Goal: Task Accomplishment & Management: Complete application form

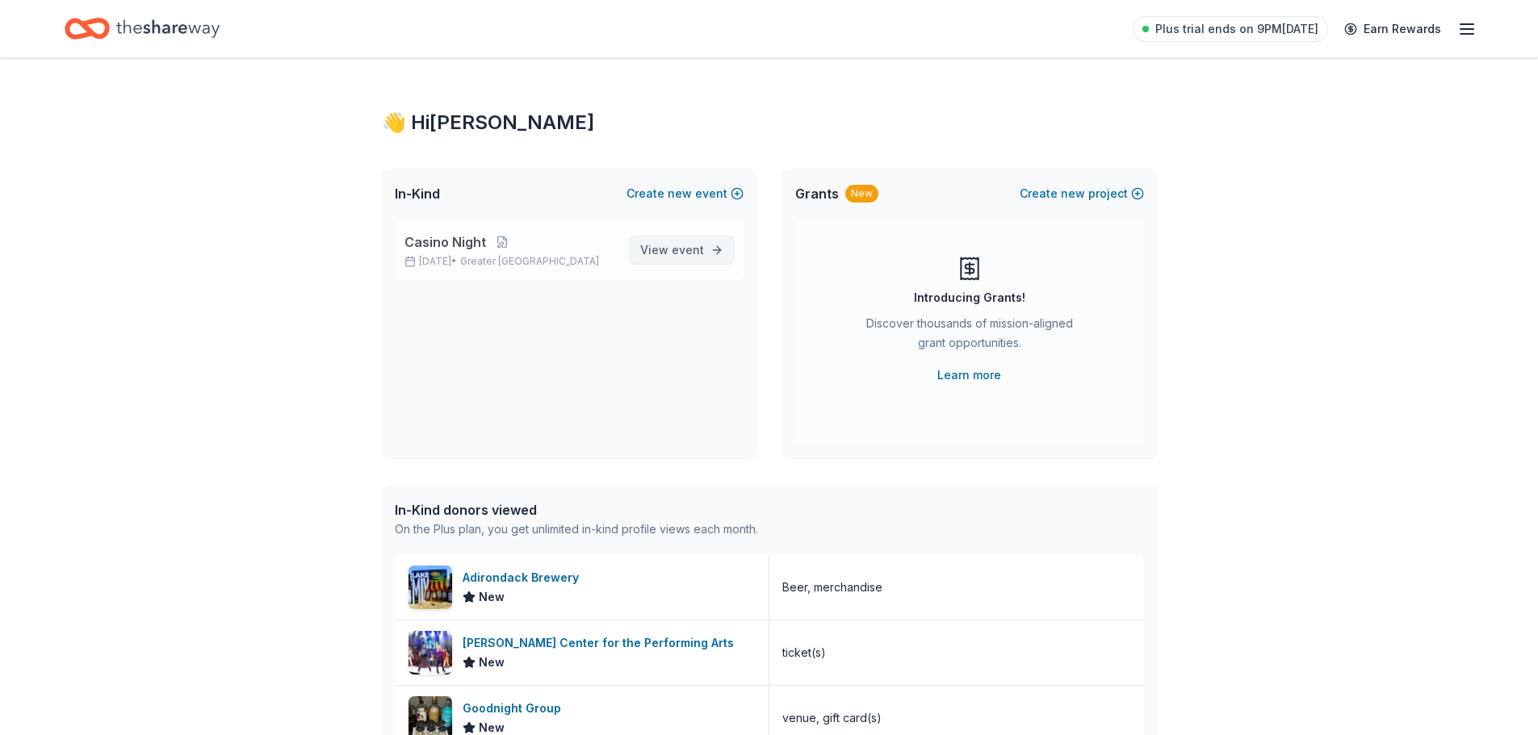
click at [662, 249] on span "View event" at bounding box center [672, 250] width 64 height 19
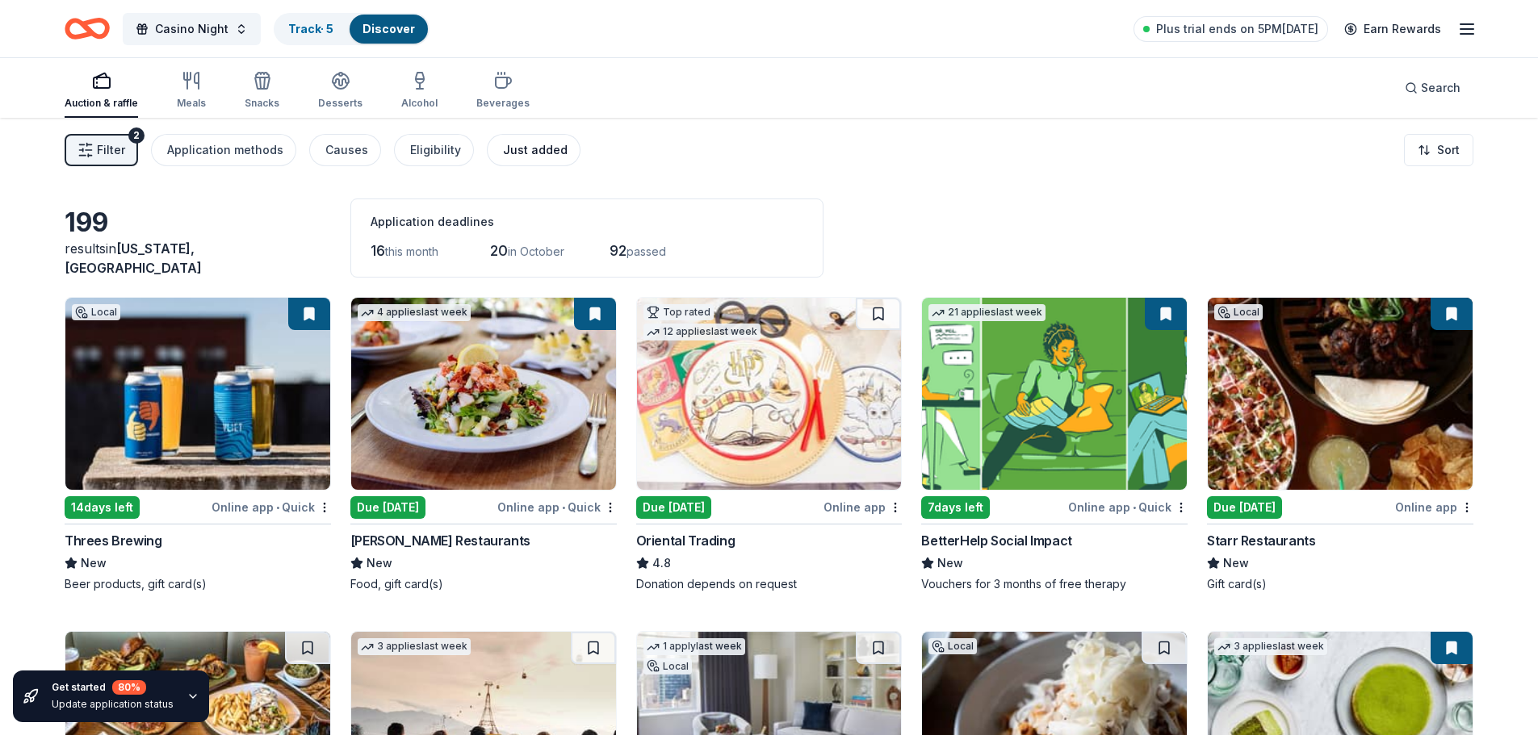
click at [507, 149] on div "Just added" at bounding box center [535, 149] width 65 height 19
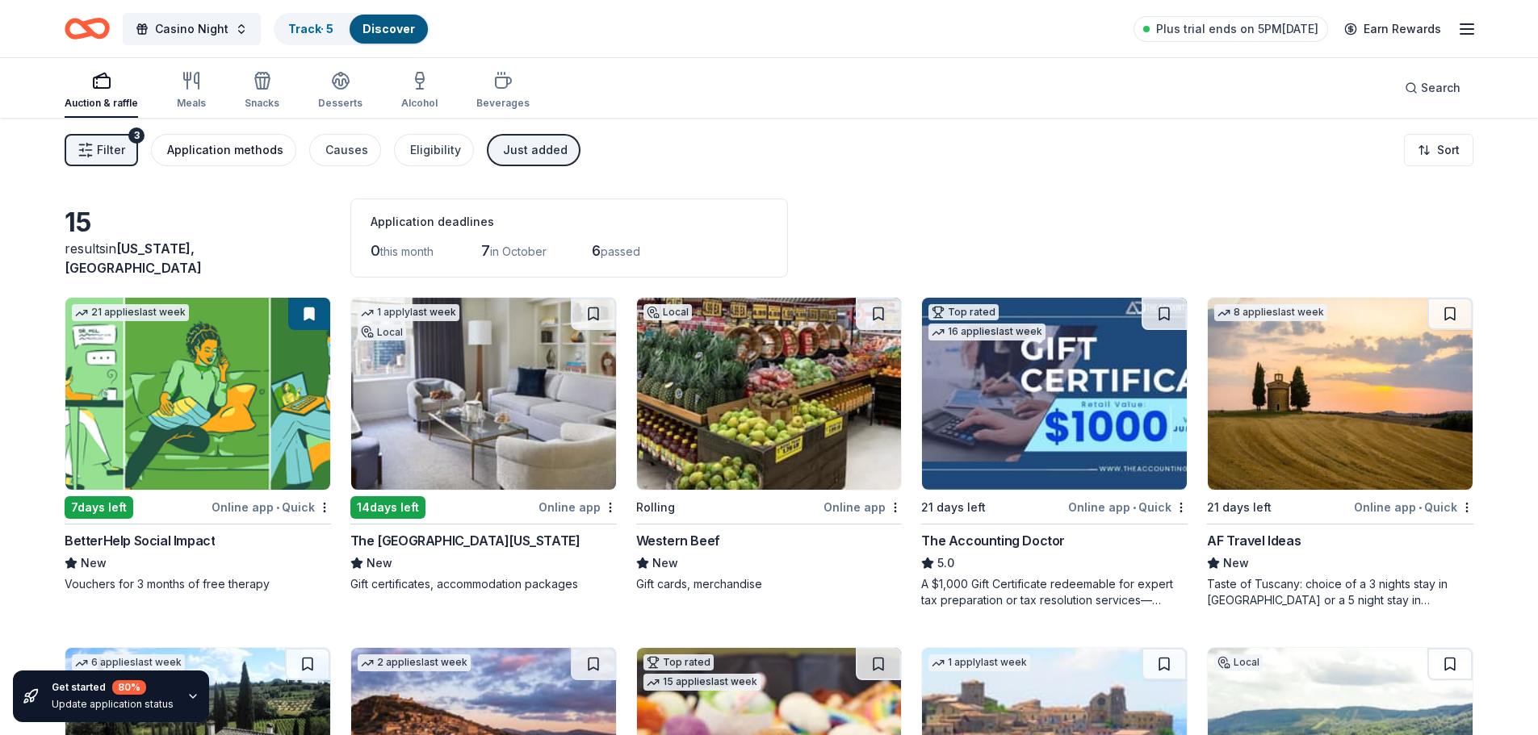
click at [216, 150] on div "Application methods" at bounding box center [225, 149] width 116 height 19
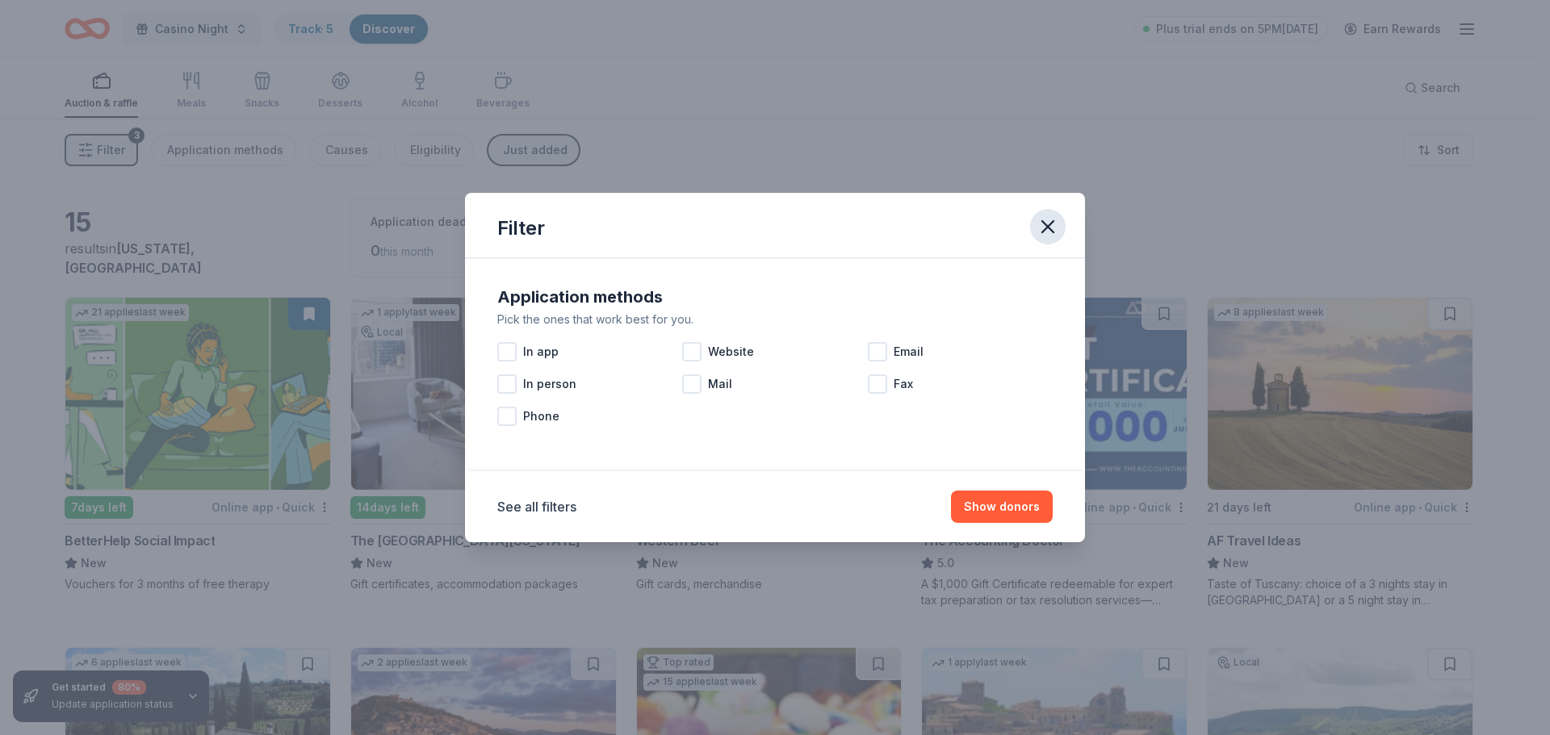
click at [1045, 228] on icon "button" at bounding box center [1047, 227] width 23 height 23
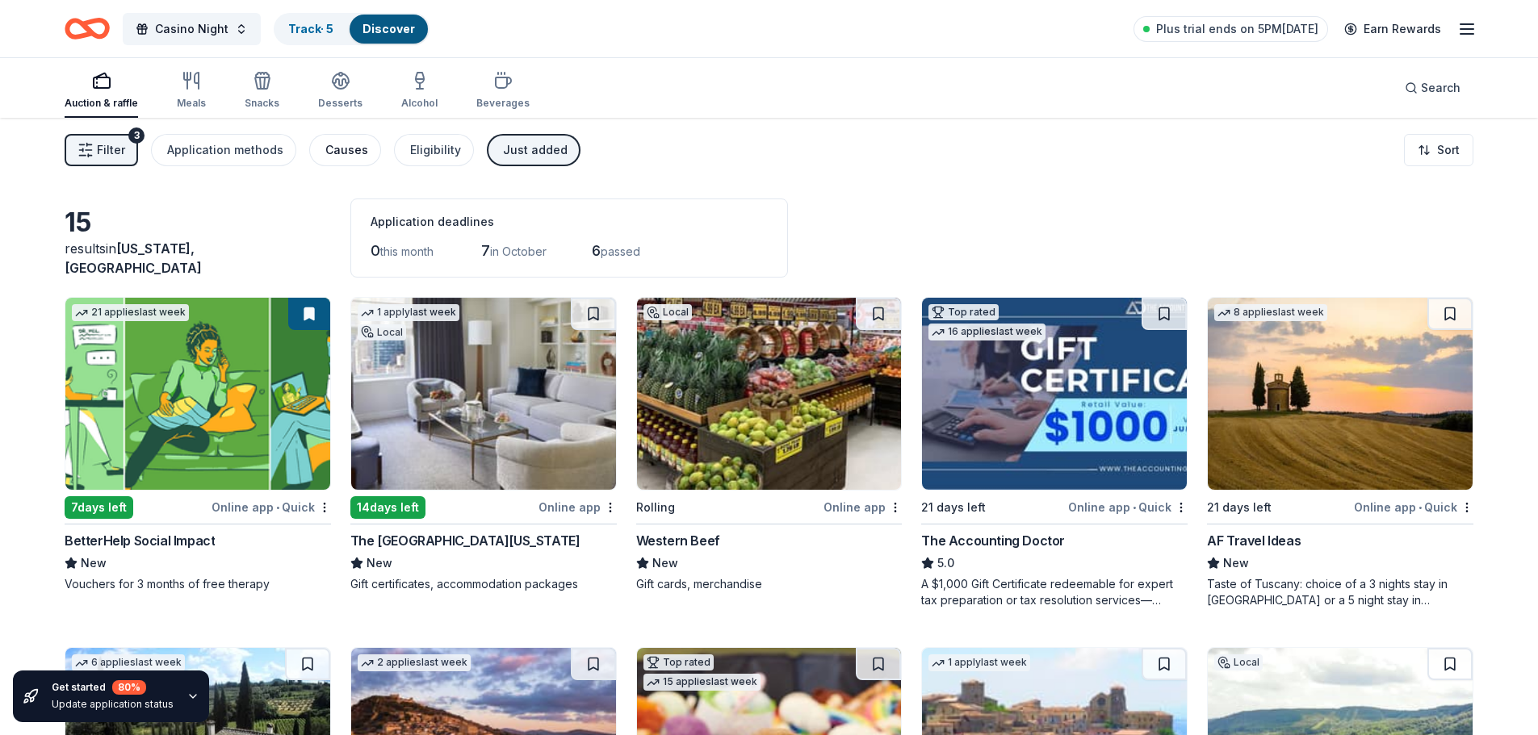
click at [336, 150] on div "Causes" at bounding box center [346, 149] width 43 height 19
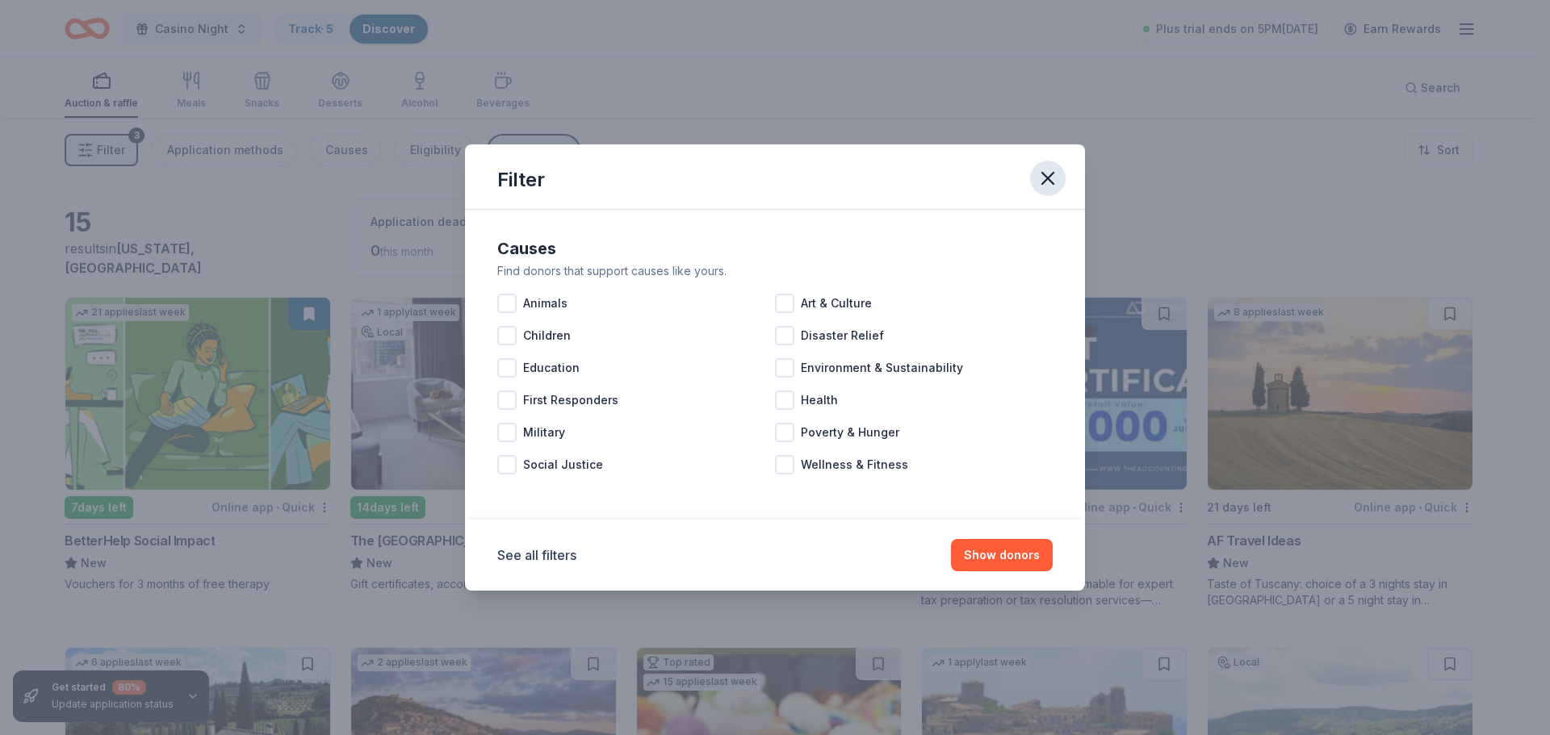
click at [1041, 179] on icon "button" at bounding box center [1047, 178] width 23 height 23
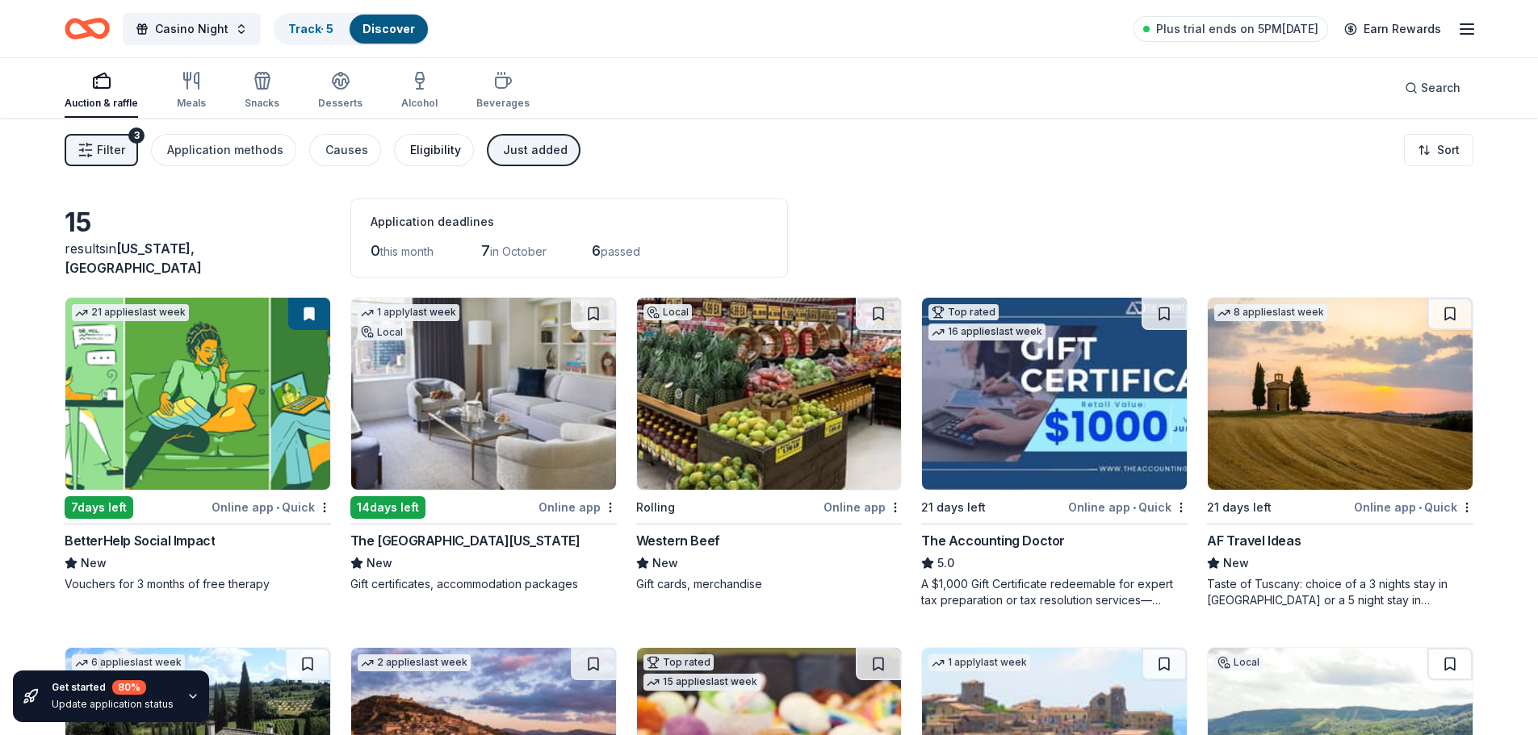
click at [429, 142] on div "Eligibility" at bounding box center [435, 149] width 51 height 19
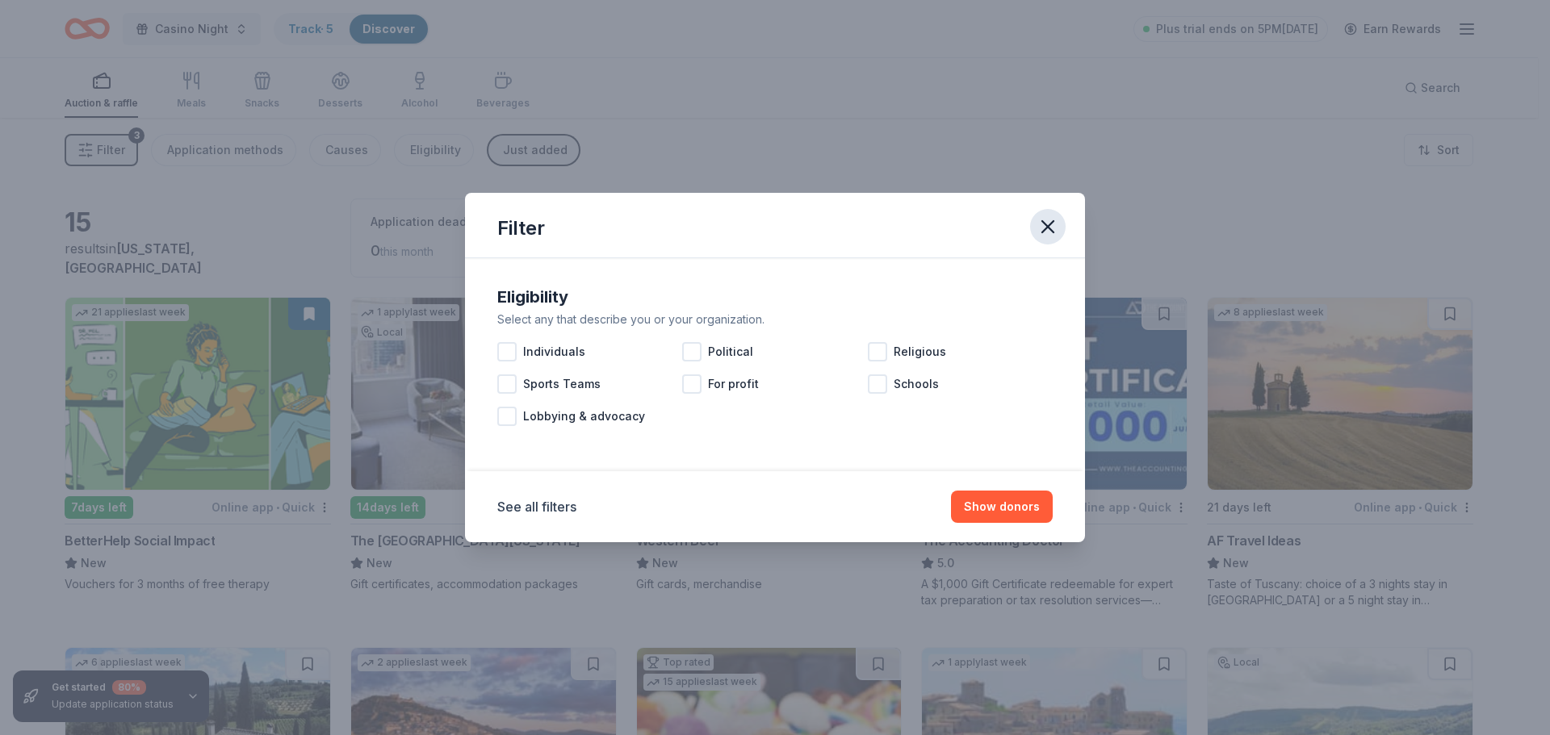
click at [1052, 229] on icon "button" at bounding box center [1047, 227] width 23 height 23
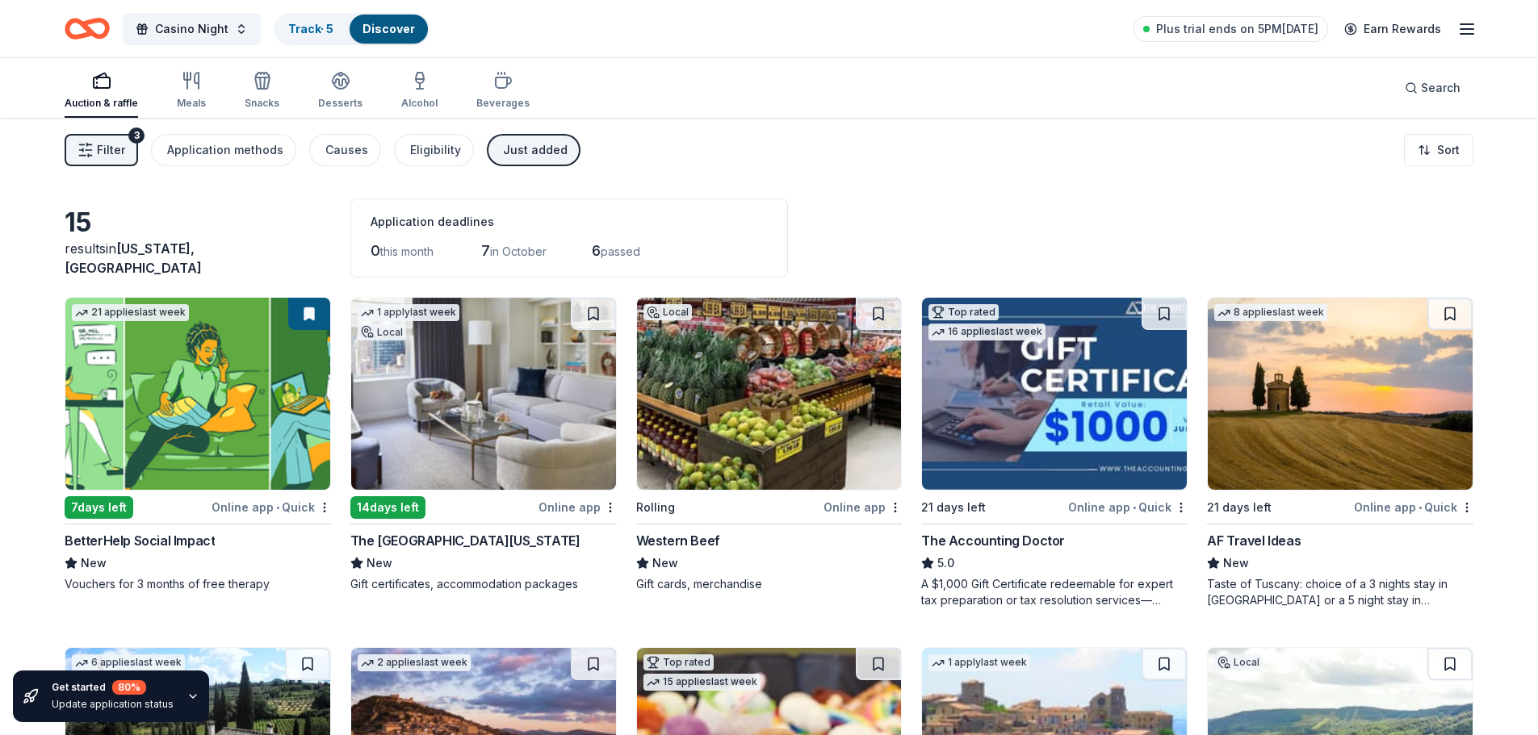
click at [109, 150] on span "Filter" at bounding box center [111, 149] width 28 height 19
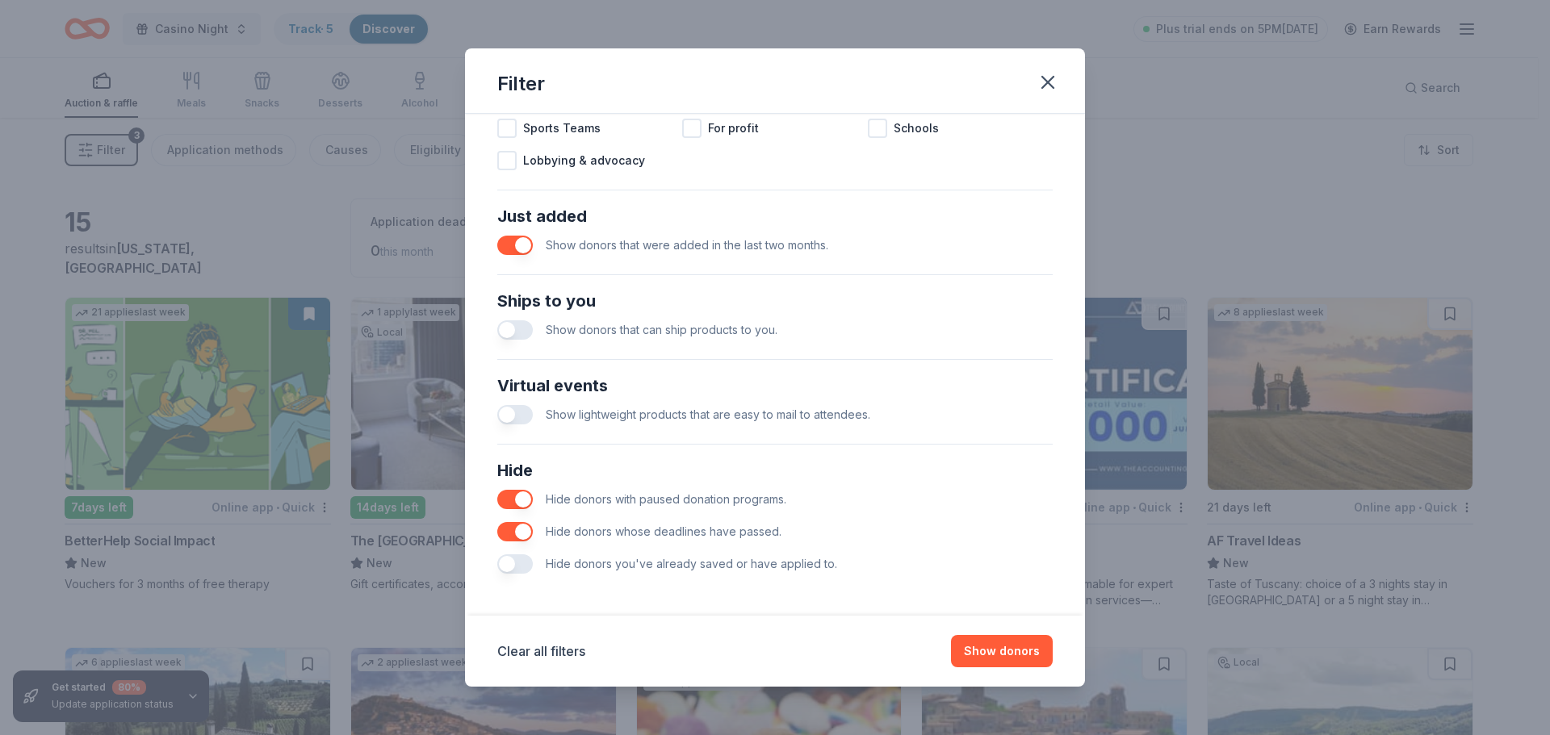
scroll to position [562, 0]
click at [509, 489] on button "button" at bounding box center [515, 496] width 36 height 19
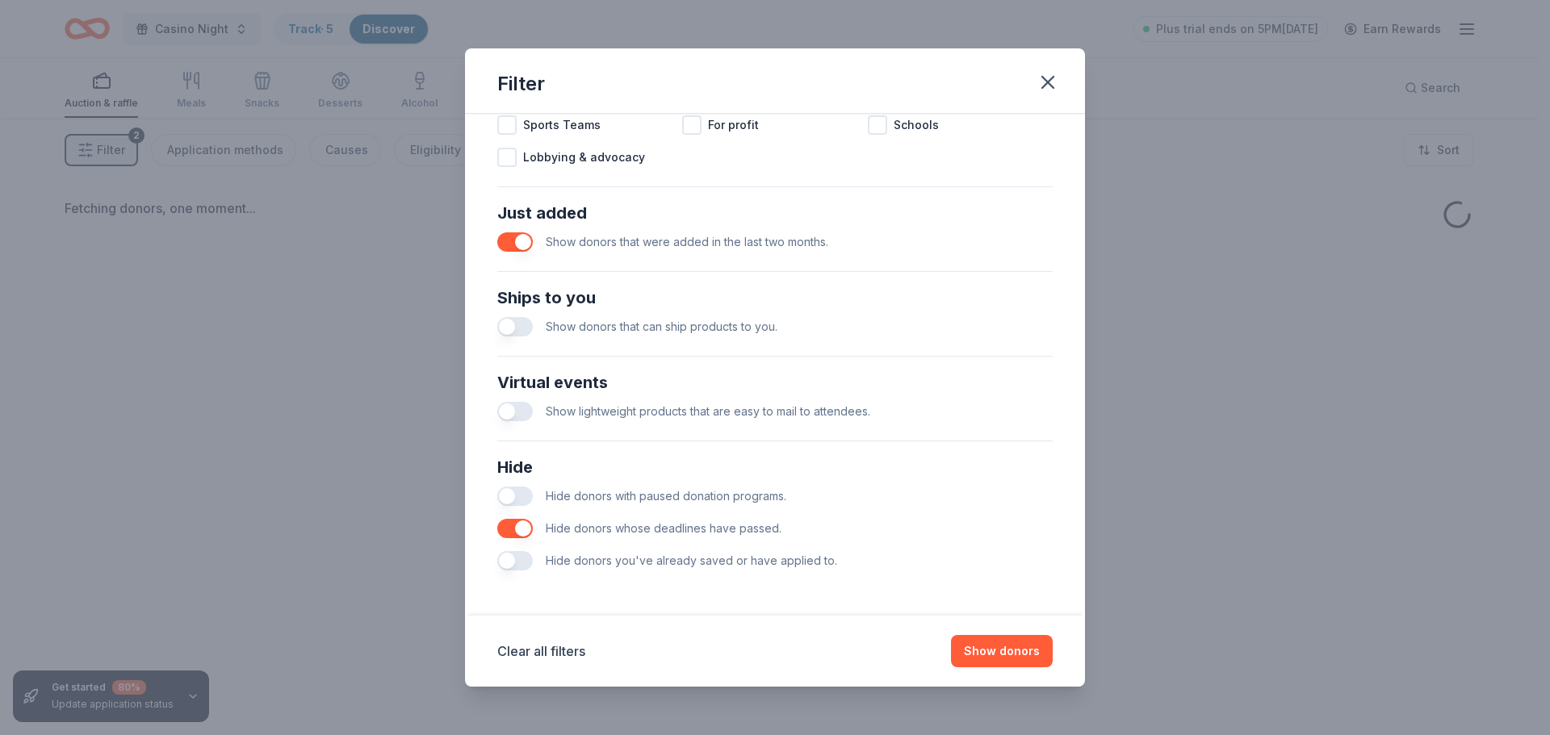
click at [510, 527] on button "button" at bounding box center [515, 528] width 36 height 19
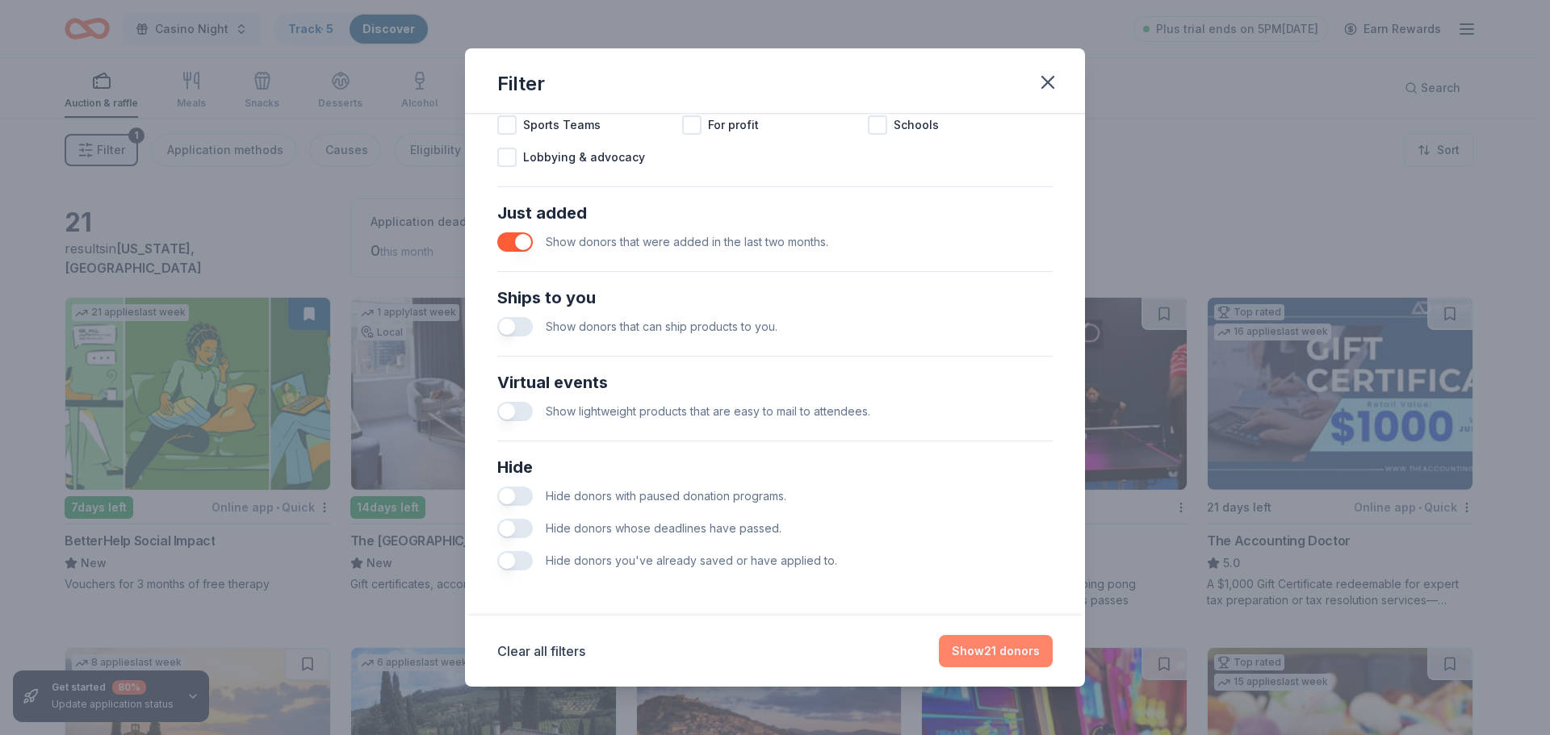
click at [1003, 642] on button "Show 21 donors" at bounding box center [996, 651] width 114 height 32
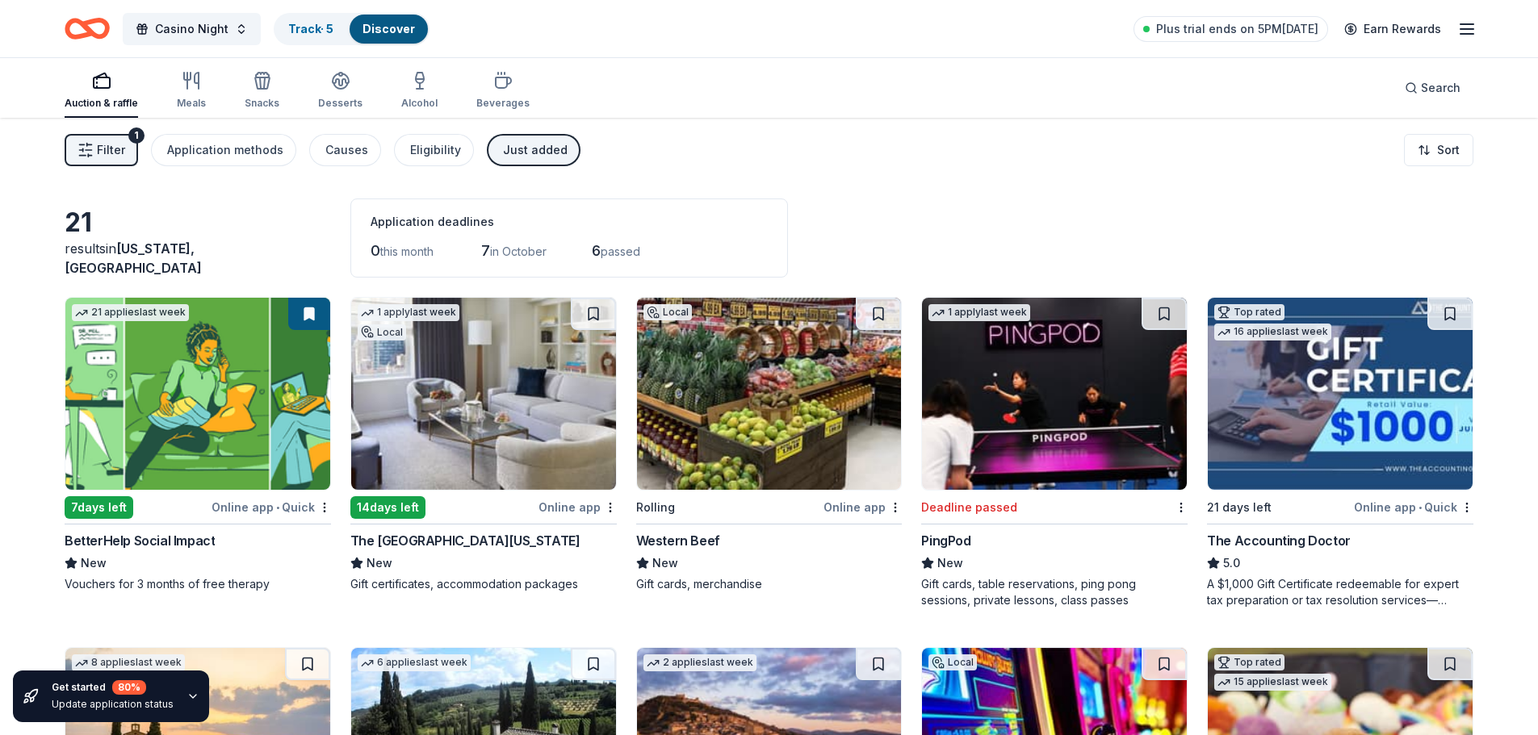
click at [109, 157] on span "Filter" at bounding box center [111, 149] width 28 height 19
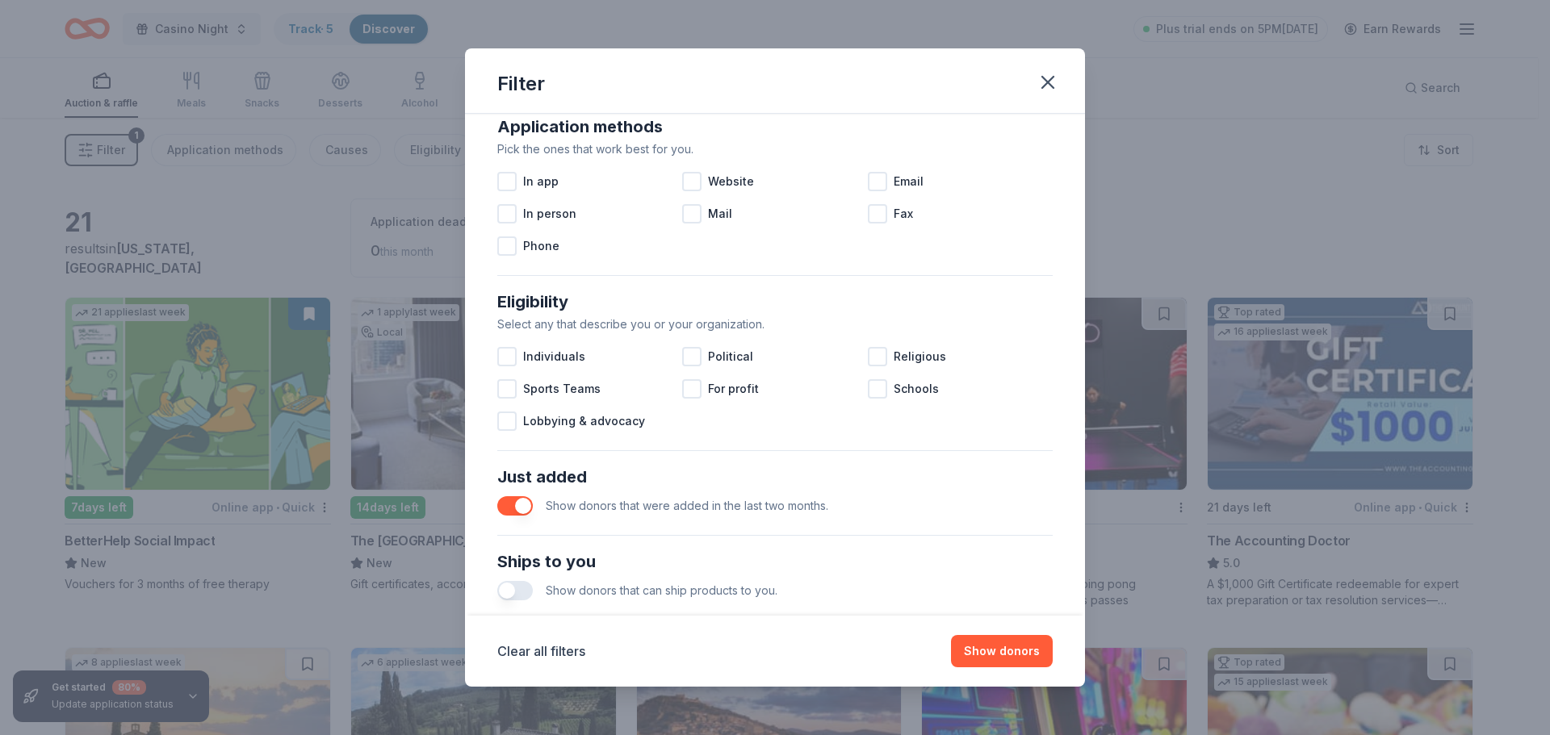
scroll to position [323, 0]
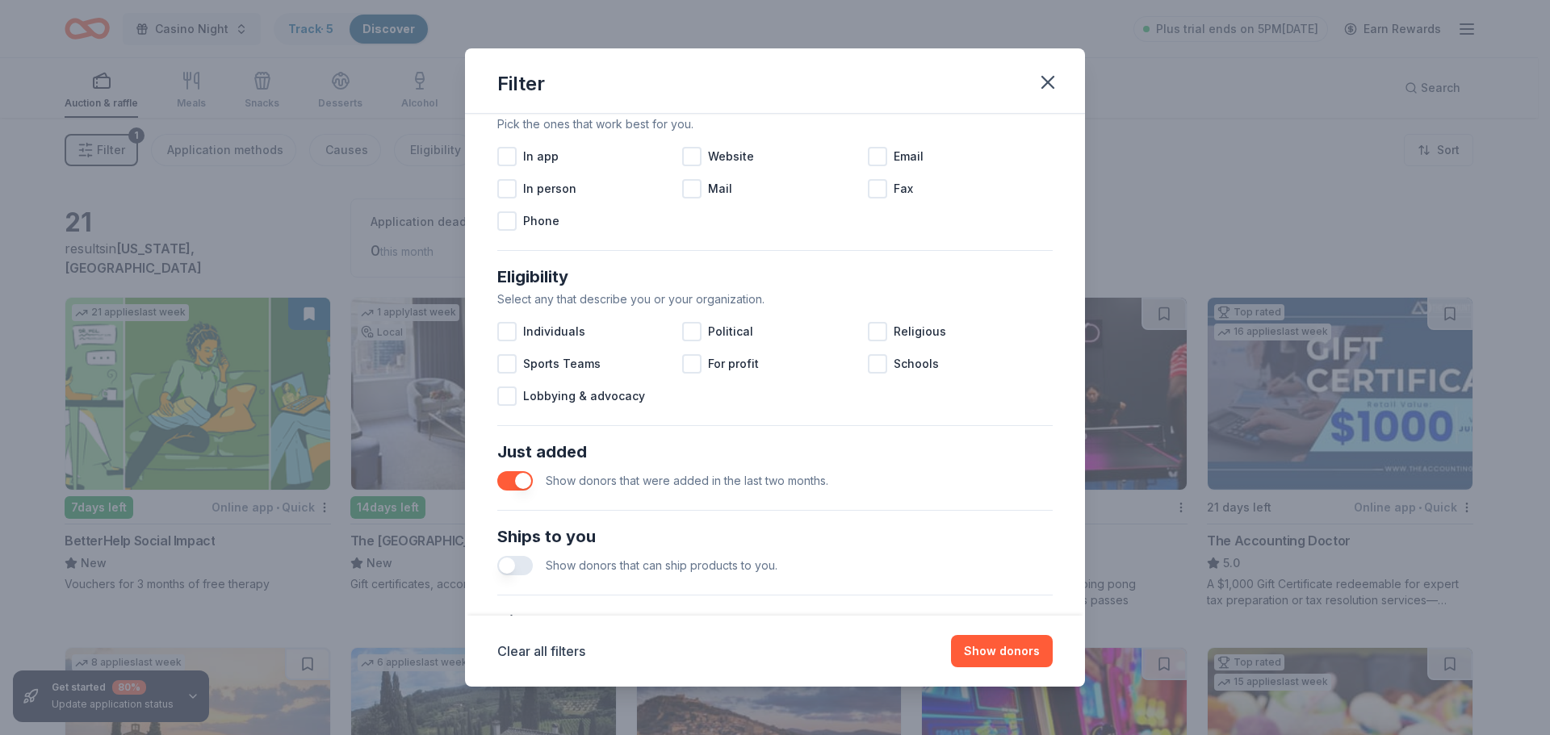
click at [515, 480] on button "button" at bounding box center [515, 480] width 36 height 19
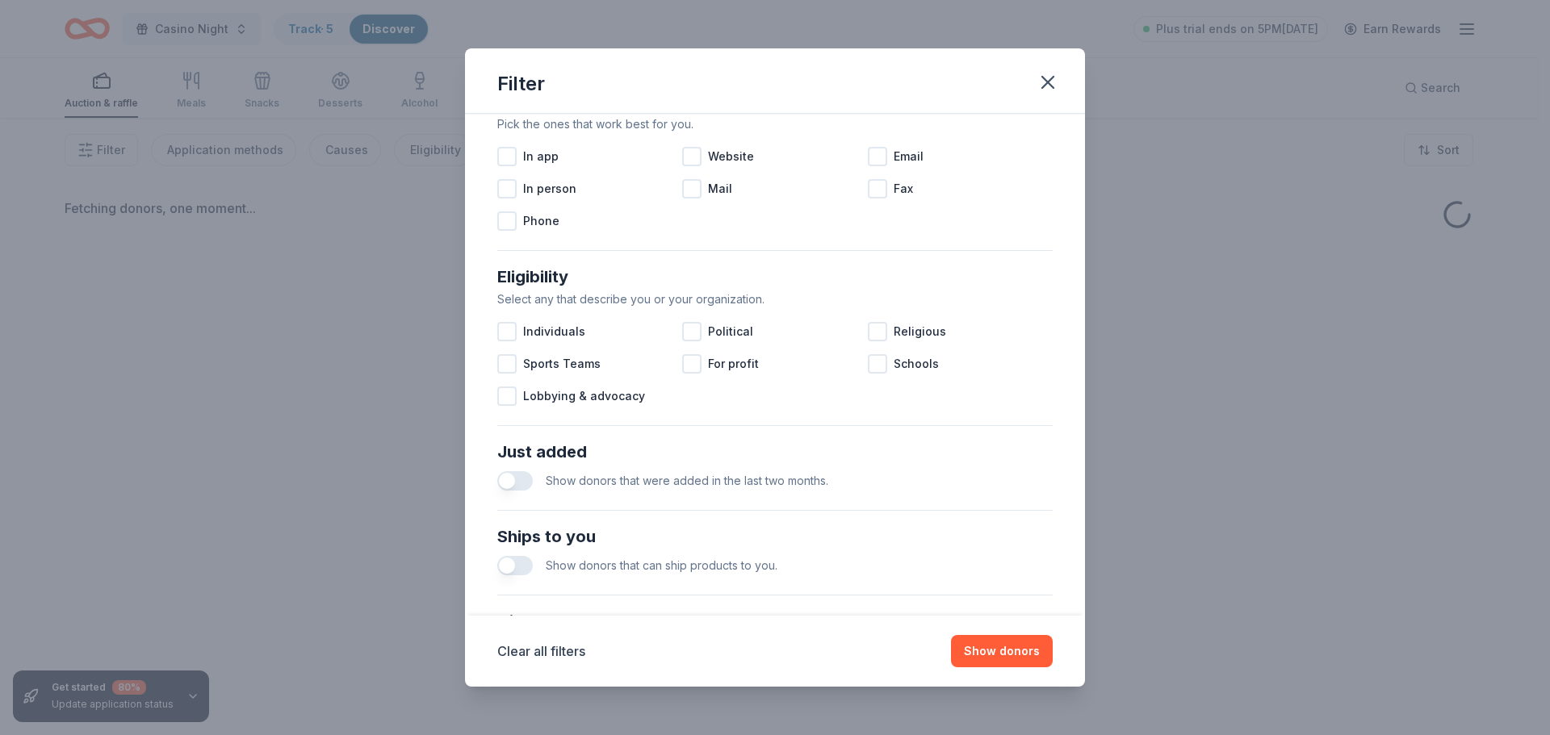
click at [515, 480] on button "button" at bounding box center [515, 480] width 36 height 19
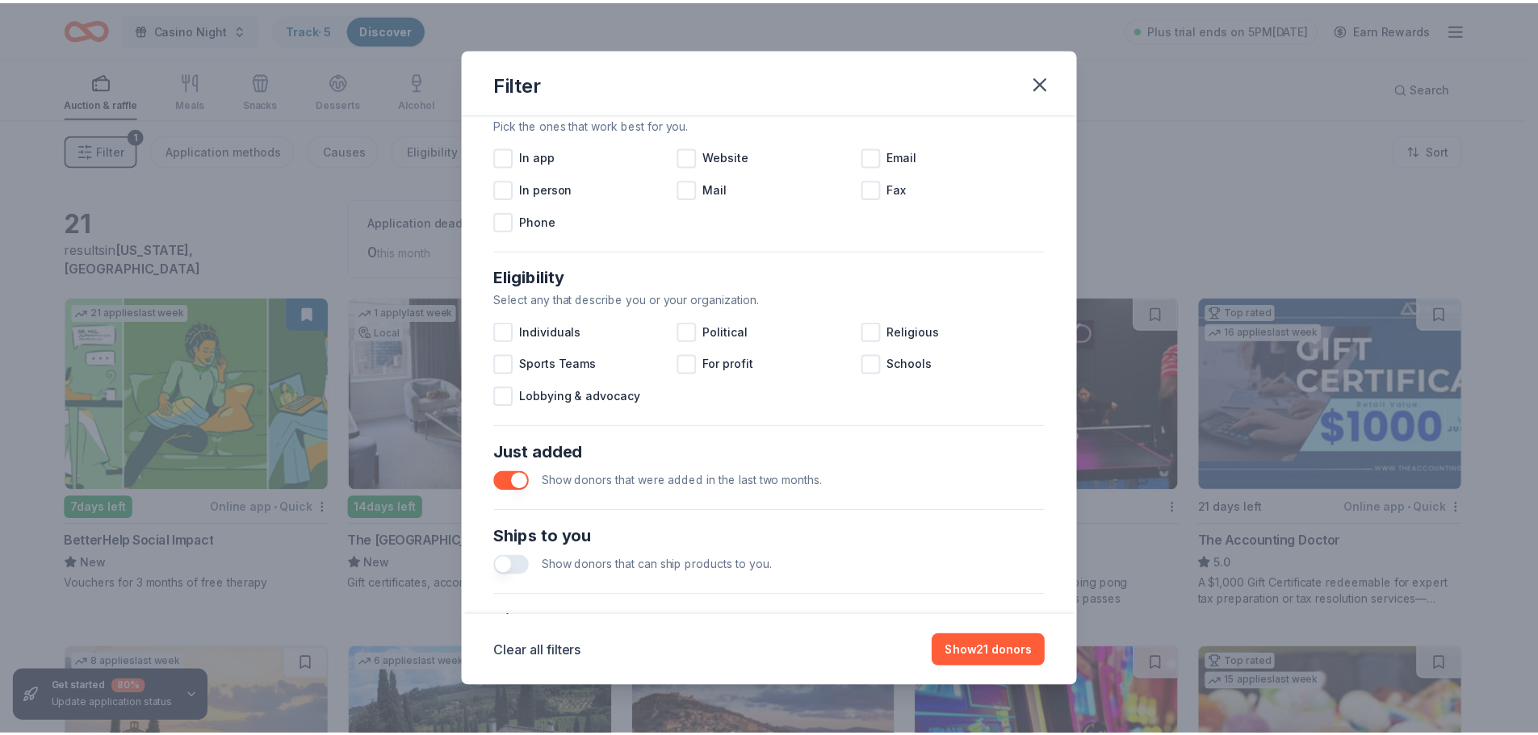
scroll to position [562, 0]
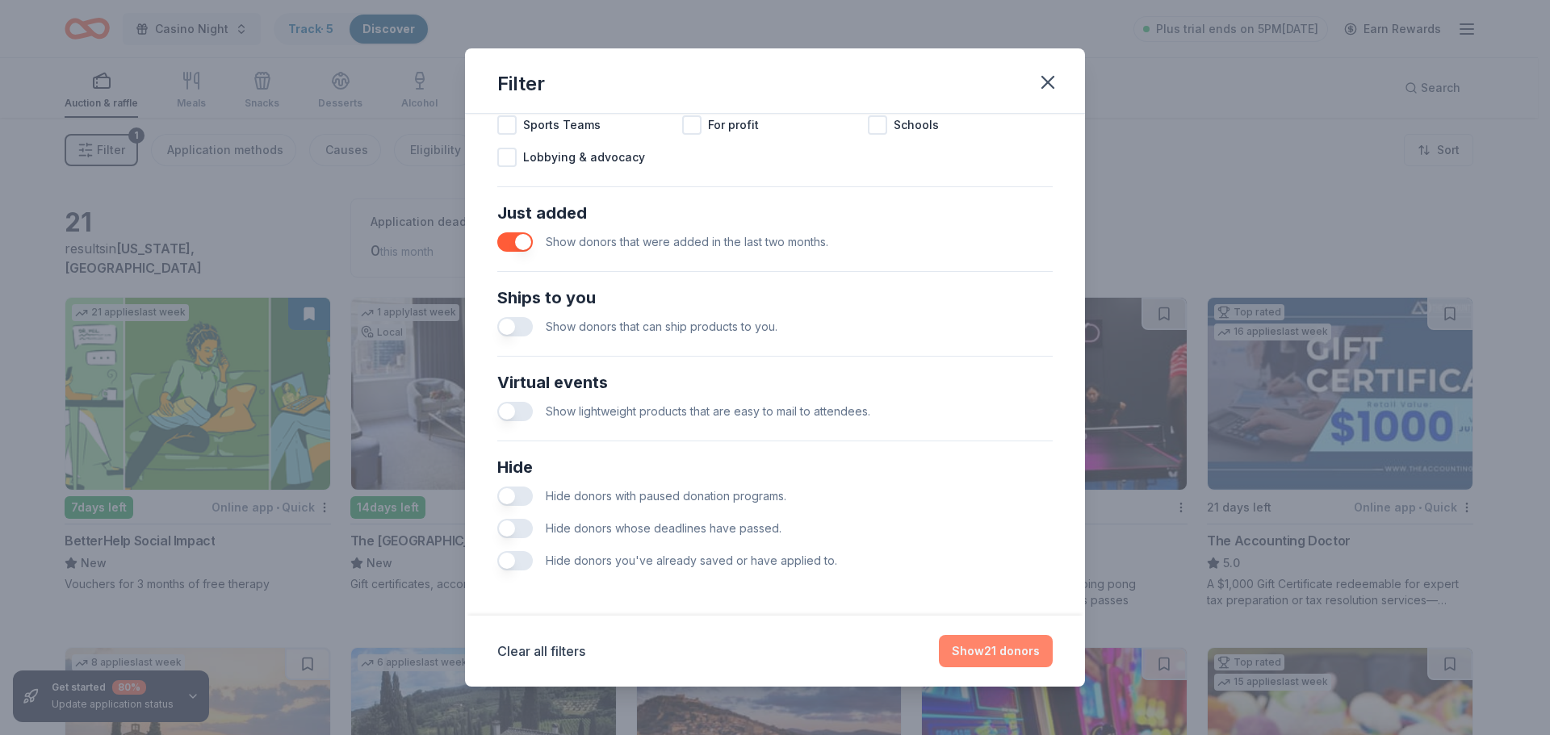
click at [1016, 641] on button "Show 21 donors" at bounding box center [996, 651] width 114 height 32
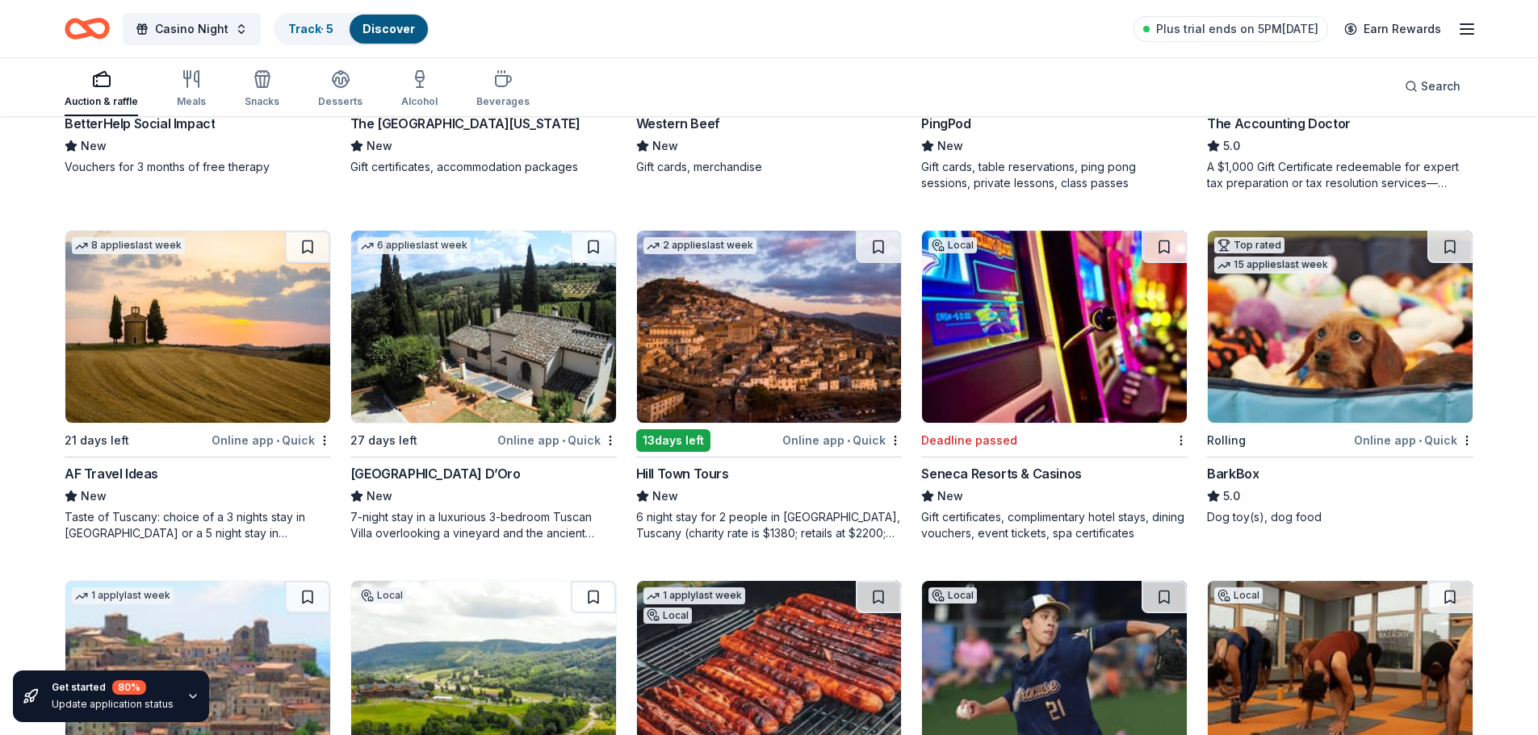
scroll to position [404, 0]
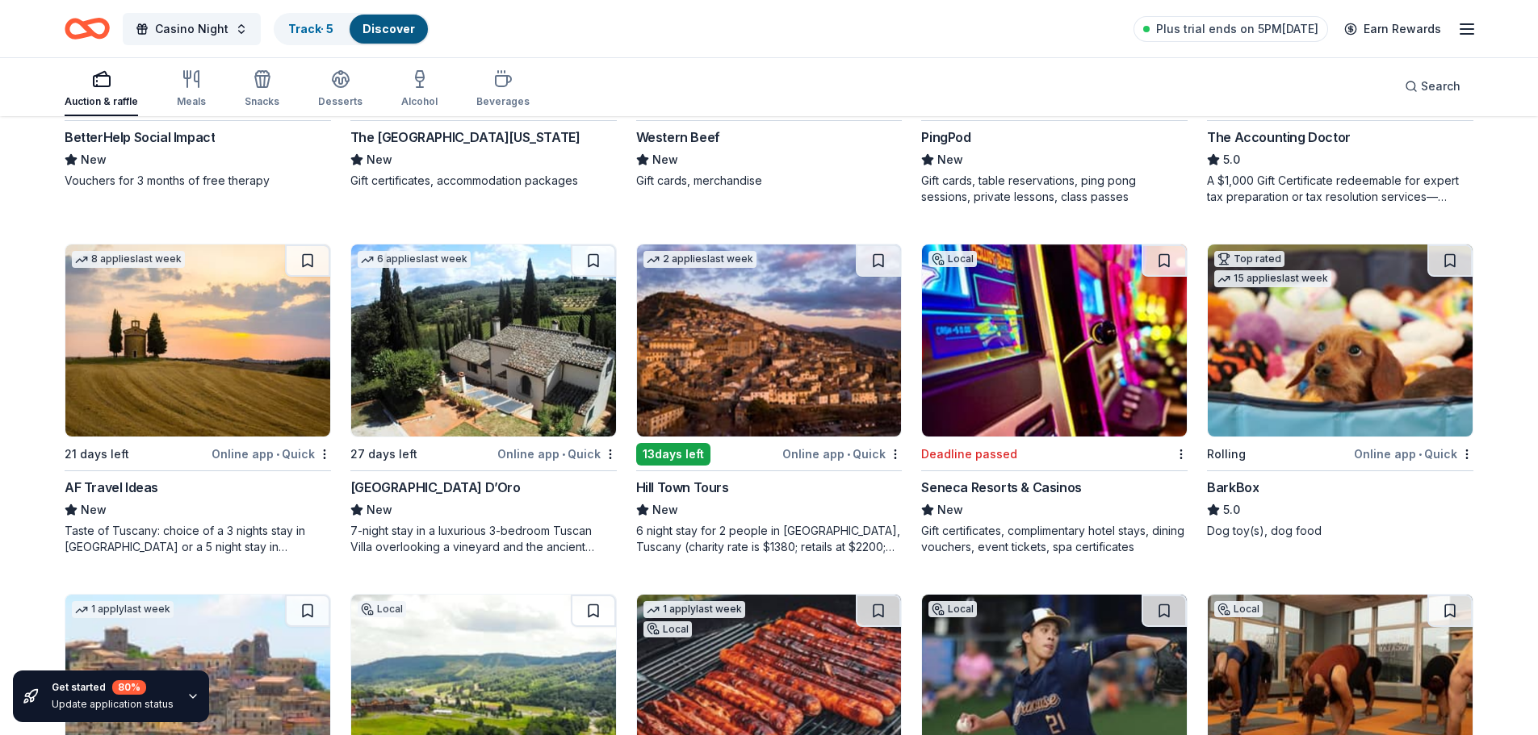
click at [1294, 369] on img at bounding box center [1340, 341] width 265 height 192
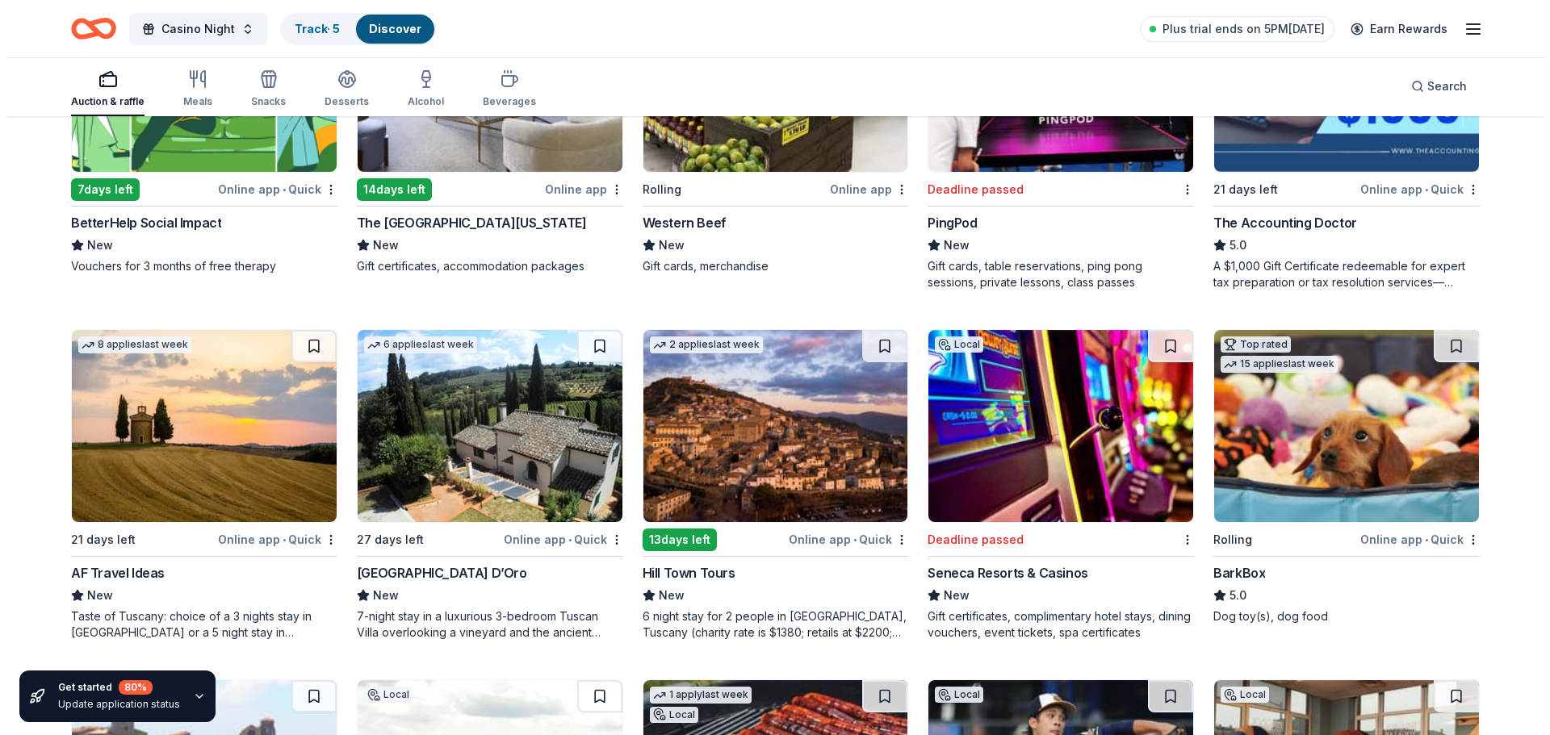
scroll to position [0, 0]
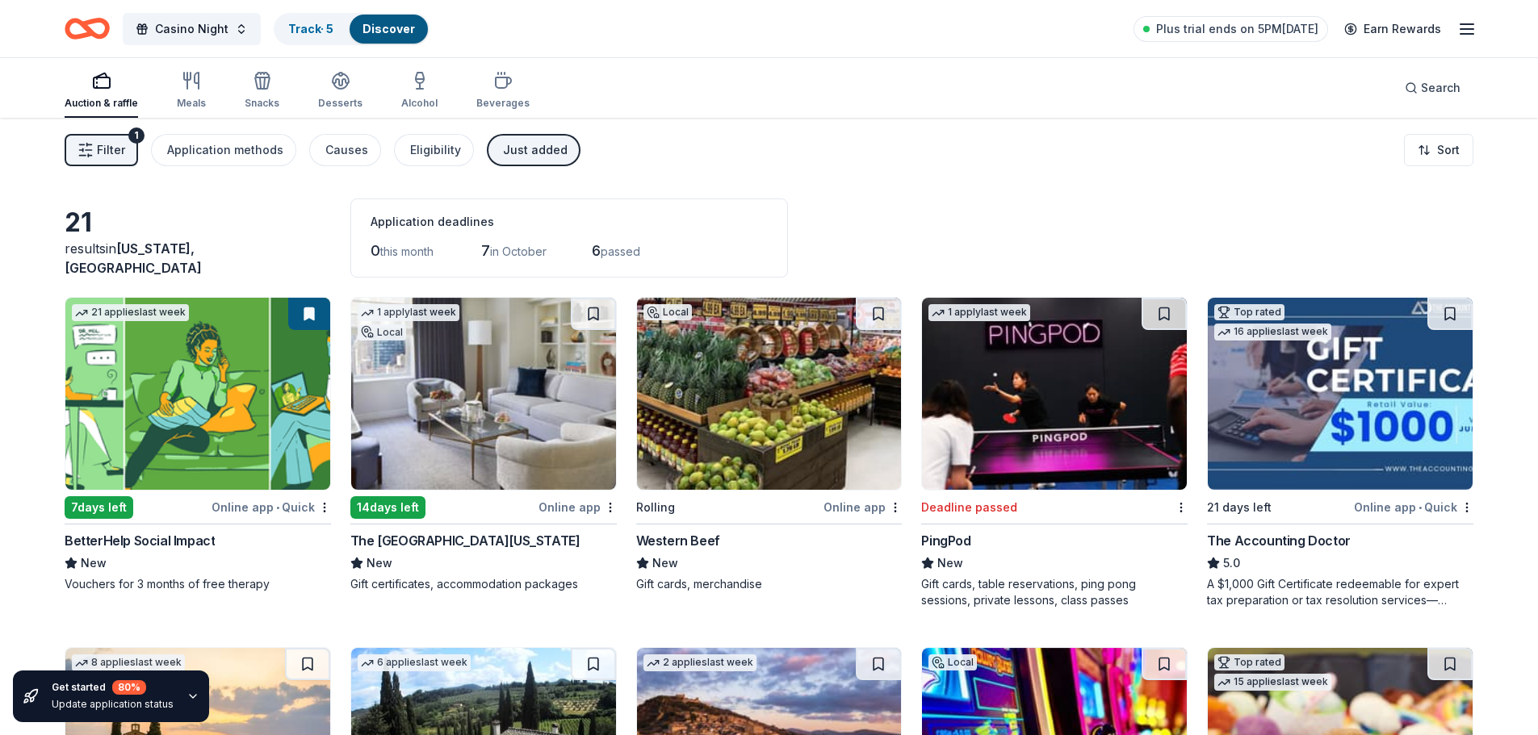
click at [119, 144] on span "Filter" at bounding box center [111, 149] width 28 height 19
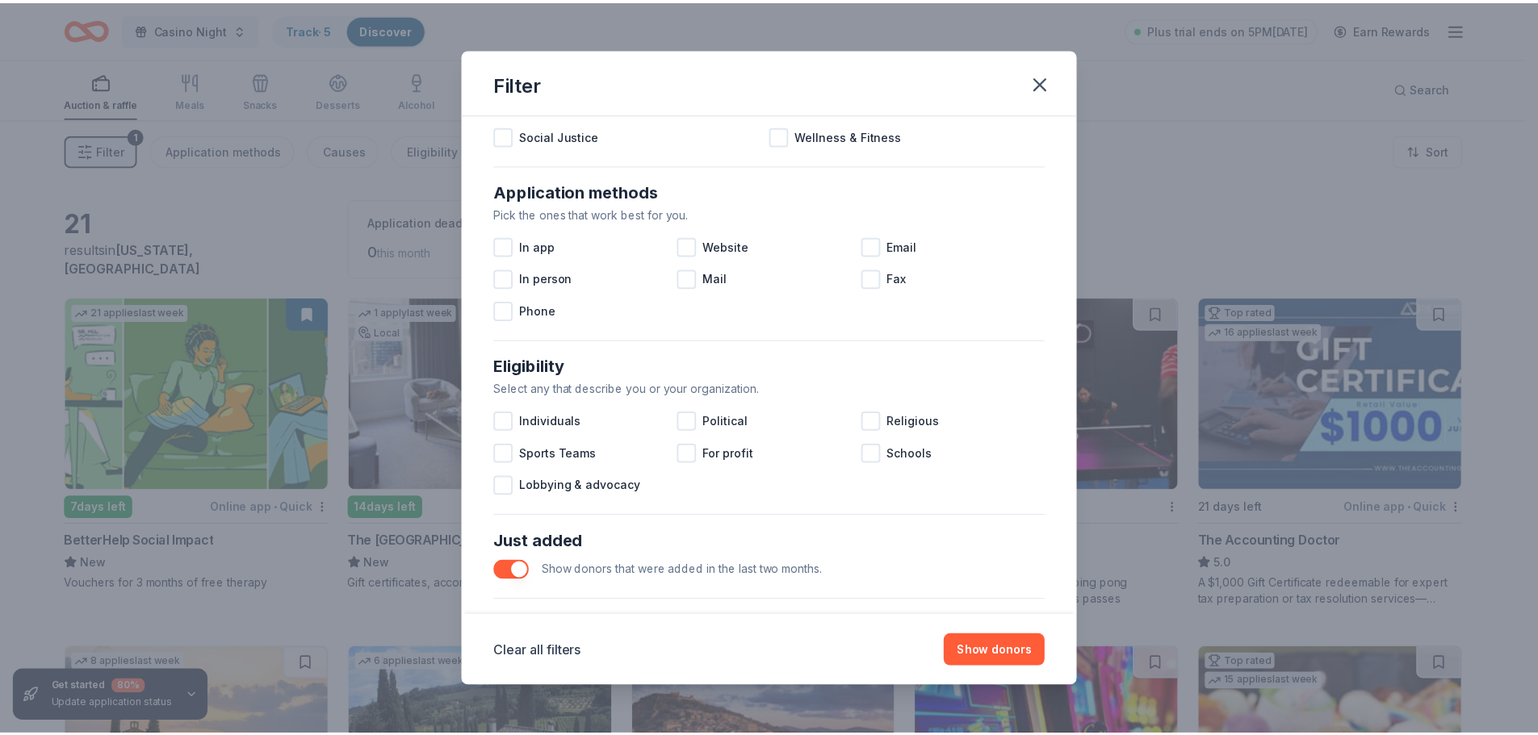
scroll to position [323, 0]
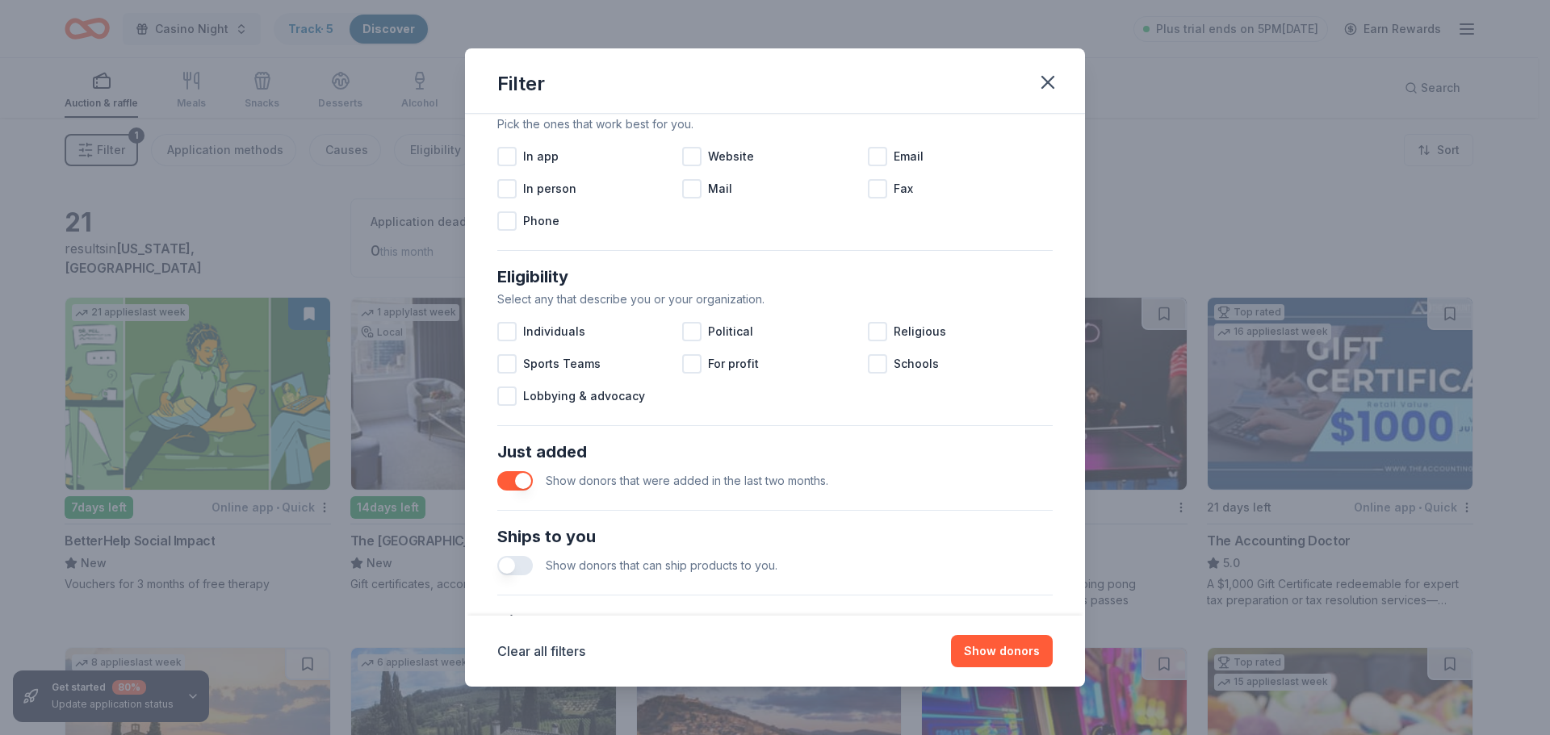
click at [505, 483] on button "button" at bounding box center [515, 480] width 36 height 19
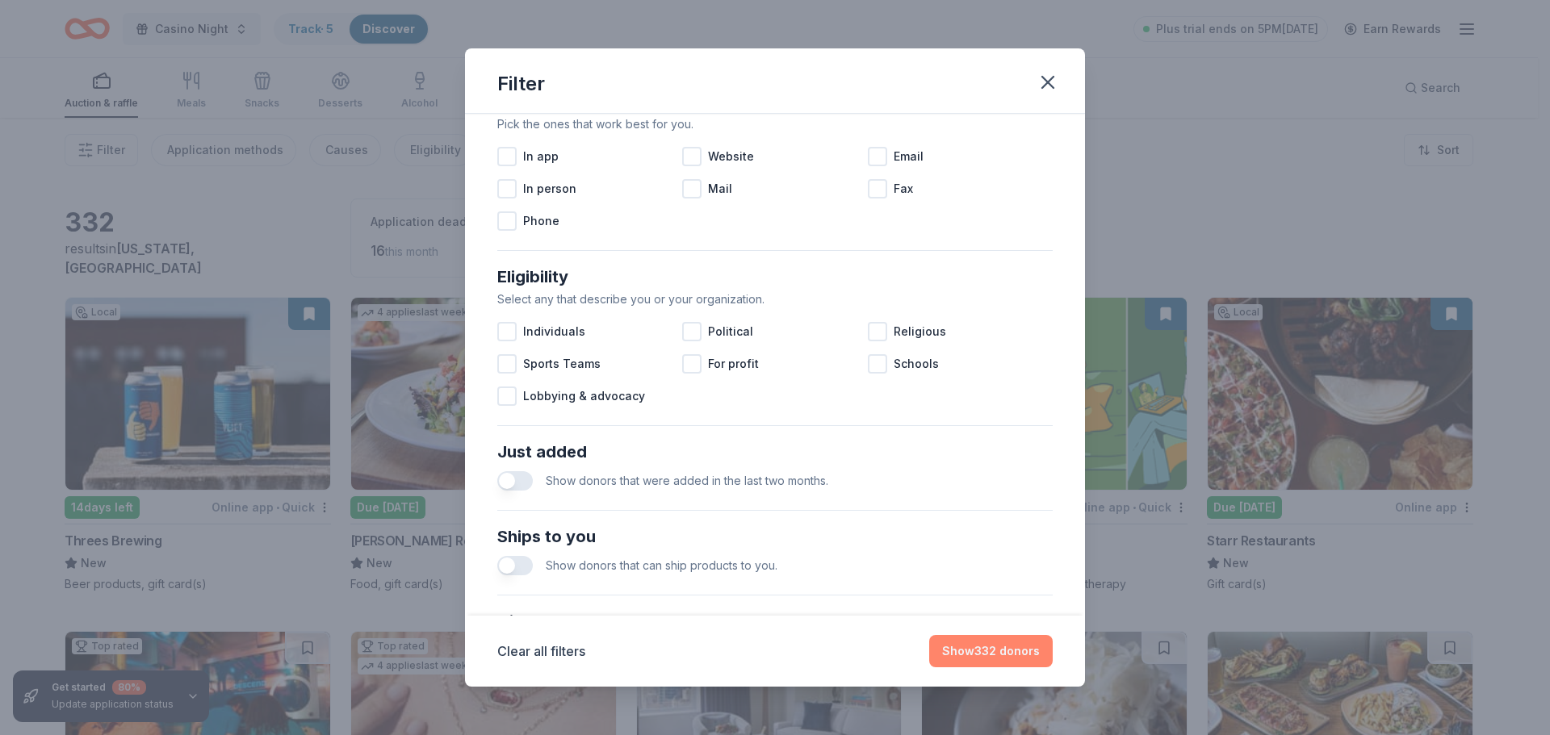
click at [993, 652] on button "Show 332 donors" at bounding box center [991, 651] width 124 height 32
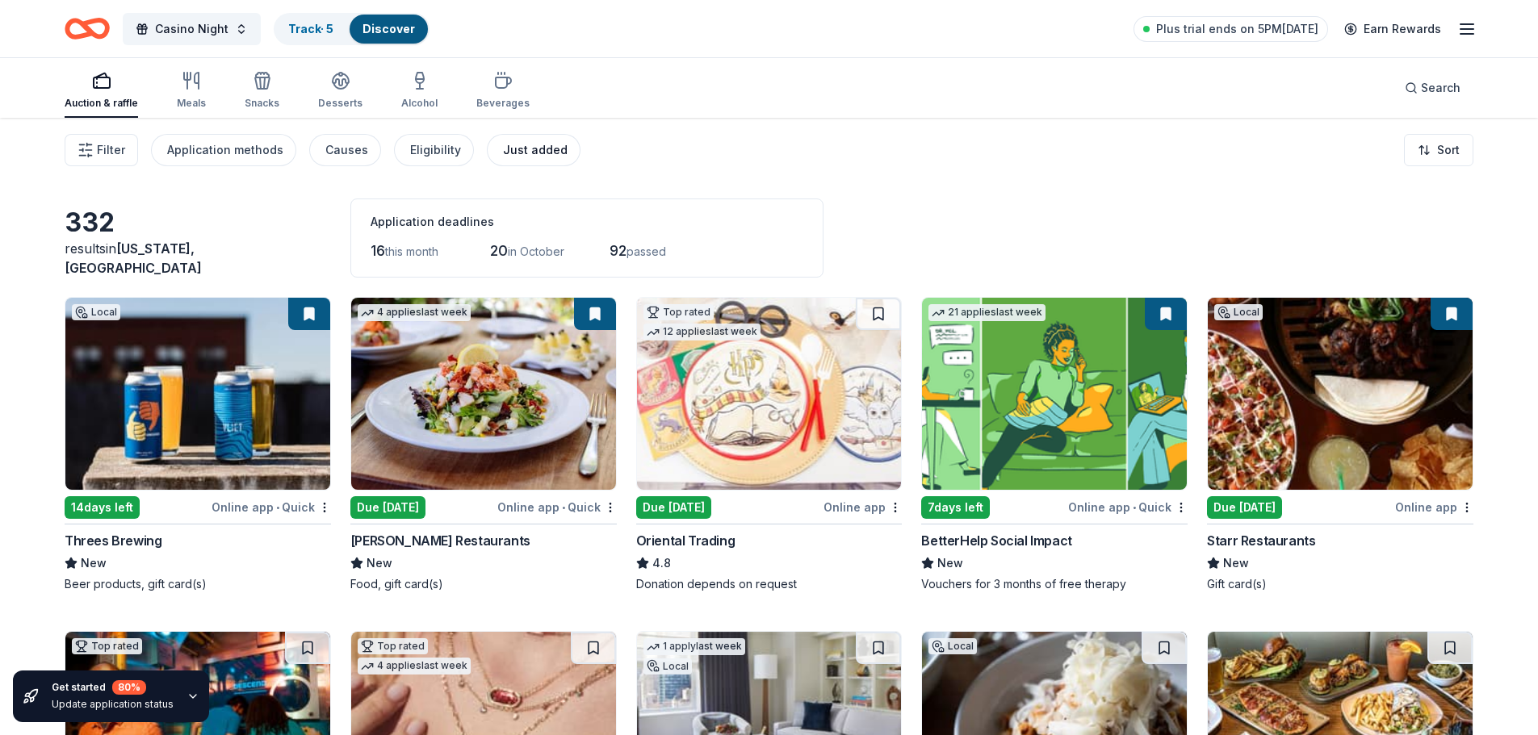
click at [529, 156] on div "Just added" at bounding box center [535, 149] width 65 height 19
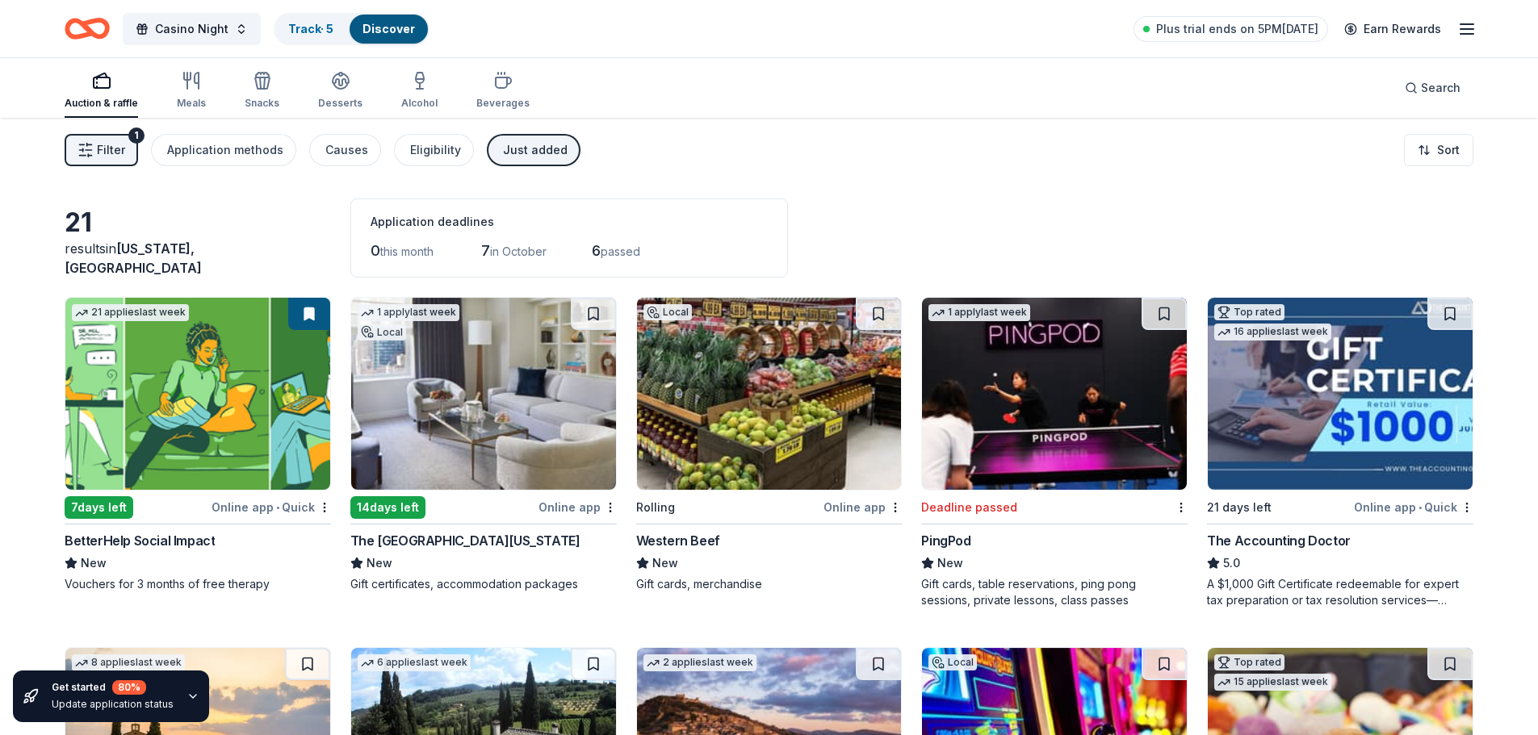
click at [514, 157] on div "Just added" at bounding box center [535, 149] width 65 height 19
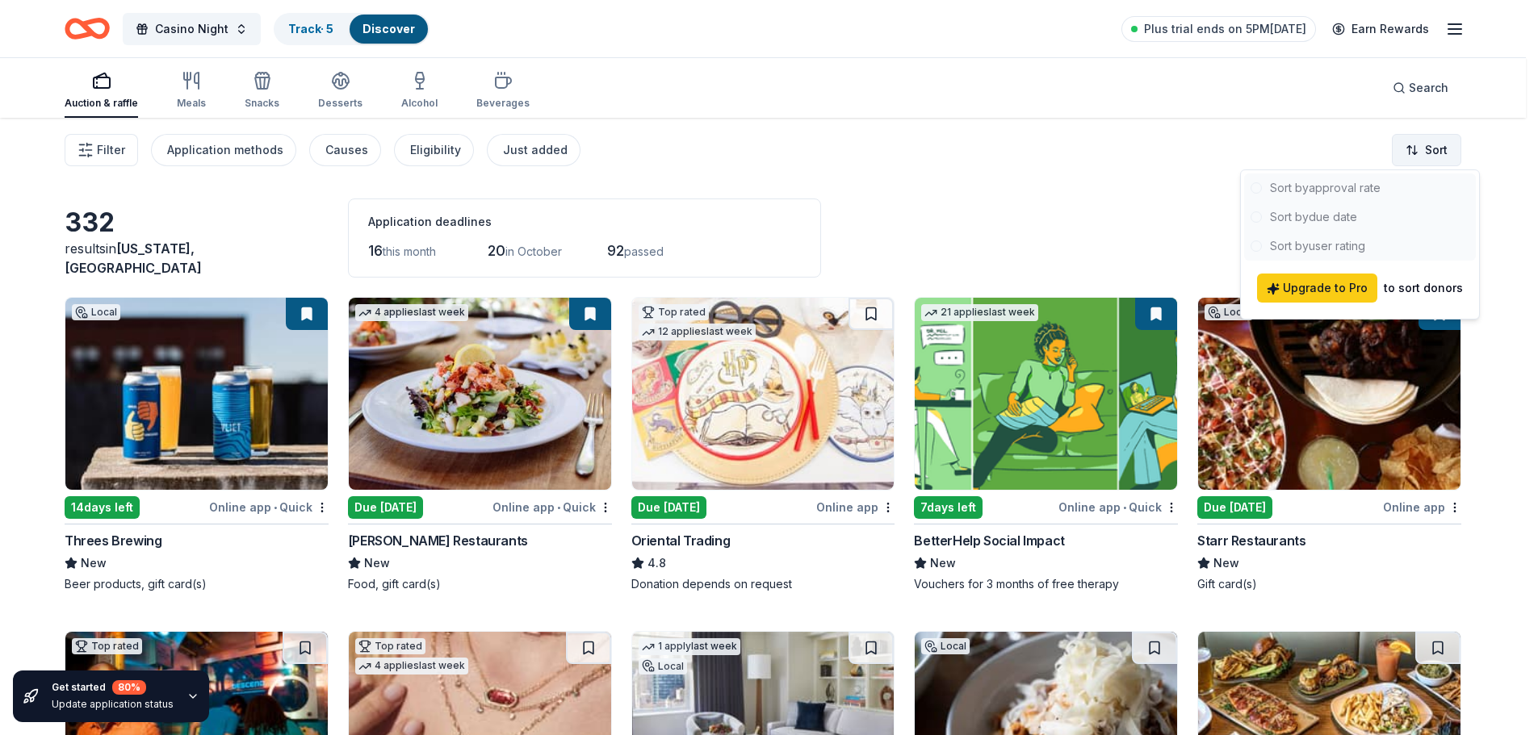
click at [1449, 149] on html "Casino Night Track · 5 Discover Plus trial ends on 5PM, 10/1 Earn Rewards Aucti…" at bounding box center [769, 367] width 1538 height 735
click at [999, 217] on html "Casino Night Track · 5 Discover Plus trial ends on 5PM, 10/1 Earn Rewards Aucti…" at bounding box center [775, 367] width 1550 height 735
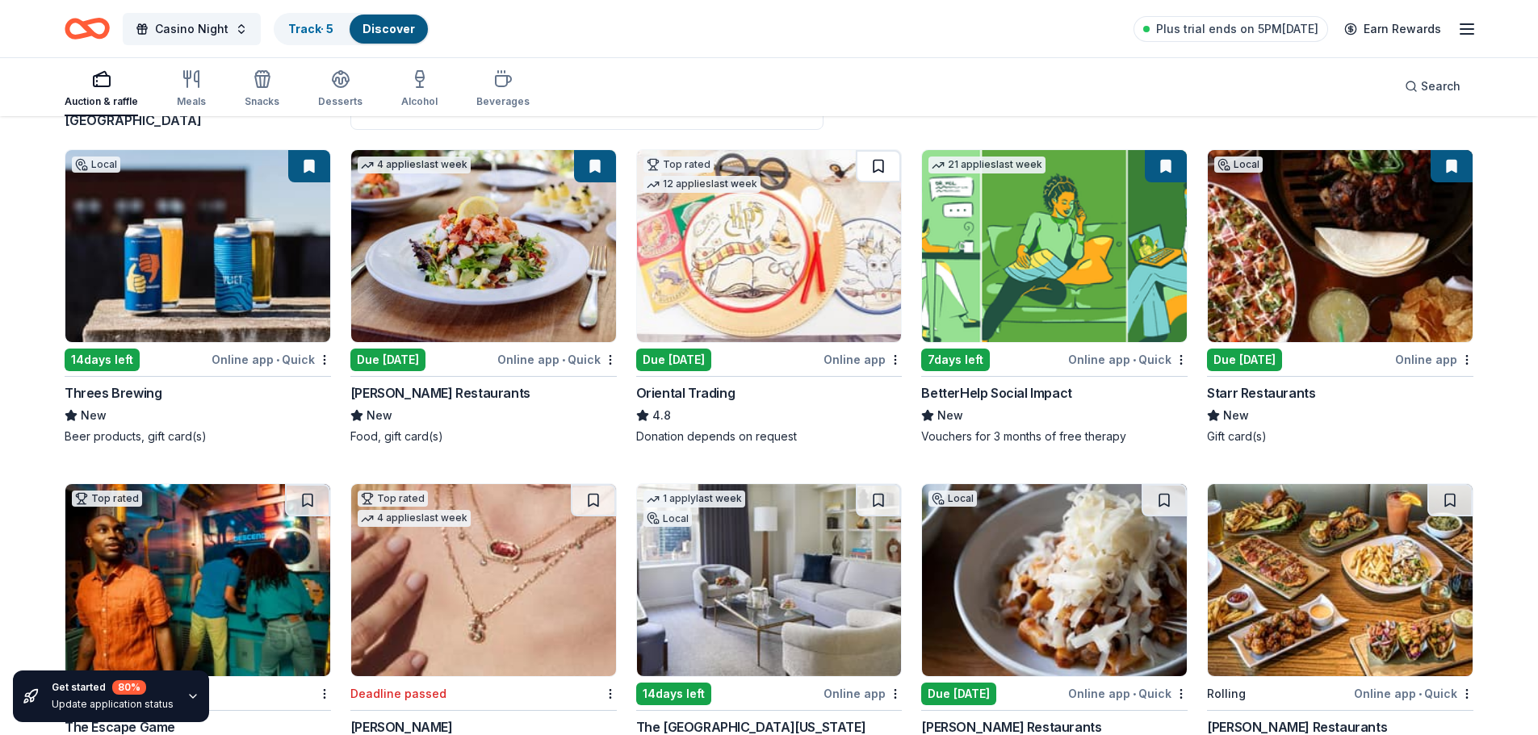
scroll to position [161, 0]
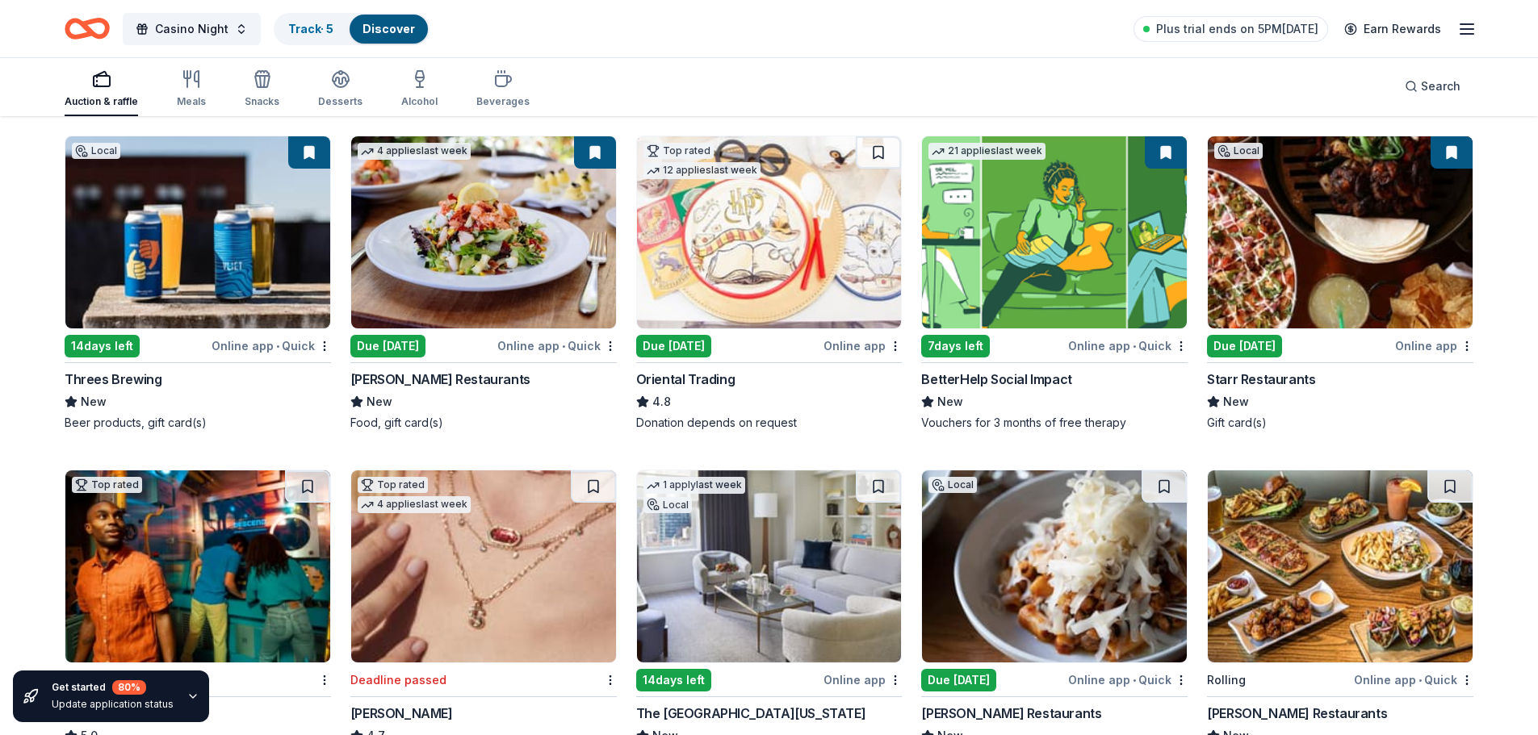
click at [812, 275] on img at bounding box center [769, 232] width 265 height 192
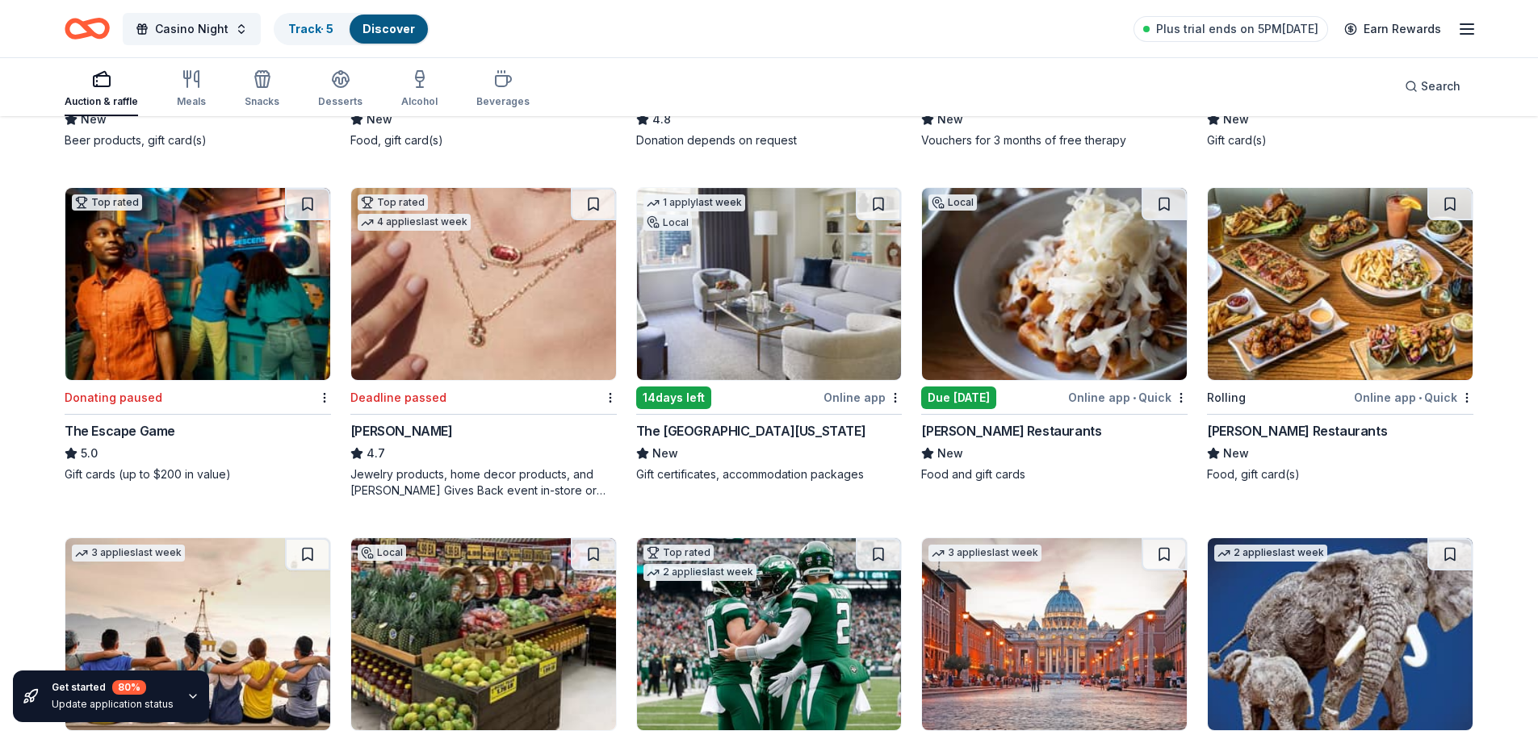
scroll to position [484, 0]
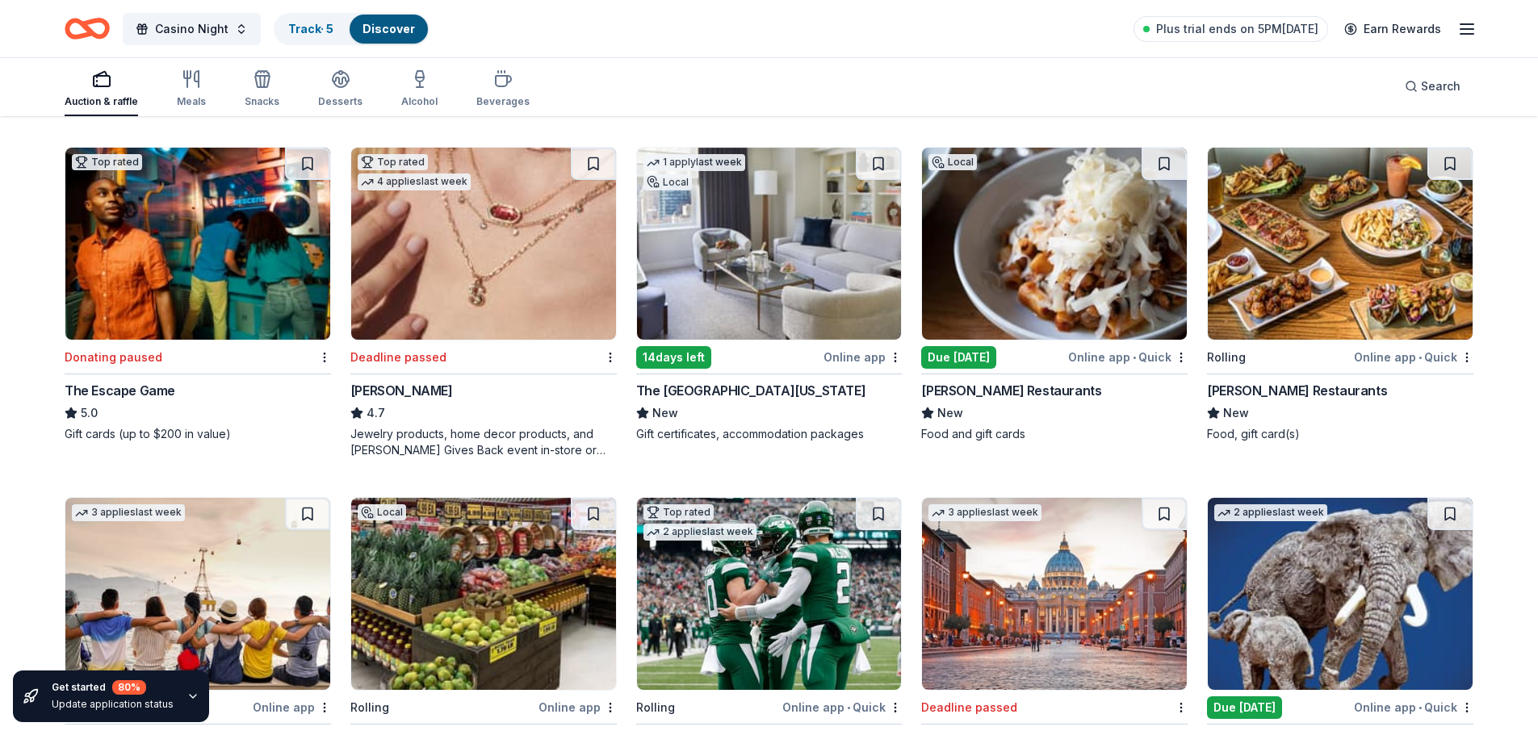
click at [1069, 292] on img at bounding box center [1054, 244] width 265 height 192
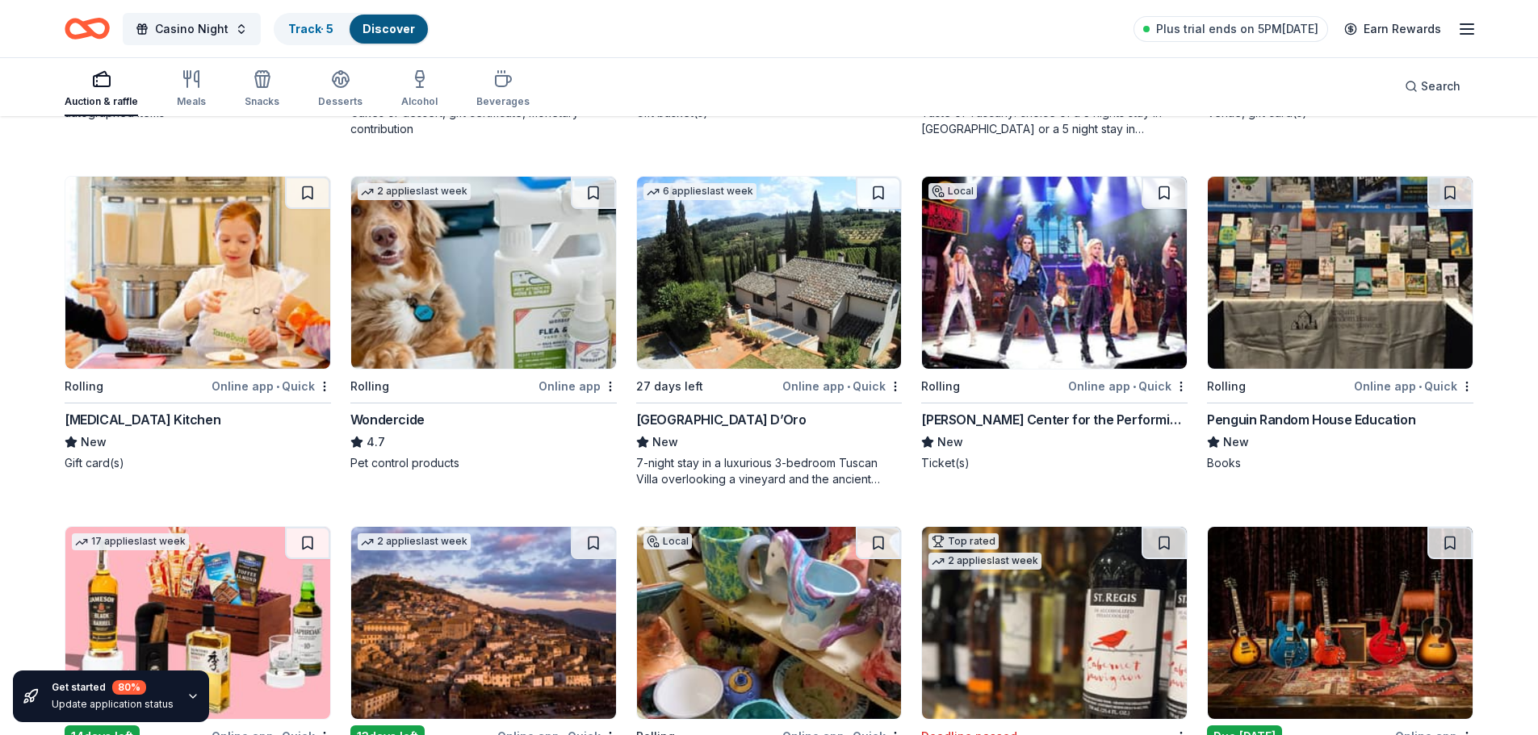
scroll to position [1899, 0]
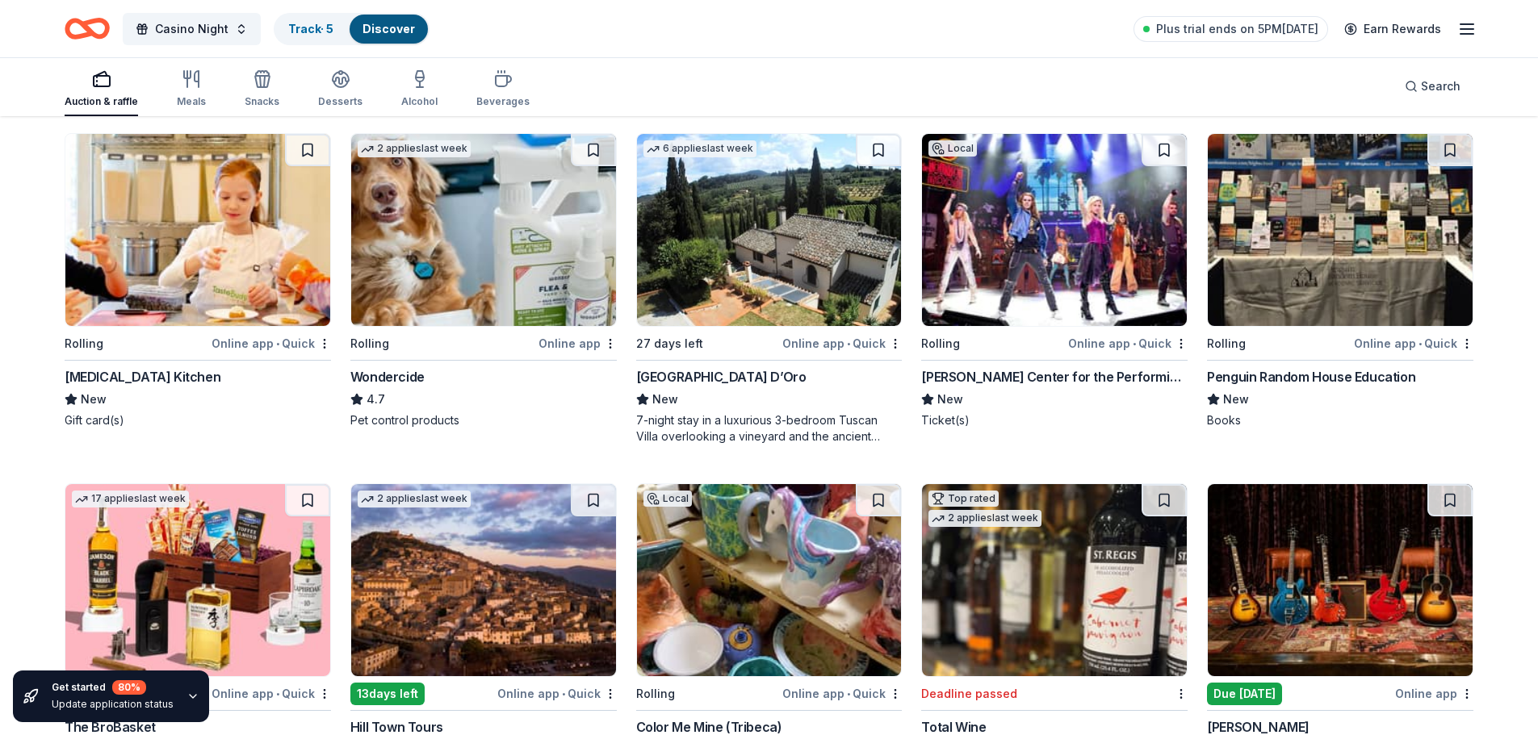
click at [182, 241] on img at bounding box center [197, 230] width 265 height 192
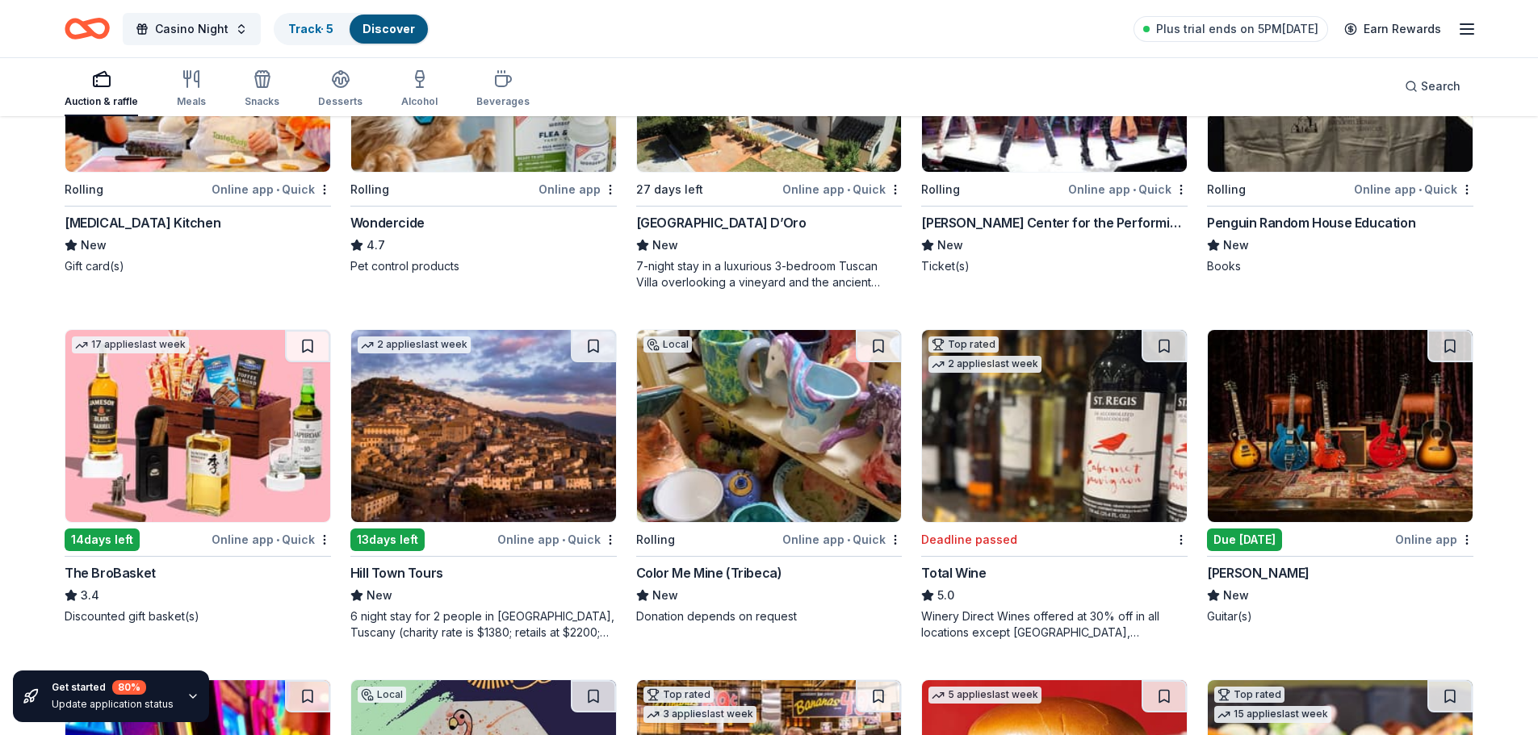
scroll to position [2142, 0]
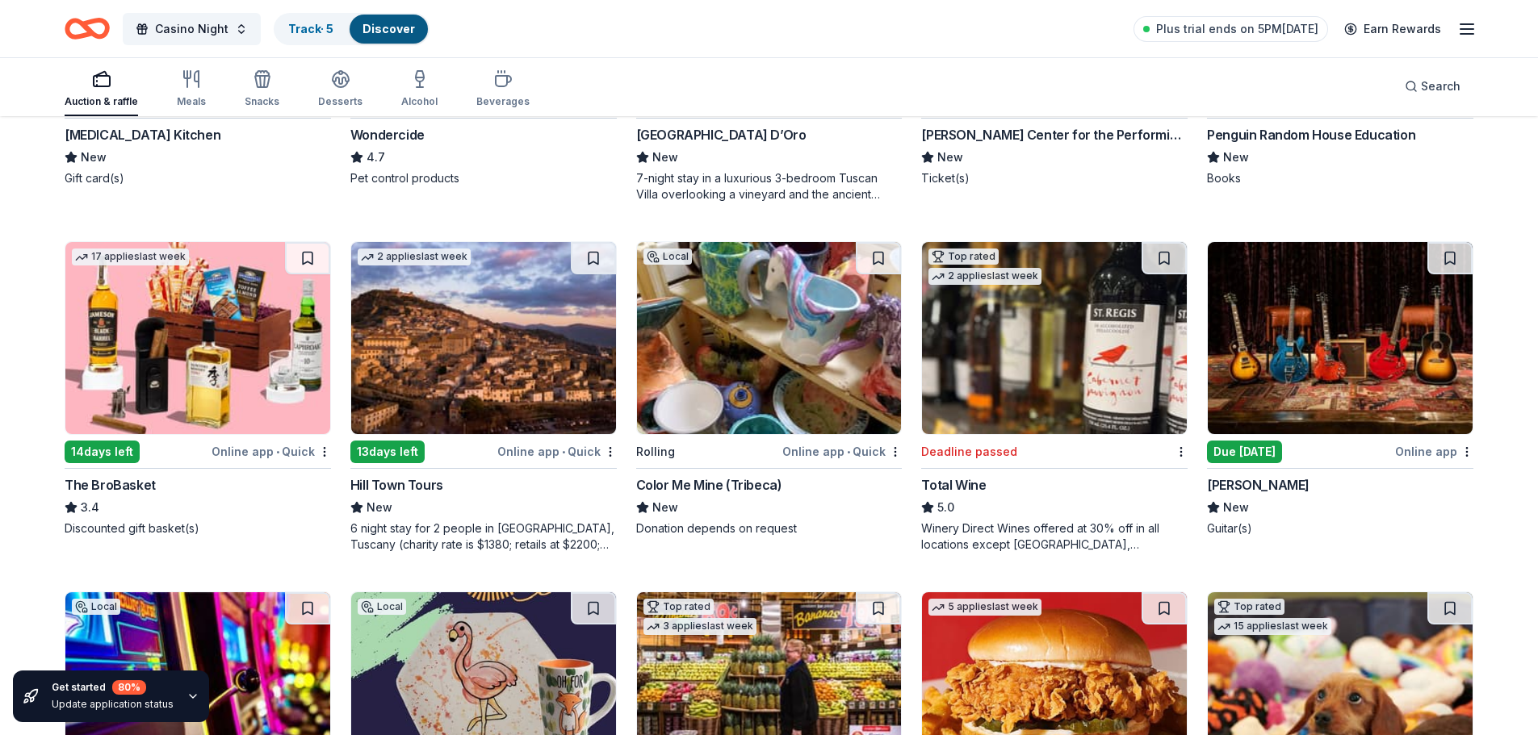
click at [182, 339] on img at bounding box center [197, 338] width 265 height 192
click at [1331, 371] on img at bounding box center [1340, 338] width 265 height 192
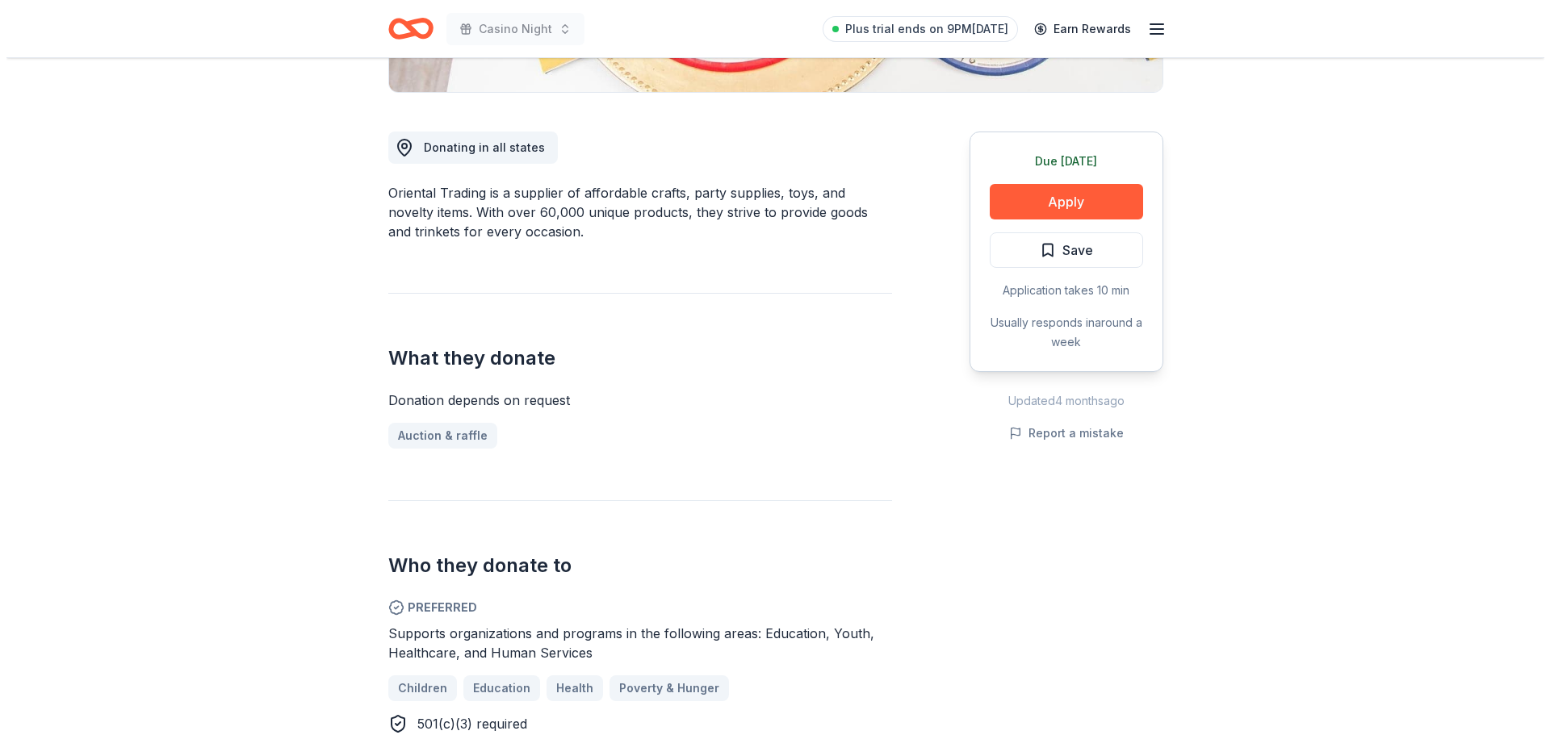
scroll to position [404, 0]
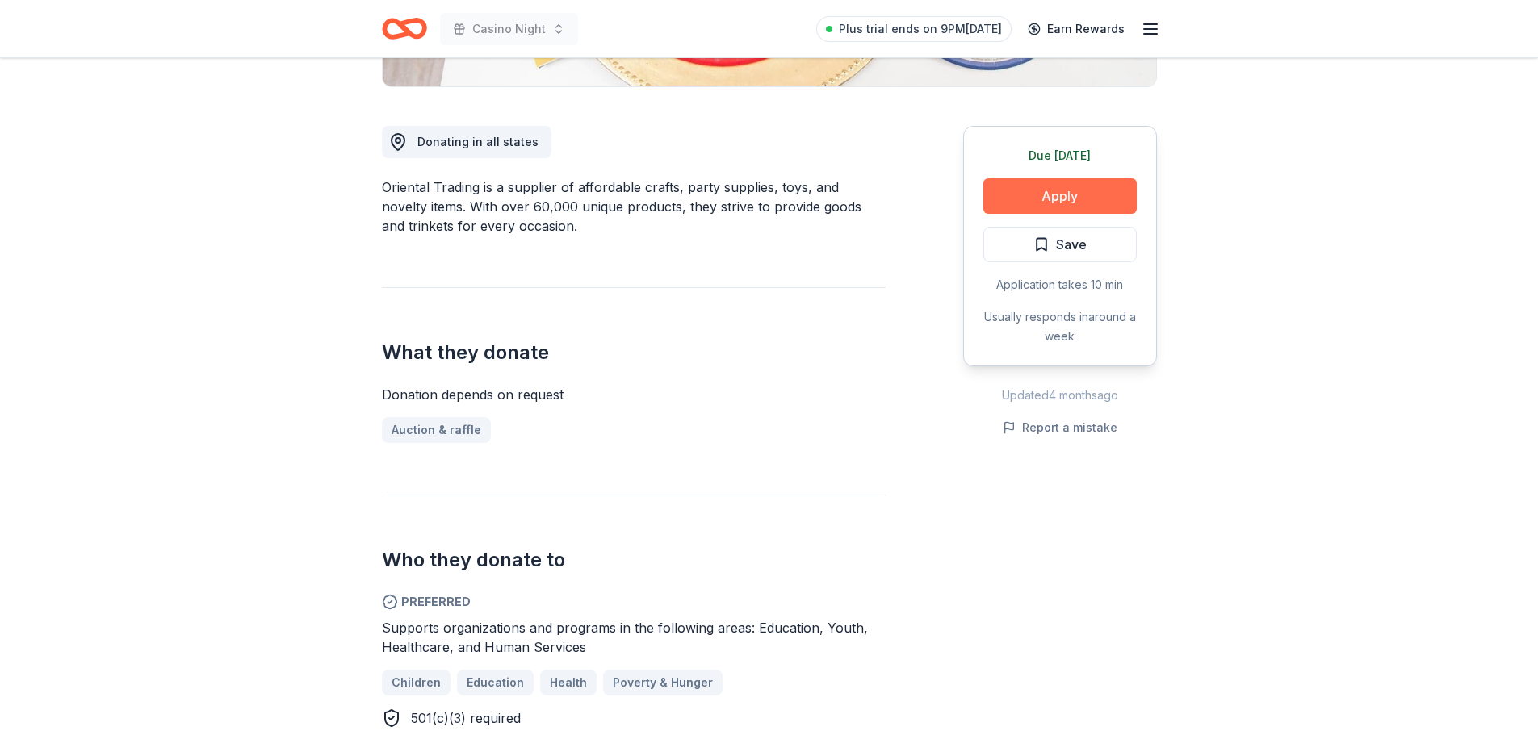
click at [1070, 204] on button "Apply" at bounding box center [1059, 196] width 153 height 36
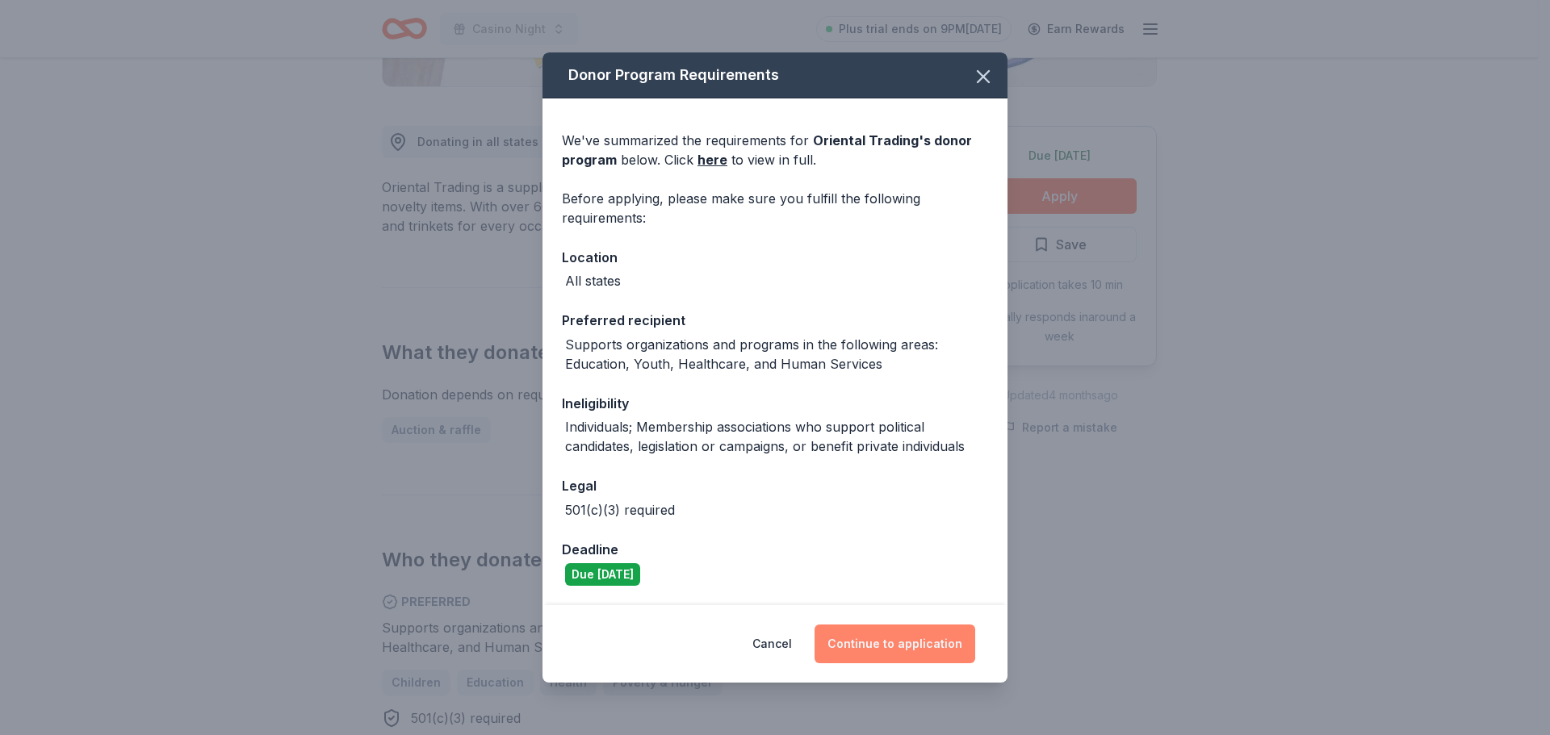
click at [865, 648] on button "Continue to application" at bounding box center [895, 644] width 161 height 39
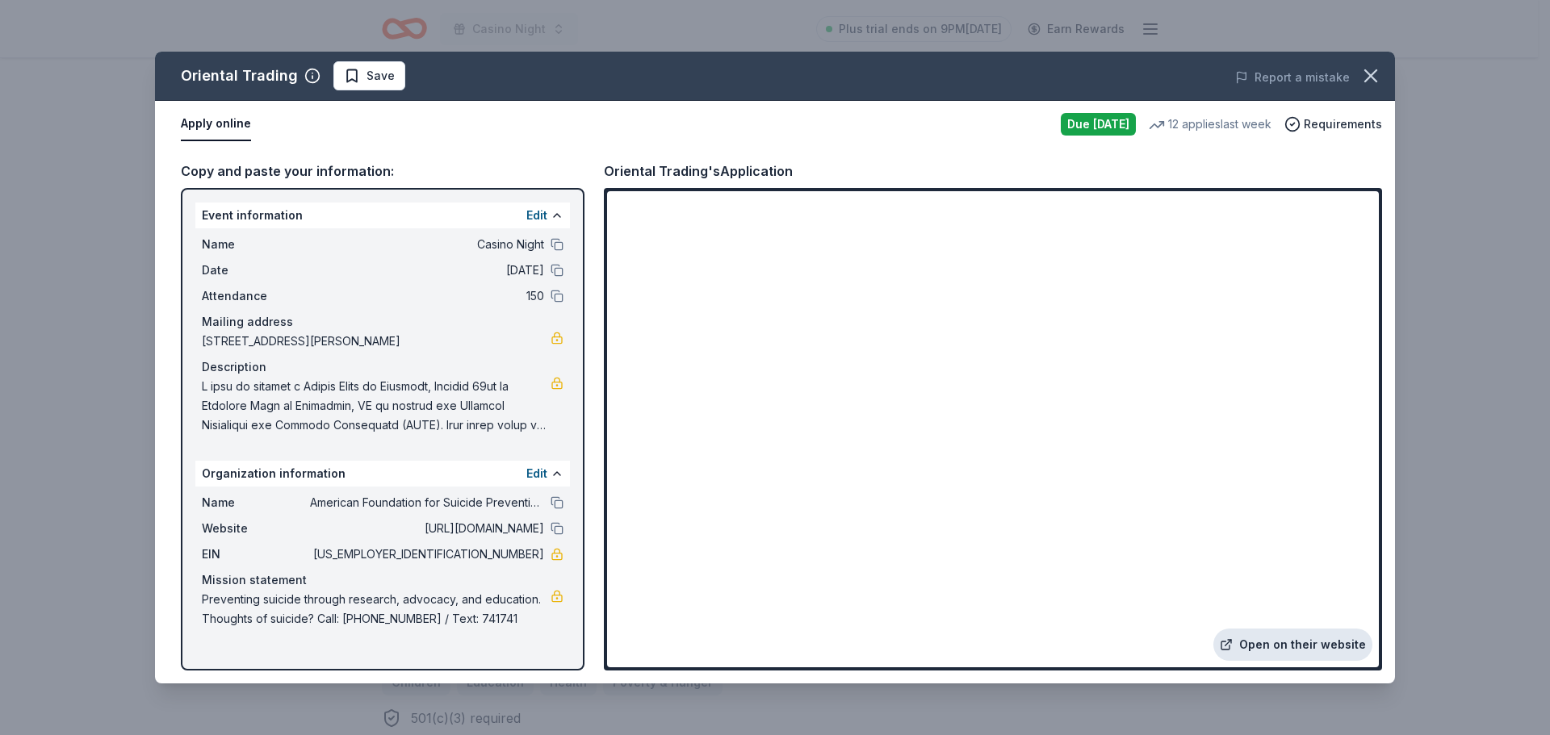
click at [1304, 644] on link "Open on their website" at bounding box center [1292, 645] width 159 height 32
drag, startPoint x: 217, startPoint y: 14, endPoint x: 382, endPoint y: 6, distance: 164.8
click at [217, 14] on div "Oriental Trading Save Report a mistake Apply online Due today 12 applies last w…" at bounding box center [775, 367] width 1550 height 735
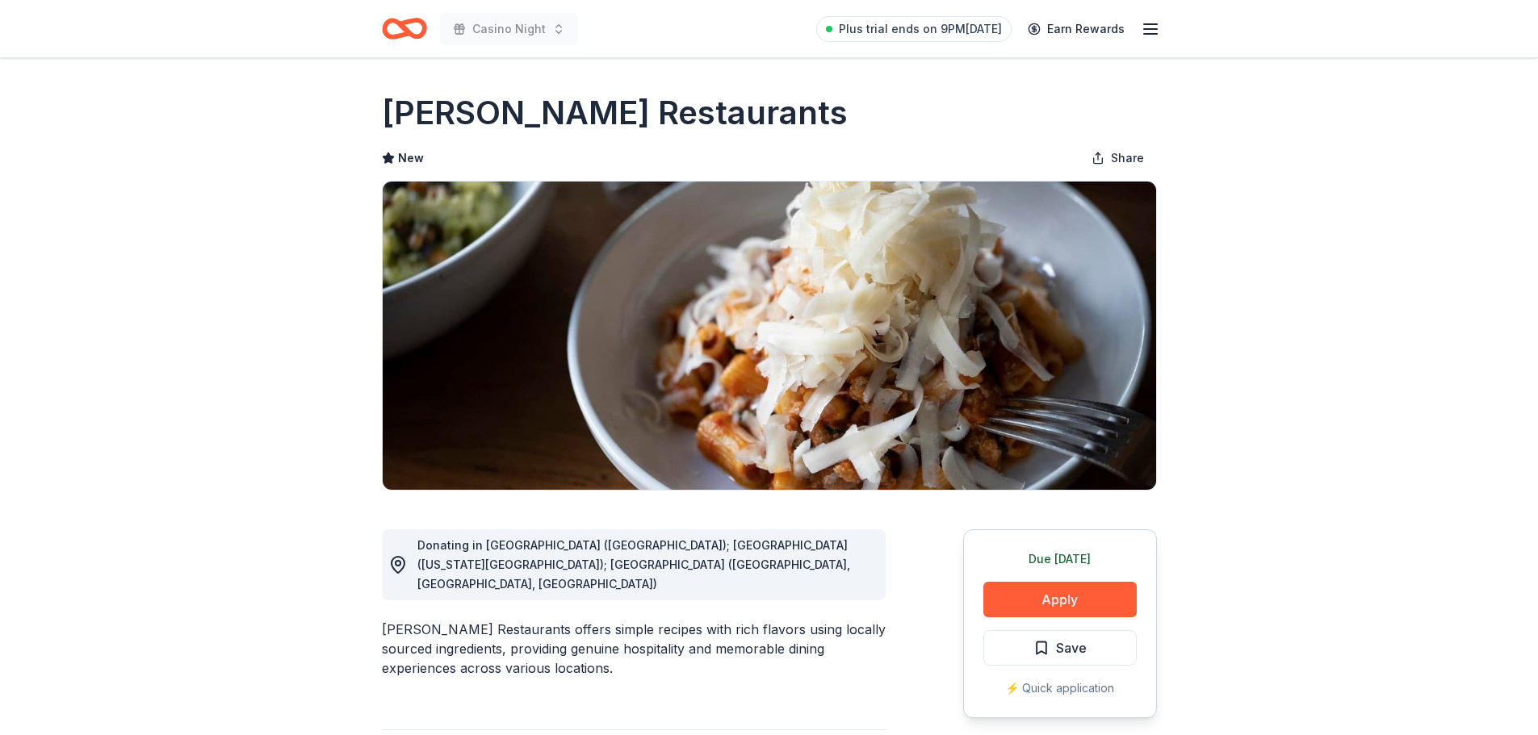
scroll to position [161, 0]
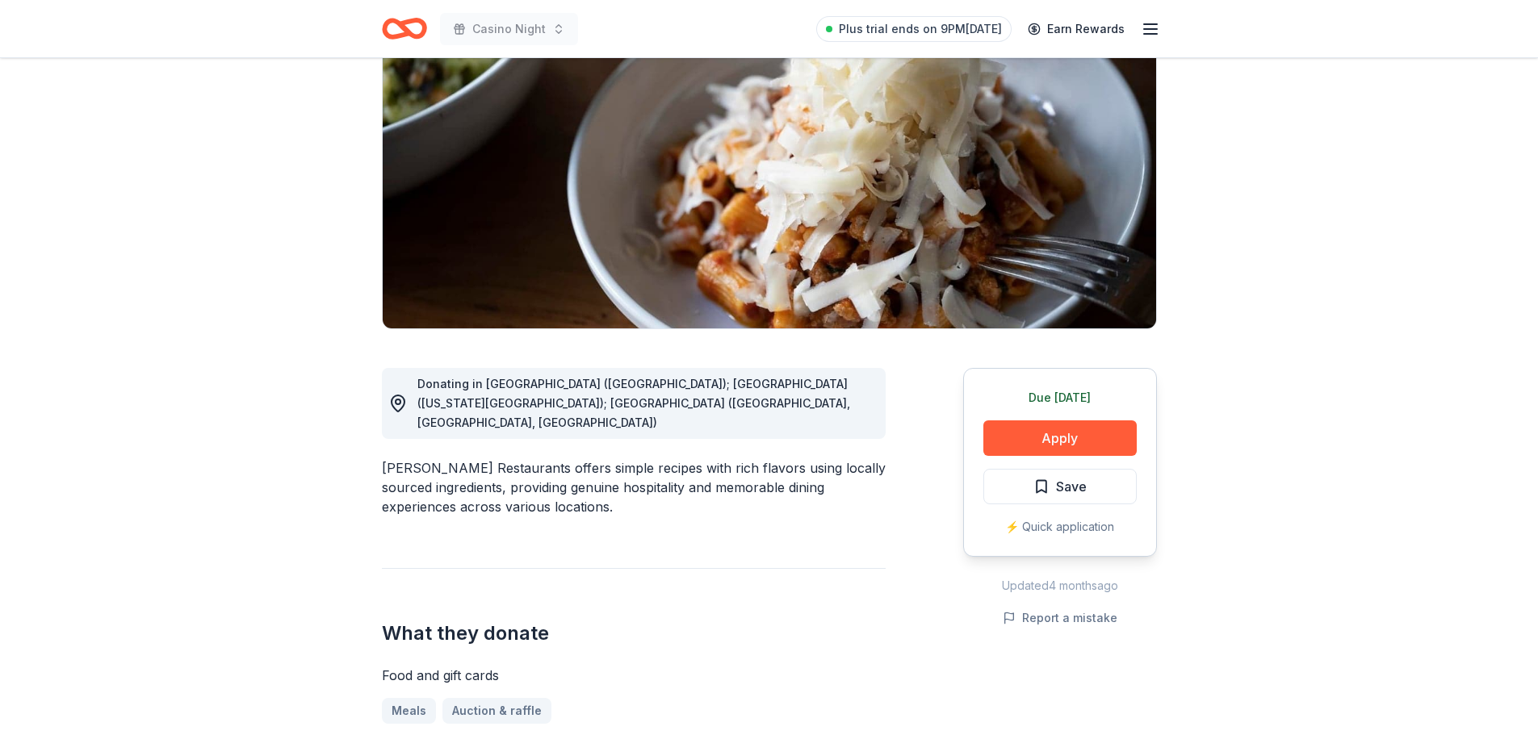
click at [1071, 433] on button "Apply" at bounding box center [1059, 439] width 153 height 36
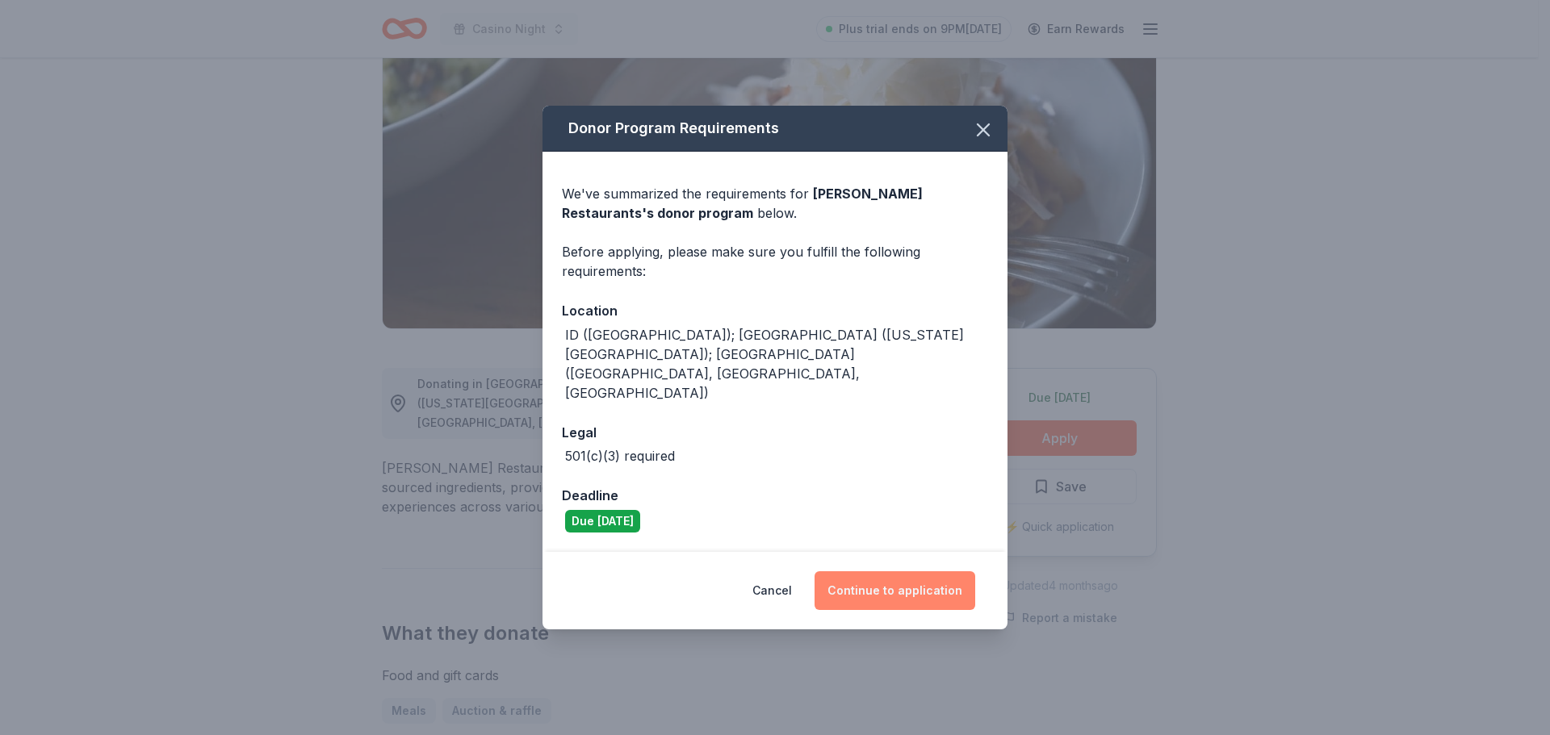
click at [877, 572] on button "Continue to application" at bounding box center [895, 591] width 161 height 39
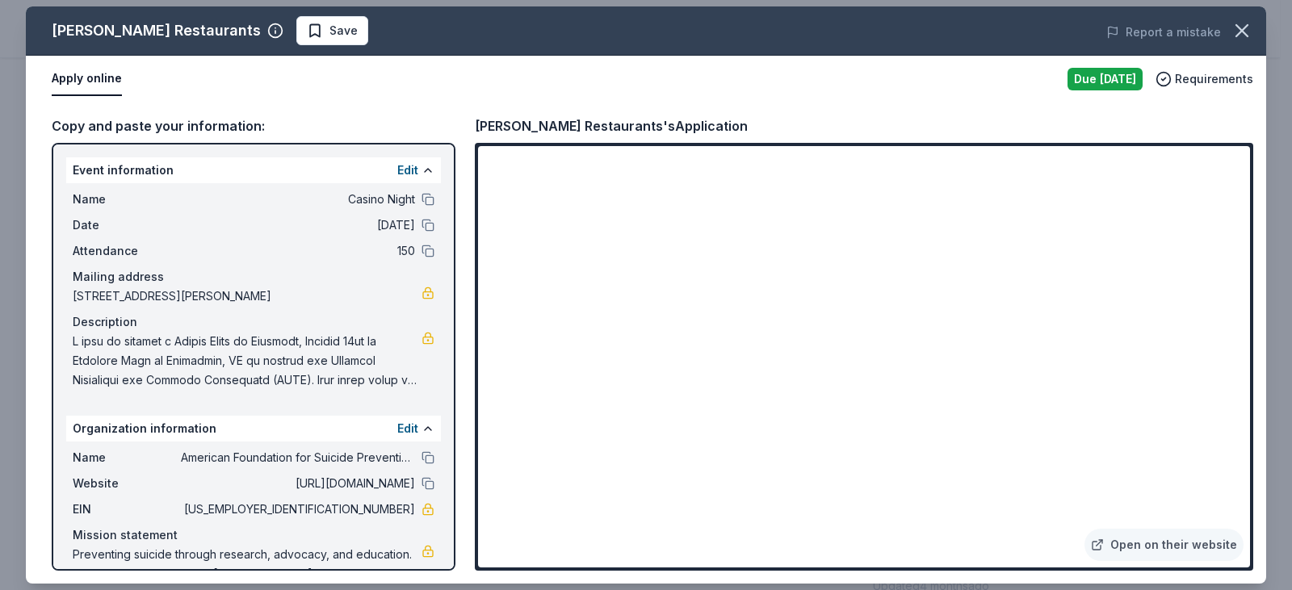
drag, startPoint x: 1169, startPoint y: 540, endPoint x: 492, endPoint y: 20, distance: 853.8
click at [1169, 540] on link "Open on their website" at bounding box center [1163, 545] width 159 height 32
click at [1148, 545] on link "Open on their website" at bounding box center [1163, 545] width 159 height 32
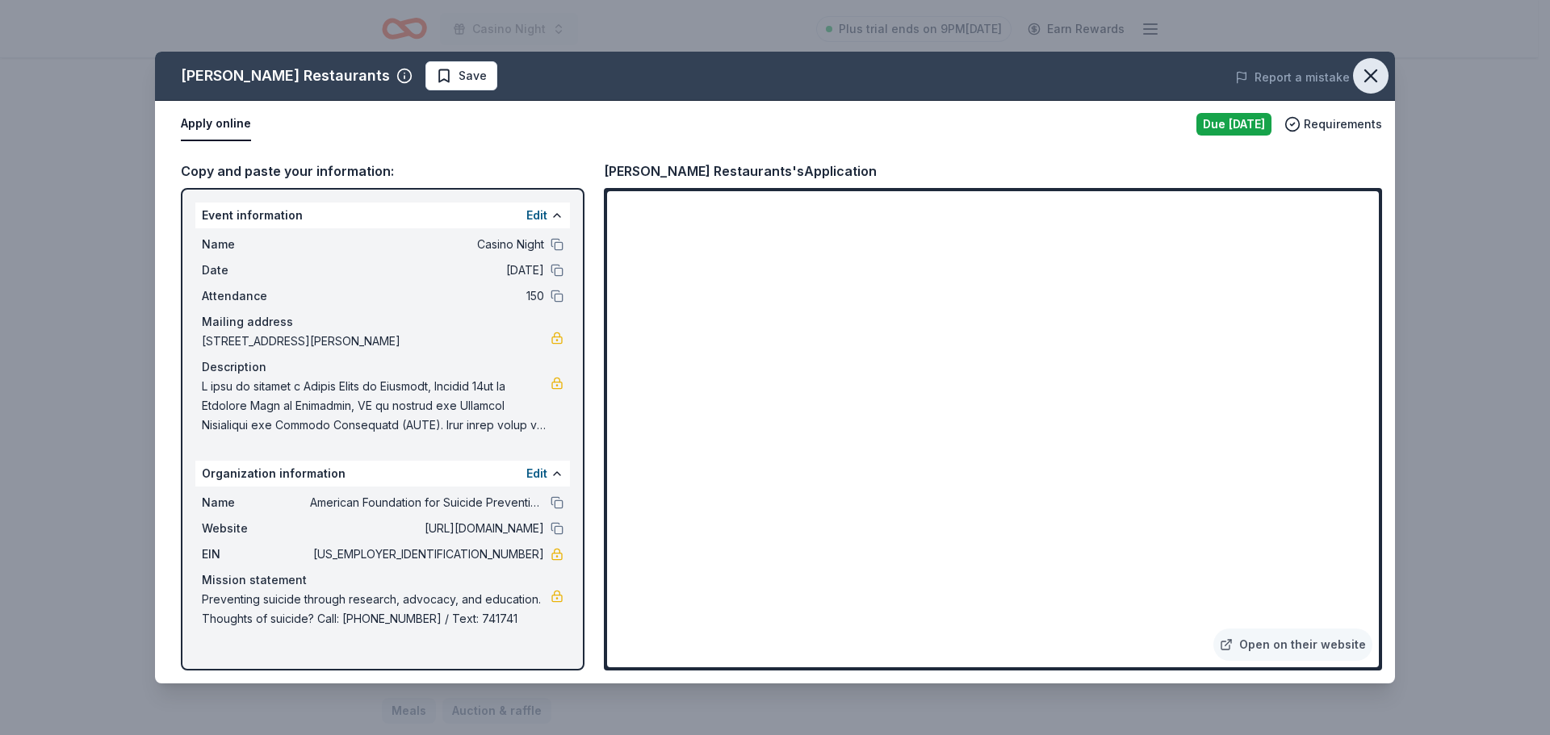
click at [1364, 74] on icon "button" at bounding box center [1370, 76] width 23 height 23
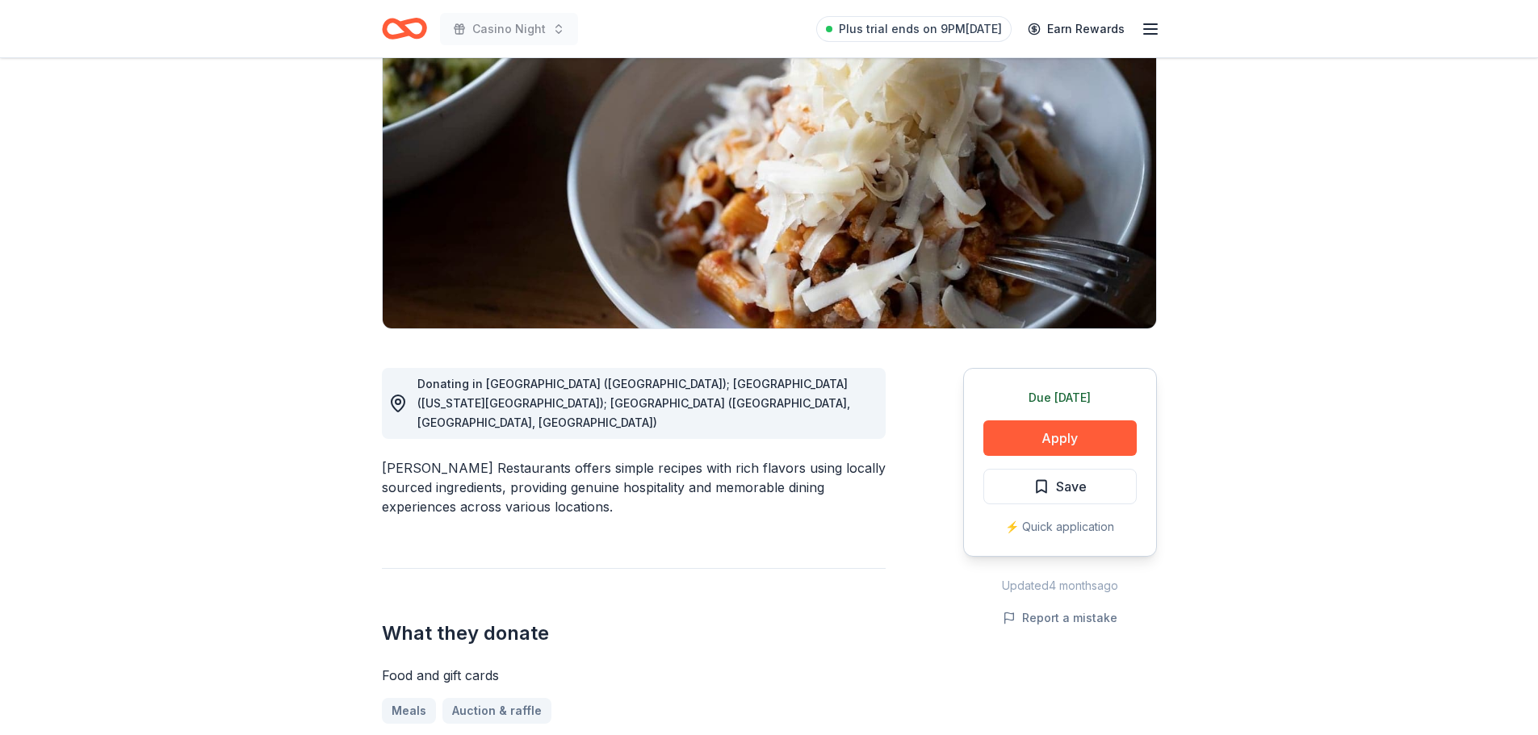
click at [406, 37] on icon "Home" at bounding box center [404, 29] width 45 height 38
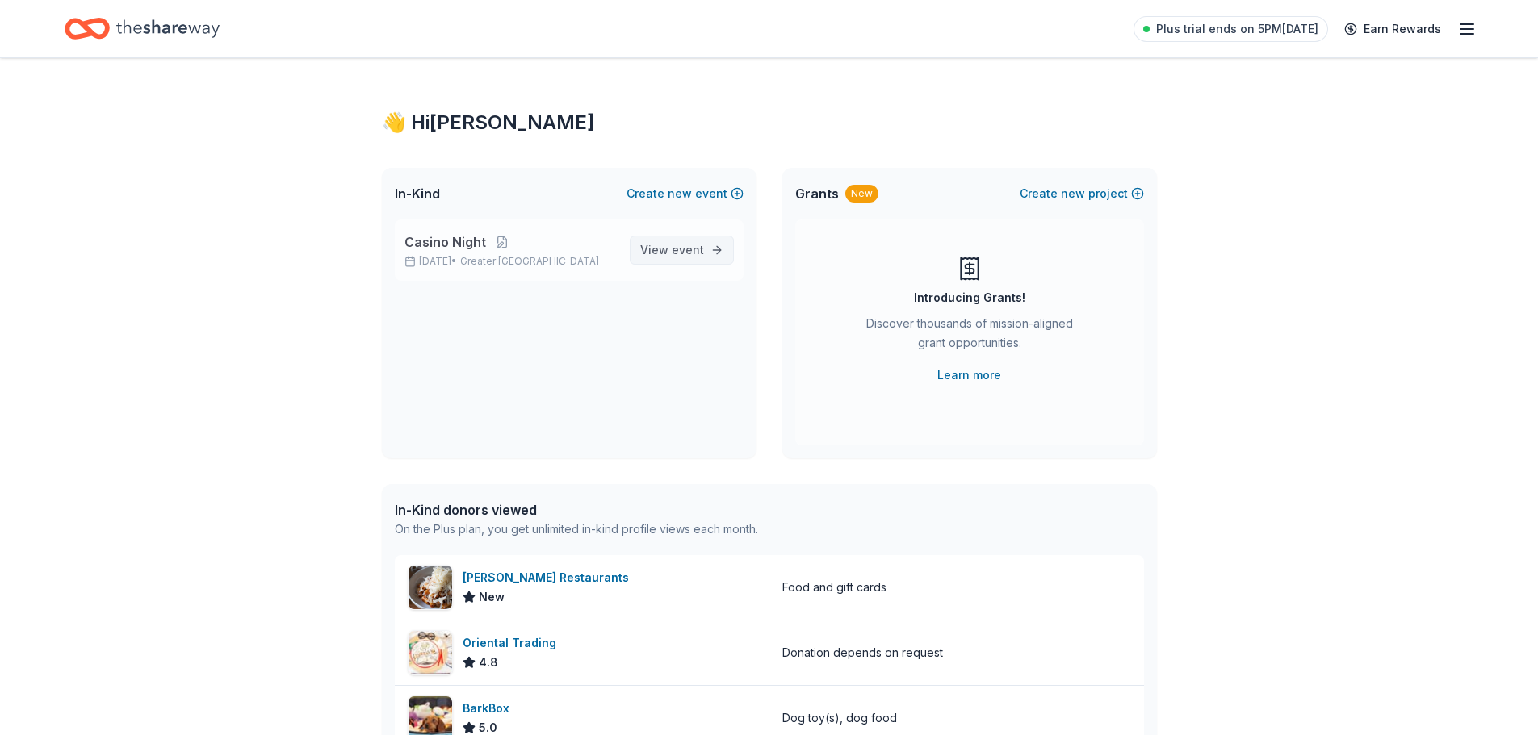
click at [645, 249] on span "View event" at bounding box center [672, 250] width 64 height 19
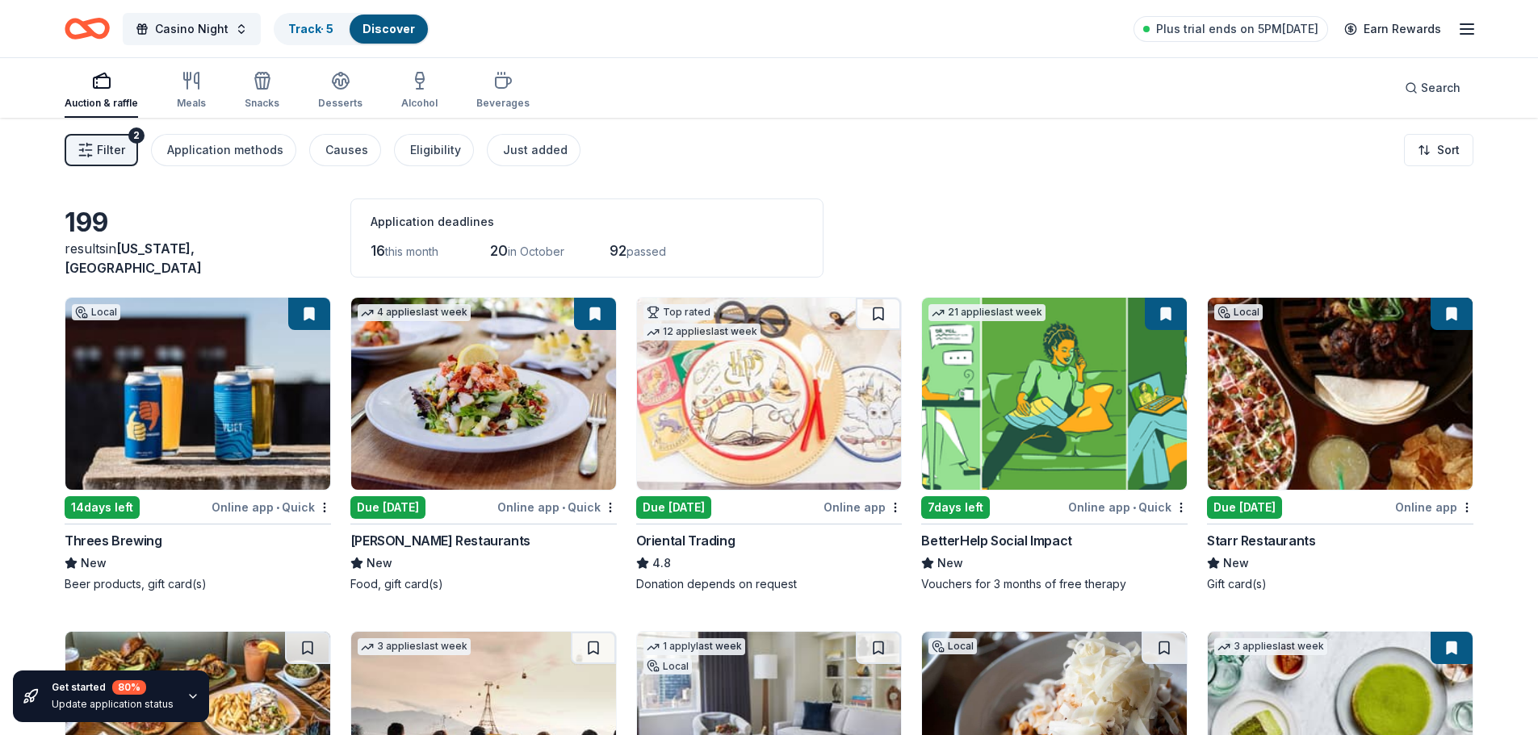
click at [90, 151] on icon "button" at bounding box center [85, 150] width 16 height 16
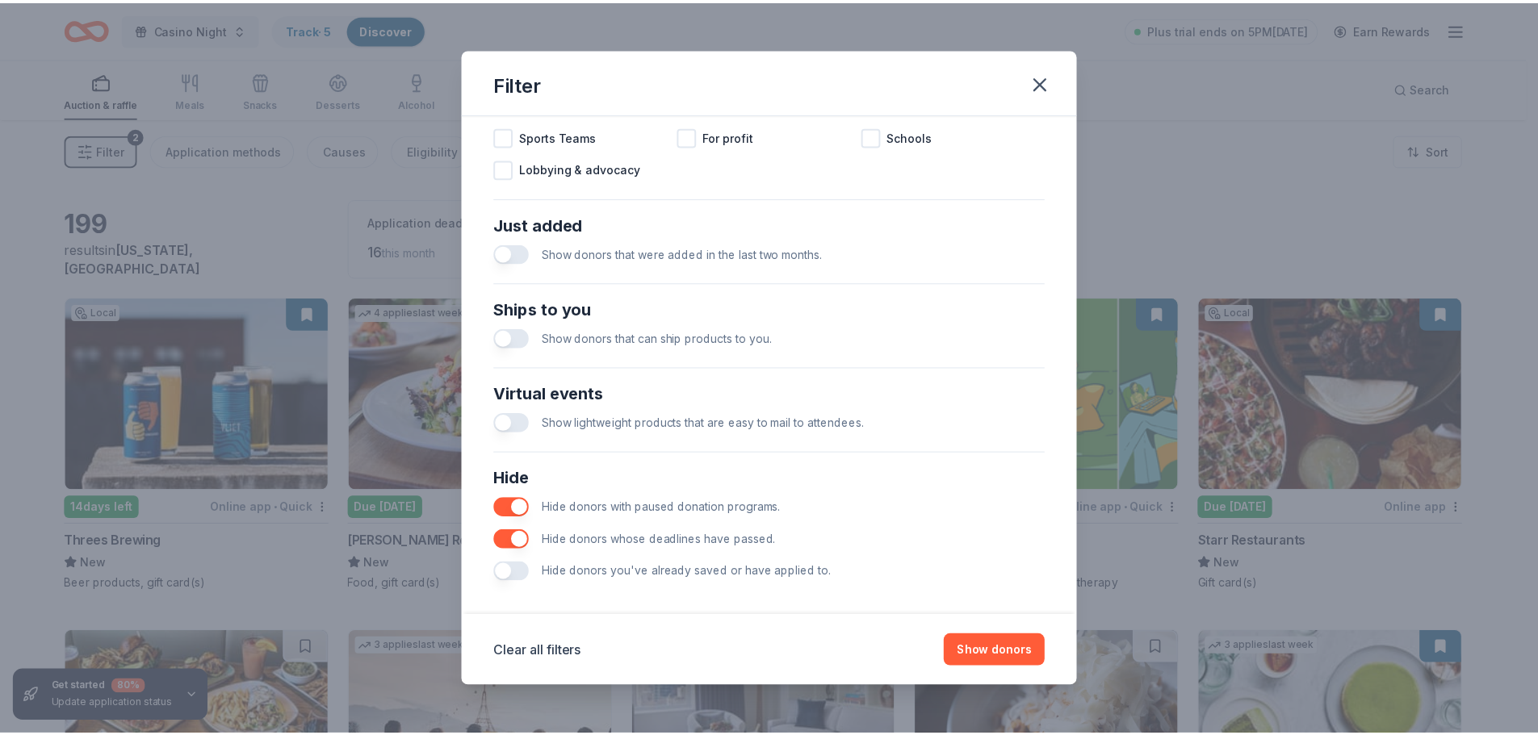
scroll to position [562, 0]
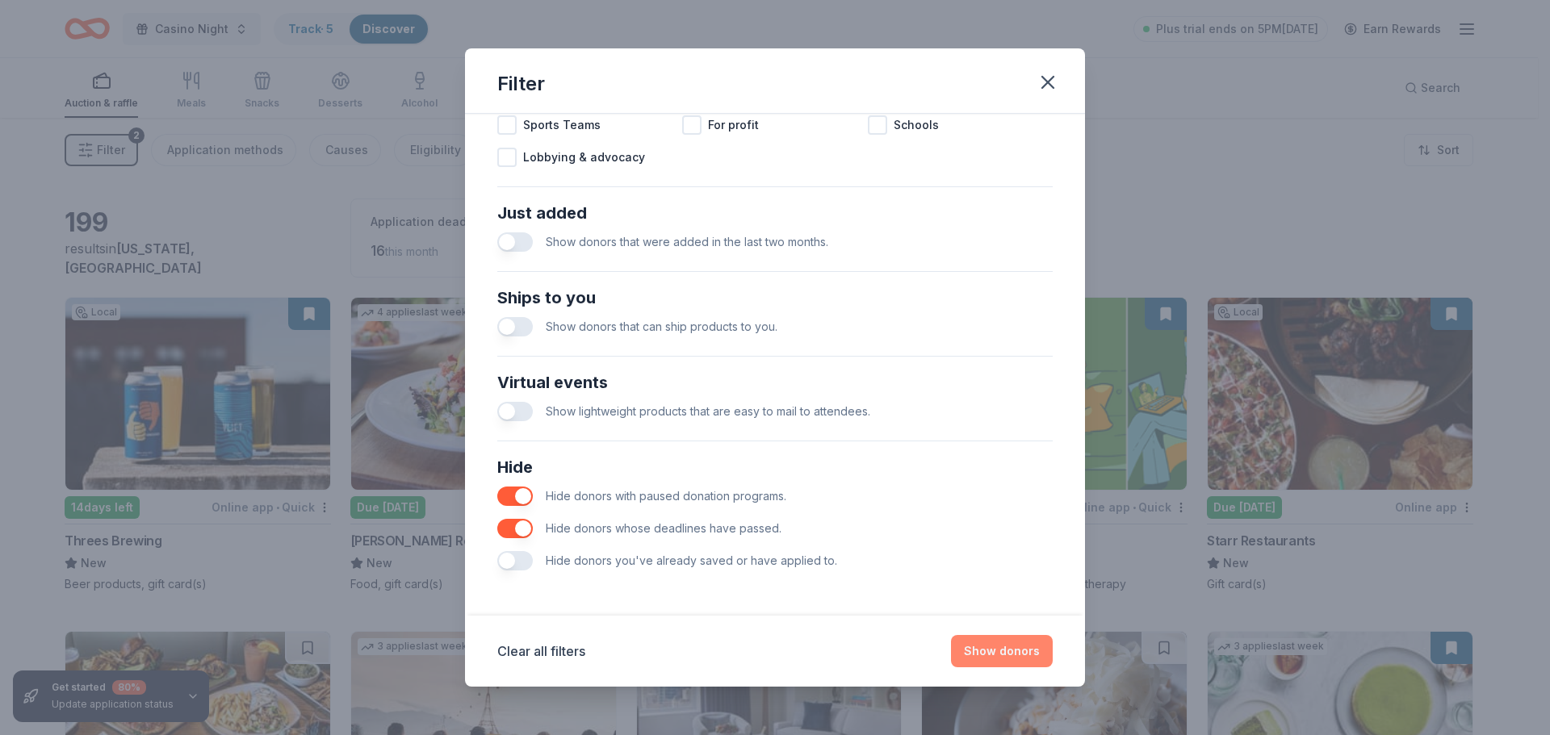
click at [994, 647] on button "Show donors" at bounding box center [1002, 651] width 102 height 32
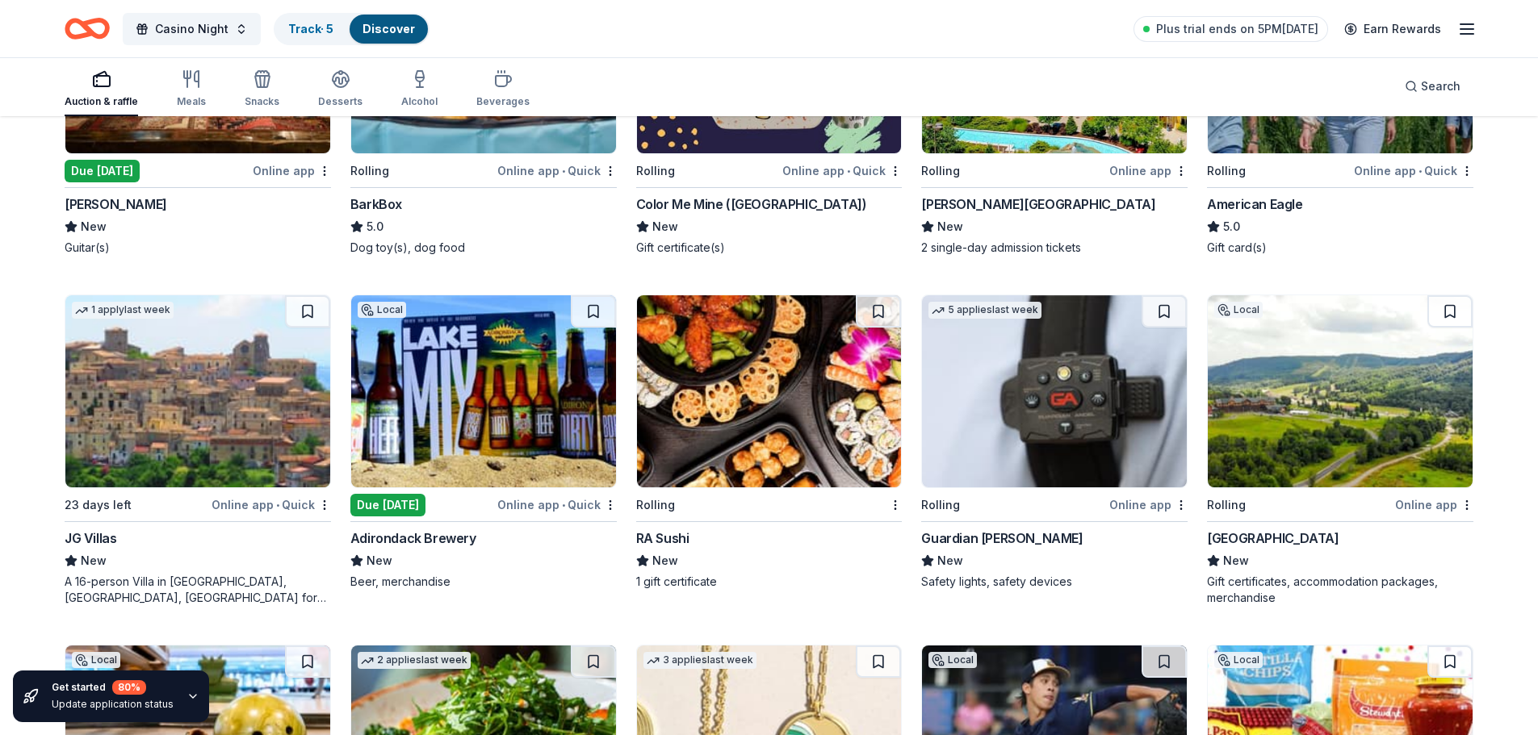
scroll to position [2503, 0]
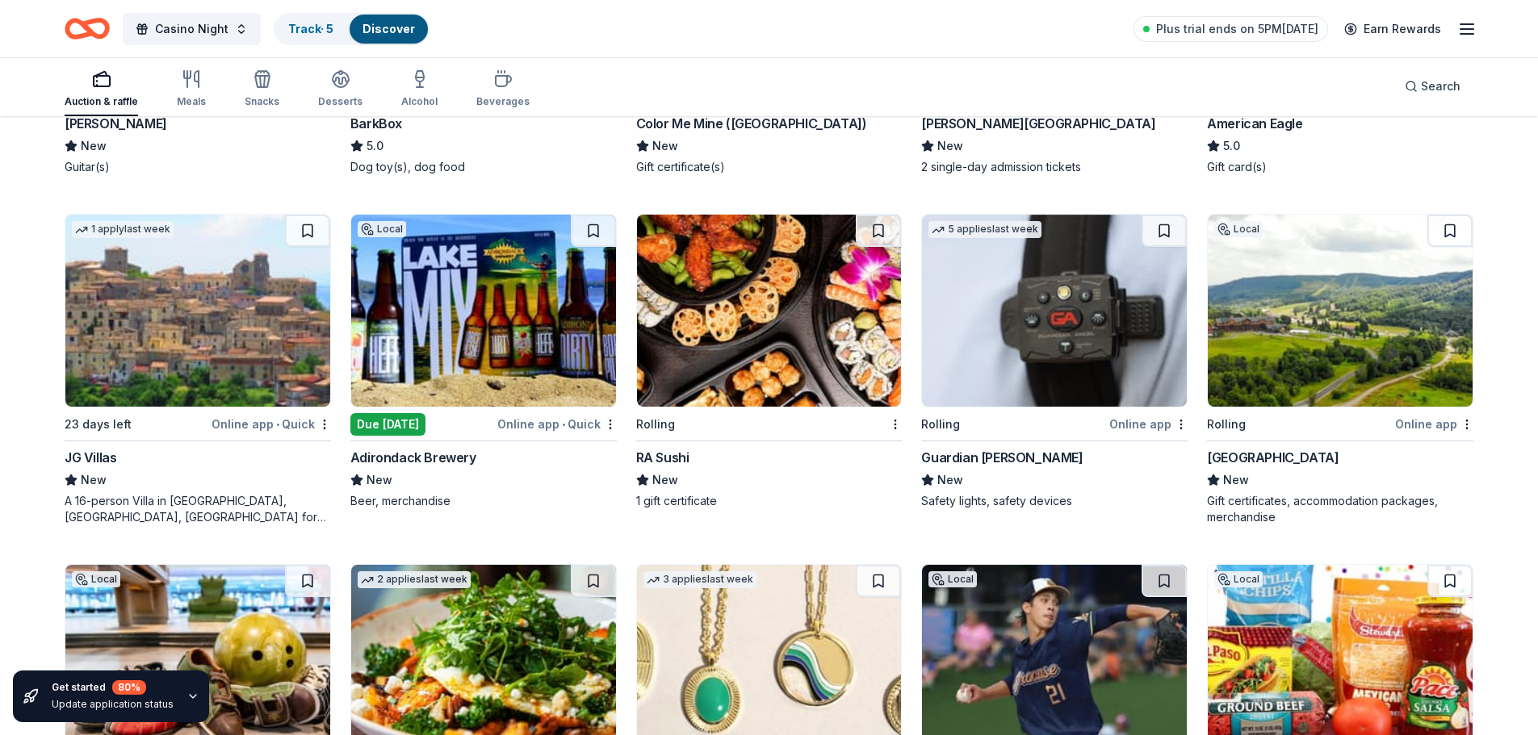
click at [489, 361] on img at bounding box center [483, 311] width 265 height 192
click at [1051, 341] on img at bounding box center [1054, 311] width 265 height 192
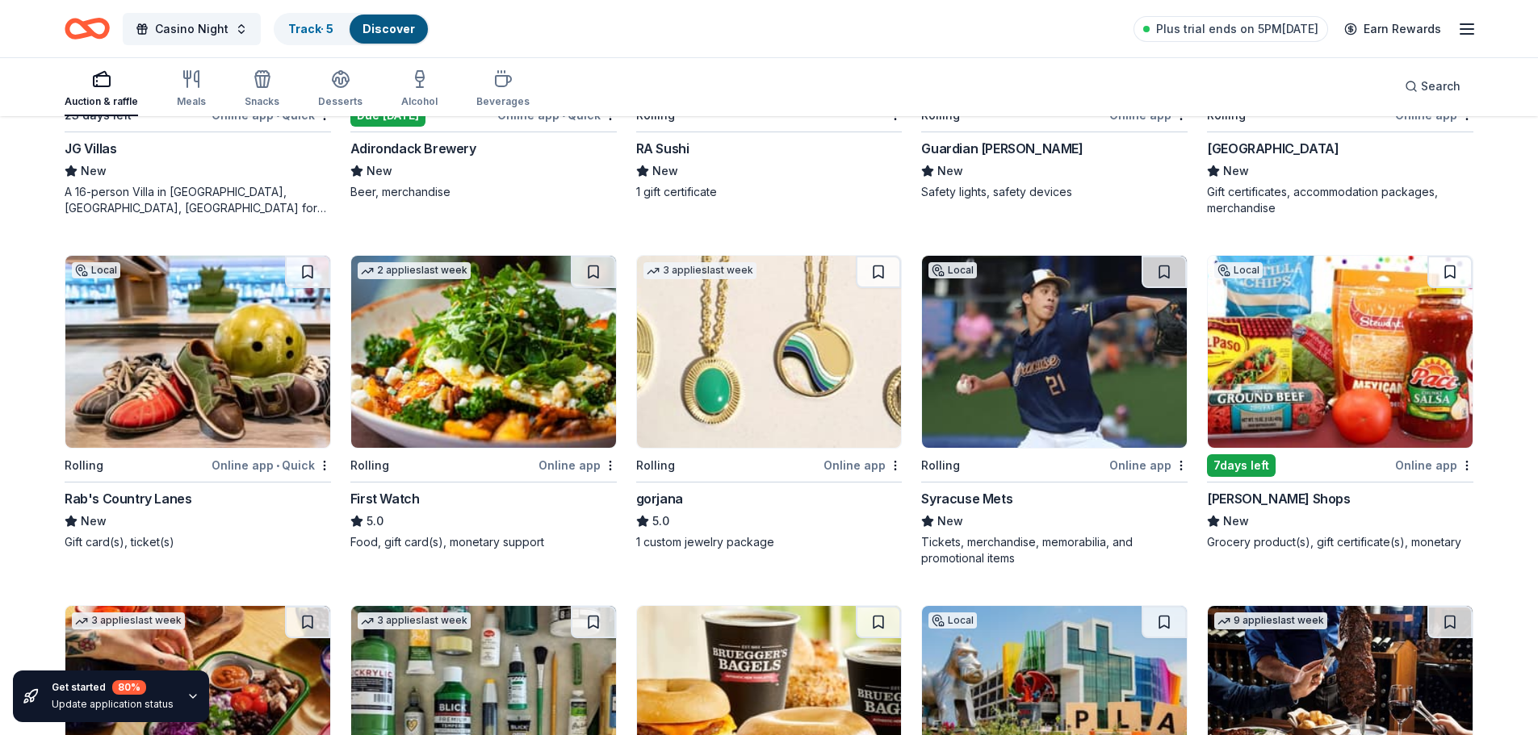
scroll to position [2826, 0]
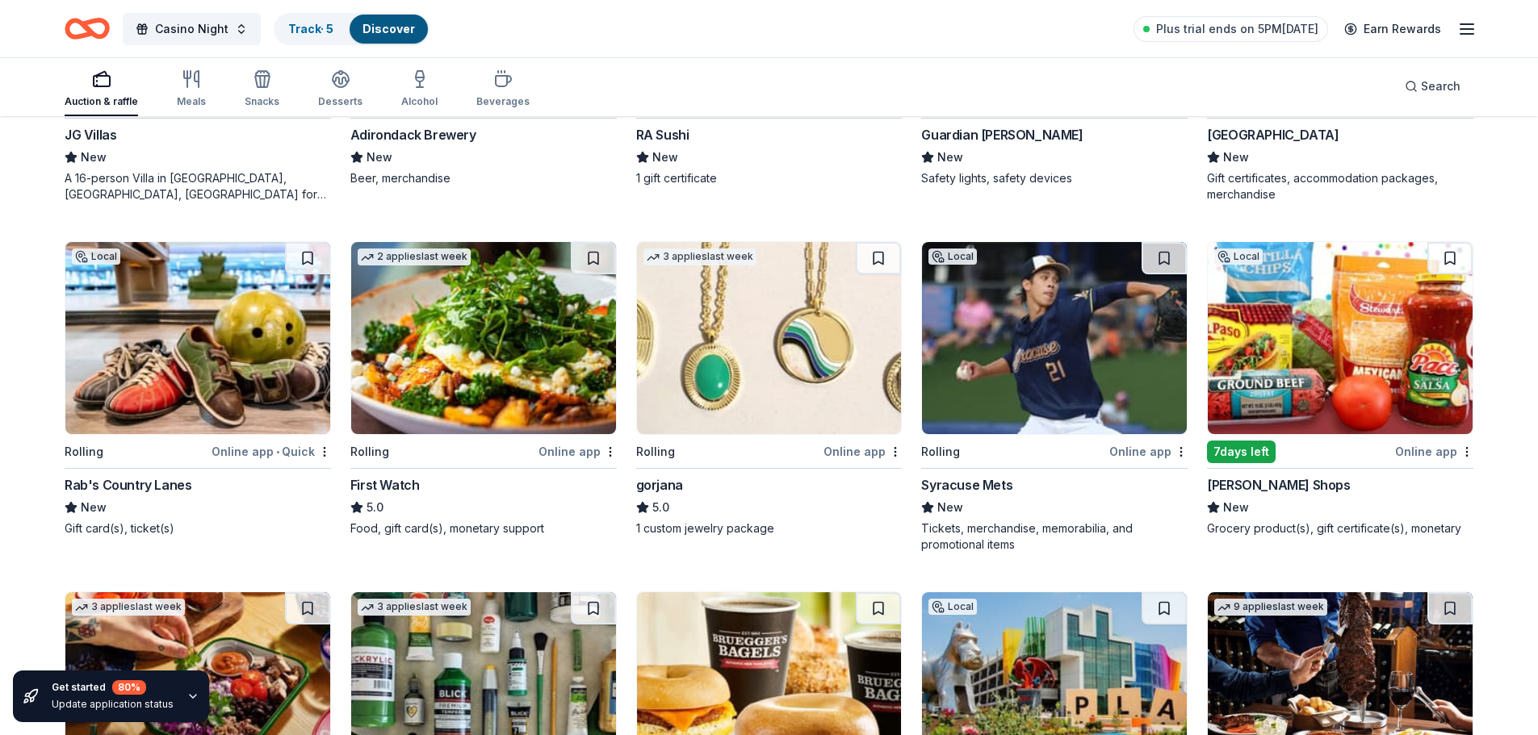
click at [149, 349] on img at bounding box center [197, 338] width 265 height 192
click at [1292, 345] on img at bounding box center [1340, 338] width 265 height 192
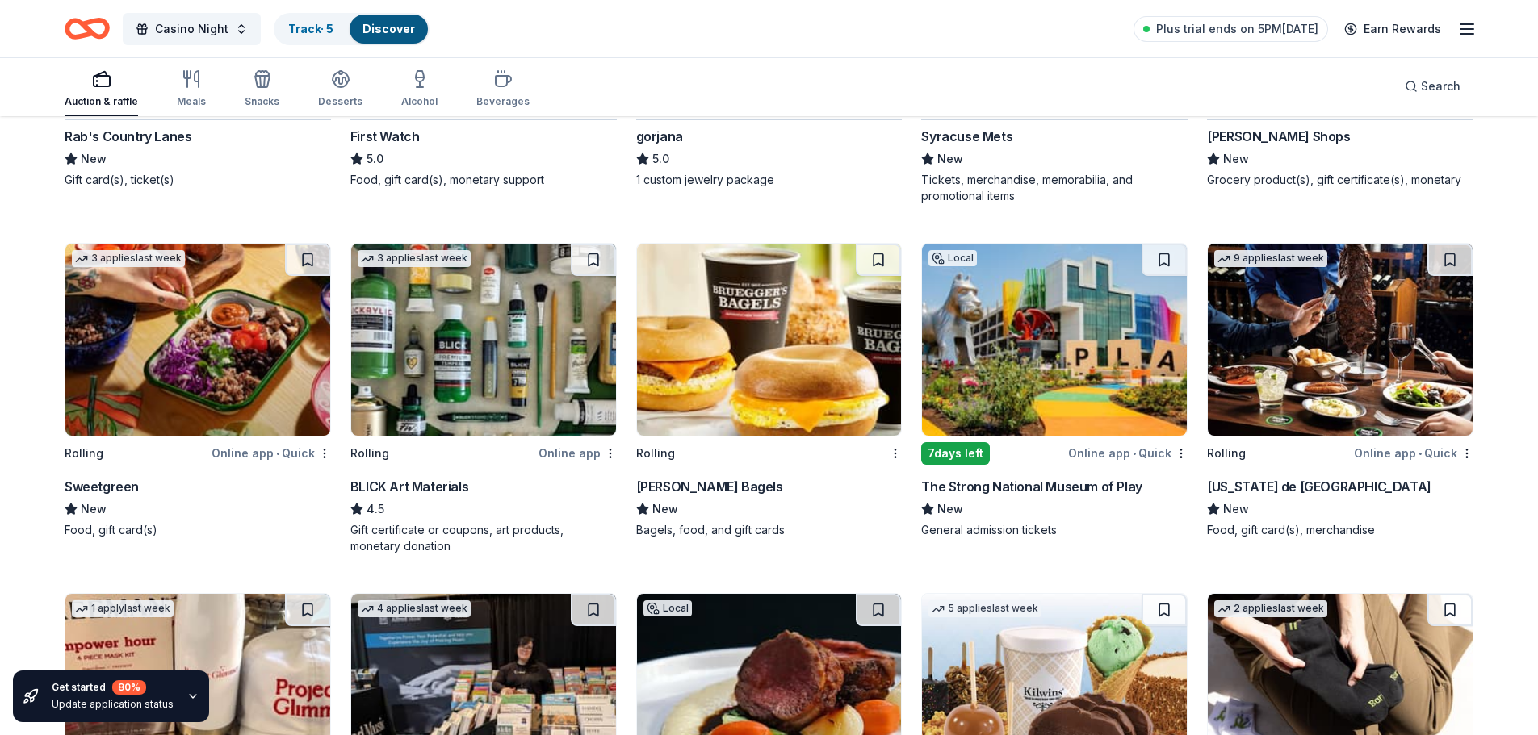
scroll to position [3204, 0]
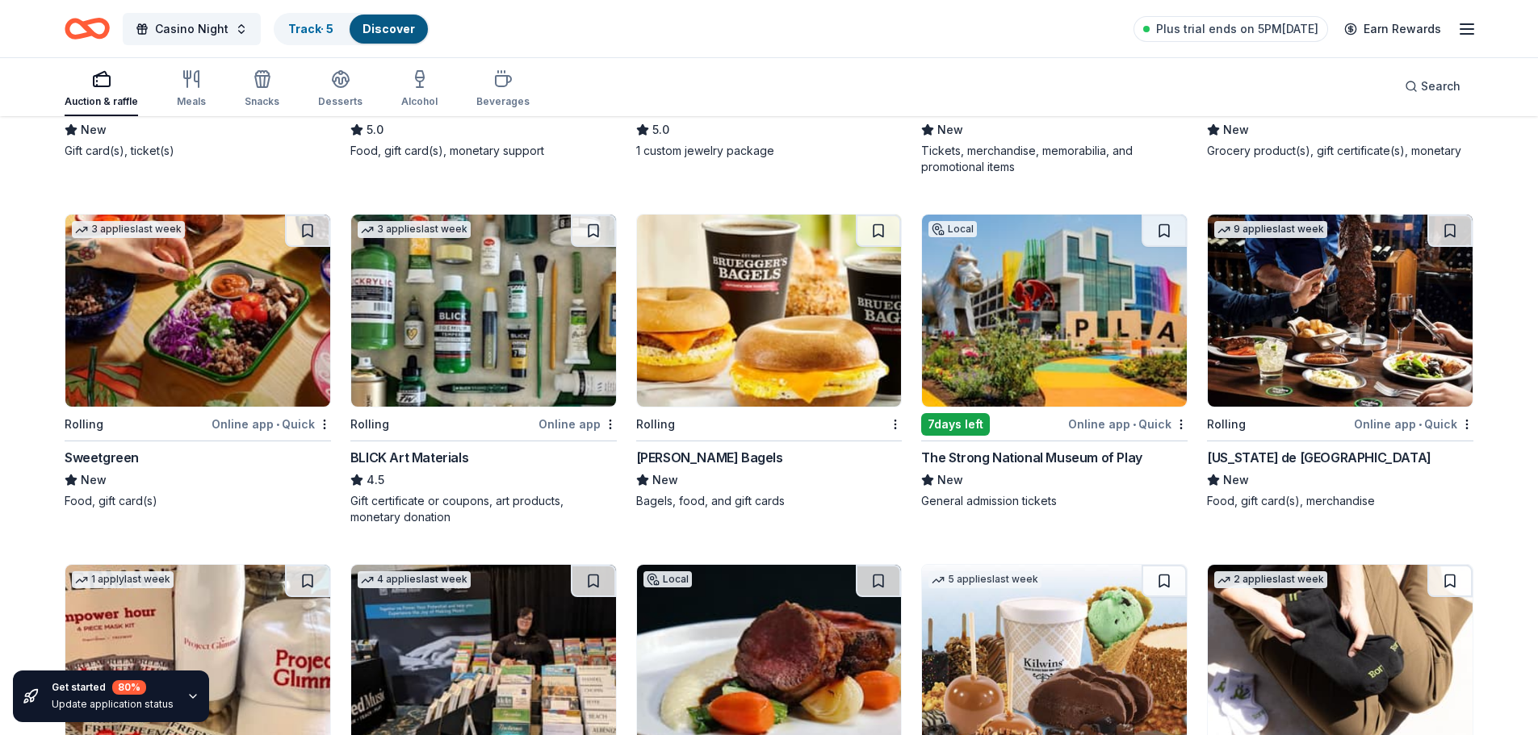
click at [200, 379] on img at bounding box center [197, 311] width 265 height 192
click at [540, 328] on img at bounding box center [483, 311] width 265 height 192
click at [1072, 338] on img at bounding box center [1054, 311] width 265 height 192
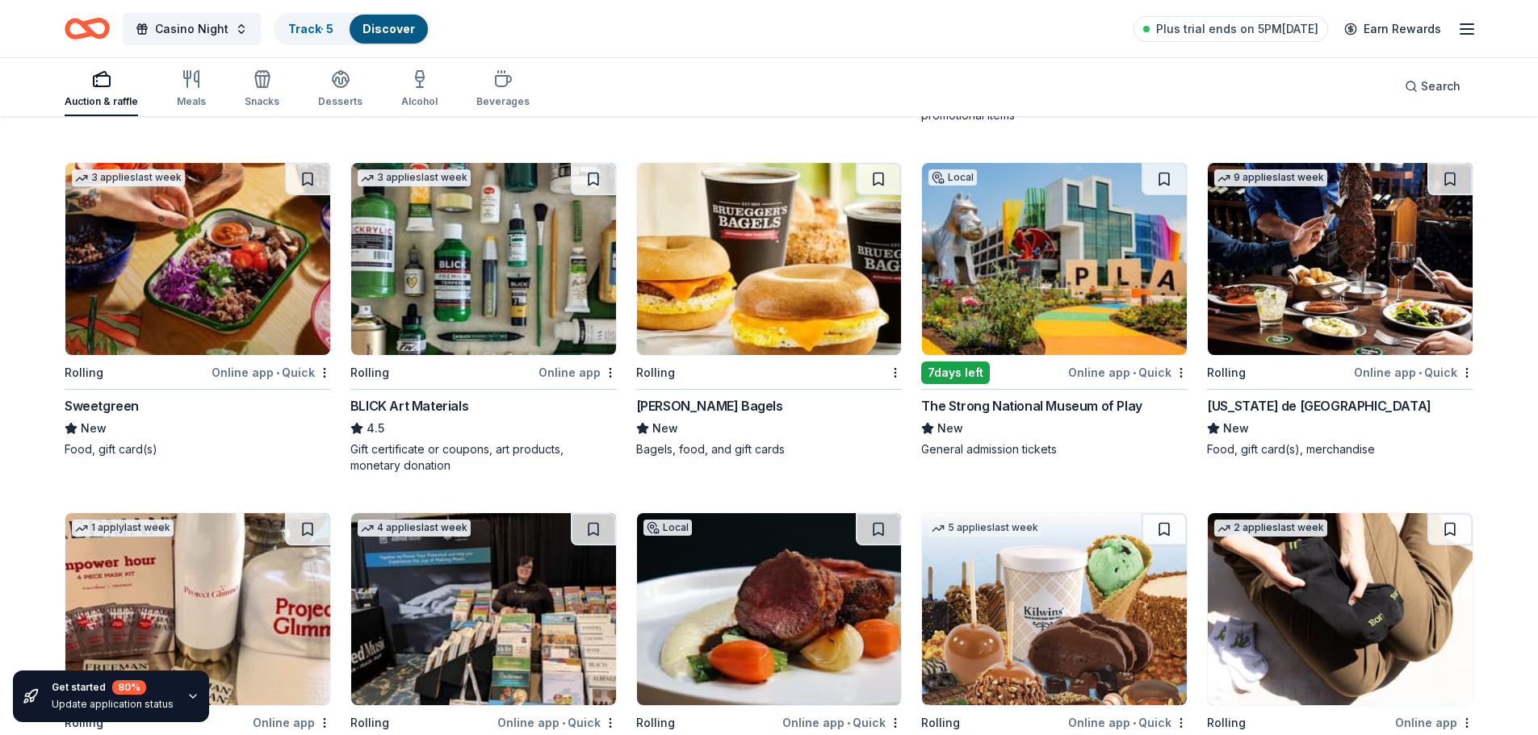
scroll to position [3285, 0]
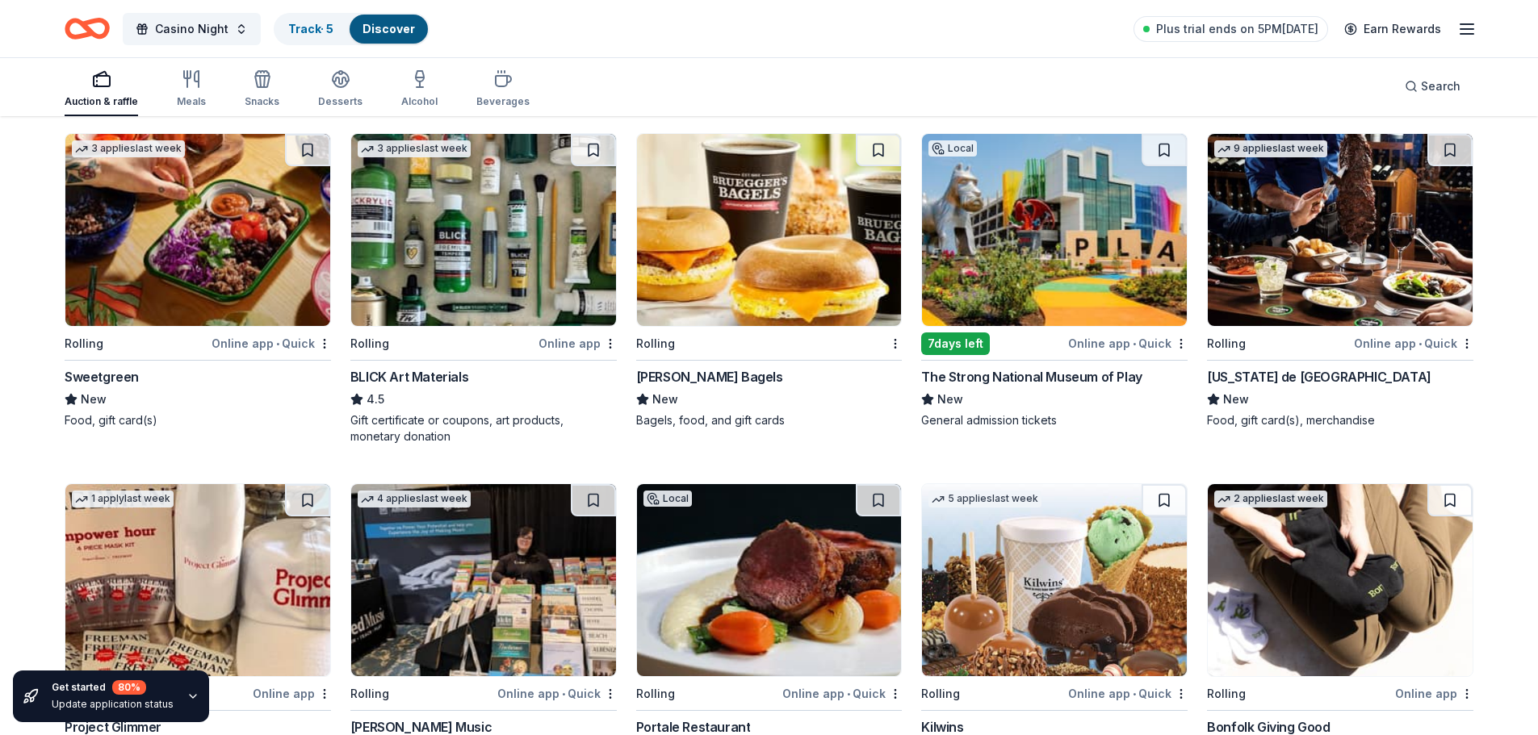
click at [1336, 281] on img at bounding box center [1340, 230] width 265 height 192
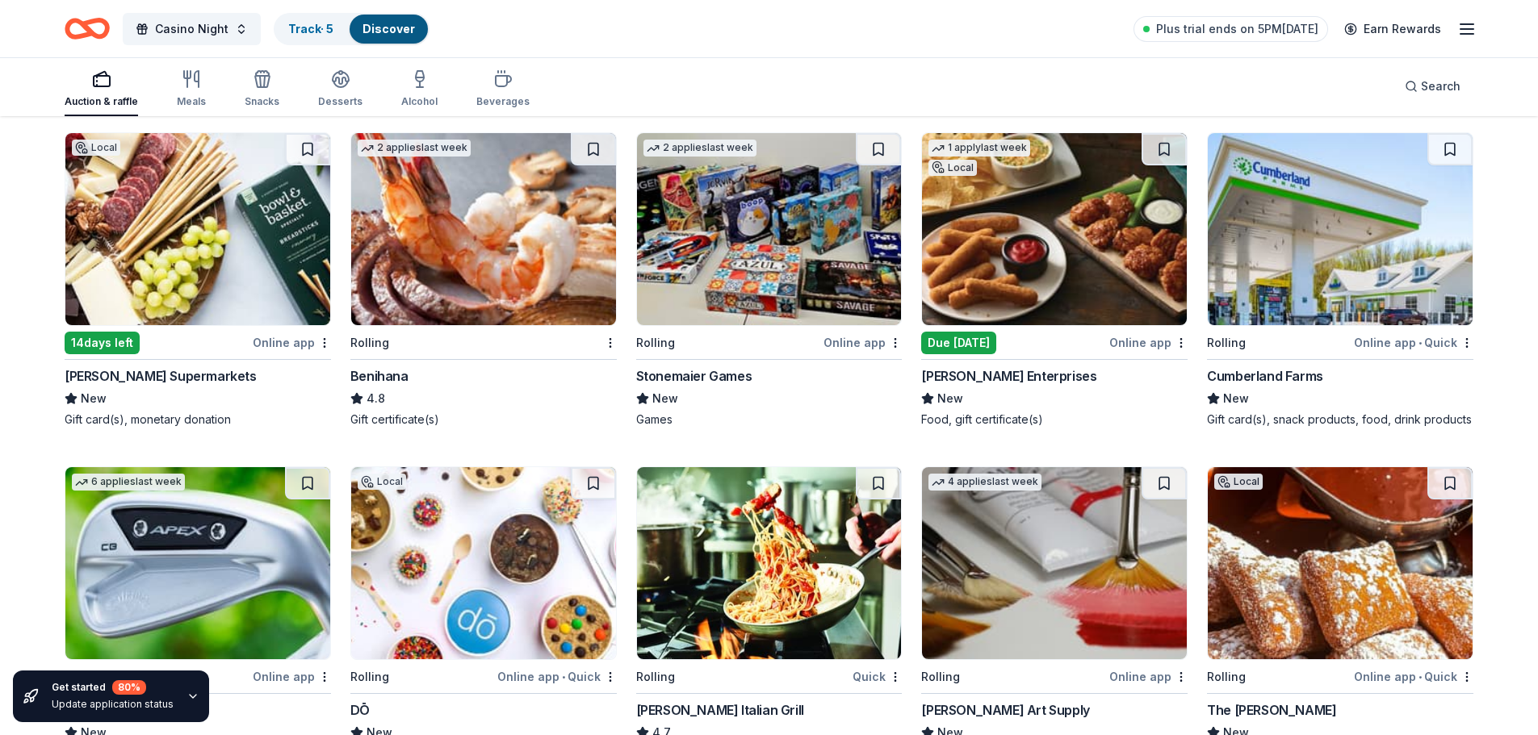
scroll to position [4308, 0]
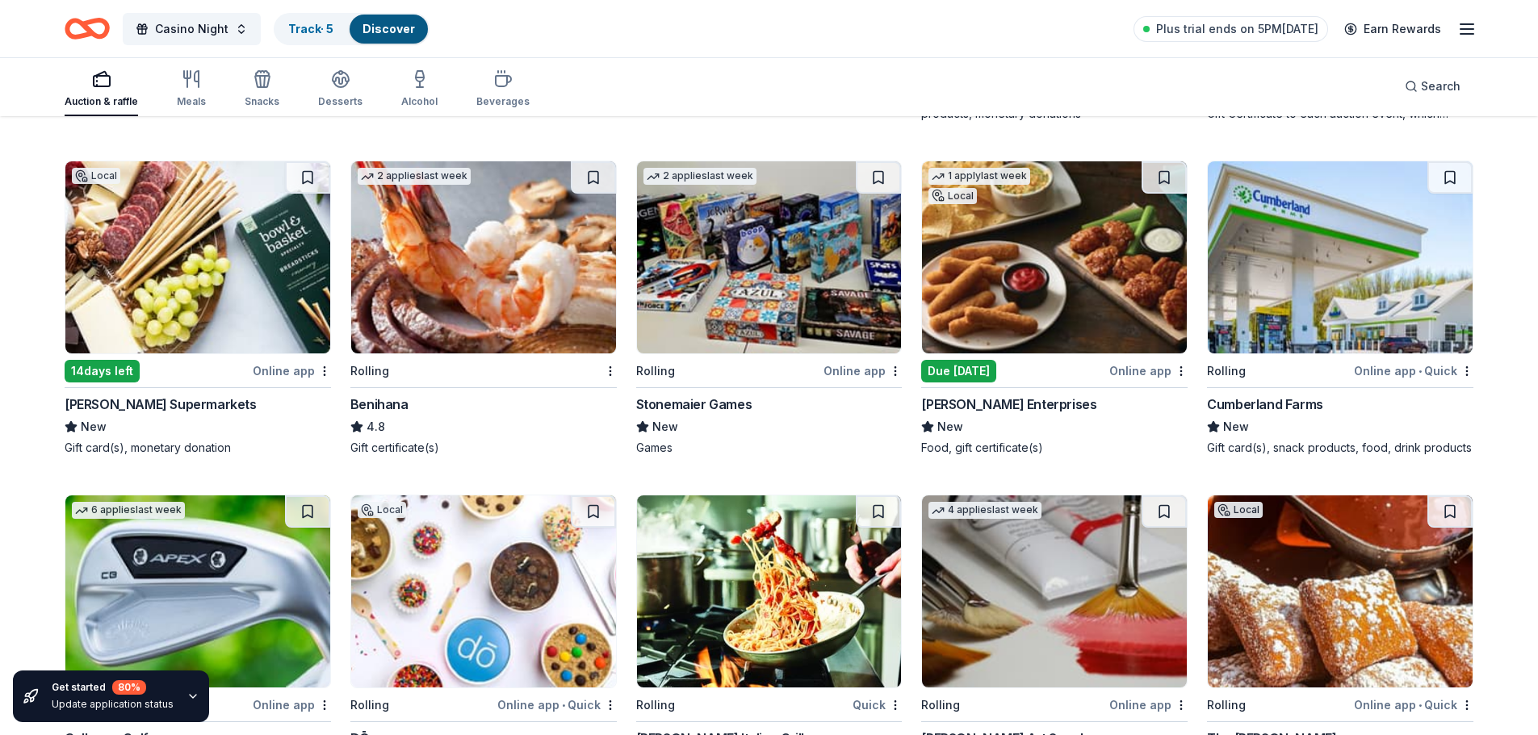
click at [1014, 222] on img at bounding box center [1054, 257] width 265 height 192
click at [779, 242] on img at bounding box center [769, 257] width 265 height 192
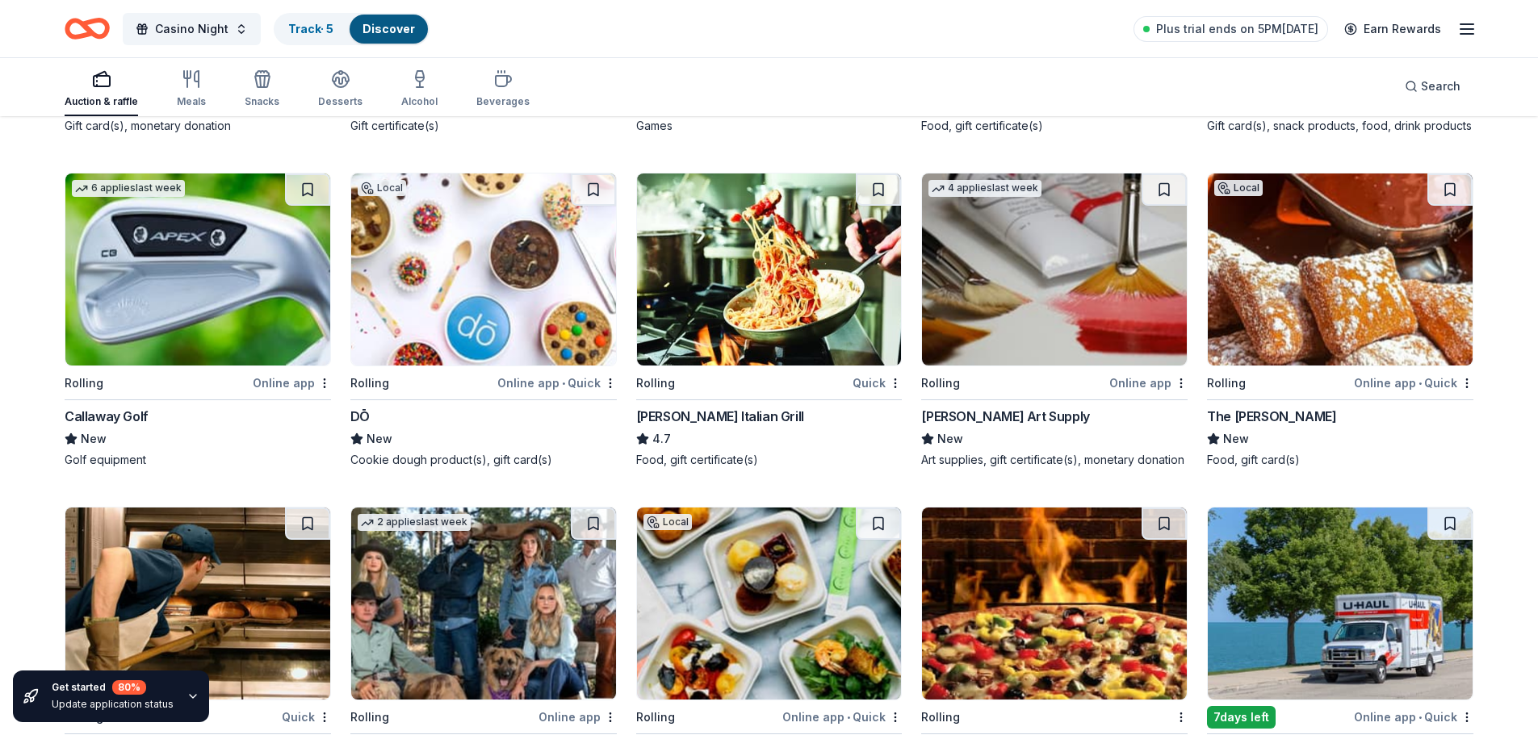
scroll to position [4631, 0]
click at [246, 266] on img at bounding box center [197, 269] width 265 height 192
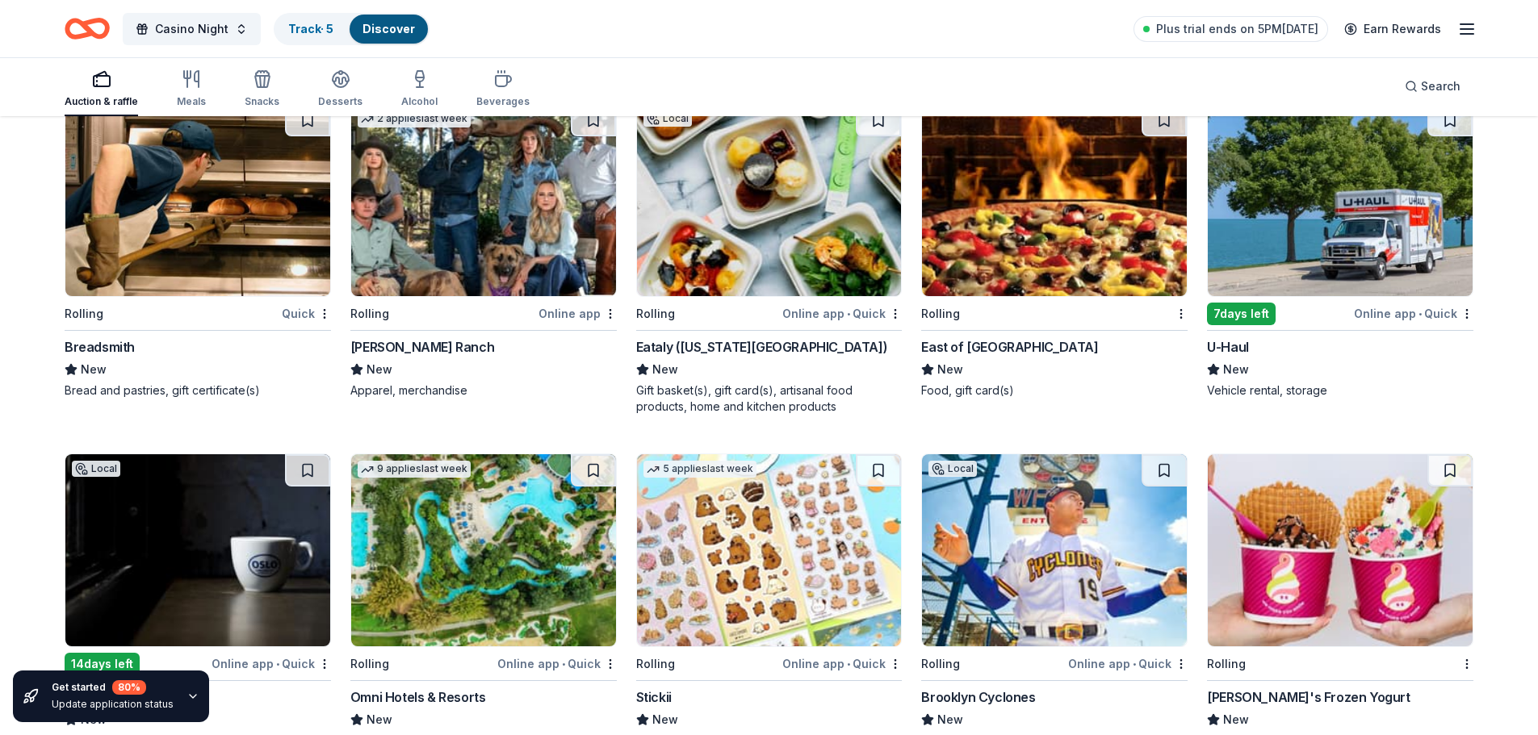
scroll to position [5035, 0]
click at [746, 215] on img at bounding box center [769, 199] width 265 height 192
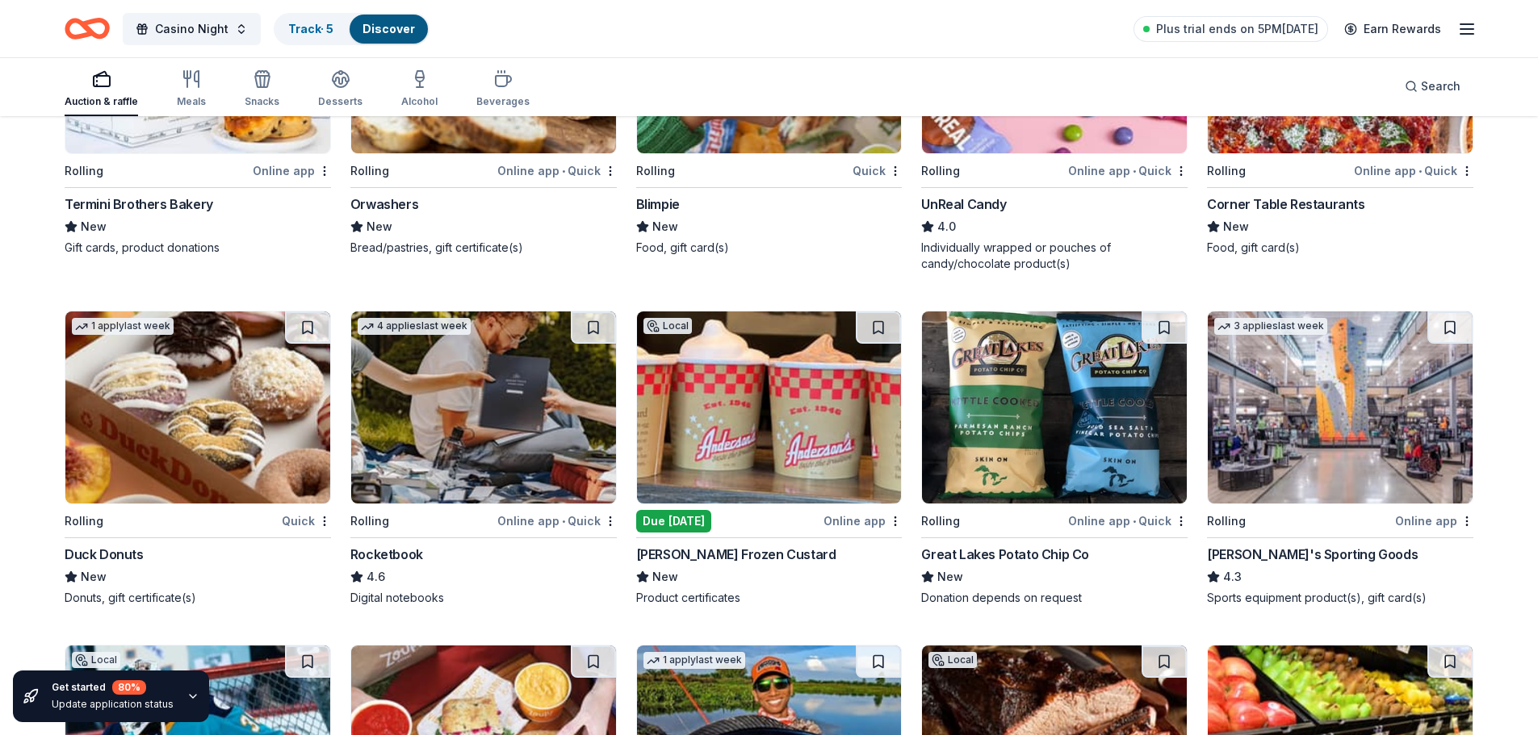
scroll to position [5958, 0]
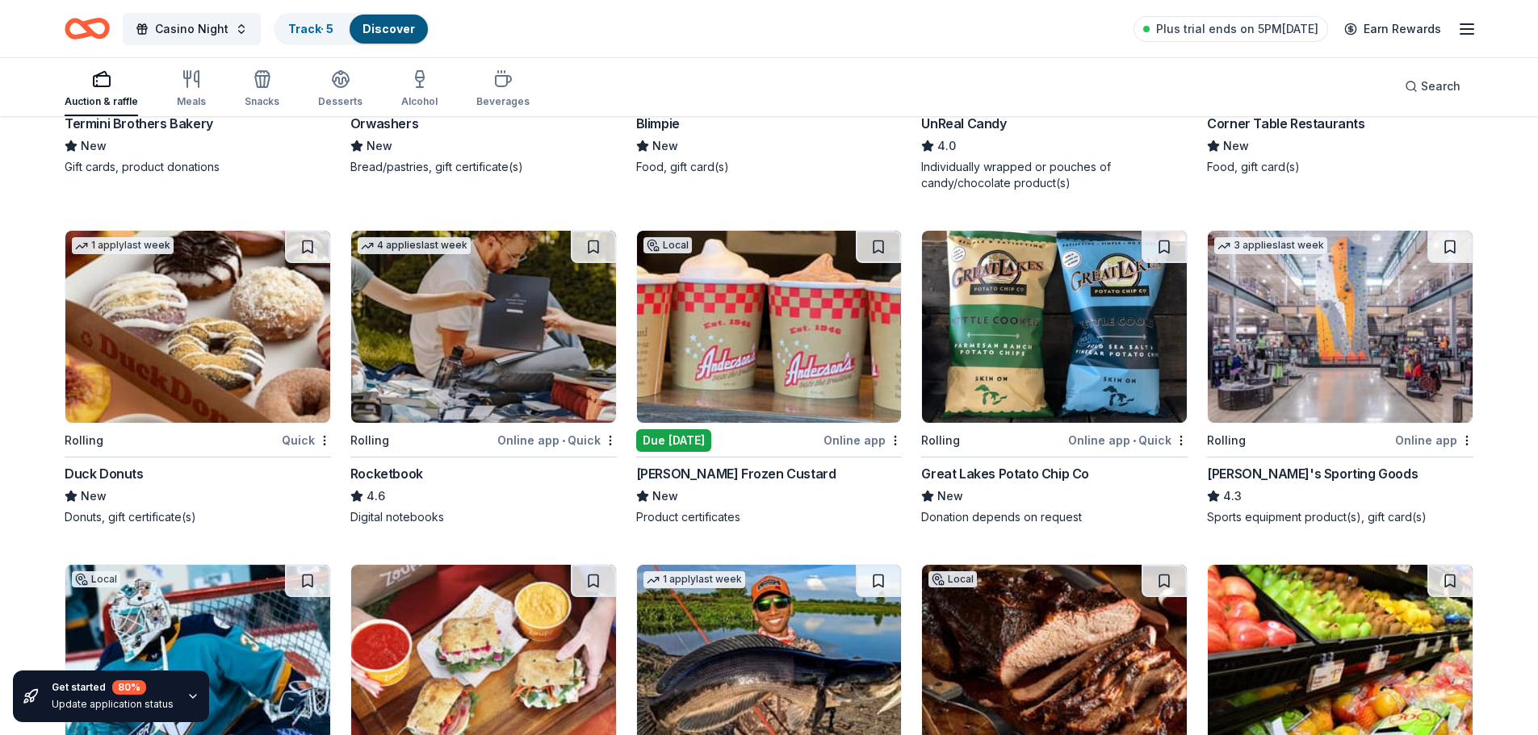
click at [1313, 336] on img at bounding box center [1340, 327] width 265 height 192
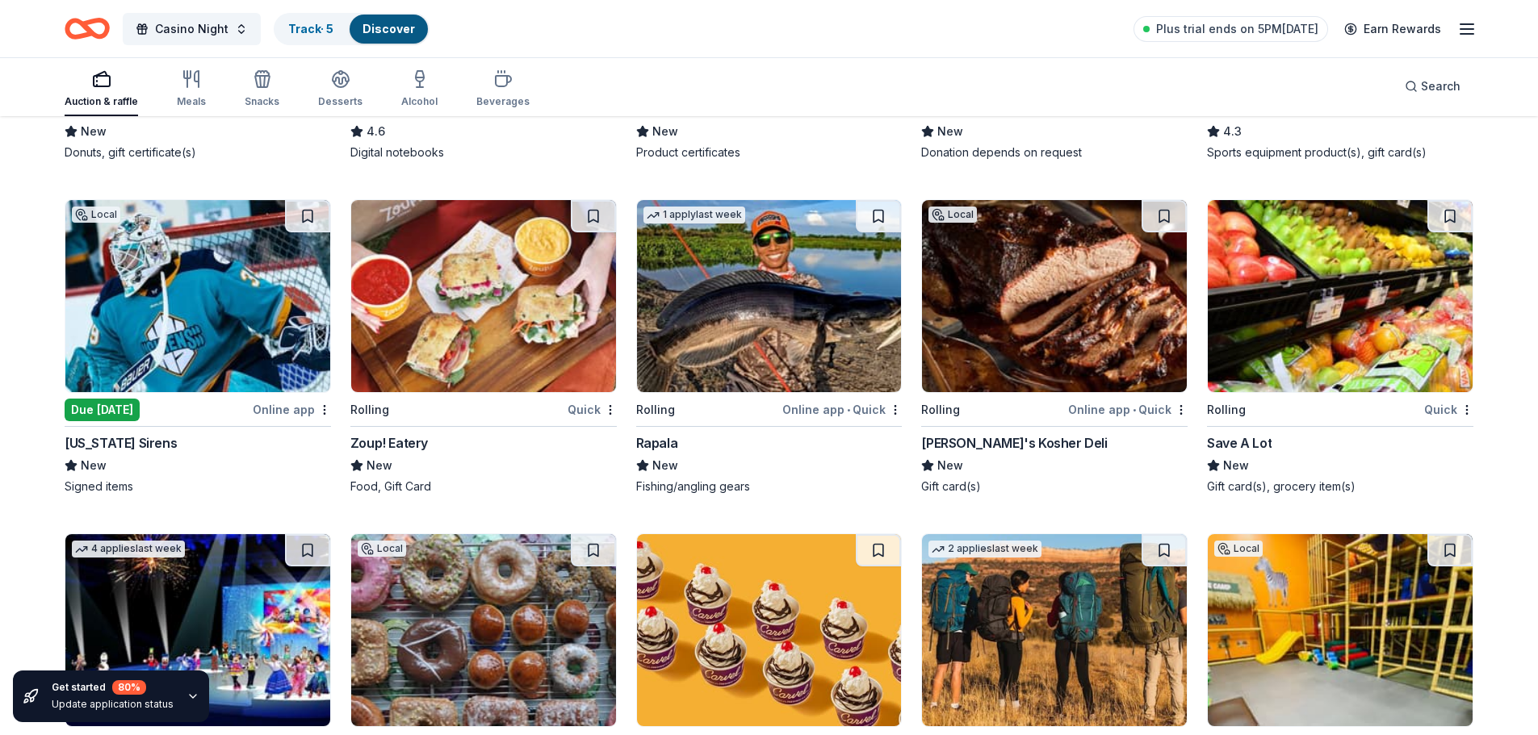
scroll to position [6362, 0]
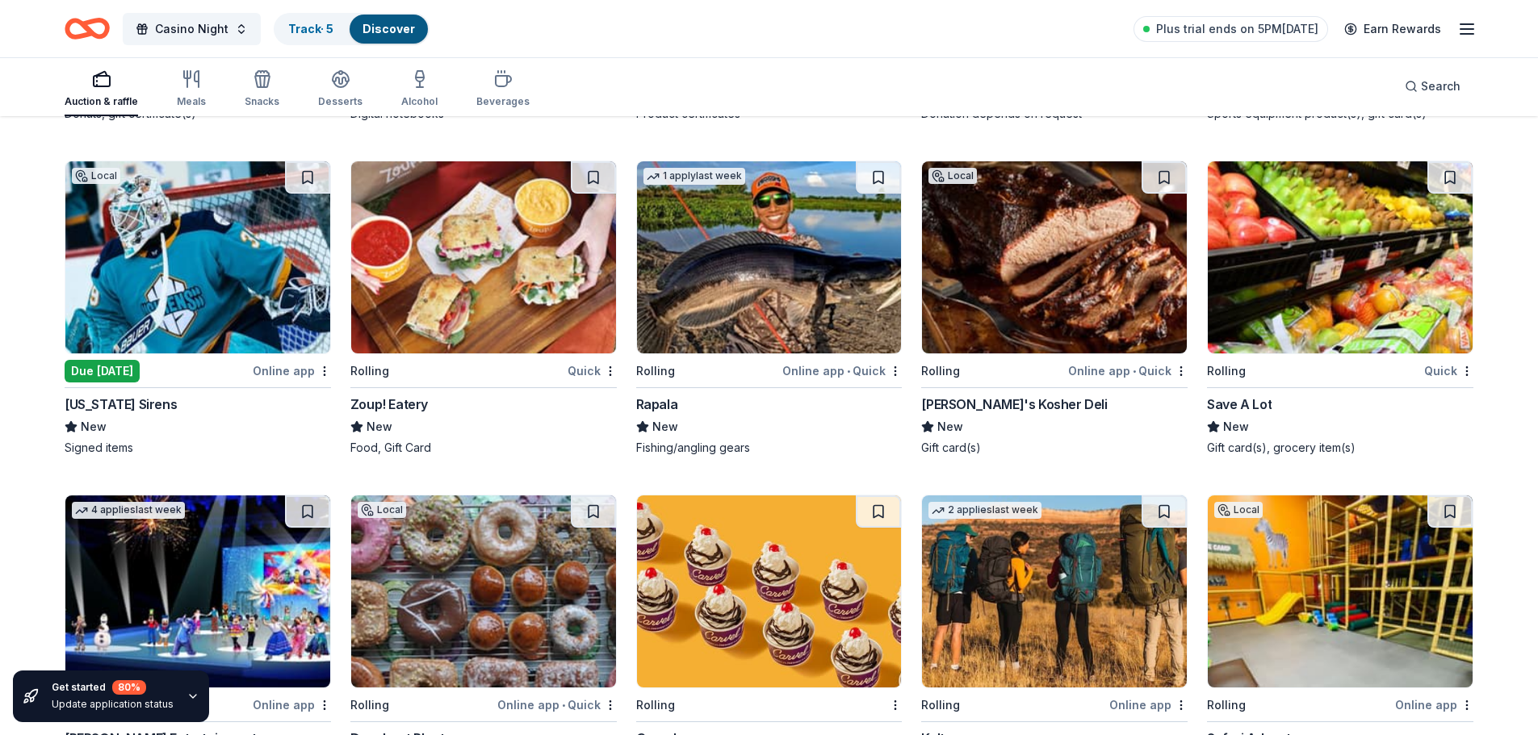
click at [777, 278] on img at bounding box center [769, 257] width 265 height 192
click at [1078, 251] on img at bounding box center [1054, 257] width 265 height 192
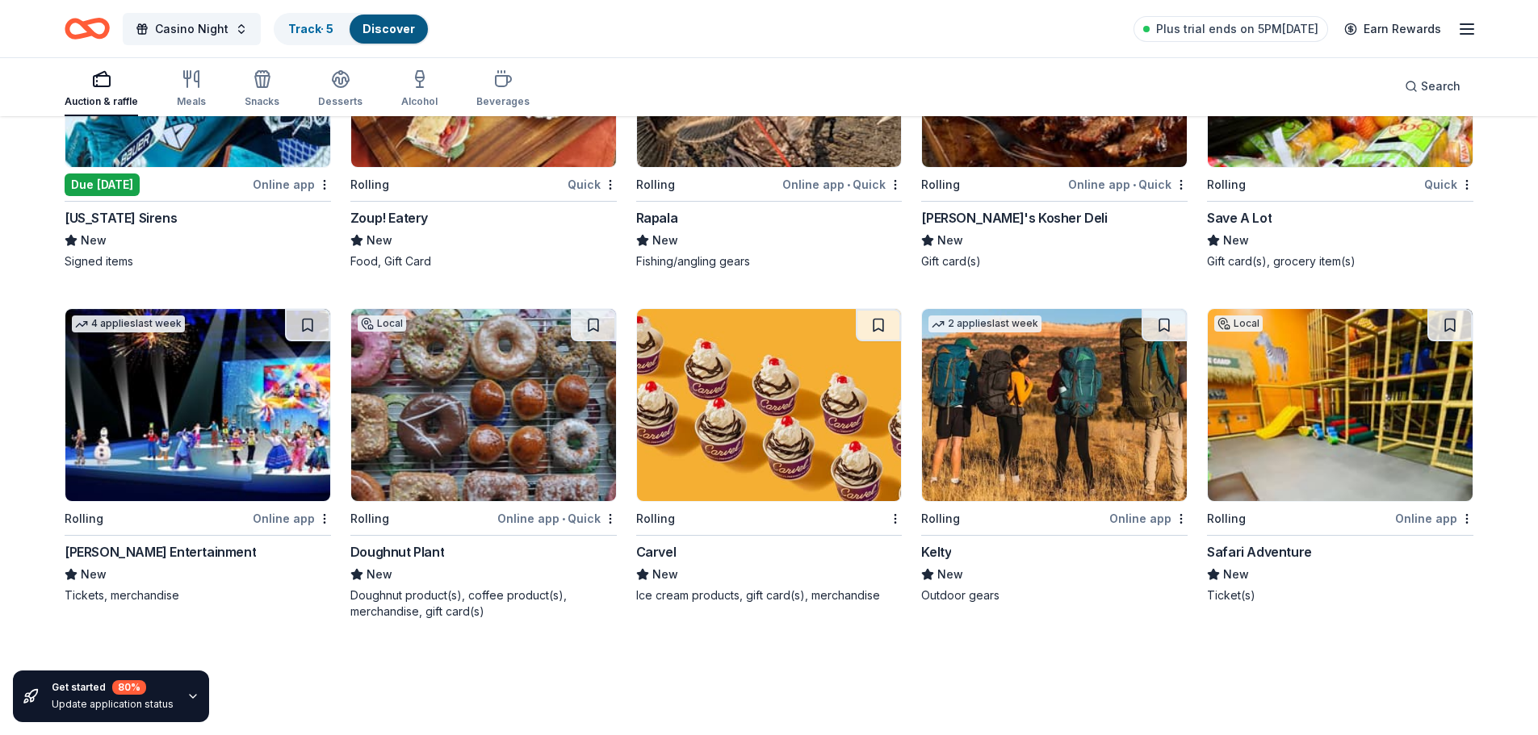
scroll to position [6562, 0]
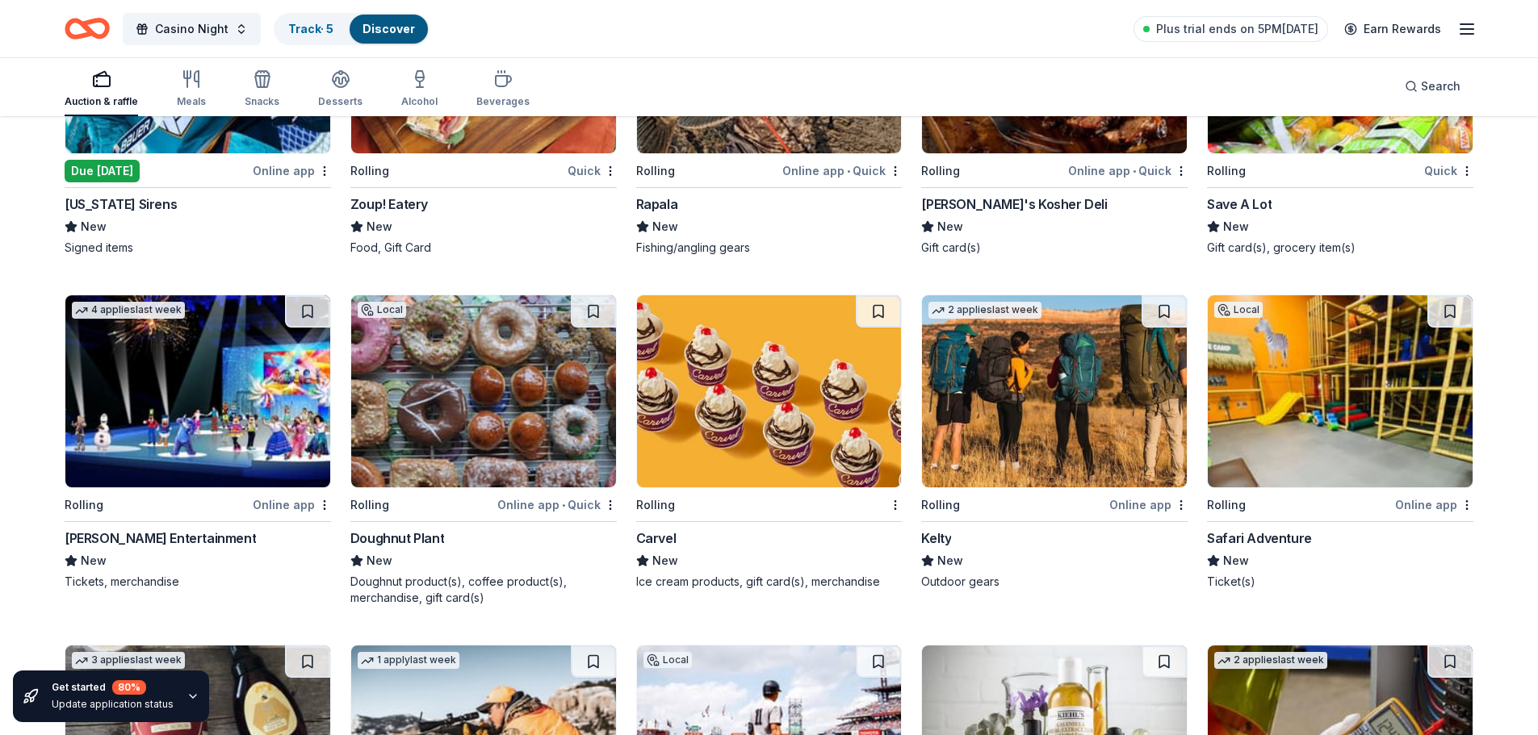
click at [138, 371] on img at bounding box center [197, 391] width 265 height 192
click at [756, 358] on img at bounding box center [769, 391] width 265 height 192
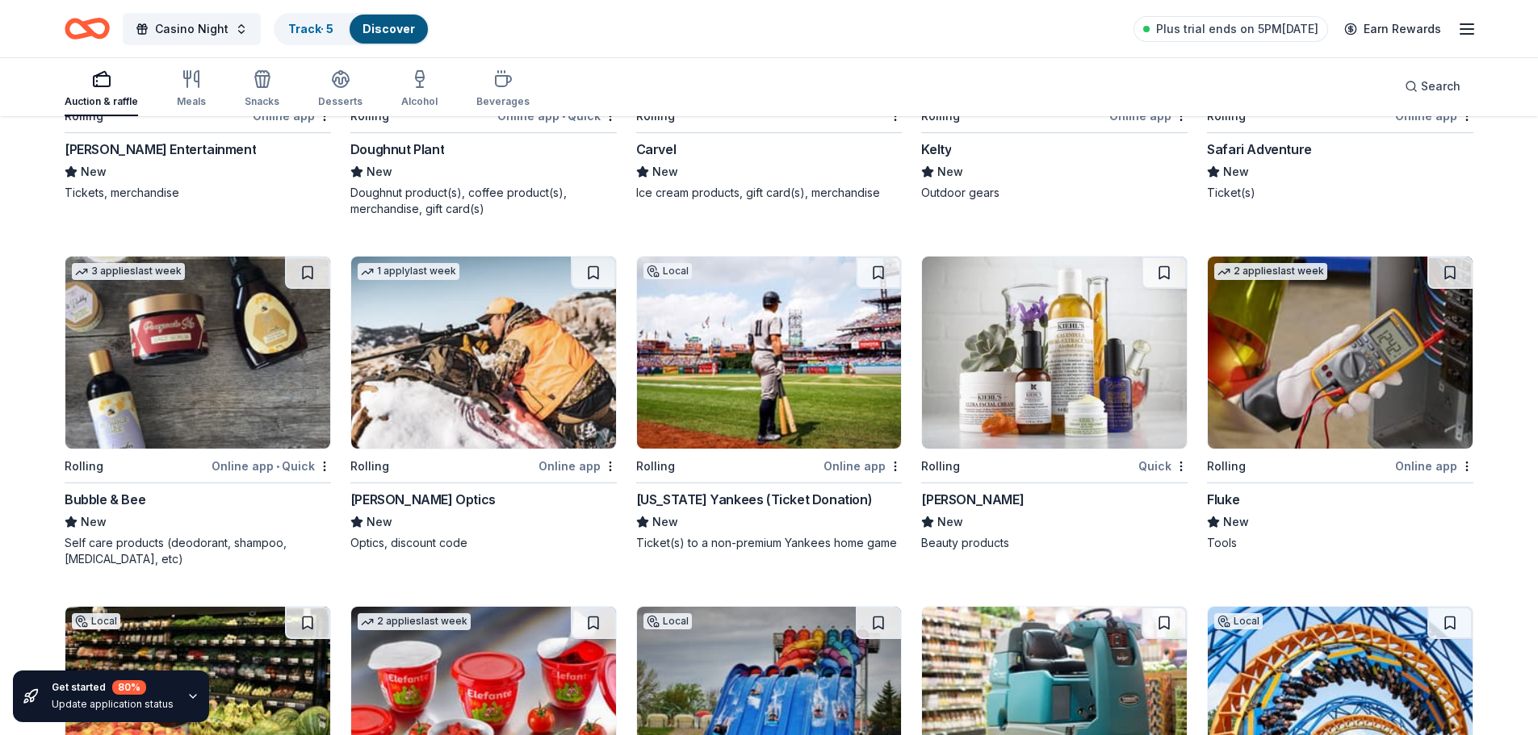
scroll to position [6966, 0]
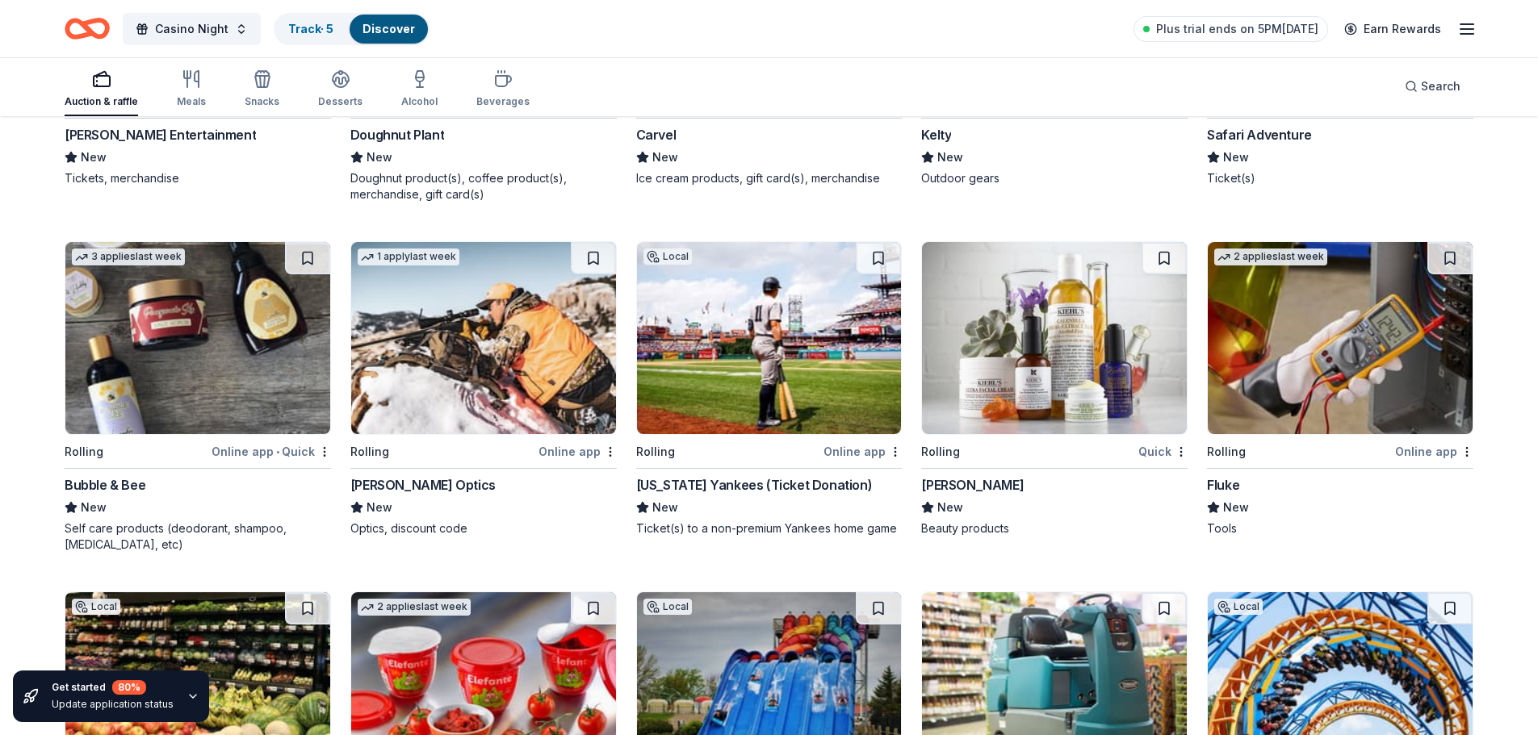
click at [1052, 335] on img at bounding box center [1054, 338] width 265 height 192
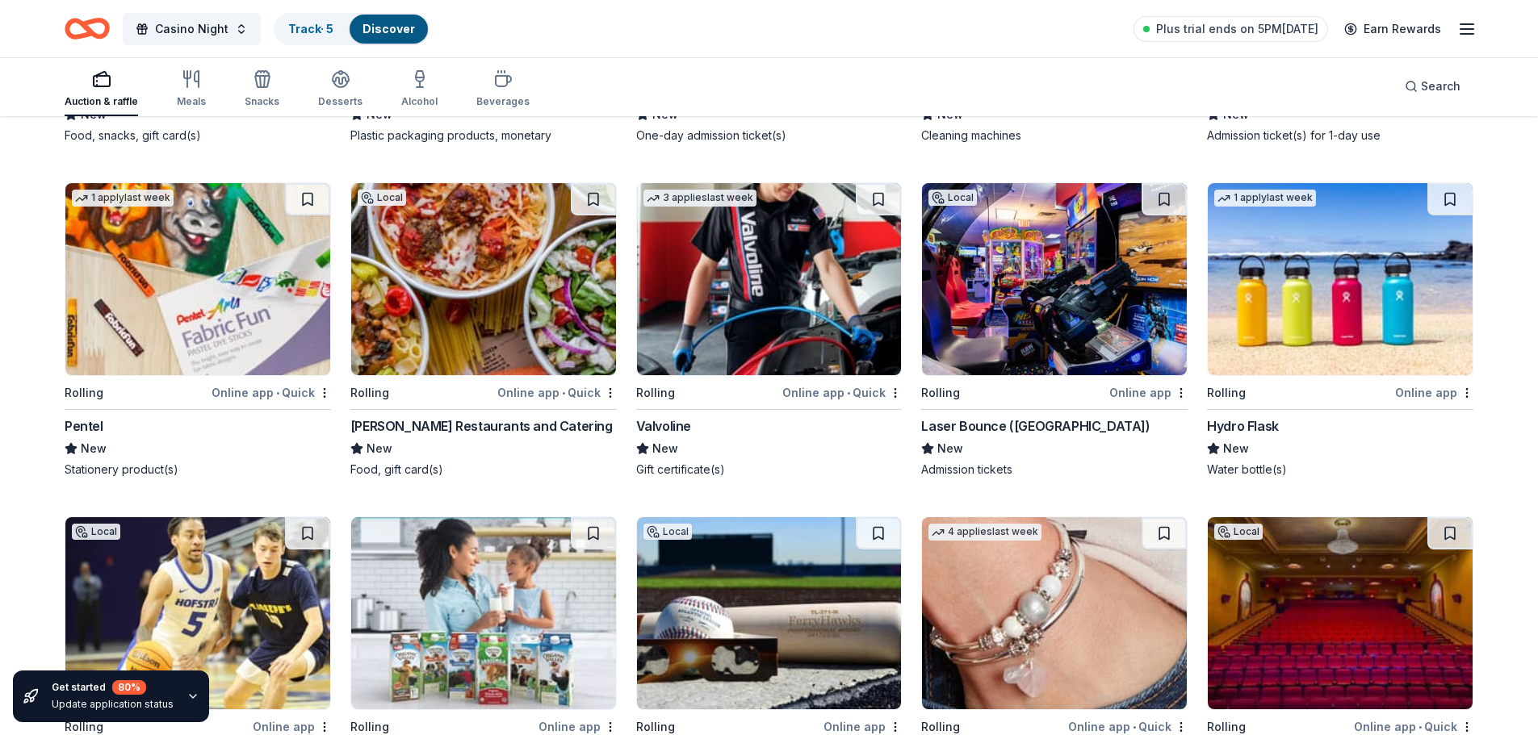
scroll to position [7731, 0]
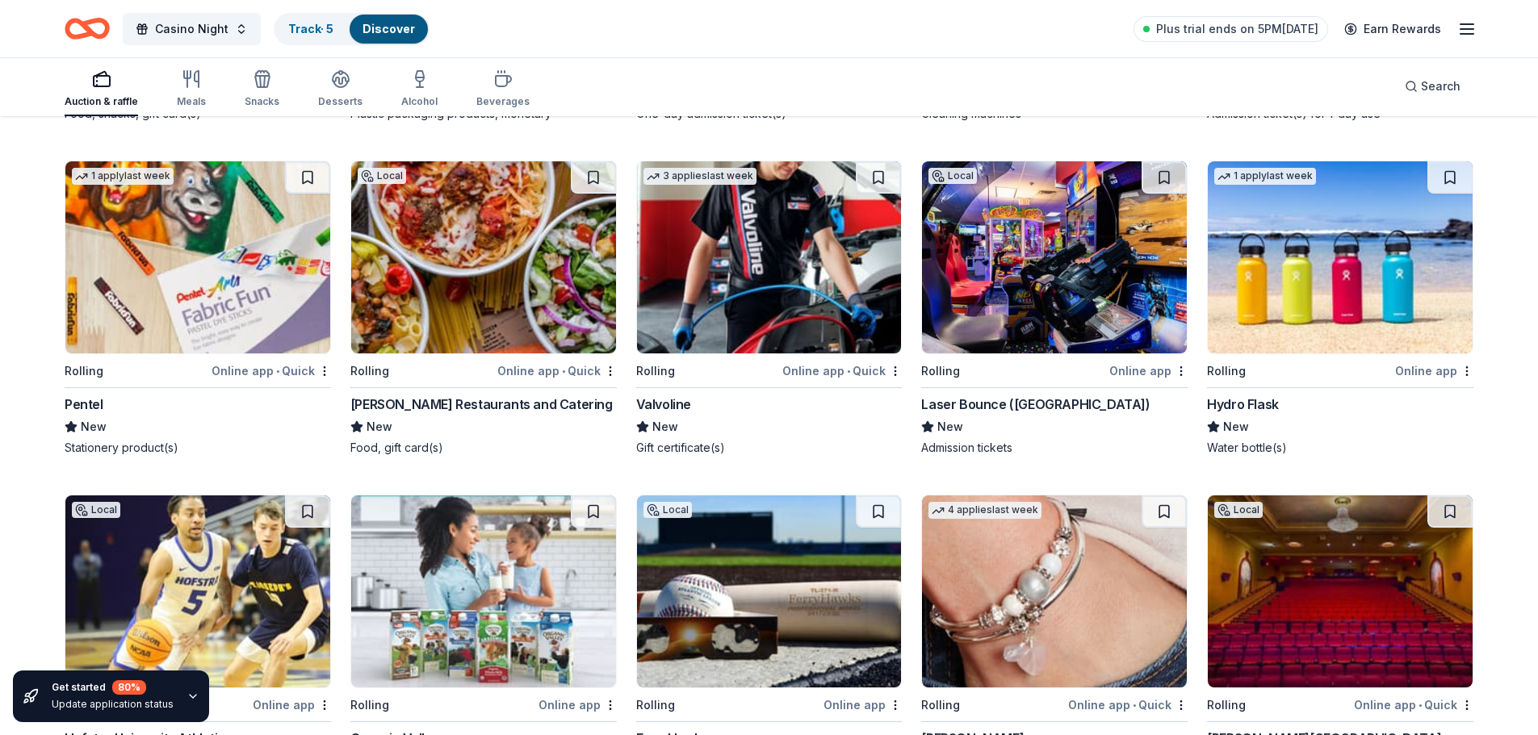
click at [1336, 298] on img at bounding box center [1340, 257] width 265 height 192
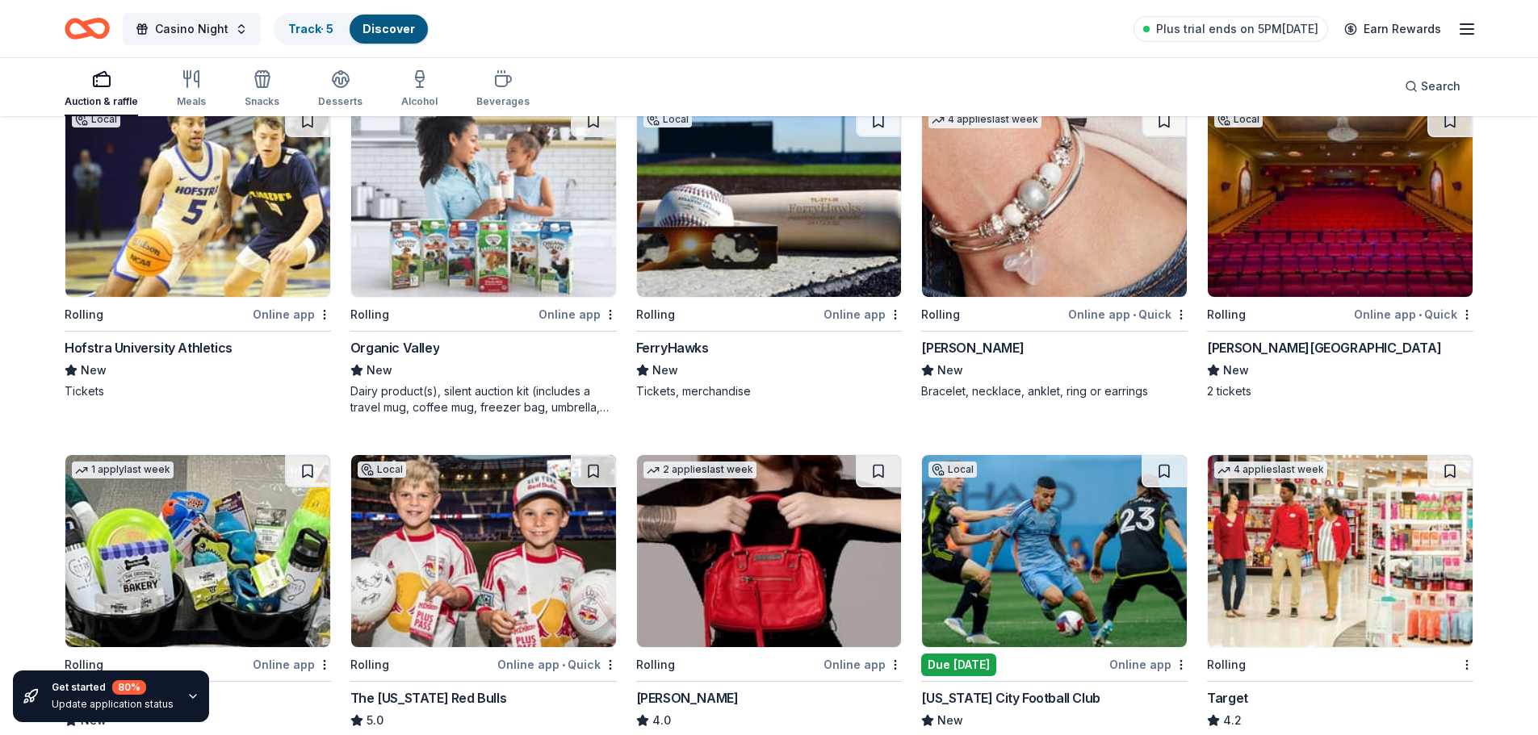
scroll to position [8093, 0]
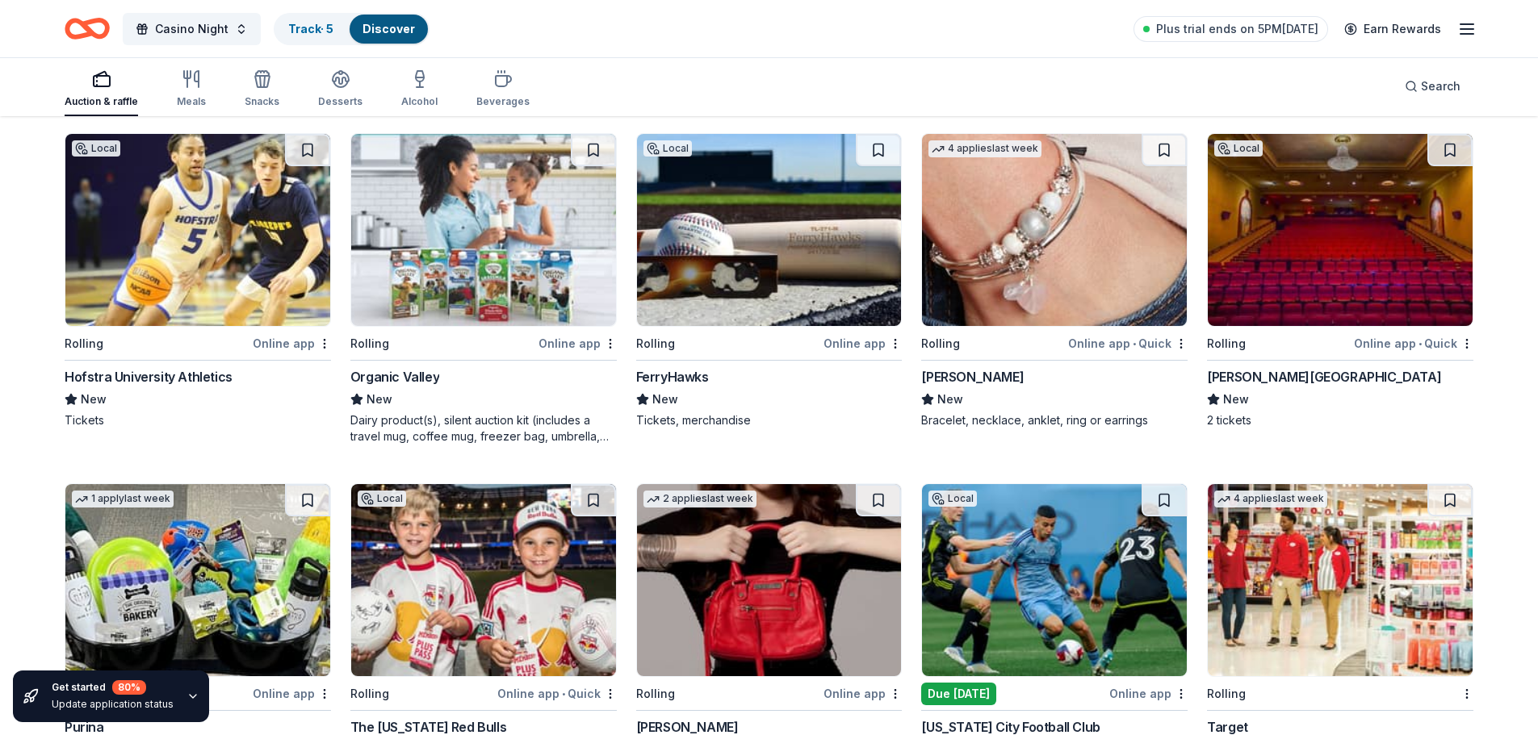
click at [1341, 268] on img at bounding box center [1340, 230] width 265 height 192
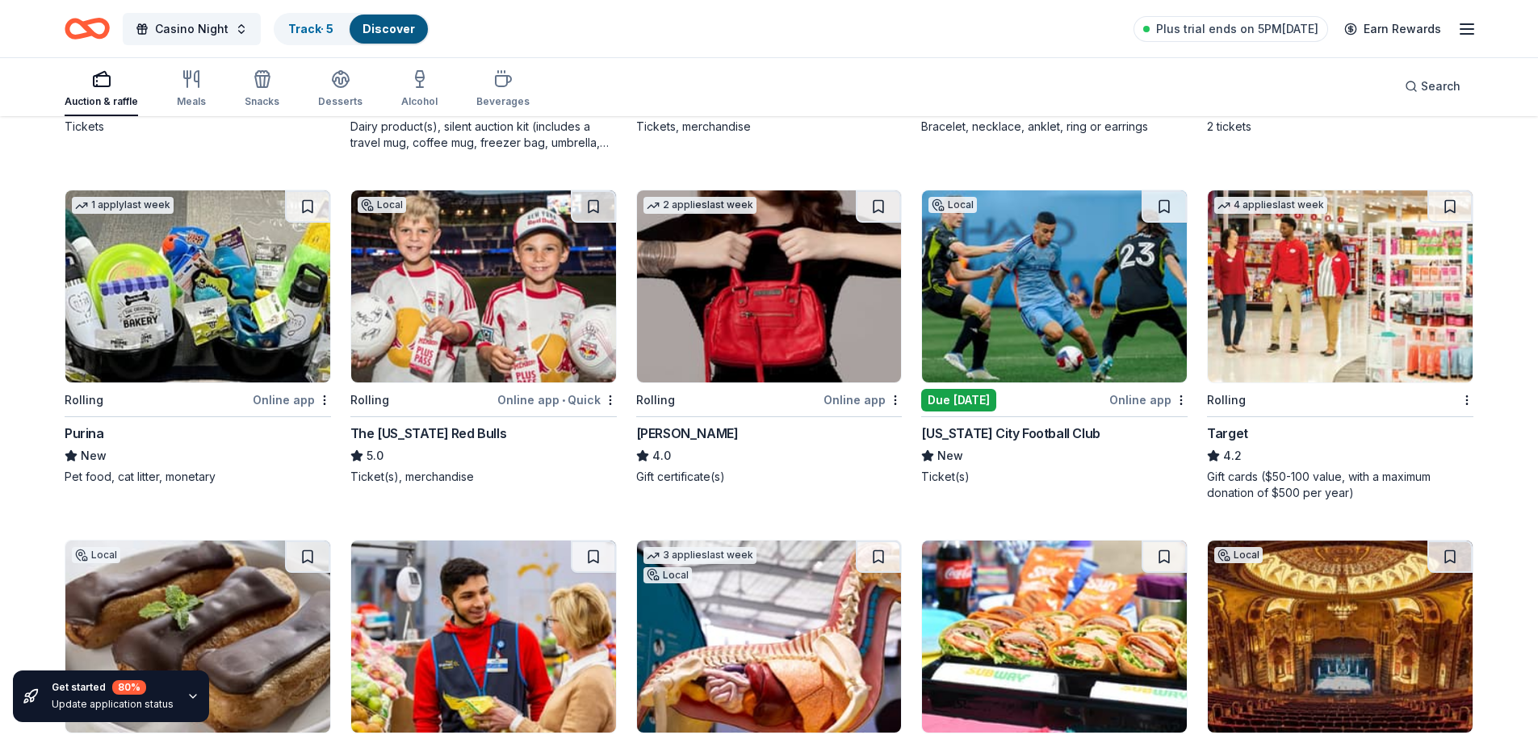
scroll to position [8415, 0]
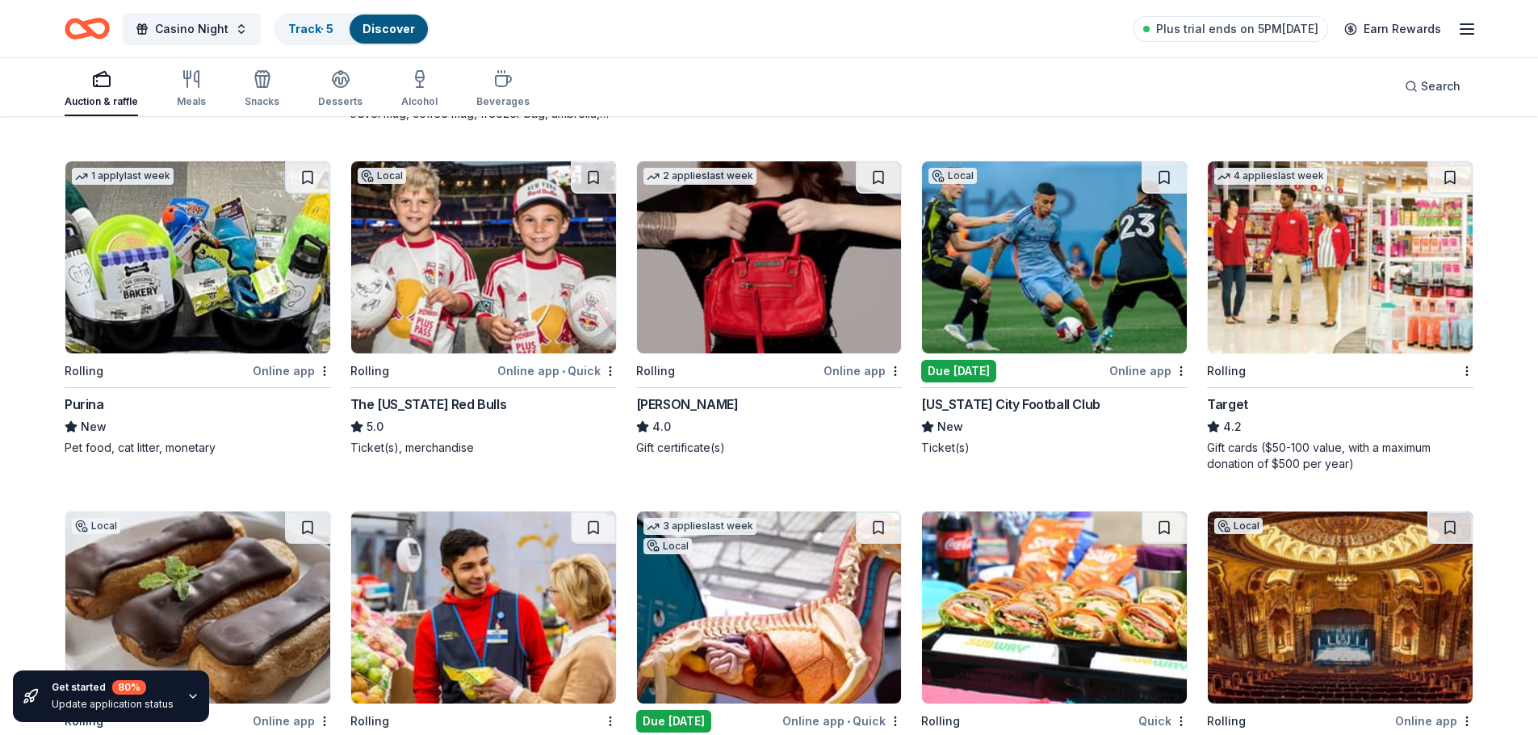
click at [151, 315] on img at bounding box center [197, 257] width 265 height 192
click at [1322, 290] on img at bounding box center [1340, 257] width 265 height 192
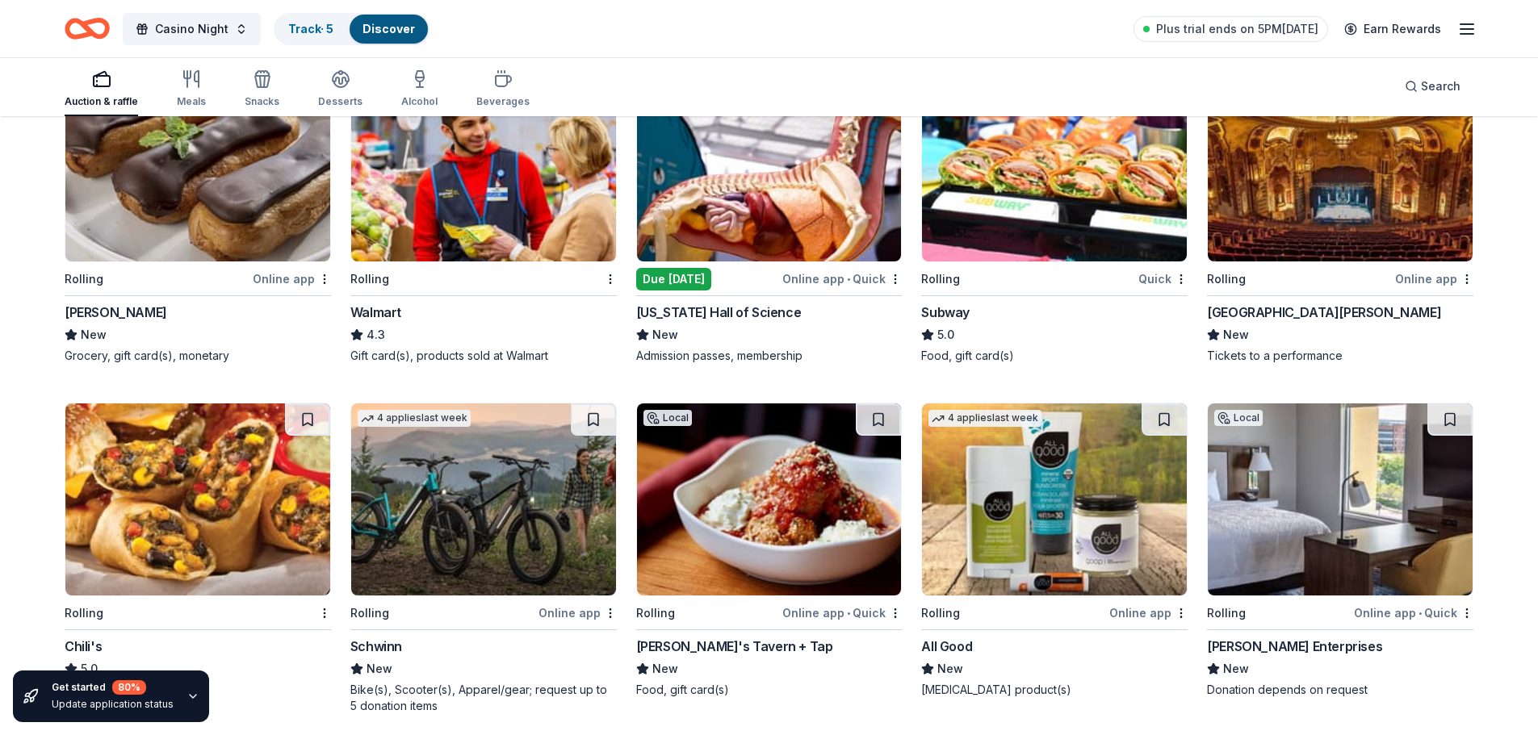
scroll to position [8777, 0]
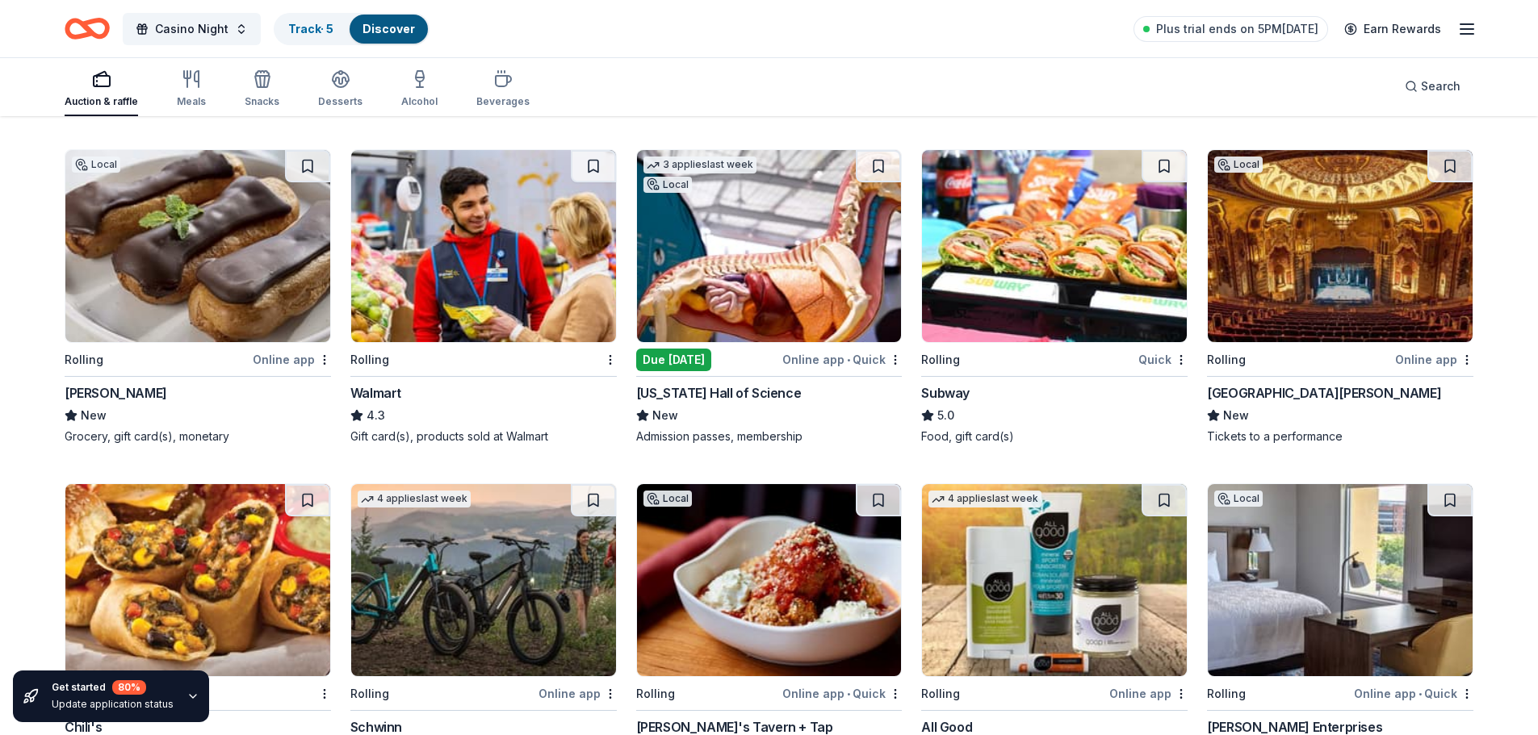
click at [462, 255] on img at bounding box center [483, 246] width 265 height 192
click at [1308, 265] on img at bounding box center [1340, 246] width 265 height 192
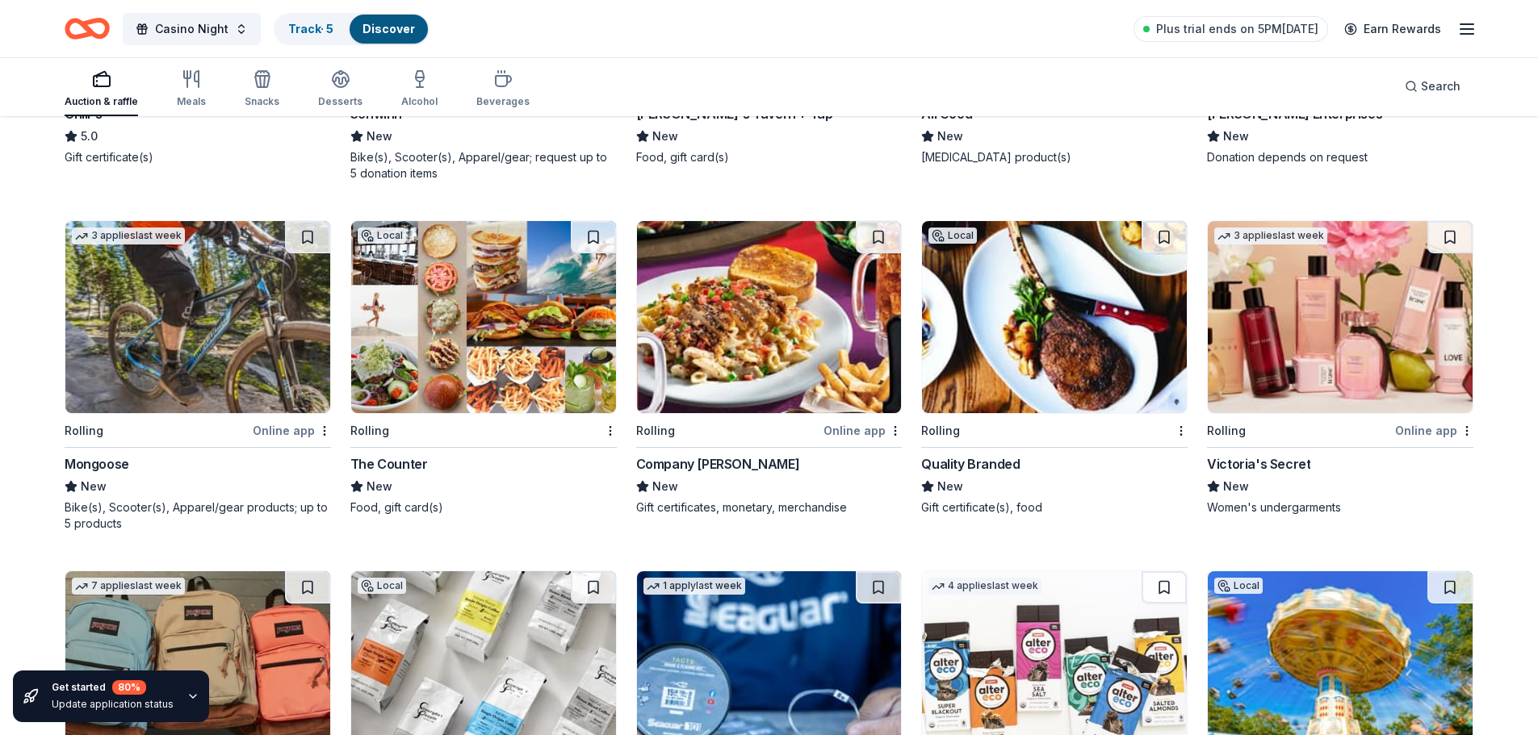
scroll to position [9397, 0]
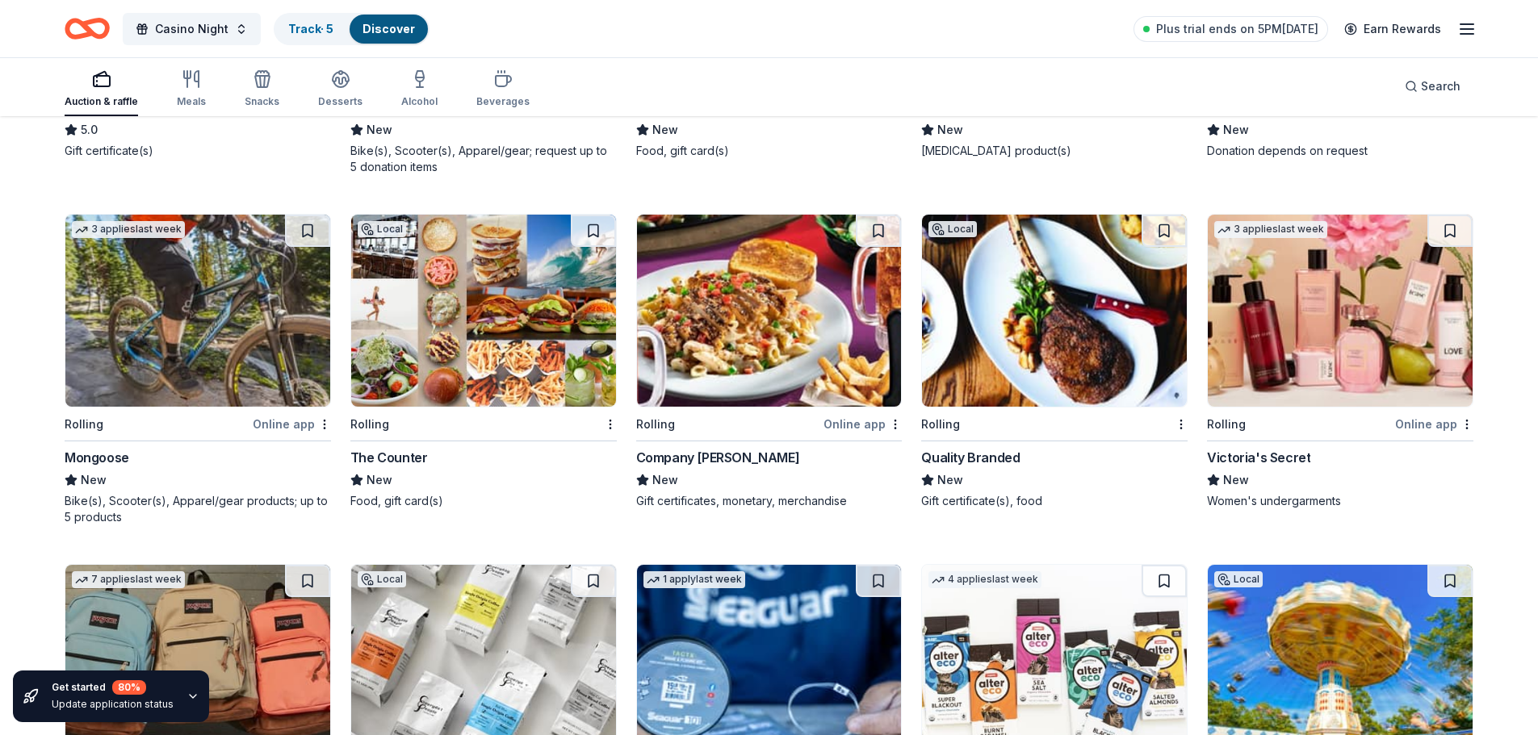
click at [145, 312] on img at bounding box center [197, 311] width 265 height 192
click at [1361, 362] on img at bounding box center [1340, 311] width 265 height 192
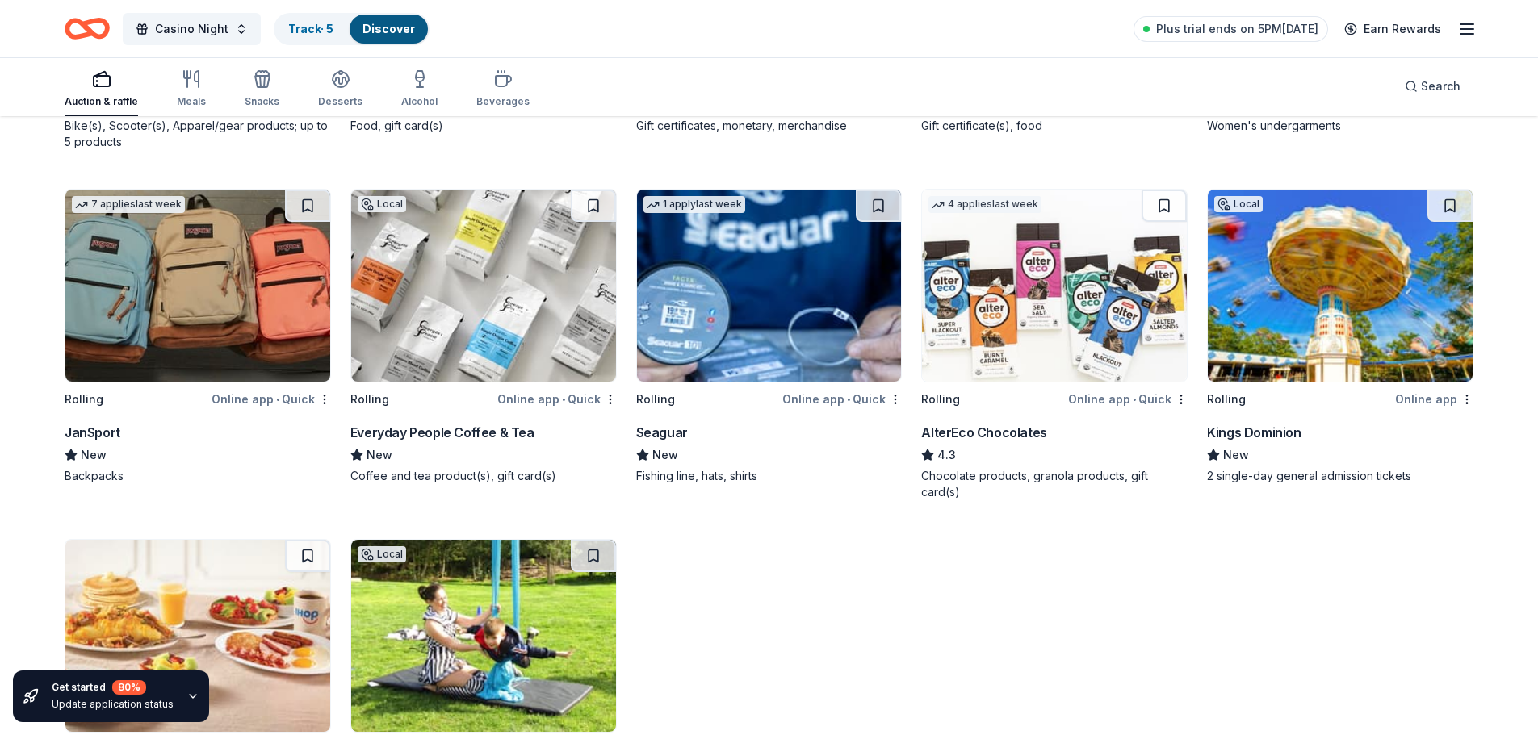
scroll to position [9801, 0]
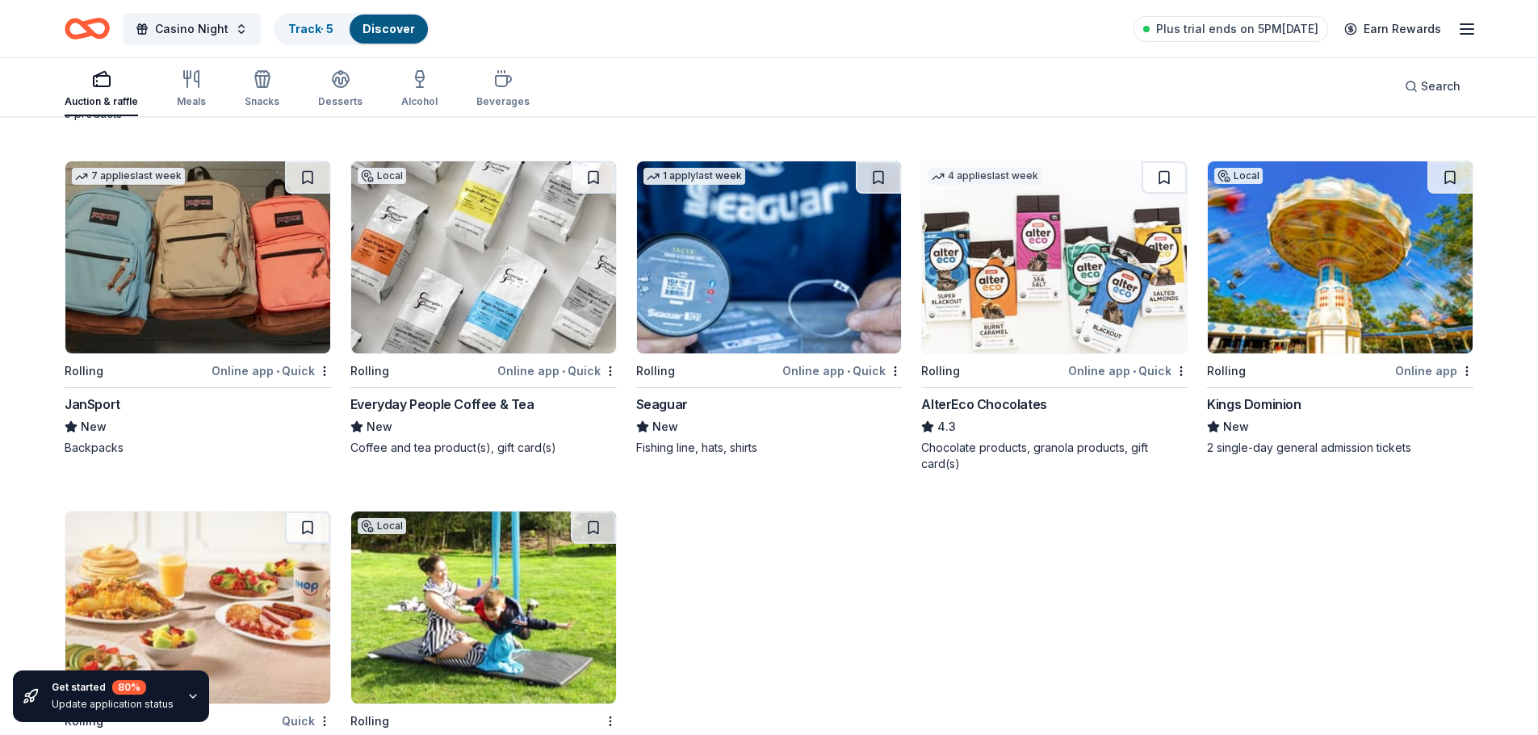
click at [214, 299] on img at bounding box center [197, 257] width 265 height 192
click at [489, 266] on img at bounding box center [483, 257] width 265 height 192
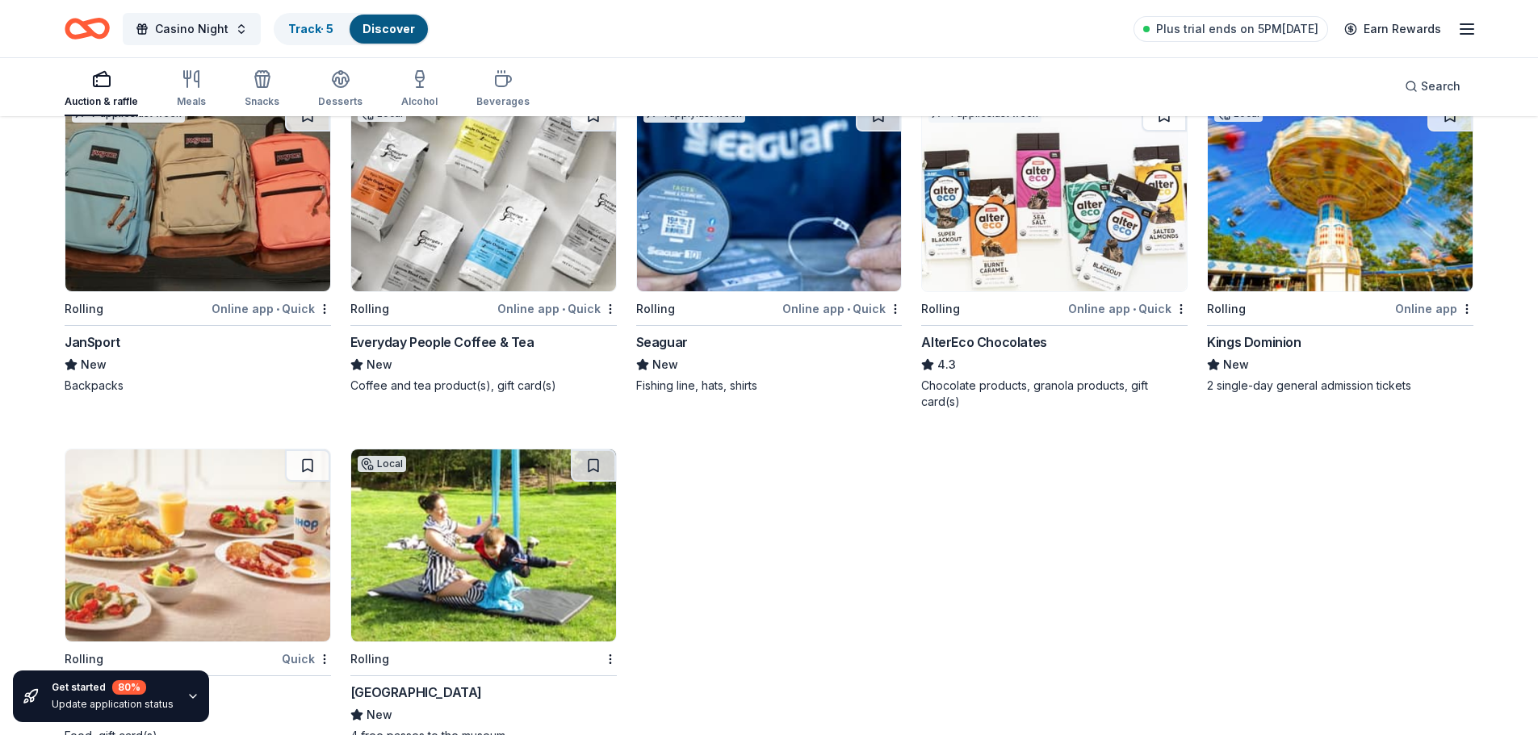
scroll to position [10001, 0]
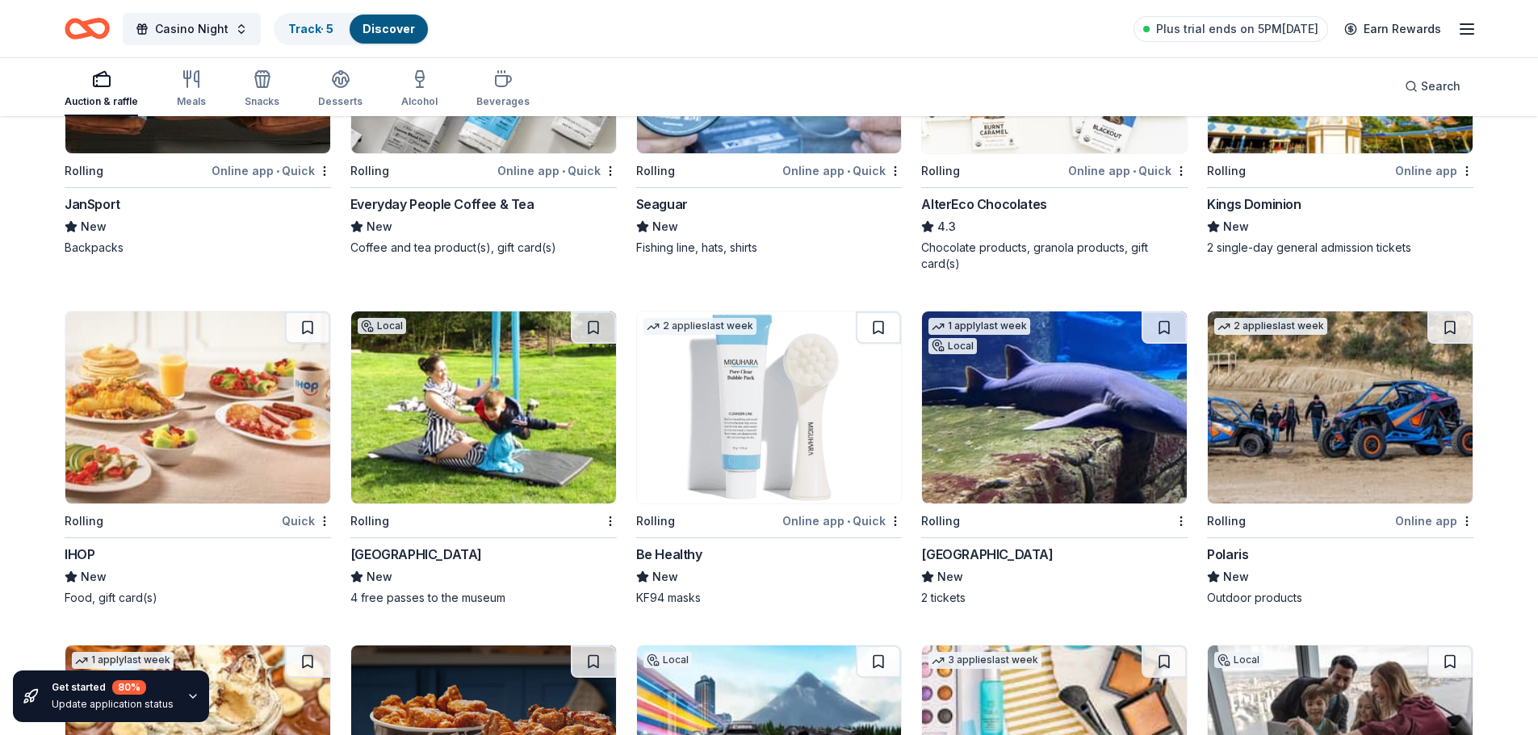
click at [1021, 426] on img at bounding box center [1054, 408] width 265 height 192
click at [1342, 410] on img at bounding box center [1340, 408] width 265 height 192
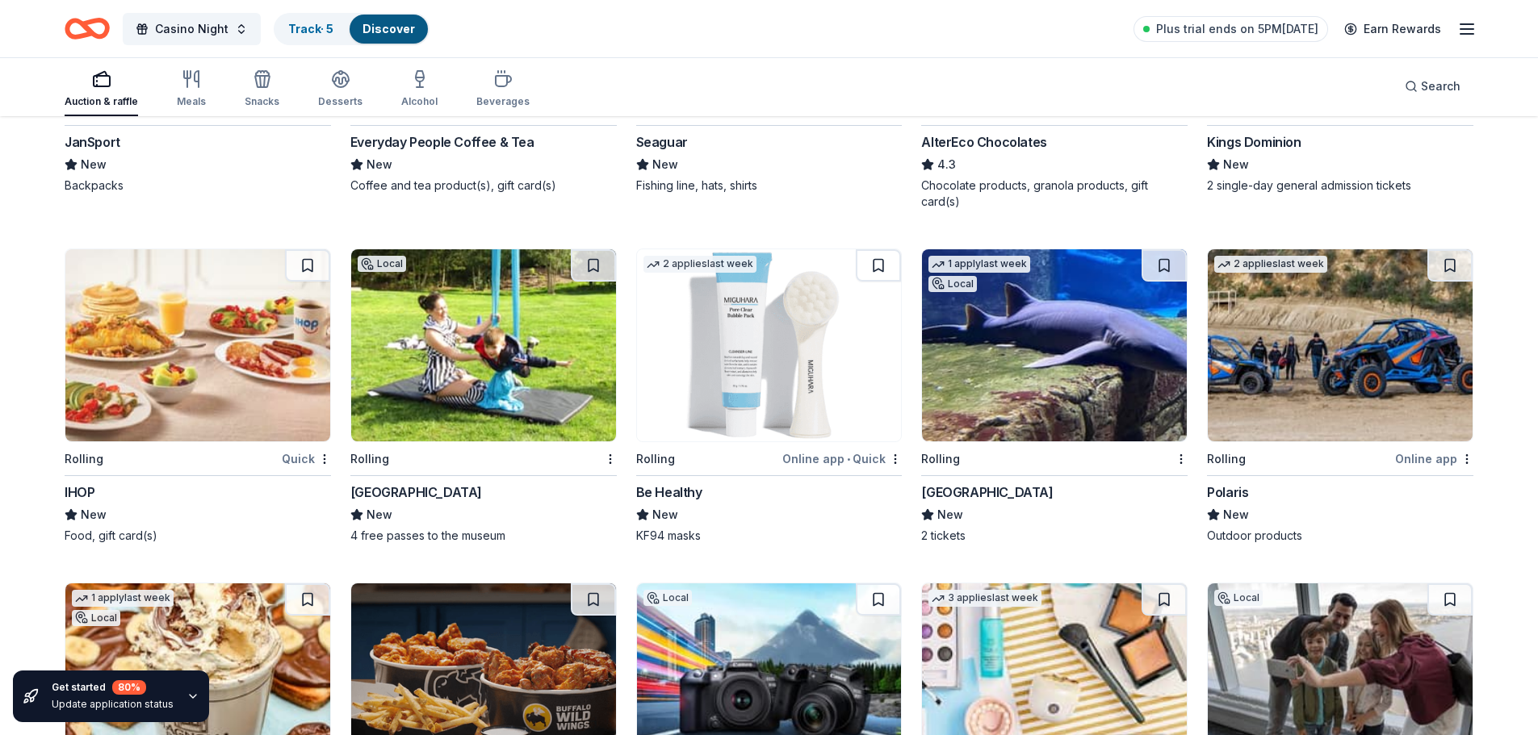
scroll to position [10082, 0]
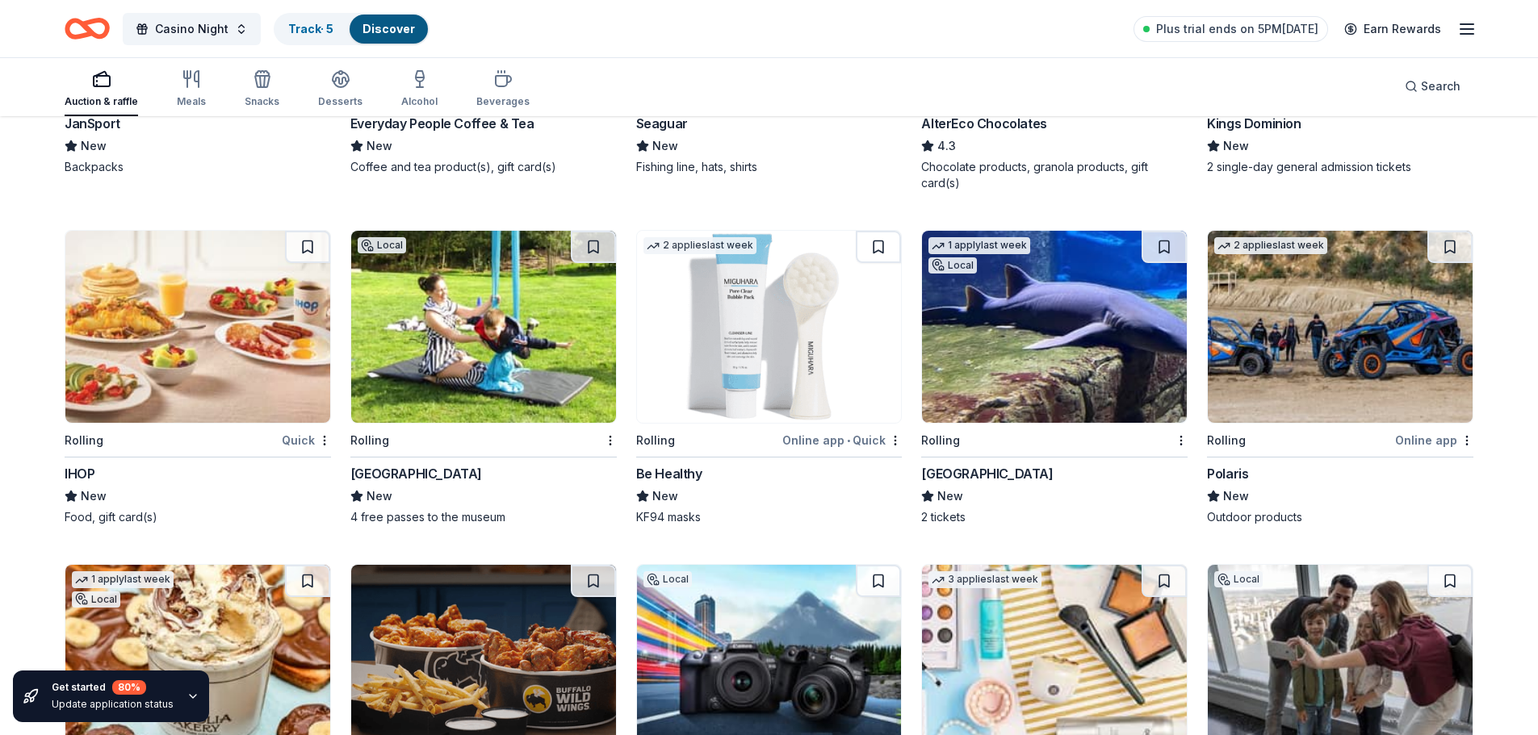
click at [183, 284] on img at bounding box center [197, 327] width 265 height 192
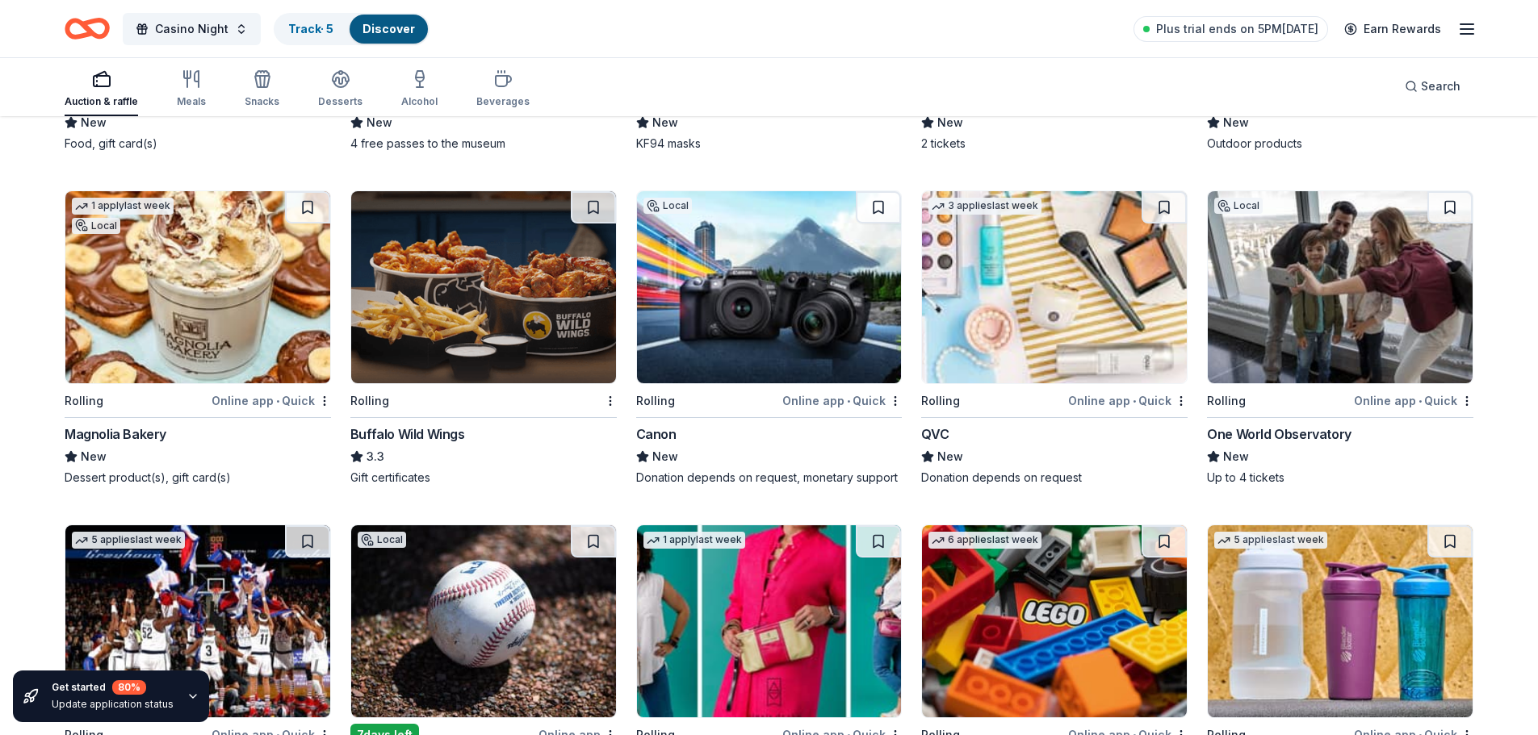
scroll to position [10427, 0]
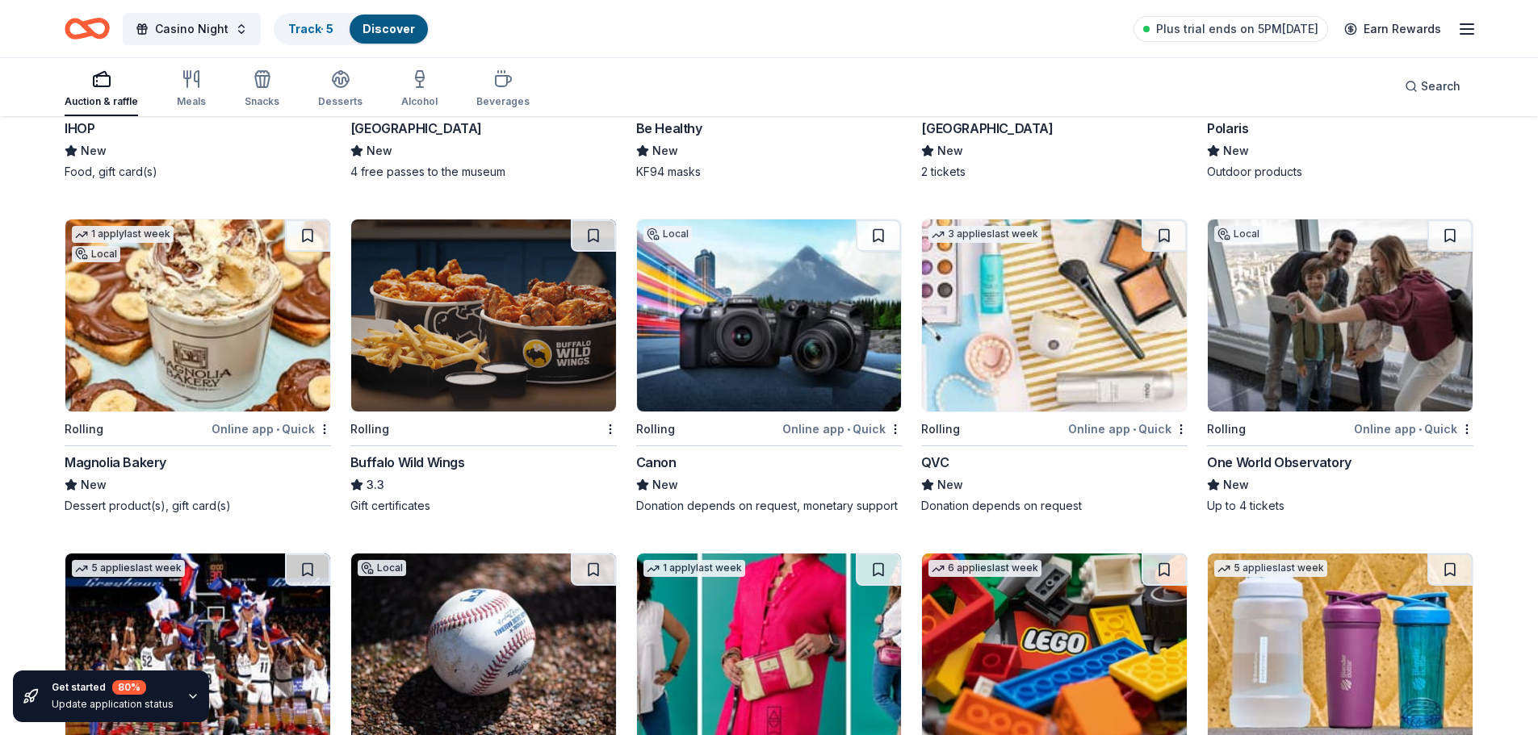
click at [478, 357] on img at bounding box center [483, 316] width 265 height 192
click at [812, 291] on img at bounding box center [769, 316] width 265 height 192
click at [1060, 255] on img at bounding box center [1054, 316] width 265 height 192
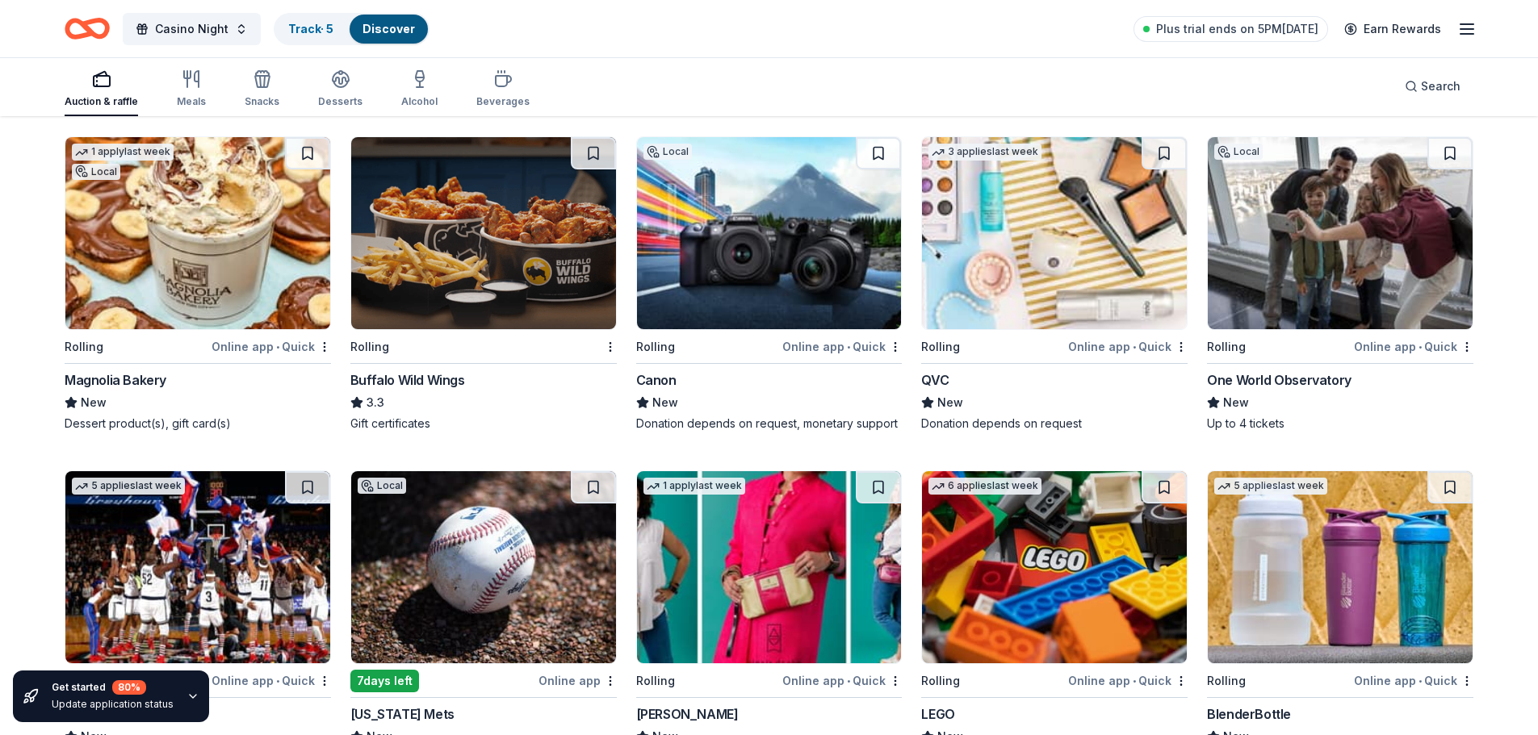
scroll to position [10508, 0]
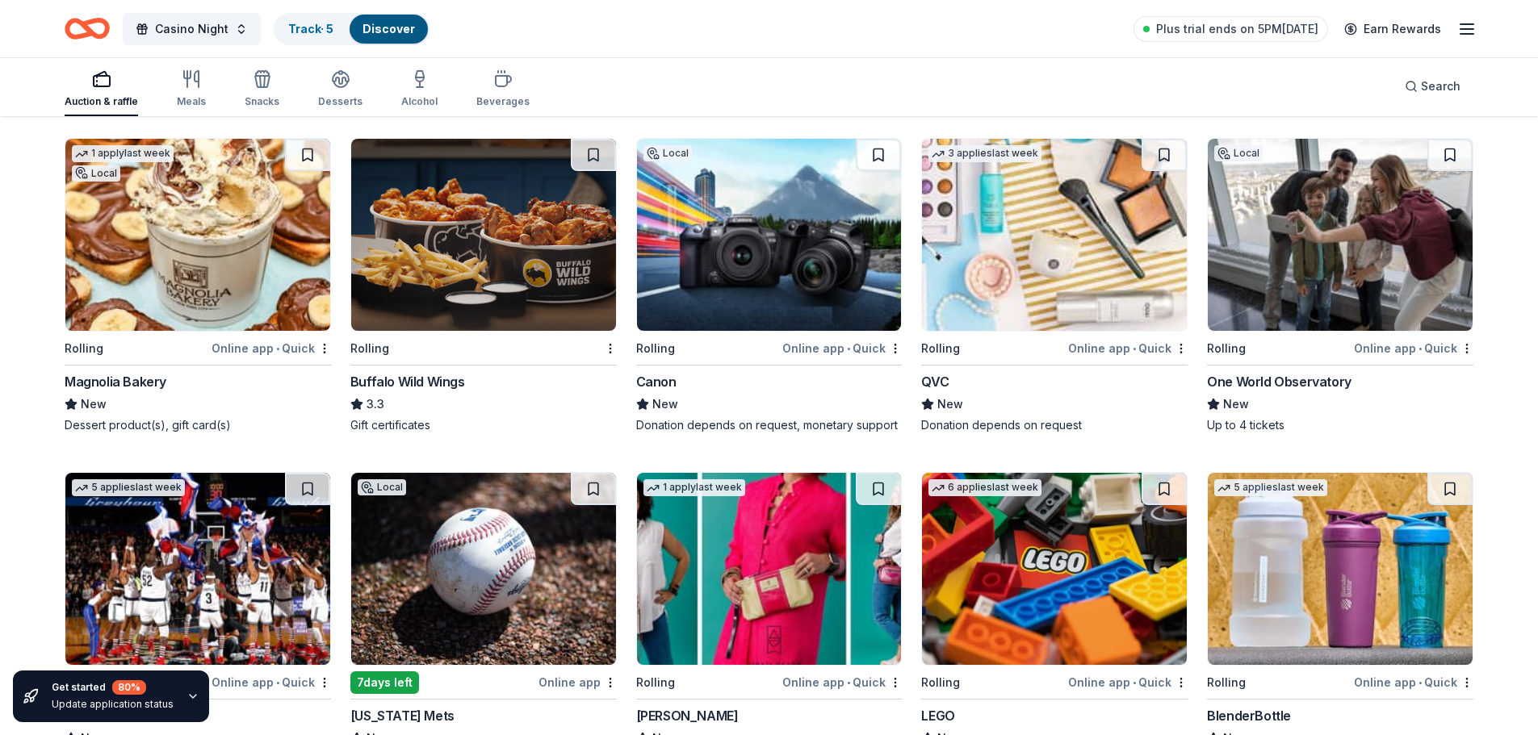
click at [1334, 263] on img at bounding box center [1340, 235] width 265 height 192
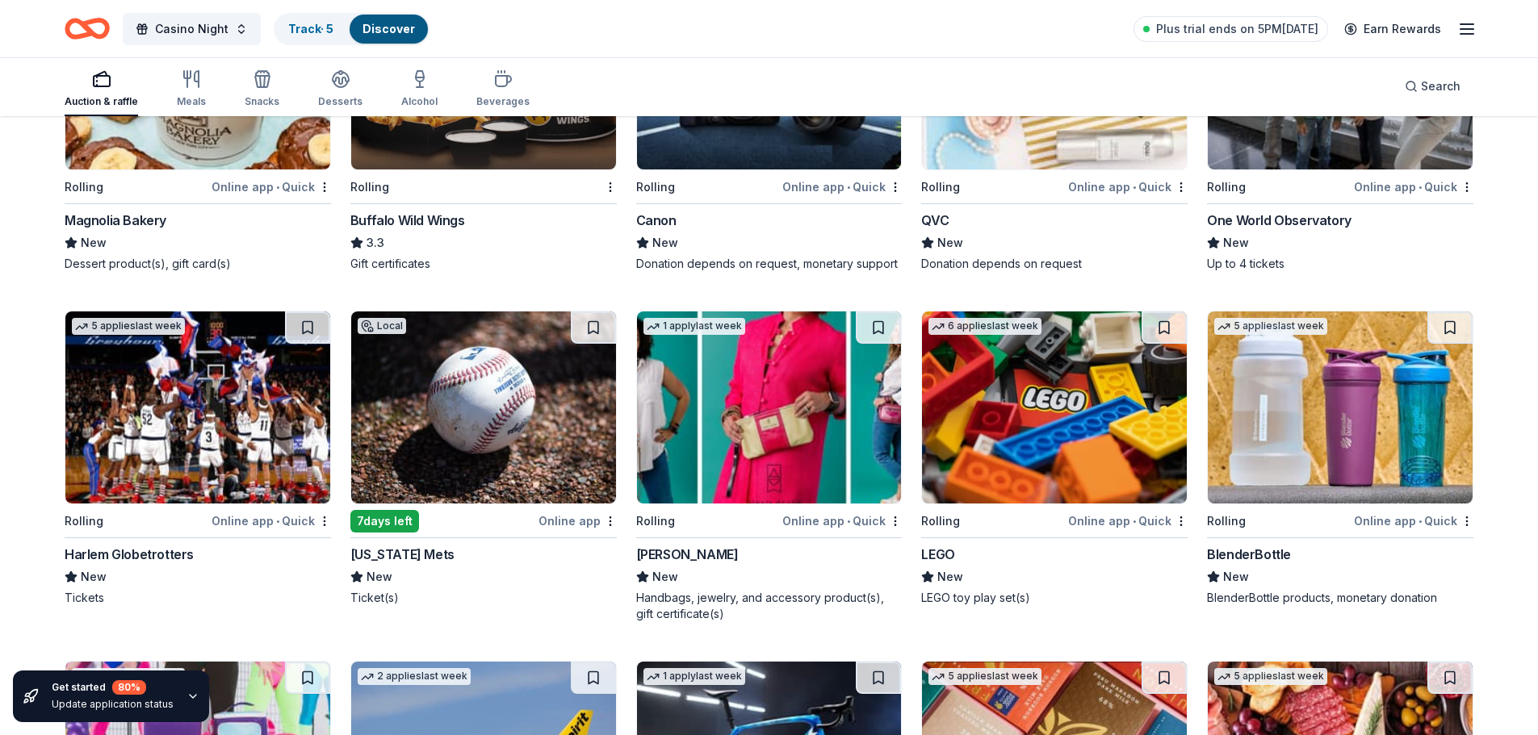
scroll to position [10750, 0]
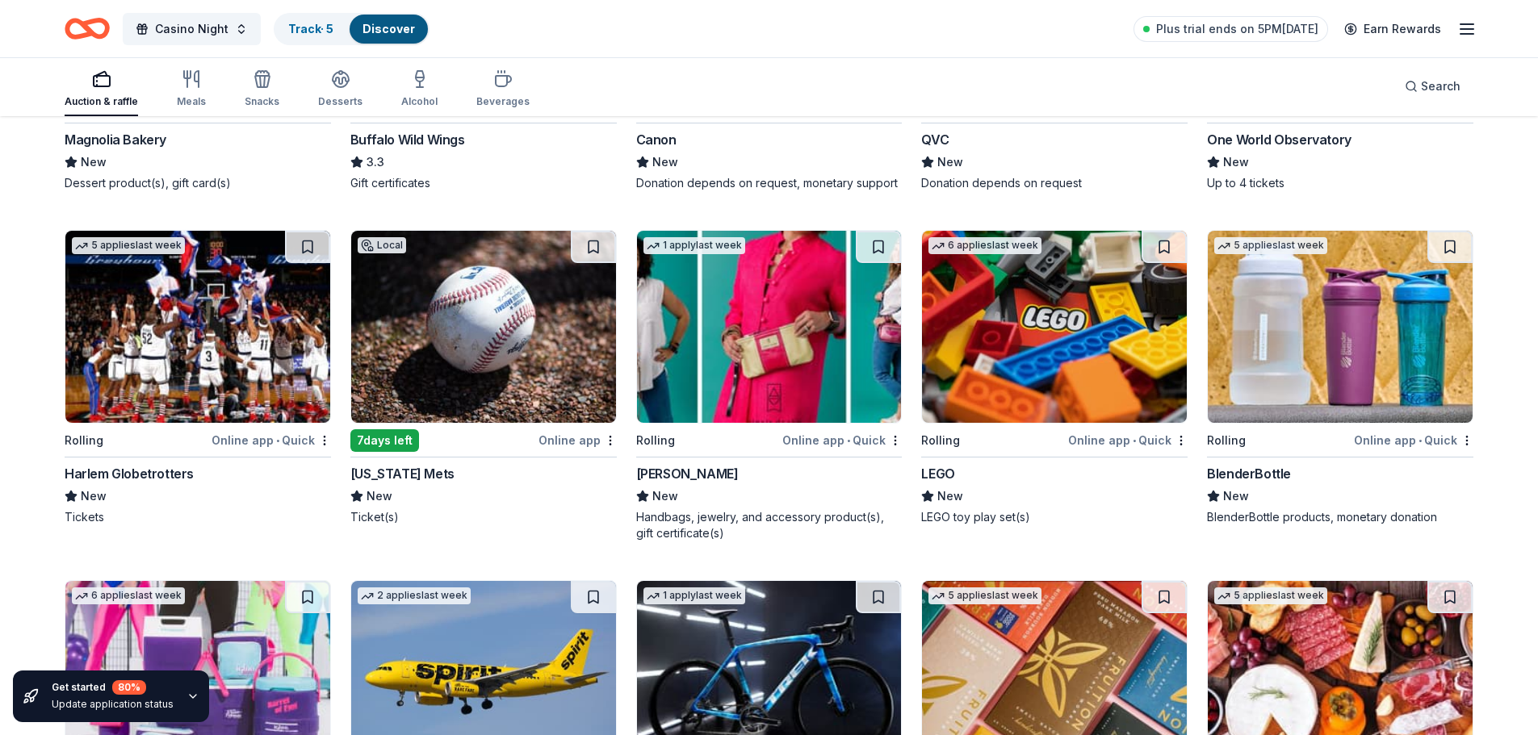
click at [197, 359] on img at bounding box center [197, 327] width 265 height 192
click at [479, 346] on img at bounding box center [483, 327] width 265 height 192
click at [1013, 342] on img at bounding box center [1054, 327] width 265 height 192
click at [1374, 332] on img at bounding box center [1340, 327] width 265 height 192
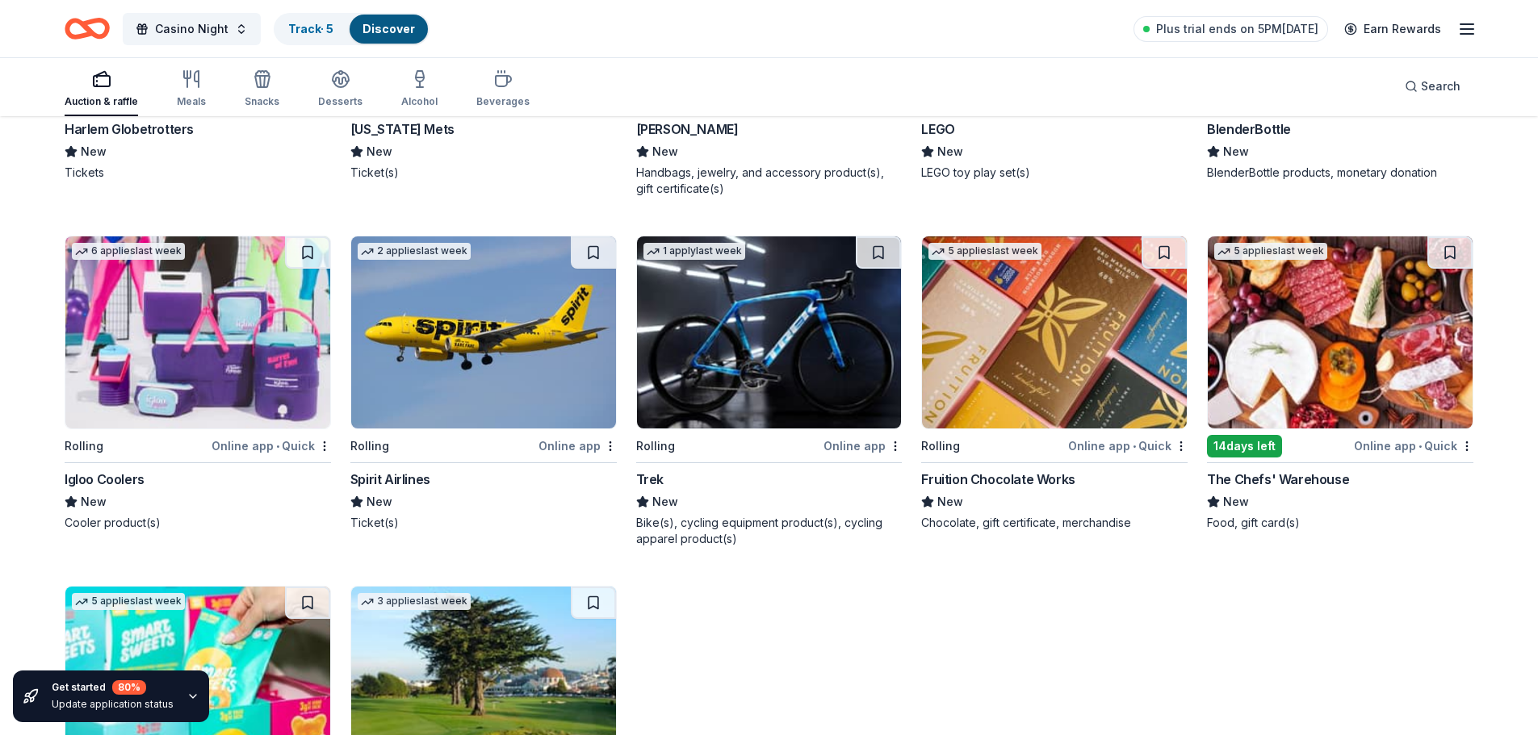
scroll to position [11047, 0]
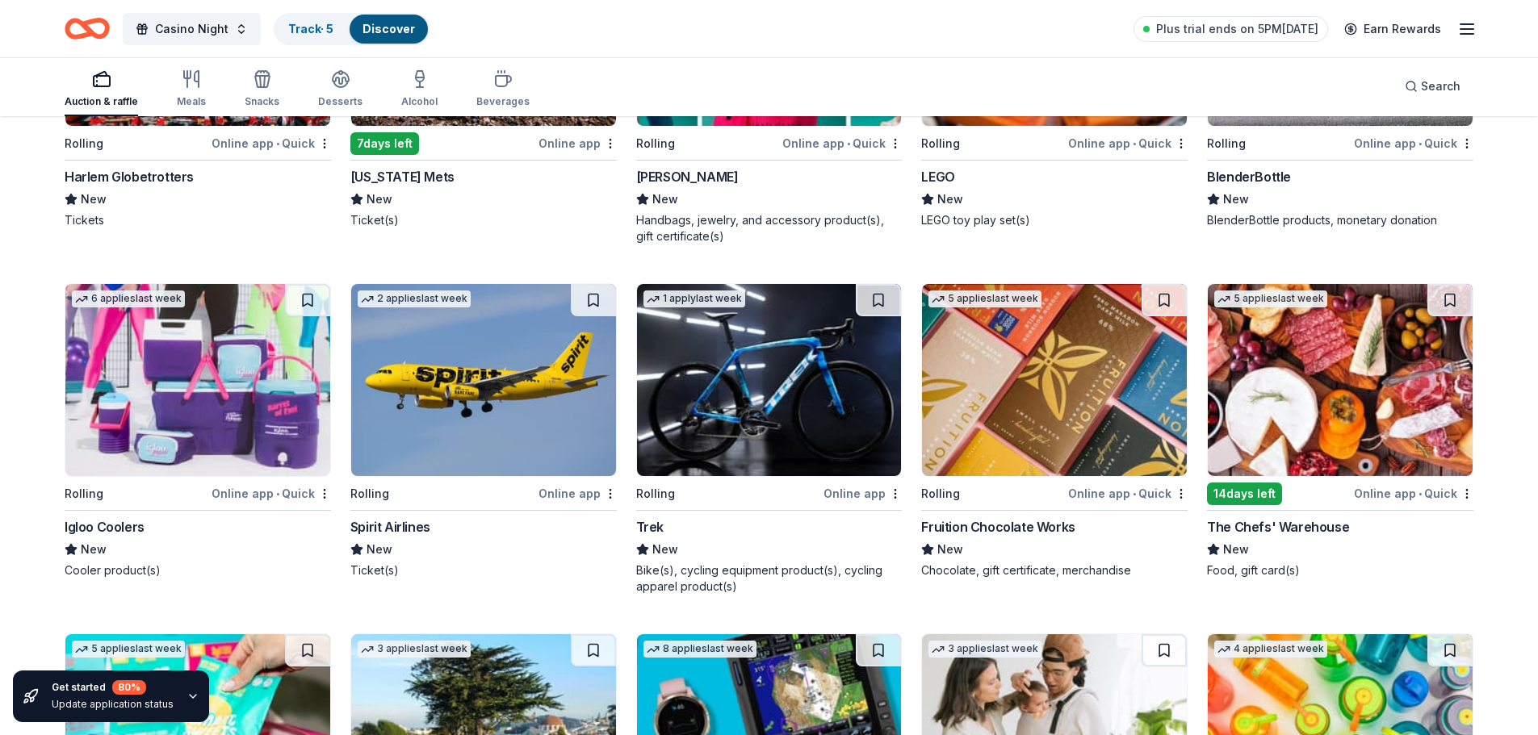
click at [248, 366] on img at bounding box center [197, 380] width 265 height 192
click at [785, 425] on img at bounding box center [769, 380] width 265 height 192
click at [793, 368] on img at bounding box center [769, 380] width 265 height 192
click at [1313, 427] on img at bounding box center [1340, 380] width 265 height 192
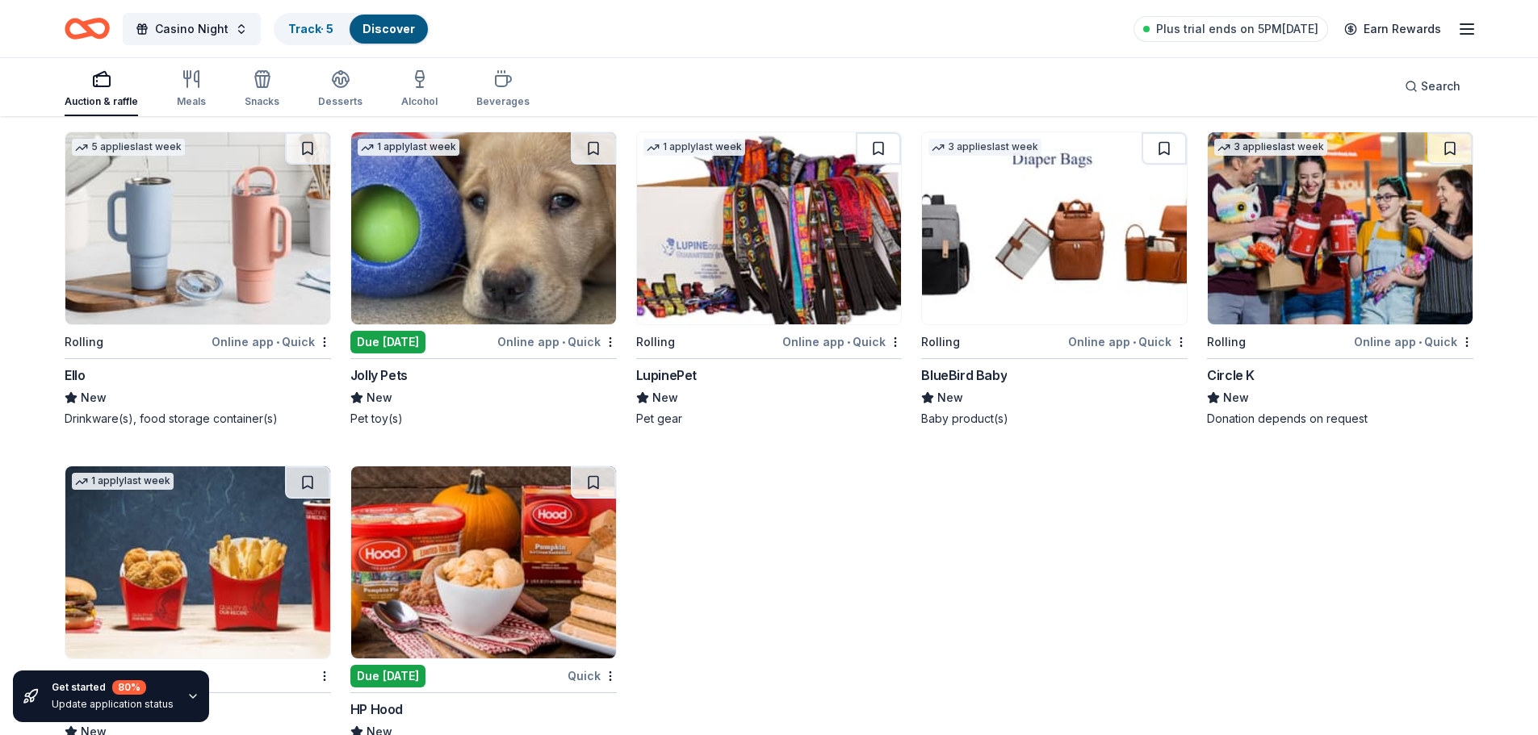
scroll to position [11854, 0]
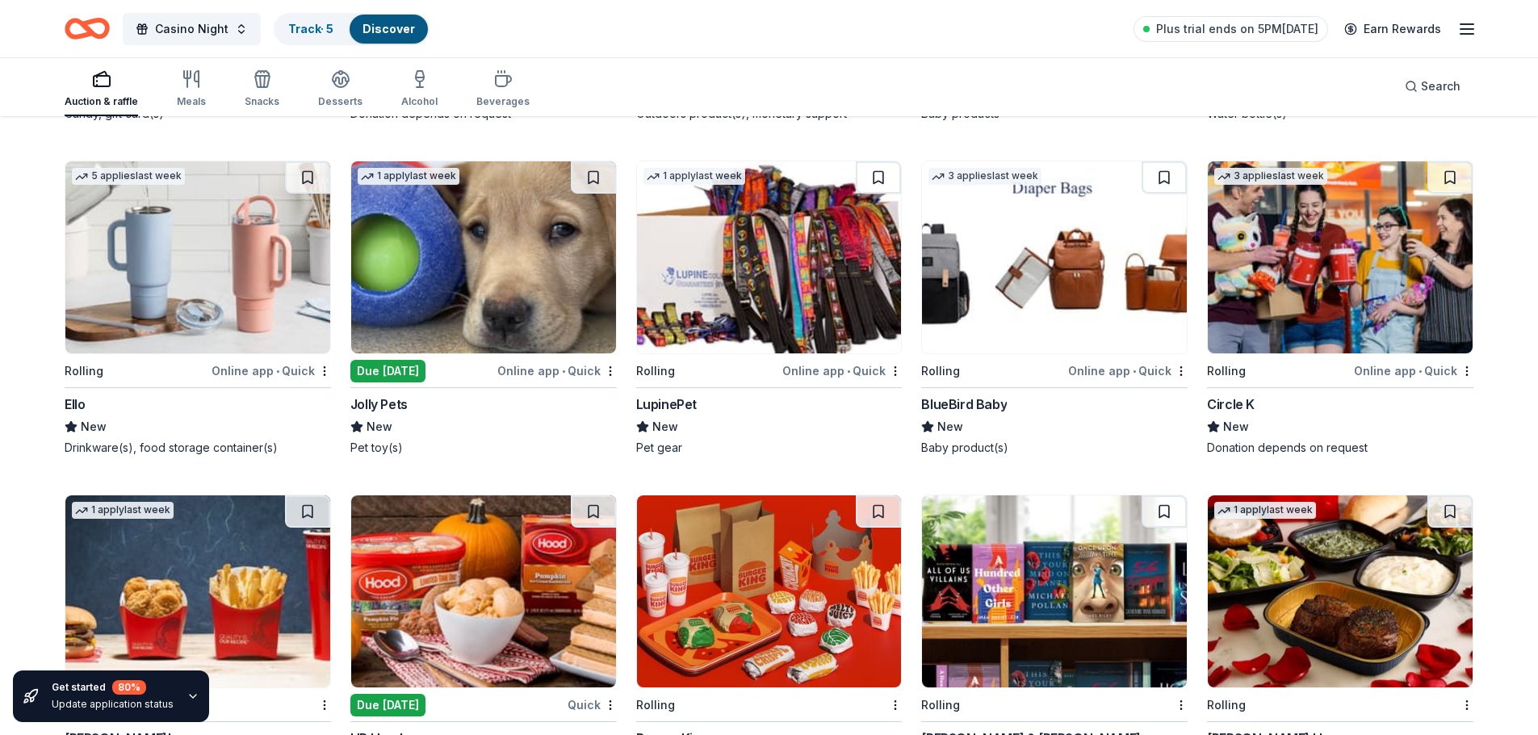
click at [416, 281] on img at bounding box center [483, 257] width 265 height 192
click at [1289, 257] on img at bounding box center [1340, 257] width 265 height 192
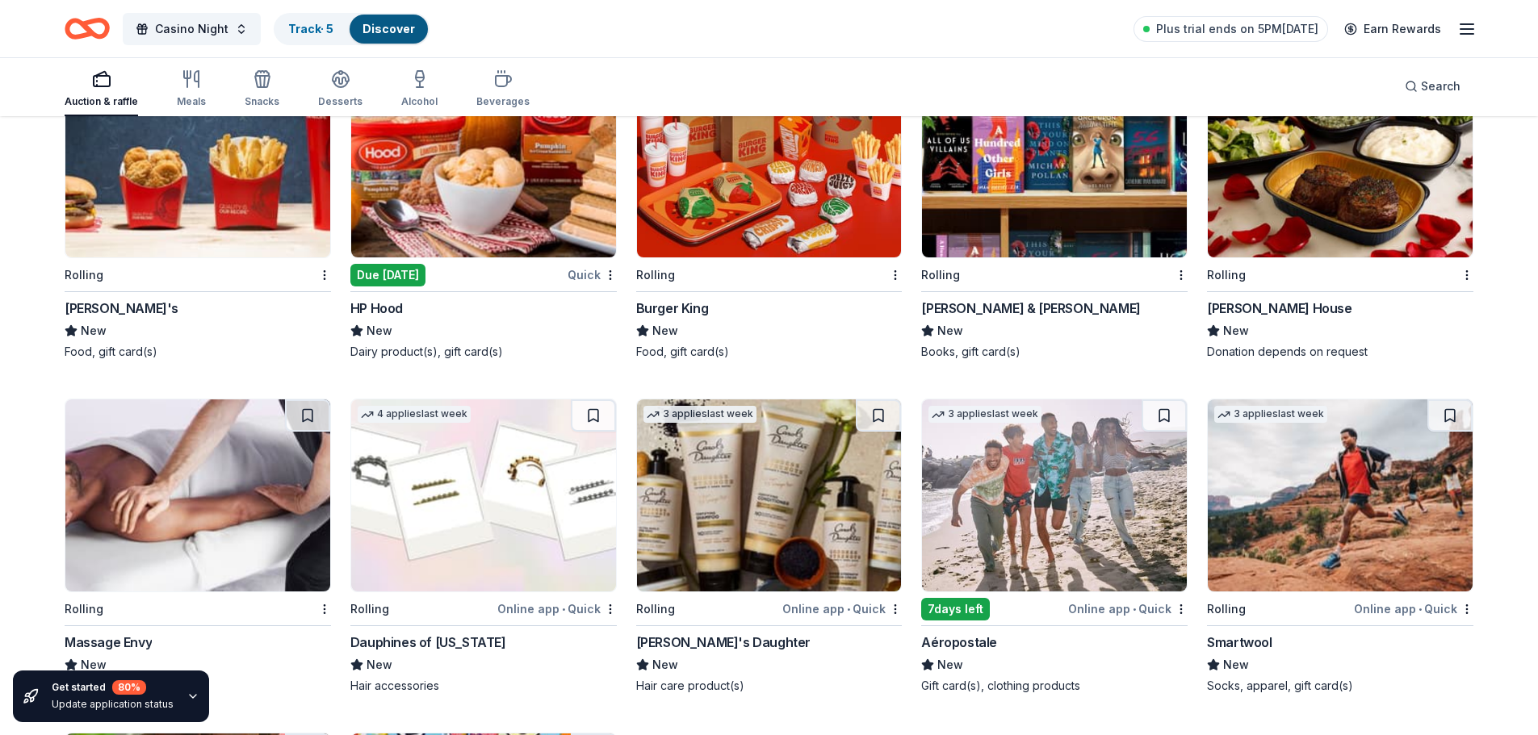
scroll to position [12258, 0]
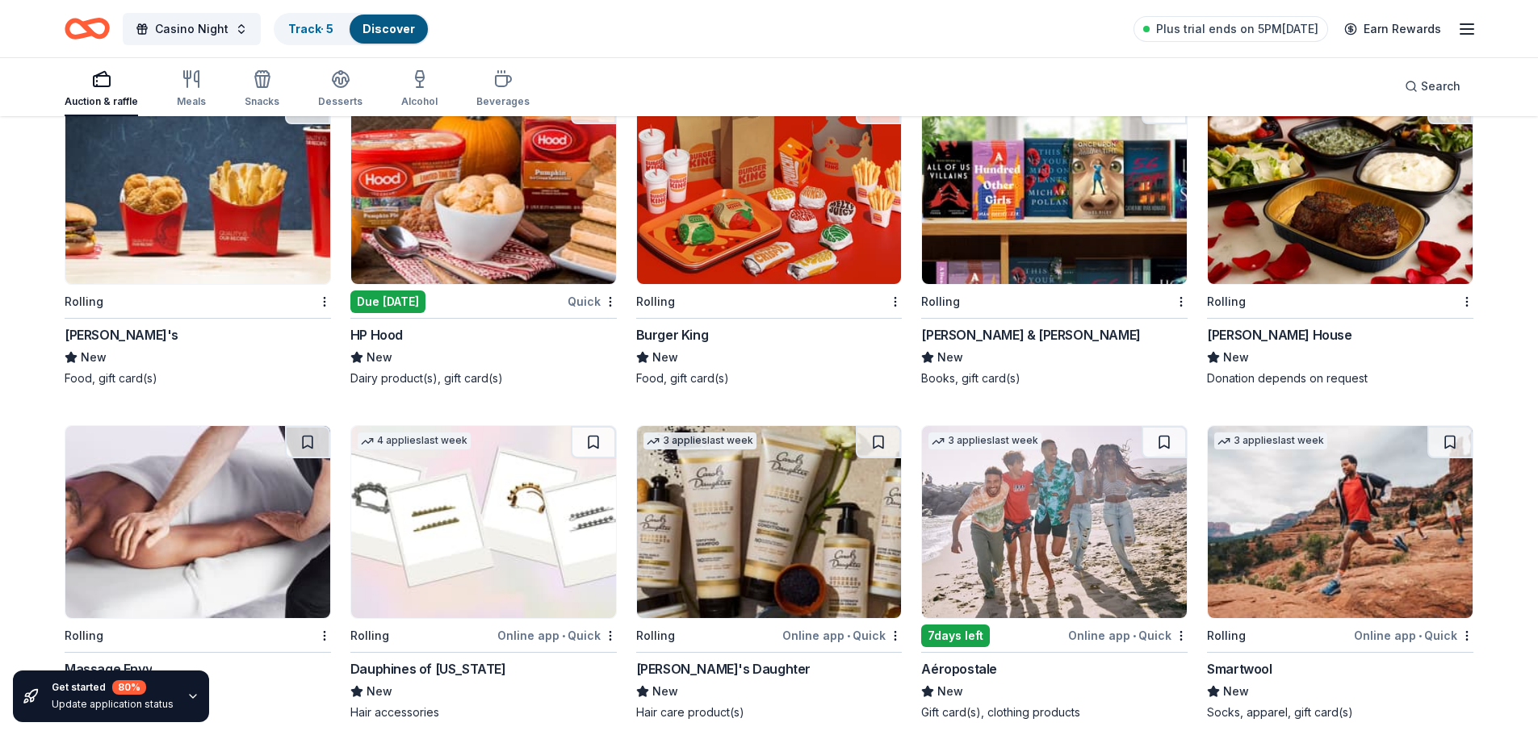
click at [1003, 201] on img at bounding box center [1054, 188] width 265 height 192
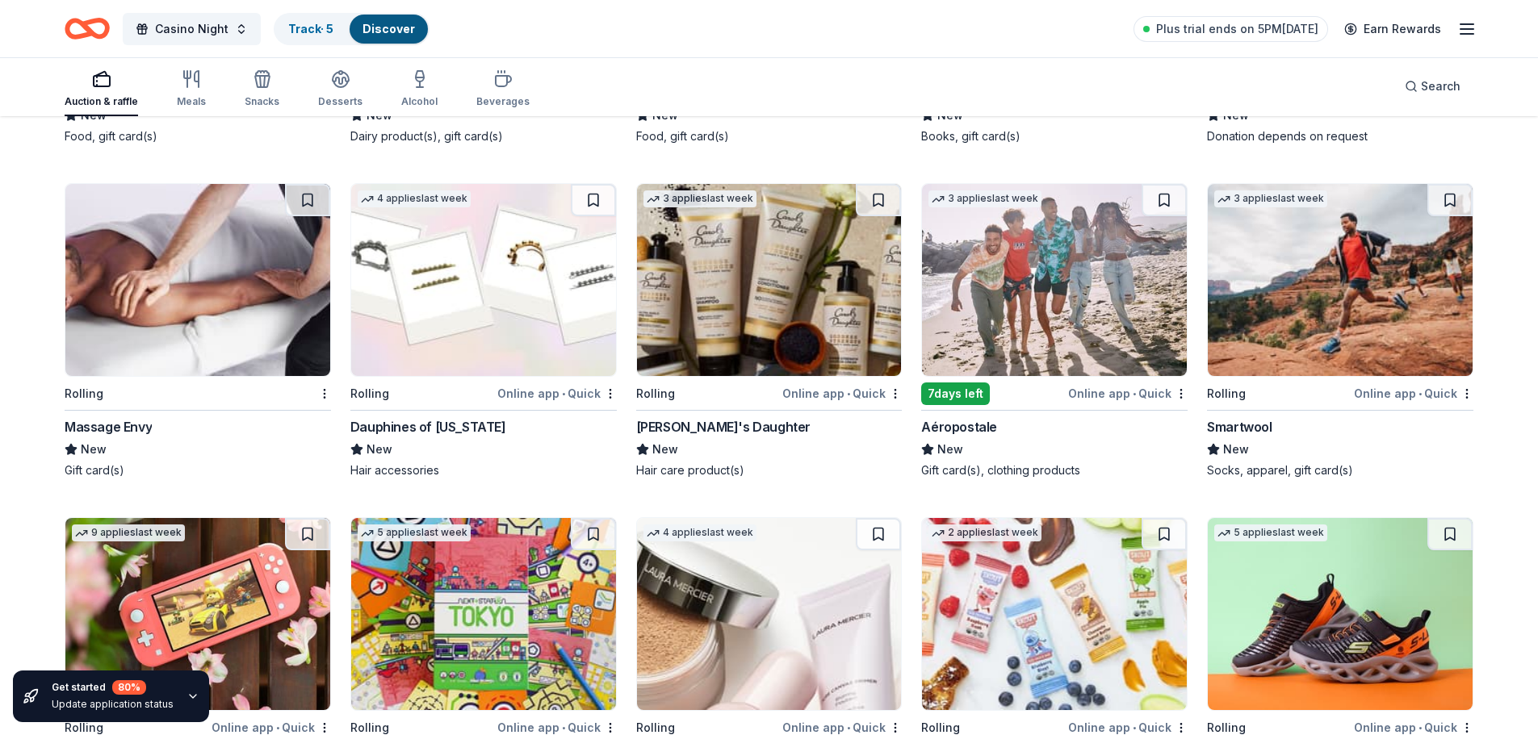
click at [231, 308] on img at bounding box center [197, 280] width 265 height 192
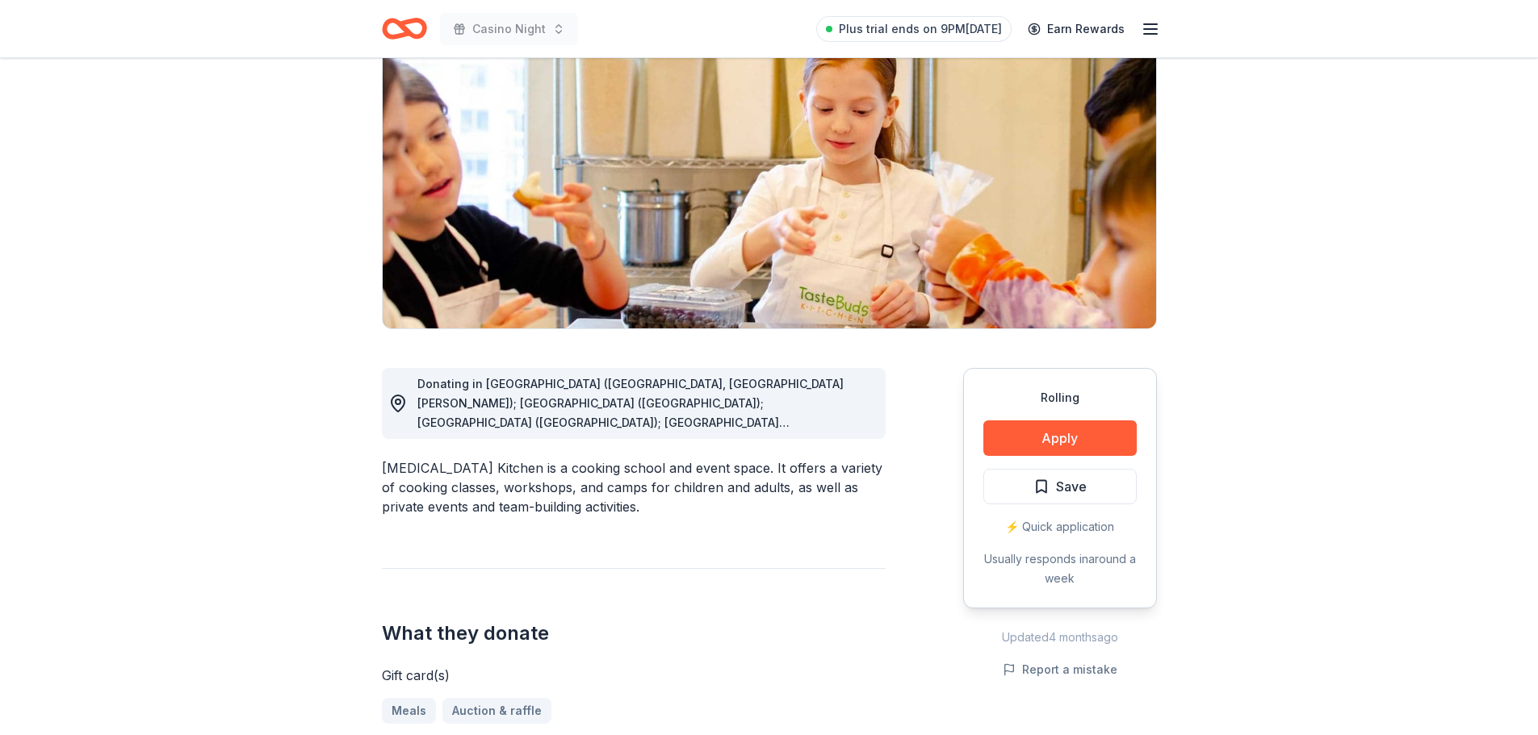
scroll to position [81, 0]
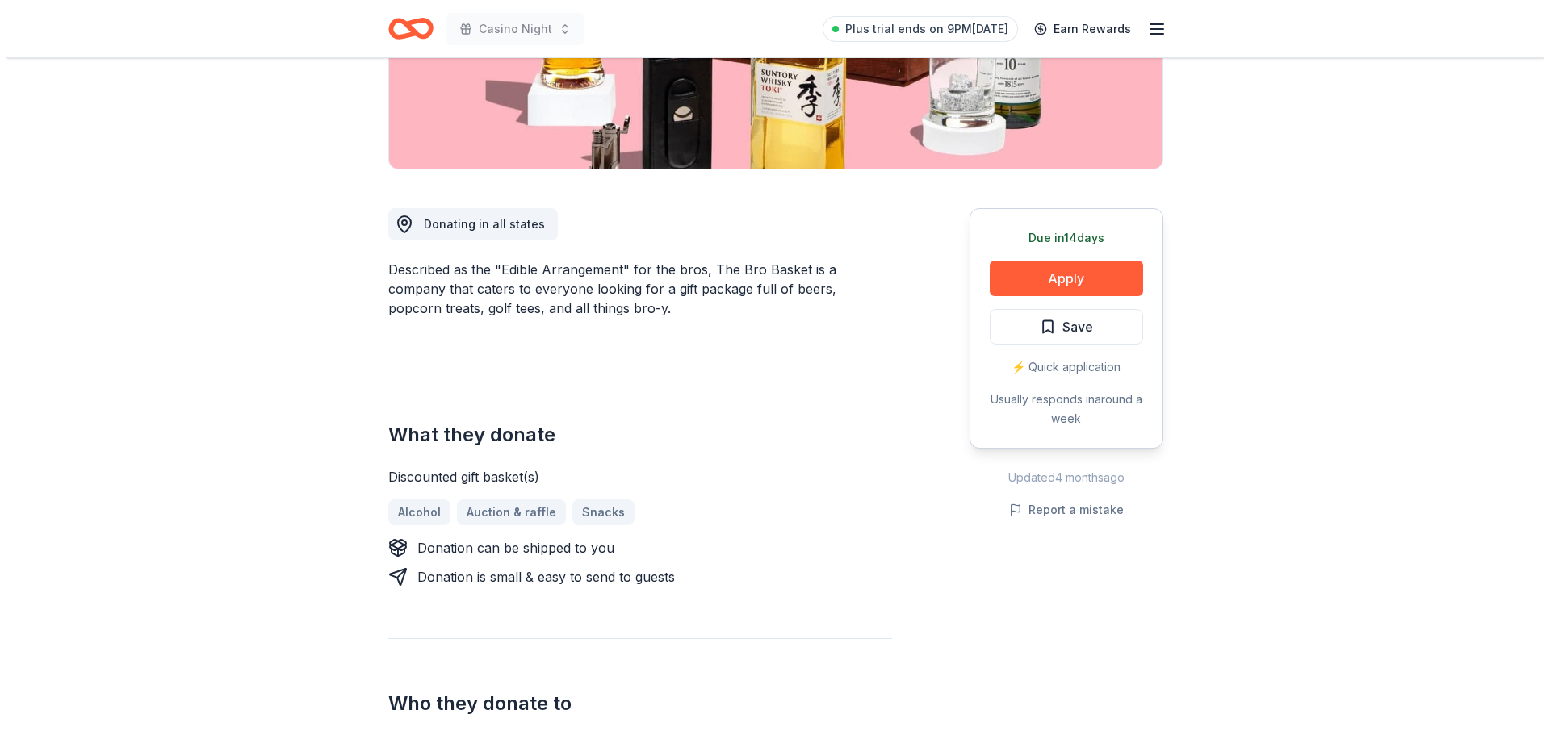
scroll to position [323, 0]
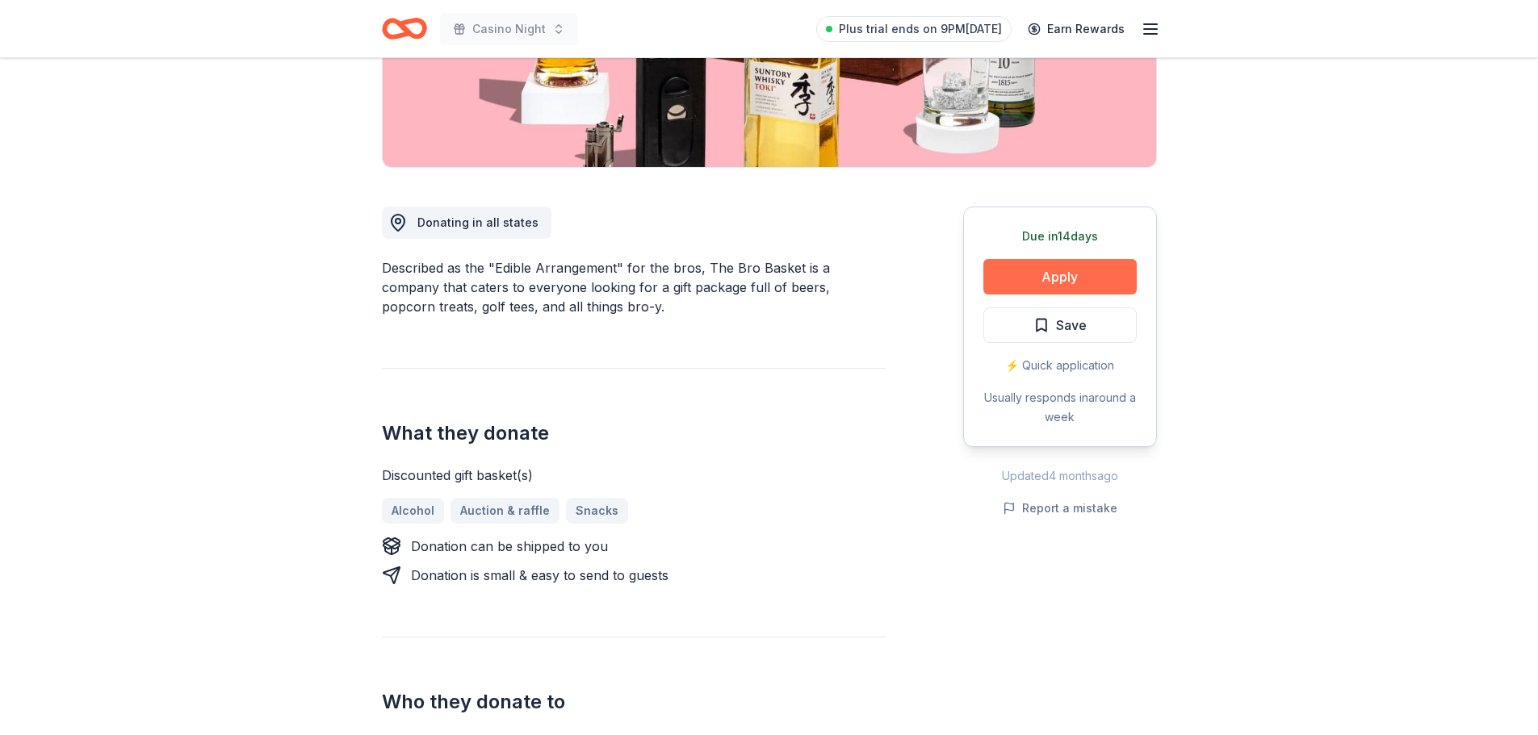
click at [1078, 278] on button "Apply" at bounding box center [1059, 277] width 153 height 36
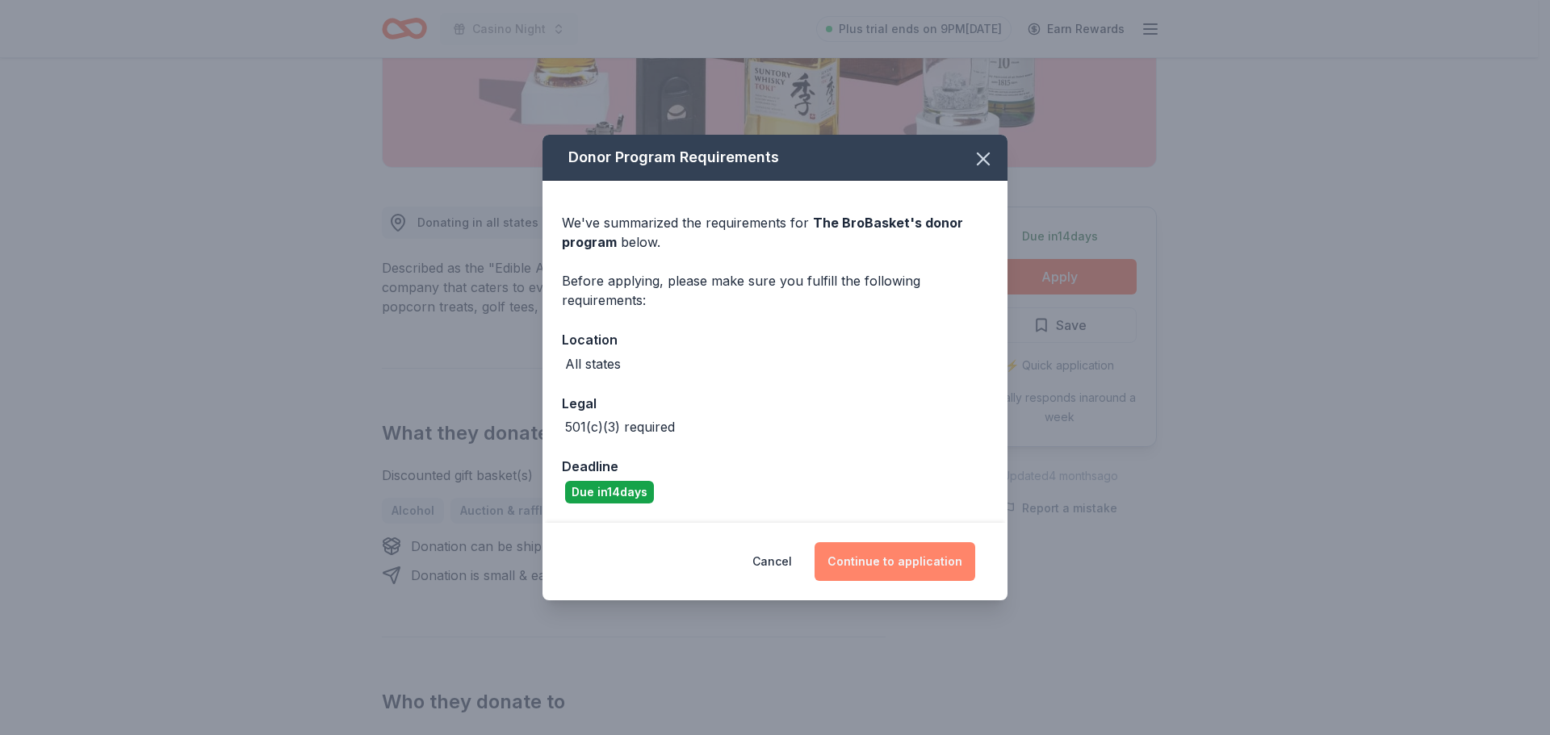
click at [908, 568] on button "Continue to application" at bounding box center [895, 561] width 161 height 39
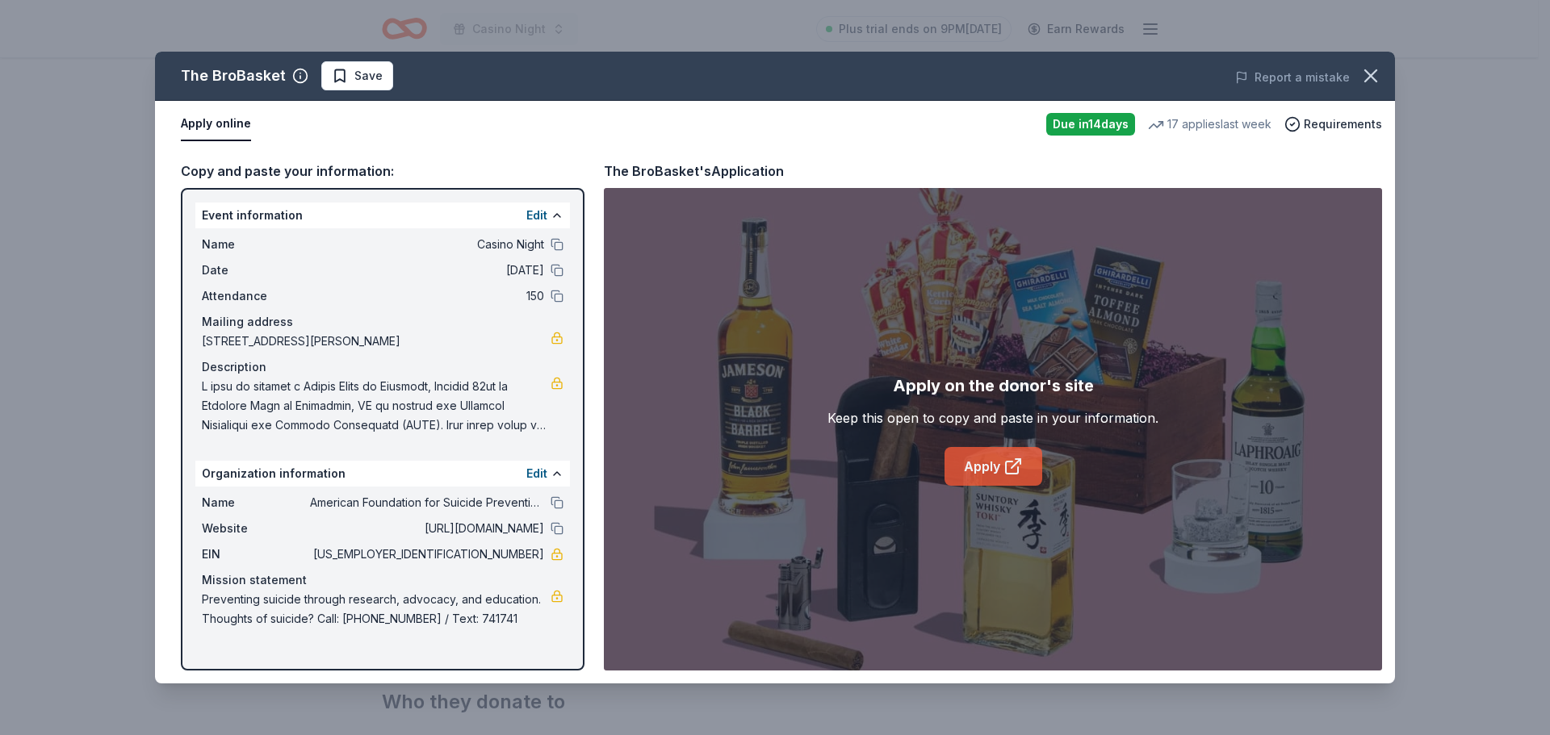
click at [983, 465] on link "Apply" at bounding box center [993, 466] width 98 height 39
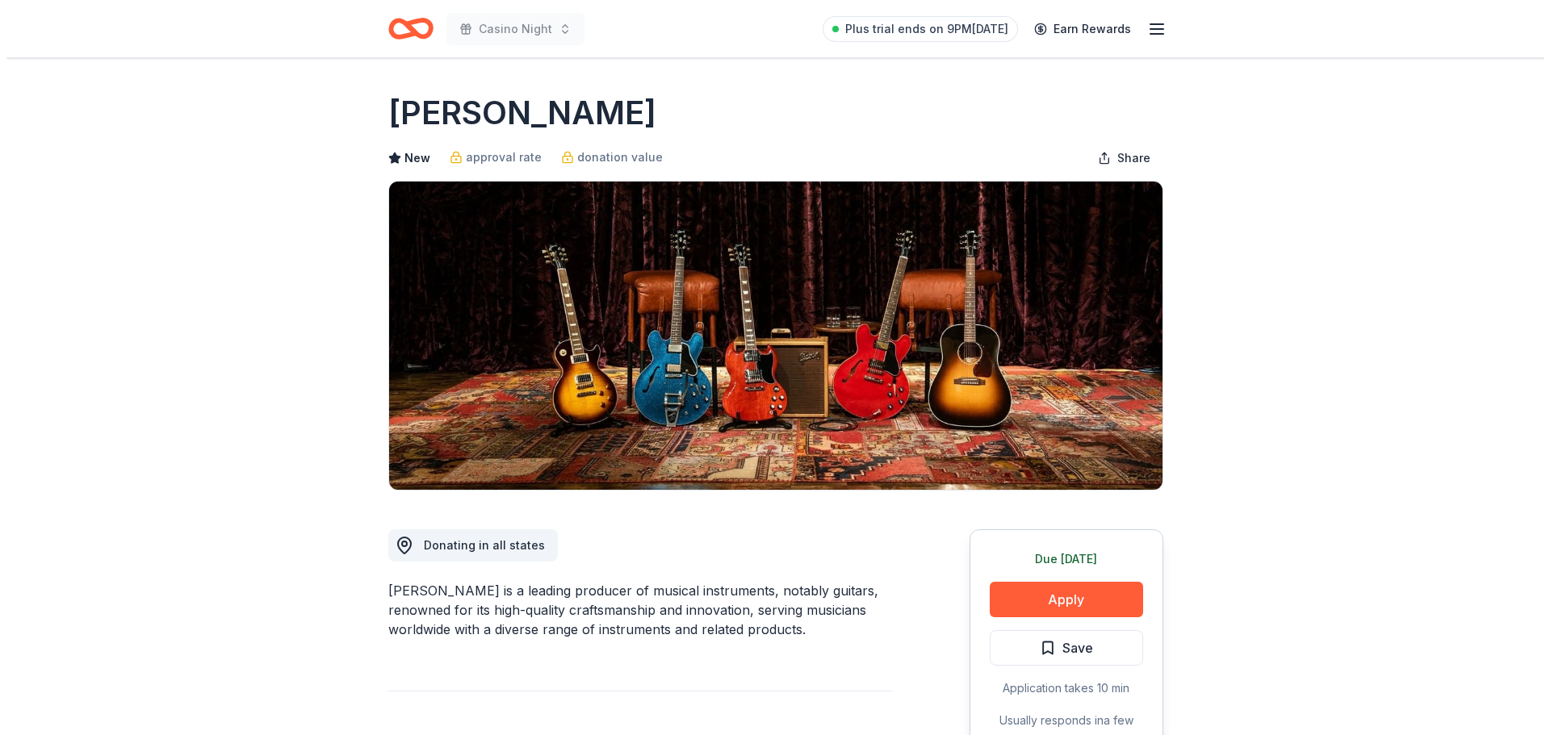
scroll to position [323, 0]
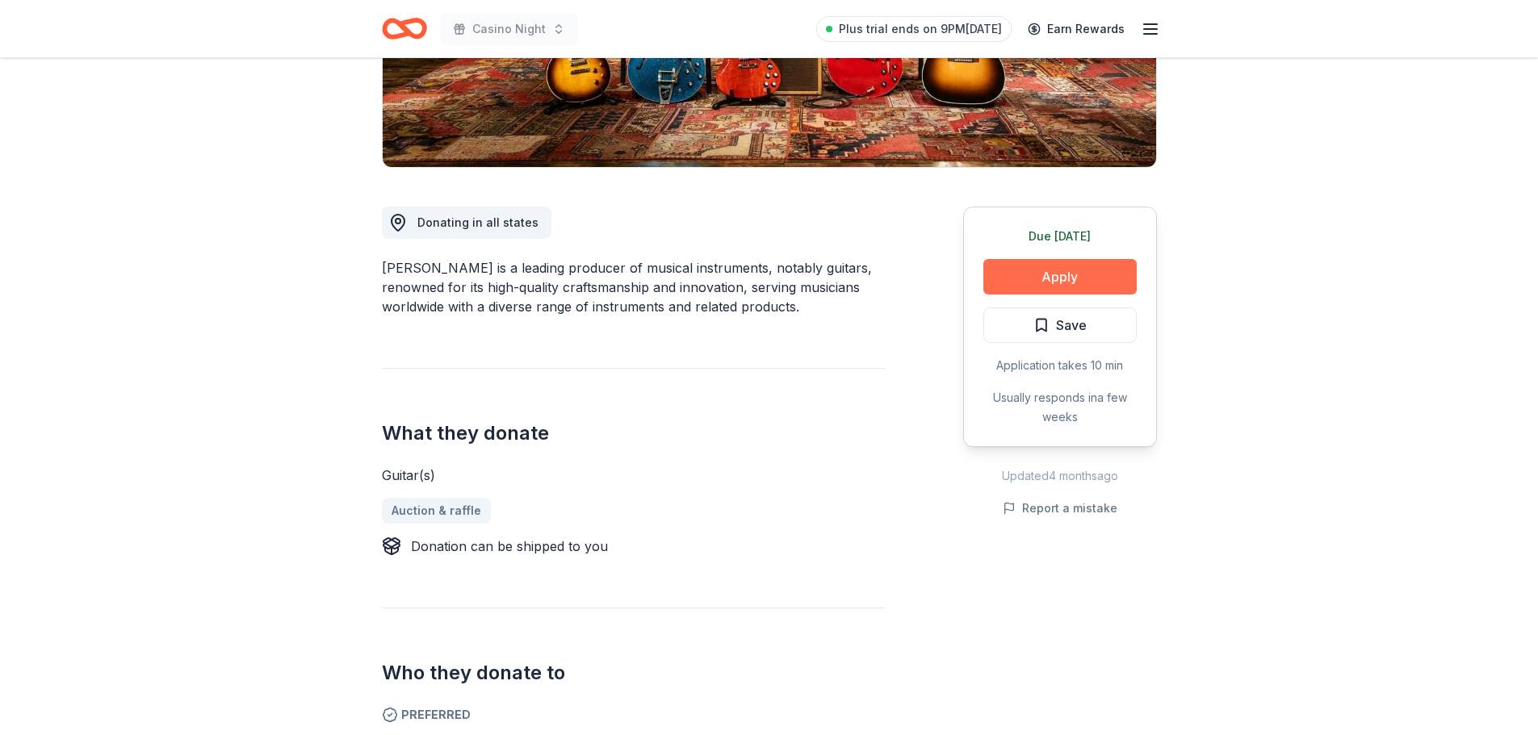
click at [1117, 264] on button "Apply" at bounding box center [1059, 277] width 153 height 36
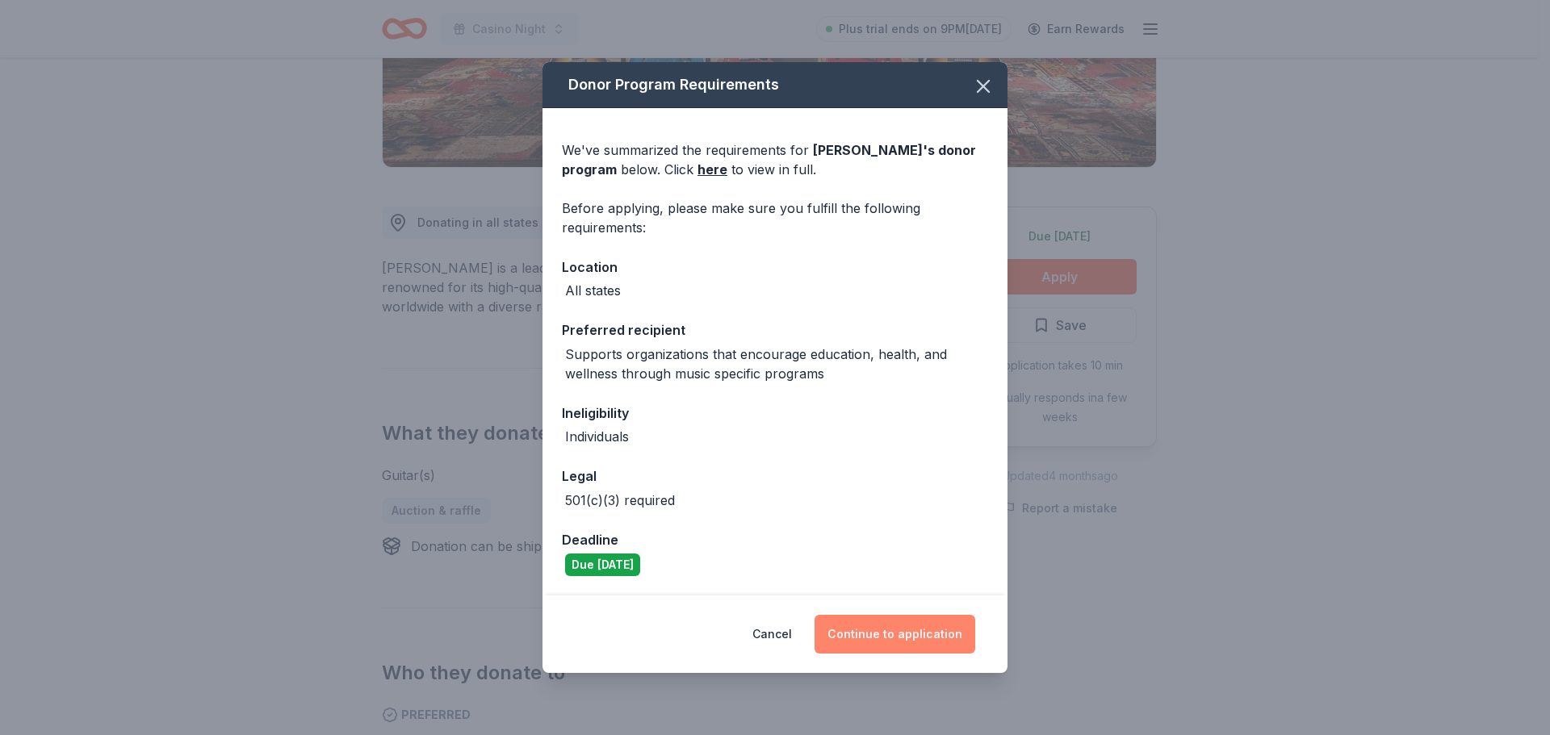
click at [916, 637] on button "Continue to application" at bounding box center [895, 634] width 161 height 39
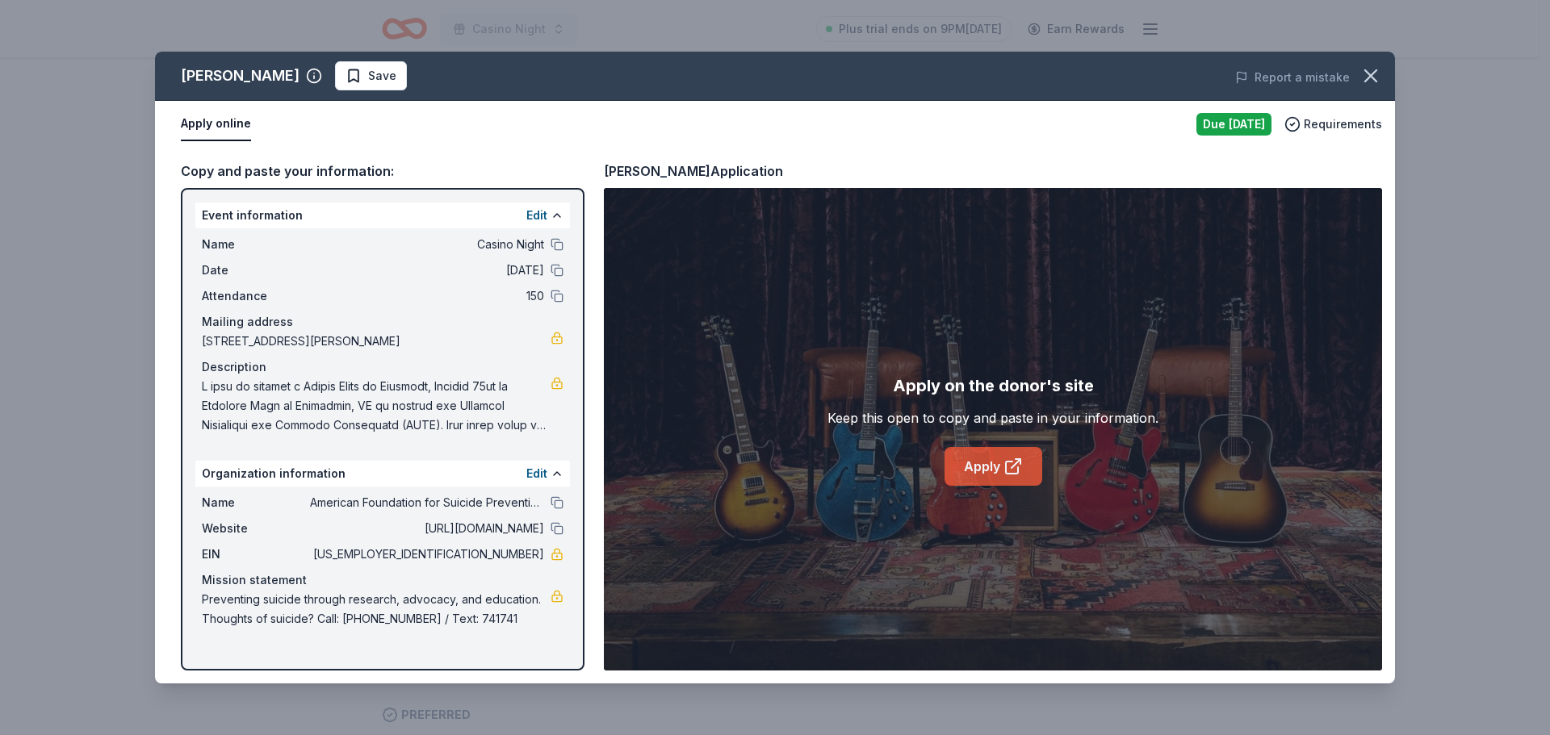
click at [994, 467] on link "Apply" at bounding box center [993, 466] width 98 height 39
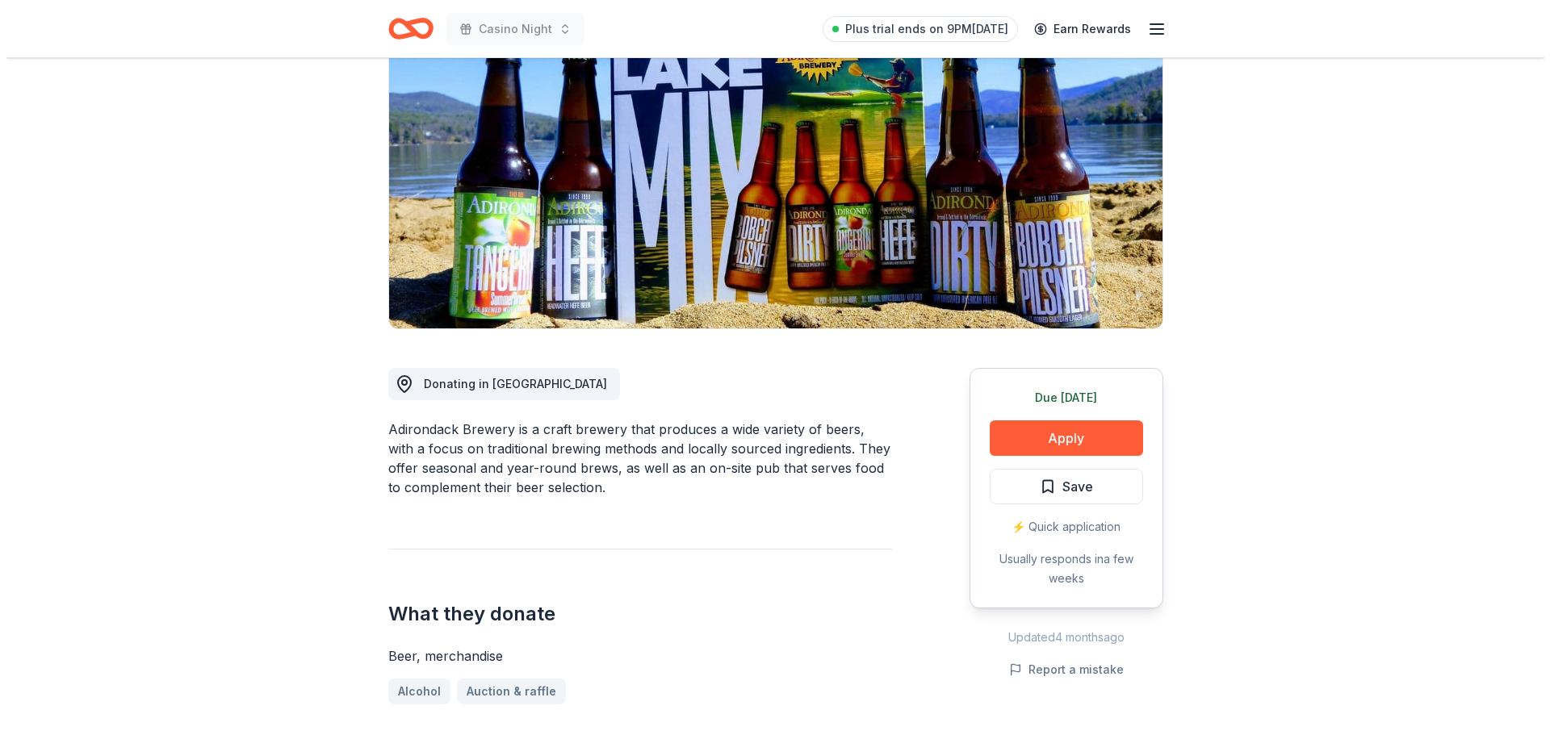
scroll to position [242, 0]
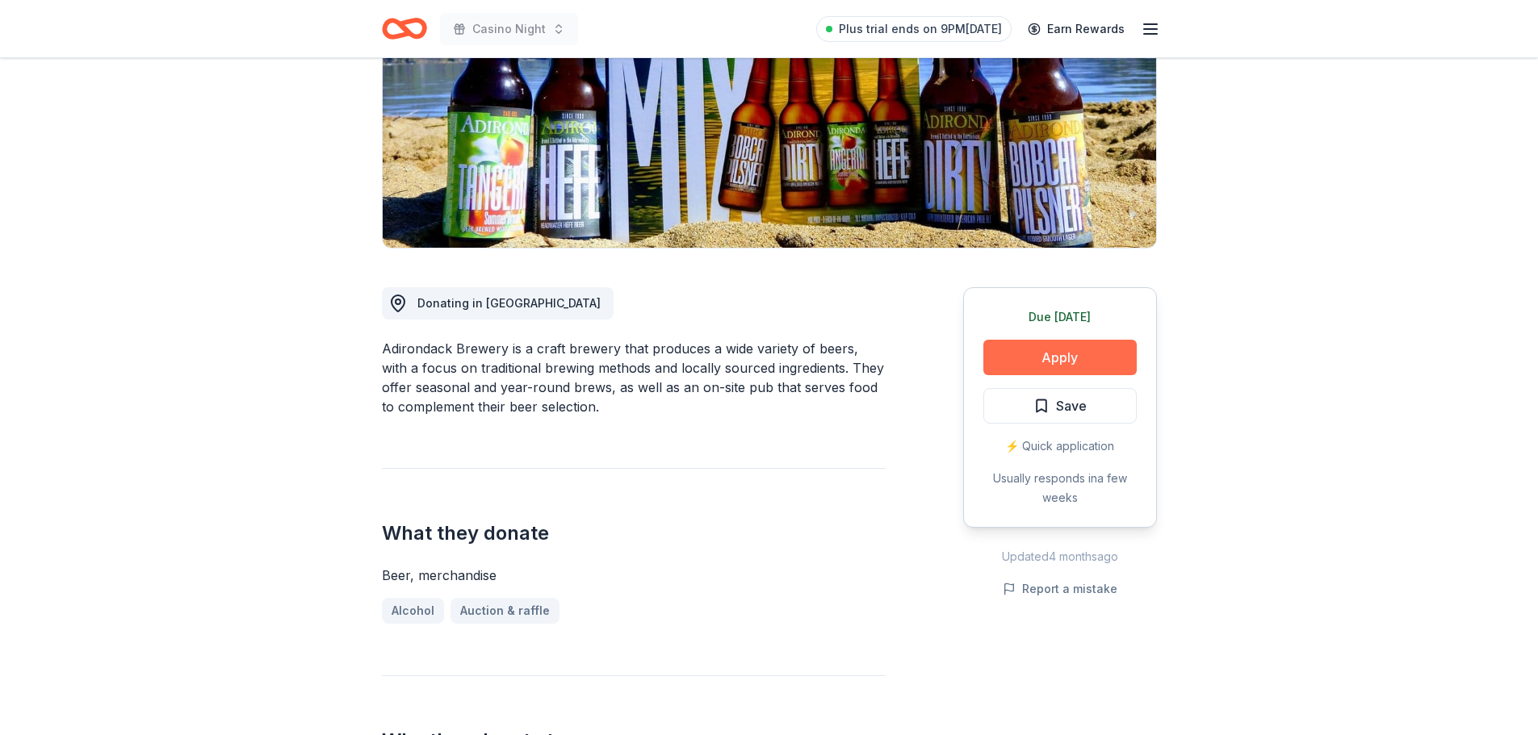
click at [1095, 356] on button "Apply" at bounding box center [1059, 358] width 153 height 36
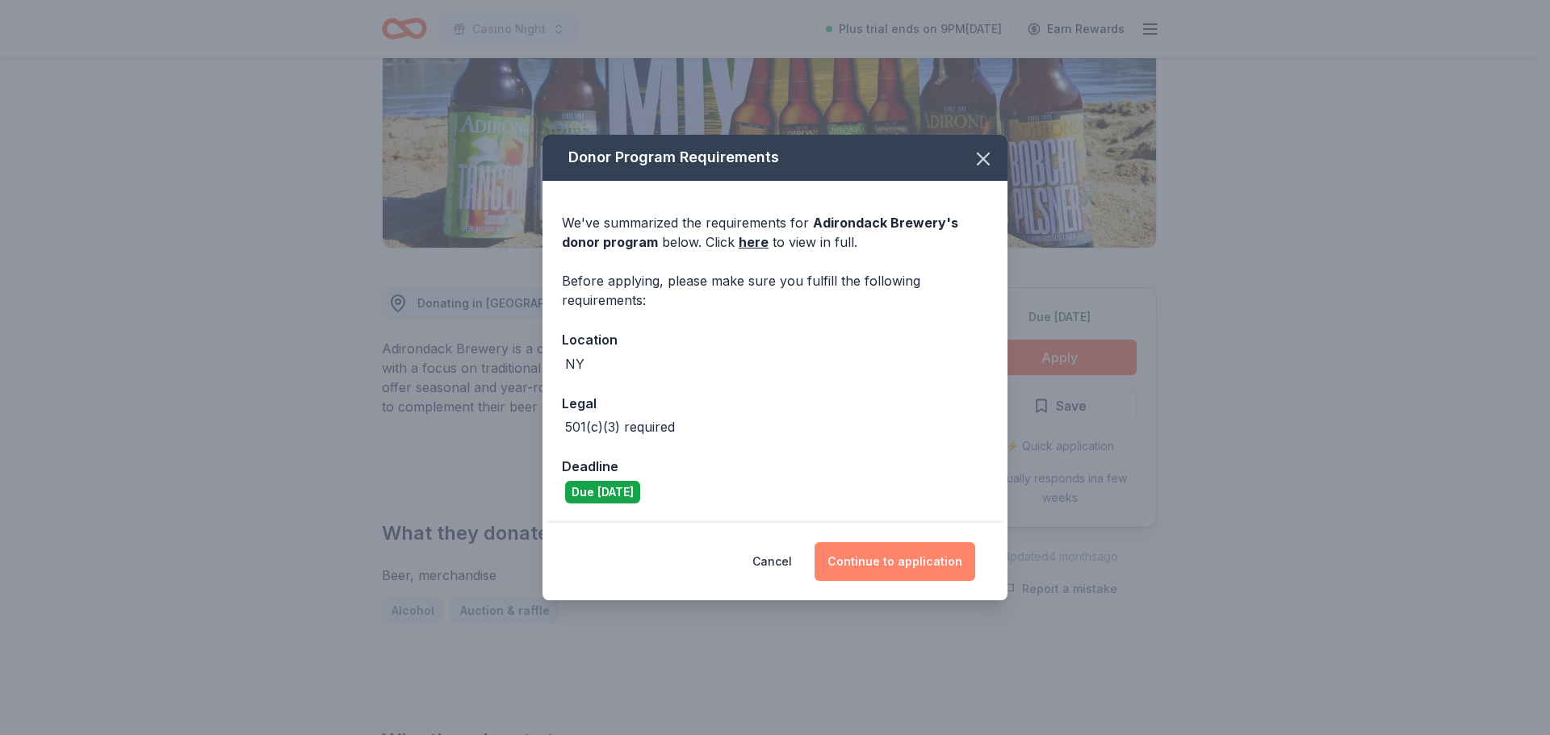
click at [873, 563] on button "Continue to application" at bounding box center [895, 561] width 161 height 39
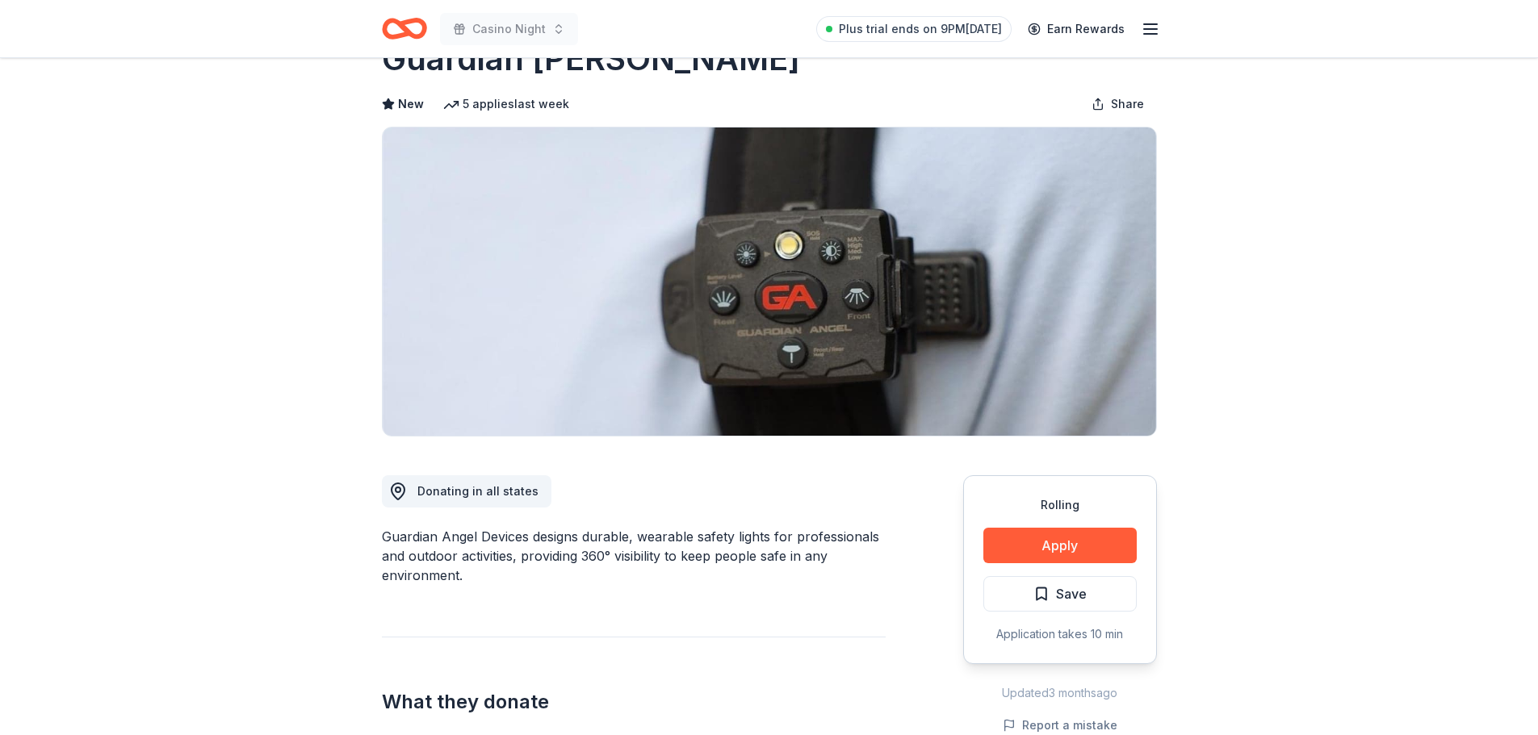
scroll to position [81, 0]
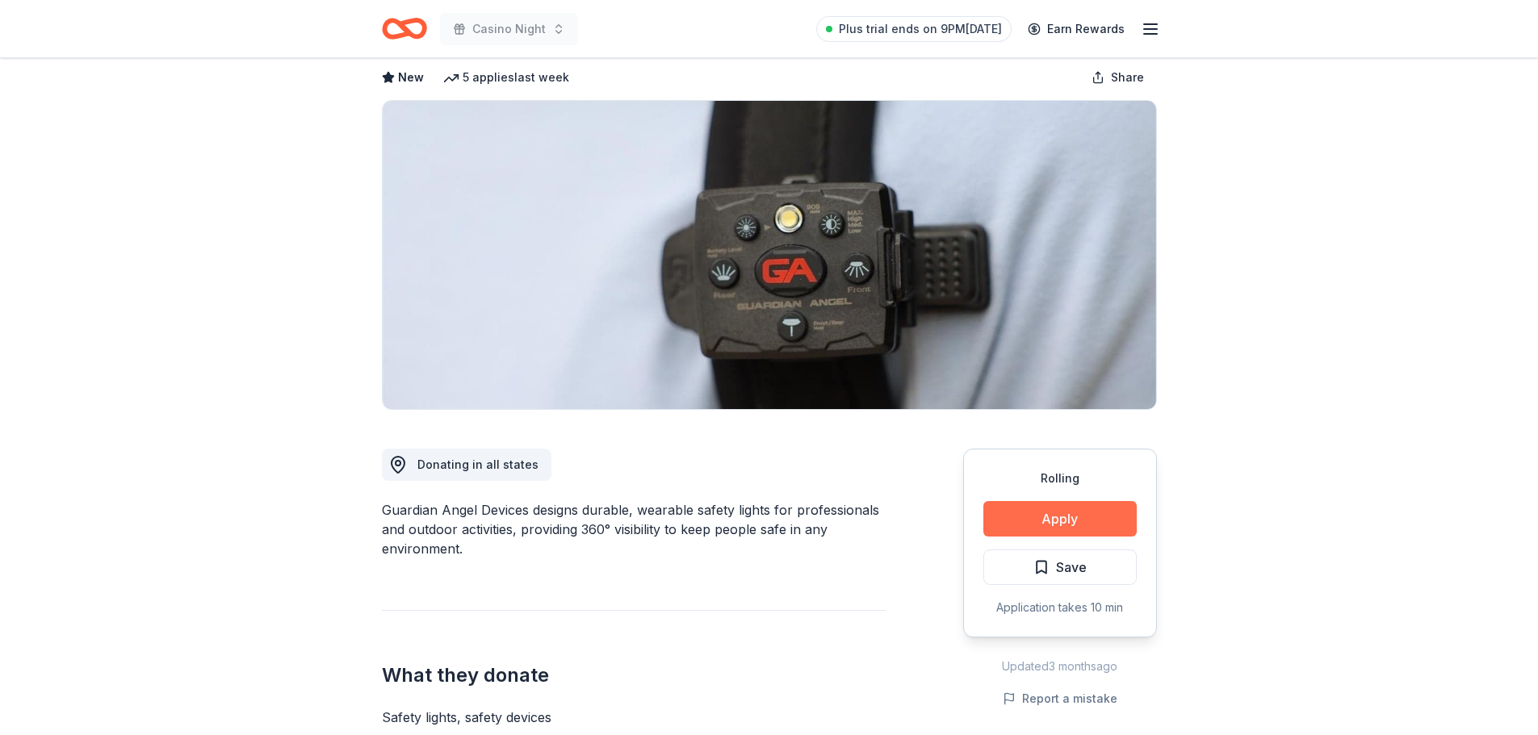
click at [1077, 521] on button "Apply" at bounding box center [1059, 519] width 153 height 36
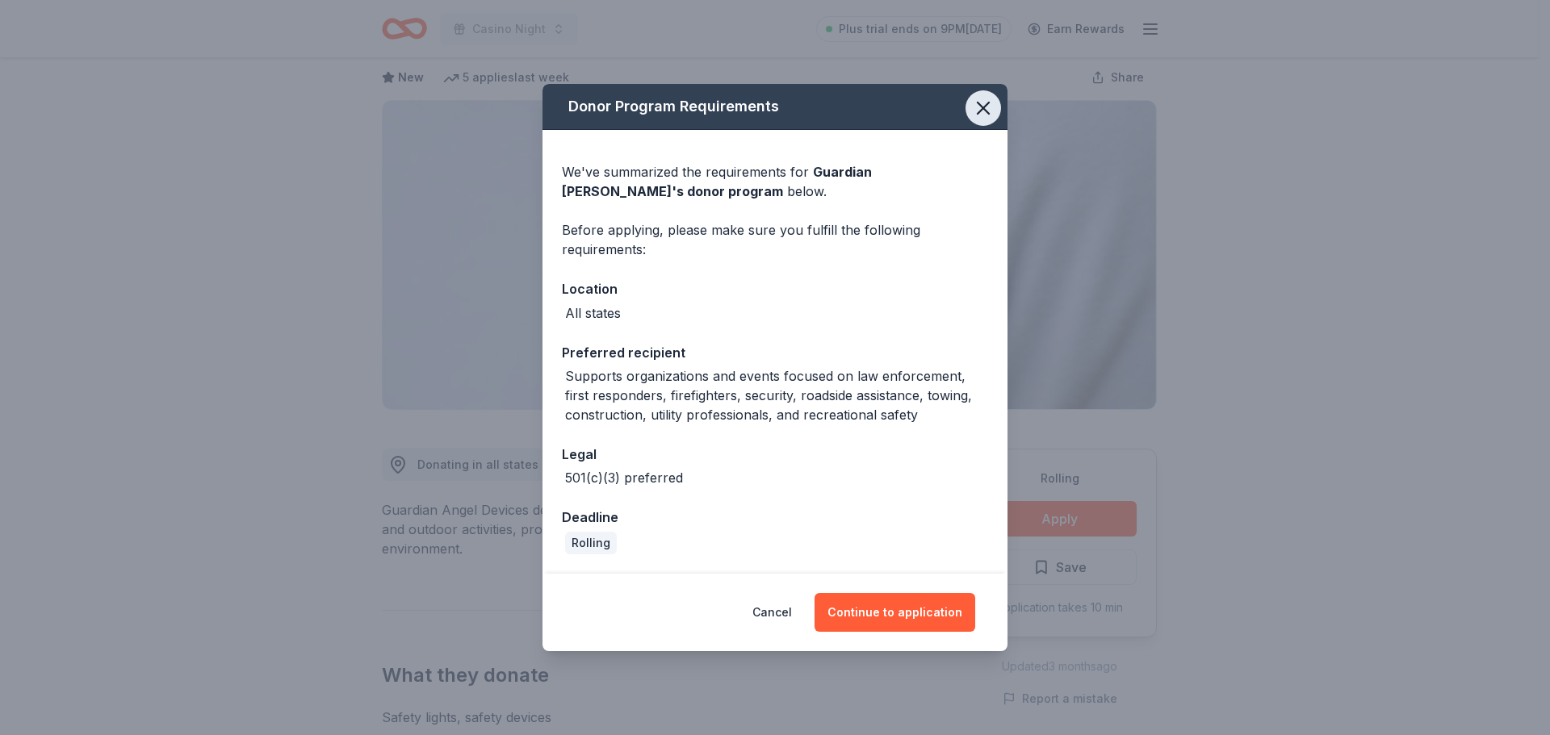
click at [984, 111] on icon "button" at bounding box center [983, 108] width 23 height 23
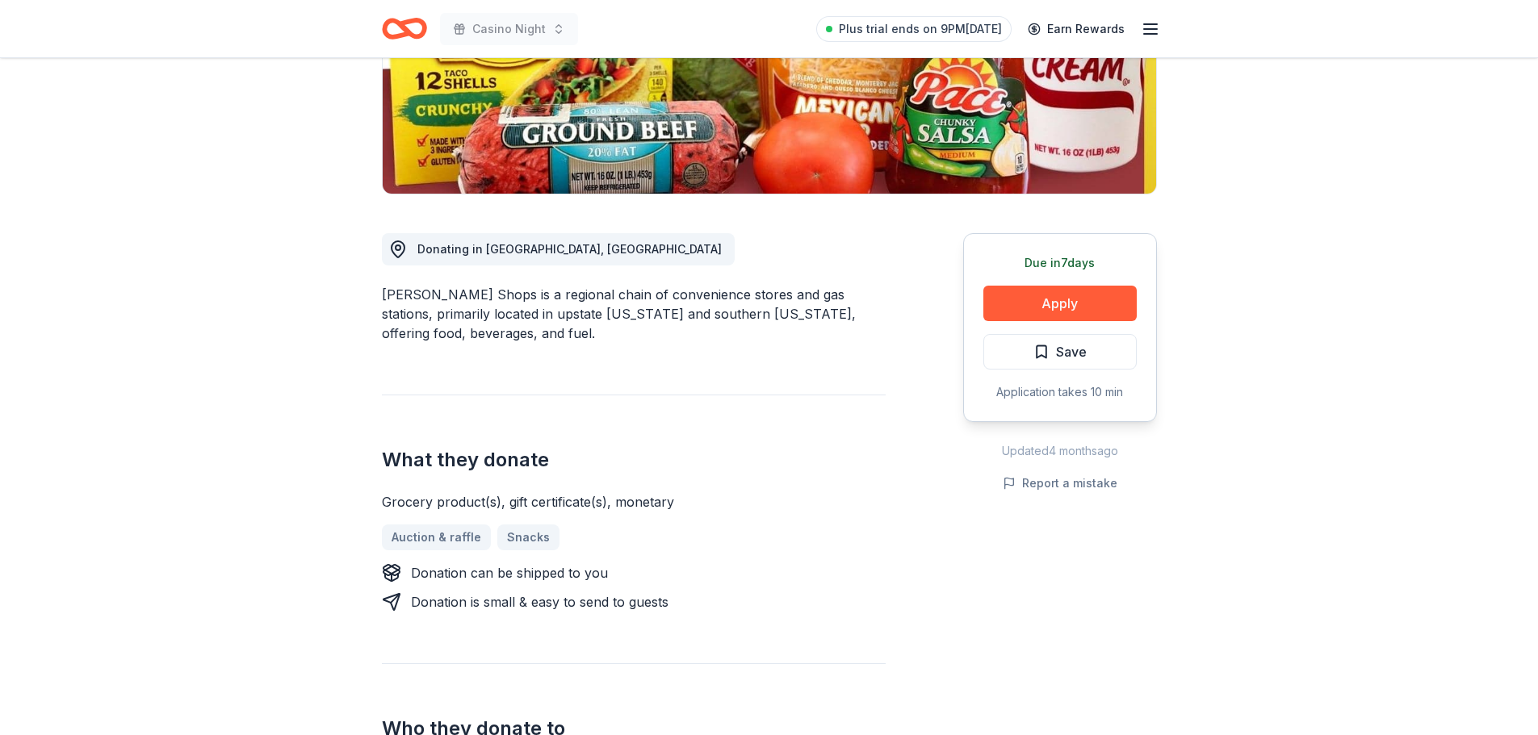
scroll to position [323, 0]
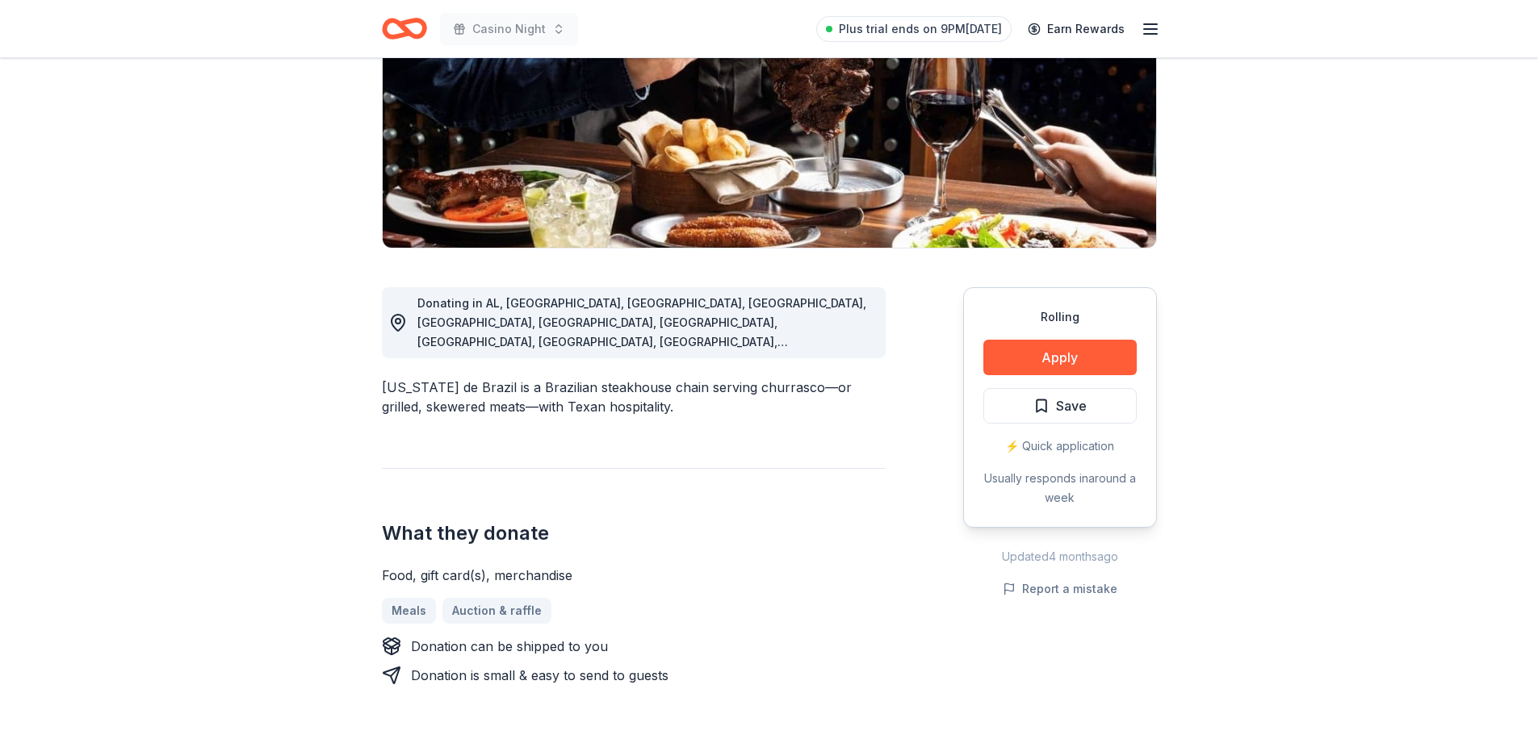
scroll to position [323, 0]
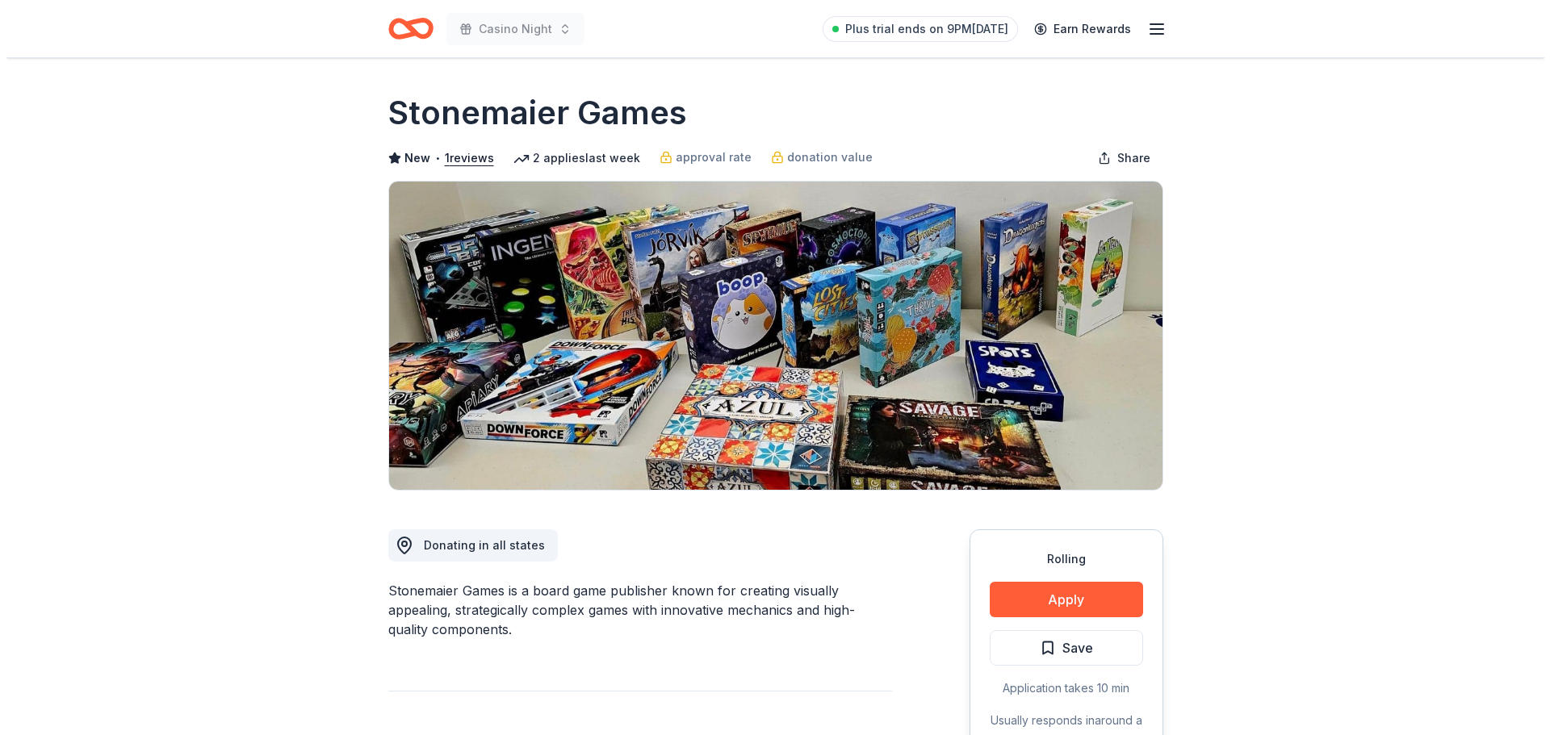
scroll to position [242, 0]
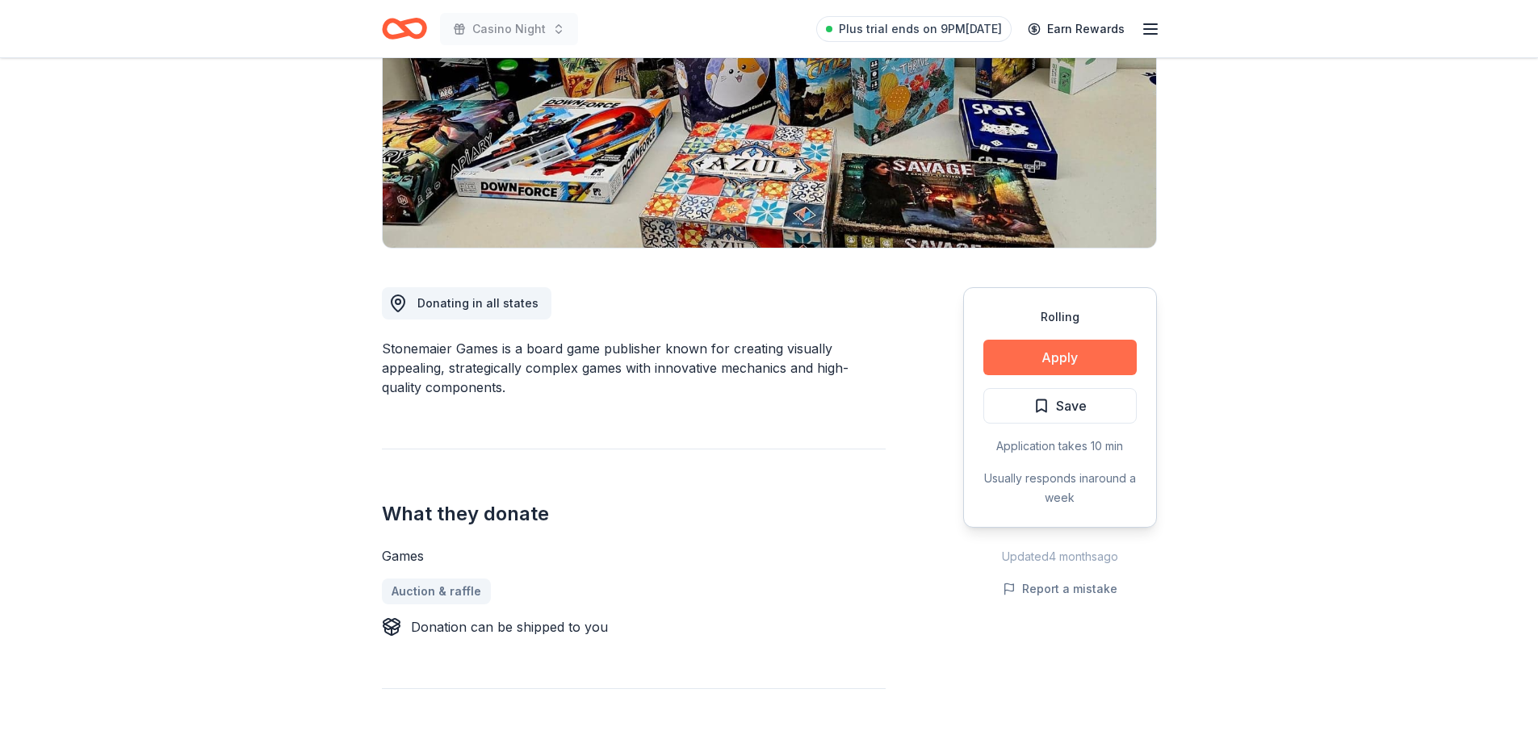
click at [1091, 362] on button "Apply" at bounding box center [1059, 358] width 153 height 36
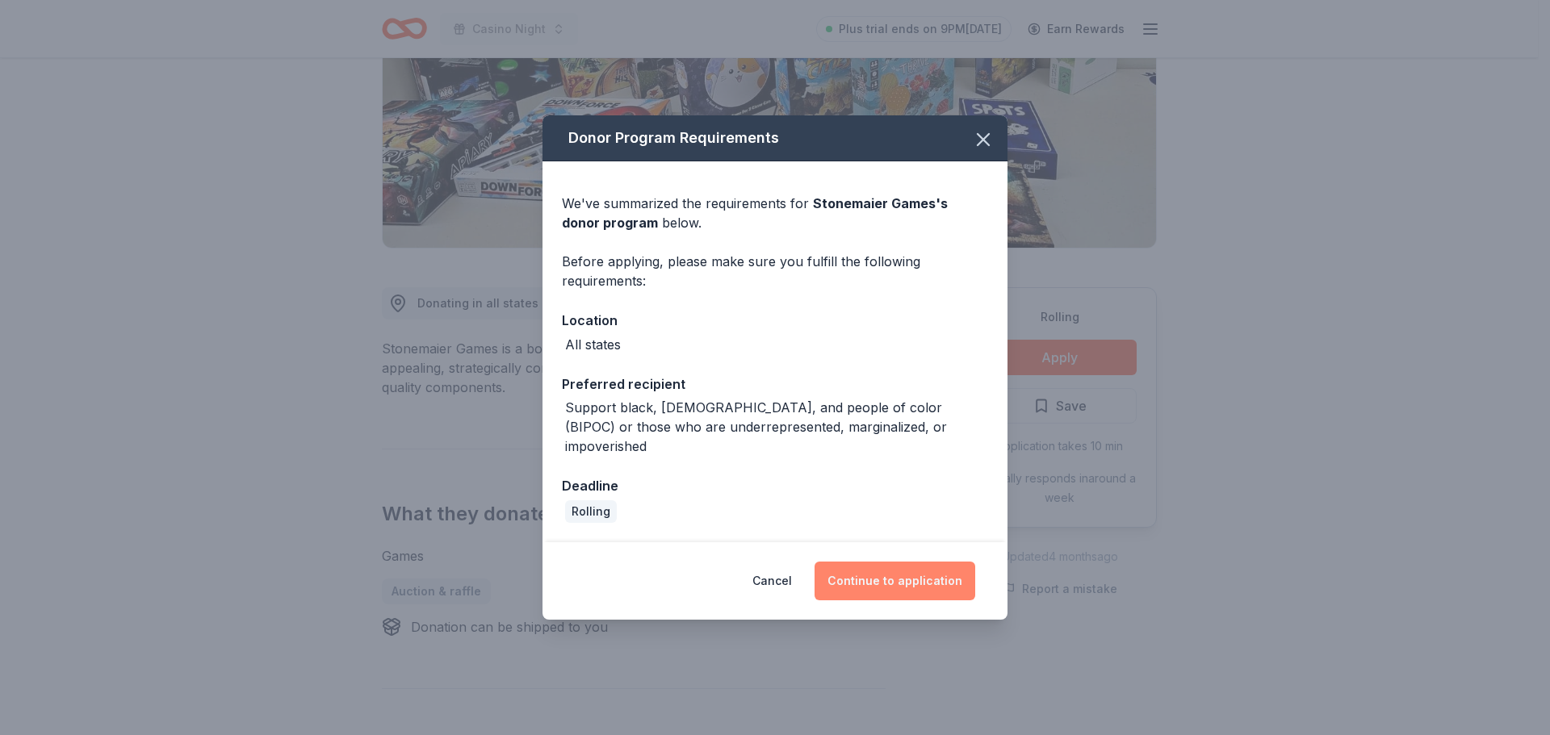
click at [944, 567] on button "Continue to application" at bounding box center [895, 581] width 161 height 39
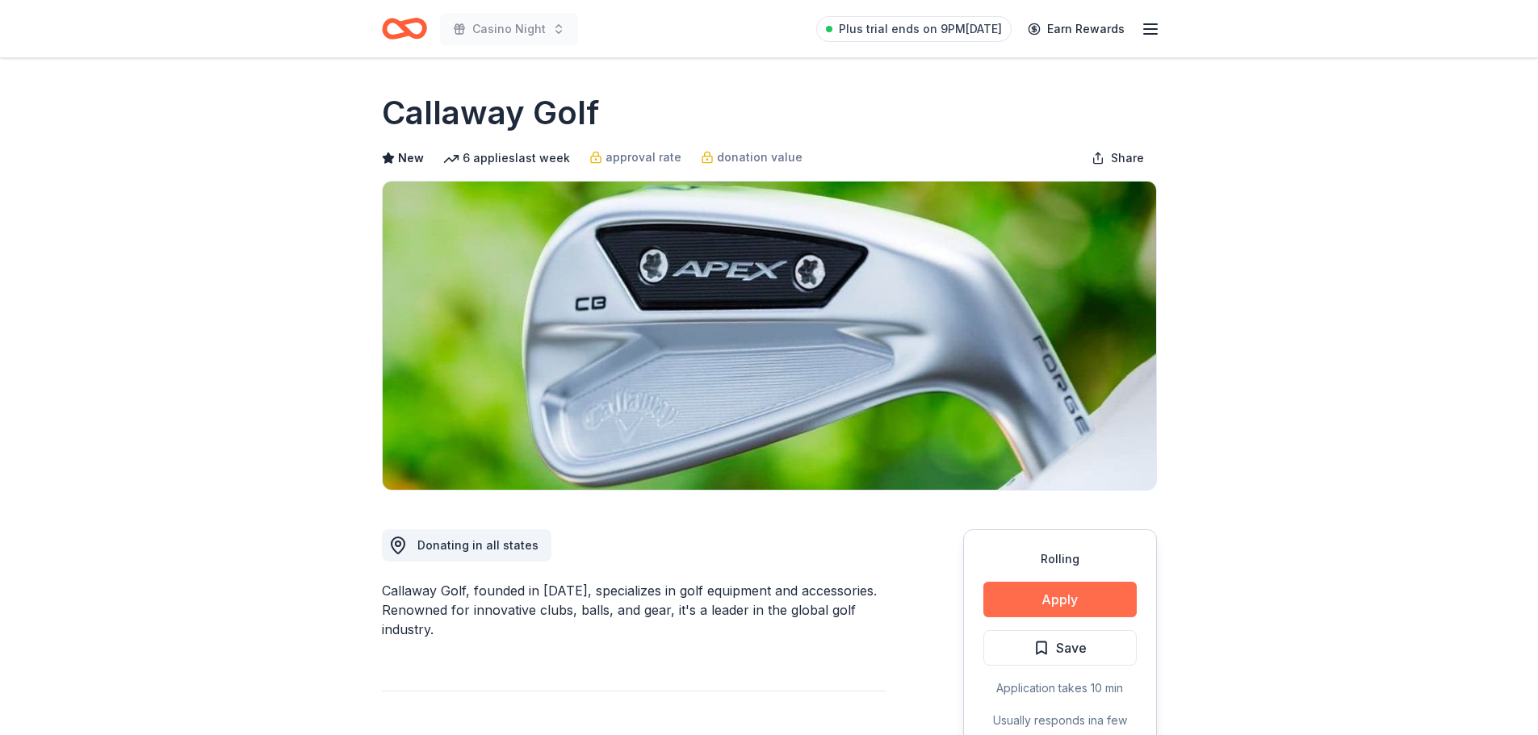
click at [1022, 594] on button "Apply" at bounding box center [1059, 600] width 153 height 36
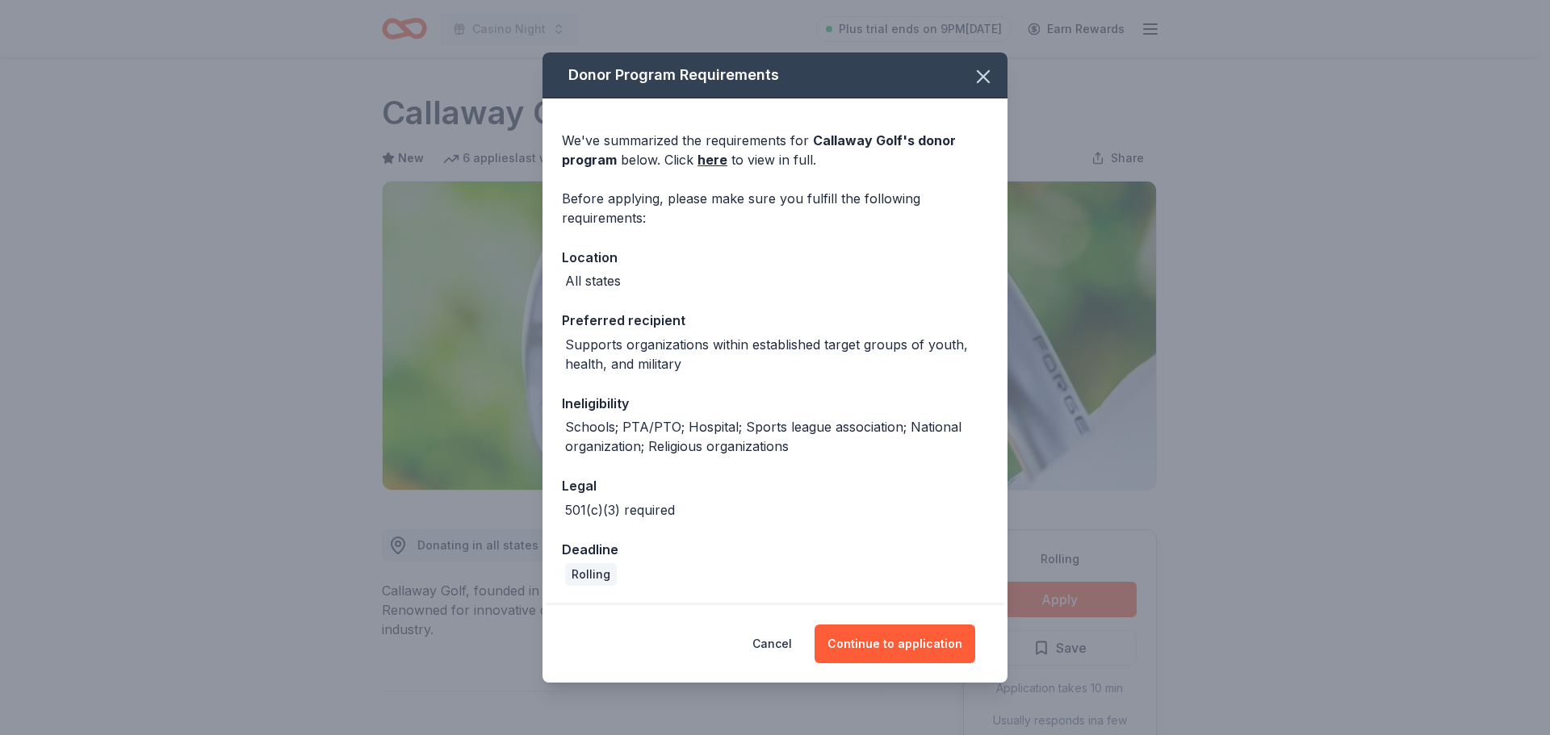
drag, startPoint x: 979, startPoint y: 82, endPoint x: 400, endPoint y: 0, distance: 584.5
click at [979, 82] on icon "button" at bounding box center [983, 76] width 11 height 11
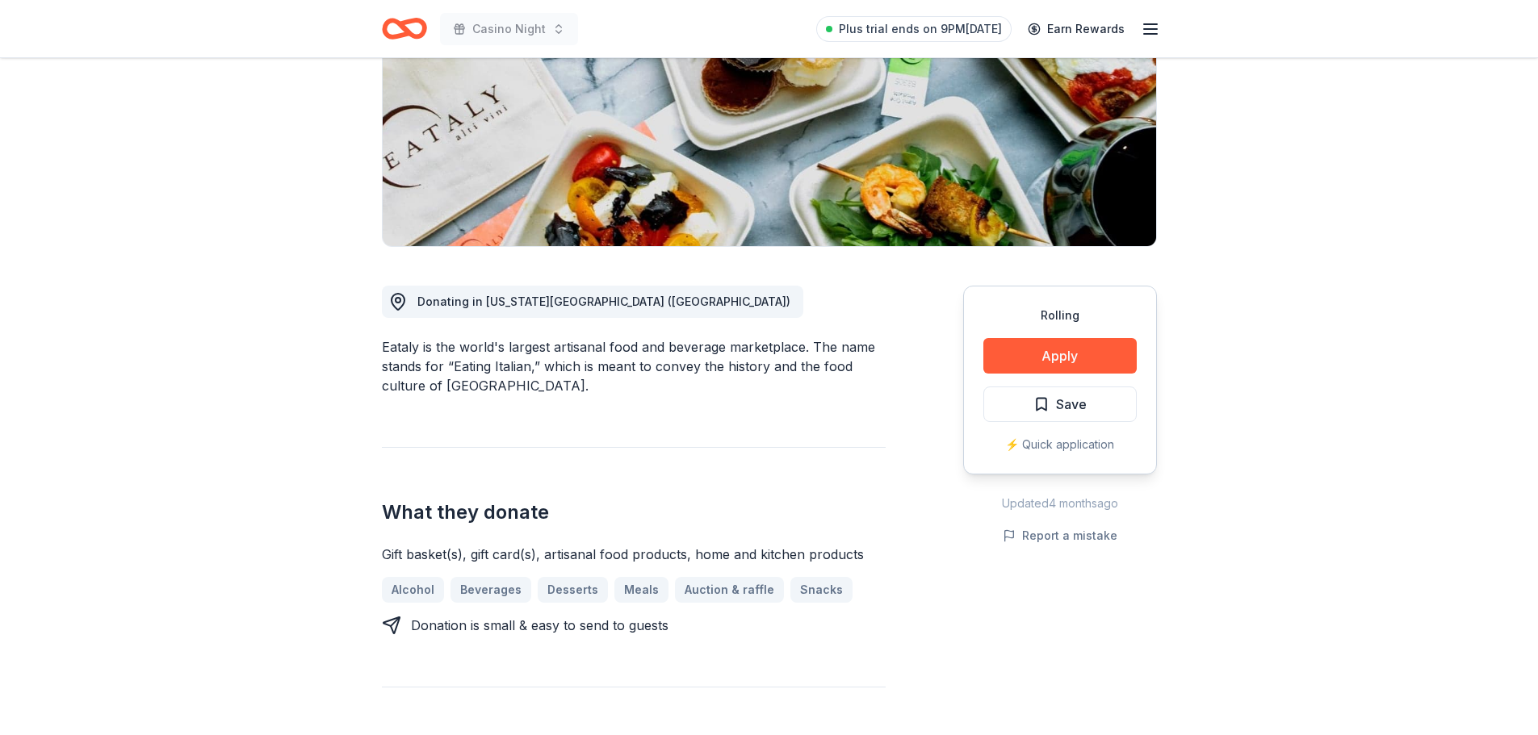
scroll to position [242, 0]
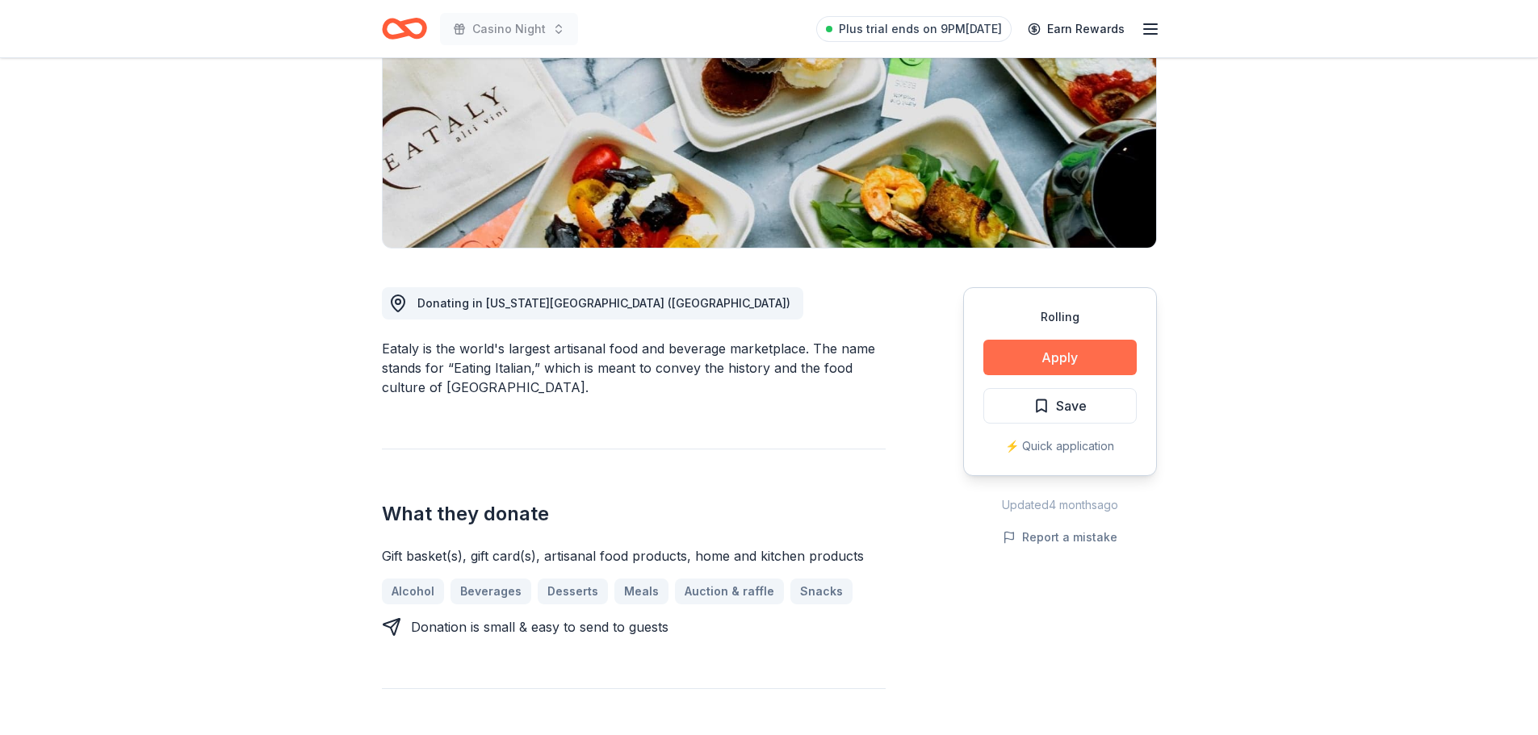
click at [1023, 359] on button "Apply" at bounding box center [1059, 358] width 153 height 36
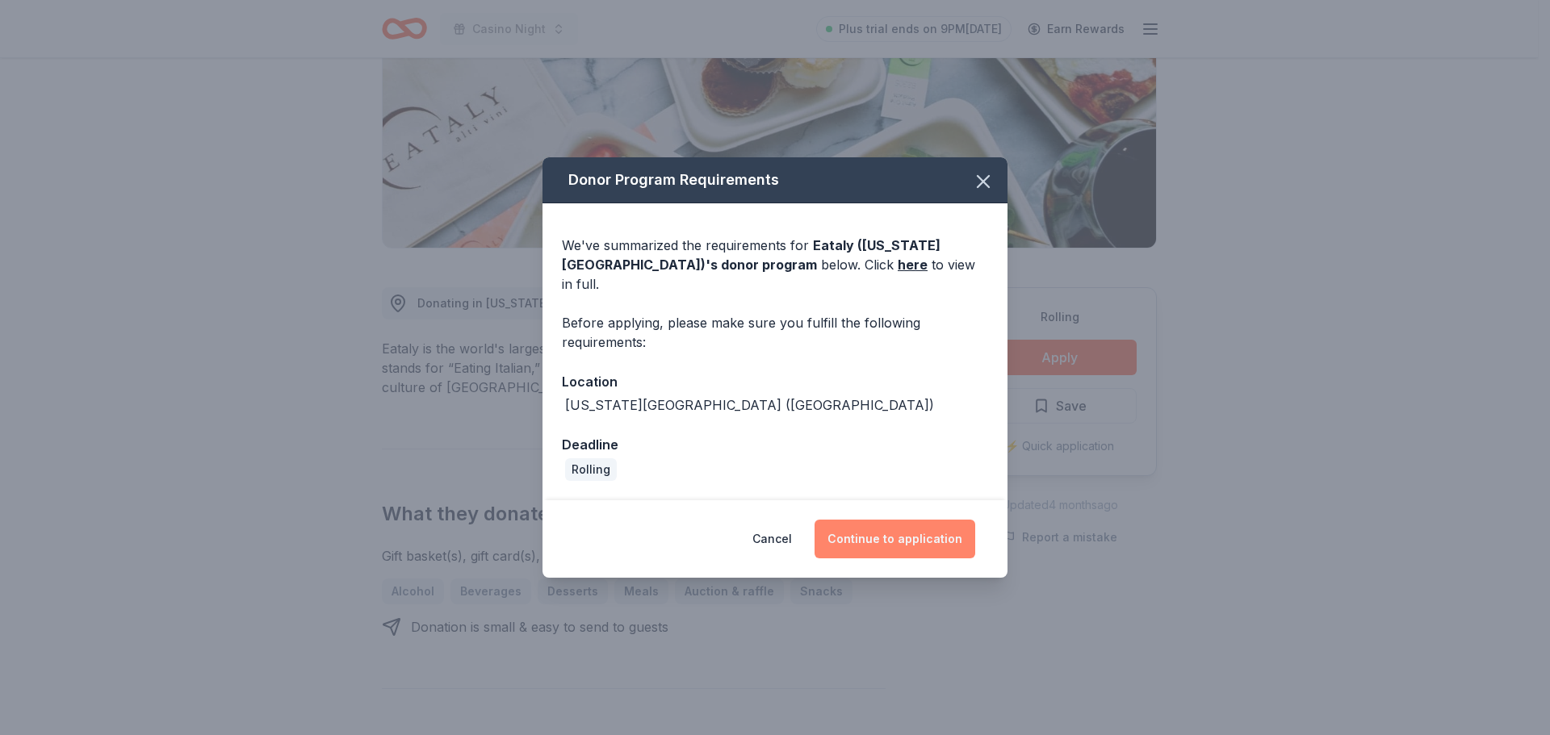
click at [856, 531] on button "Continue to application" at bounding box center [895, 539] width 161 height 39
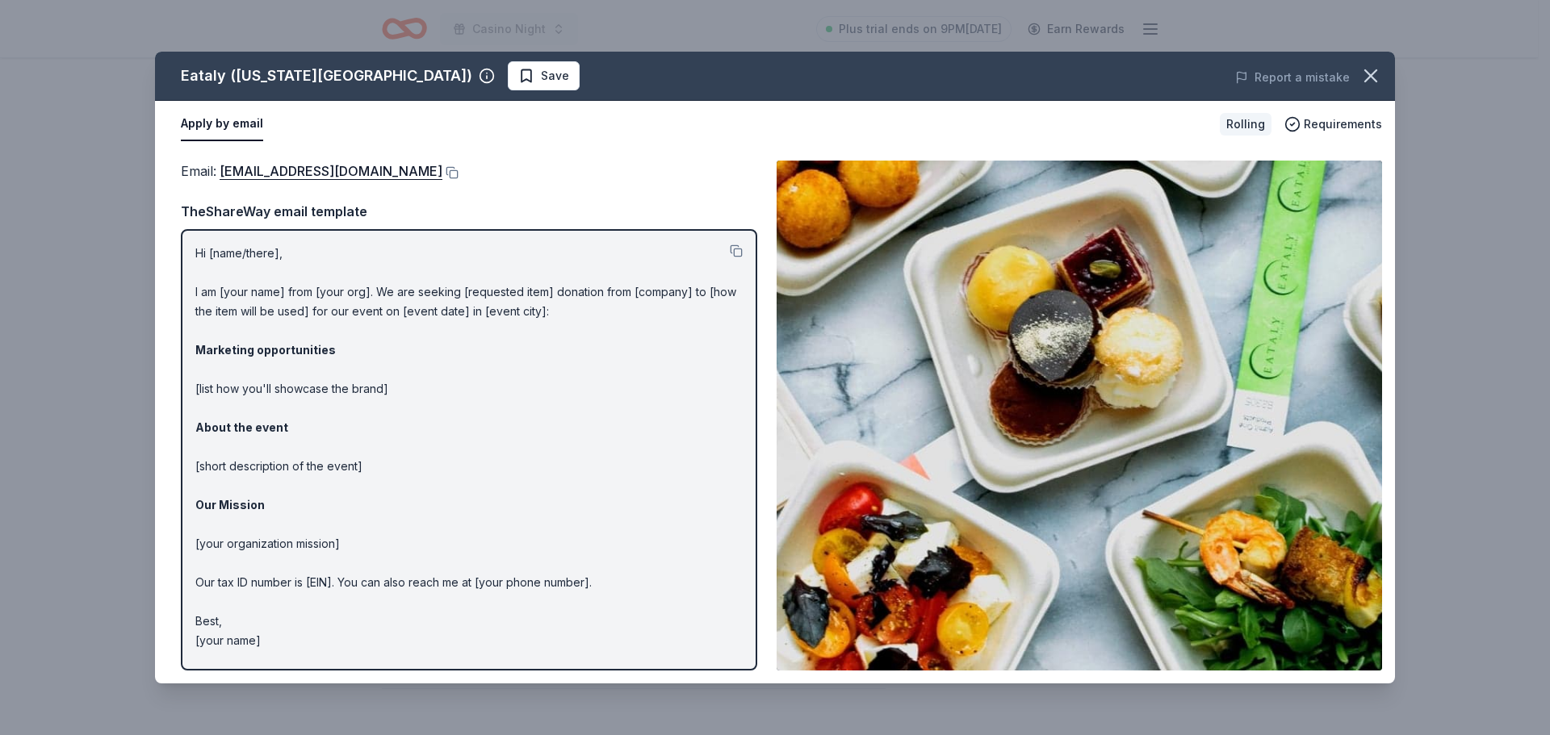
drag, startPoint x: 191, startPoint y: 253, endPoint x: 282, endPoint y: 359, distance: 139.7
click at [282, 359] on div "Hi [name/there], I am [your name] from [your org]. We are seeking [requested it…" at bounding box center [469, 450] width 576 height 442
click at [736, 253] on button at bounding box center [736, 251] width 13 height 13
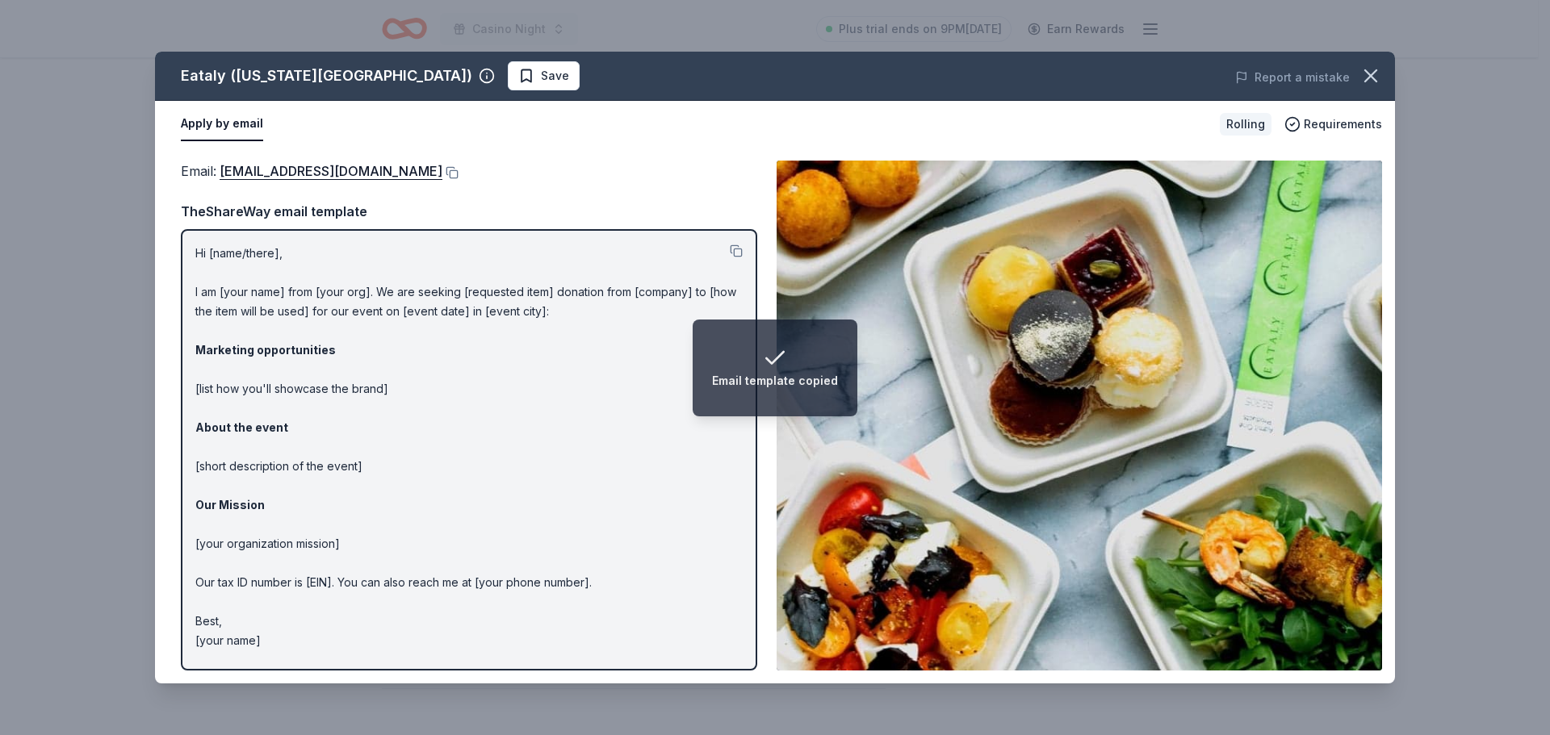
drag, startPoint x: 1373, startPoint y: 77, endPoint x: 245, endPoint y: 2, distance: 1131.0
click at [1373, 77] on icon "button" at bounding box center [1370, 76] width 23 height 23
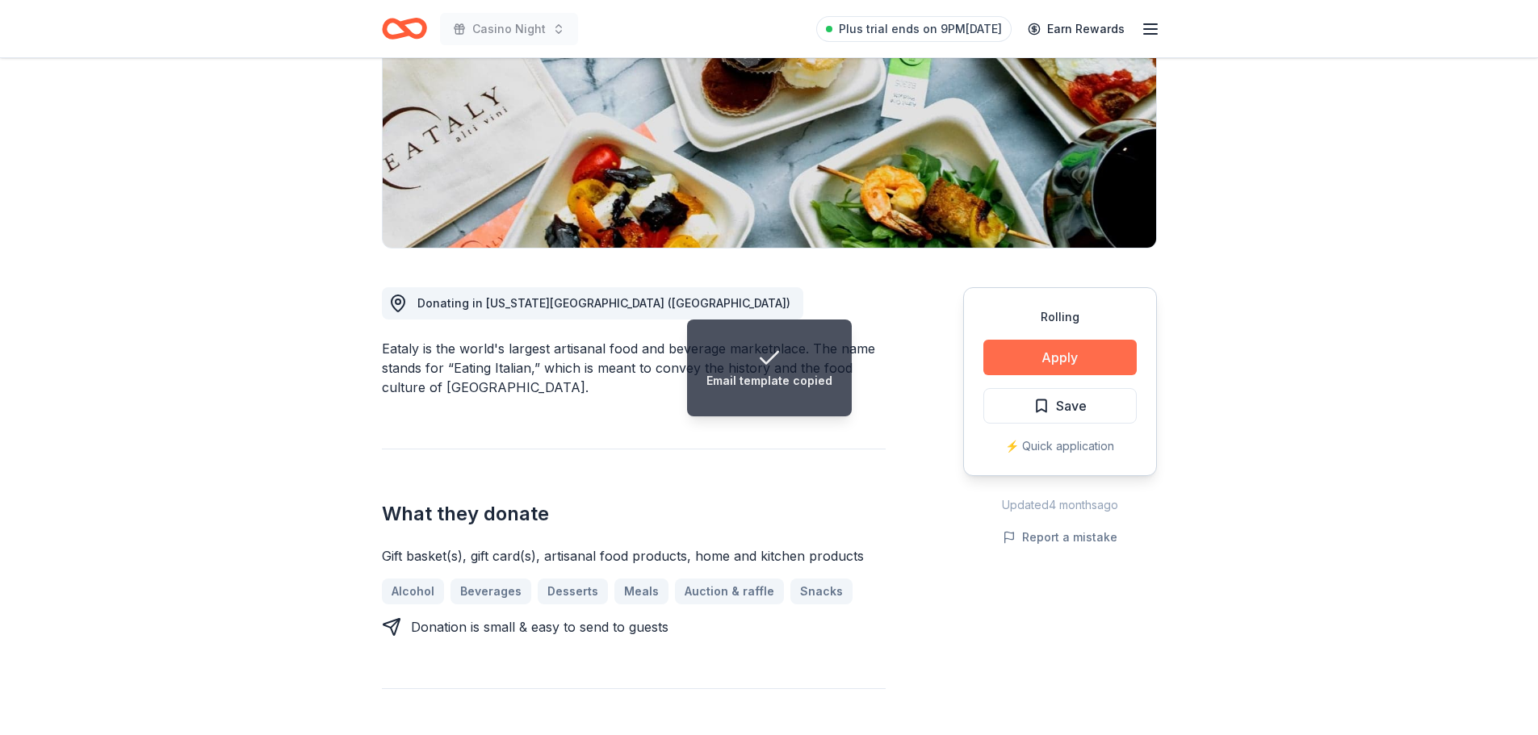
click at [1033, 366] on button "Apply" at bounding box center [1059, 358] width 153 height 36
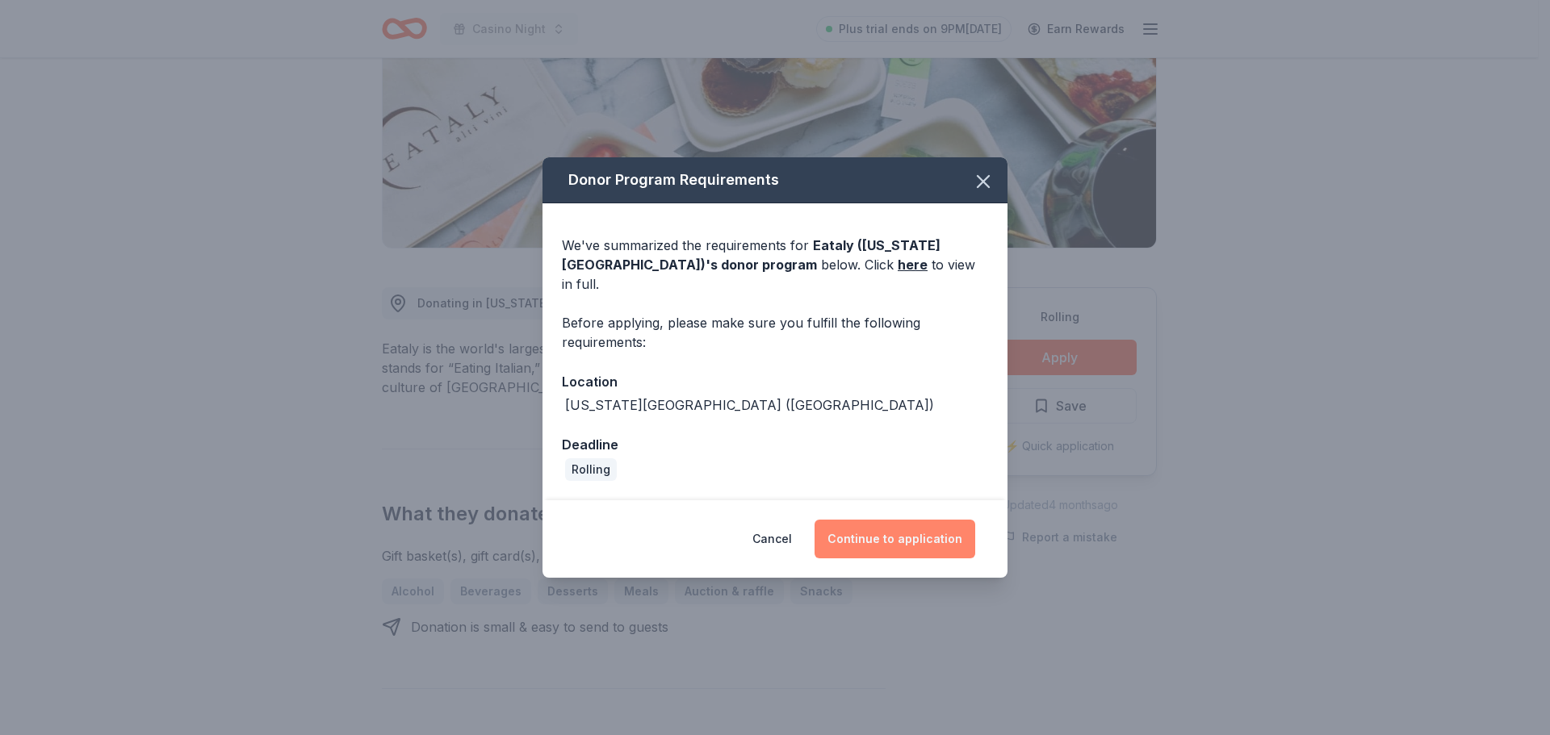
click at [903, 537] on button "Continue to application" at bounding box center [895, 539] width 161 height 39
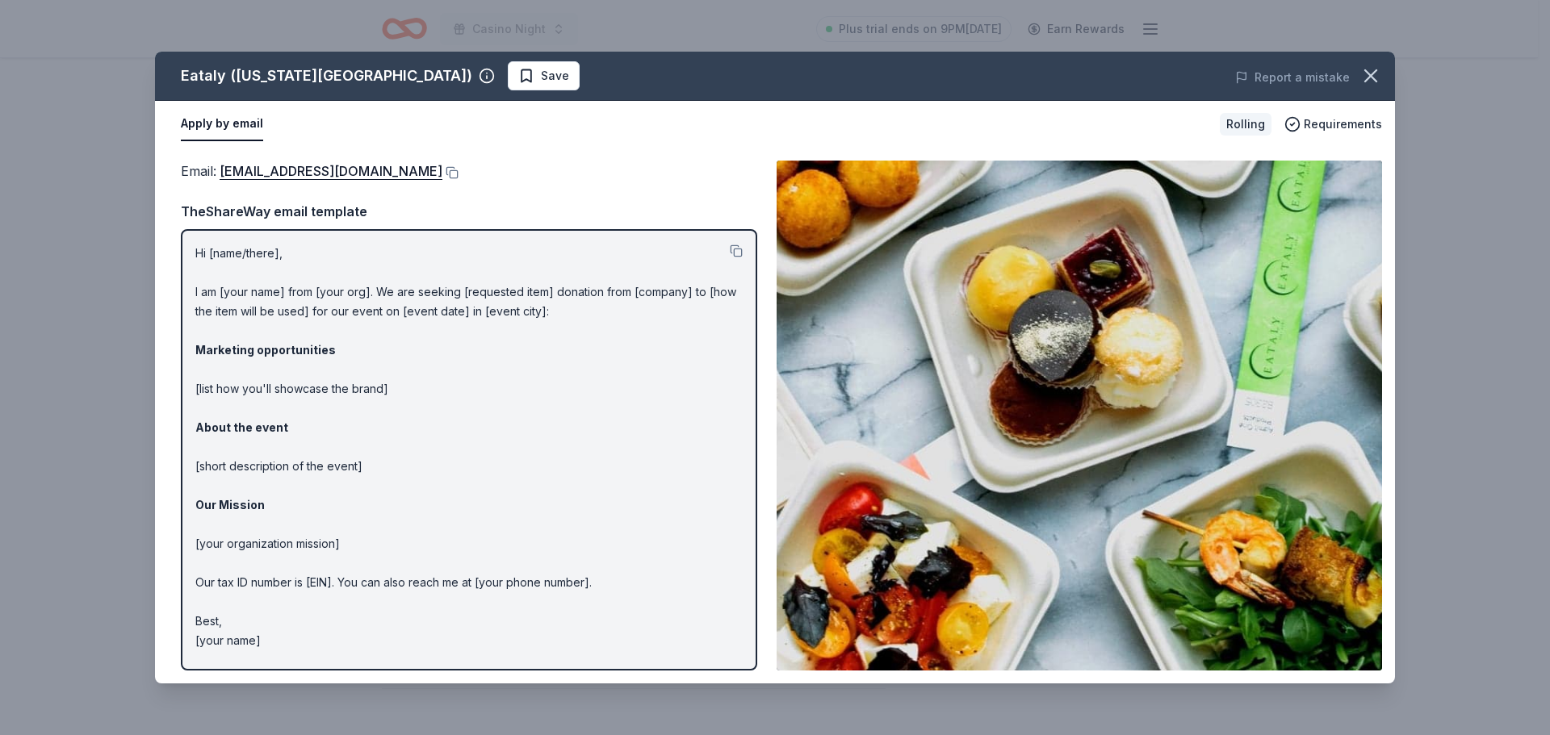
drag, startPoint x: 399, startPoint y: 175, endPoint x: 1520, endPoint y: 328, distance: 1131.6
click at [442, 175] on button at bounding box center [450, 172] width 16 height 13
drag, startPoint x: 147, startPoint y: 186, endPoint x: 1530, endPoint y: 401, distance: 1399.4
click at [147, 186] on div "Eataly ([US_STATE][GEOGRAPHIC_DATA]) Save Report a mistake Apply by email Rolli…" at bounding box center [775, 367] width 1550 height 735
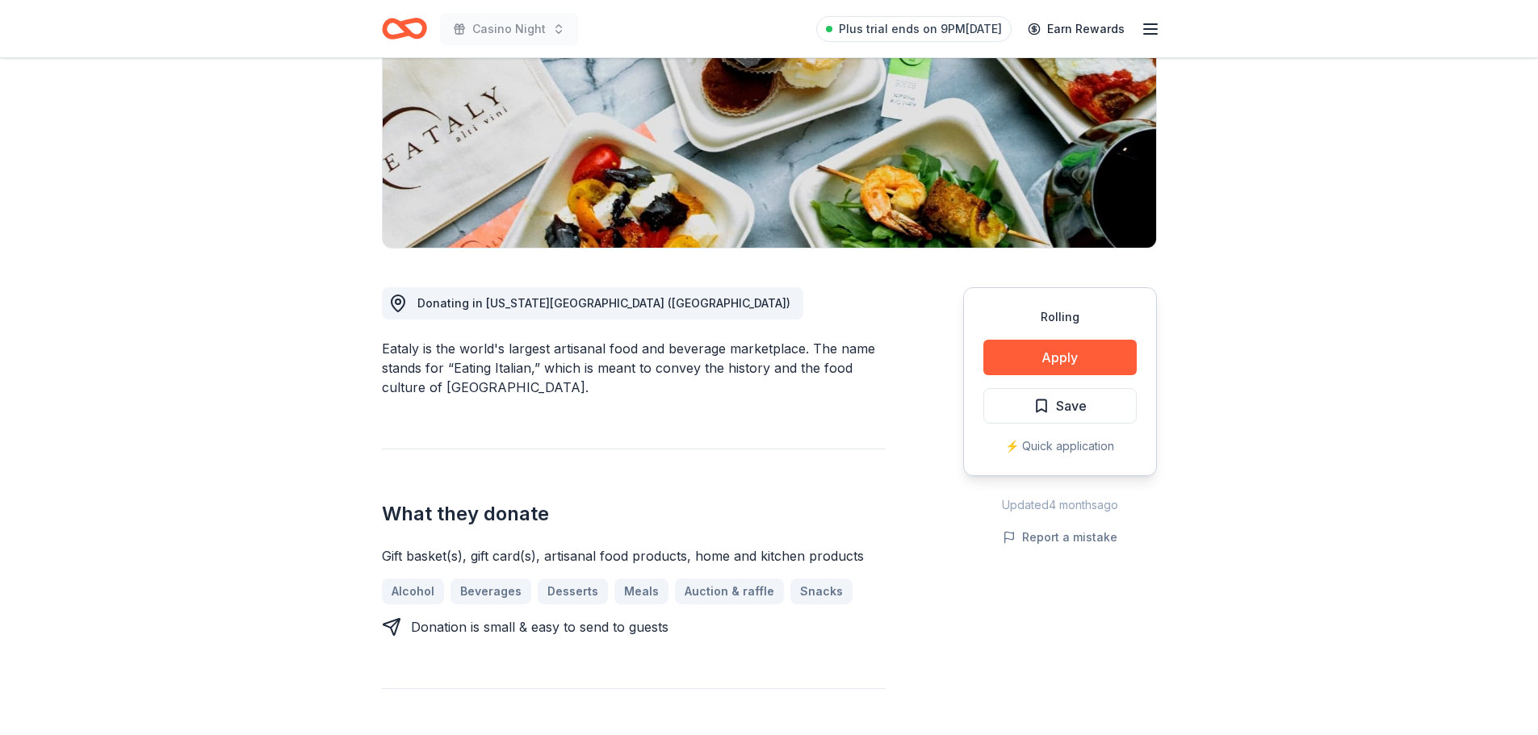
click at [157, 39] on header "Casino Night Plus trial ends on 9PM[DATE] Earn Rewards" at bounding box center [769, 29] width 1538 height 58
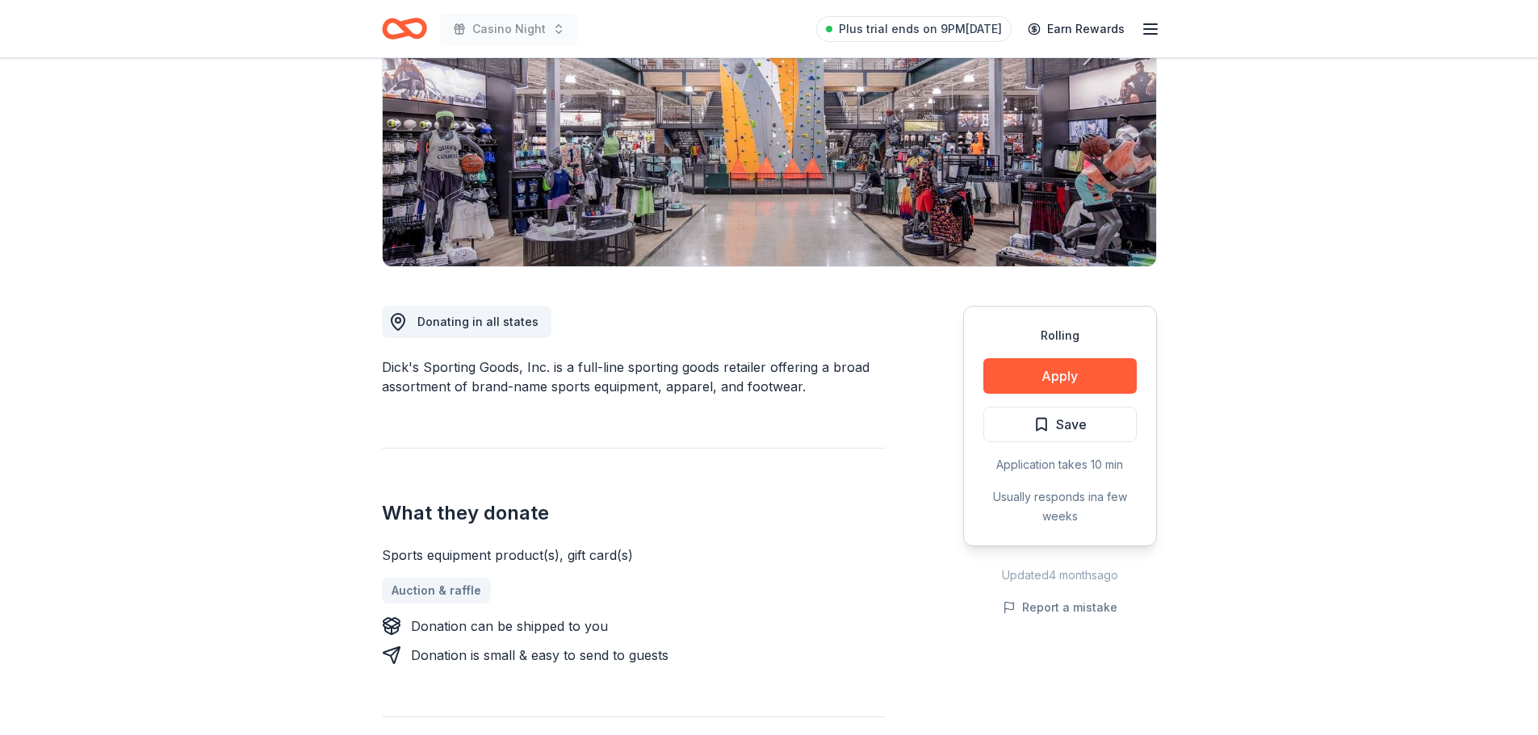
scroll to position [242, 0]
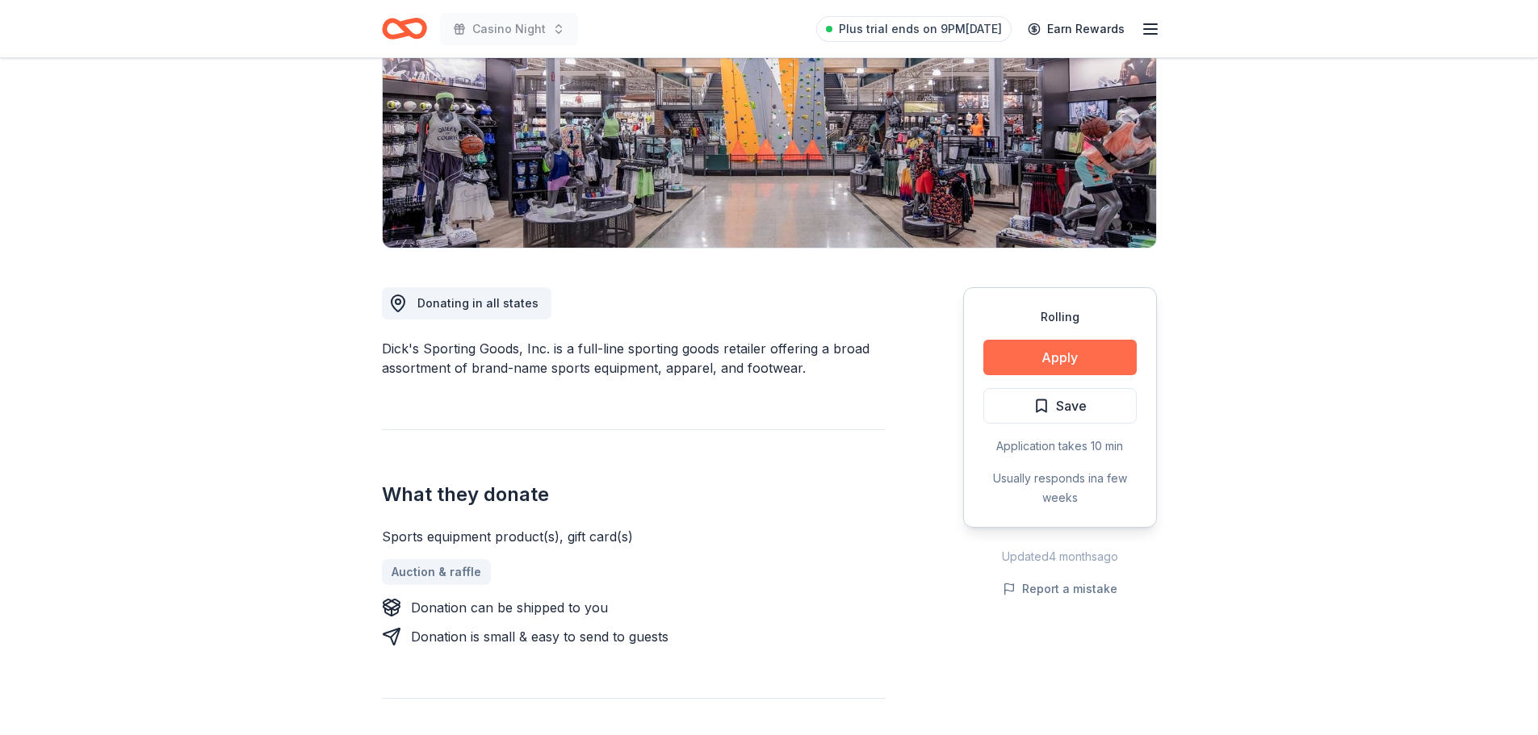
click at [1056, 362] on button "Apply" at bounding box center [1059, 358] width 153 height 36
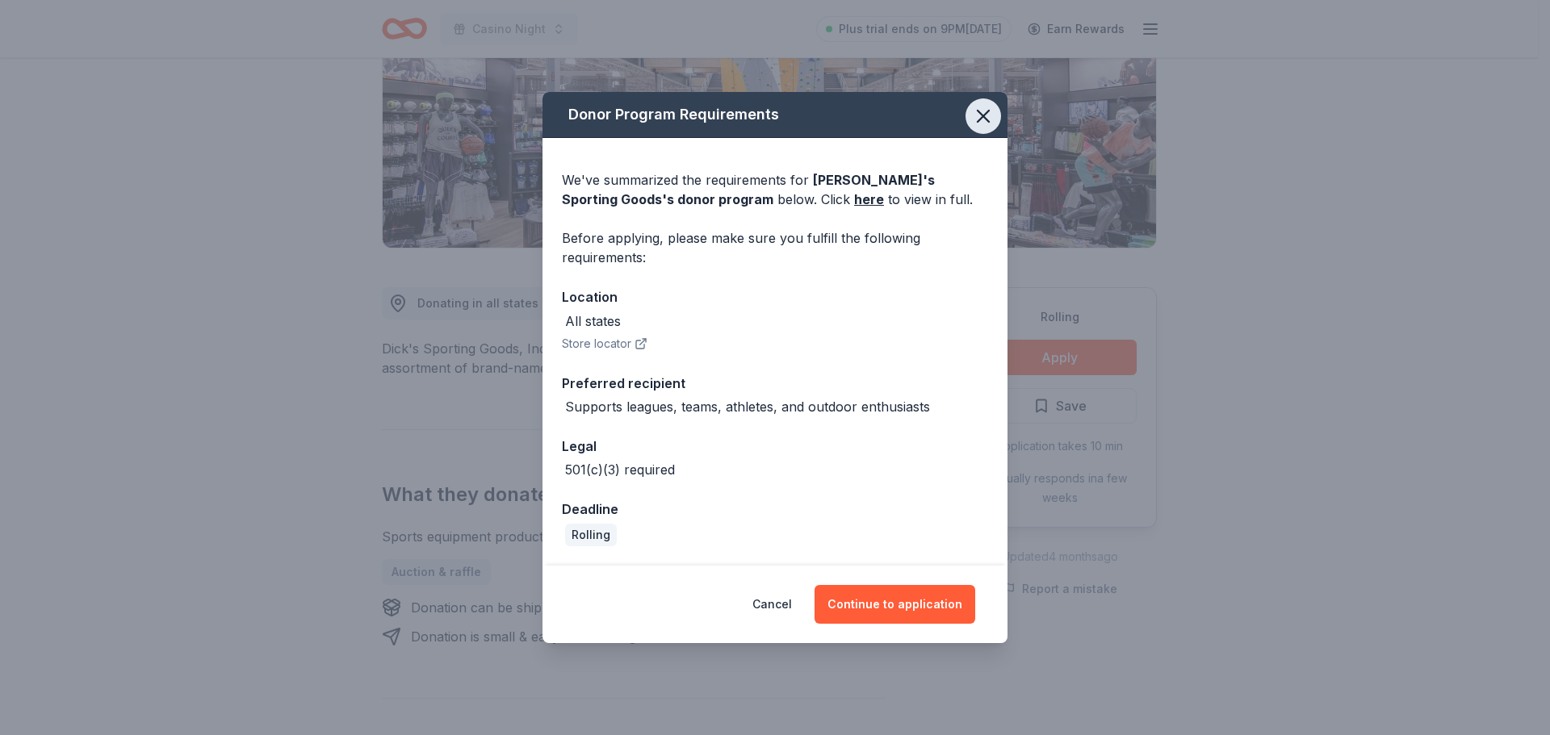
click at [982, 119] on icon "button" at bounding box center [983, 116] width 23 height 23
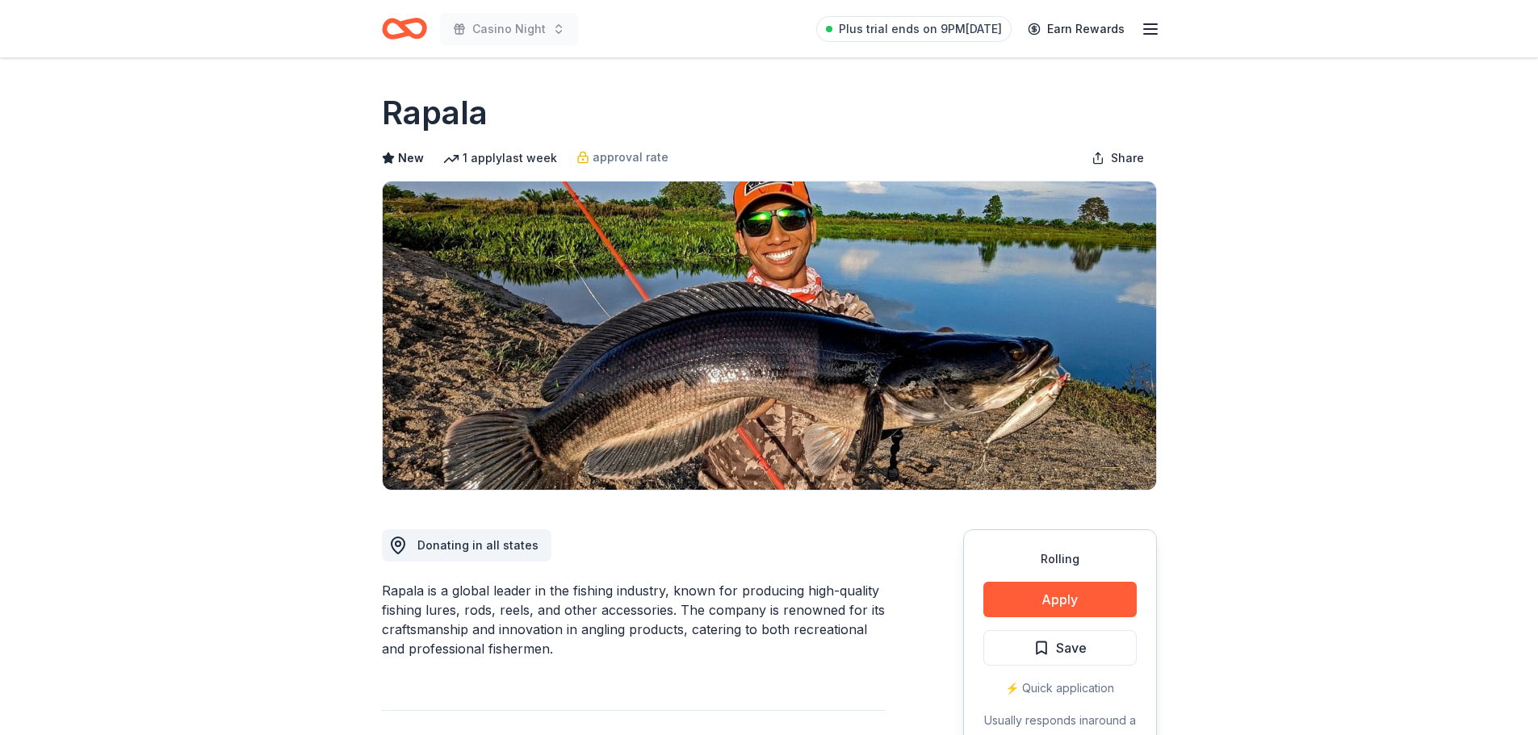
scroll to position [242, 0]
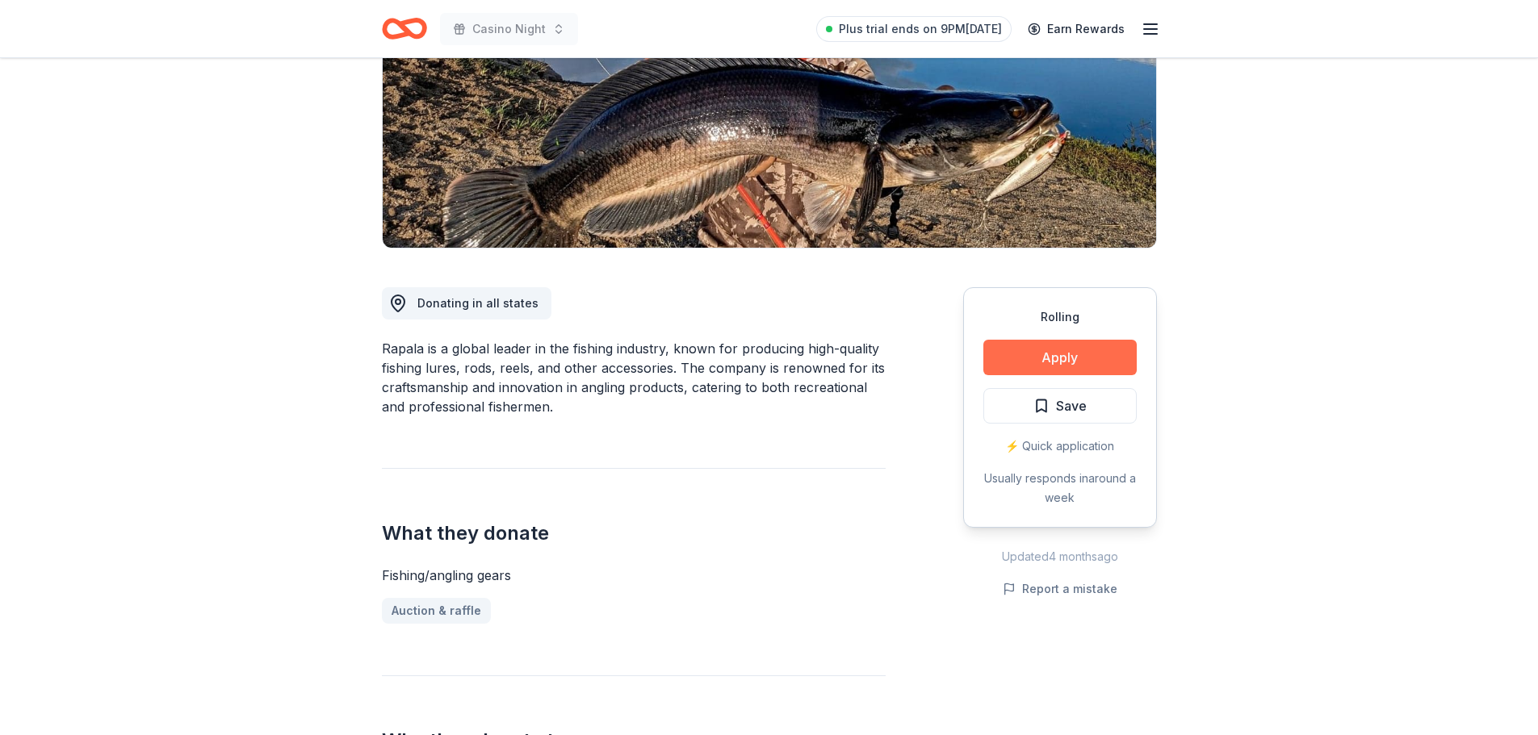
click at [1067, 358] on button "Apply" at bounding box center [1059, 358] width 153 height 36
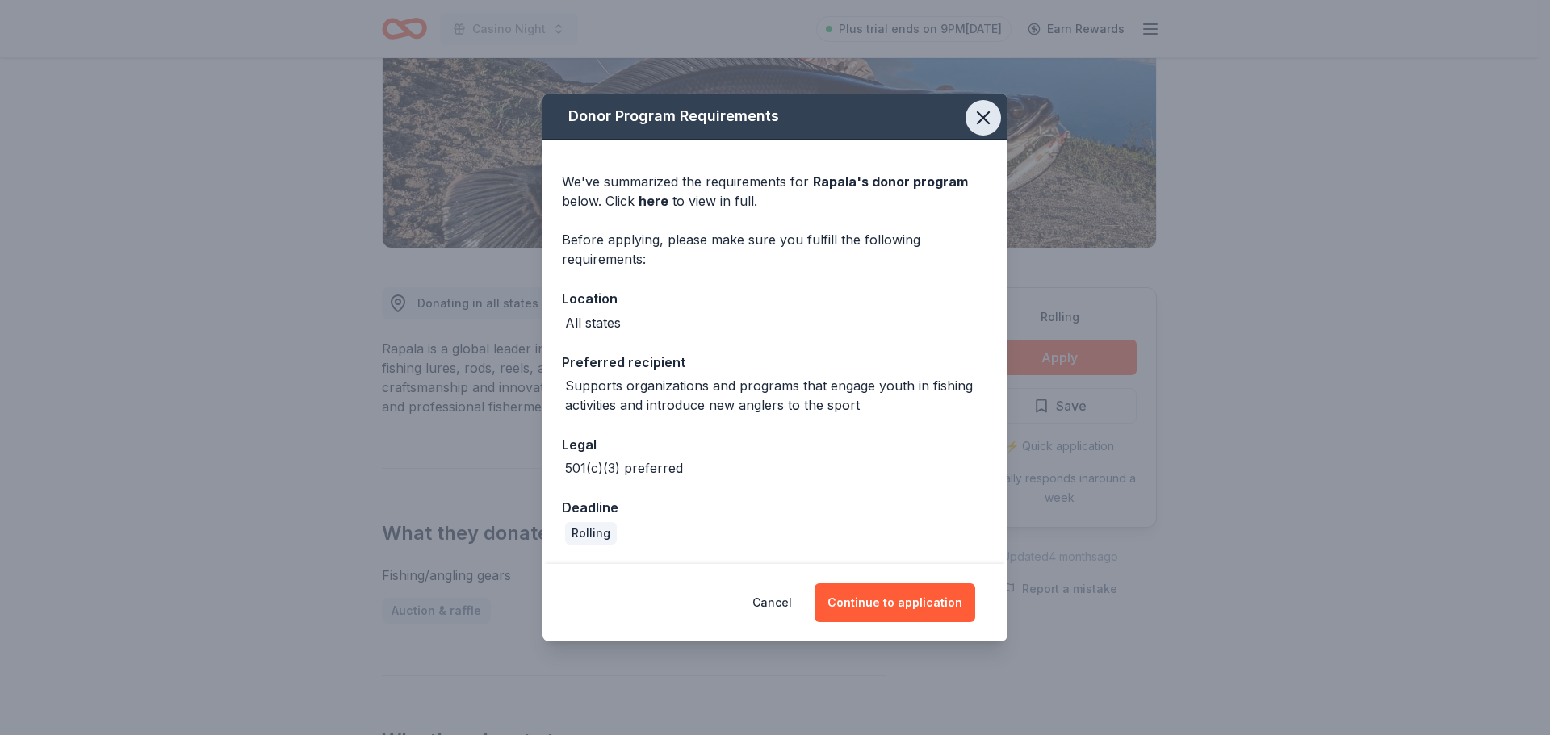
click at [974, 127] on icon "button" at bounding box center [983, 118] width 23 height 23
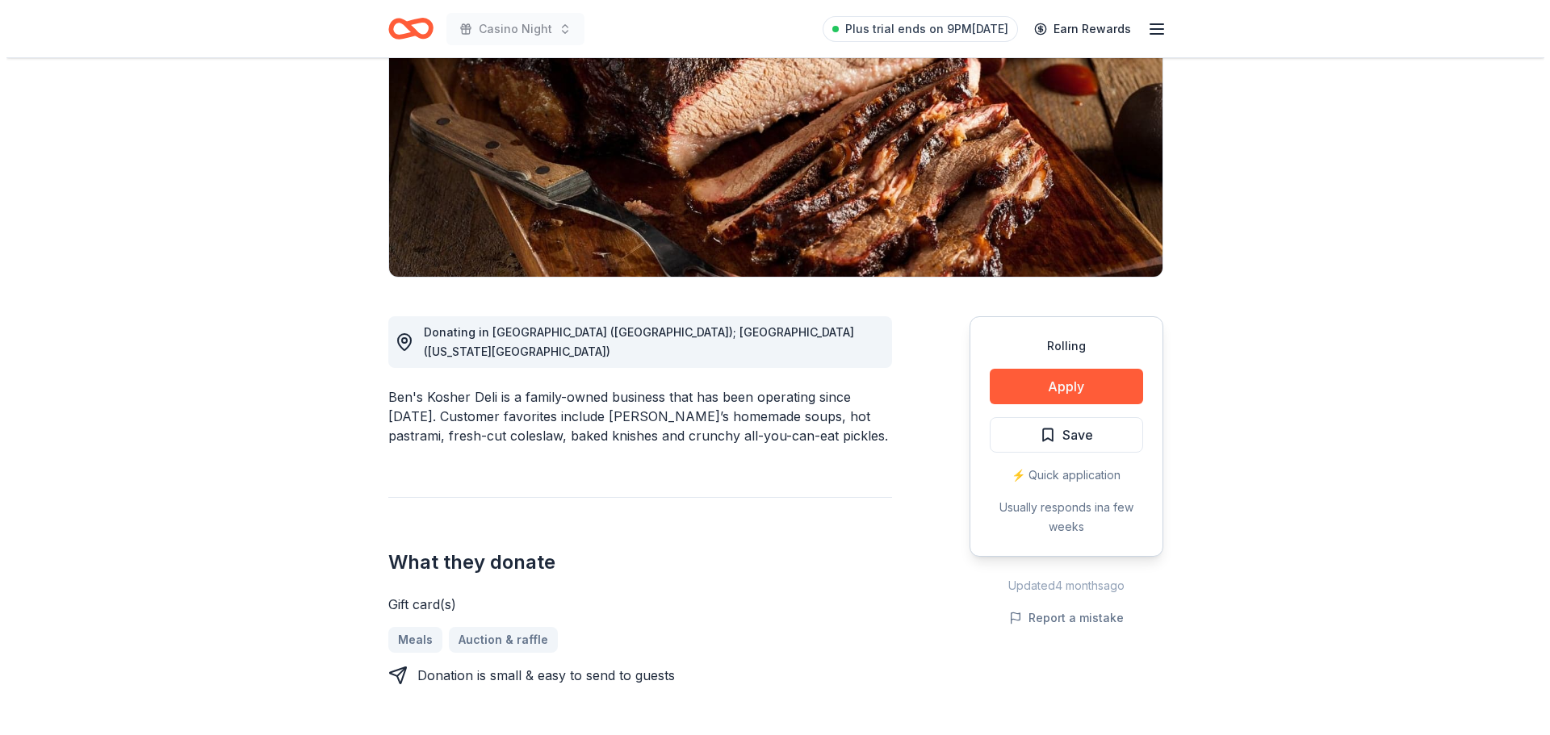
scroll to position [242, 0]
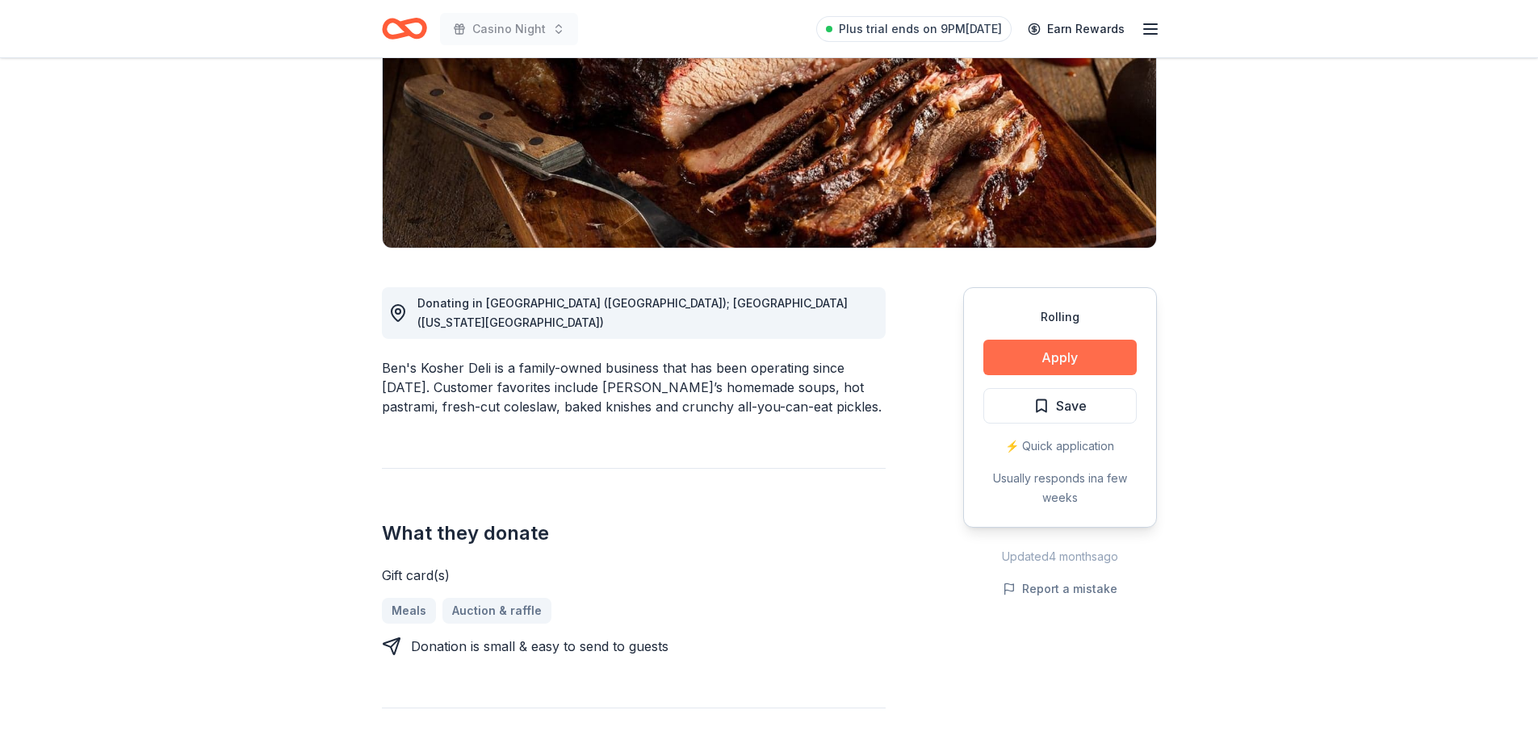
click at [1083, 364] on button "Apply" at bounding box center [1059, 358] width 153 height 36
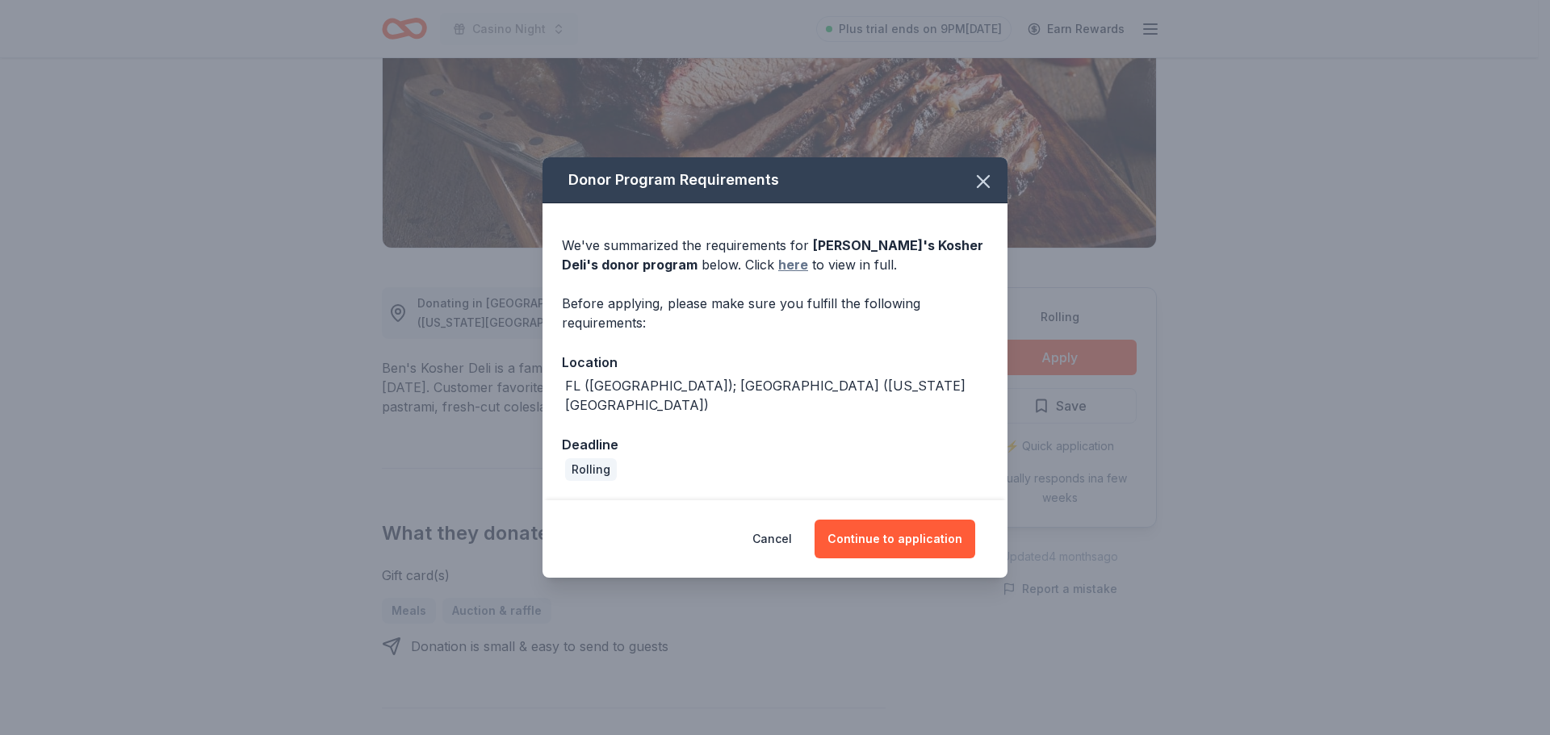
click at [778, 274] on link "here" at bounding box center [793, 264] width 30 height 19
click at [892, 520] on button "Continue to application" at bounding box center [895, 539] width 161 height 39
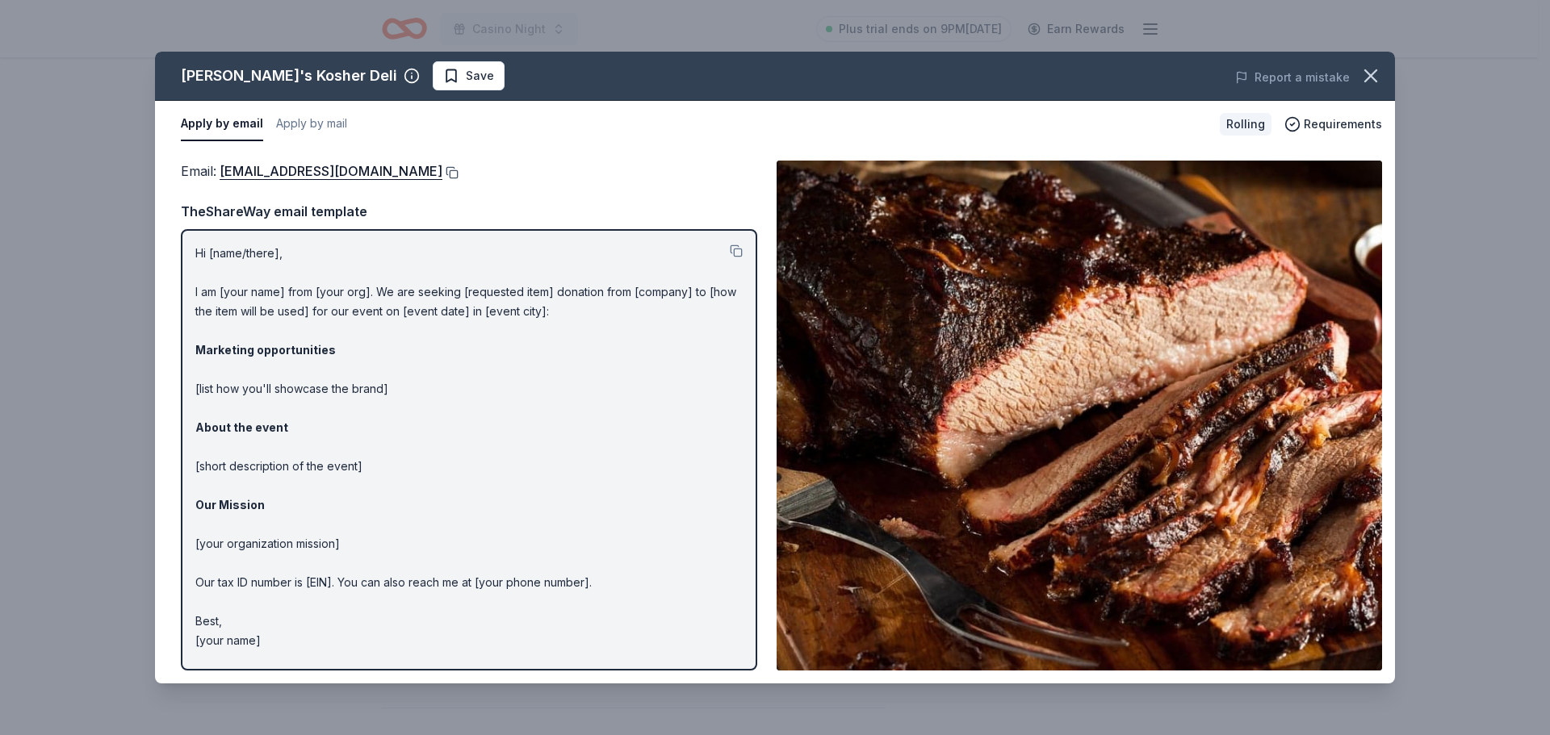
click at [442, 174] on button at bounding box center [450, 172] width 16 height 13
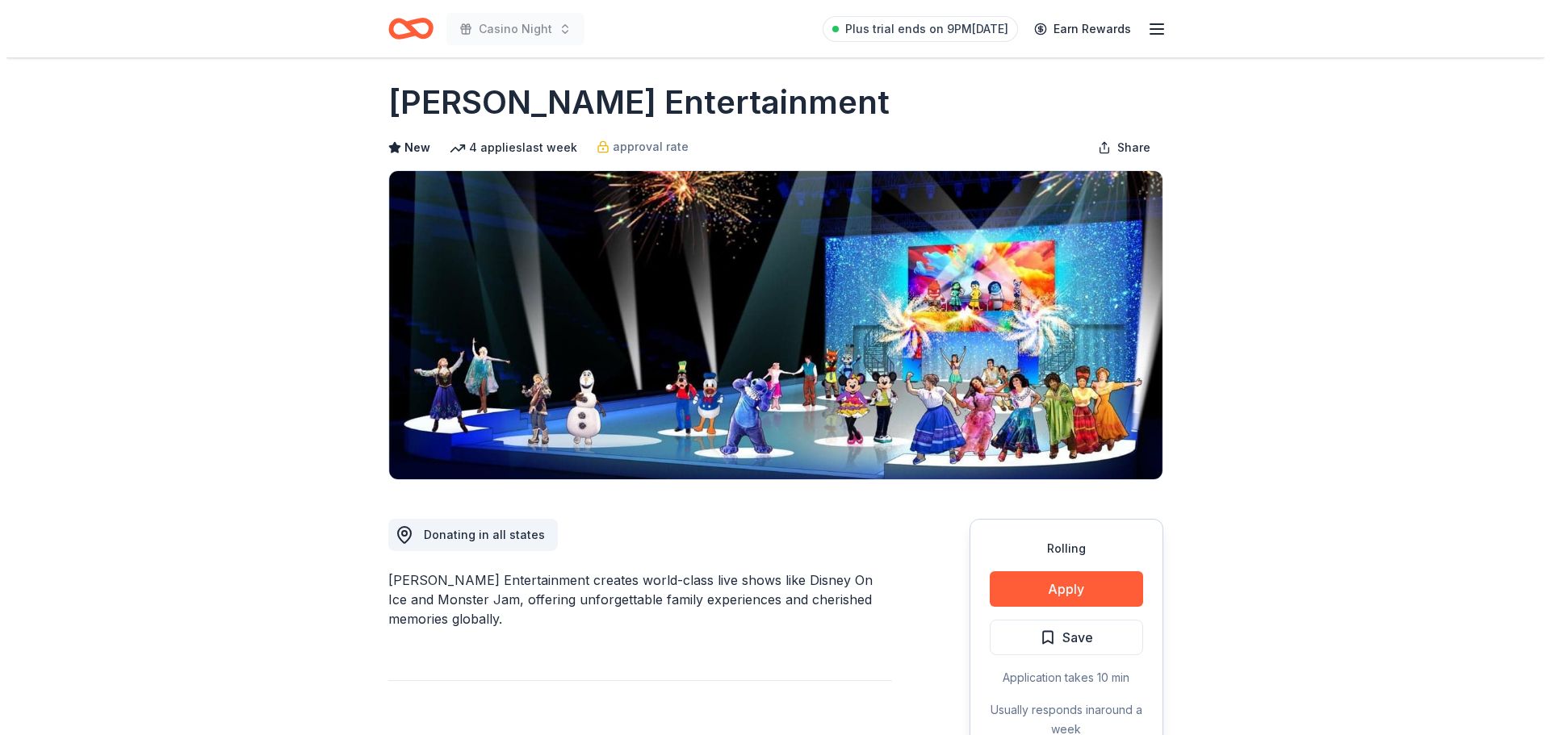
scroll to position [81, 0]
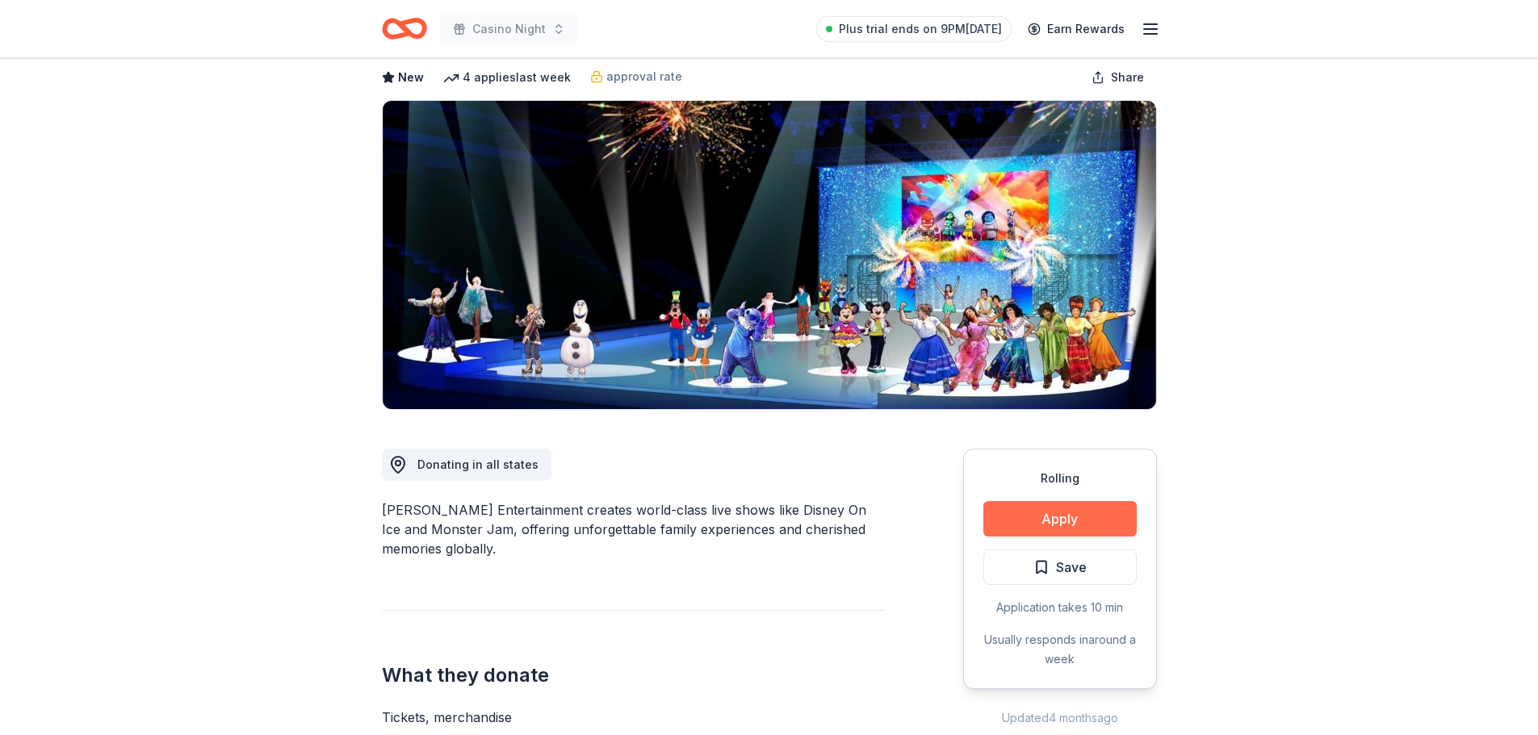
click at [1102, 519] on button "Apply" at bounding box center [1059, 519] width 153 height 36
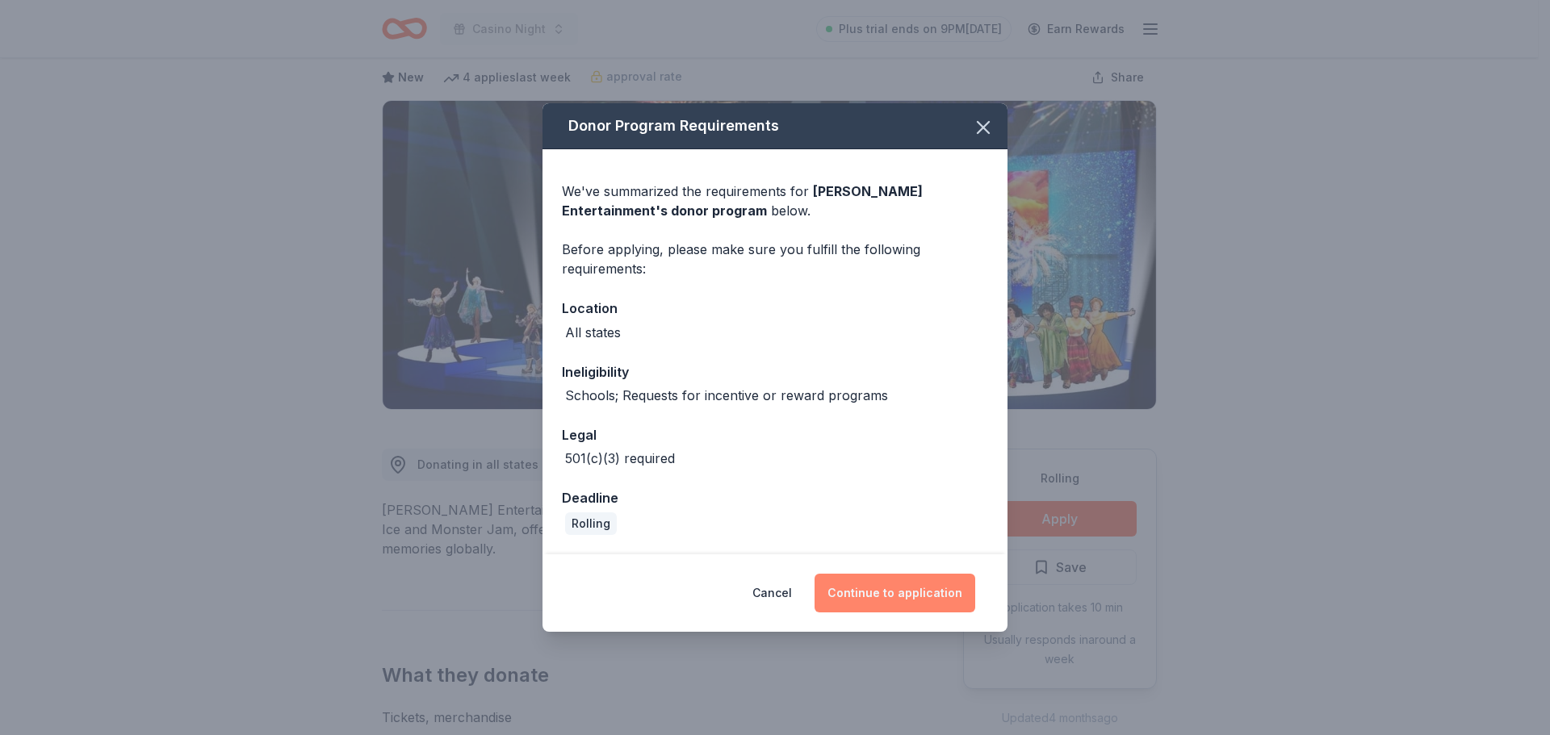
click at [930, 593] on button "Continue to application" at bounding box center [895, 593] width 161 height 39
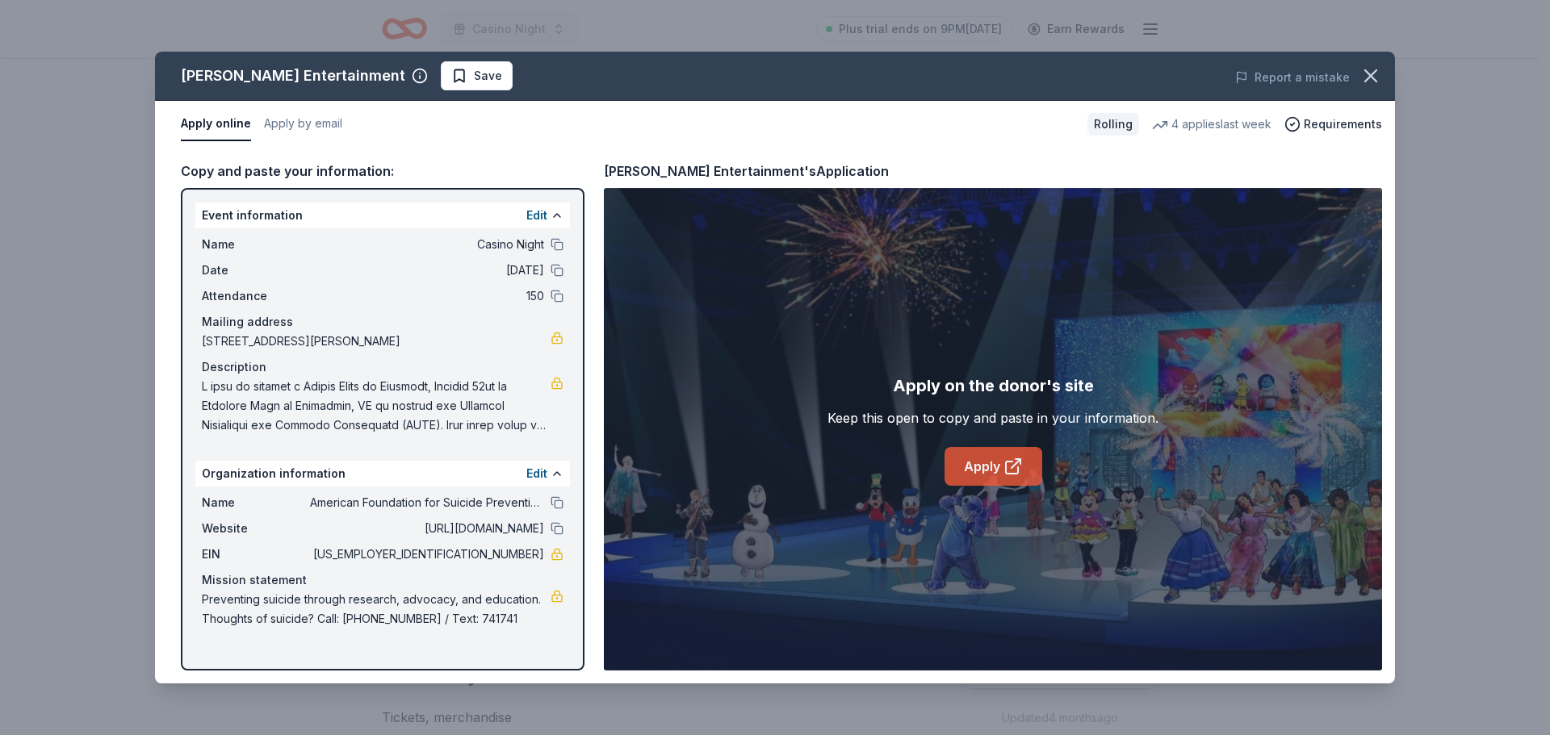
click at [999, 475] on link "Apply" at bounding box center [993, 466] width 98 height 39
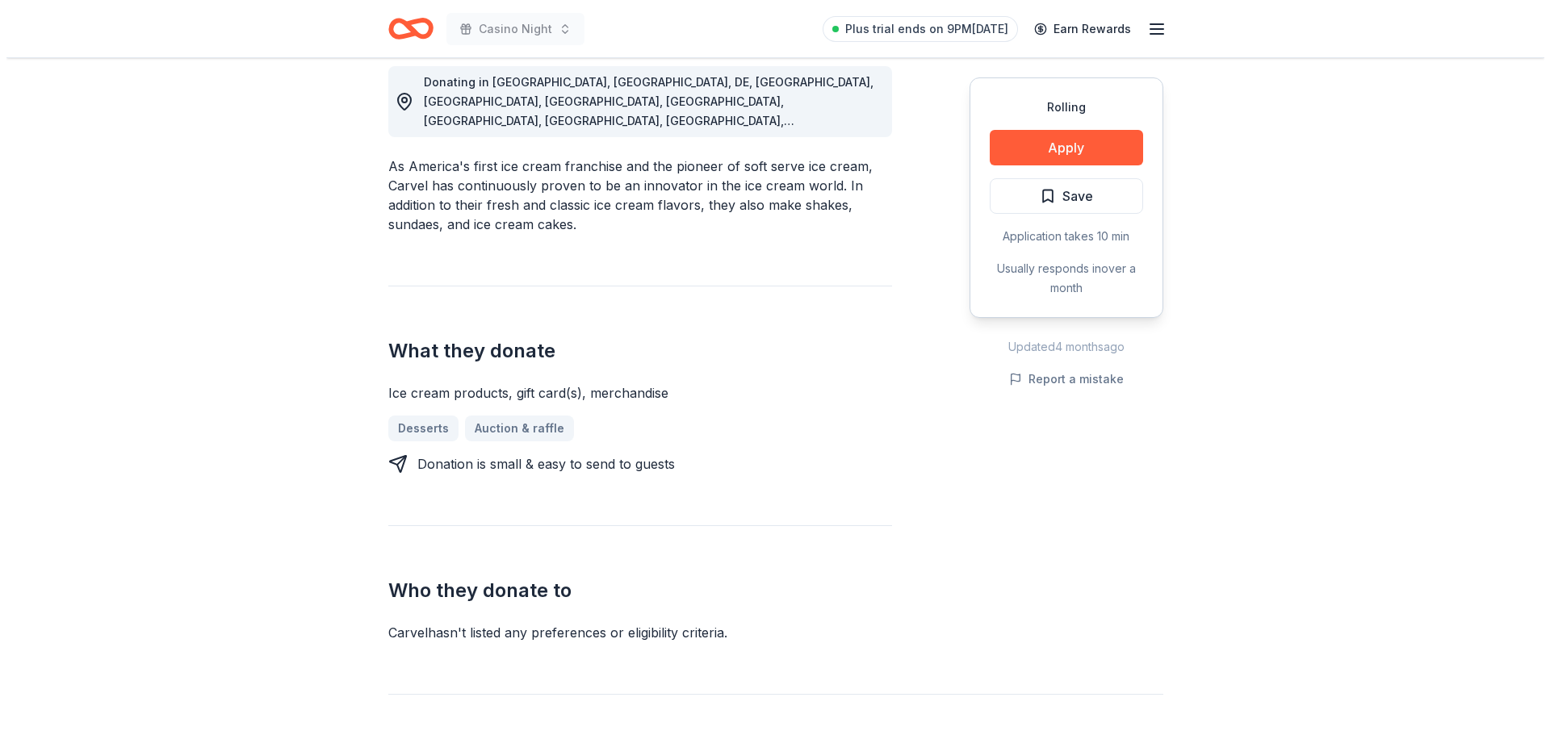
scroll to position [484, 0]
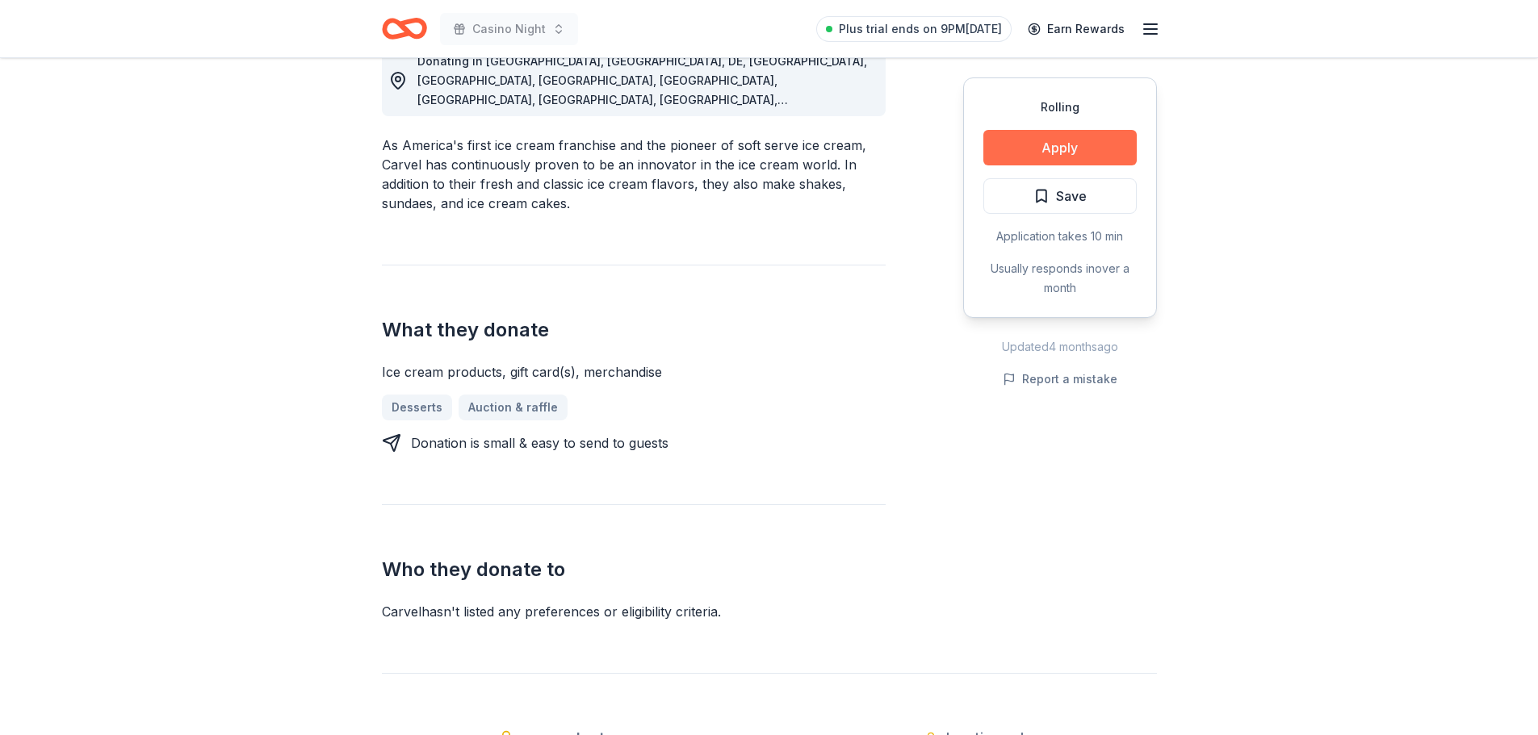
click at [1111, 159] on button "Apply" at bounding box center [1059, 148] width 153 height 36
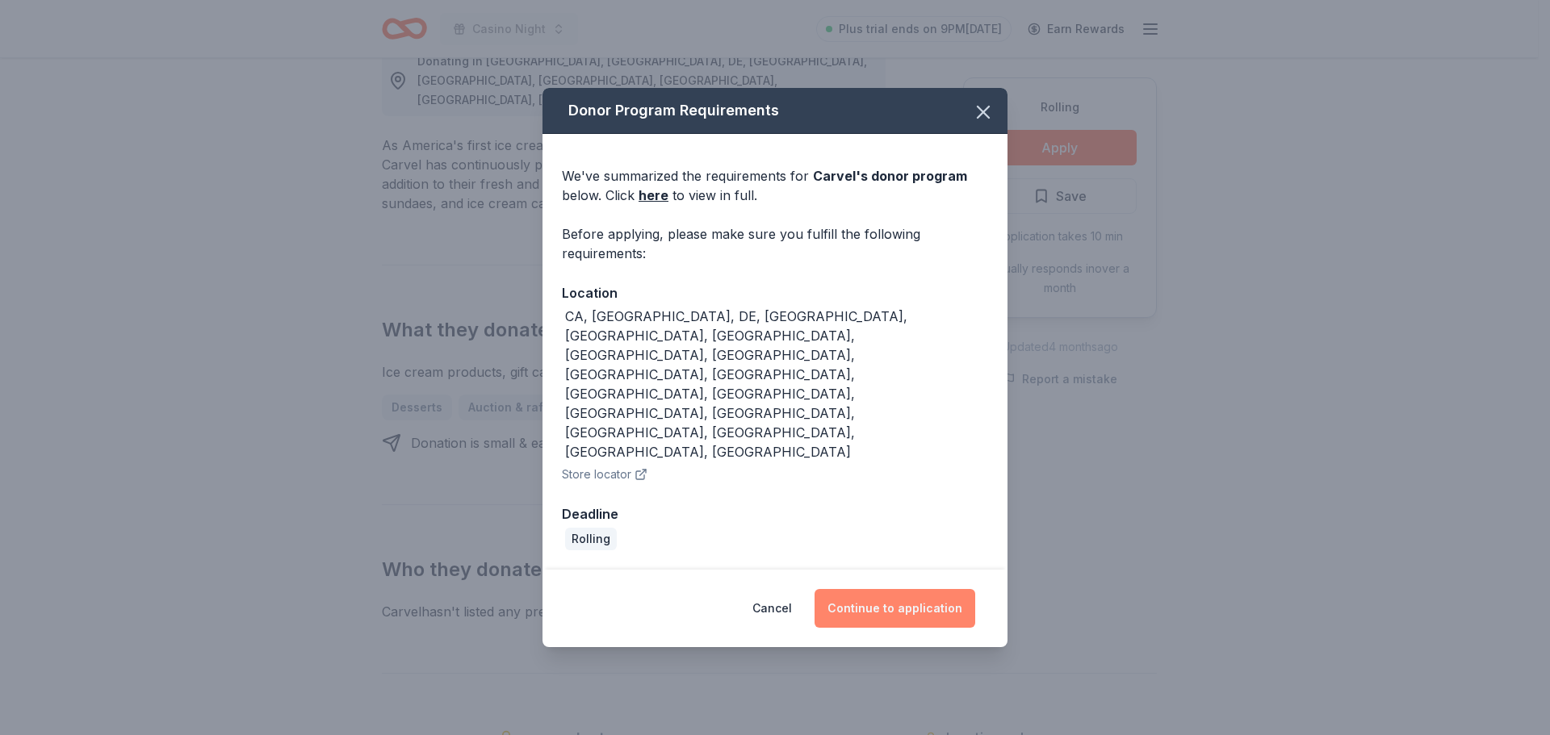
click at [932, 589] on button "Continue to application" at bounding box center [895, 608] width 161 height 39
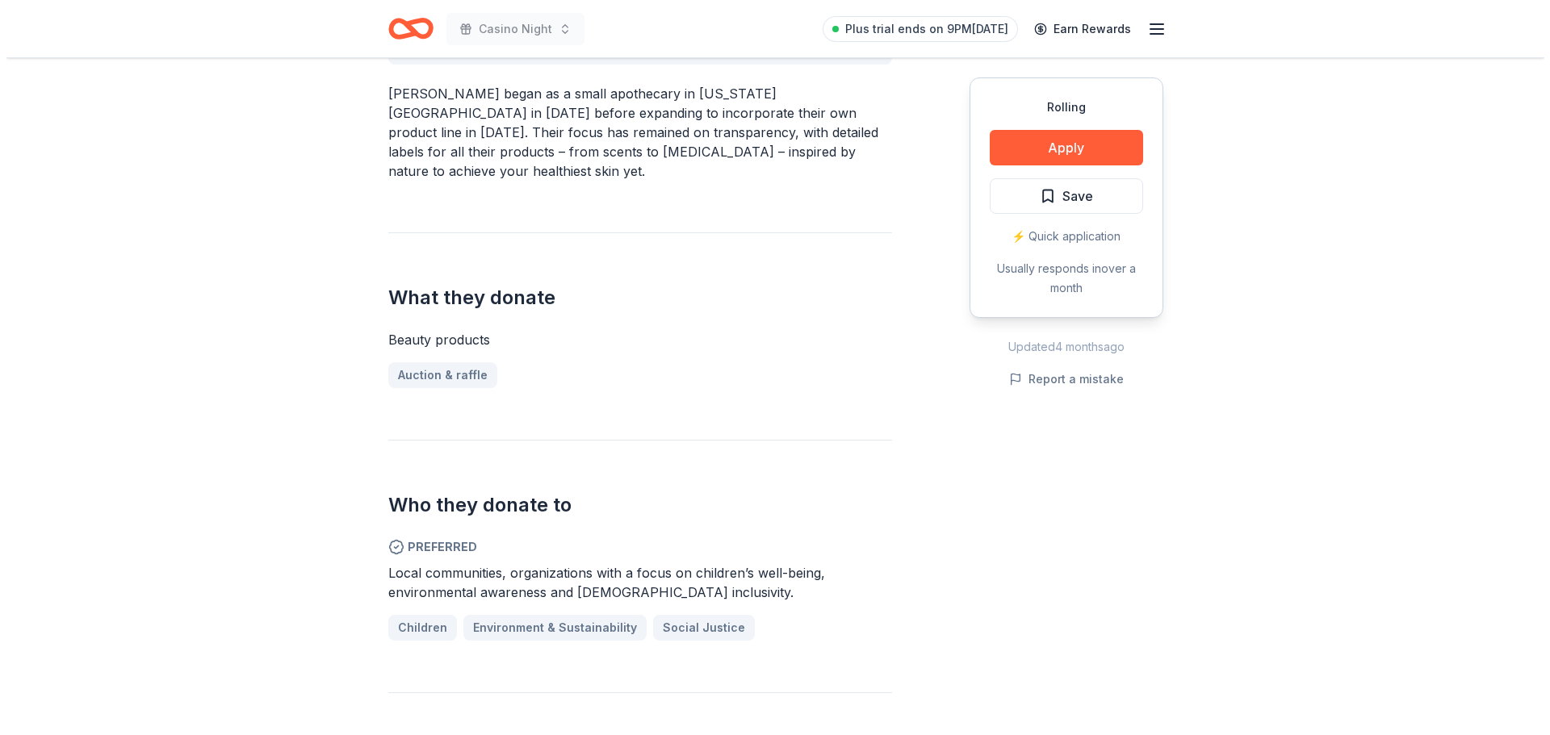
scroll to position [565, 0]
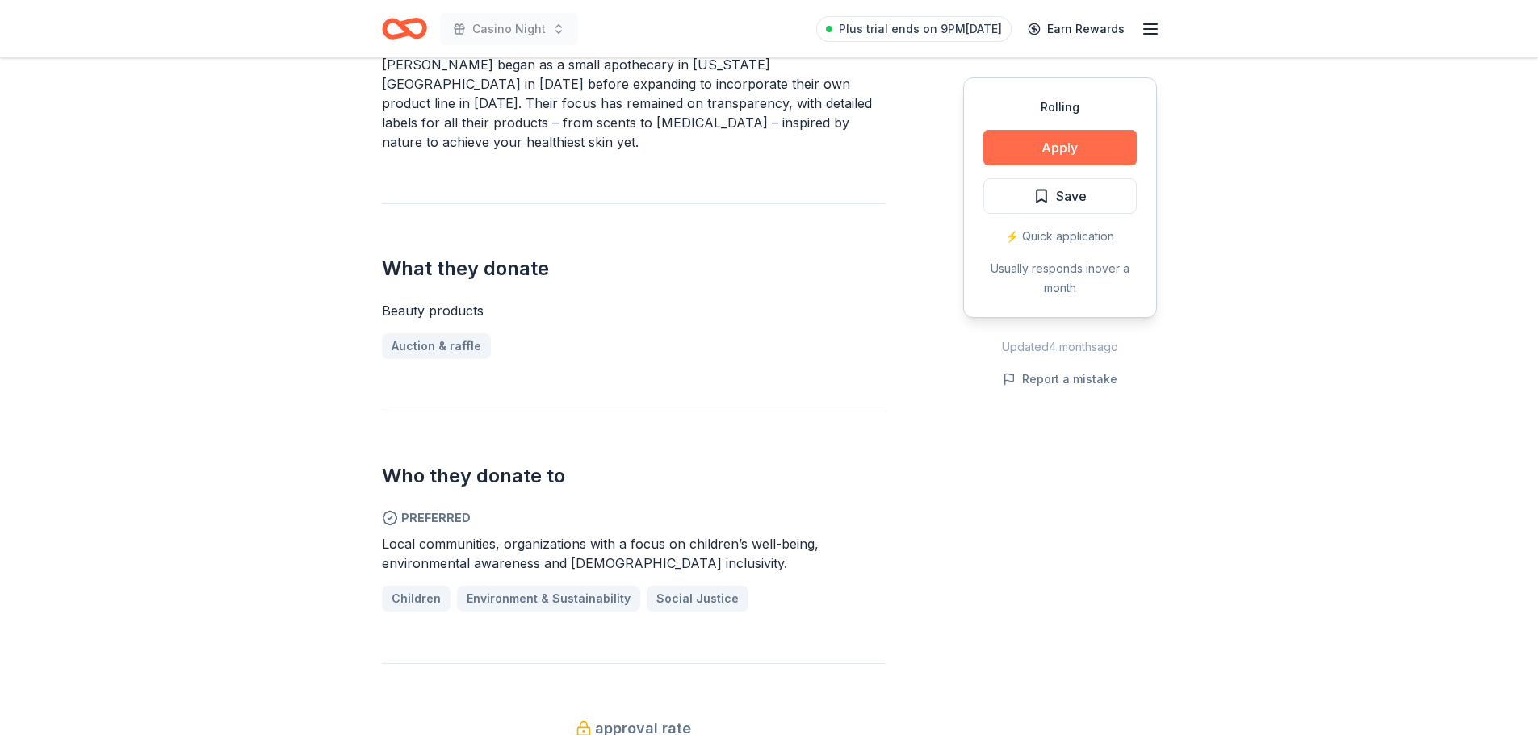
click at [1062, 149] on button "Apply" at bounding box center [1059, 148] width 153 height 36
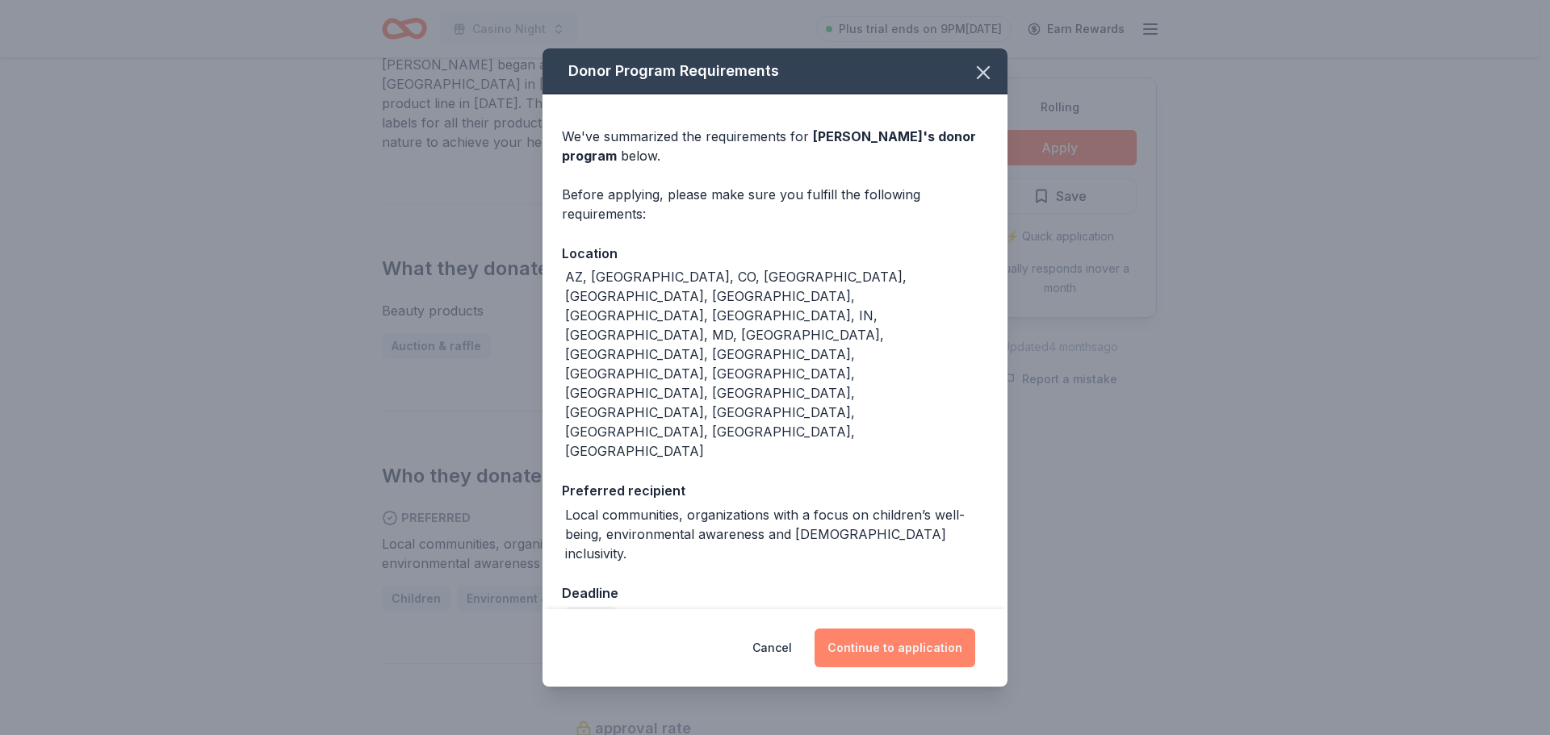
click at [891, 629] on button "Continue to application" at bounding box center [895, 648] width 161 height 39
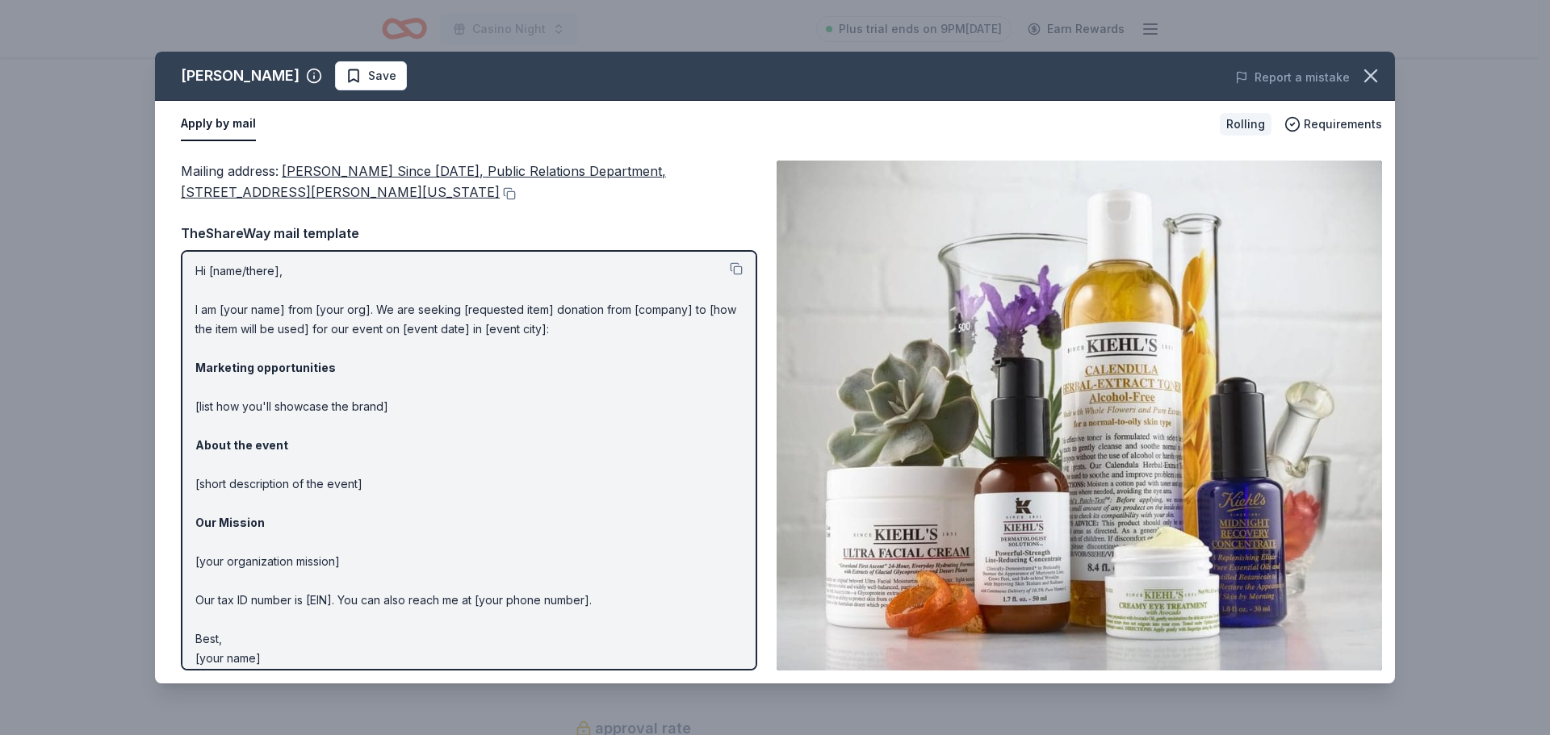
scroll to position [0, 0]
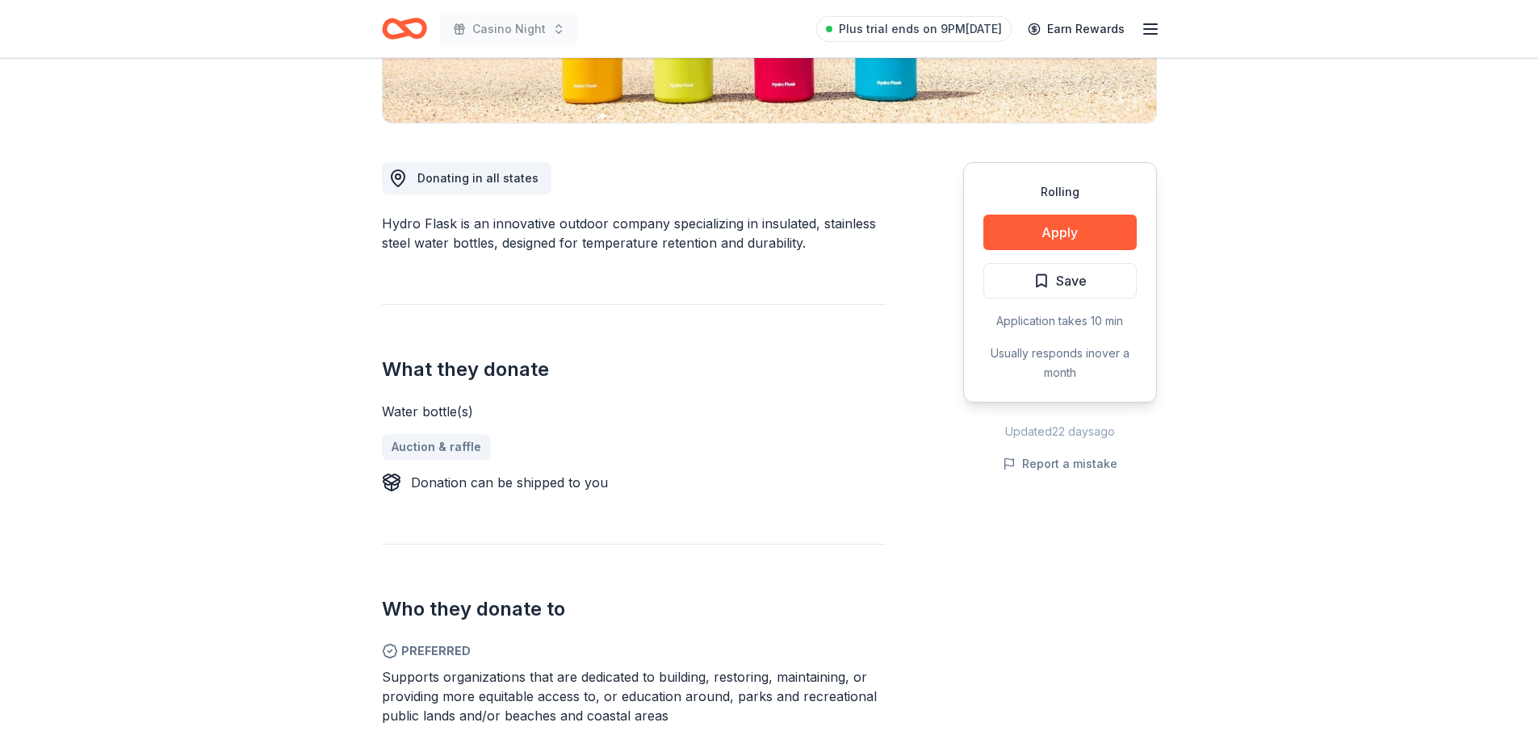
scroll to position [404, 0]
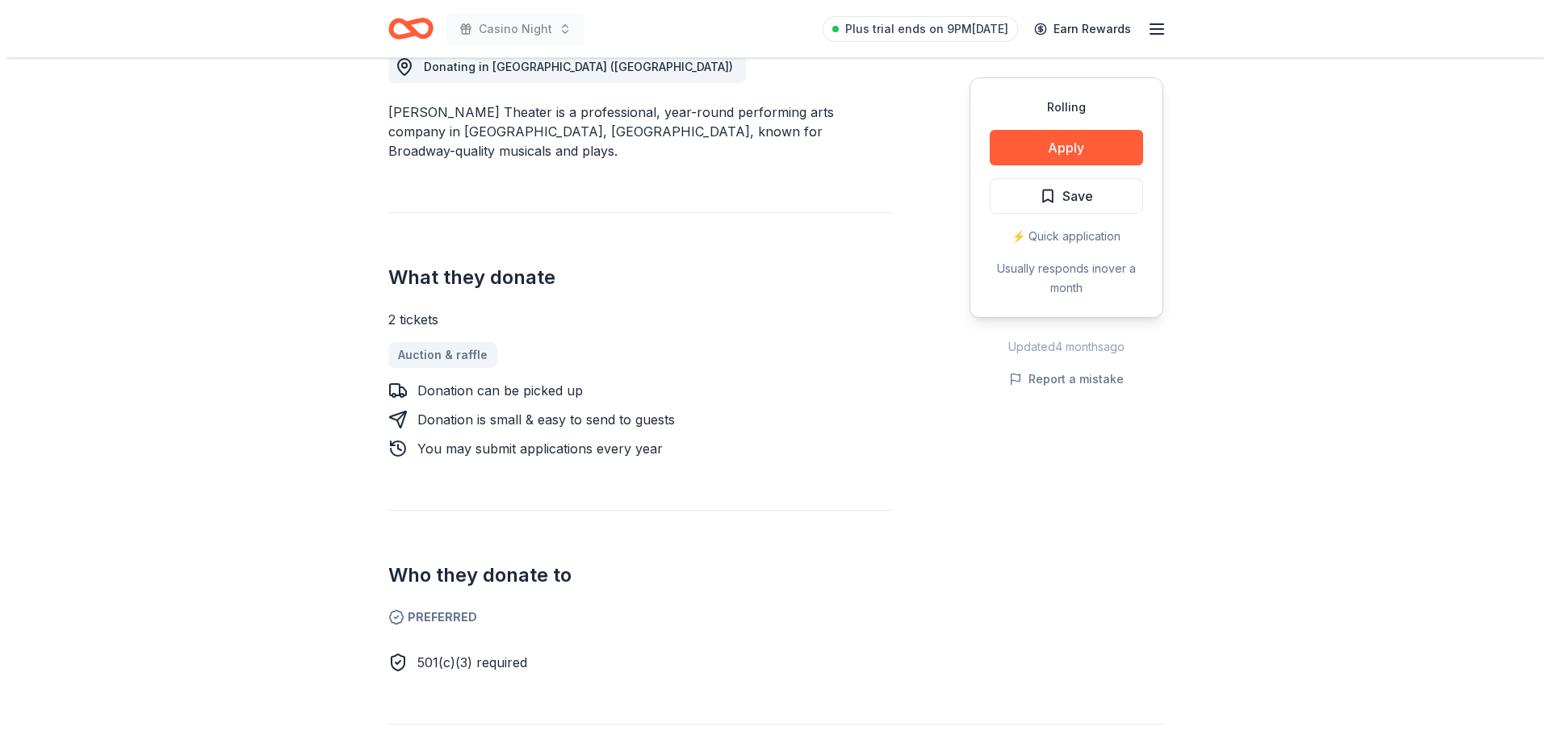
scroll to position [323, 0]
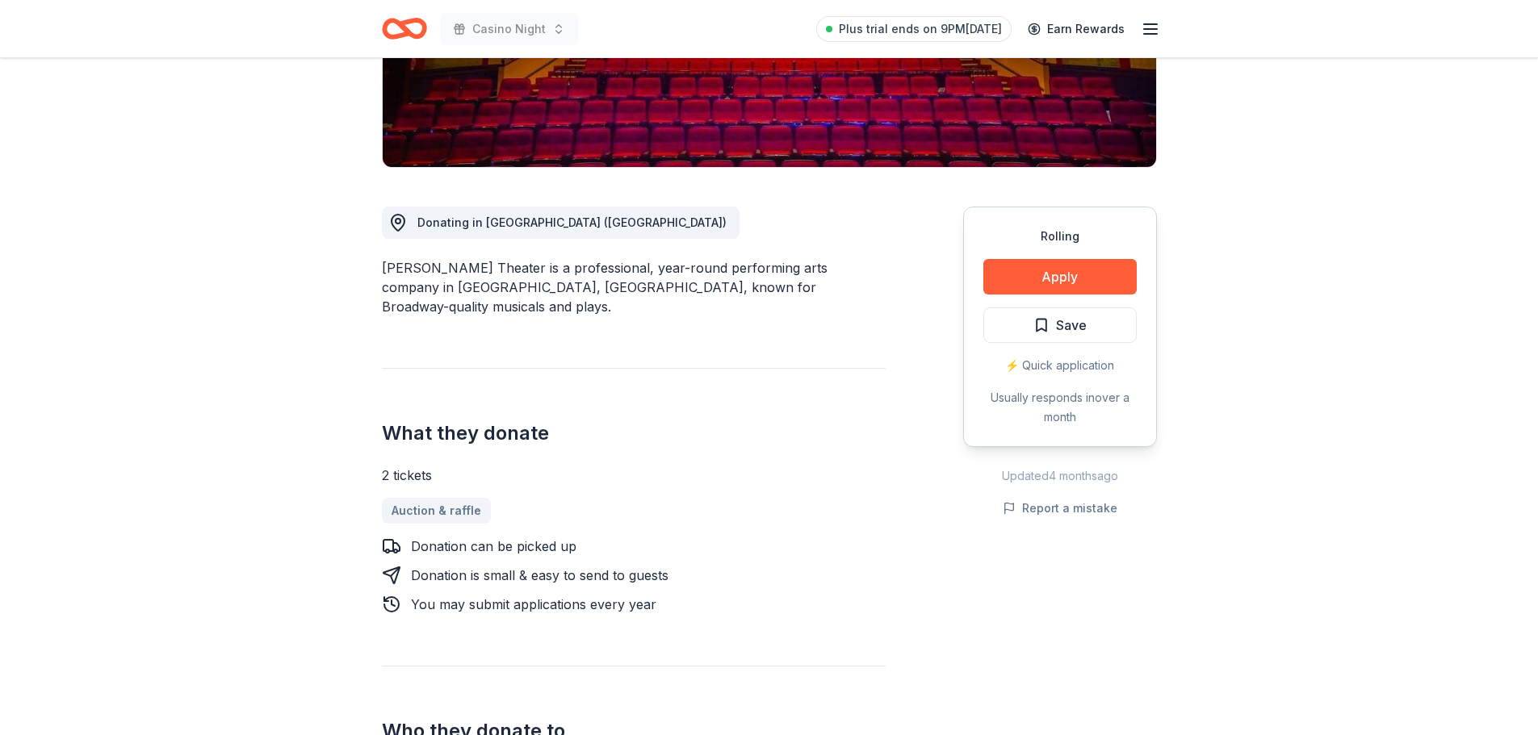
click at [1144, 270] on div "Rolling Apply Save ⚡️ Quick application Usually responds in over a month" at bounding box center [1060, 327] width 194 height 241
click at [1098, 281] on button "Apply" at bounding box center [1059, 277] width 153 height 36
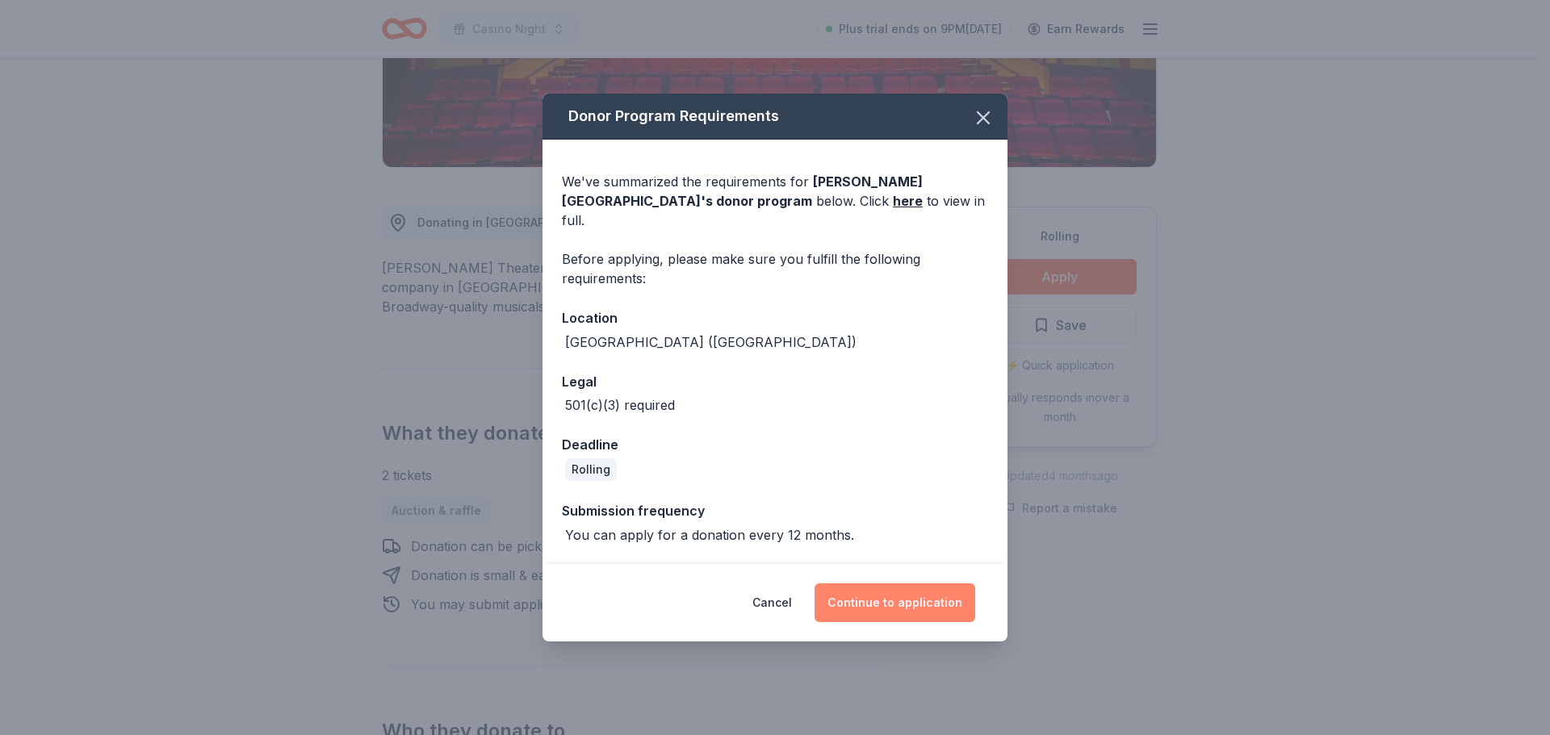
click at [847, 584] on button "Continue to application" at bounding box center [895, 603] width 161 height 39
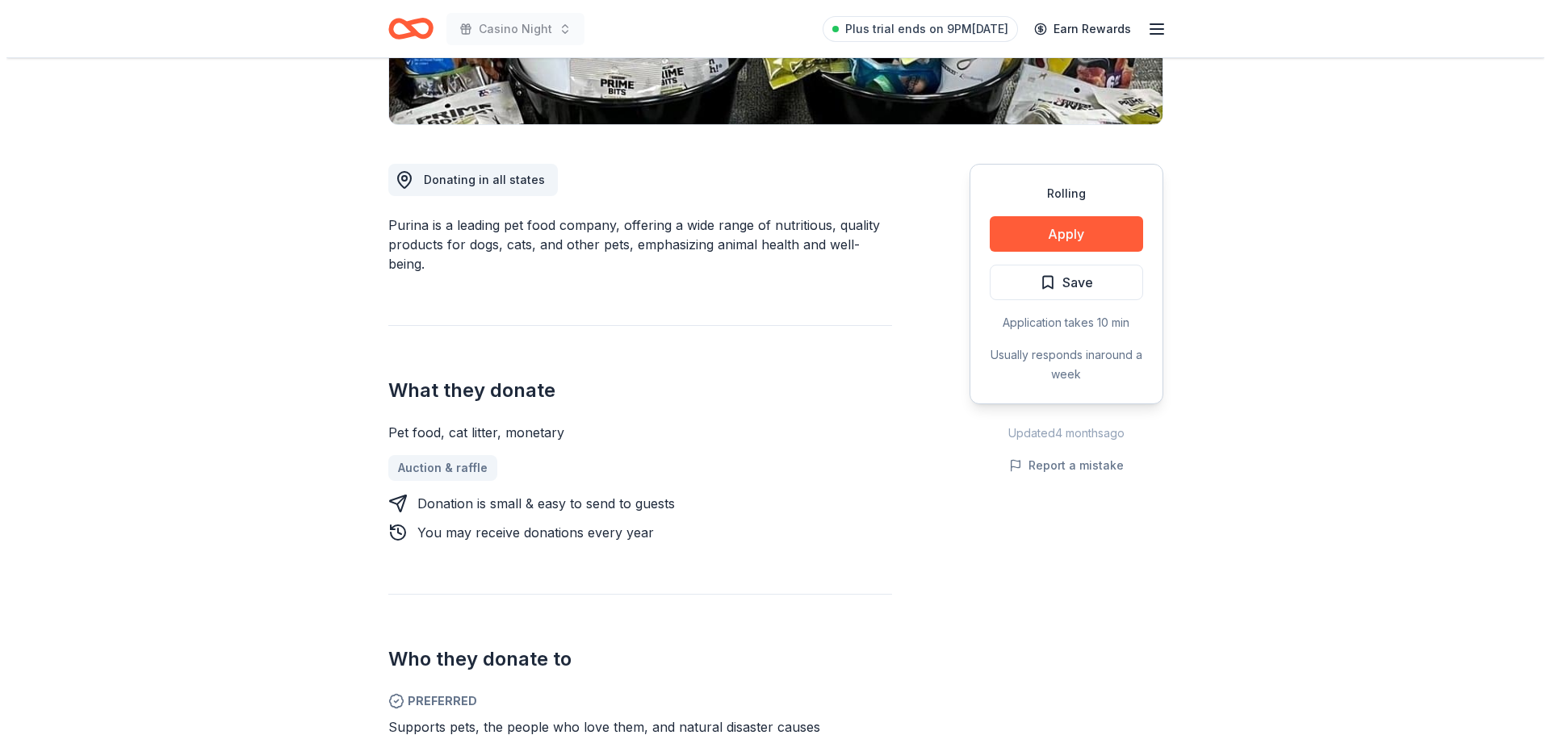
scroll to position [161, 0]
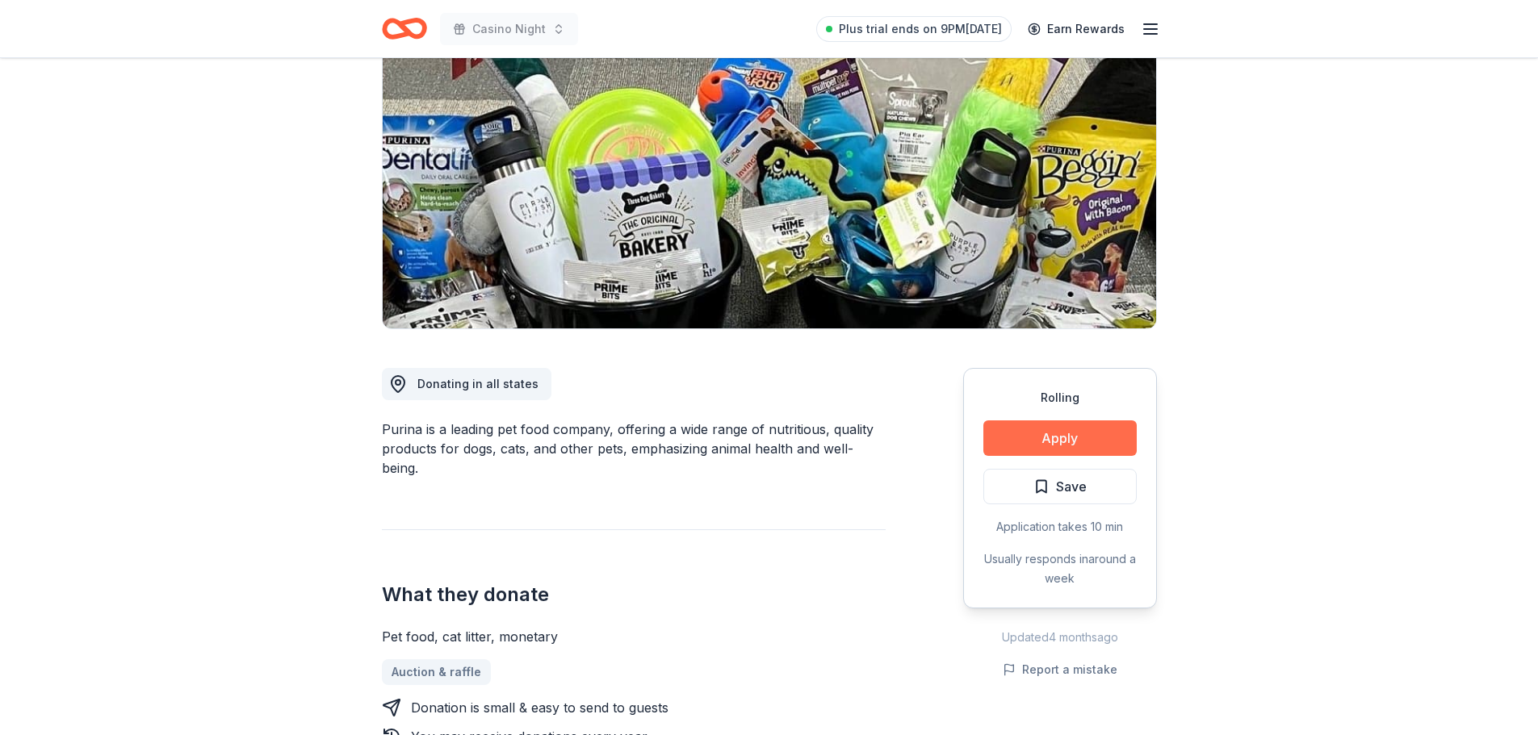
click at [1036, 429] on button "Apply" at bounding box center [1059, 439] width 153 height 36
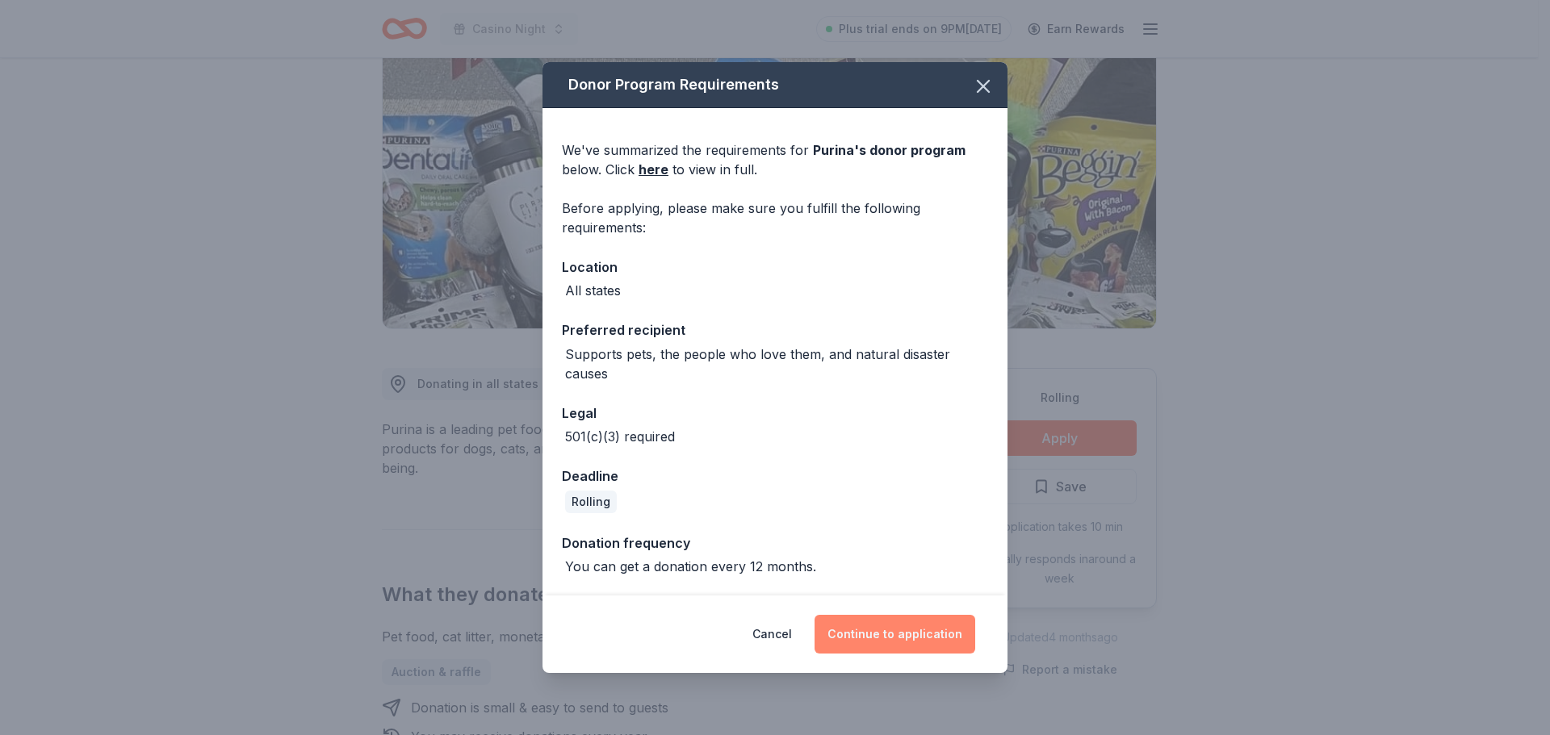
click at [942, 641] on button "Continue to application" at bounding box center [895, 634] width 161 height 39
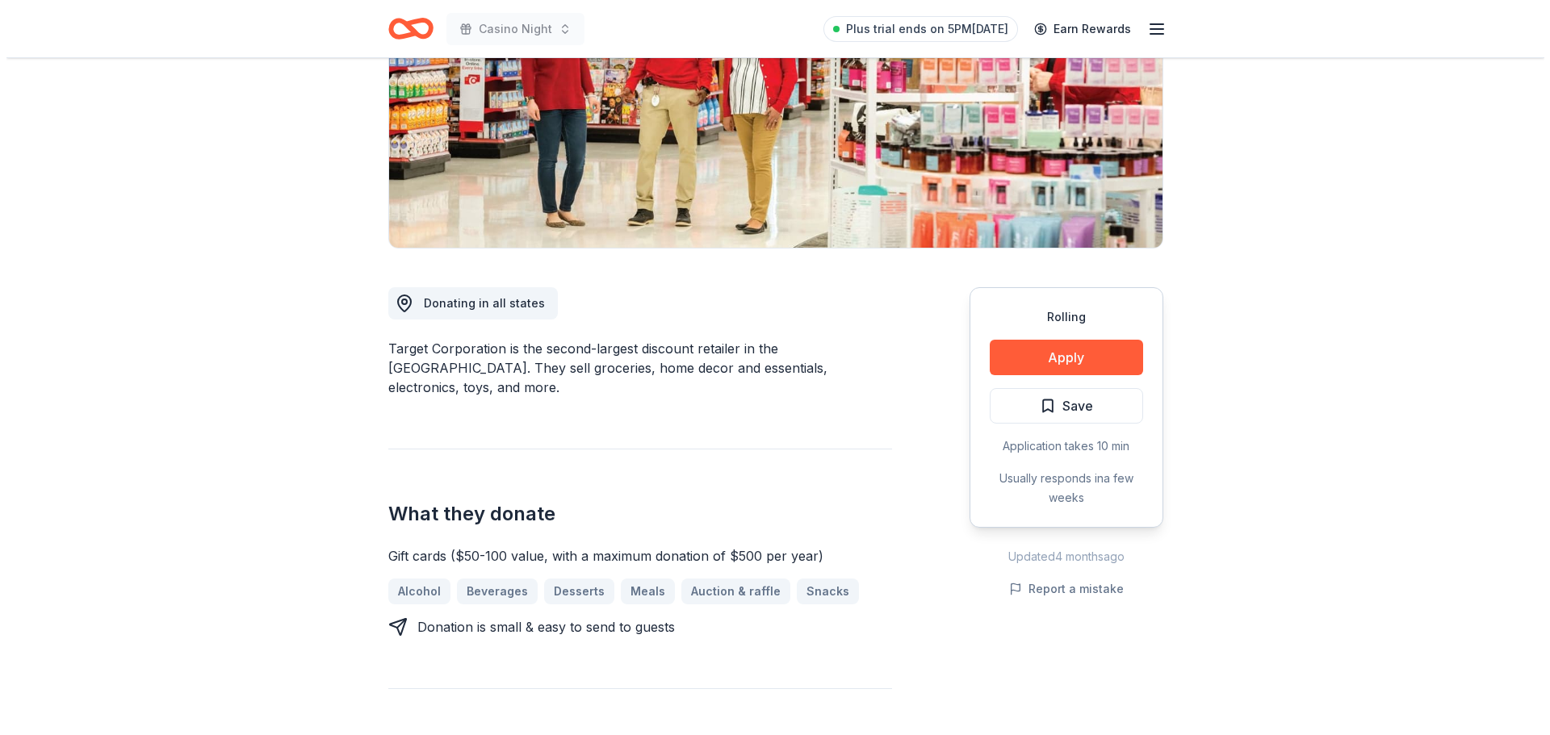
scroll to position [242, 0]
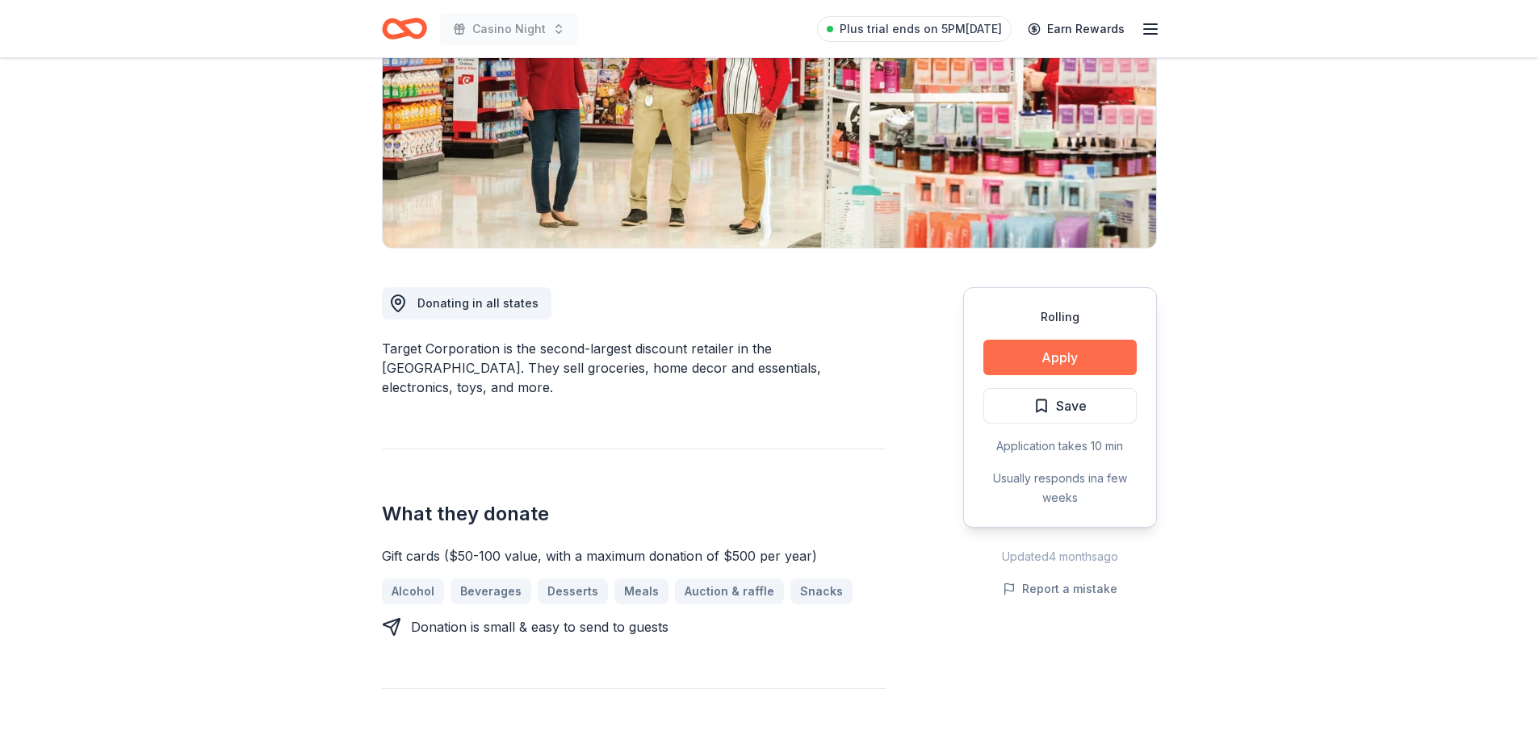
click at [1074, 345] on button "Apply" at bounding box center [1059, 358] width 153 height 36
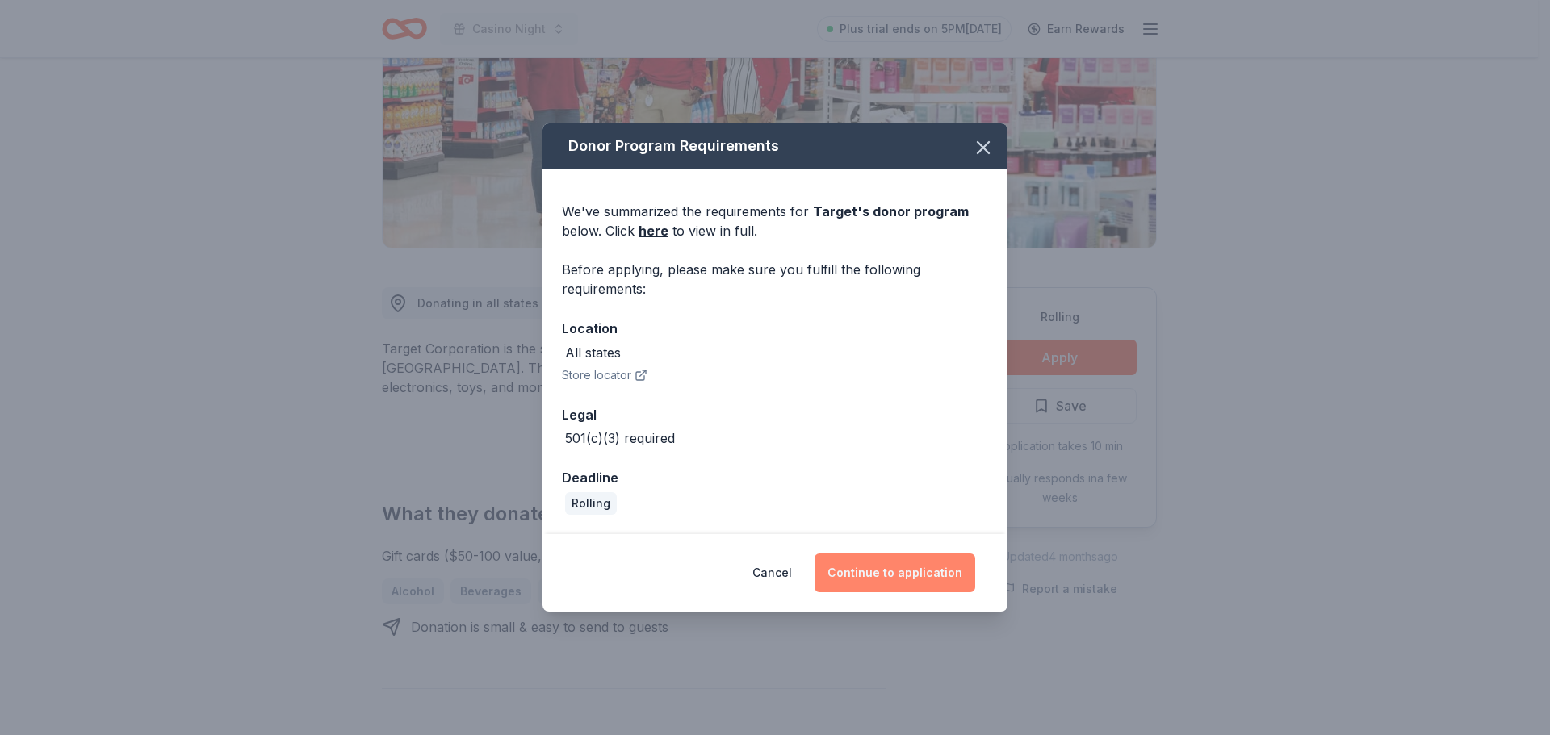
click at [890, 570] on button "Continue to application" at bounding box center [895, 573] width 161 height 39
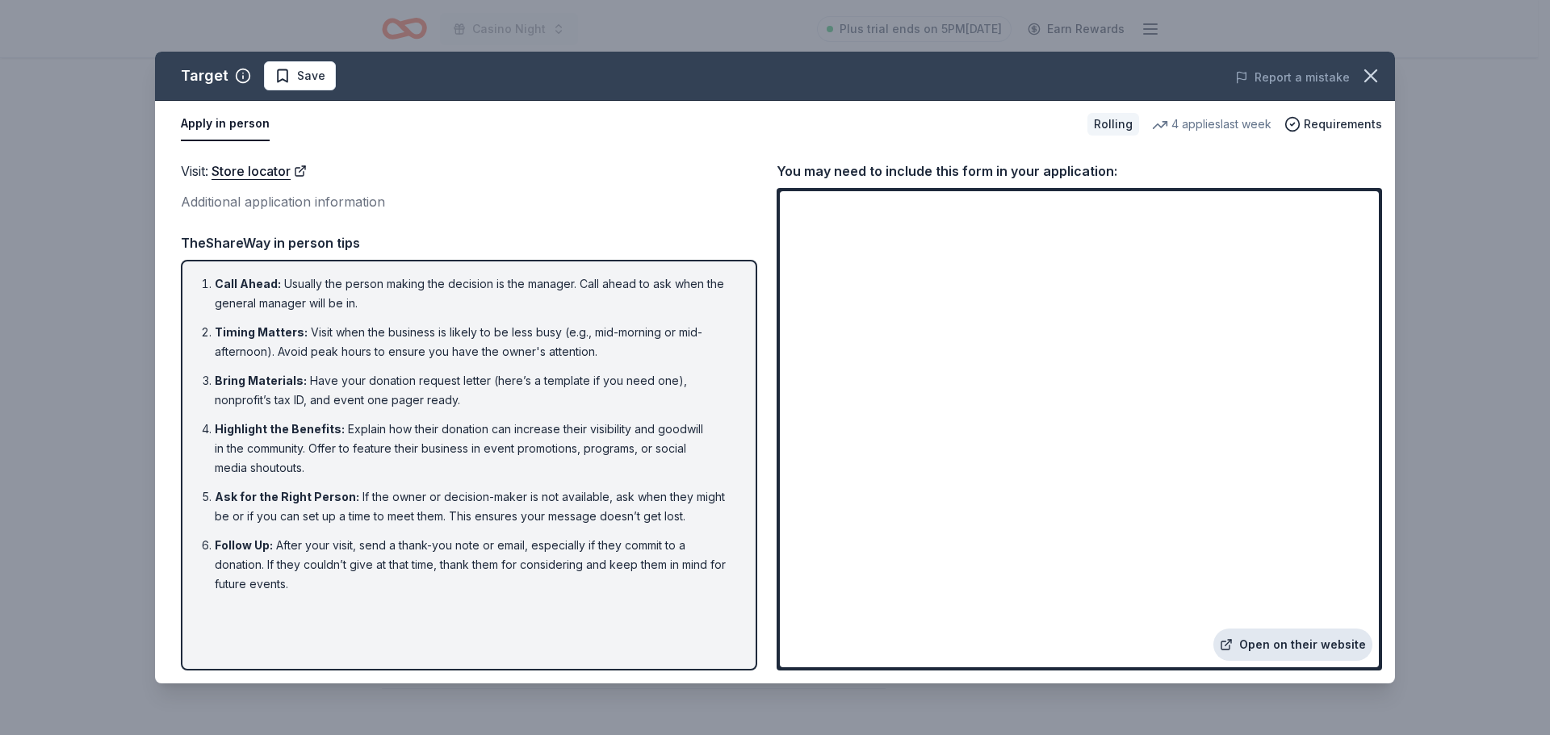
click at [1275, 644] on link "Open on their website" at bounding box center [1292, 645] width 159 height 32
drag, startPoint x: 308, startPoint y: 589, endPoint x: 205, endPoint y: 434, distance: 186.3
click at [206, 436] on ol "Call Ahead : Usually the person making the decision is the manager. Call ahead …" at bounding box center [468, 434] width 547 height 320
click at [203, 248] on div "TheShareWay in person tips" at bounding box center [469, 242] width 576 height 21
click at [200, 277] on ol "Call Ahead : Usually the person making the decision is the manager. Call ahead …" at bounding box center [468, 434] width 547 height 320
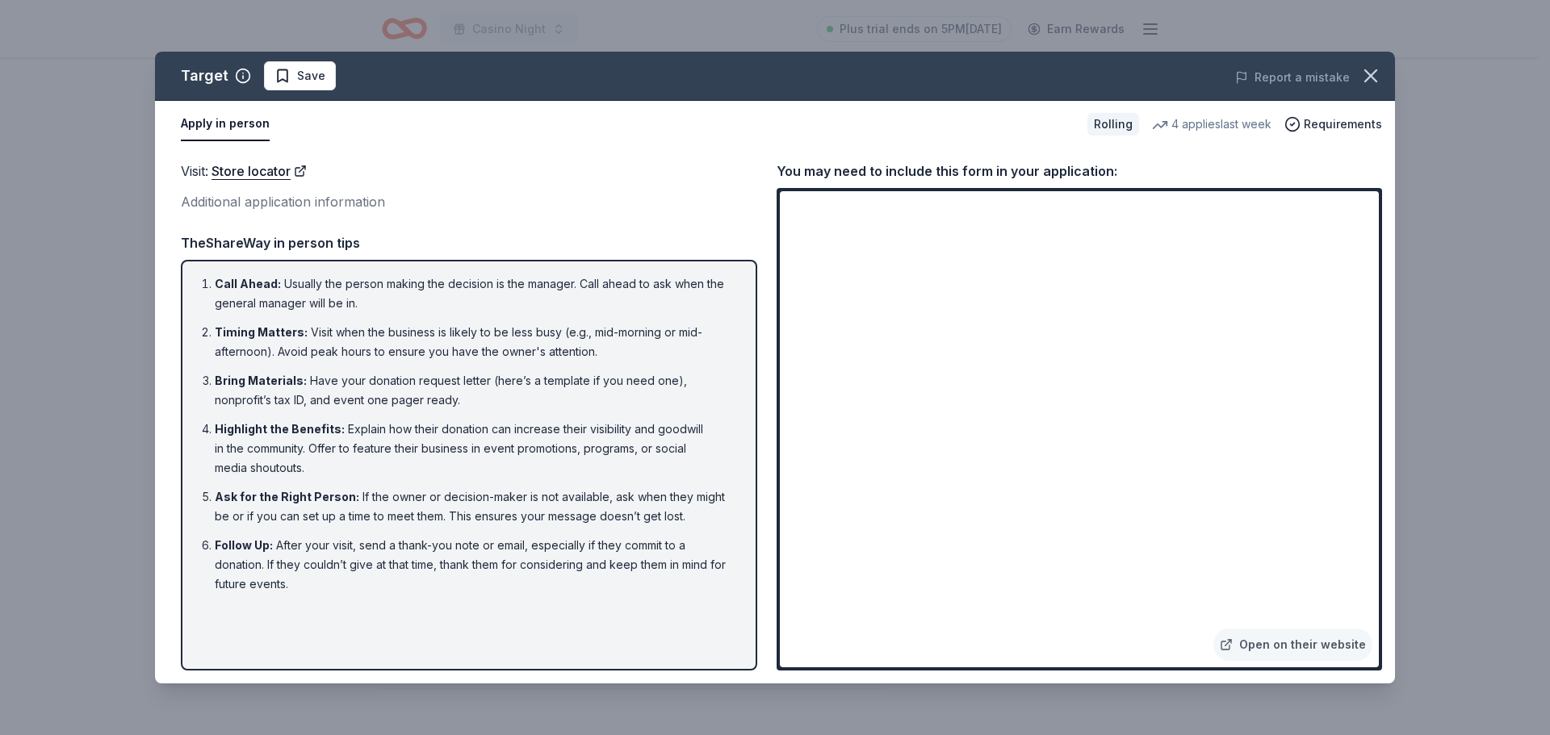
click at [177, 286] on div "Visit : Store locator Additional application information Visit : Store locator …" at bounding box center [775, 416] width 1240 height 536
drag, startPoint x: 199, startPoint y: 283, endPoint x: 430, endPoint y: 507, distance: 321.4
click at [430, 507] on ol "Call Ahead : Usually the person making the decision is the manager. Call ahead …" at bounding box center [468, 434] width 547 height 320
drag, startPoint x: 659, startPoint y: 484, endPoint x: 316, endPoint y: 590, distance: 359.2
click at [659, 484] on ol "Call Ahead : Usually the person making the decision is the manager. Call ahead …" at bounding box center [468, 434] width 547 height 320
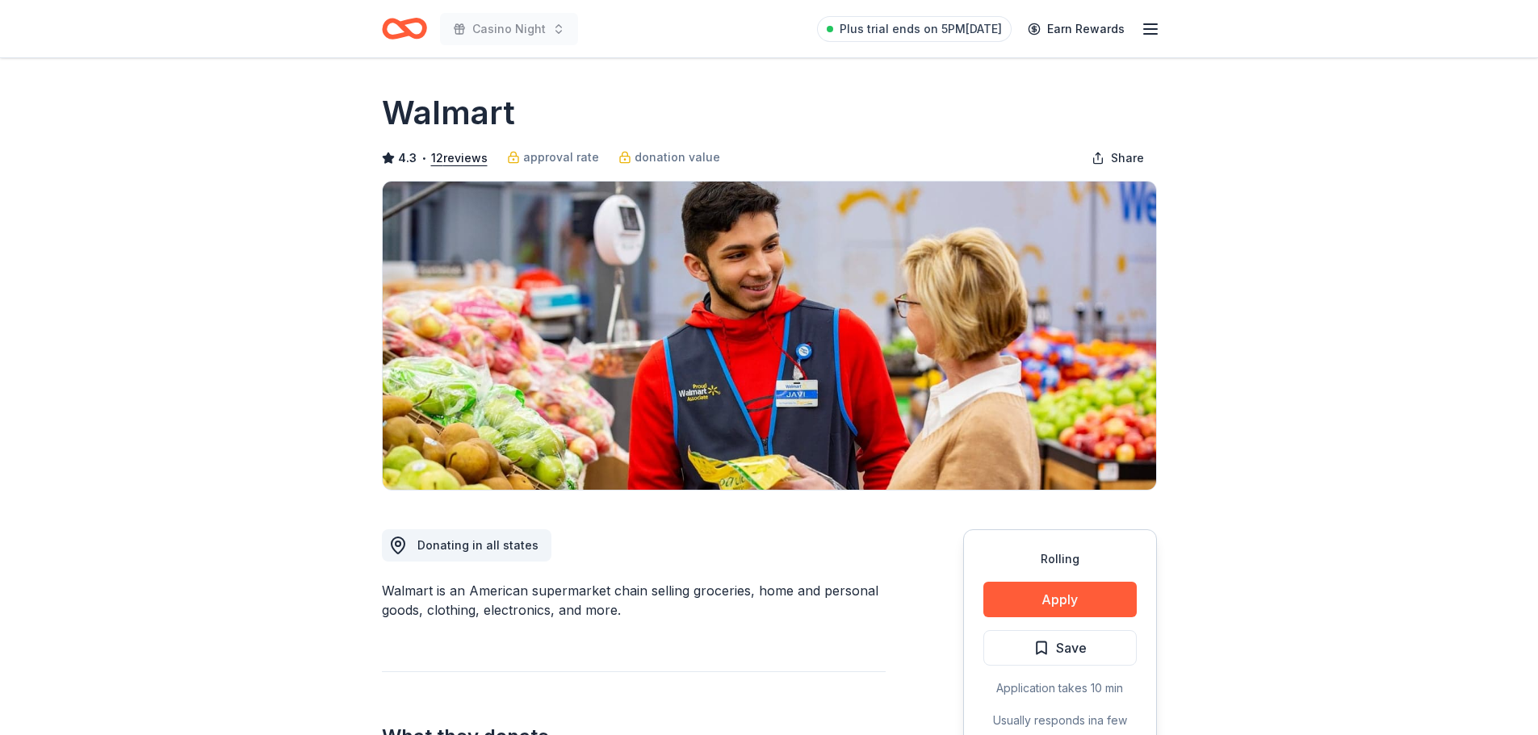
drag, startPoint x: 207, startPoint y: 42, endPoint x: 354, endPoint y: 299, distance: 296.1
click at [207, 42] on header "Casino Night Plus trial ends on 5PM, 10/1 Earn Rewards" at bounding box center [769, 29] width 1538 height 58
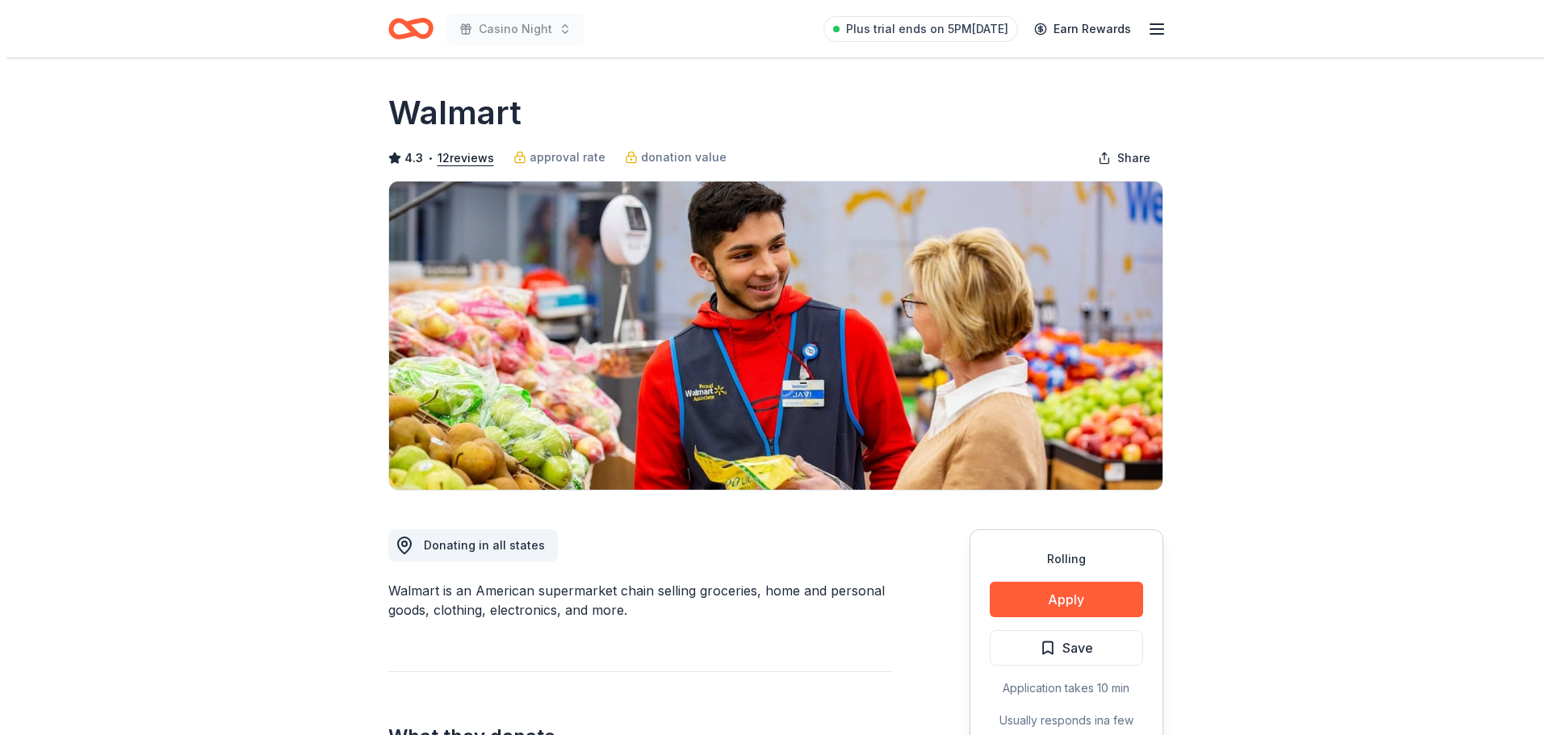
scroll to position [242, 0]
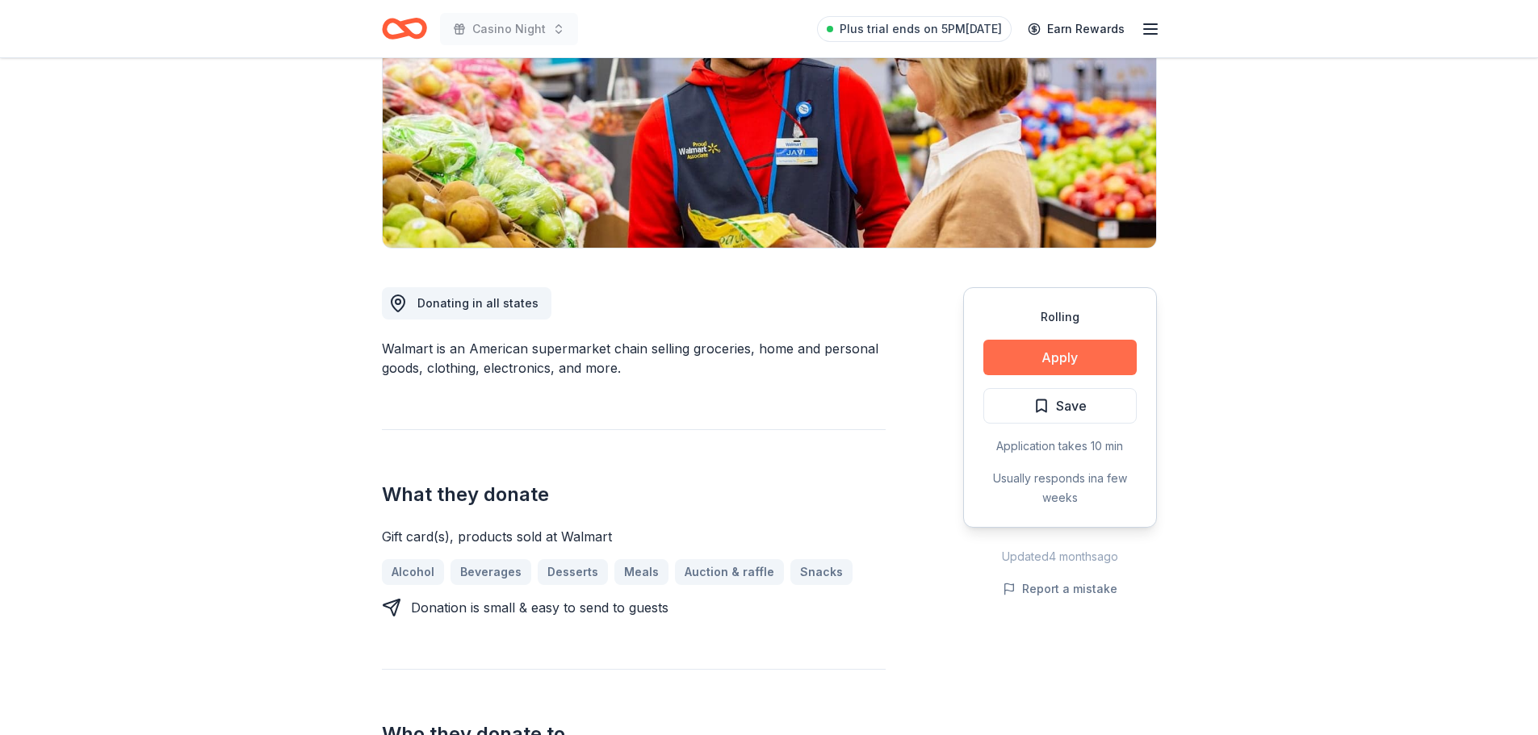
click at [1070, 351] on button "Apply" at bounding box center [1059, 358] width 153 height 36
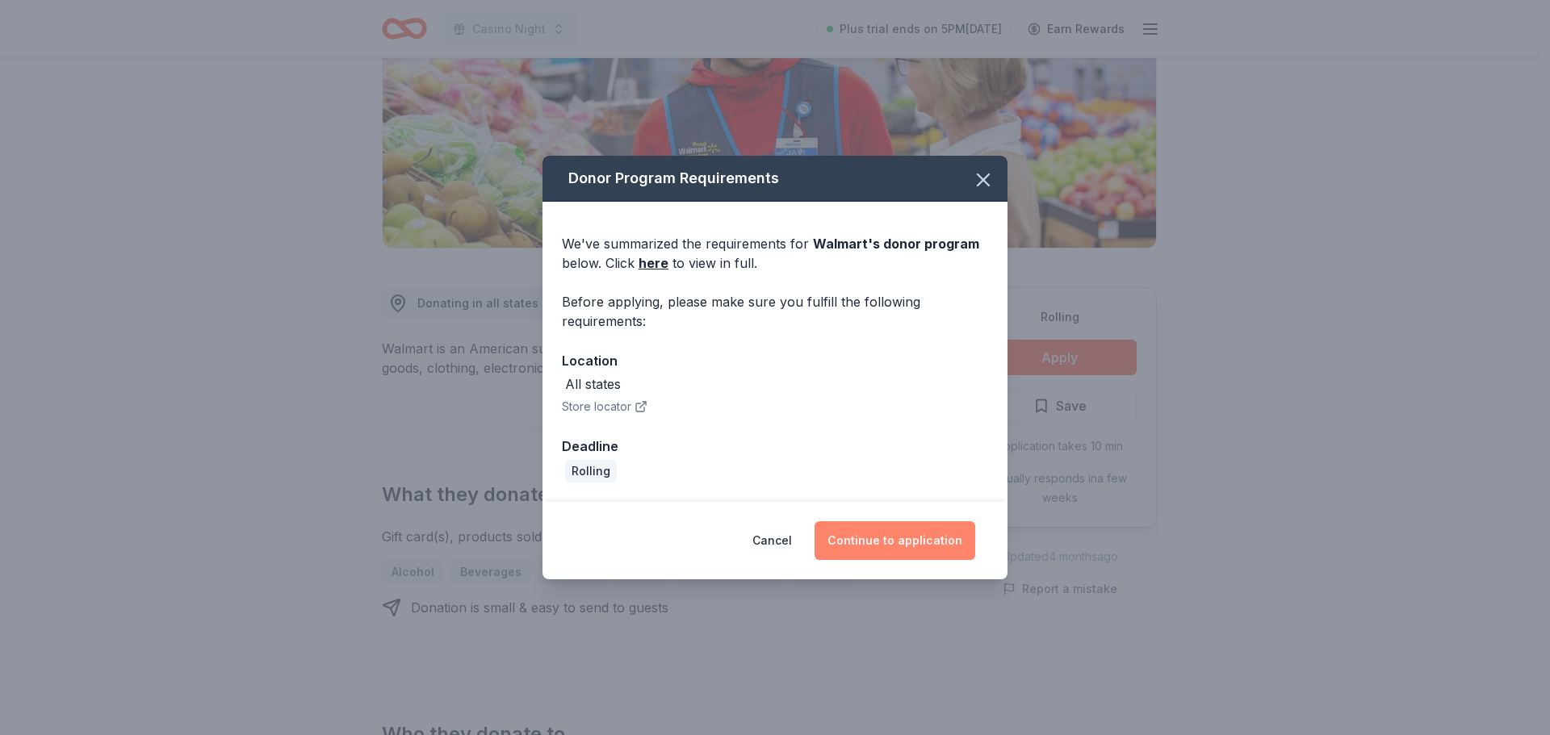
click at [905, 541] on button "Continue to application" at bounding box center [895, 540] width 161 height 39
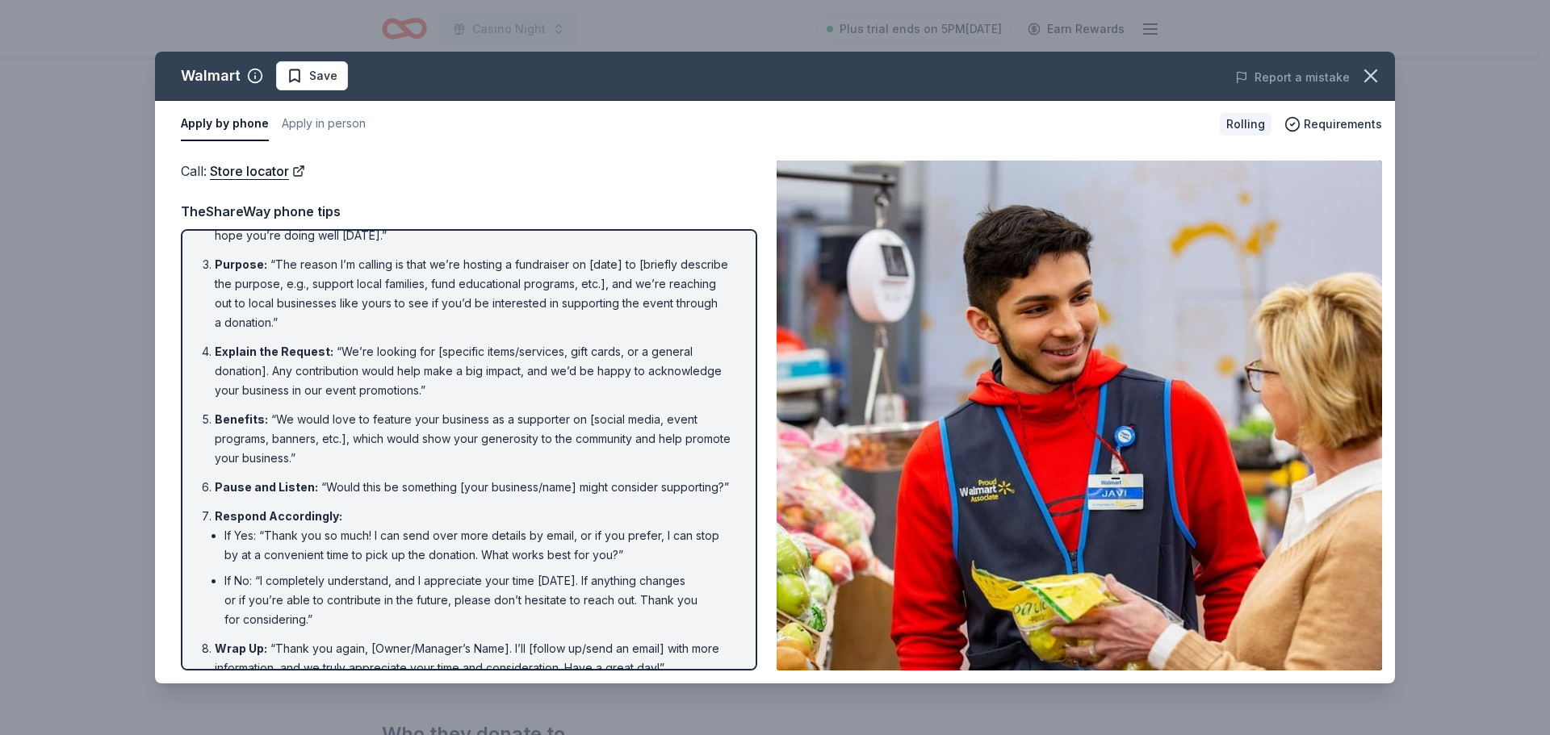
scroll to position [127, 0]
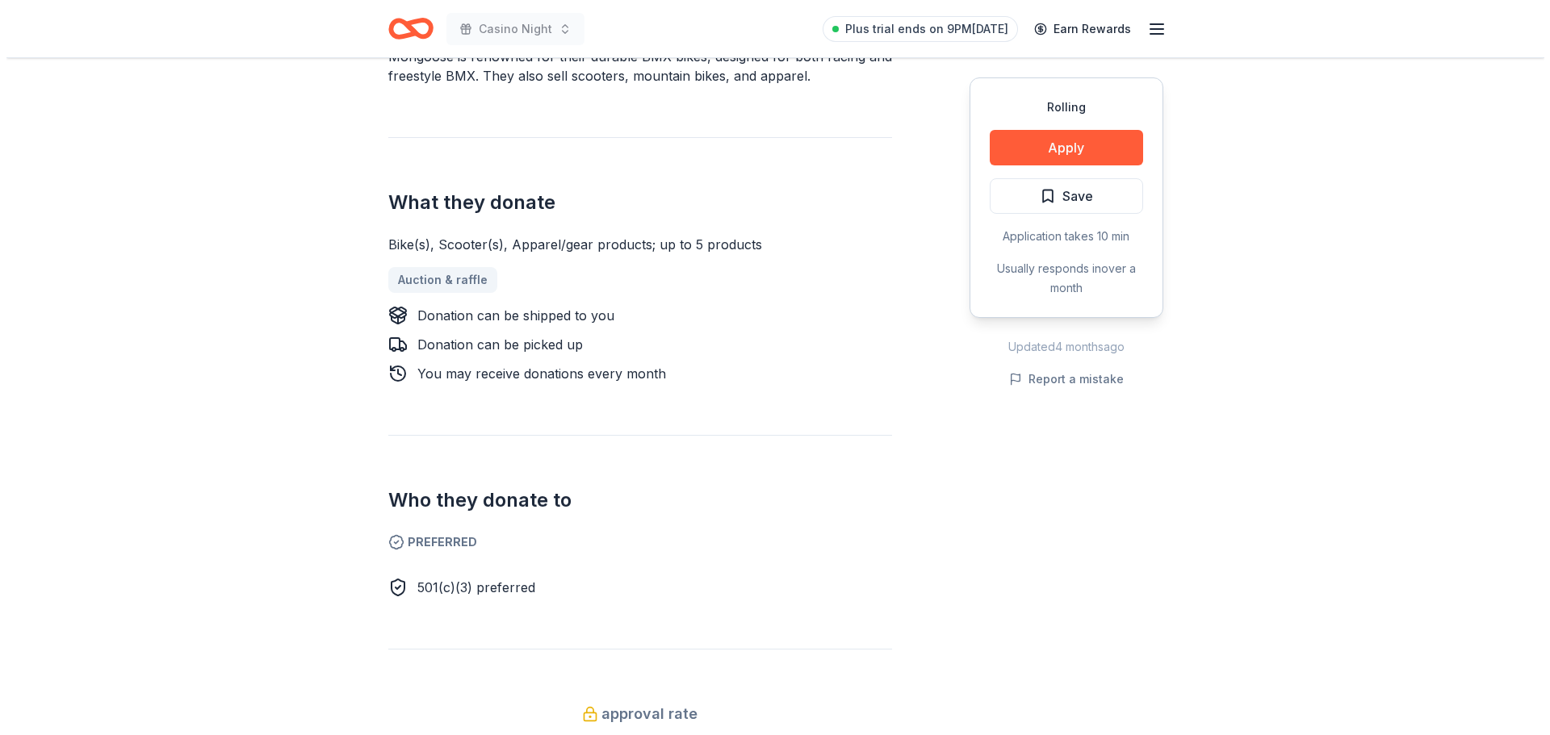
scroll to position [565, 0]
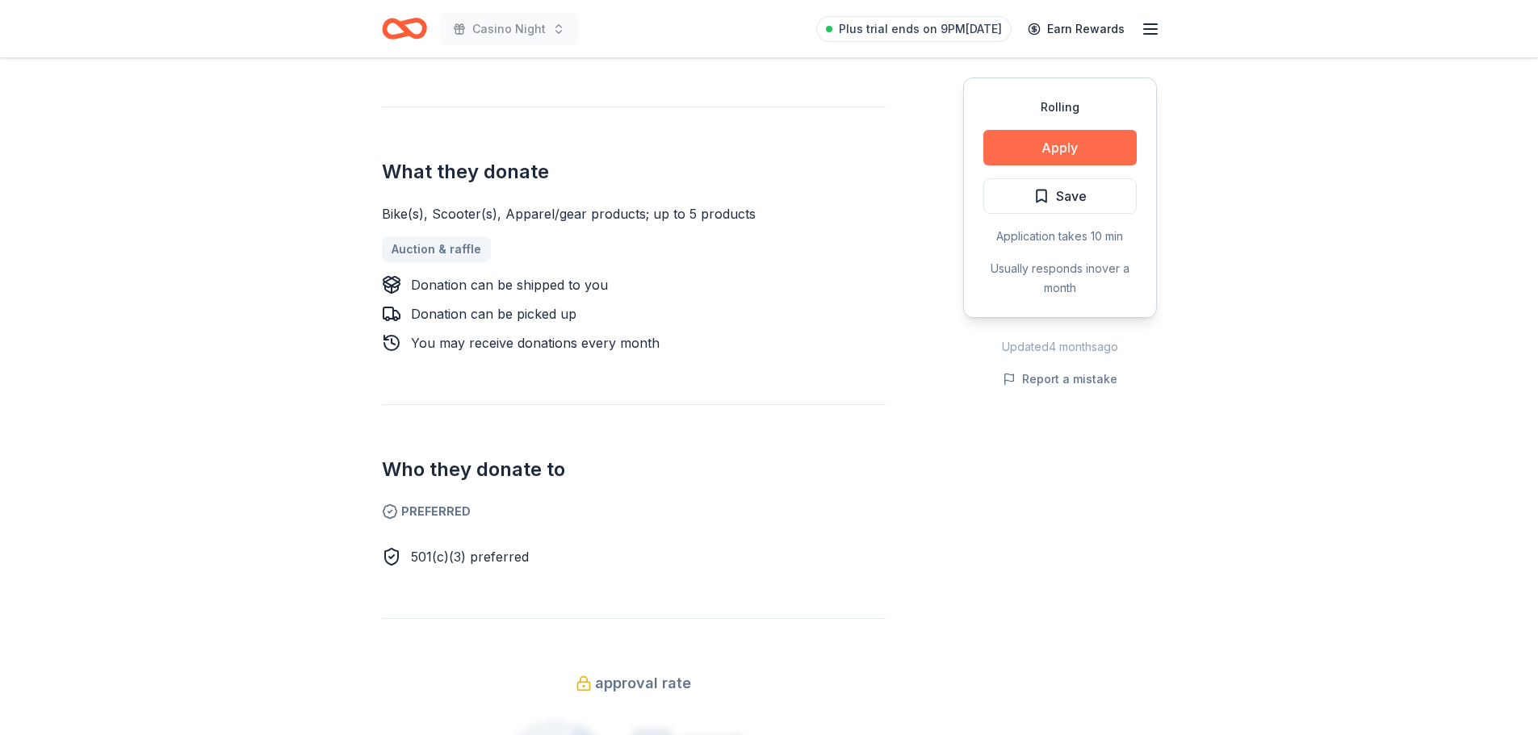
click at [1088, 138] on button "Apply" at bounding box center [1059, 148] width 153 height 36
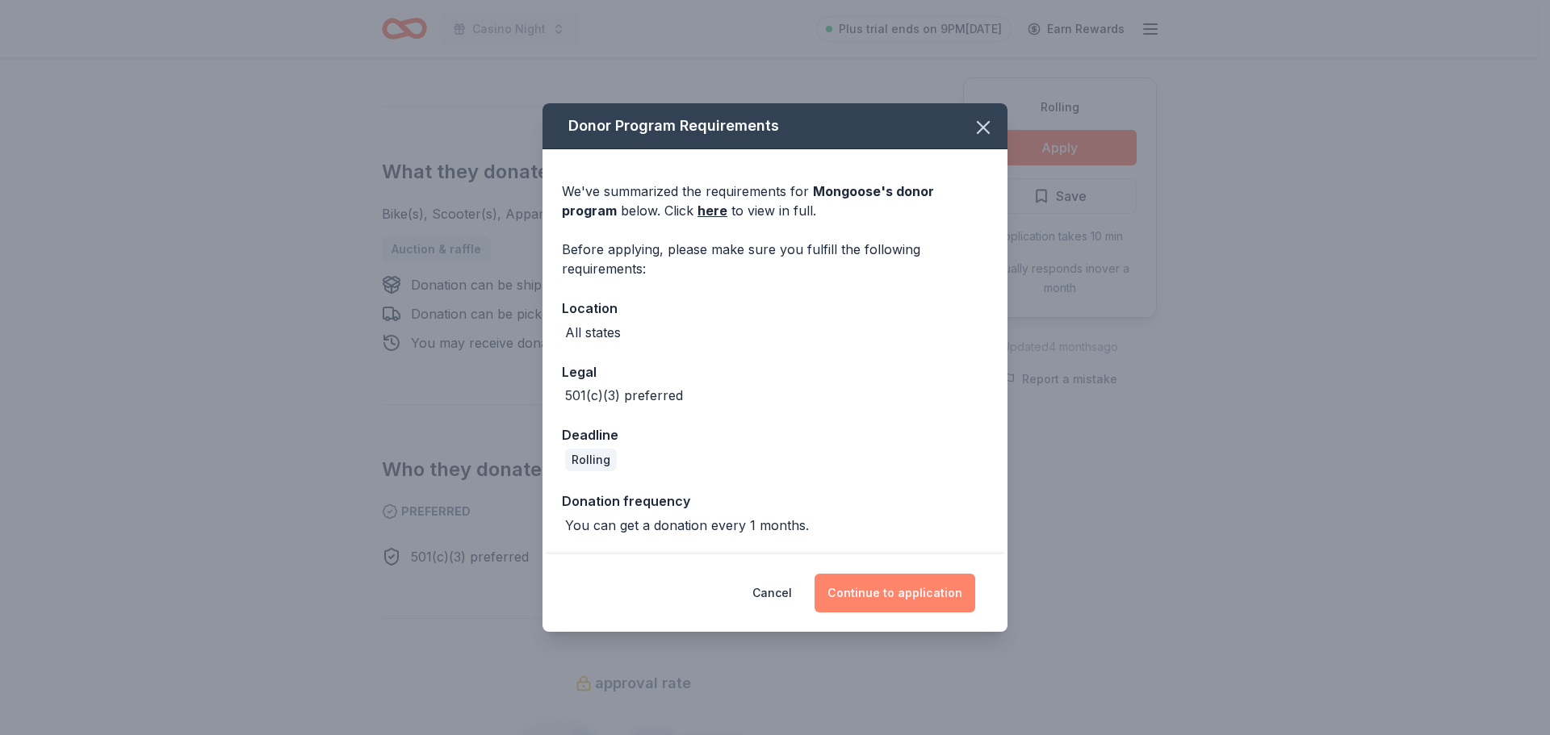
click at [898, 594] on button "Continue to application" at bounding box center [895, 593] width 161 height 39
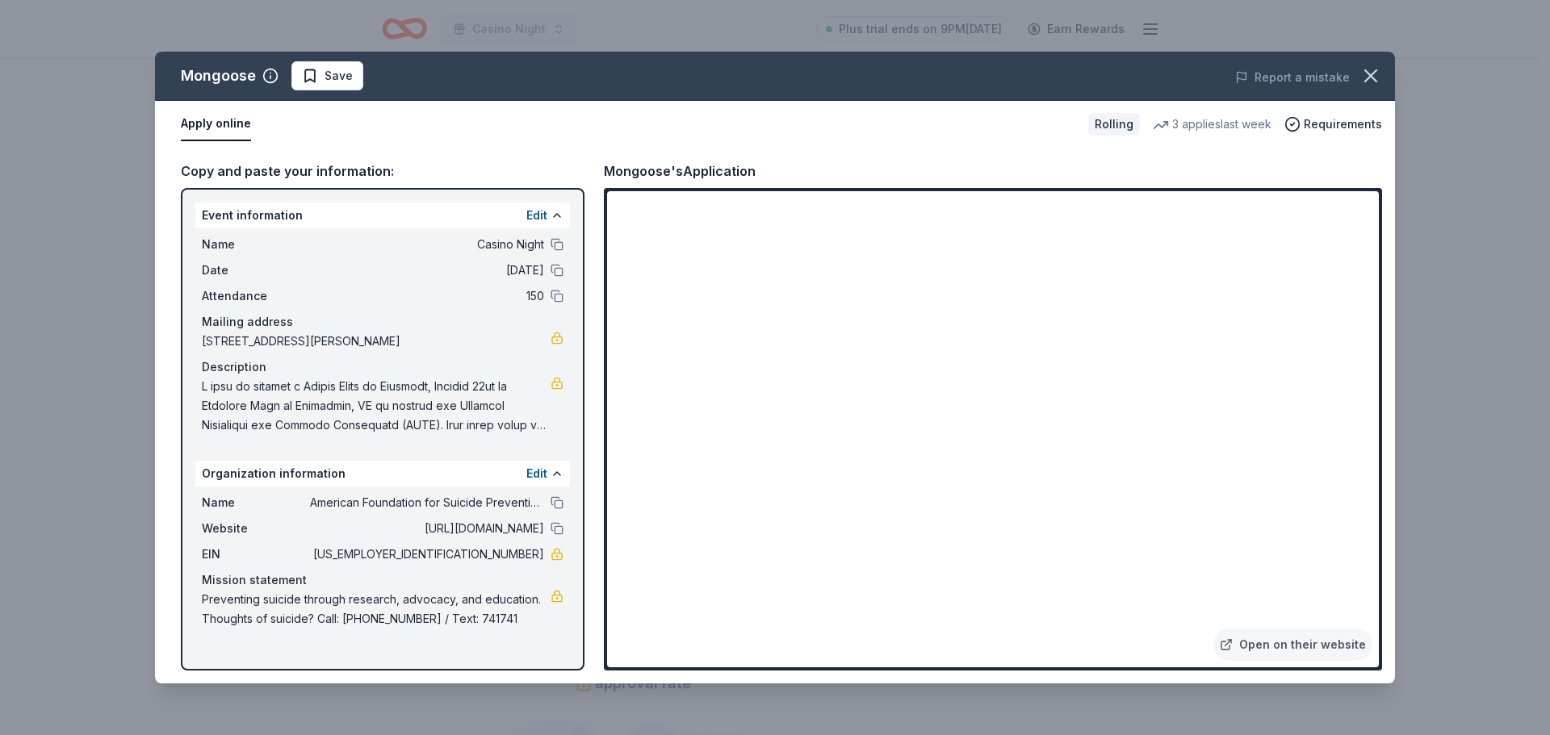
drag, startPoint x: 1271, startPoint y: 651, endPoint x: 750, endPoint y: 0, distance: 833.9
click at [1271, 651] on link "Open on their website" at bounding box center [1292, 645] width 159 height 32
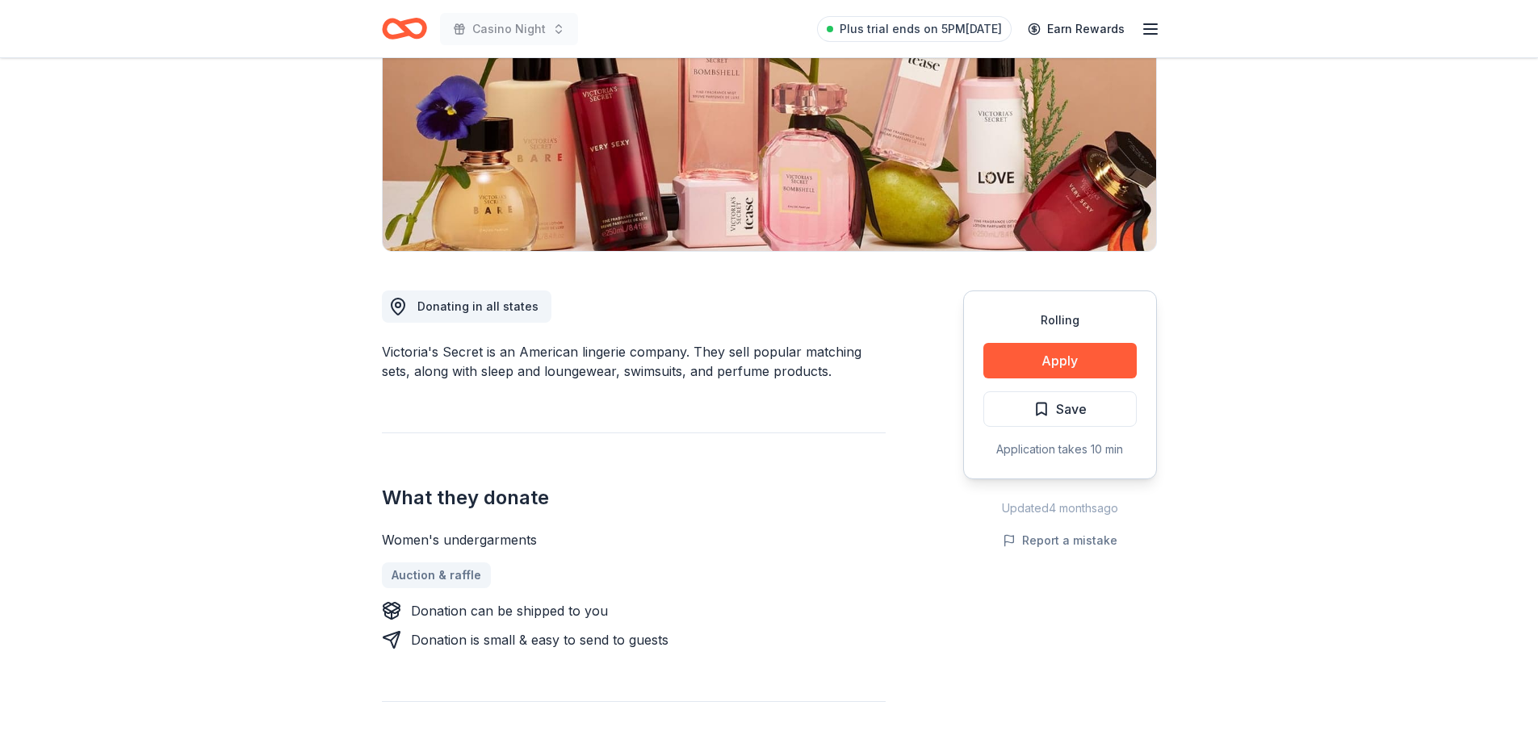
scroll to position [242, 0]
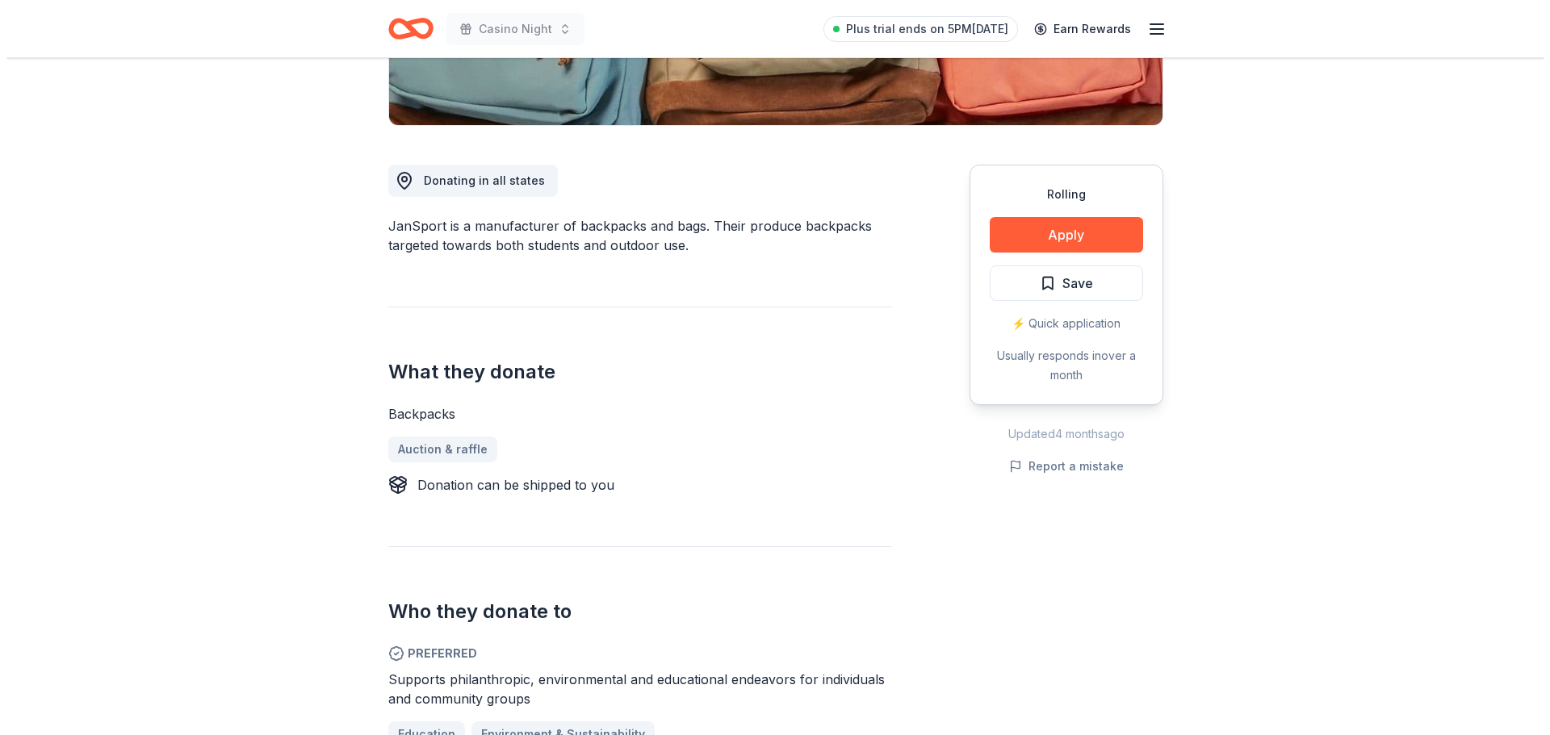
scroll to position [404, 0]
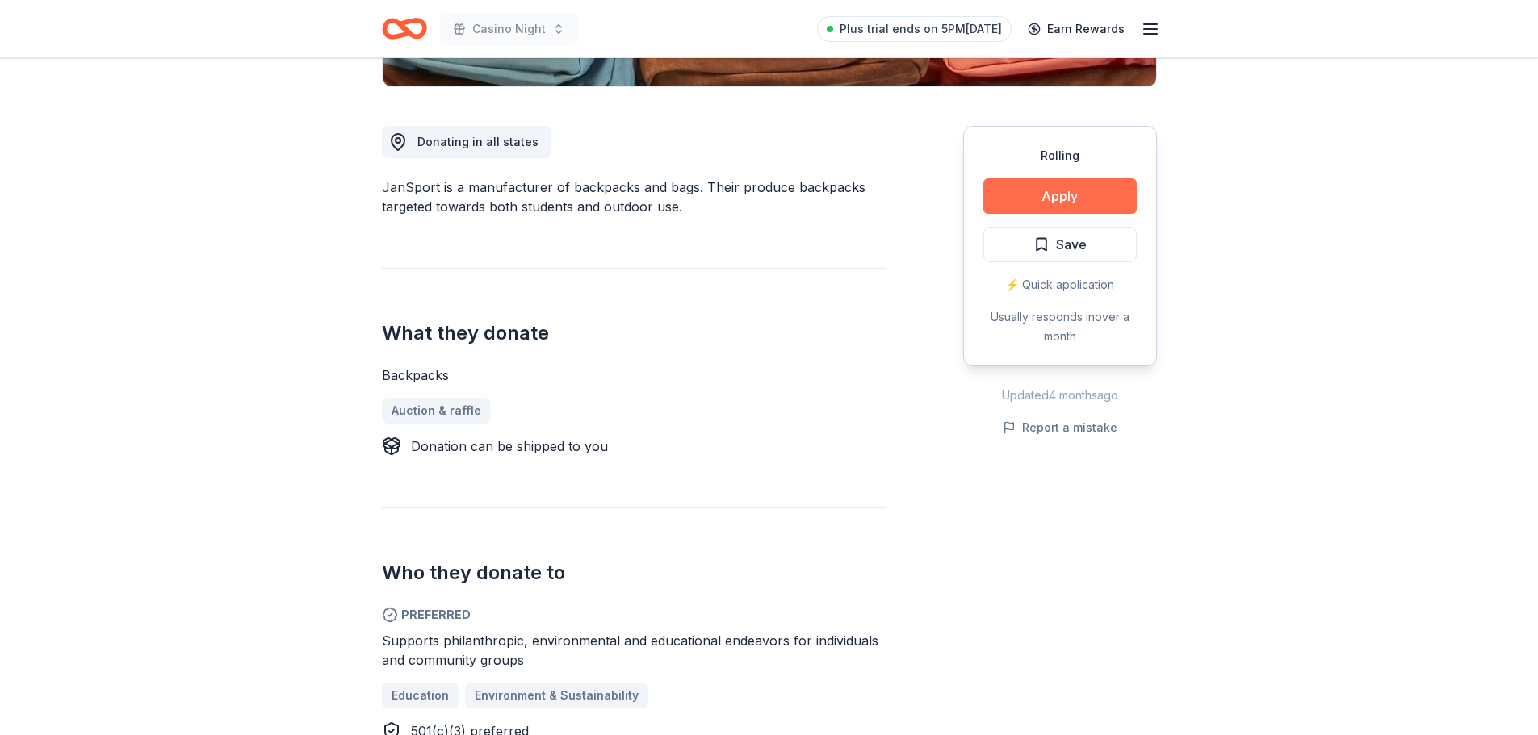
click at [1078, 192] on button "Apply" at bounding box center [1059, 196] width 153 height 36
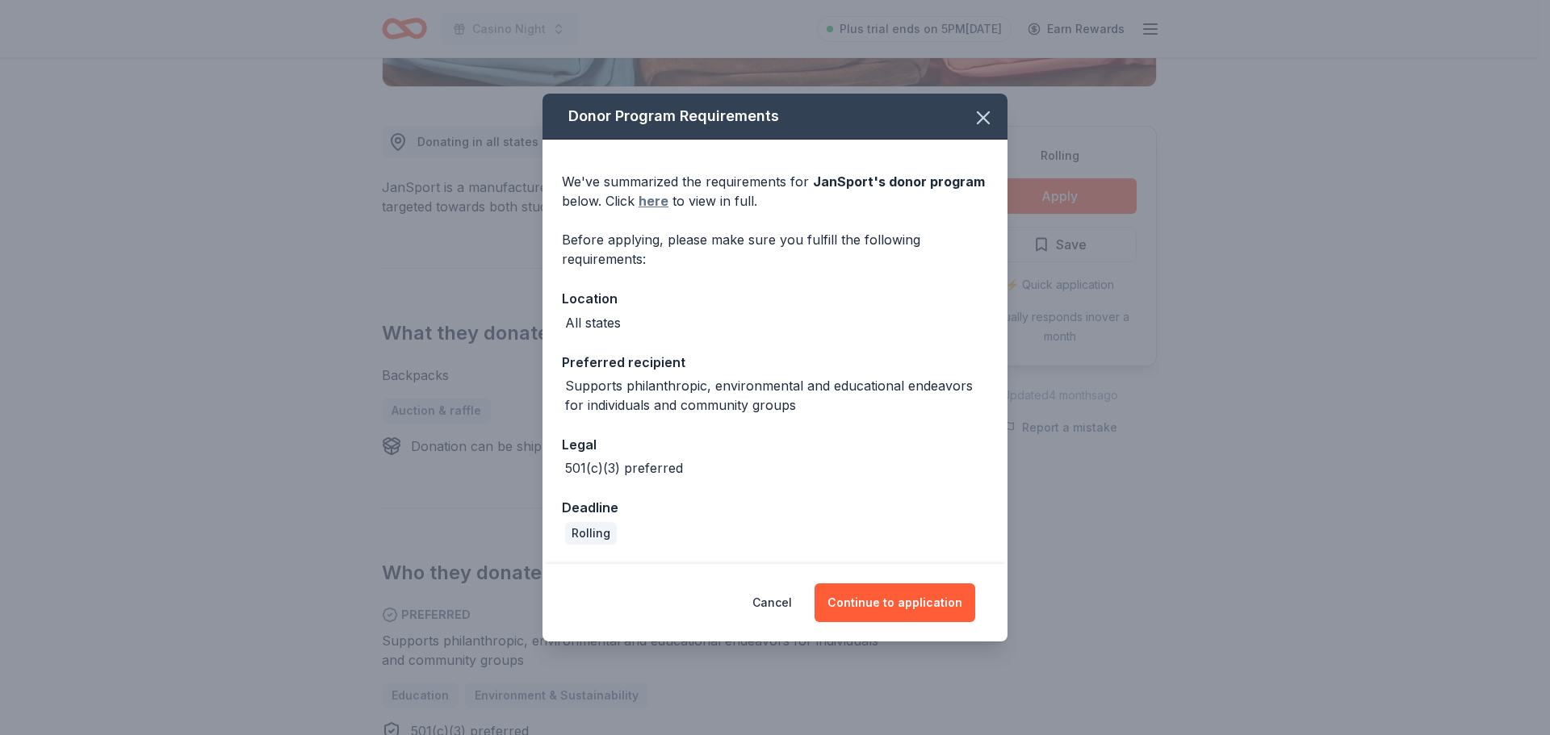
click at [648, 201] on link "here" at bounding box center [654, 200] width 30 height 19
click at [928, 605] on button "Continue to application" at bounding box center [895, 603] width 161 height 39
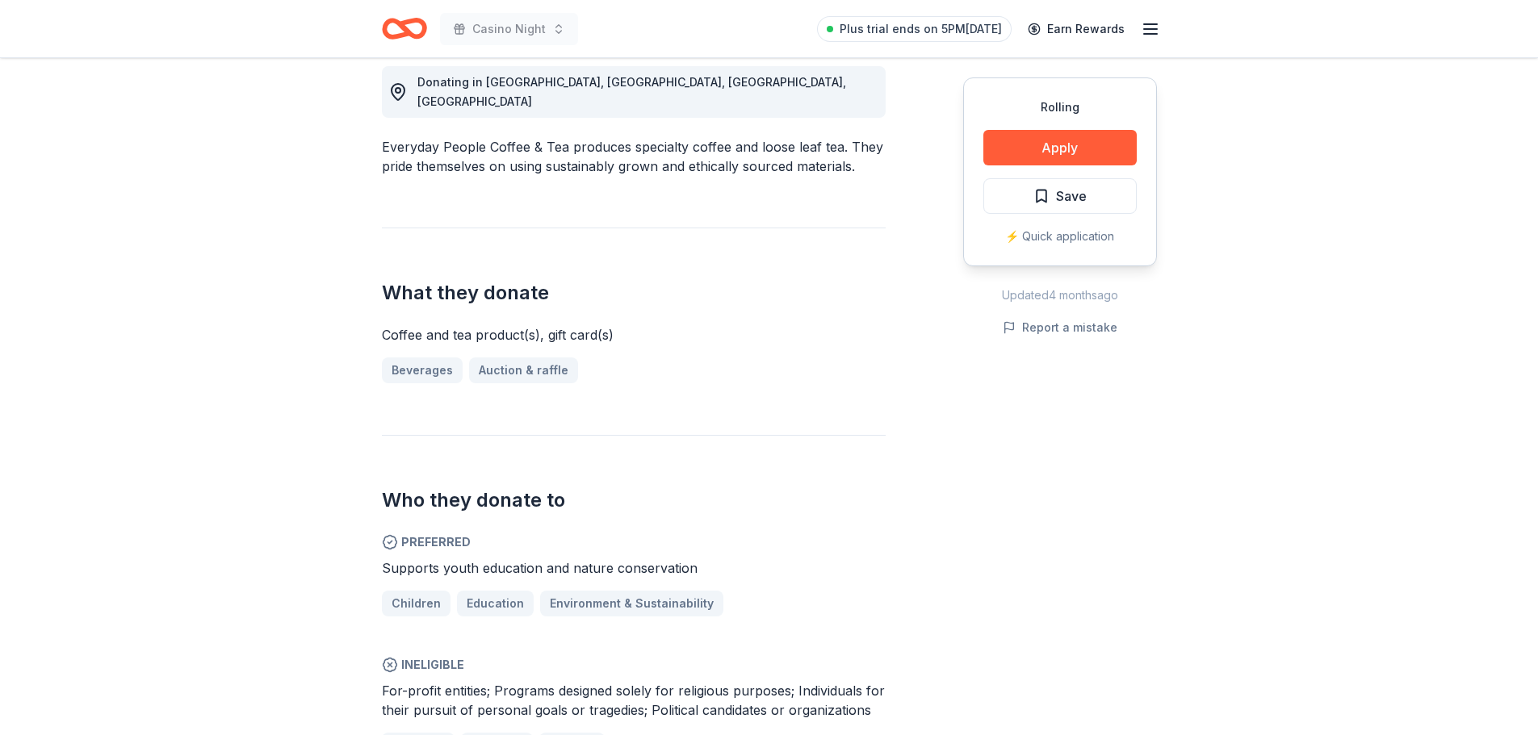
scroll to position [484, 0]
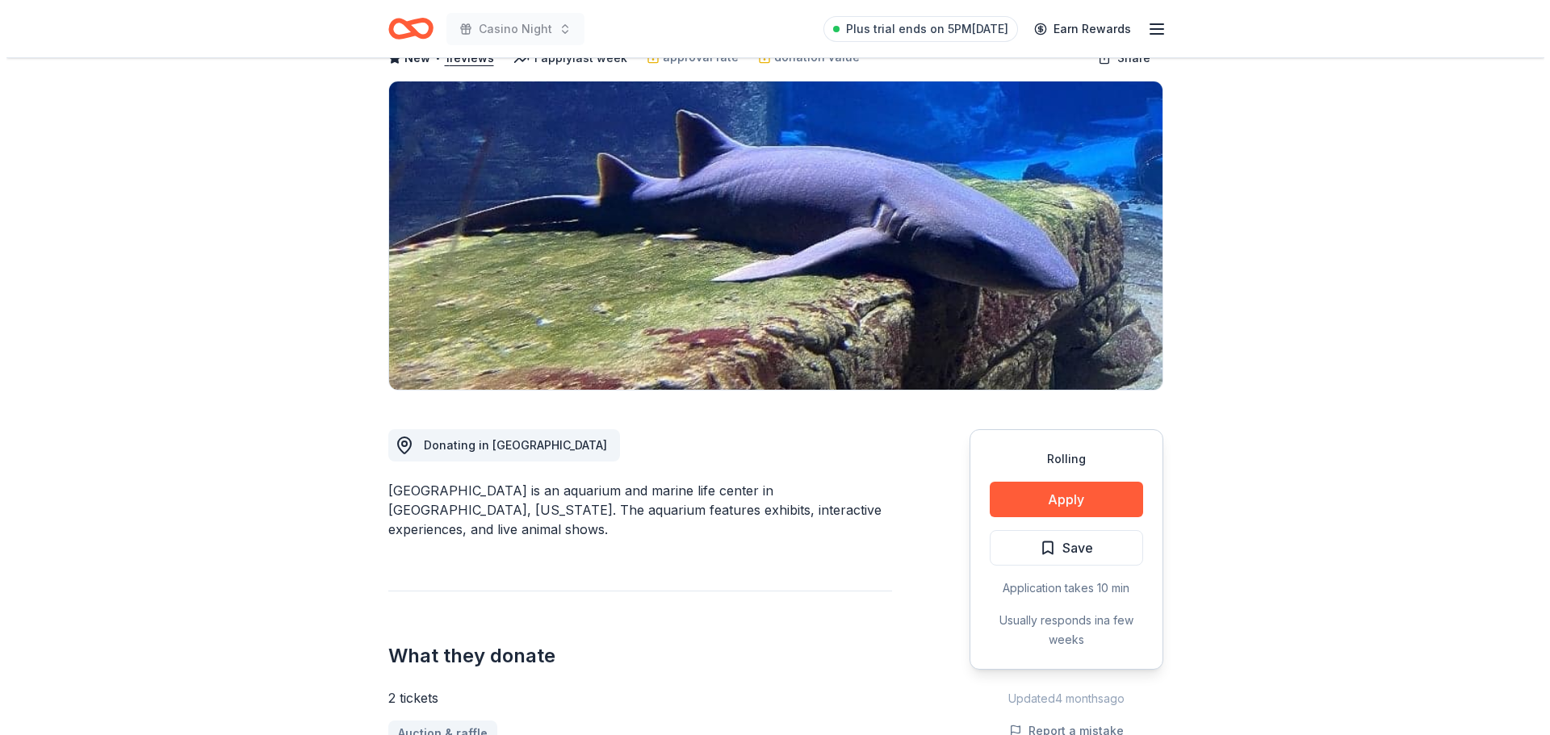
scroll to position [81, 0]
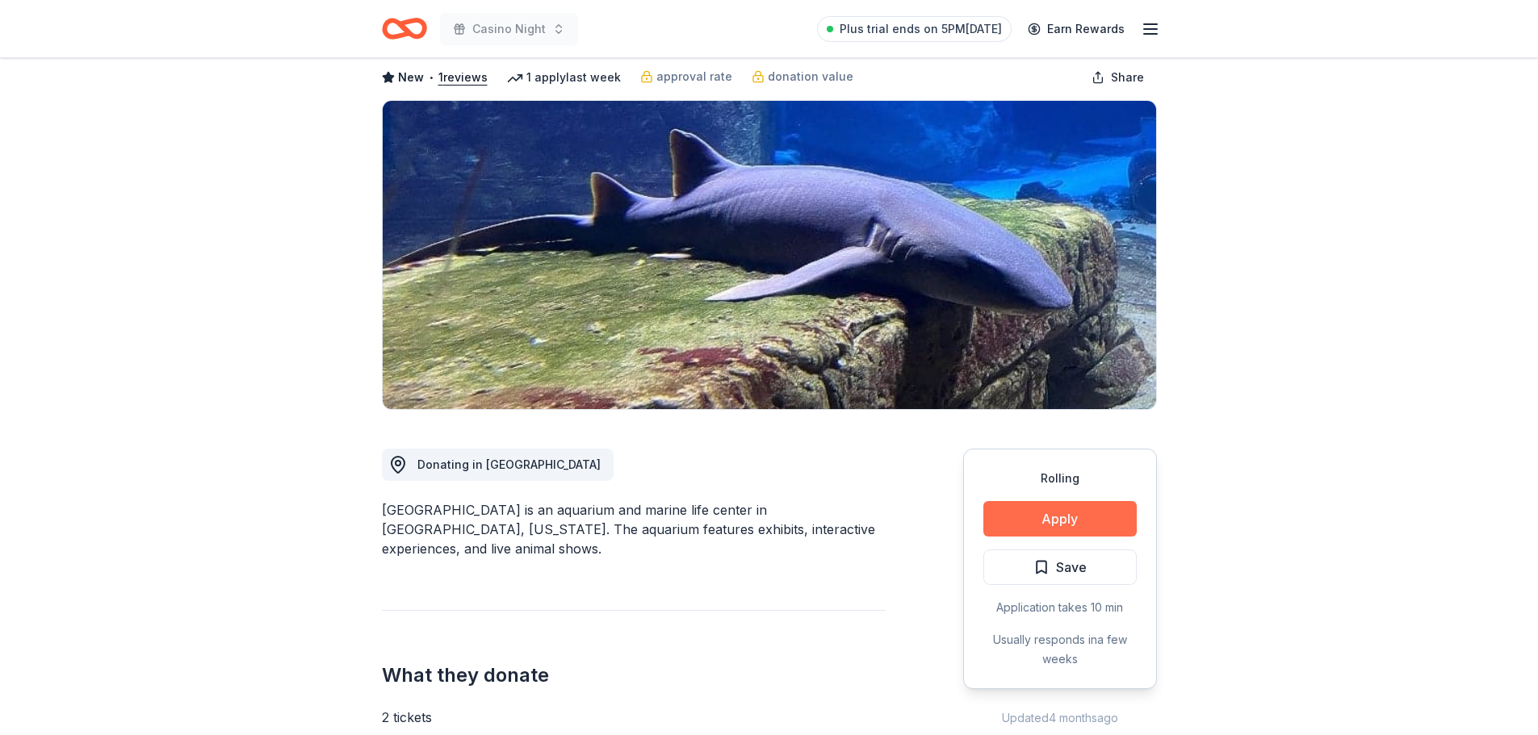
click at [1039, 521] on button "Apply" at bounding box center [1059, 519] width 153 height 36
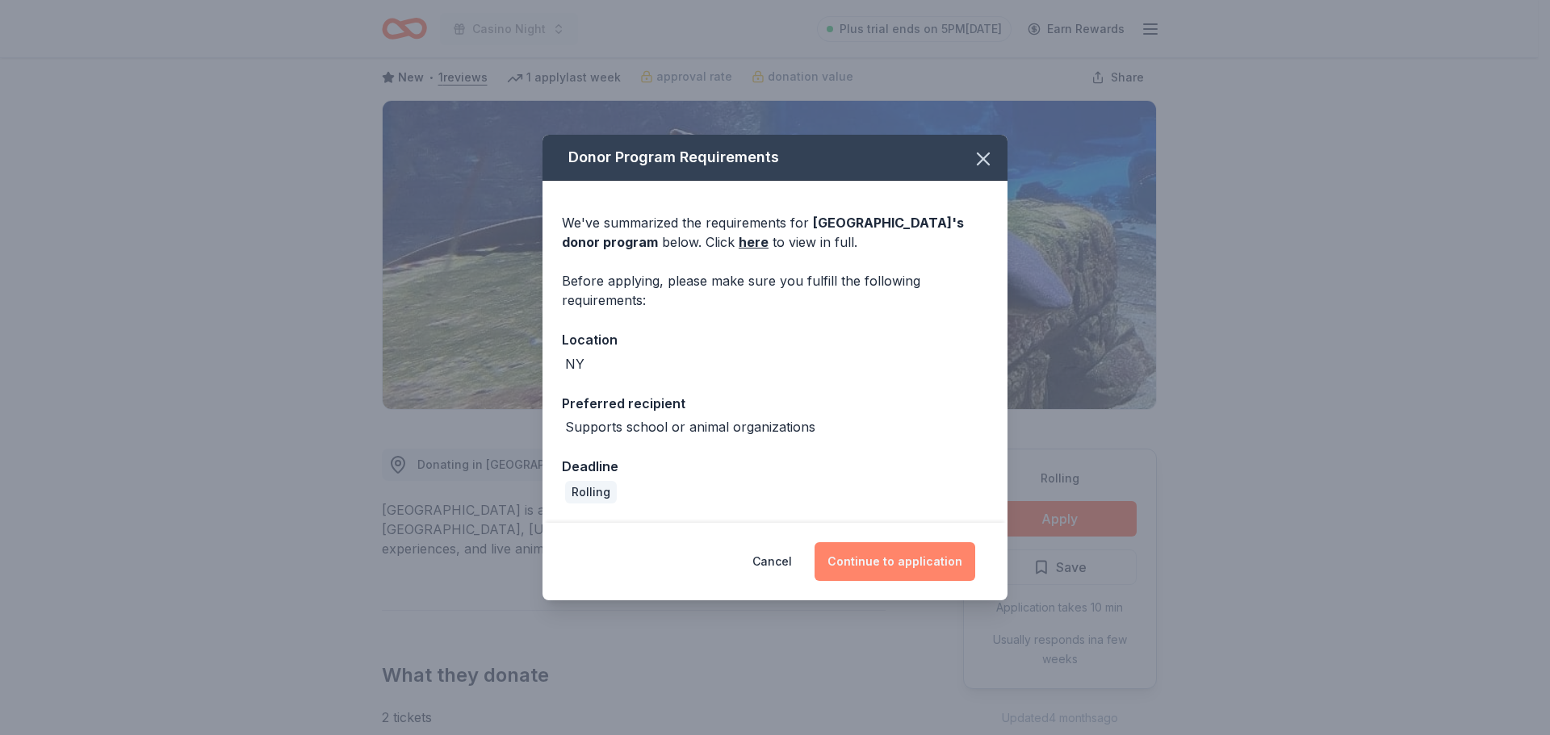
click at [889, 555] on button "Continue to application" at bounding box center [895, 561] width 161 height 39
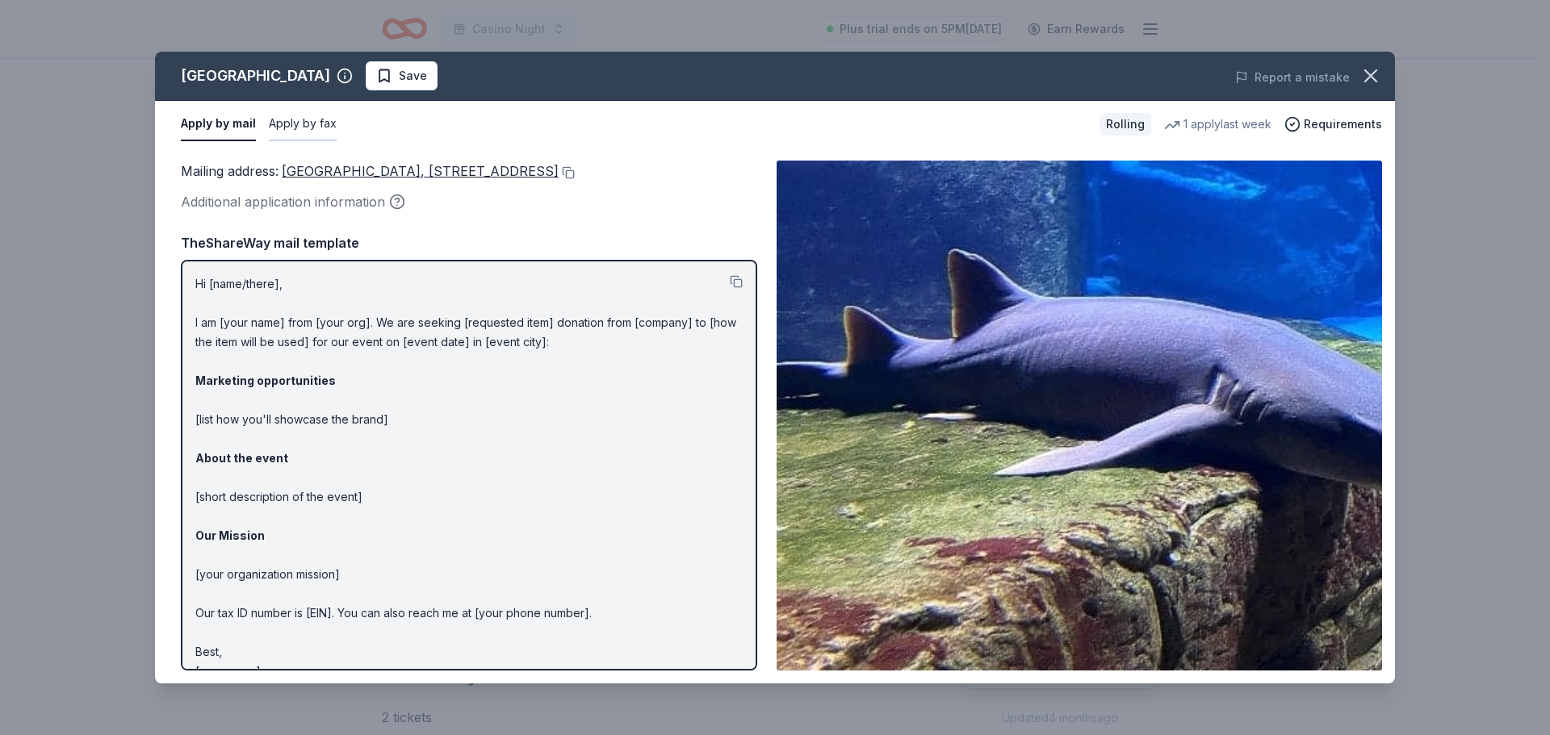
click at [306, 122] on button "Apply by fax" at bounding box center [303, 124] width 68 height 34
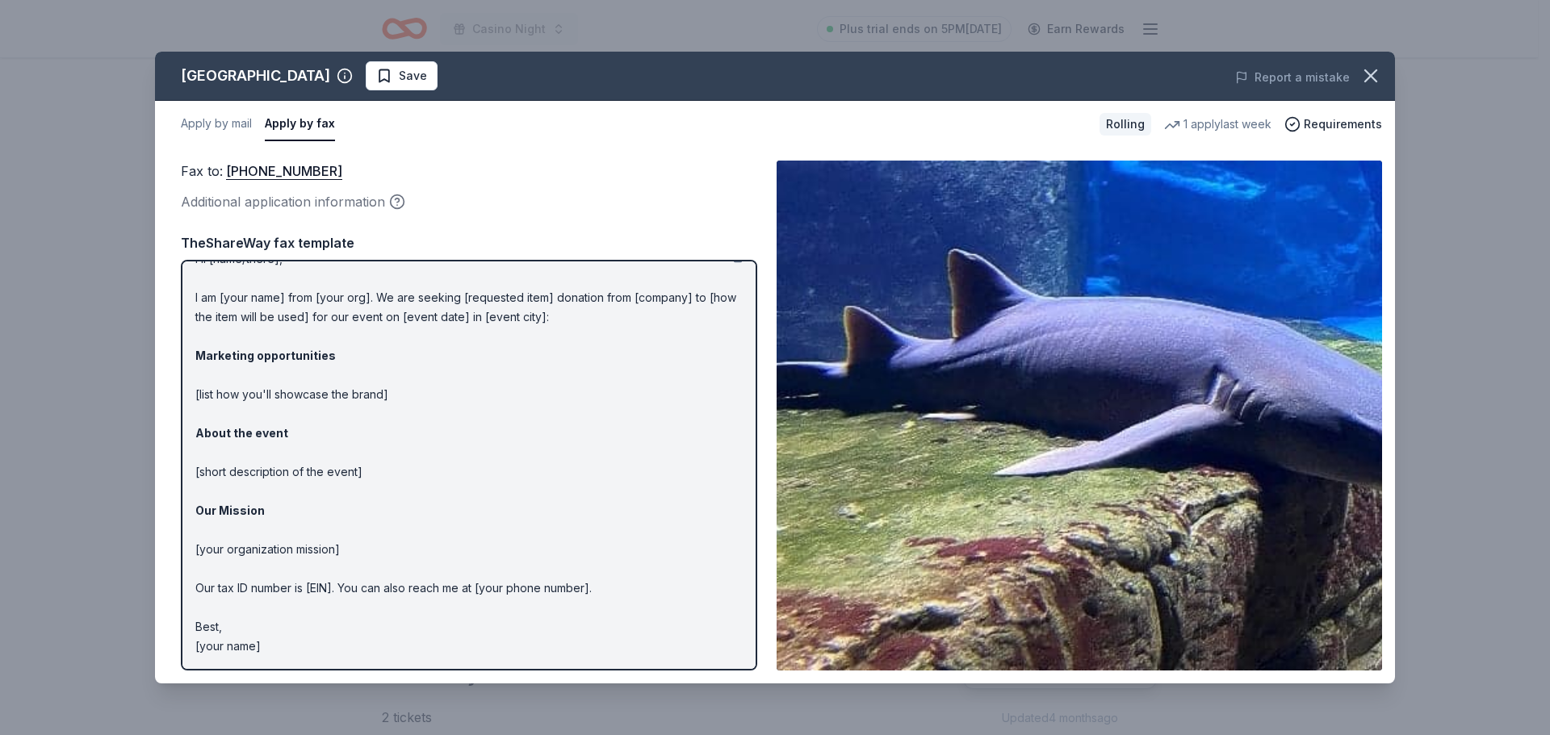
scroll to position [0, 0]
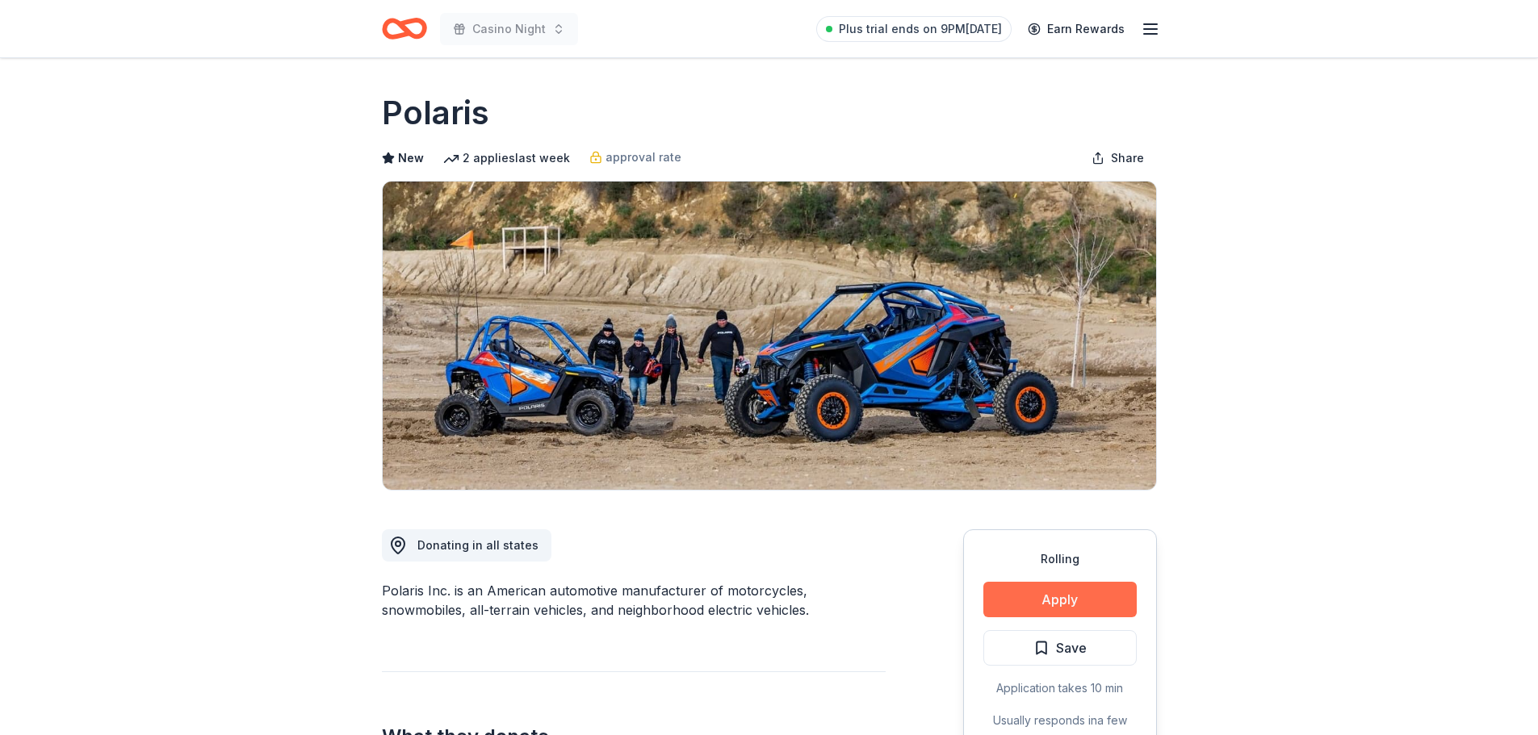
click at [1057, 602] on button "Apply" at bounding box center [1059, 600] width 153 height 36
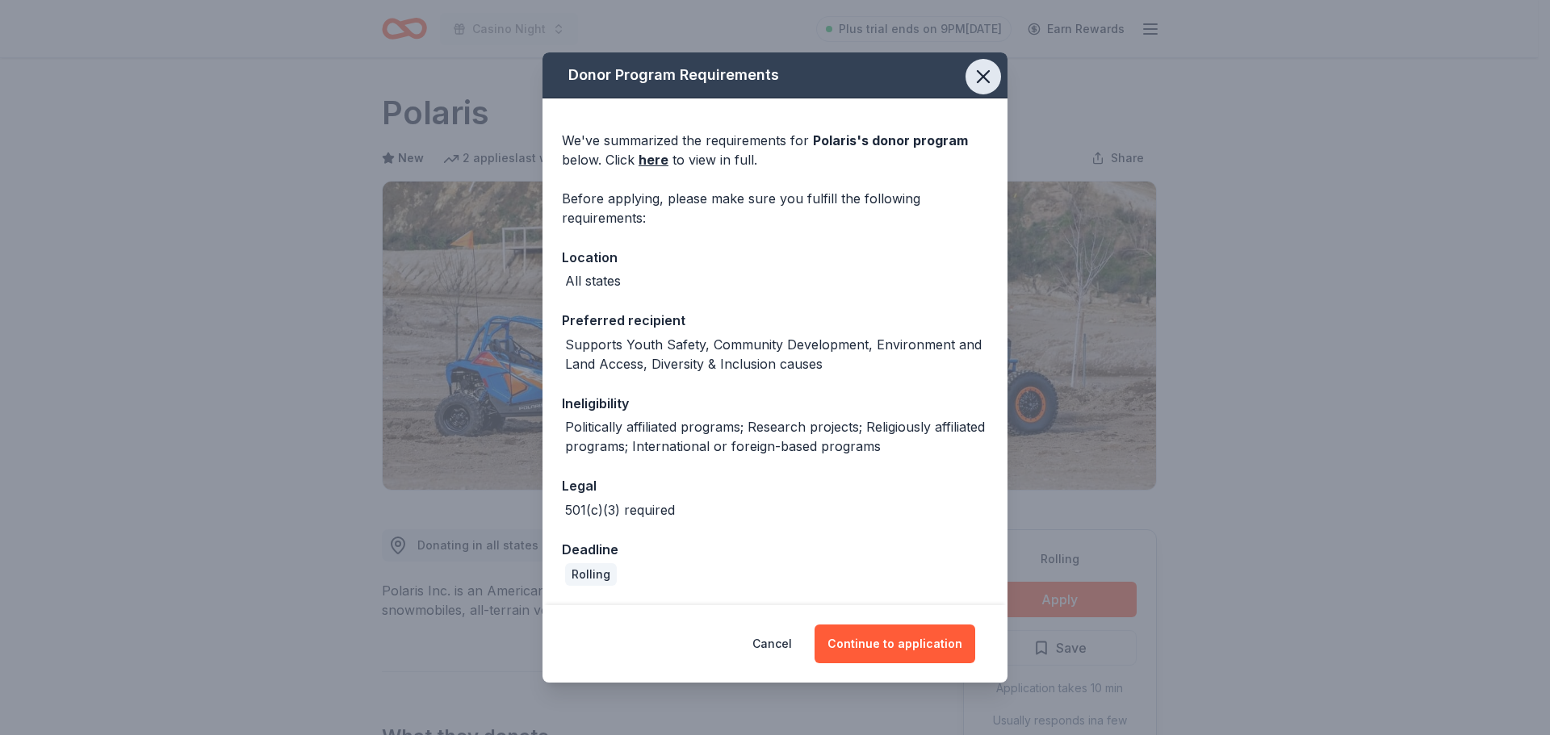
click at [985, 71] on icon "button" at bounding box center [983, 76] width 23 height 23
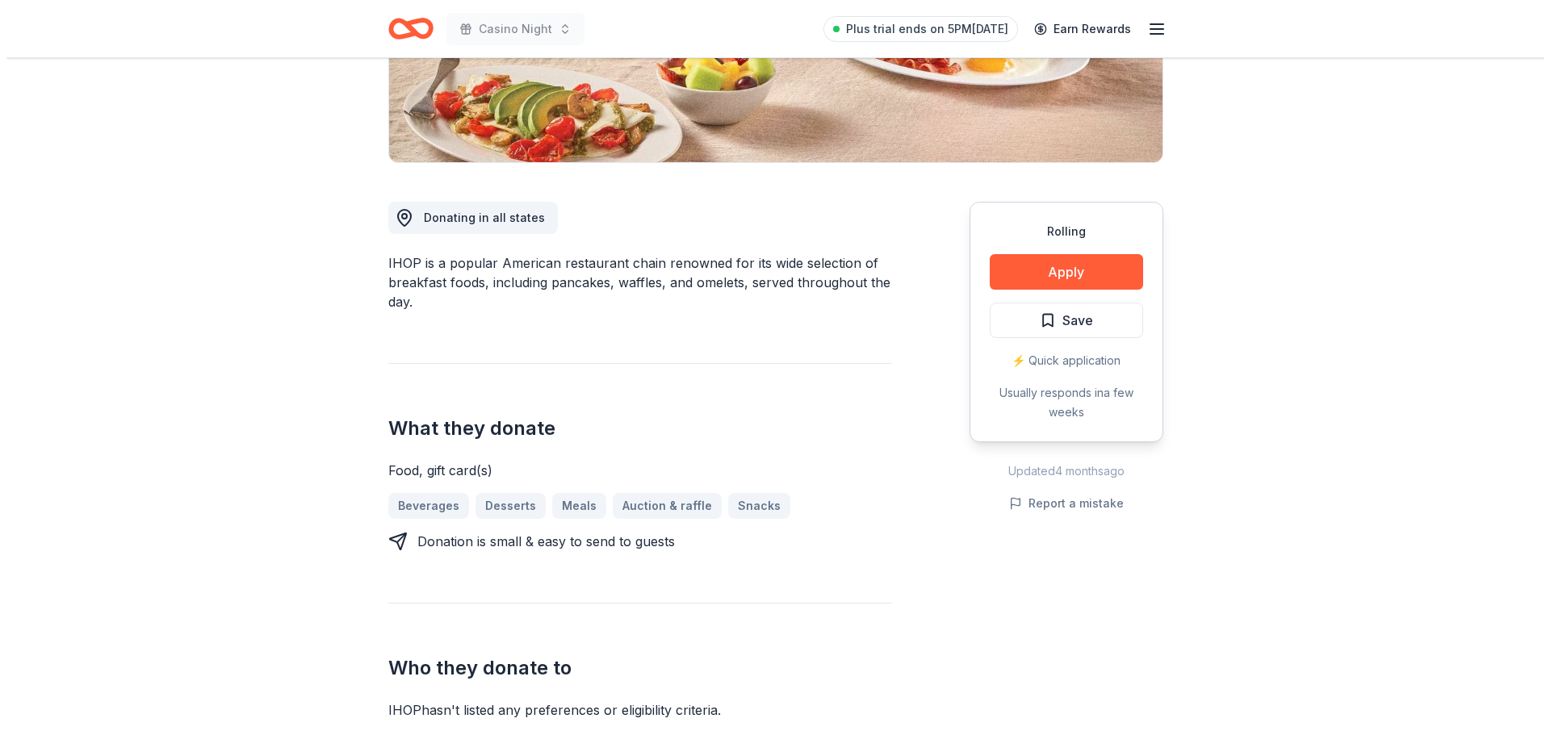
scroll to position [323, 0]
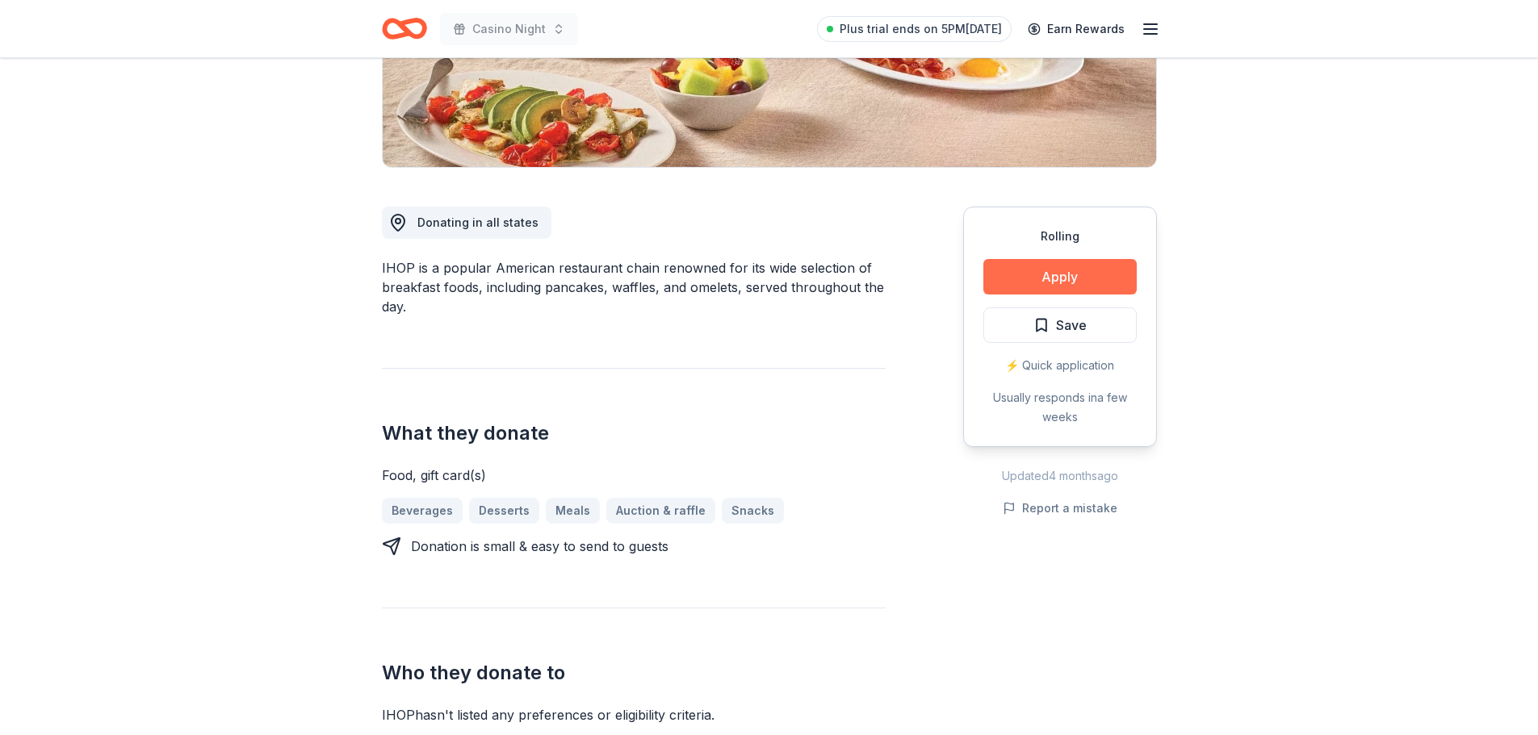
click at [1051, 269] on button "Apply" at bounding box center [1059, 277] width 153 height 36
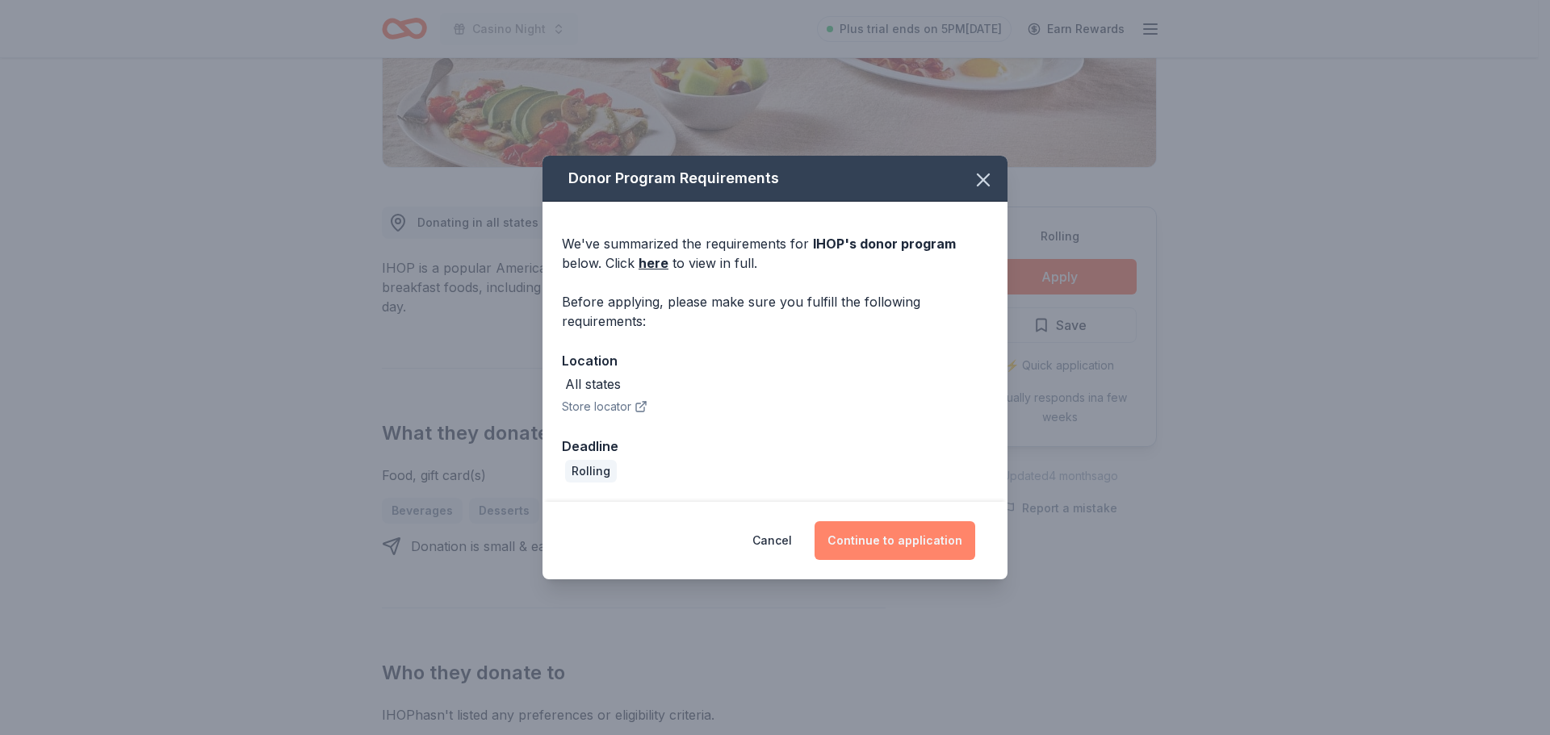
click at [935, 557] on button "Continue to application" at bounding box center [895, 540] width 161 height 39
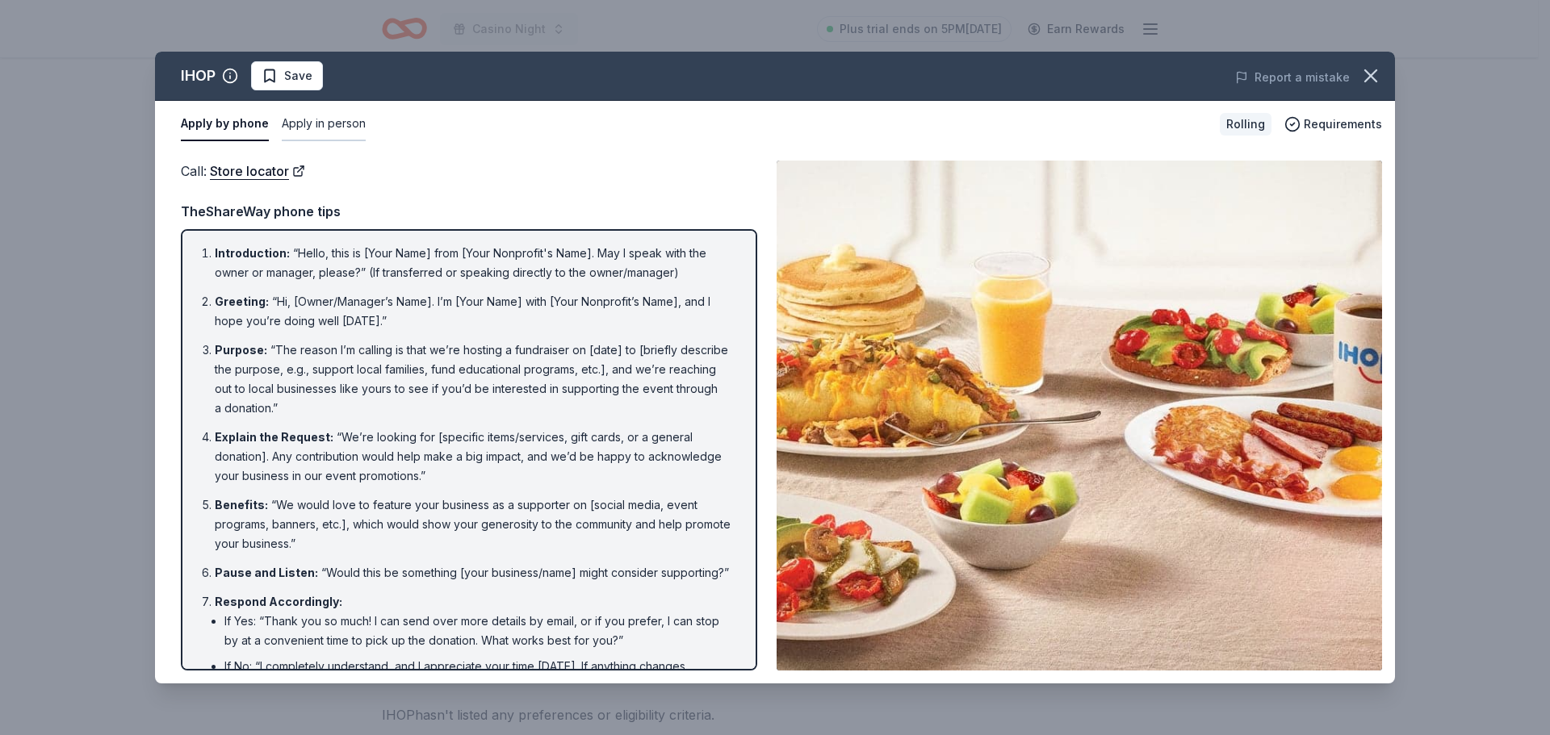
click at [315, 124] on button "Apply in person" at bounding box center [324, 124] width 84 height 34
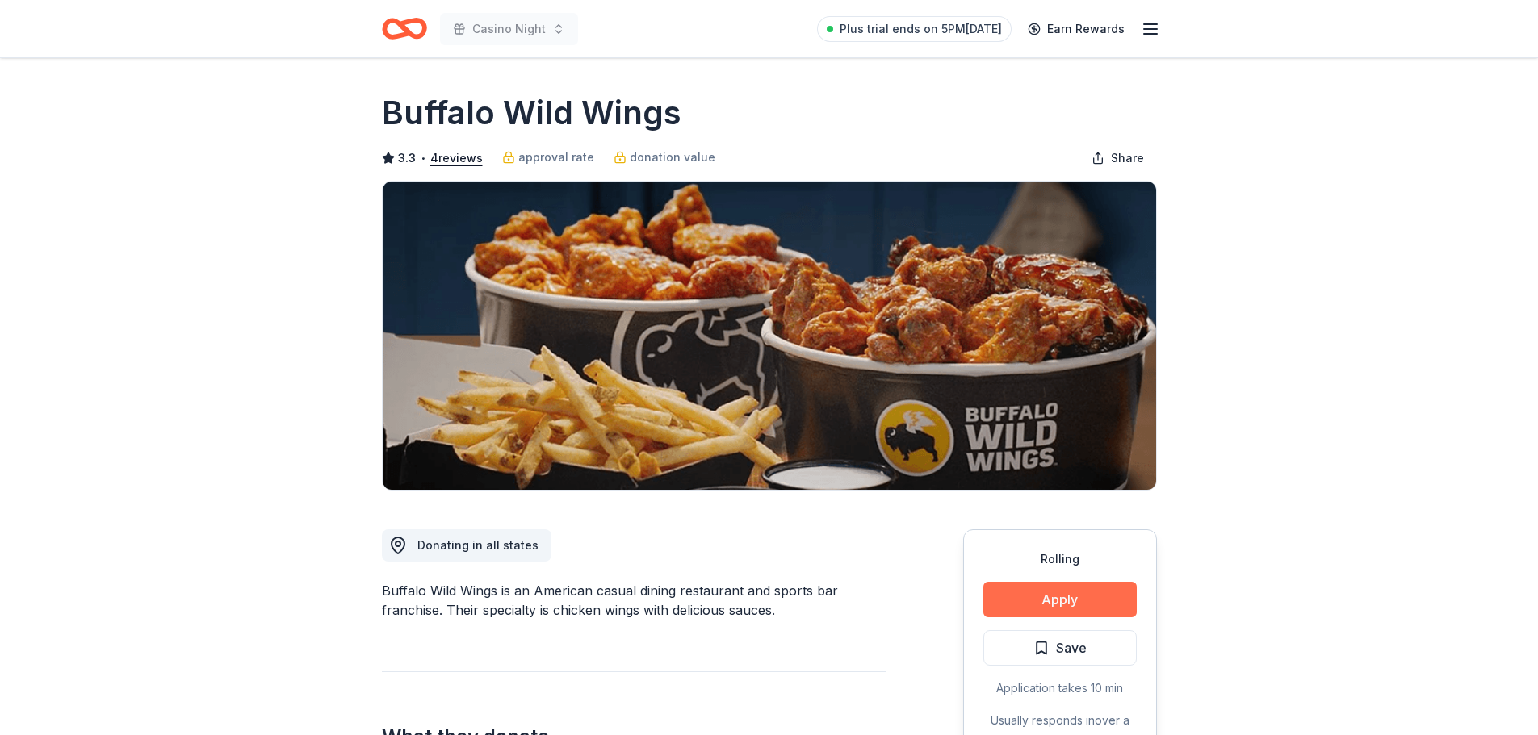
click at [1070, 606] on button "Apply" at bounding box center [1059, 600] width 153 height 36
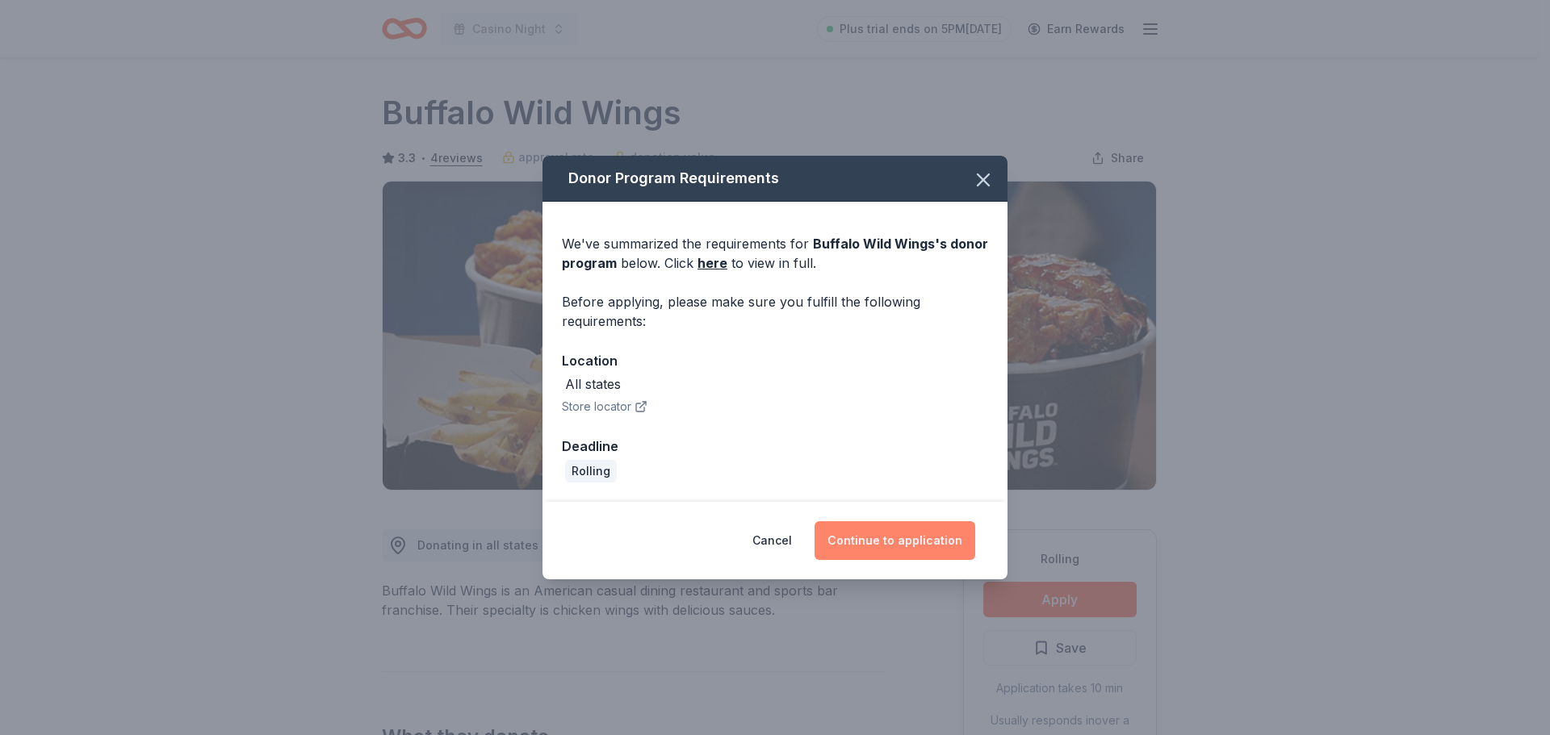
click at [872, 551] on button "Continue to application" at bounding box center [895, 540] width 161 height 39
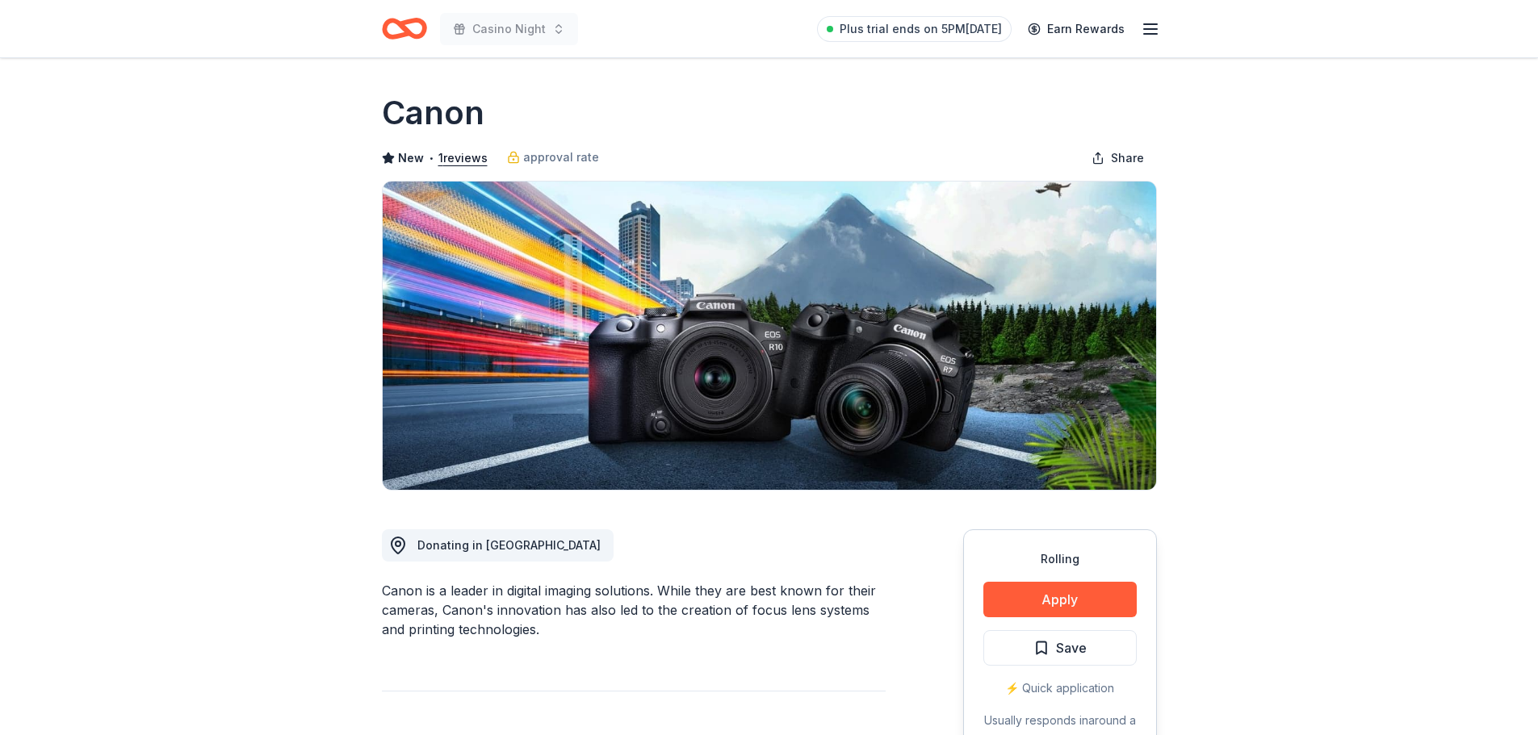
scroll to position [404, 0]
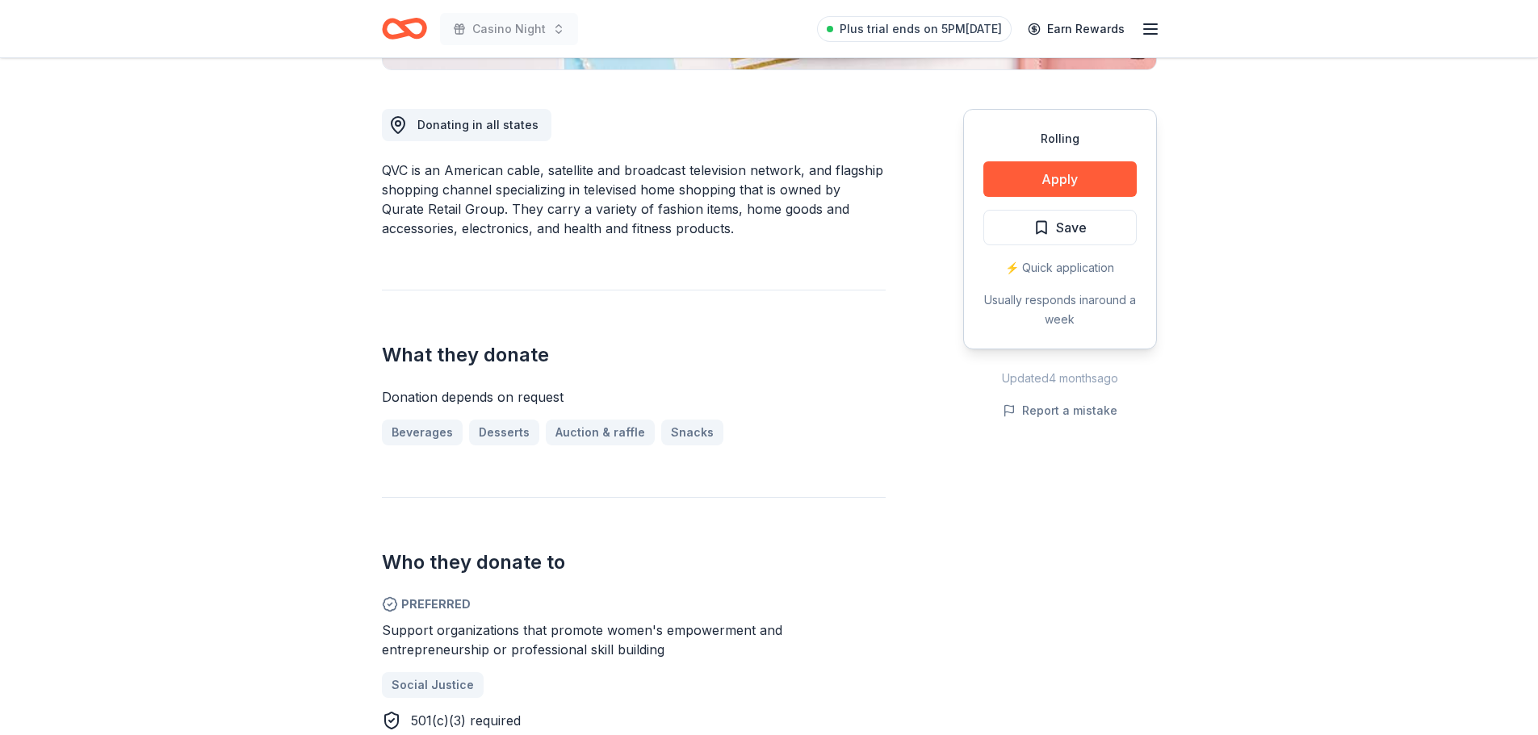
scroll to position [484, 0]
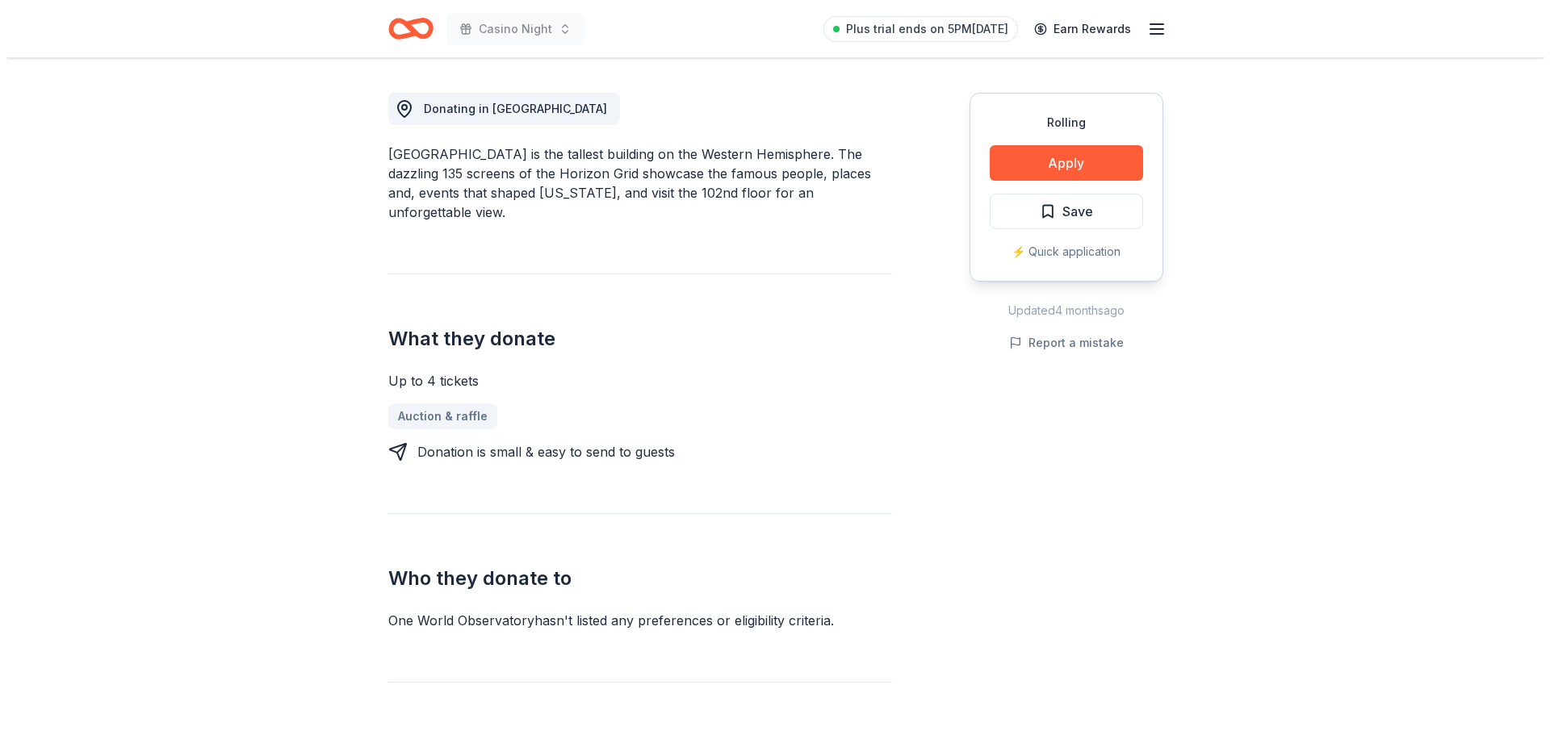
scroll to position [404, 0]
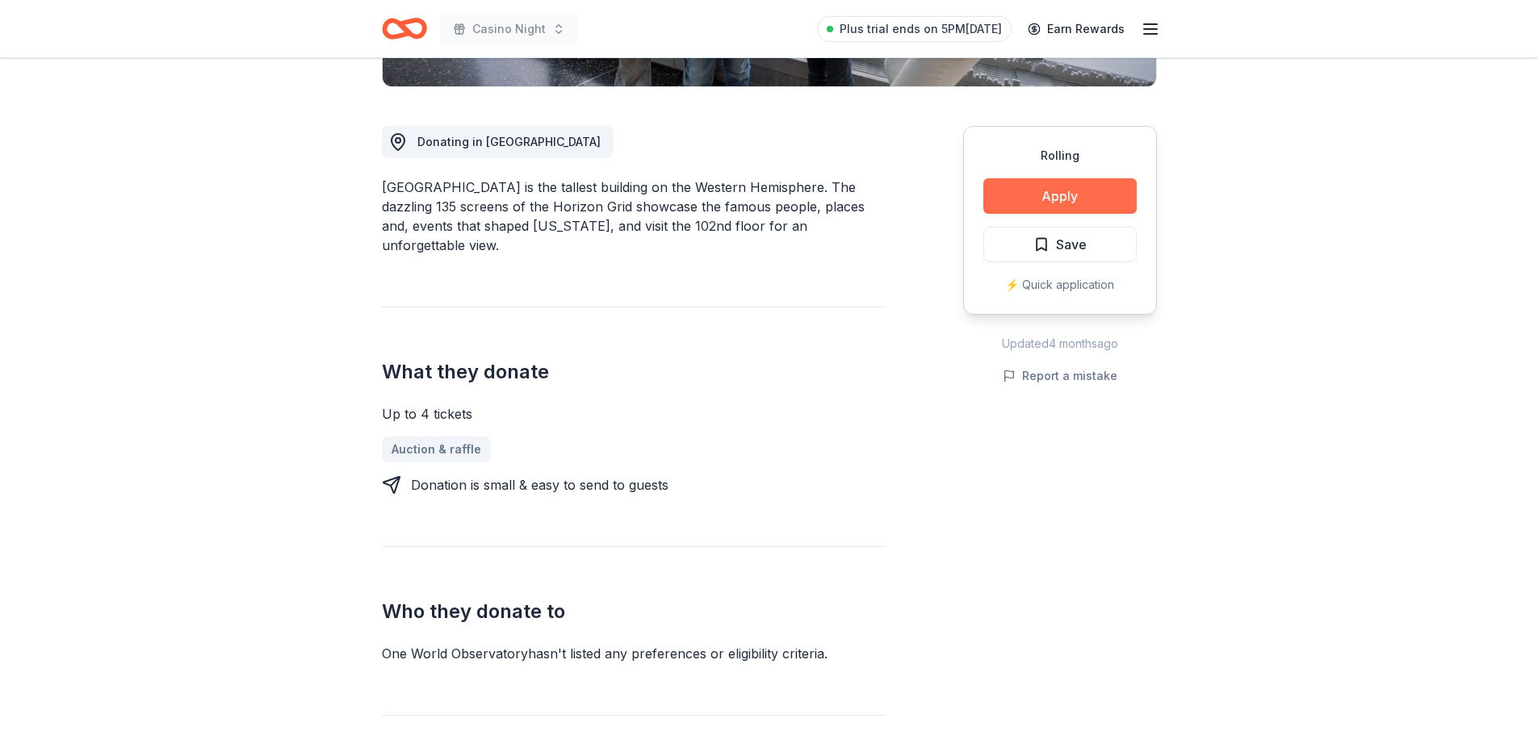
click at [1045, 190] on button "Apply" at bounding box center [1059, 196] width 153 height 36
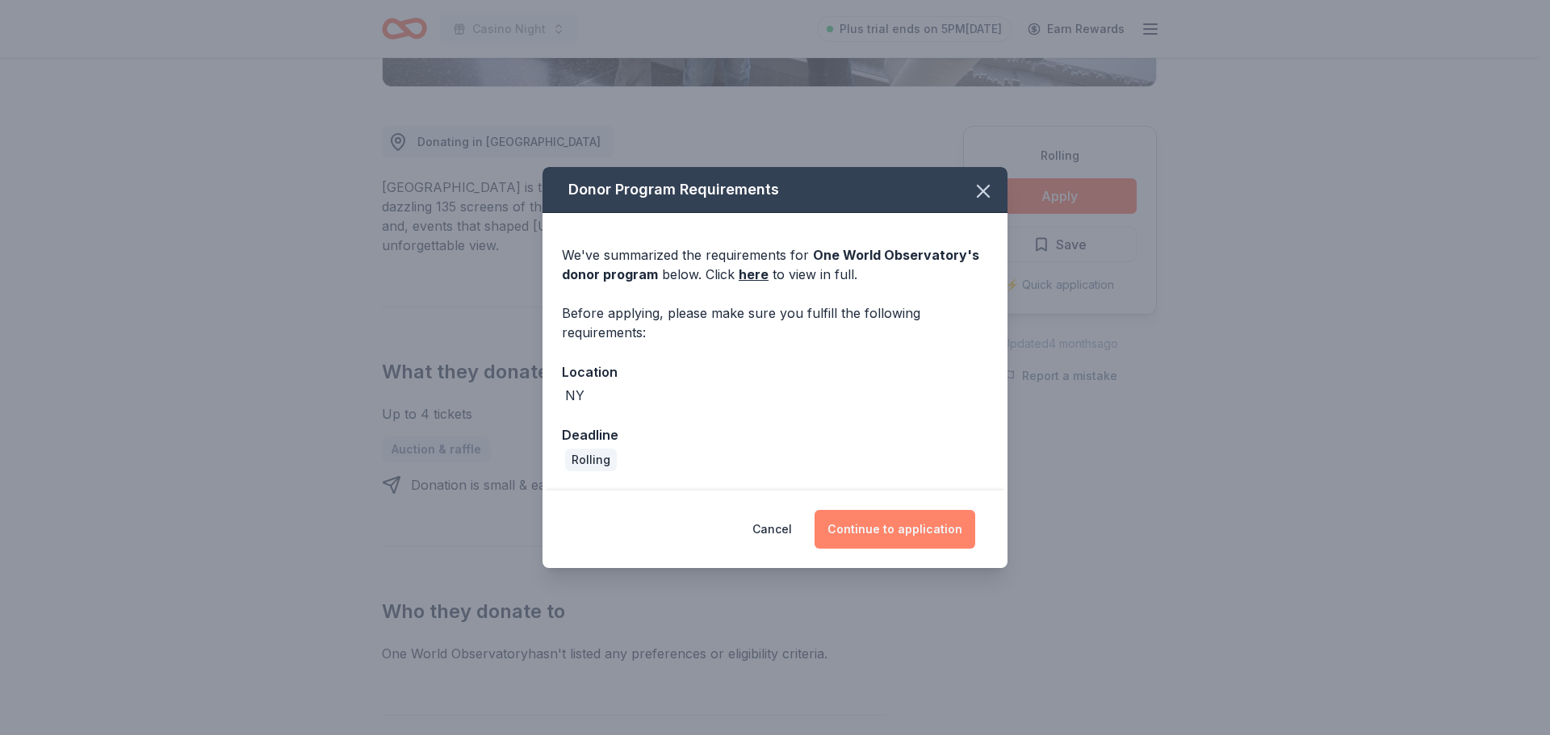
click at [915, 535] on button "Continue to application" at bounding box center [895, 529] width 161 height 39
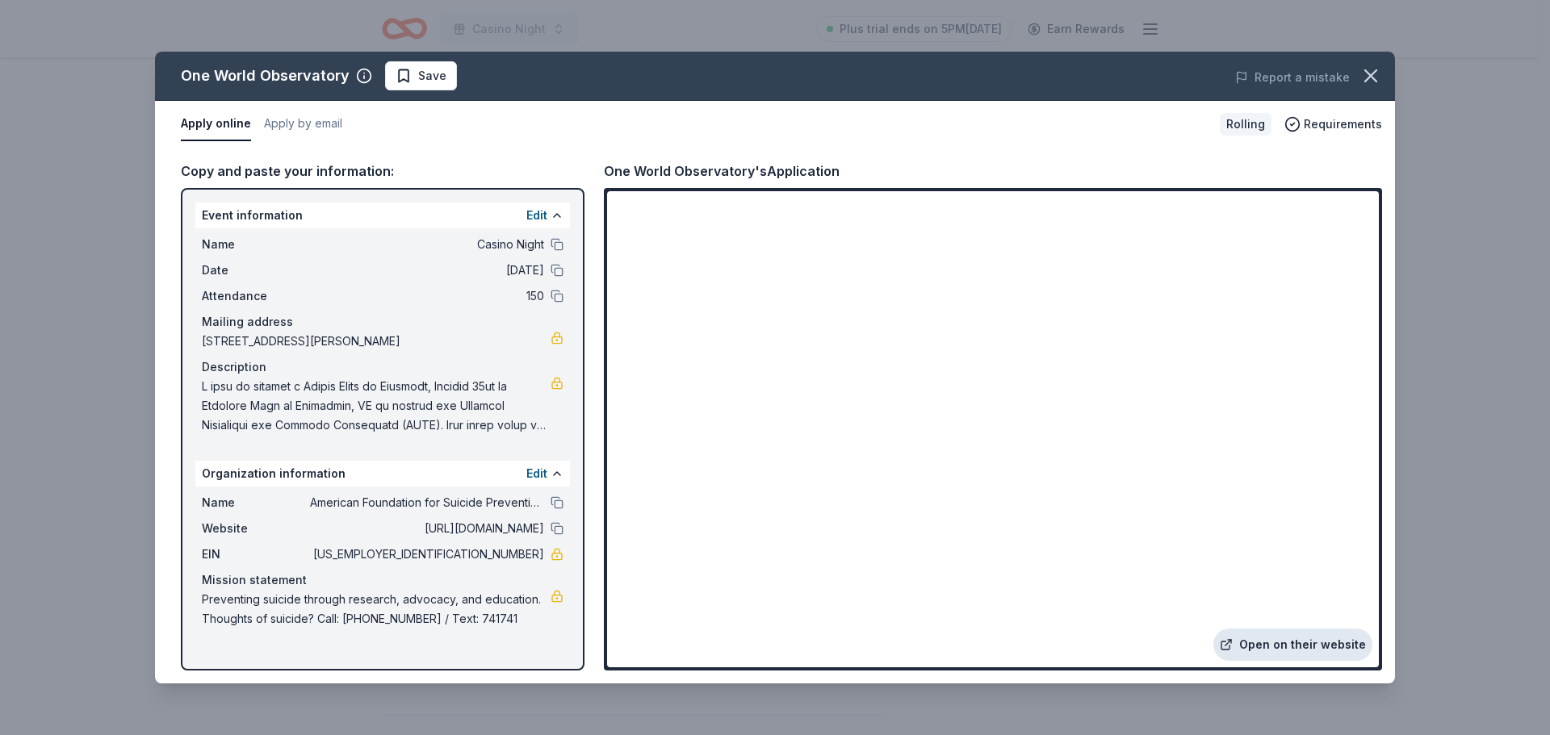
click at [1339, 645] on link "Open on their website" at bounding box center [1292, 645] width 159 height 32
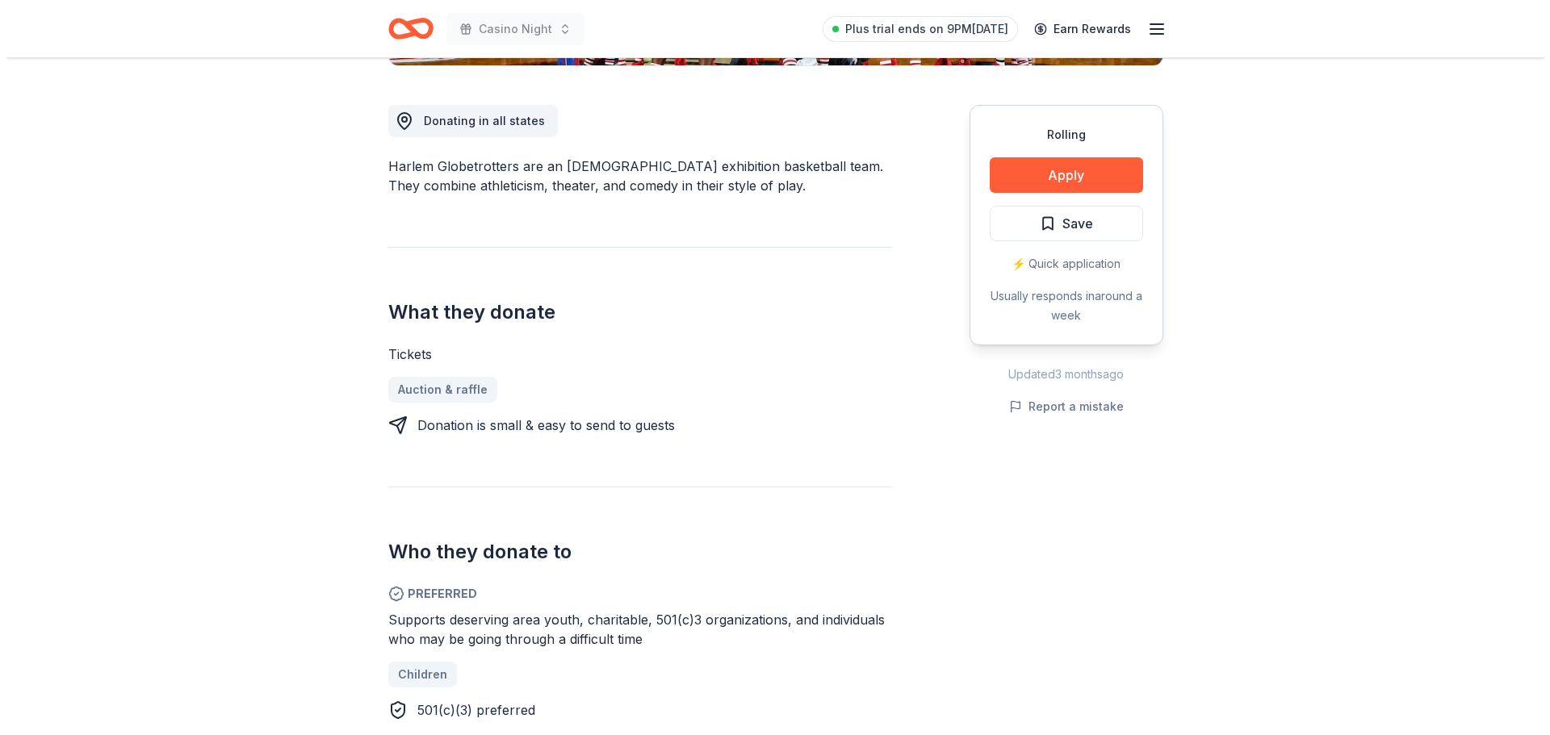
scroll to position [484, 0]
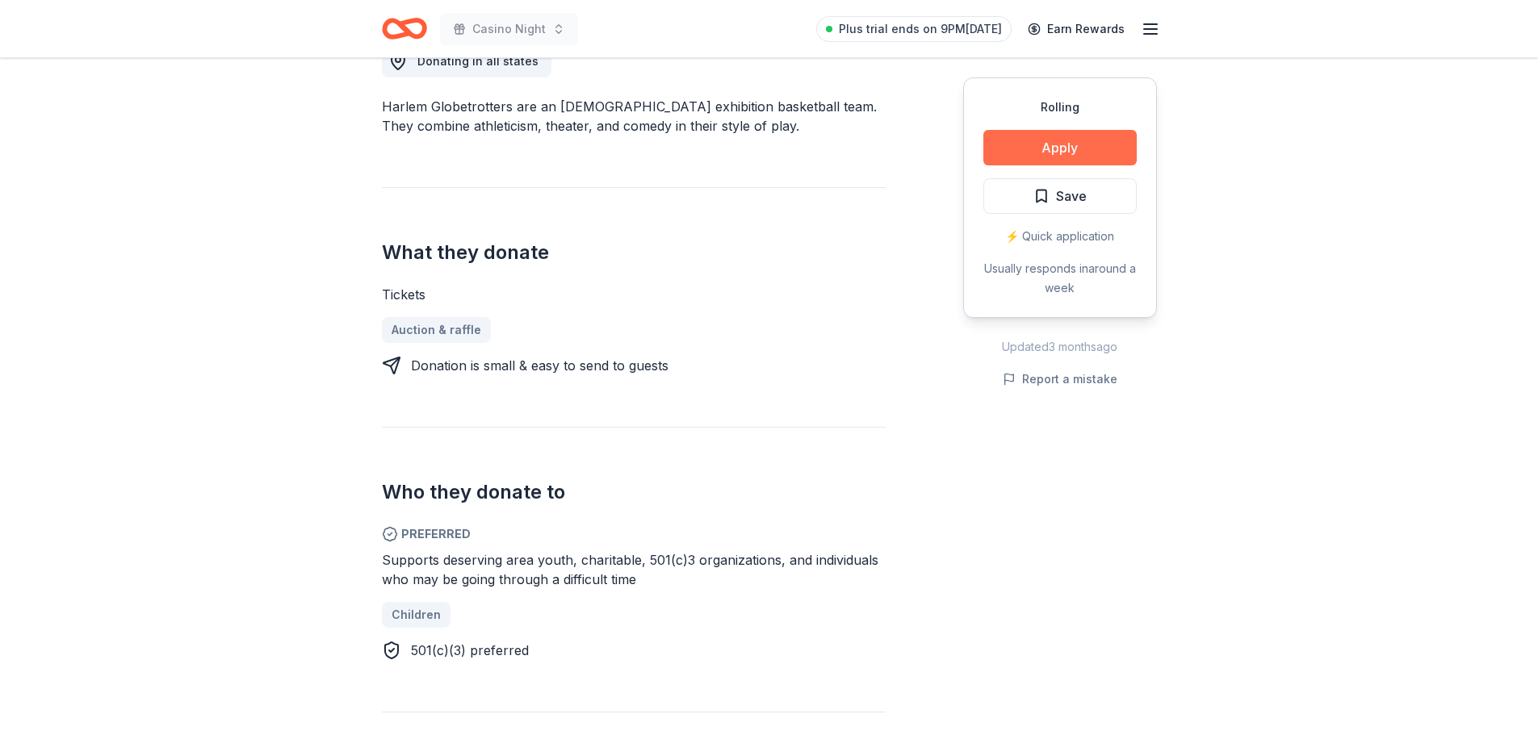
click at [1053, 151] on button "Apply" at bounding box center [1059, 148] width 153 height 36
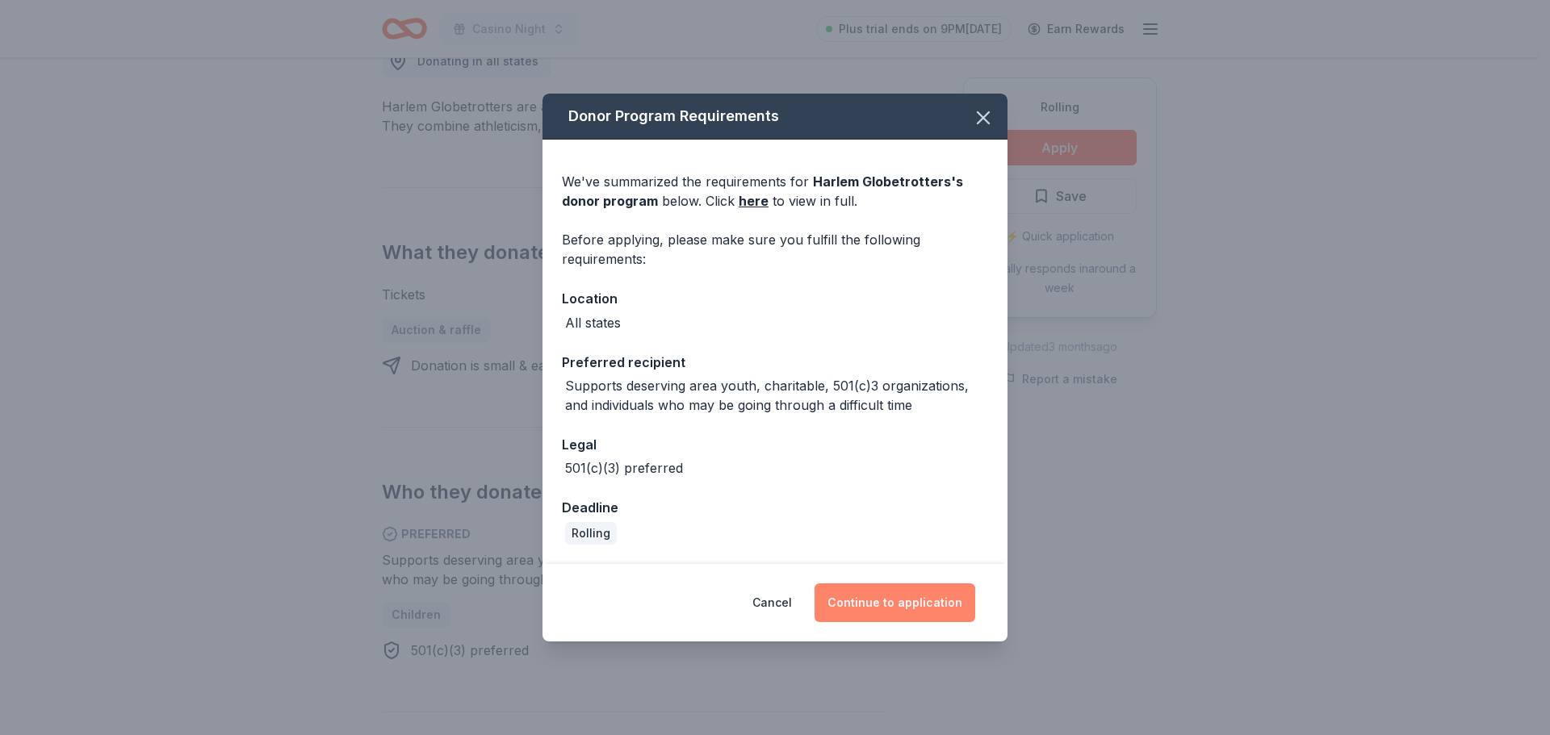
click at [895, 601] on button "Continue to application" at bounding box center [895, 603] width 161 height 39
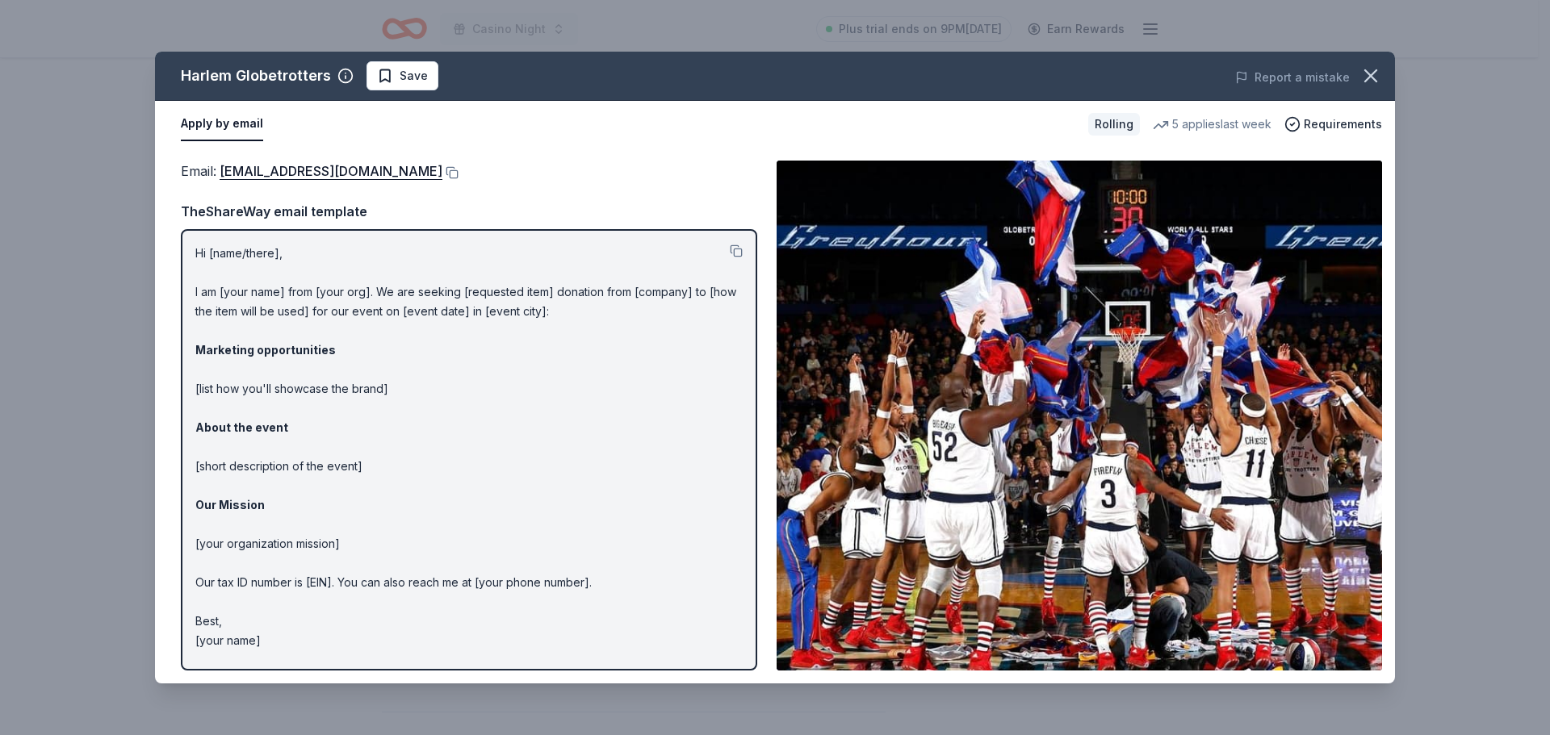
drag, startPoint x: 413, startPoint y: 173, endPoint x: 1543, endPoint y: 224, distance: 1131.3
click at [442, 173] on button at bounding box center [450, 172] width 16 height 13
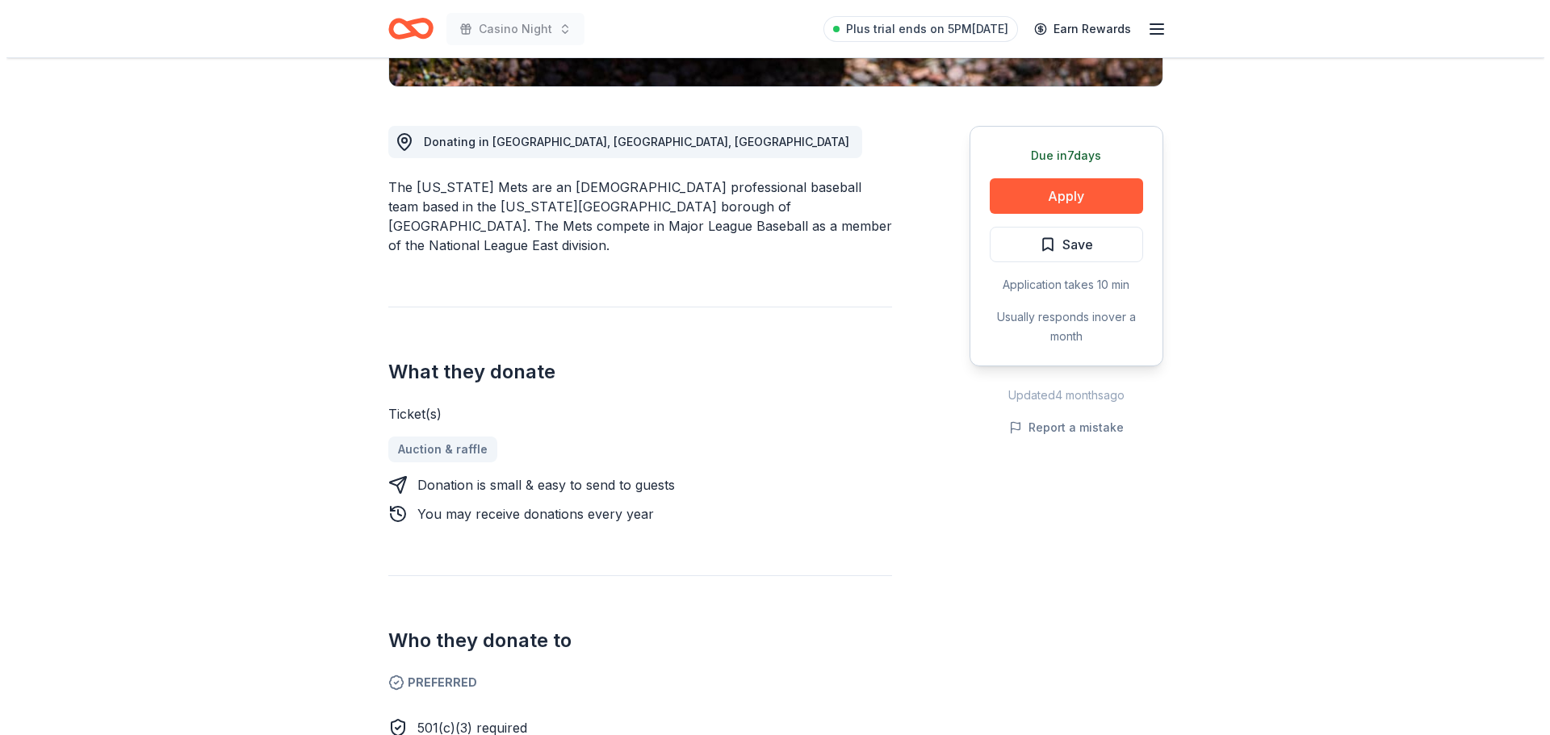
scroll to position [484, 0]
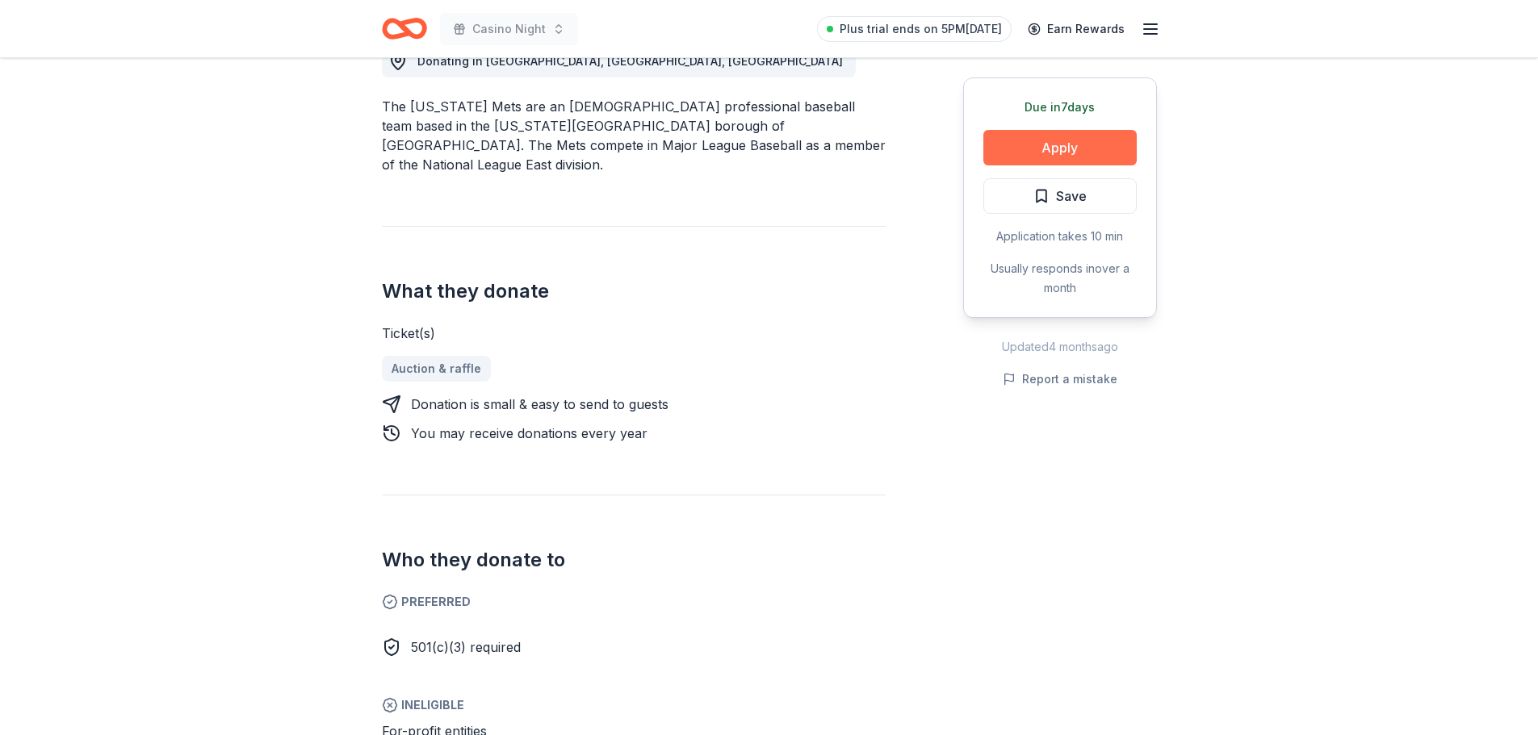
click at [1080, 145] on button "Apply" at bounding box center [1059, 148] width 153 height 36
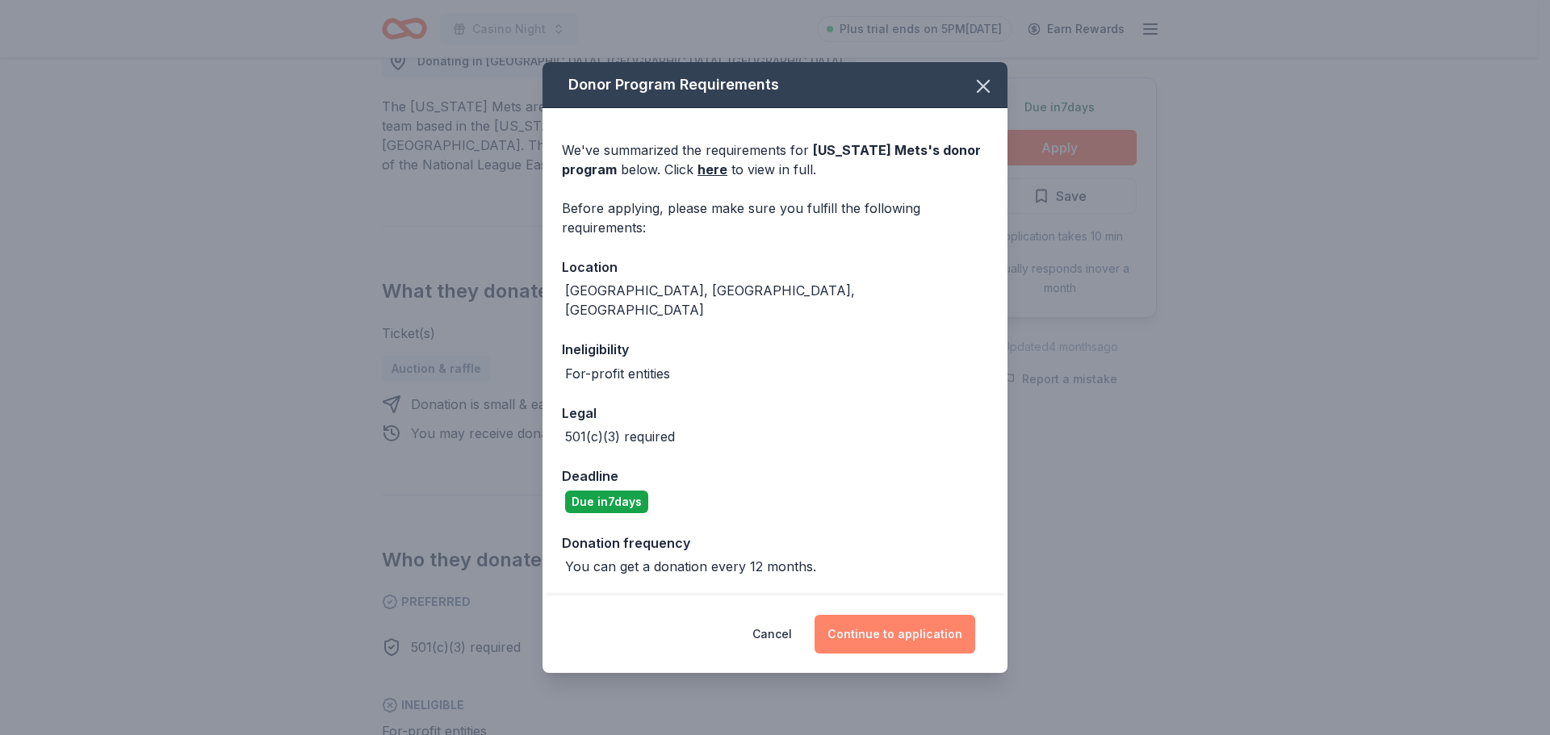
click at [916, 615] on button "Continue to application" at bounding box center [895, 634] width 161 height 39
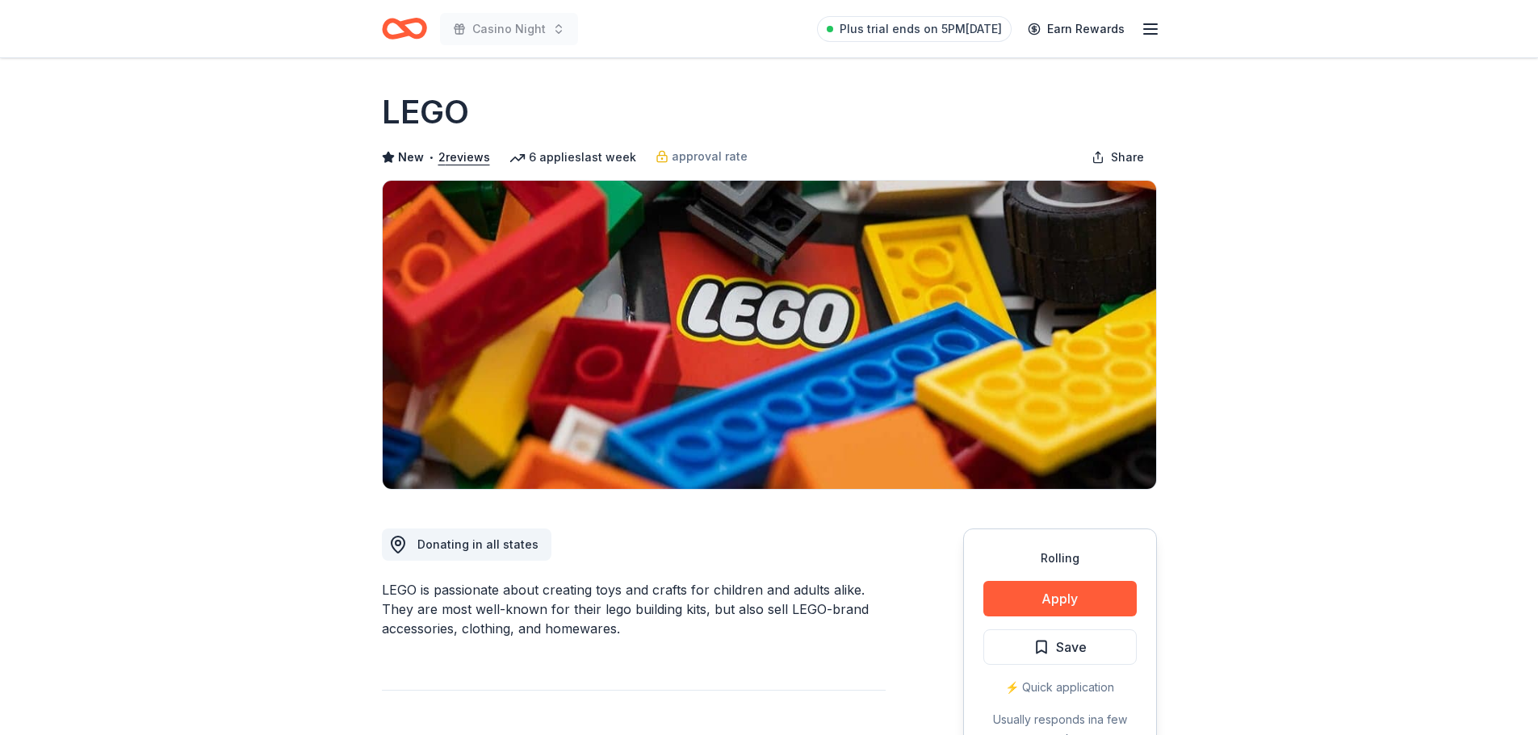
scroll to position [727, 0]
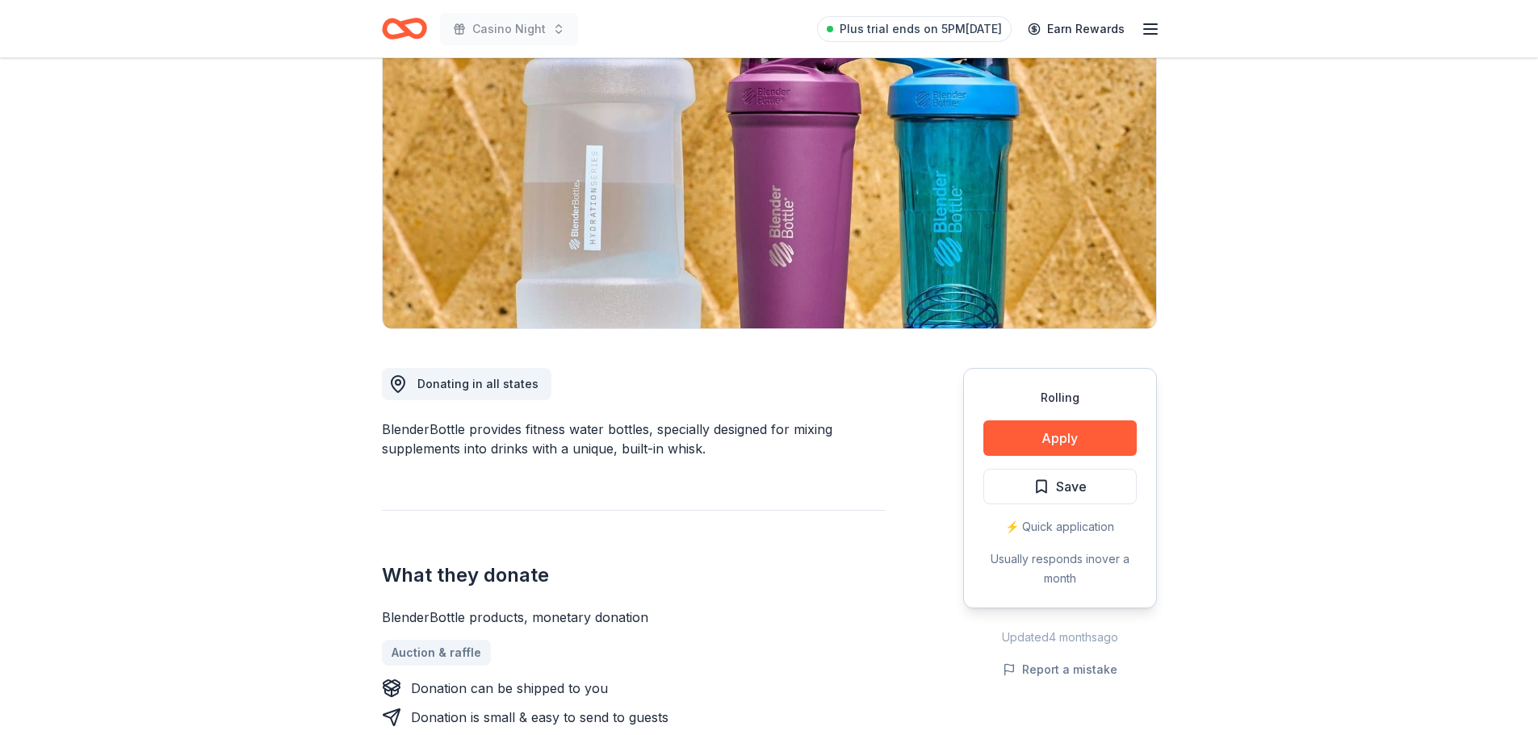
scroll to position [242, 0]
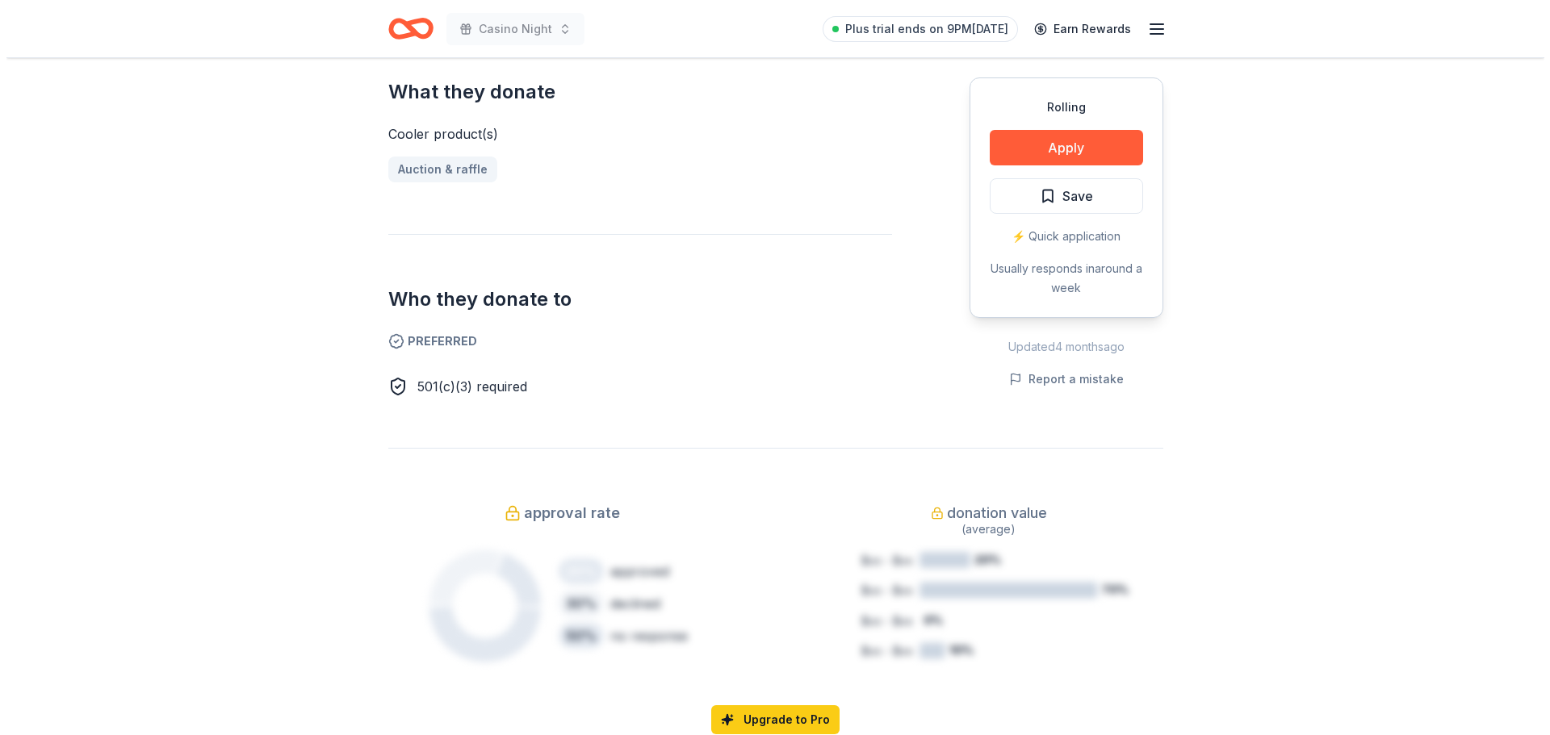
scroll to position [646, 0]
click at [1099, 149] on button "Apply" at bounding box center [1059, 148] width 153 height 36
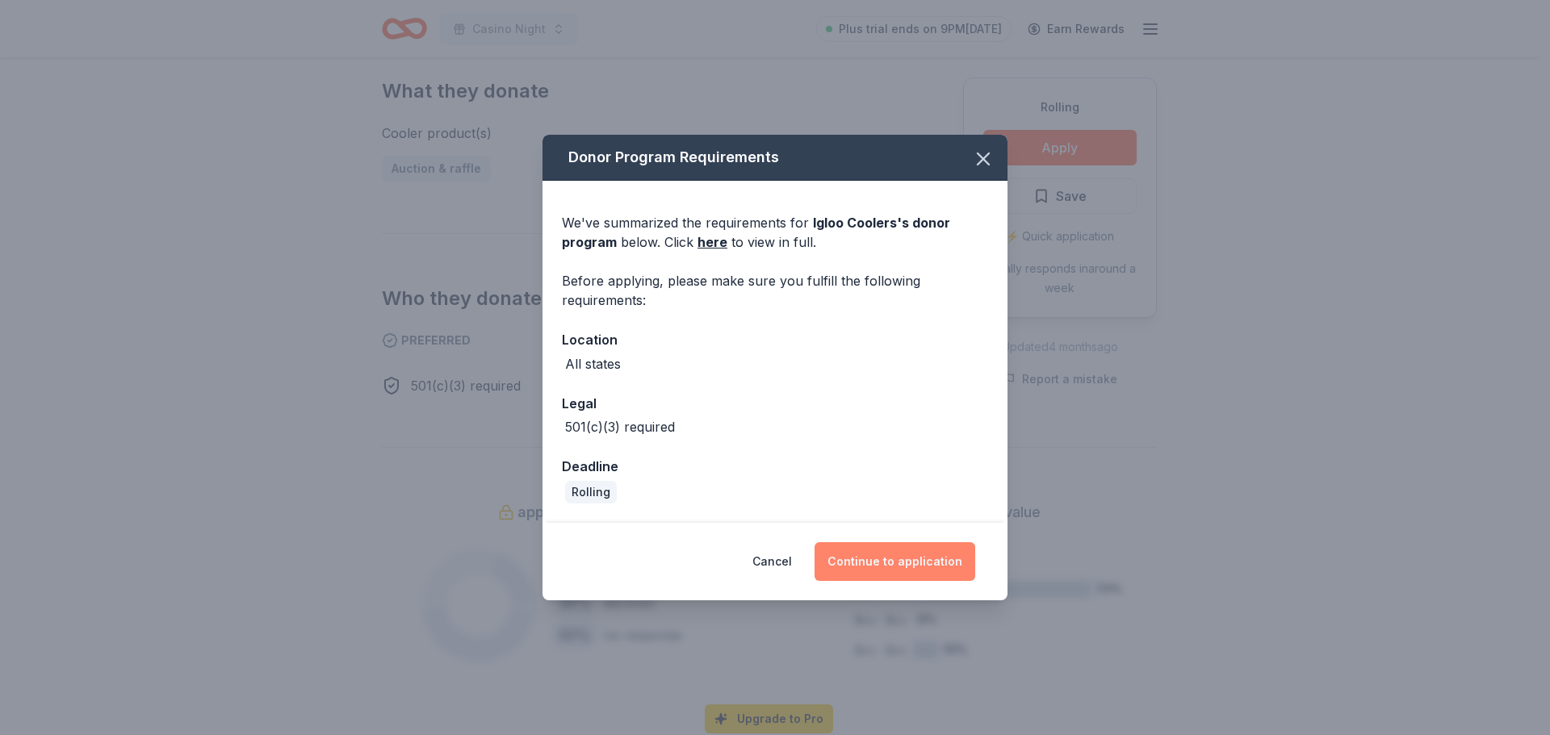
click at [882, 556] on button "Continue to application" at bounding box center [895, 561] width 161 height 39
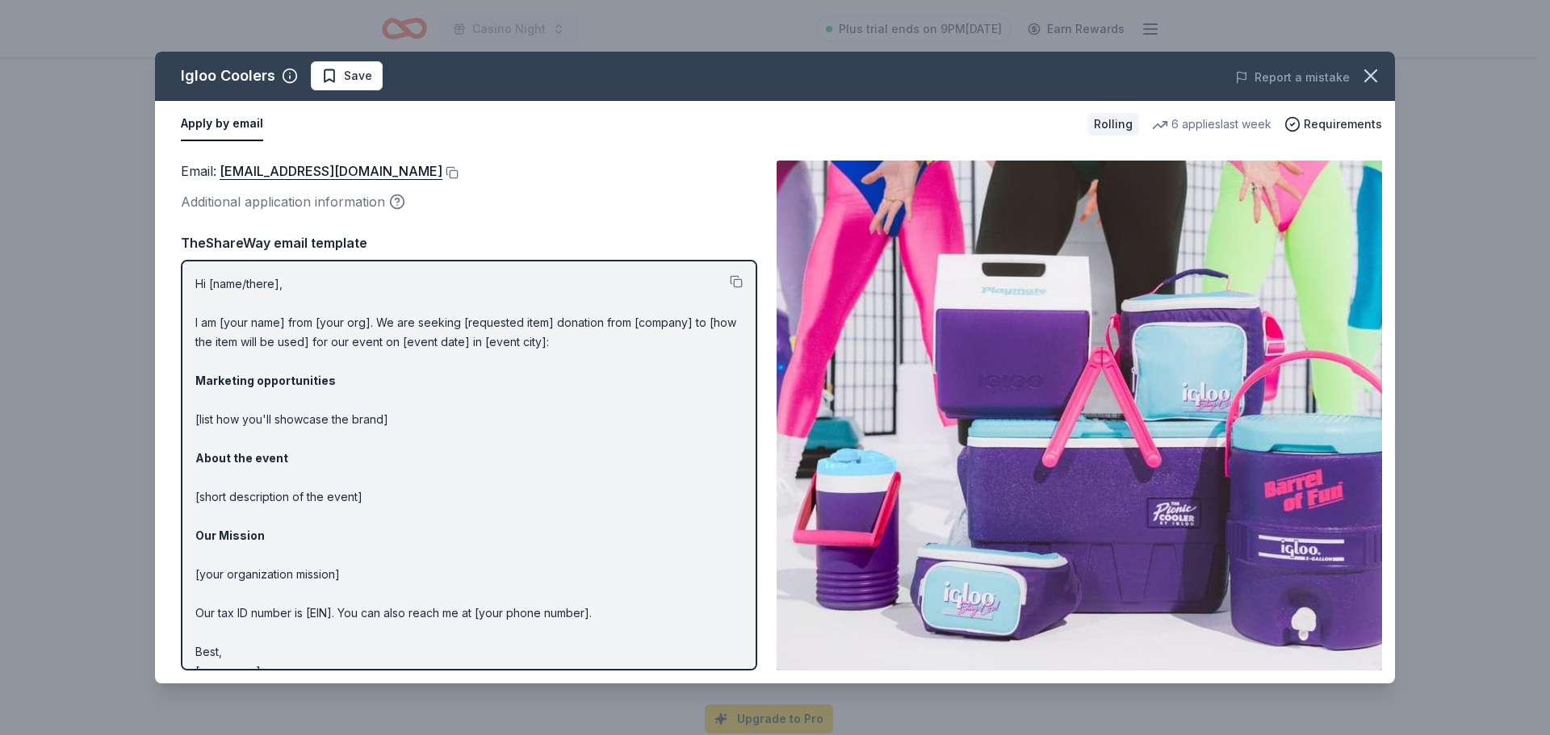
drag, startPoint x: 392, startPoint y: 173, endPoint x: 1499, endPoint y: 301, distance: 1114.9
click at [442, 173] on button at bounding box center [450, 172] width 16 height 13
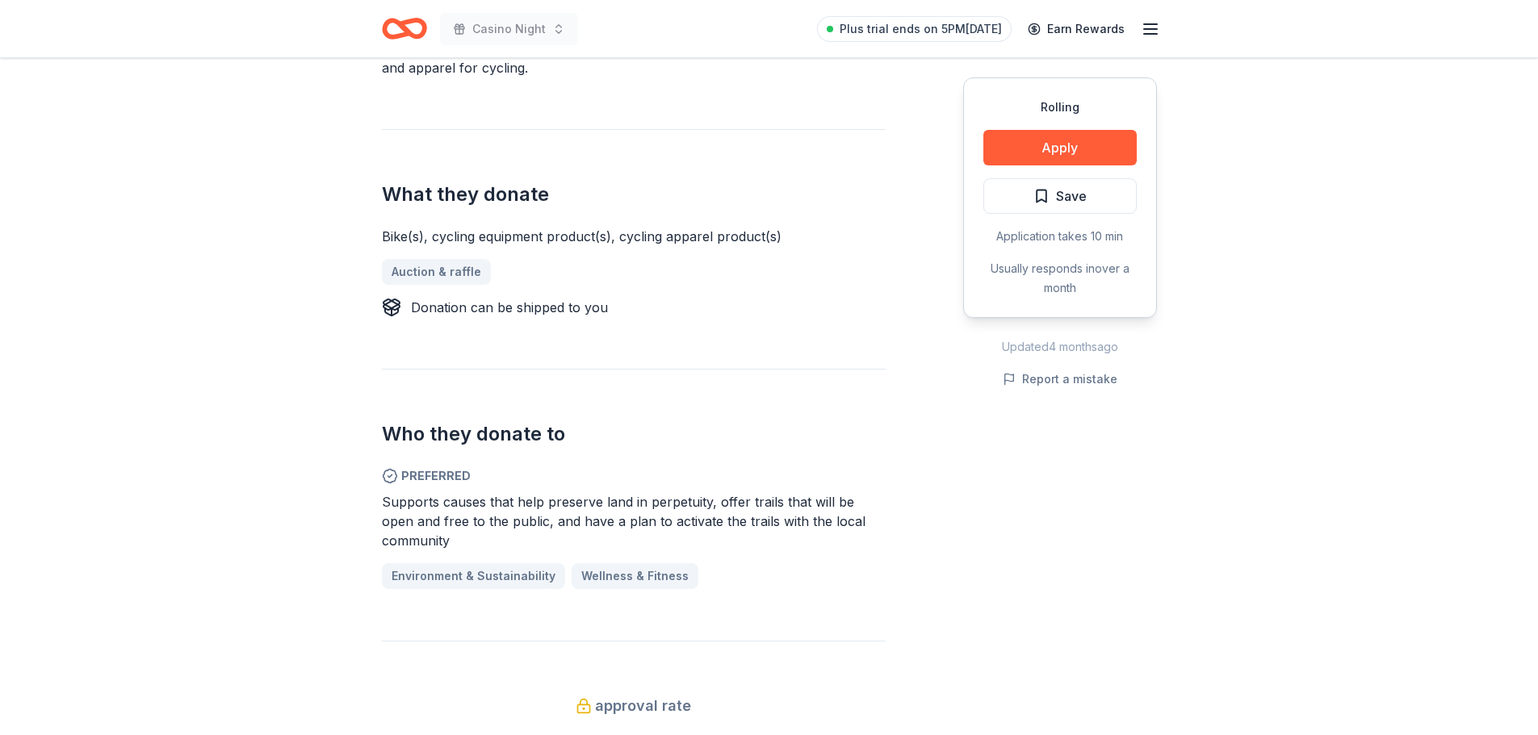
scroll to position [565, 0]
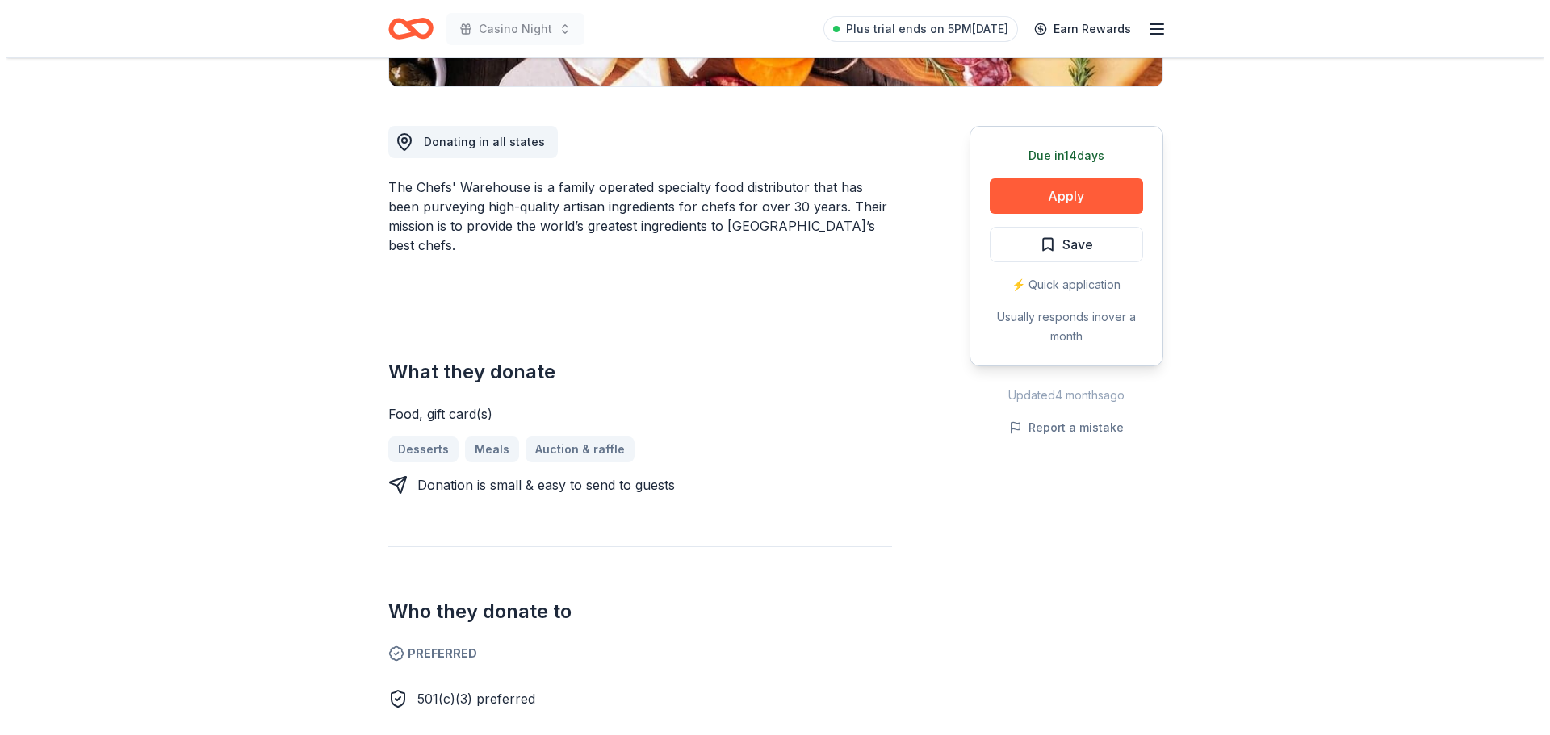
scroll to position [323, 0]
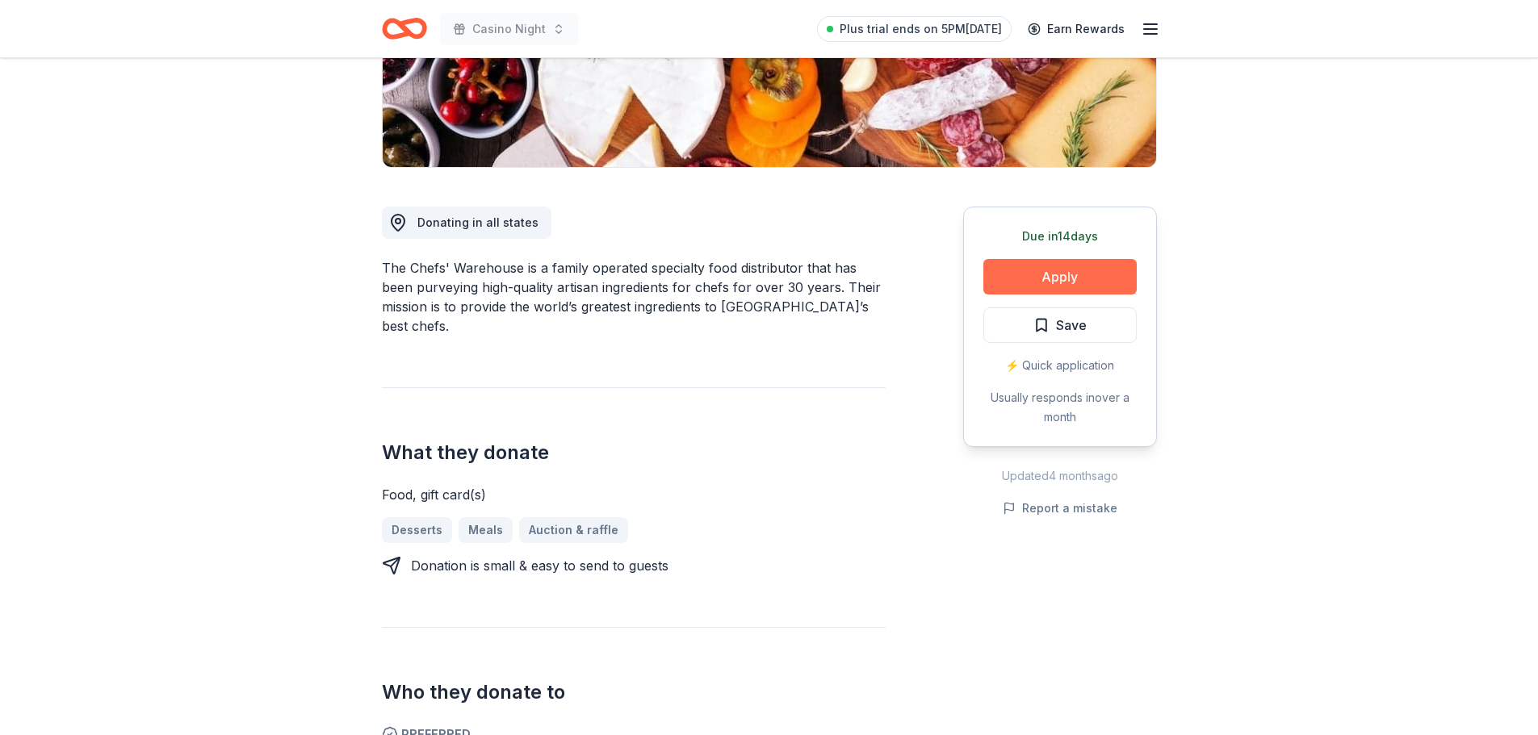
click at [1054, 276] on button "Apply" at bounding box center [1059, 277] width 153 height 36
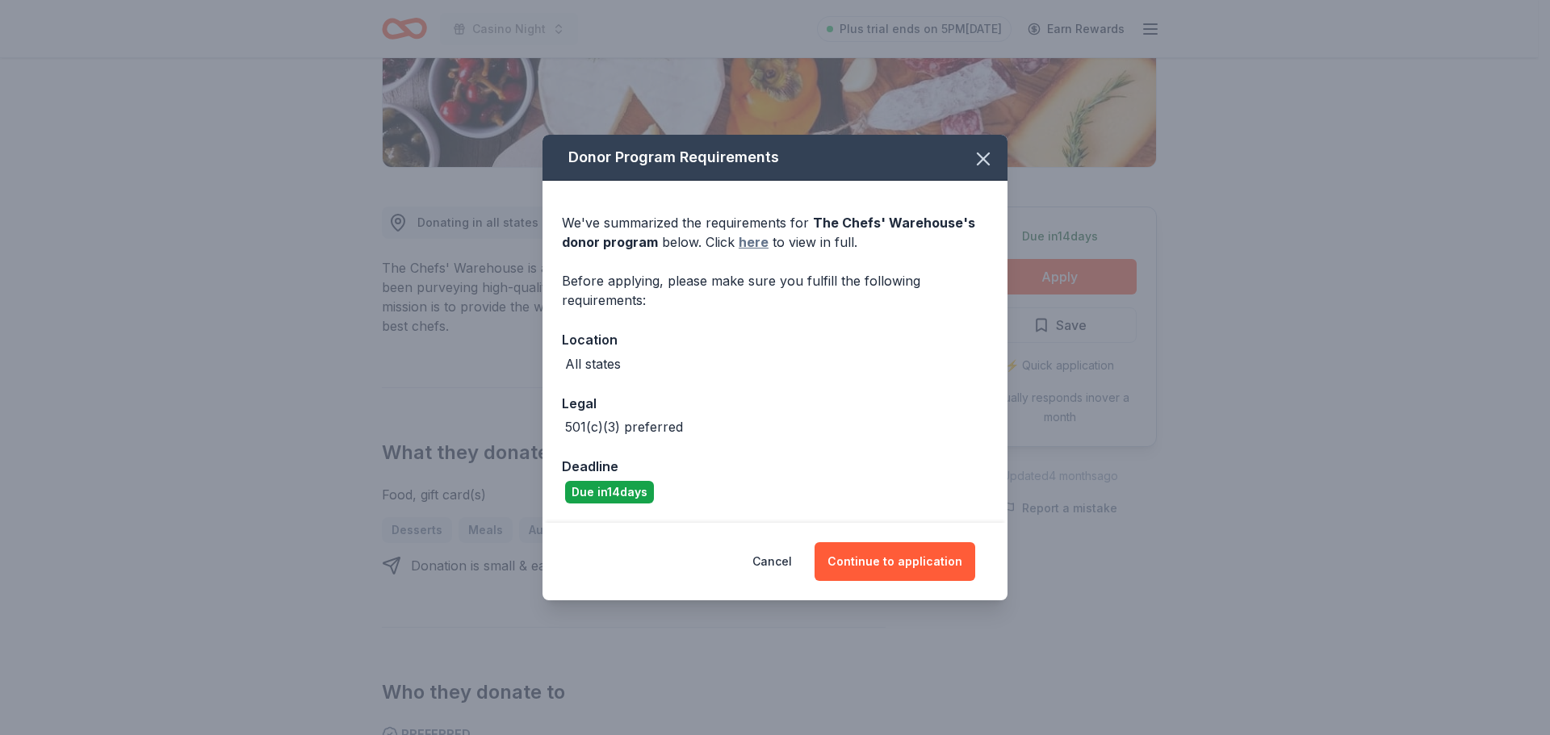
click at [752, 244] on link "here" at bounding box center [754, 241] width 30 height 19
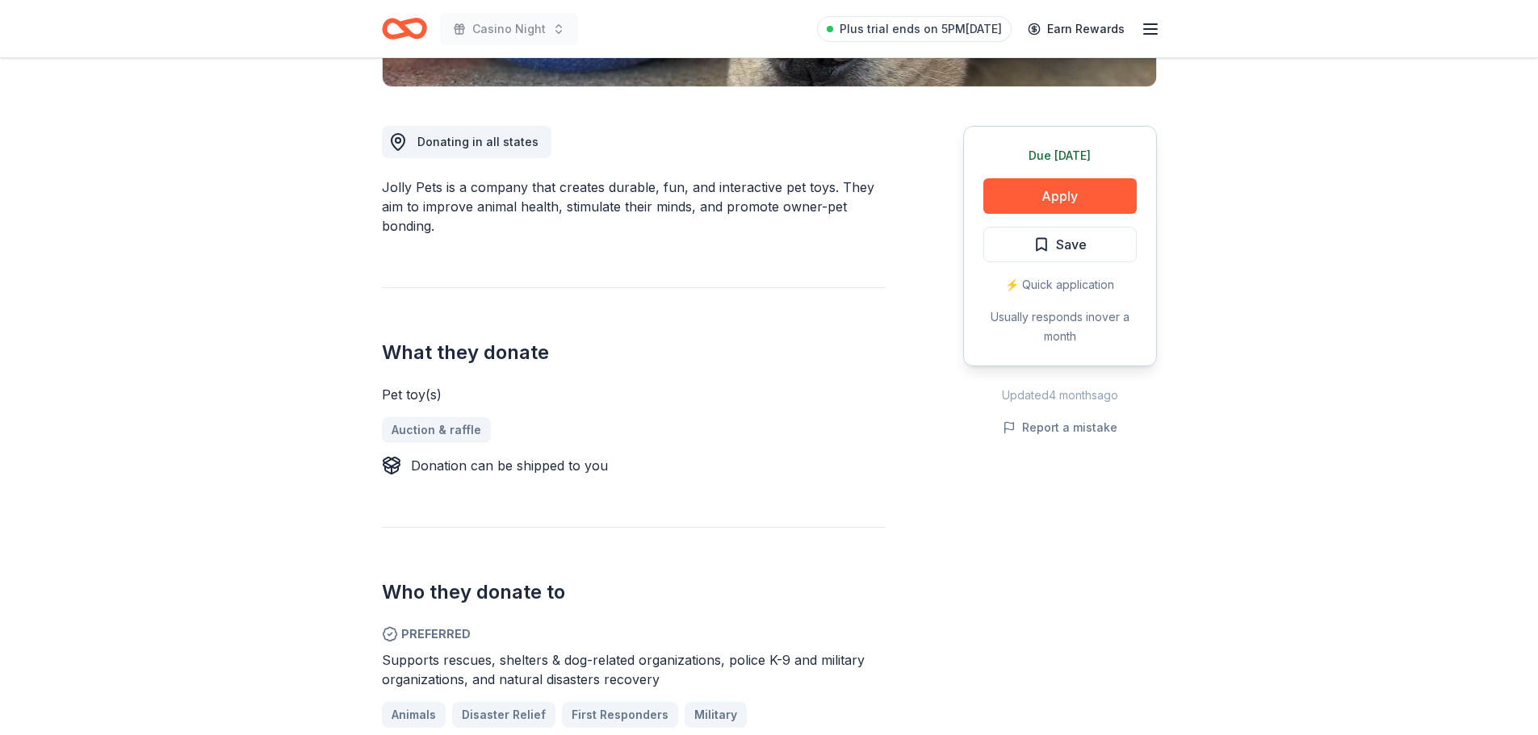
scroll to position [484, 0]
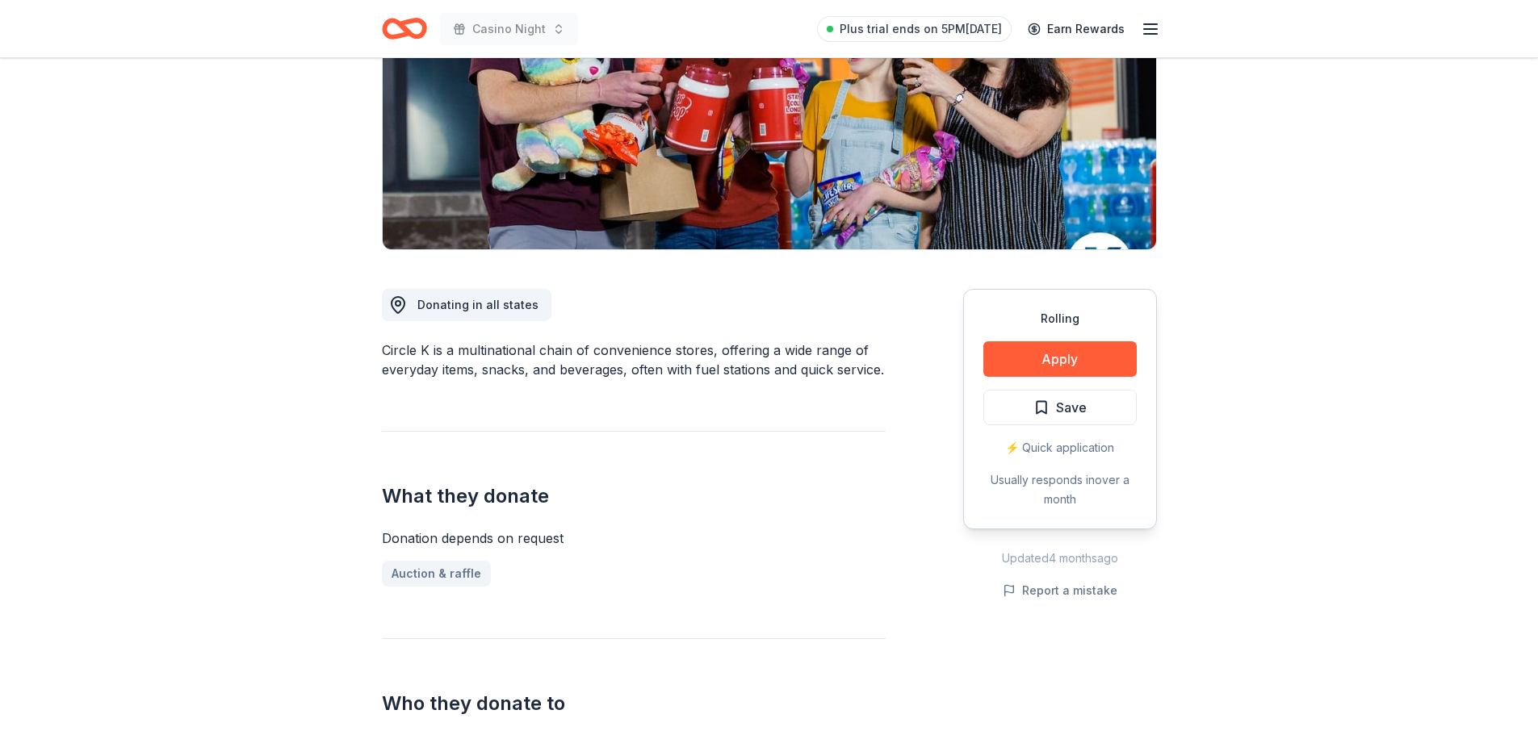
scroll to position [242, 0]
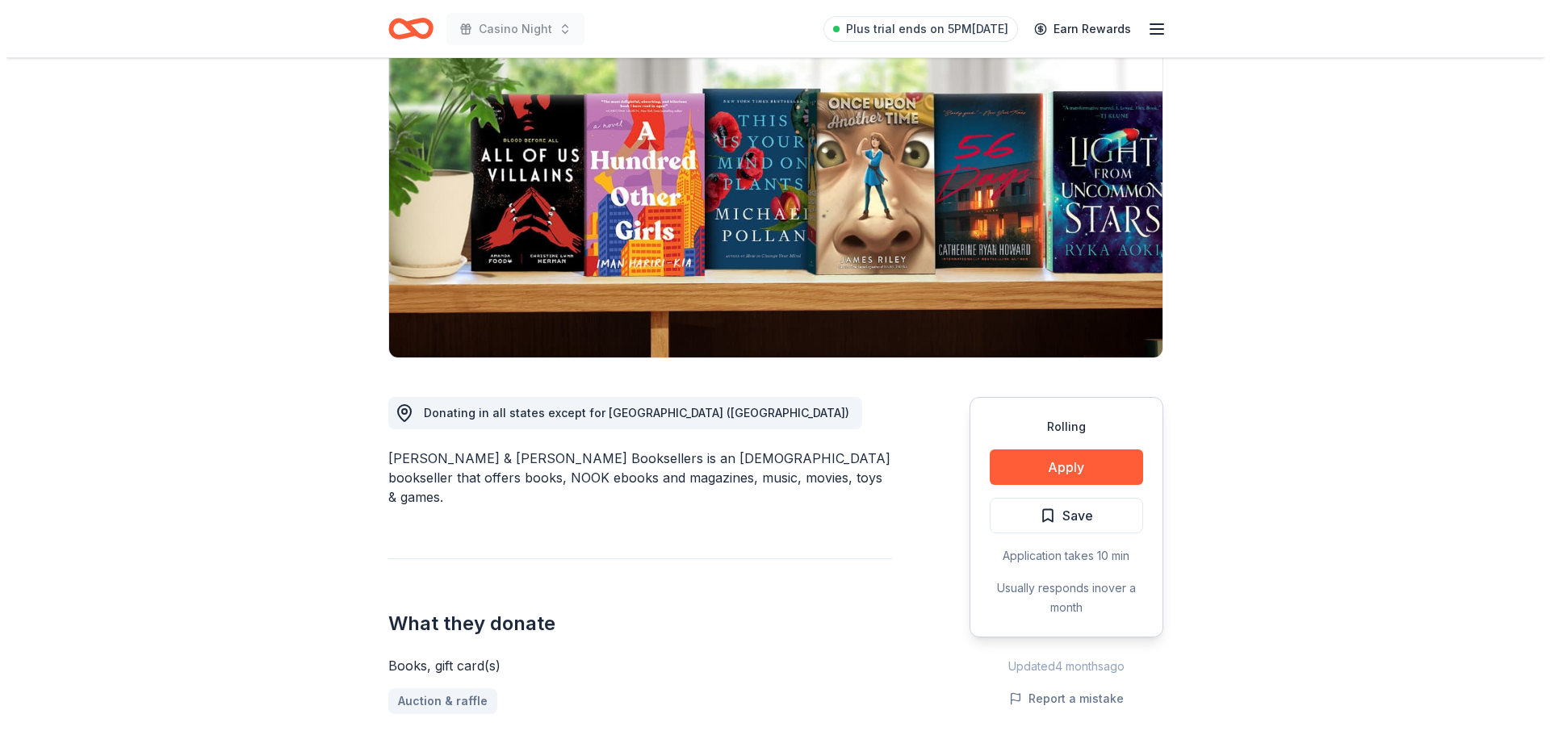
scroll to position [161, 0]
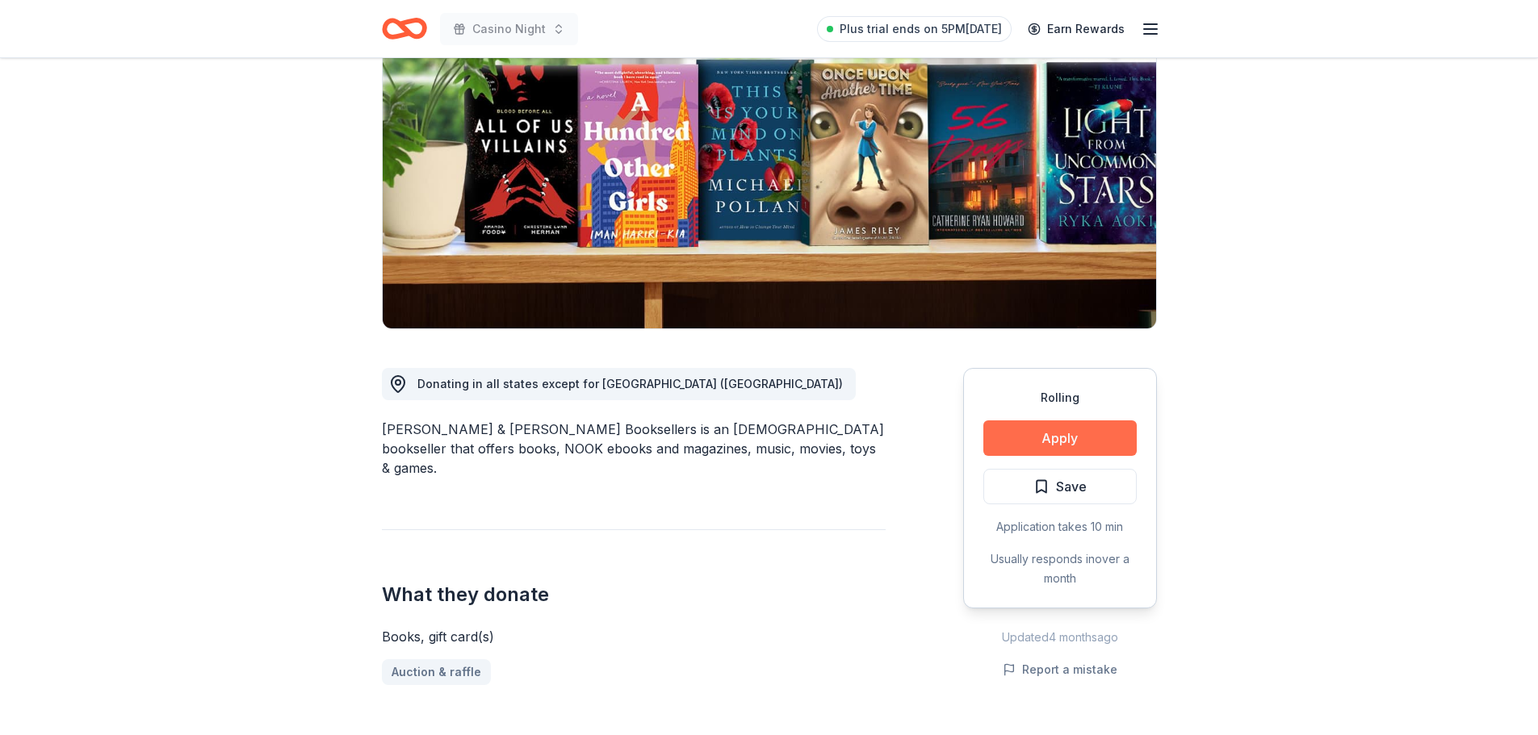
click at [1014, 427] on button "Apply" at bounding box center [1059, 439] width 153 height 36
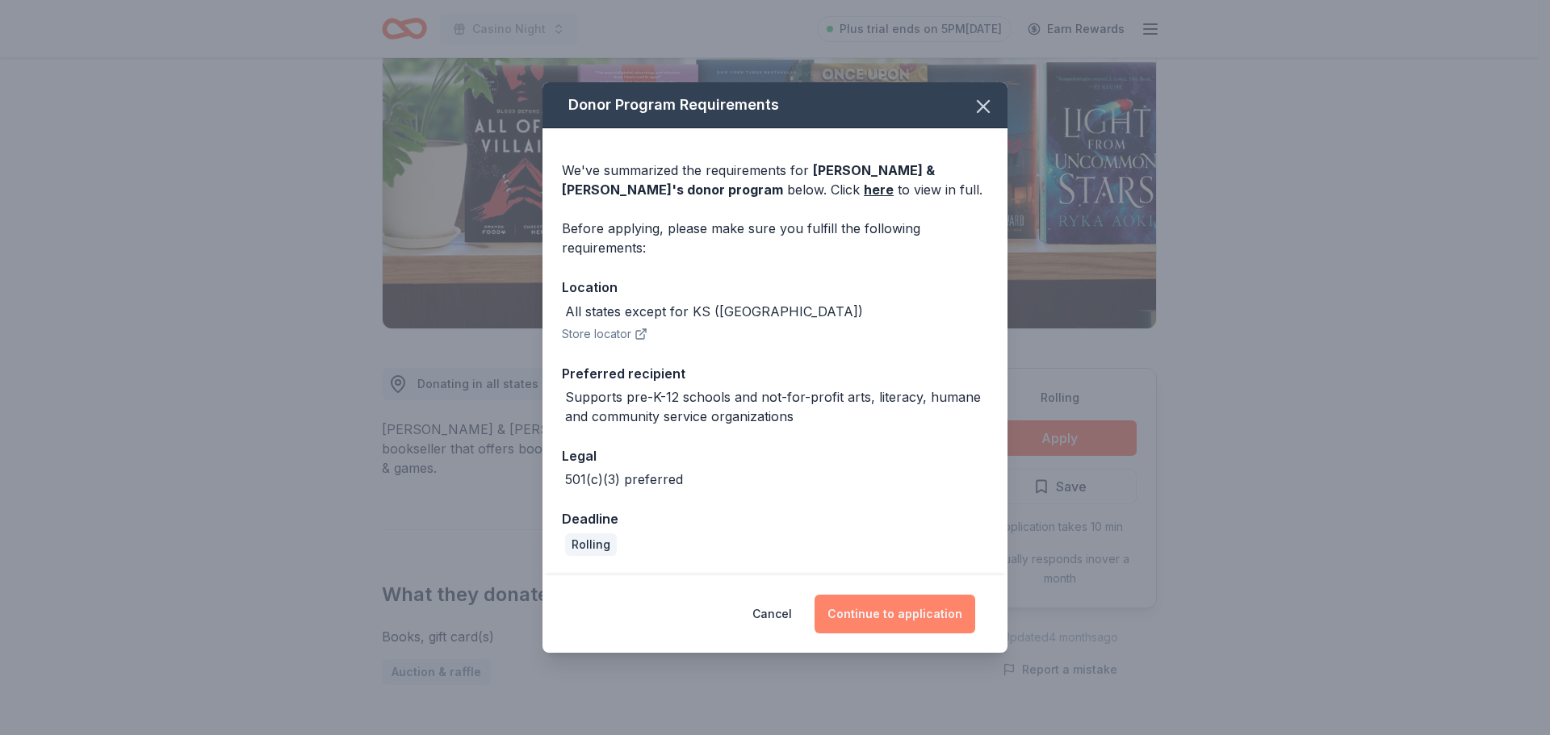
click at [840, 613] on button "Continue to application" at bounding box center [895, 614] width 161 height 39
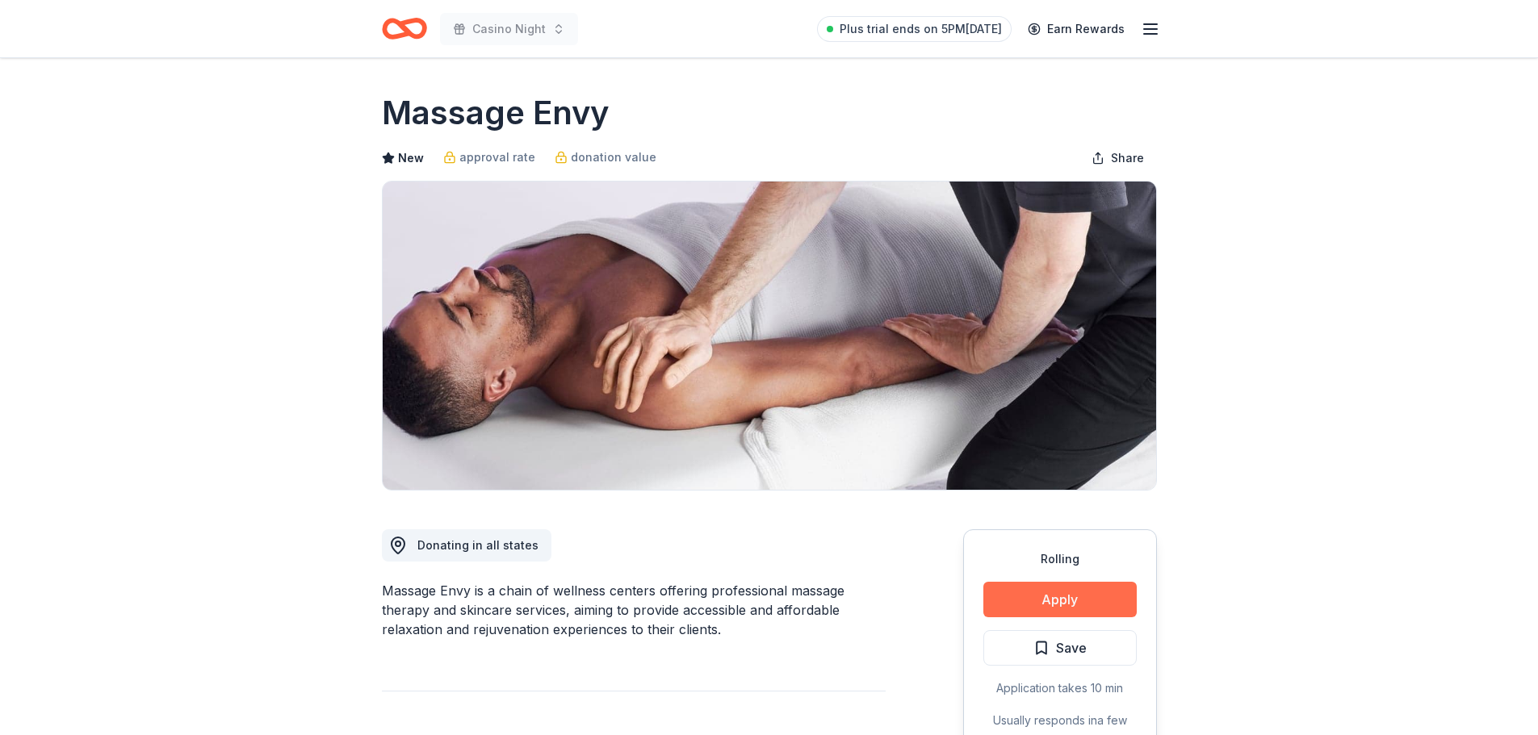
click at [1070, 597] on button "Apply" at bounding box center [1059, 600] width 153 height 36
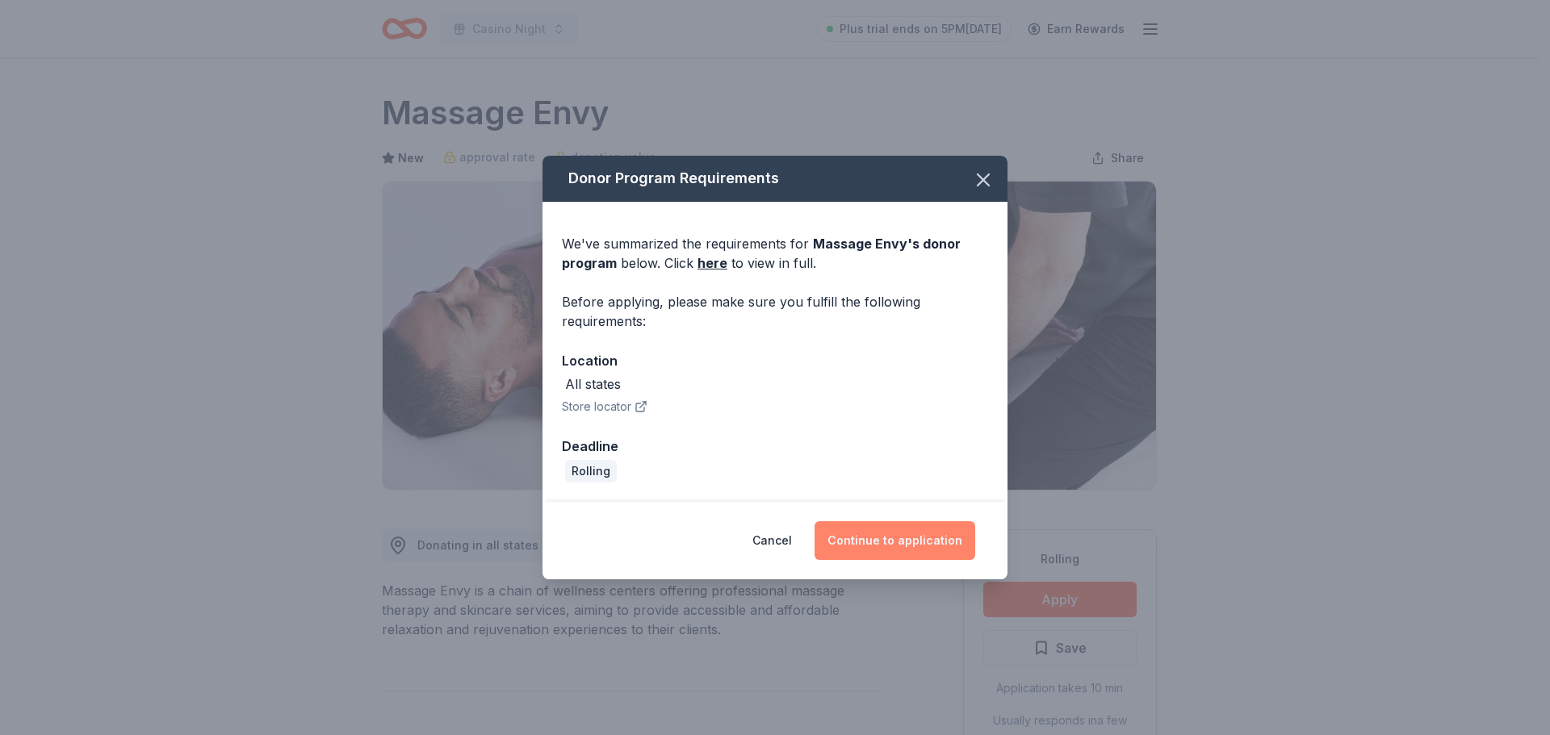
click at [899, 540] on button "Continue to application" at bounding box center [895, 540] width 161 height 39
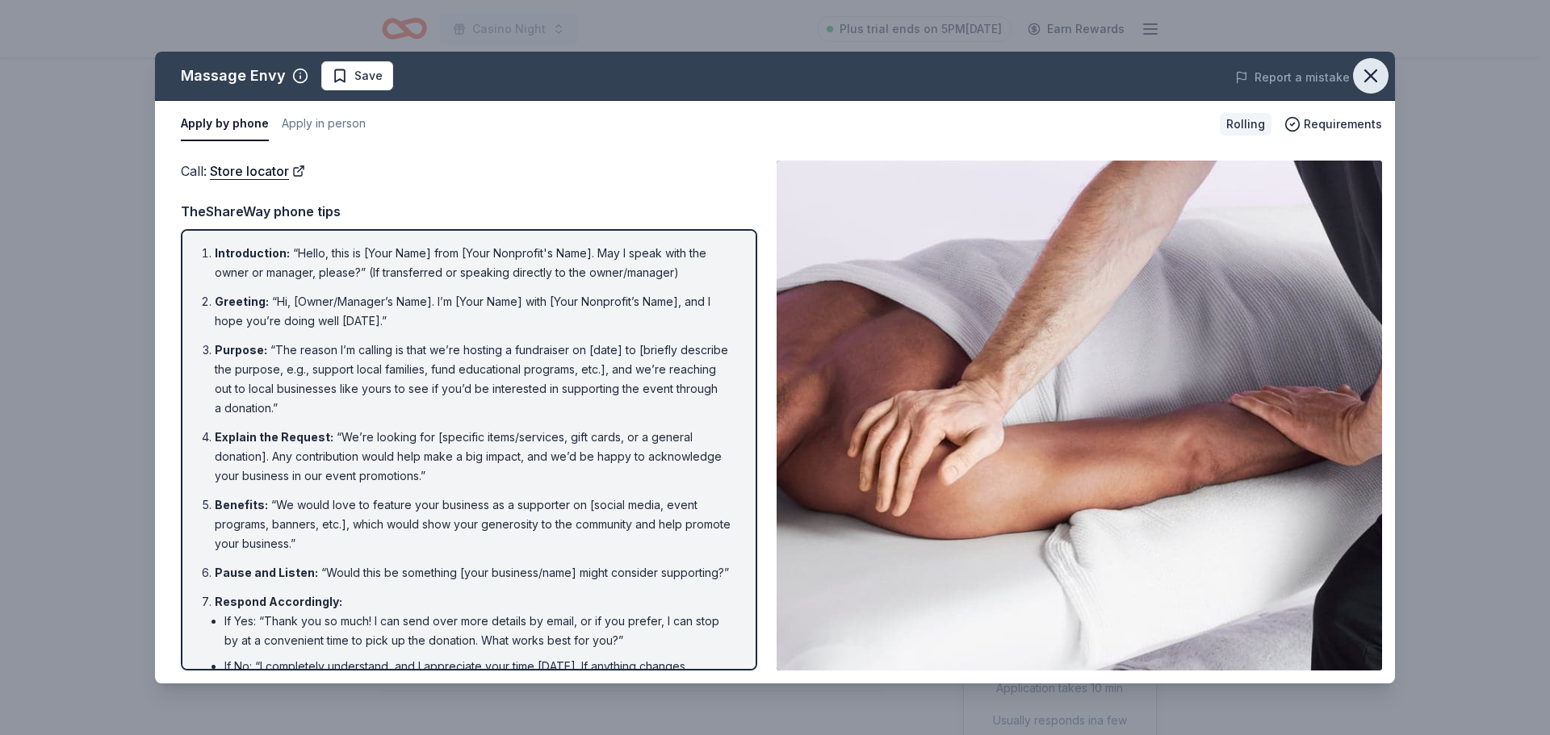
click at [1368, 72] on icon "button" at bounding box center [1370, 76] width 23 height 23
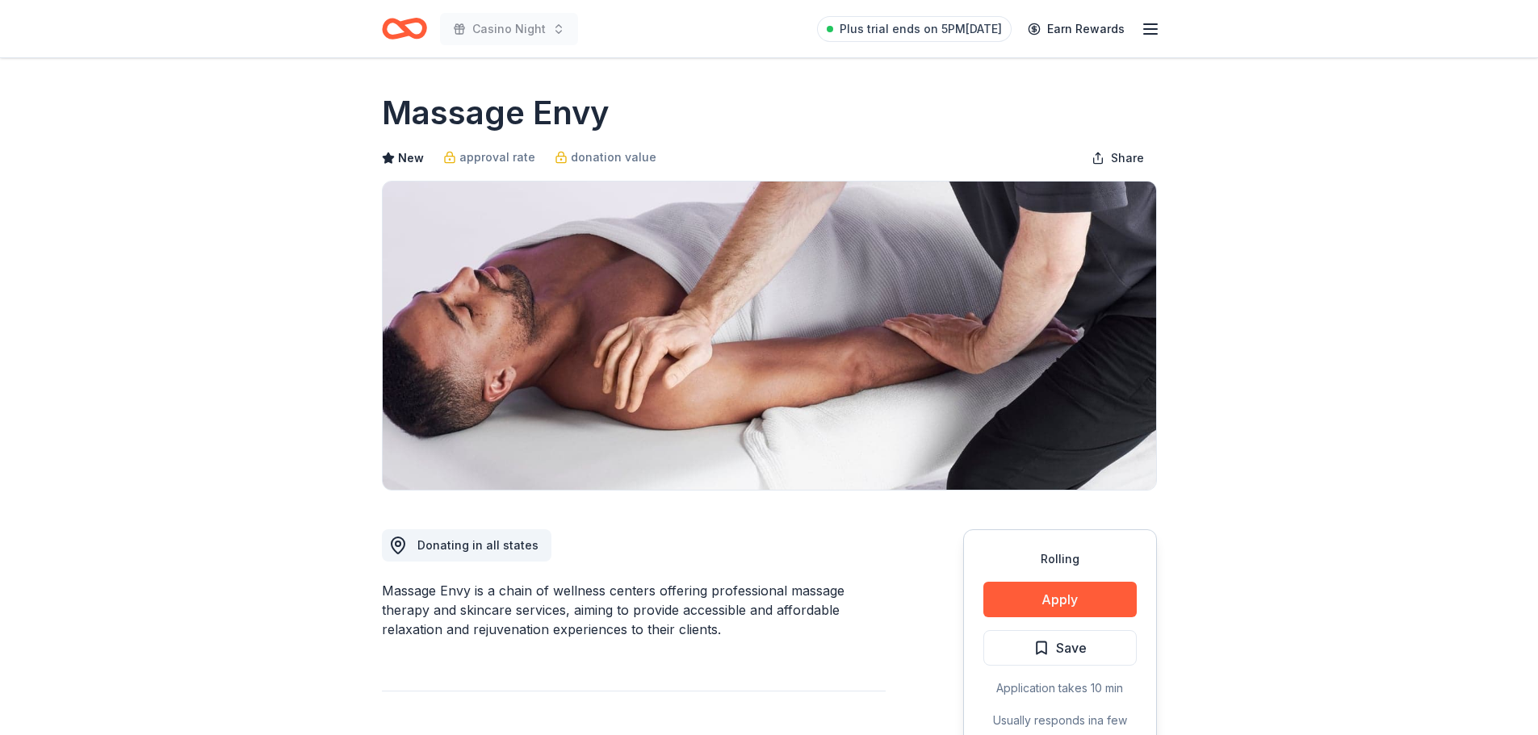
click at [379, 31] on div "Casino Night Plus trial ends on 5PM[DATE] Earn Rewards" at bounding box center [769, 28] width 827 height 57
click at [386, 27] on icon "Home" at bounding box center [396, 28] width 25 height 16
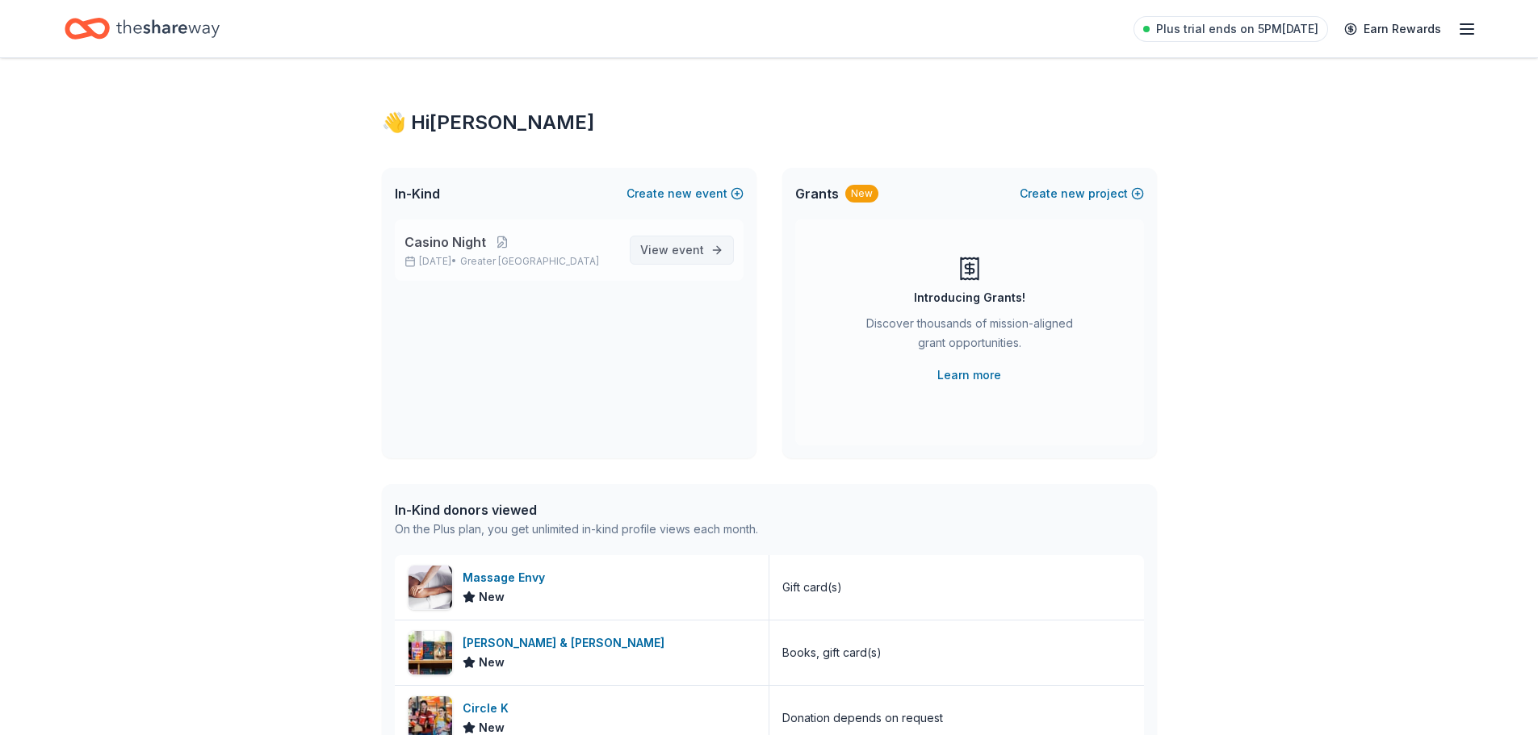
click at [662, 245] on span "View event" at bounding box center [672, 250] width 64 height 19
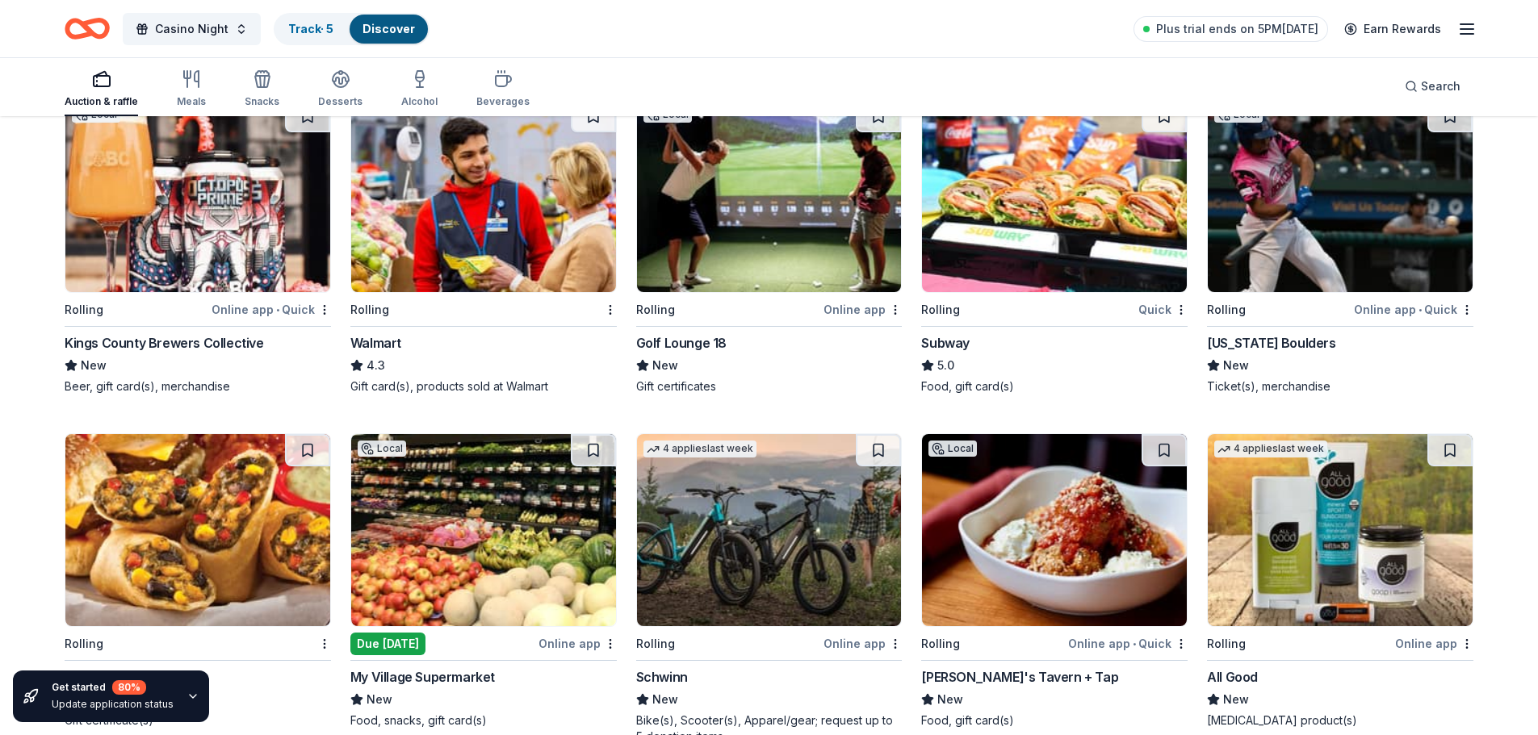
scroll to position [9284, 0]
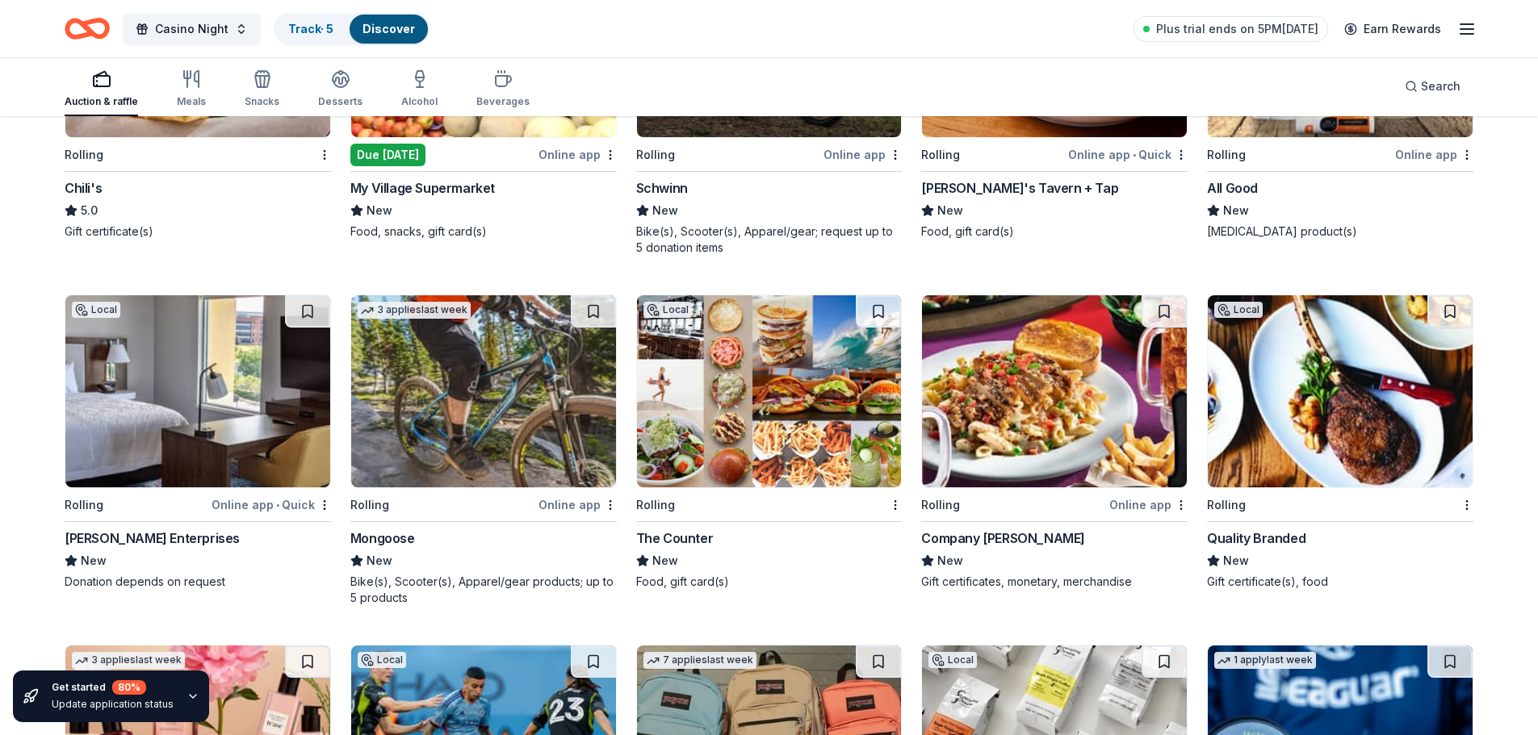
click at [1378, 431] on img at bounding box center [1340, 391] width 265 height 192
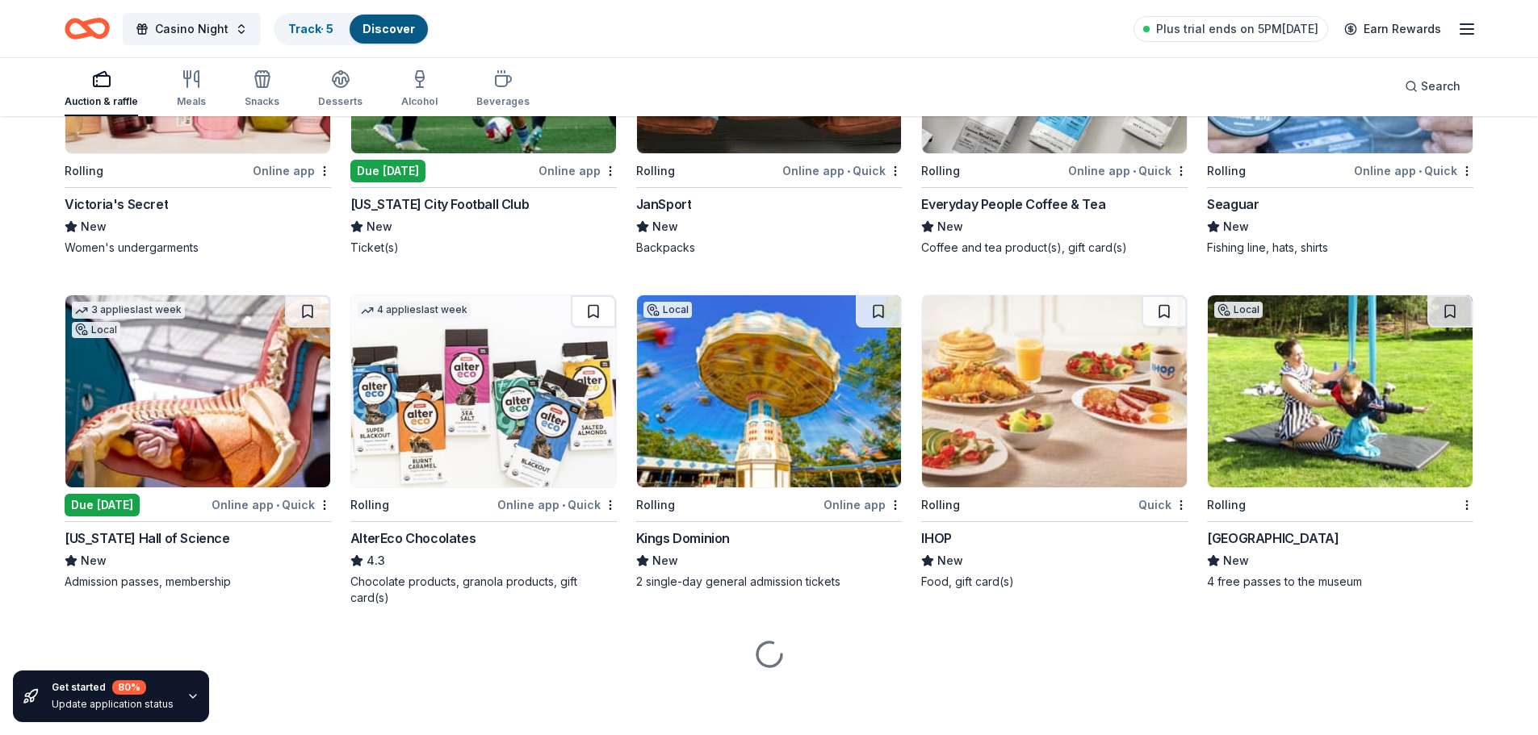
click at [741, 387] on img at bounding box center [769, 391] width 265 height 192
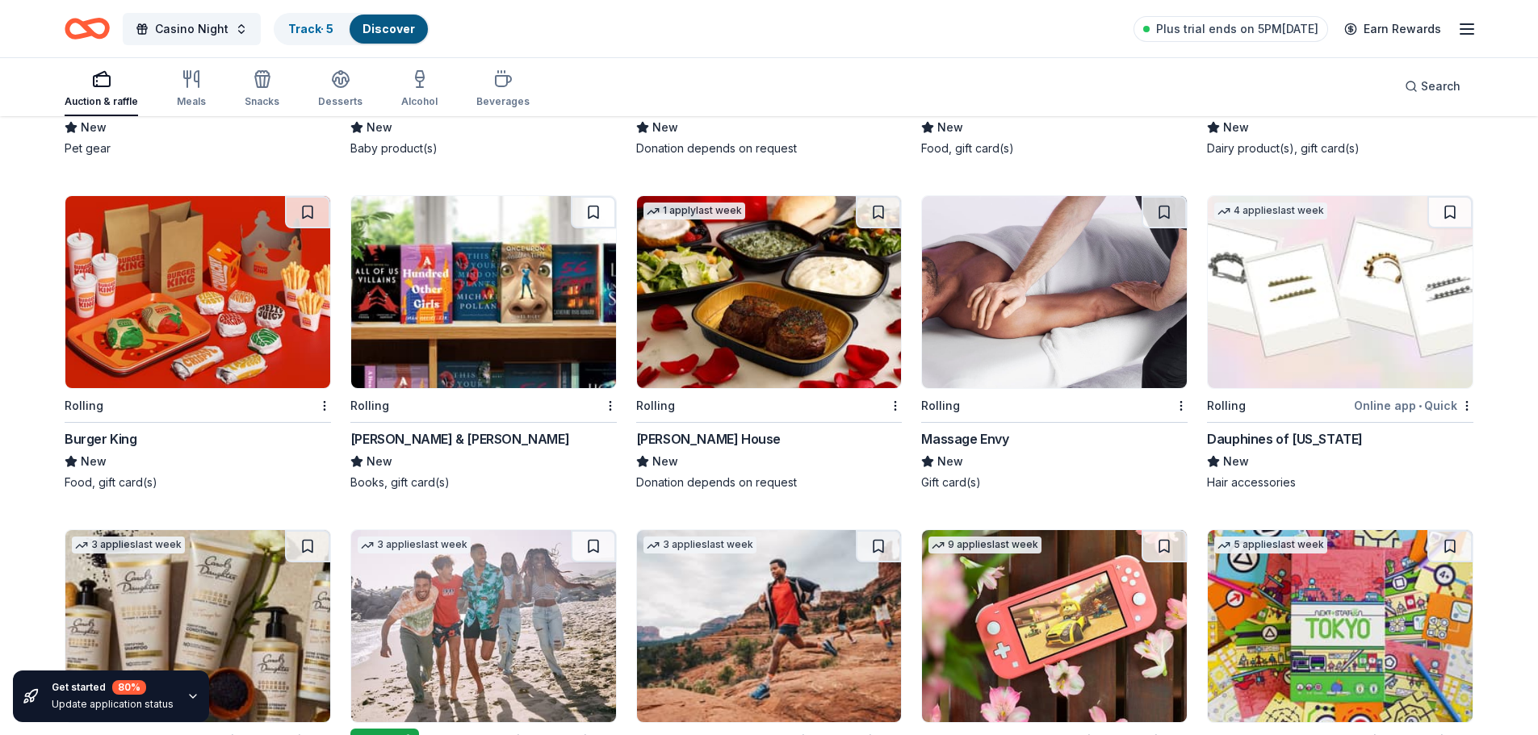
scroll to position [12432, 0]
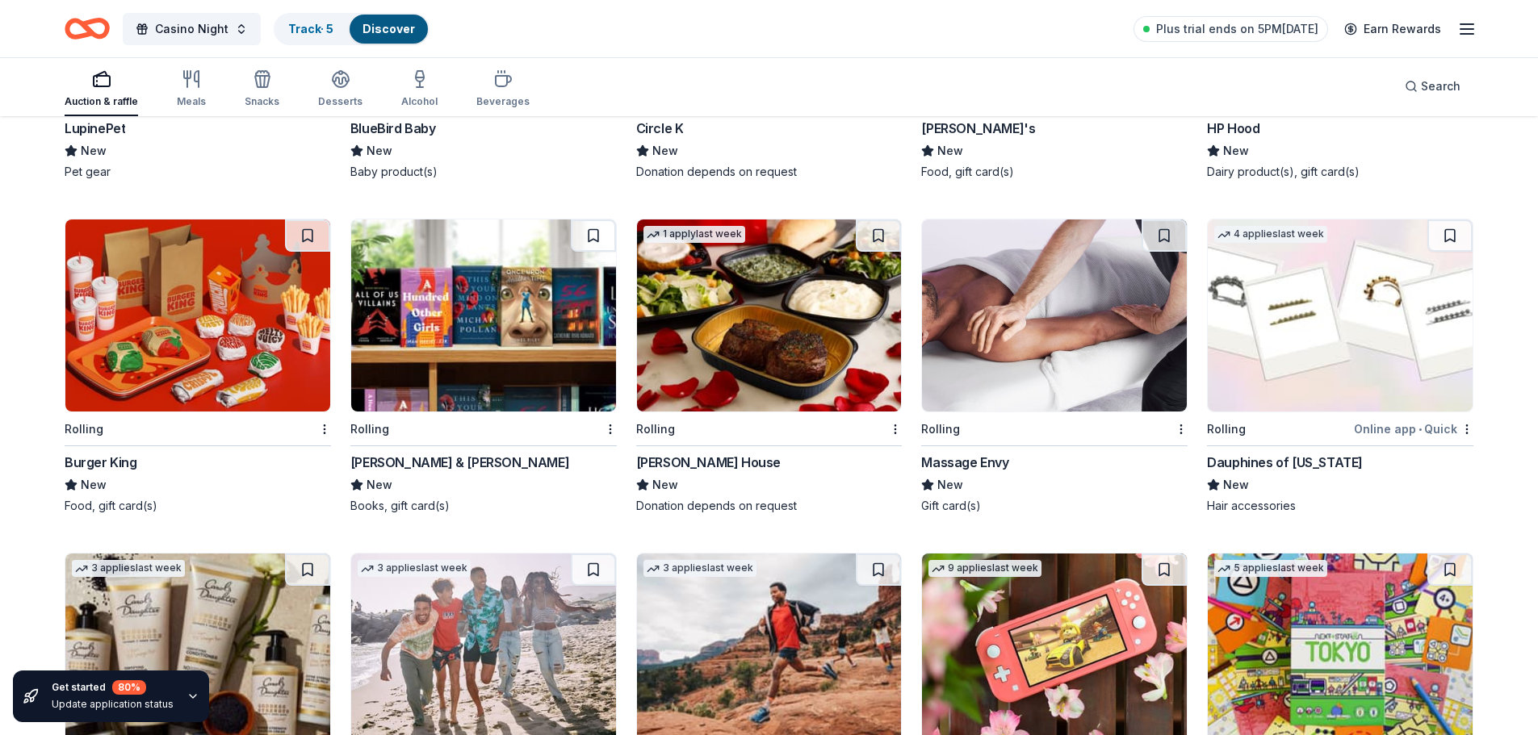
click at [743, 387] on img at bounding box center [769, 316] width 265 height 192
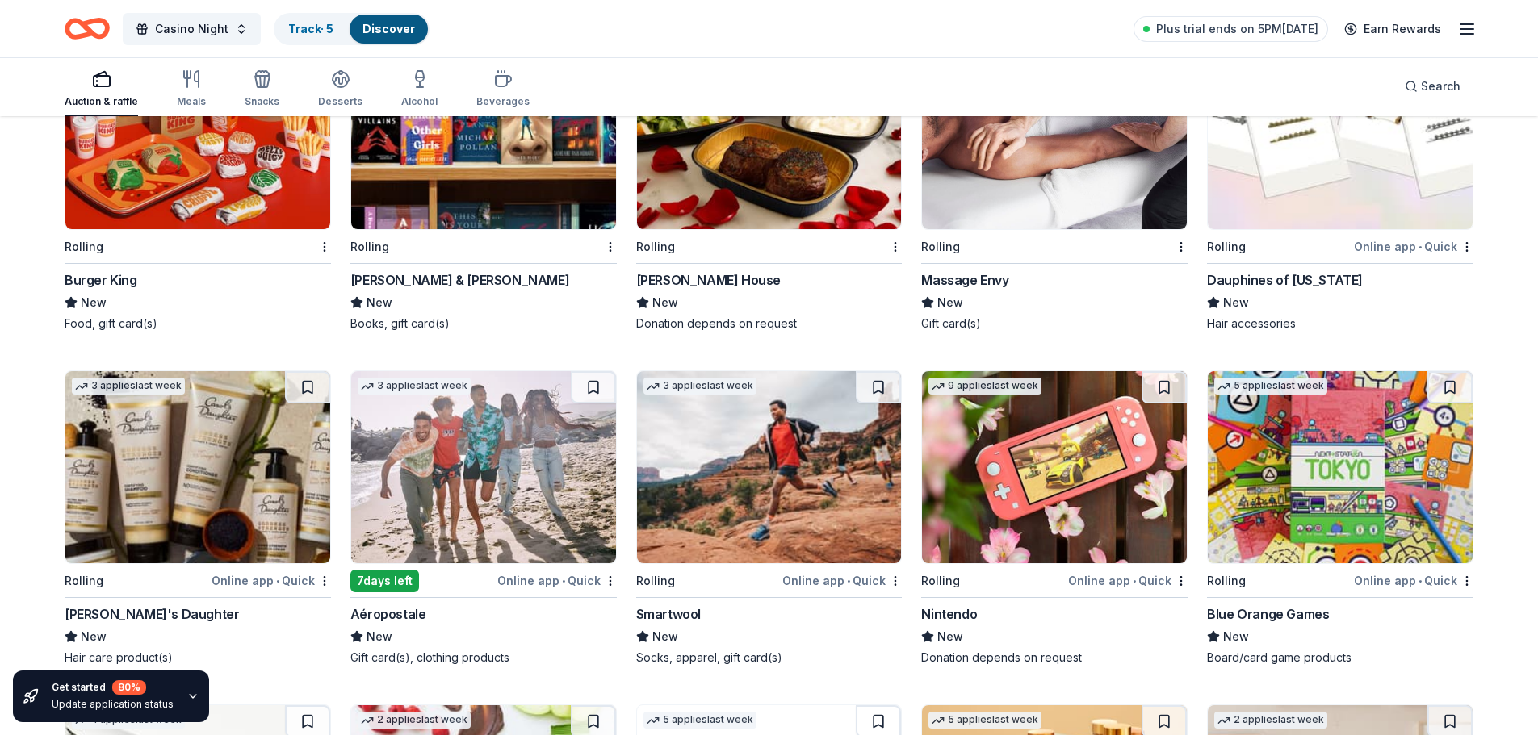
scroll to position [12674, 0]
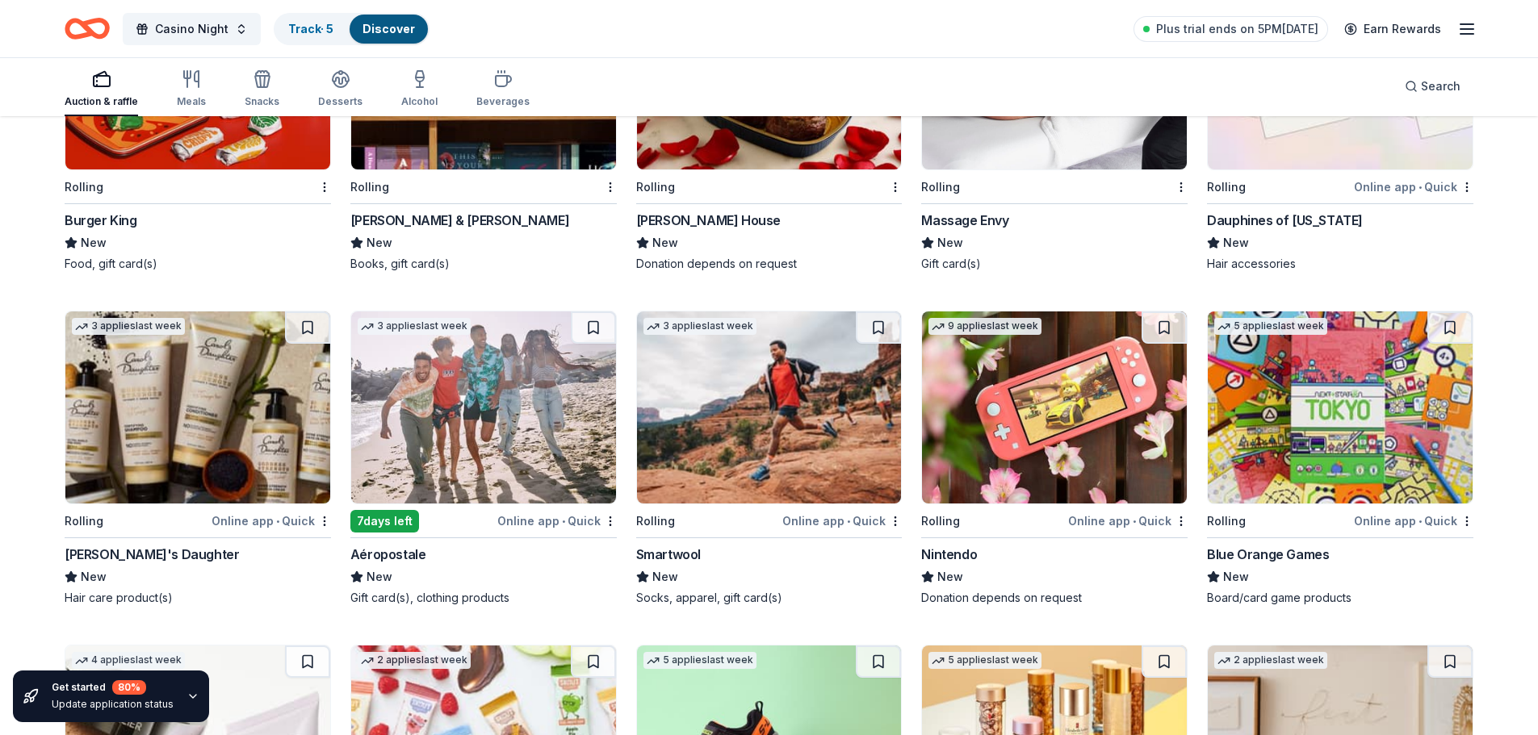
click at [998, 425] on img at bounding box center [1054, 408] width 265 height 192
click at [1378, 423] on img at bounding box center [1340, 408] width 265 height 192
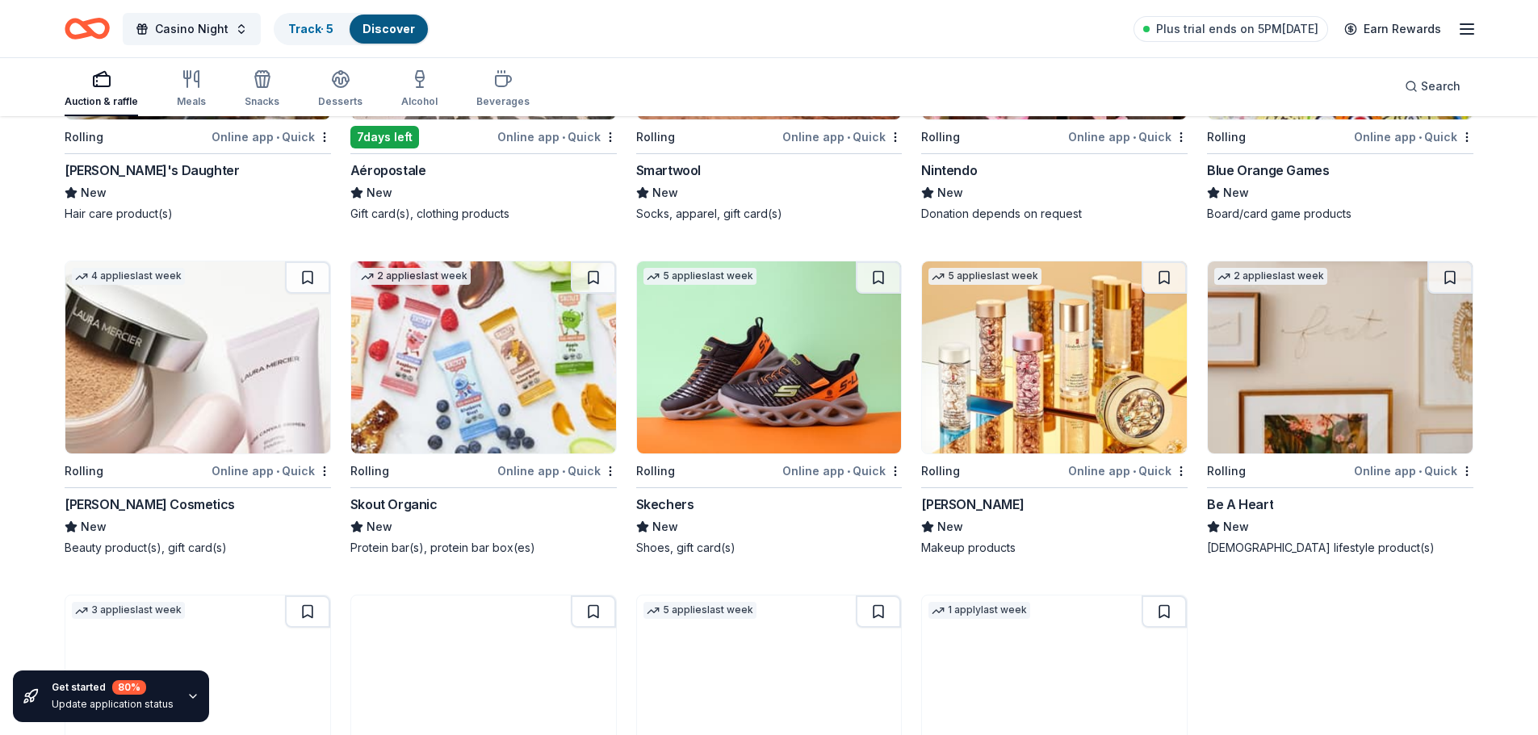
scroll to position [13078, 0]
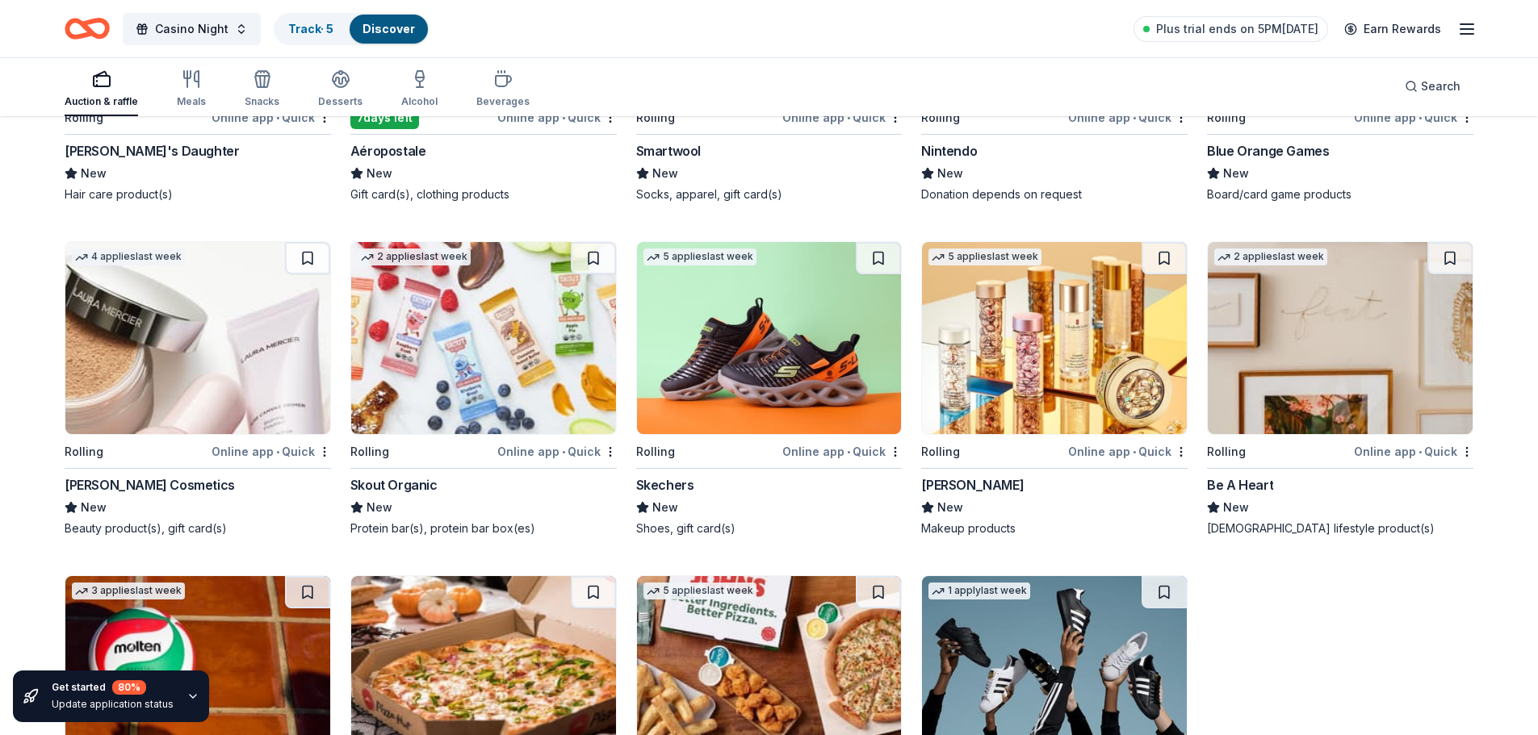
click at [795, 370] on img at bounding box center [769, 338] width 265 height 192
click at [1051, 354] on img at bounding box center [1054, 338] width 265 height 192
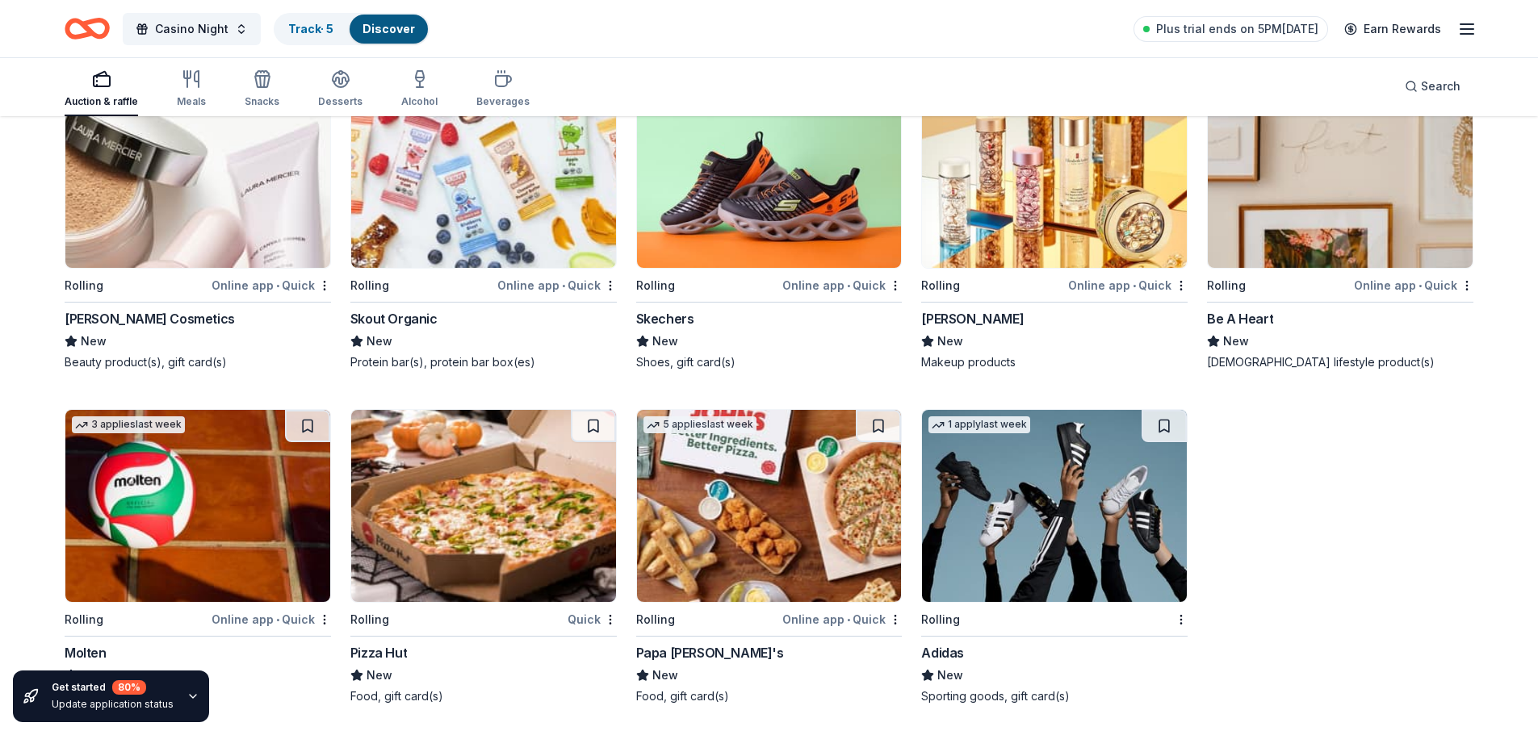
scroll to position [13246, 0]
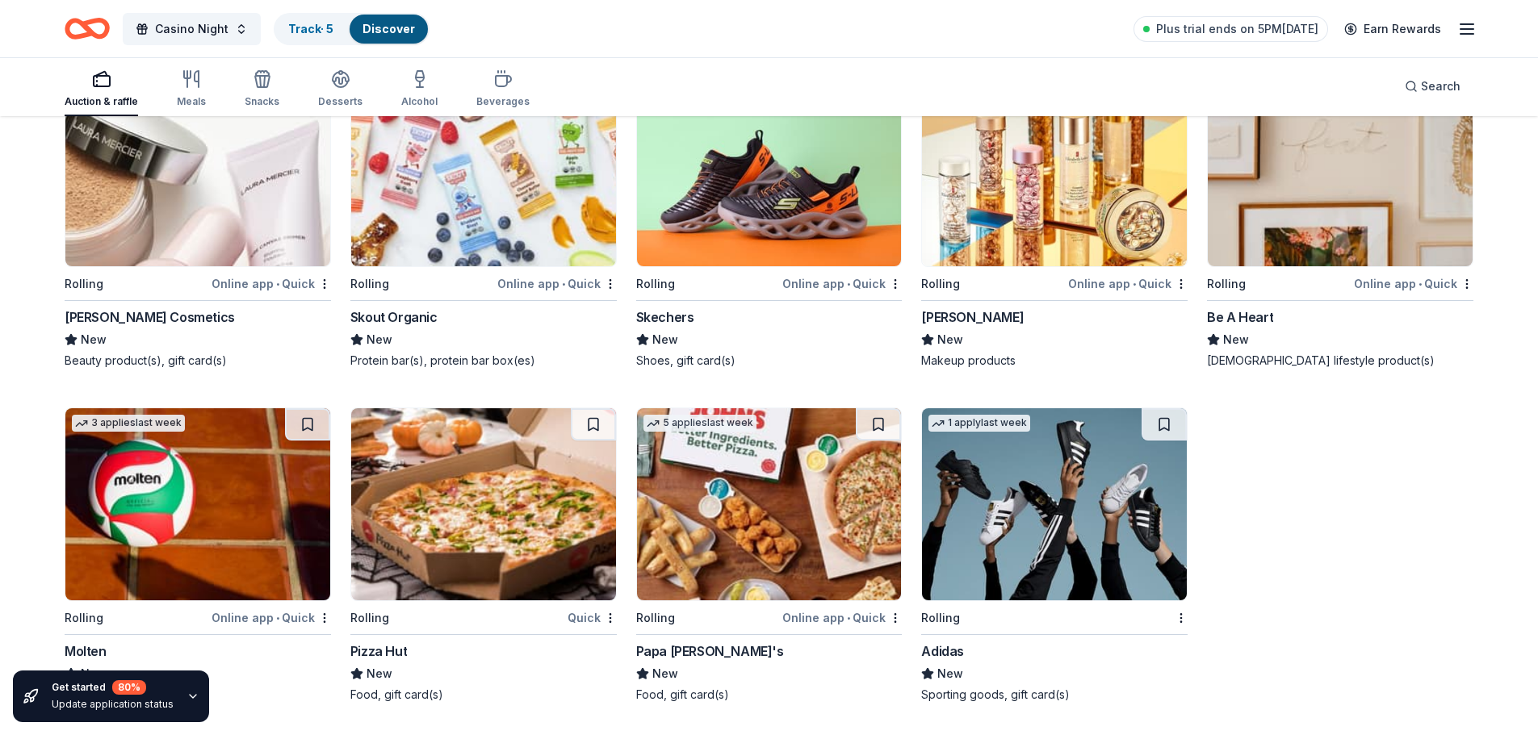
click at [1016, 488] on img at bounding box center [1054, 504] width 265 height 192
click at [212, 530] on img at bounding box center [197, 504] width 265 height 192
click at [1346, 199] on img at bounding box center [1340, 170] width 265 height 192
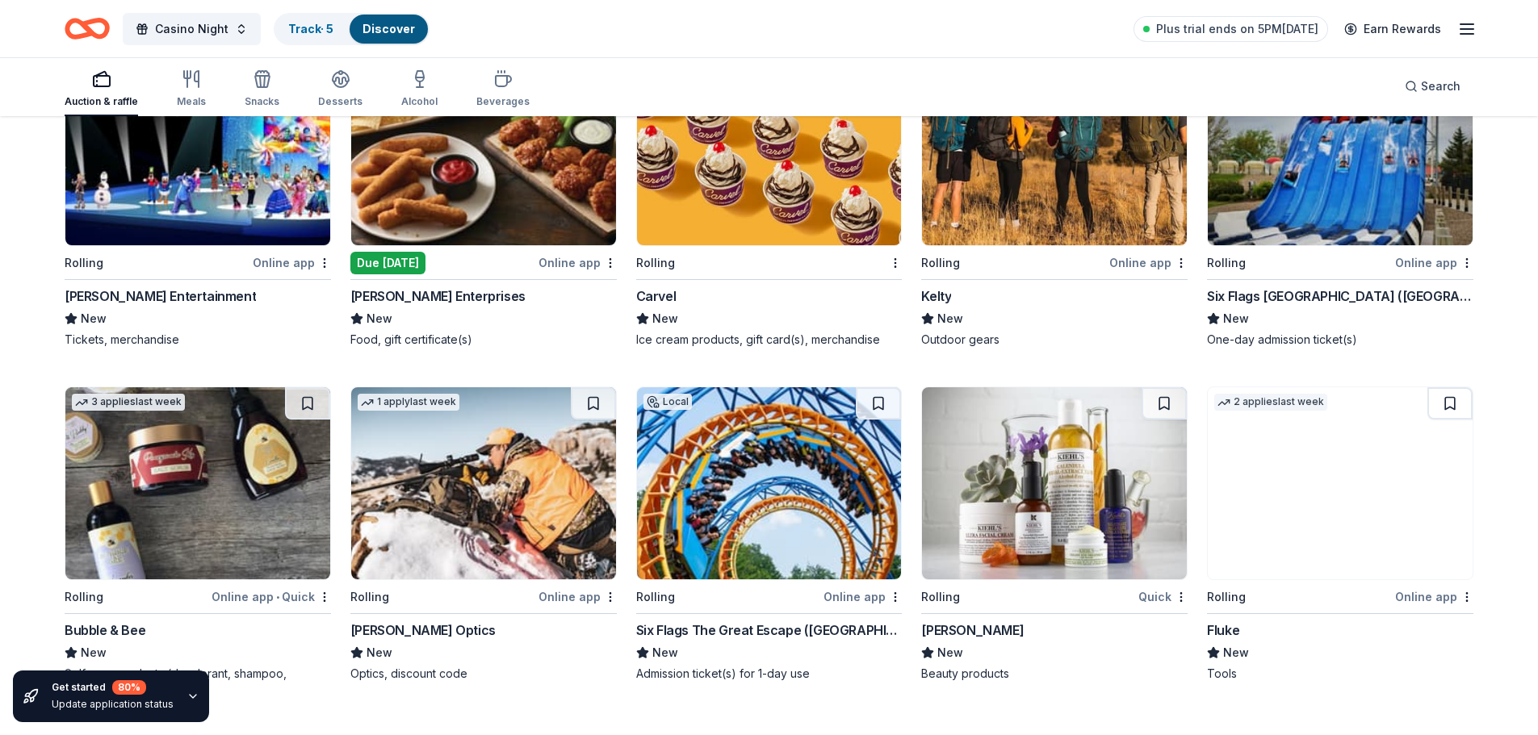
scroll to position [5819, 0]
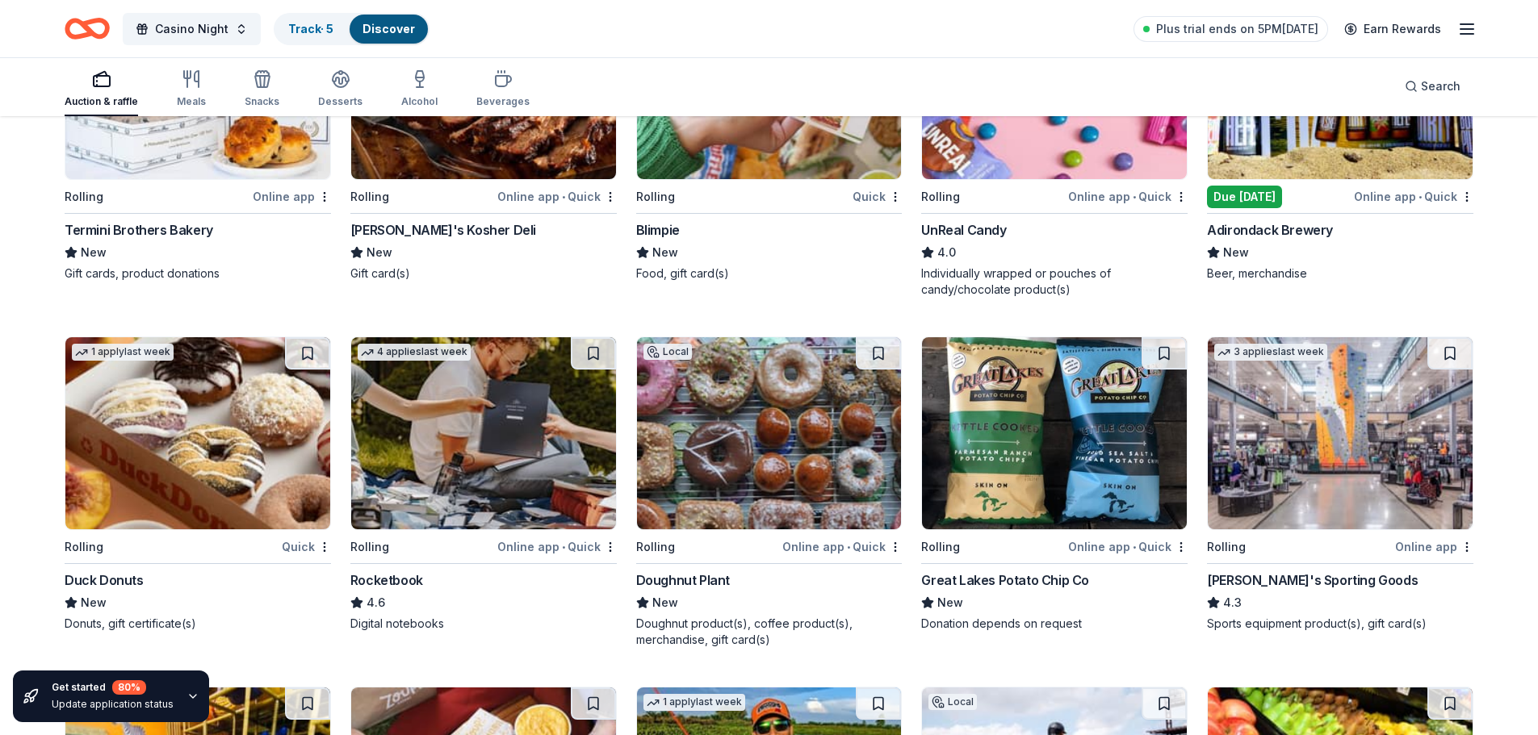
click at [191, 695] on icon "button" at bounding box center [193, 696] width 6 height 3
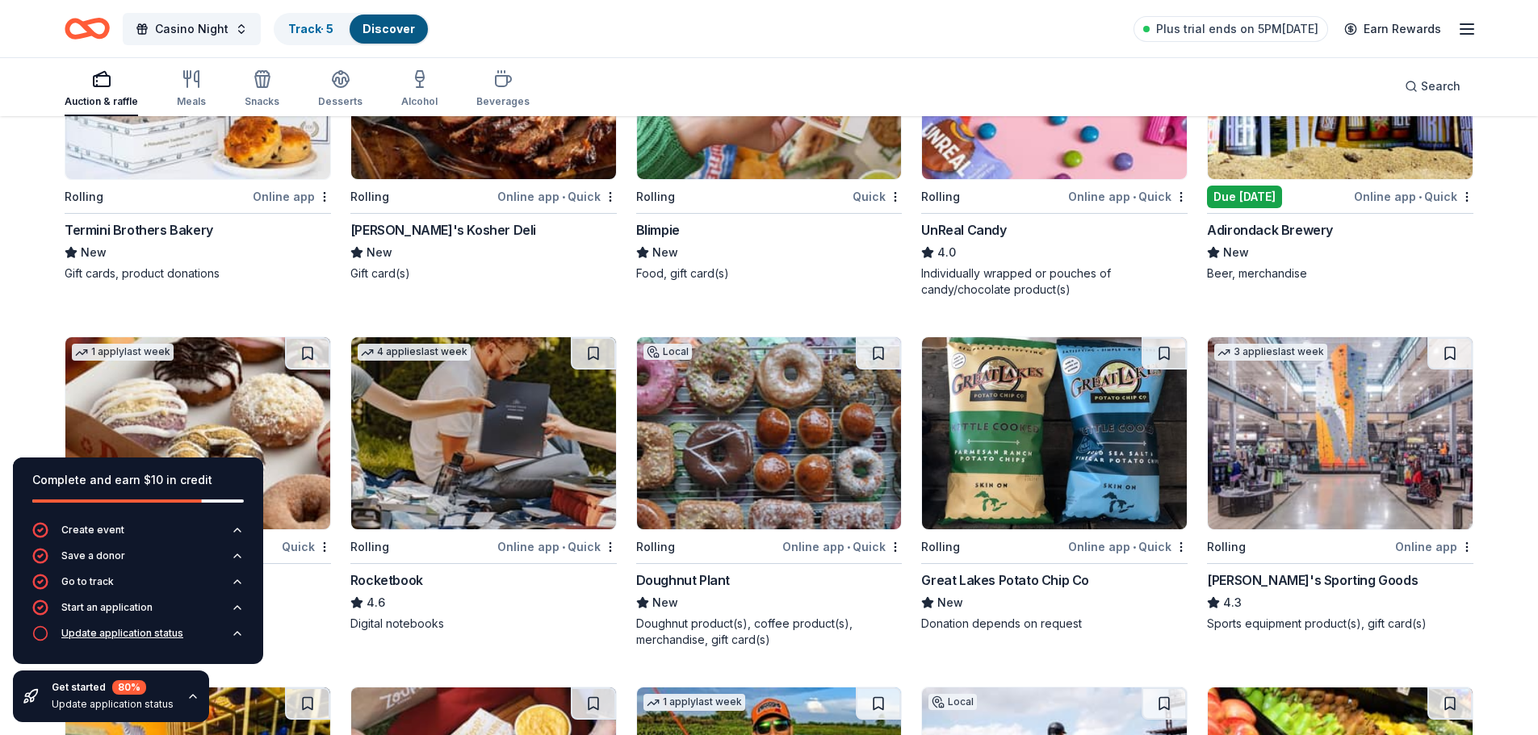
click at [130, 630] on div "Update application status" at bounding box center [122, 633] width 122 height 13
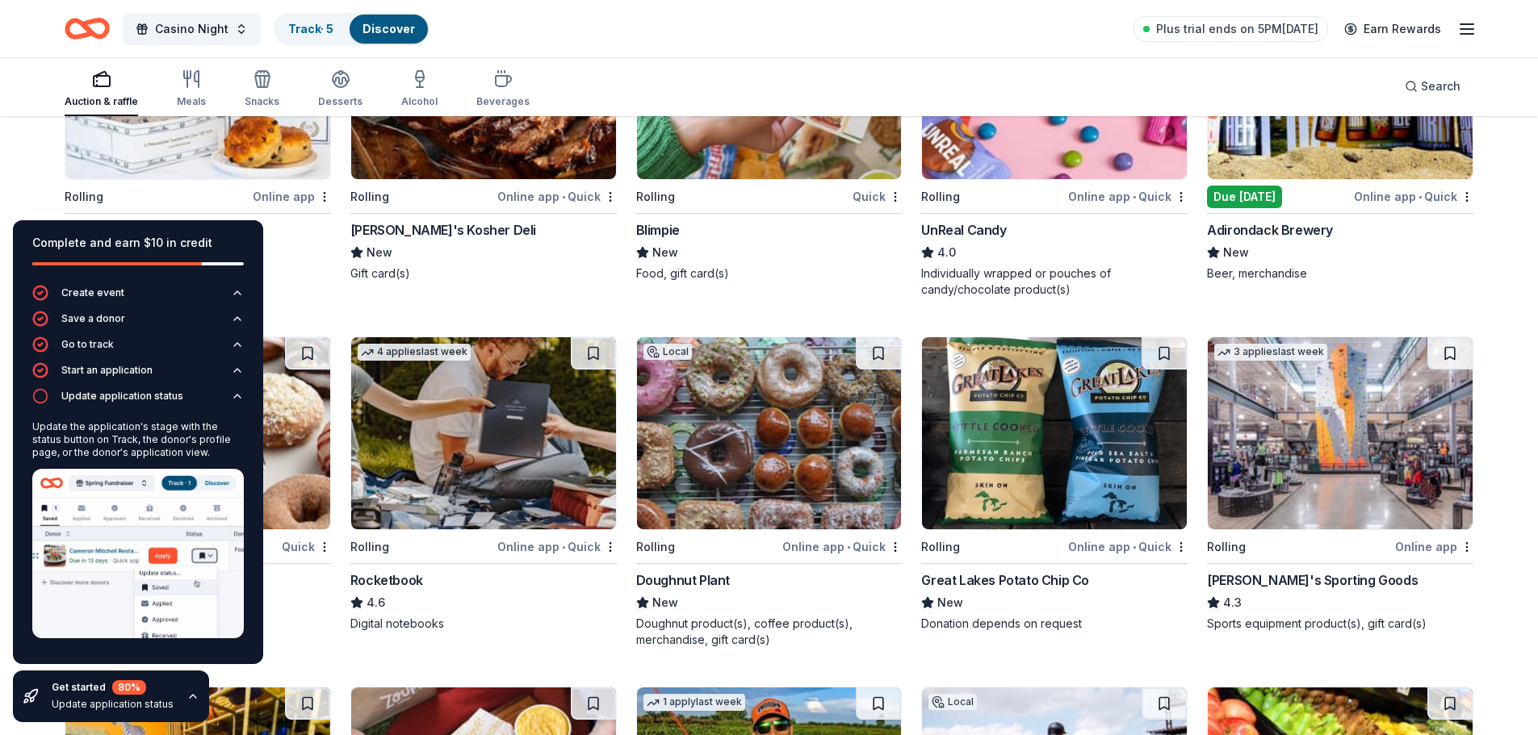
click at [927, 28] on div "Casino Night Track · 5 Discover Plus trial ends on 5PM, 10/1 Earn Rewards" at bounding box center [769, 29] width 1409 height 38
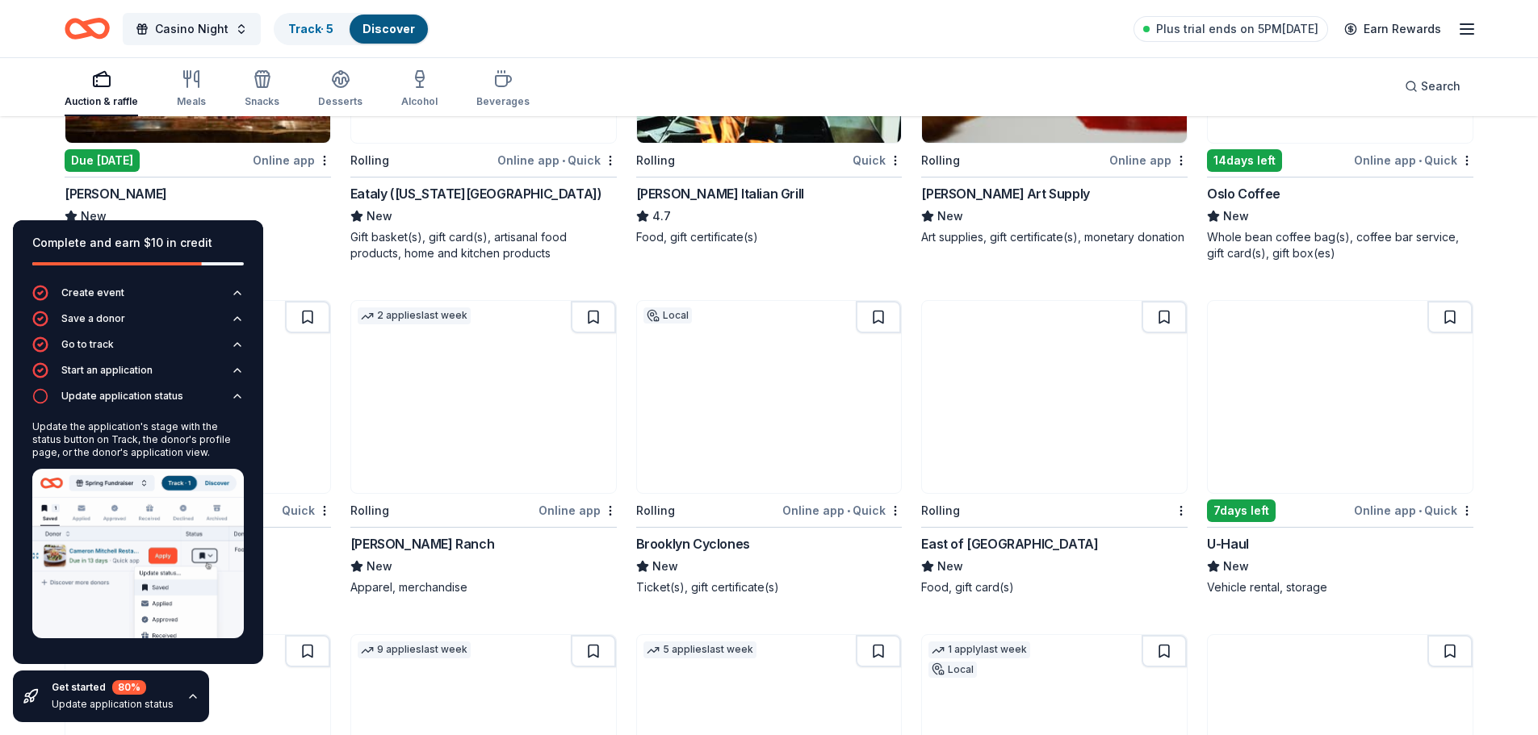
scroll to position [4770, 0]
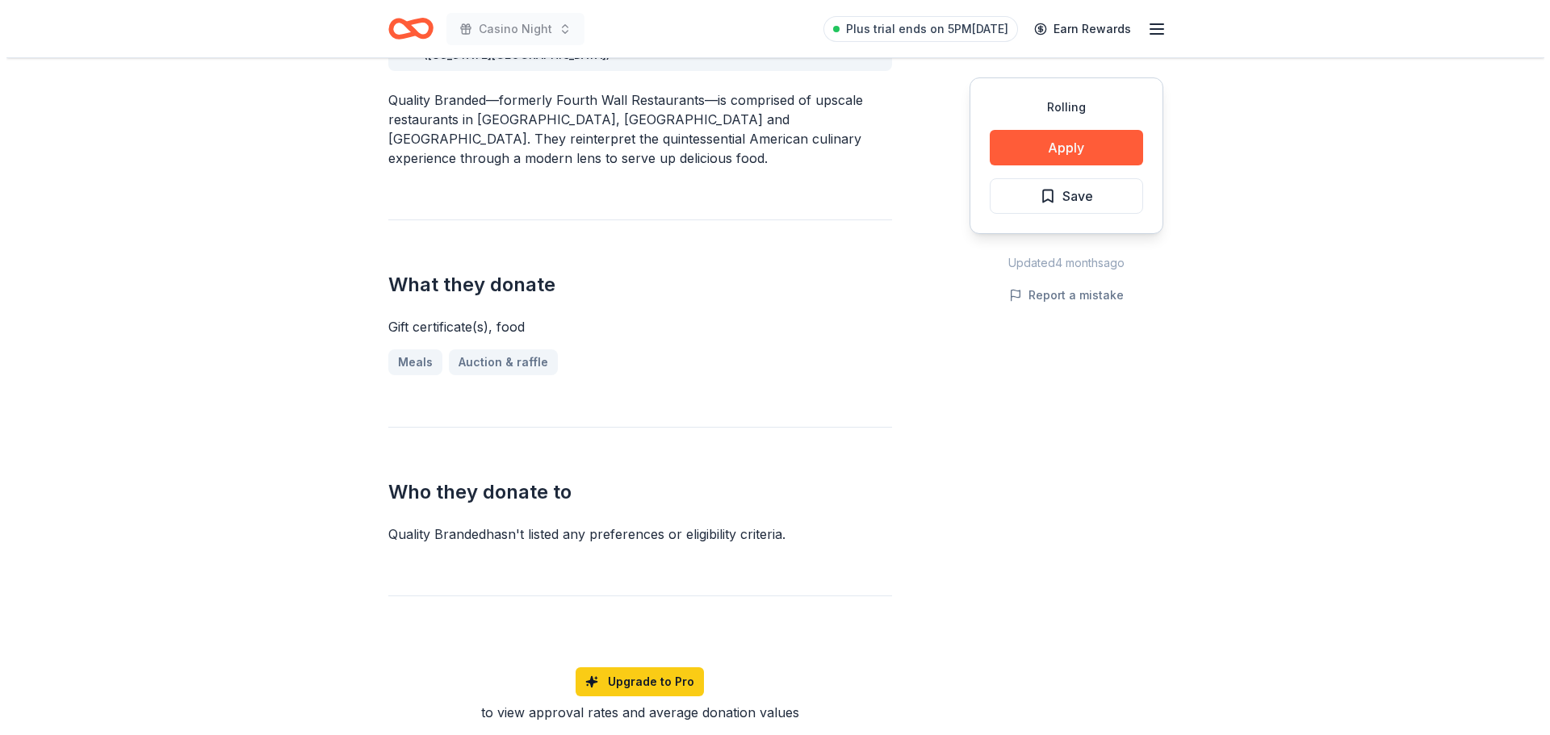
scroll to position [565, 0]
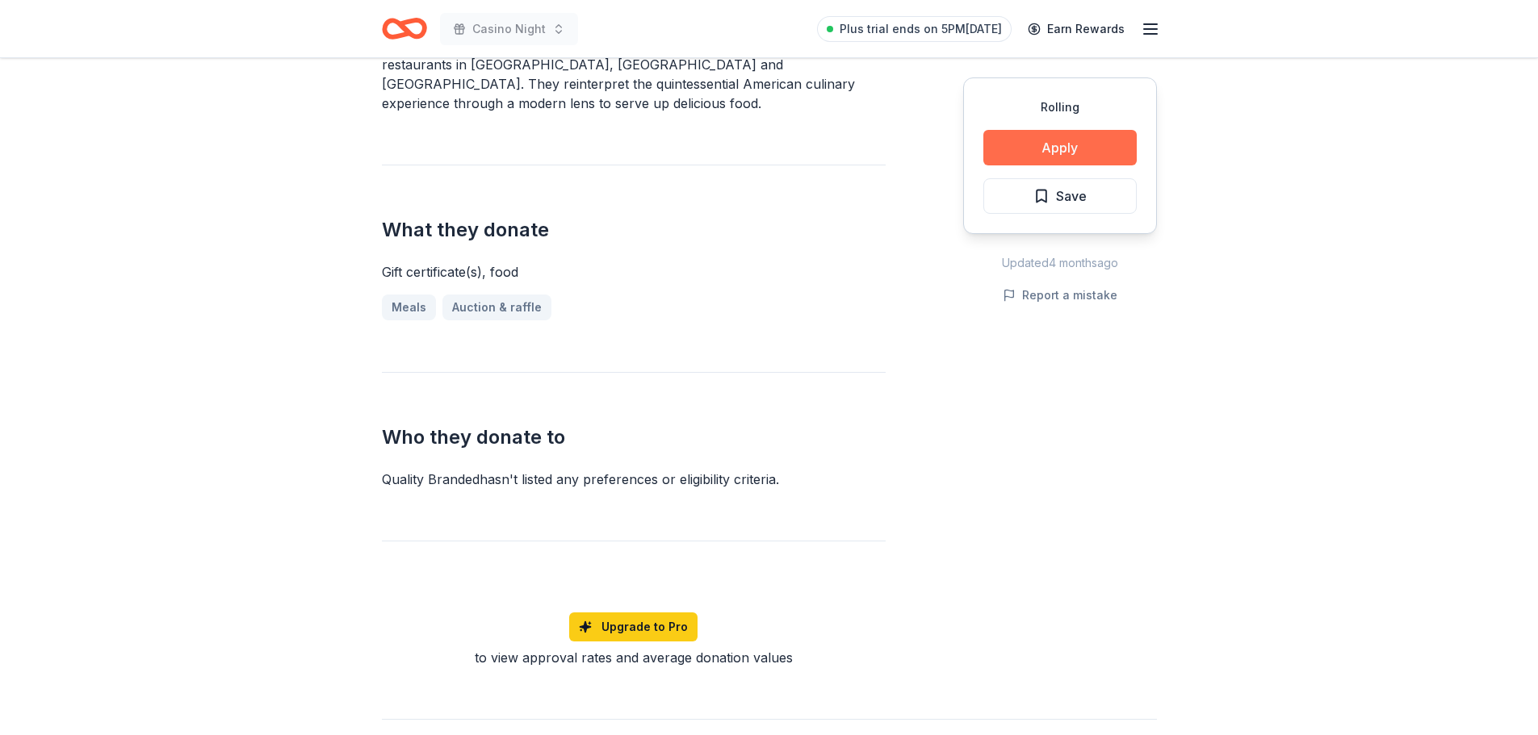
click at [1058, 158] on button "Apply" at bounding box center [1059, 148] width 153 height 36
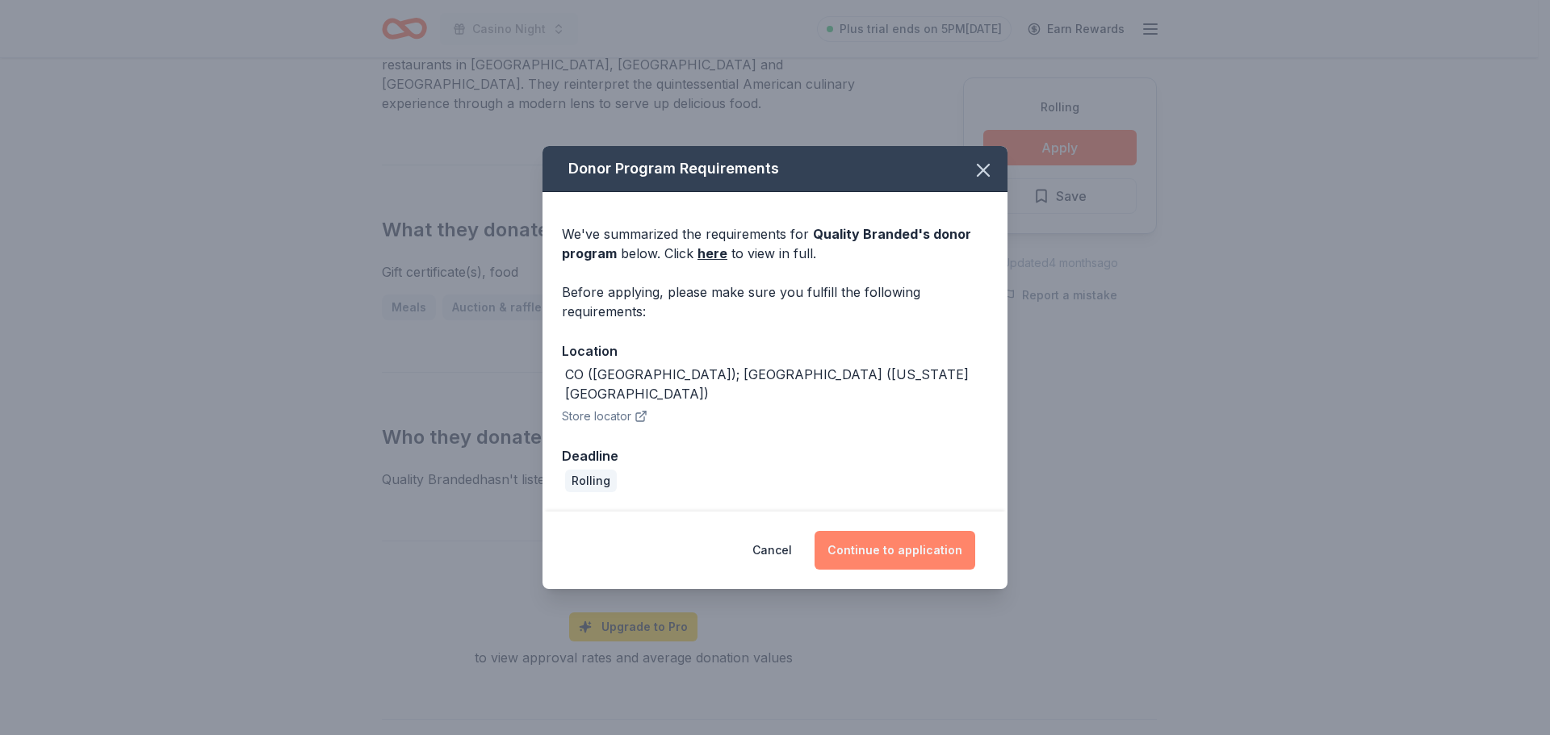
click at [870, 542] on button "Continue to application" at bounding box center [895, 550] width 161 height 39
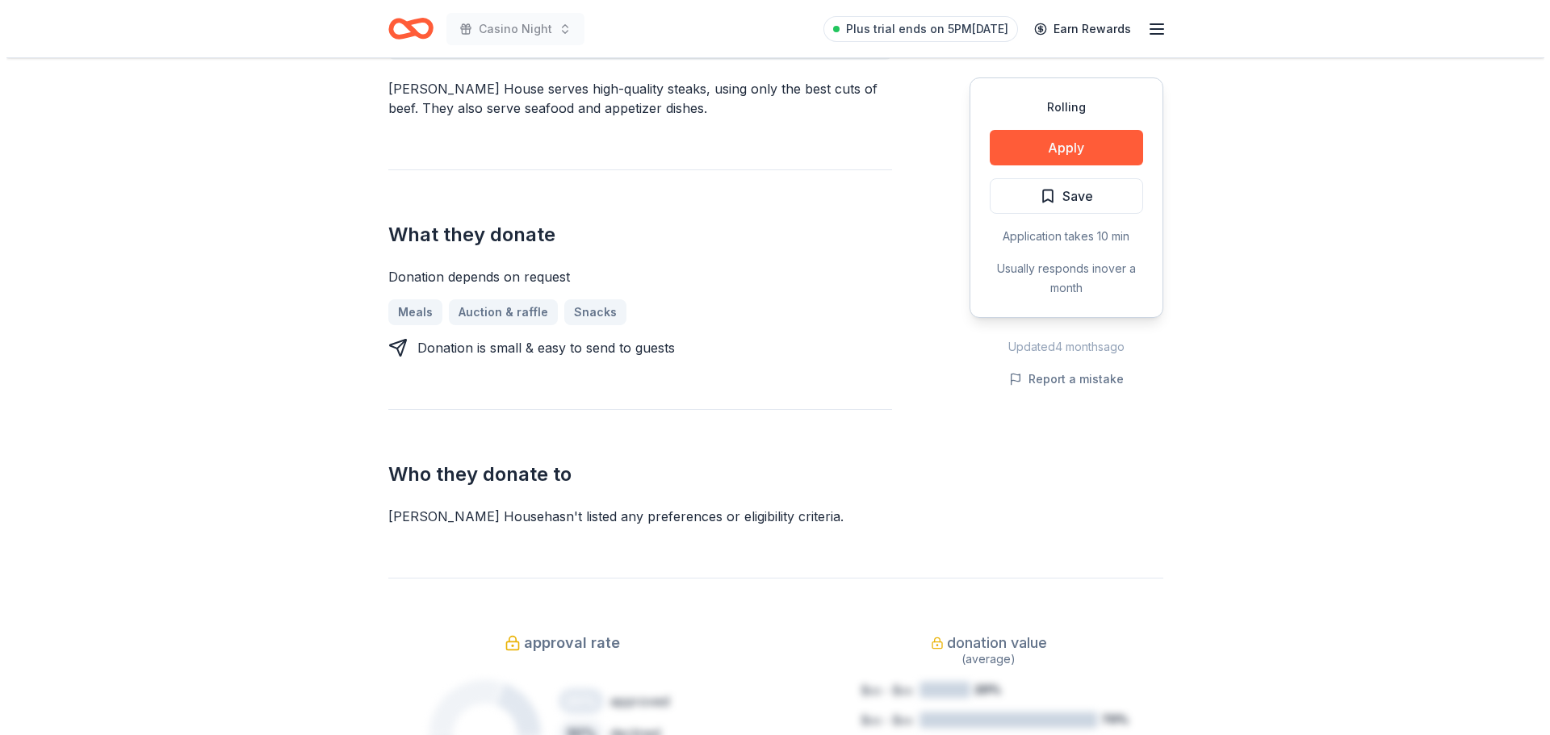
scroll to position [565, 0]
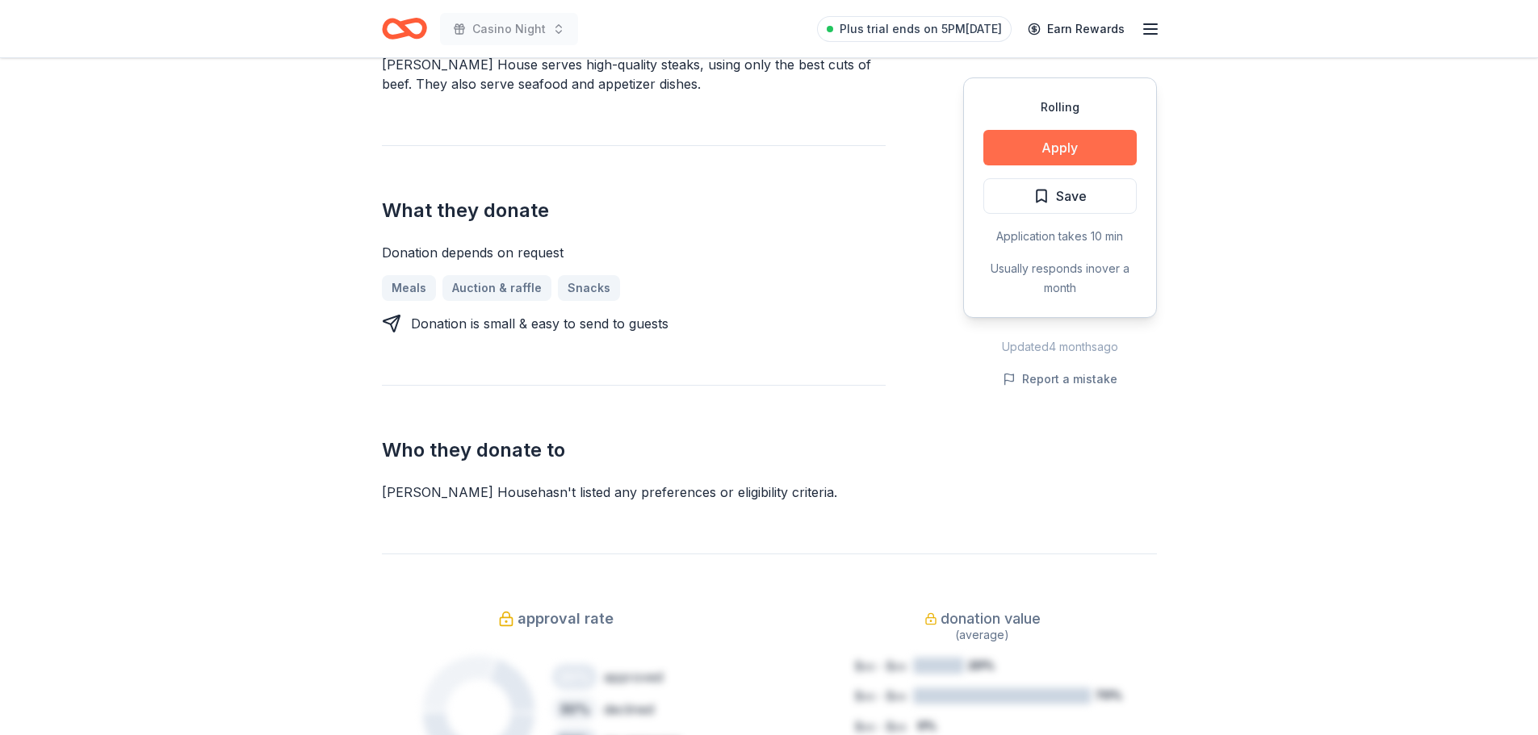
click at [1062, 148] on button "Apply" at bounding box center [1059, 148] width 153 height 36
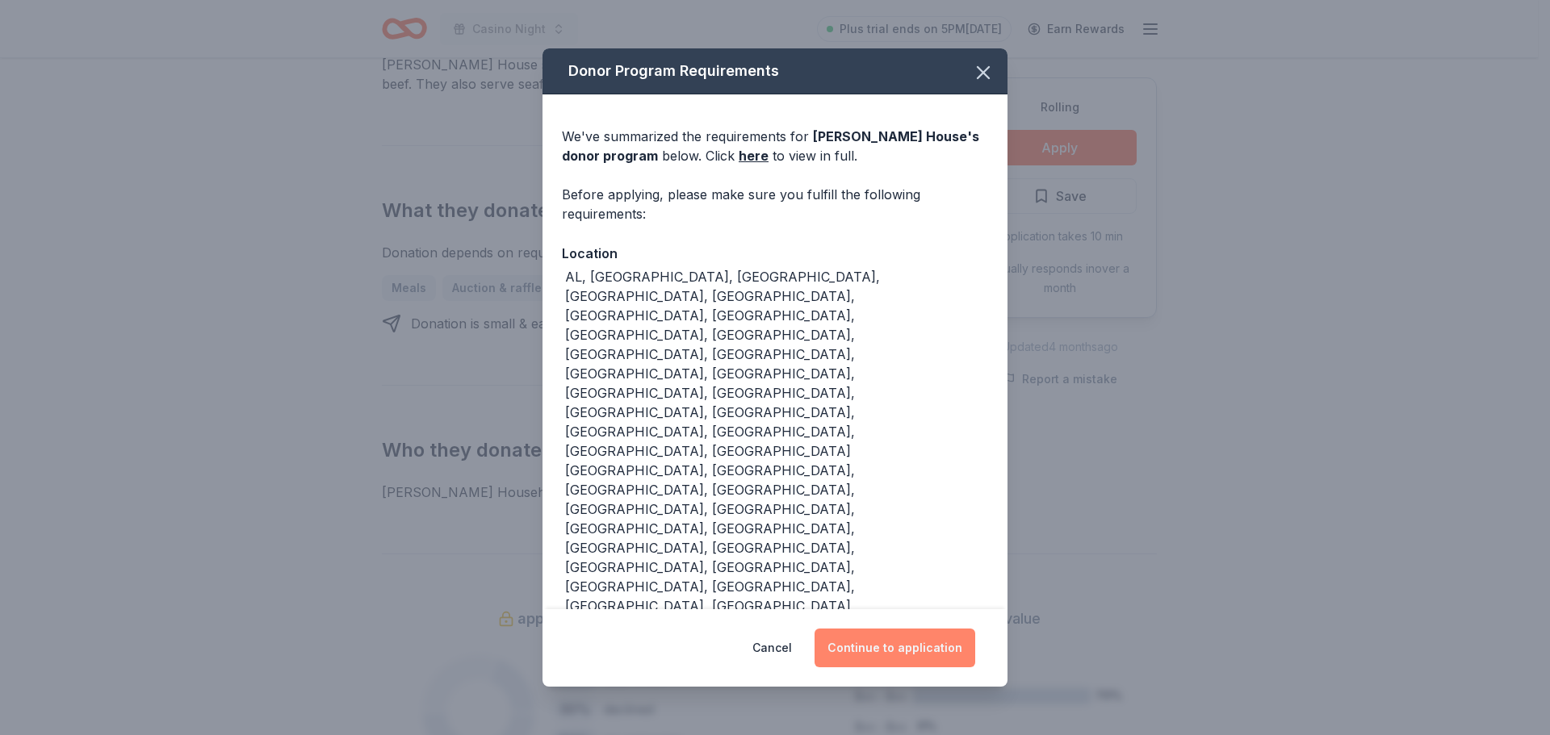
click at [873, 629] on button "Continue to application" at bounding box center [895, 648] width 161 height 39
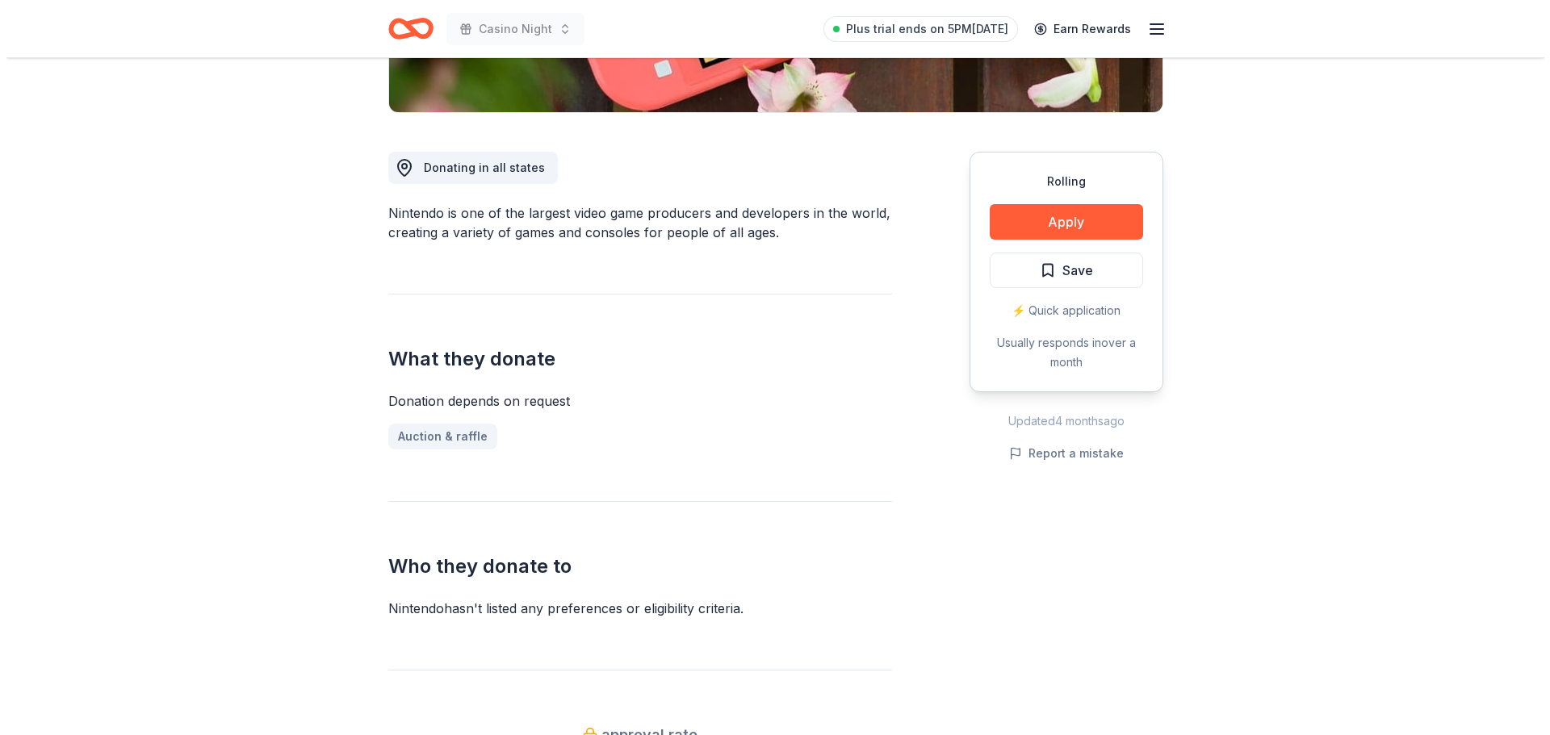
scroll to position [404, 0]
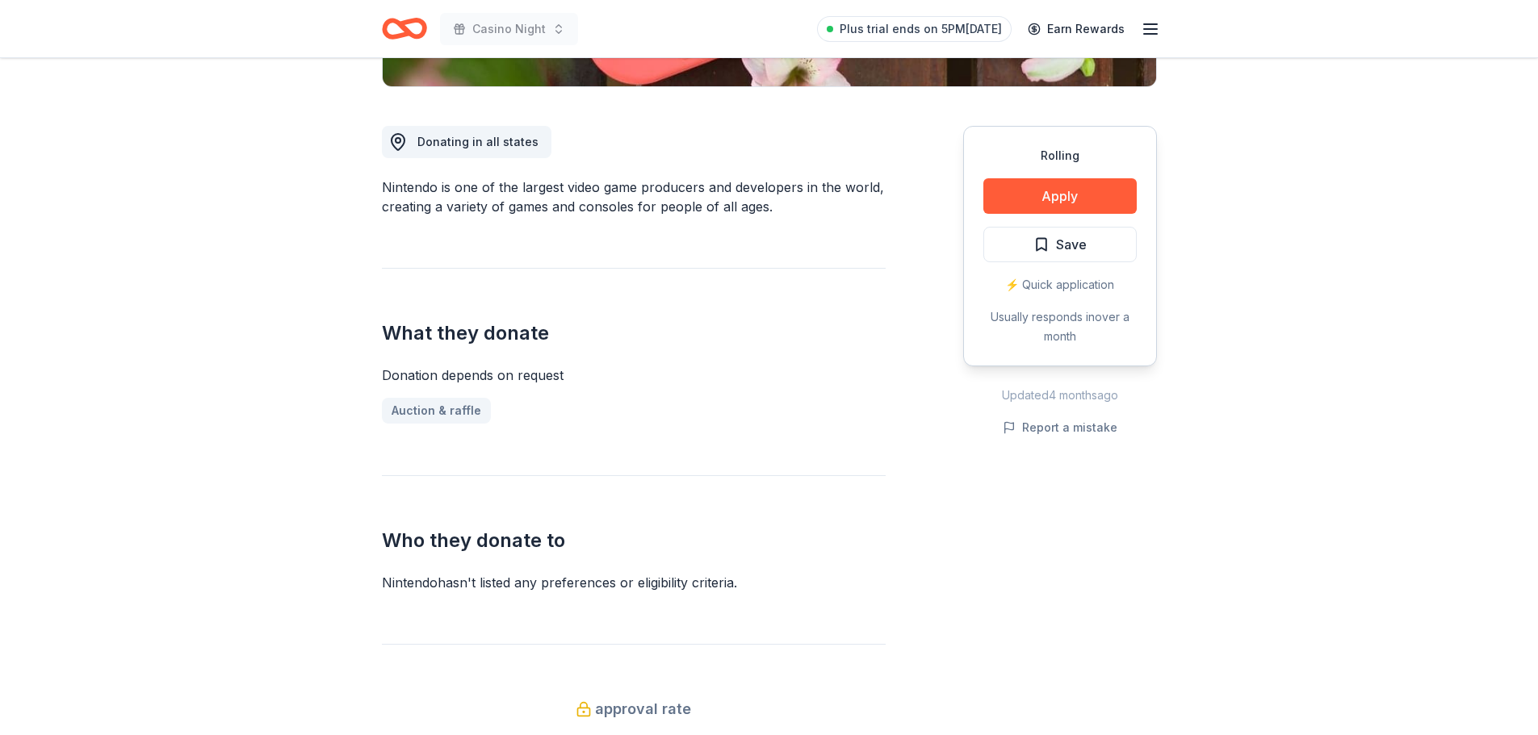
click at [1091, 170] on div "Rolling Apply Save ⚡️ Quick application Usually responds in over a month" at bounding box center [1060, 246] width 194 height 241
click at [1082, 202] on button "Apply" at bounding box center [1059, 196] width 153 height 36
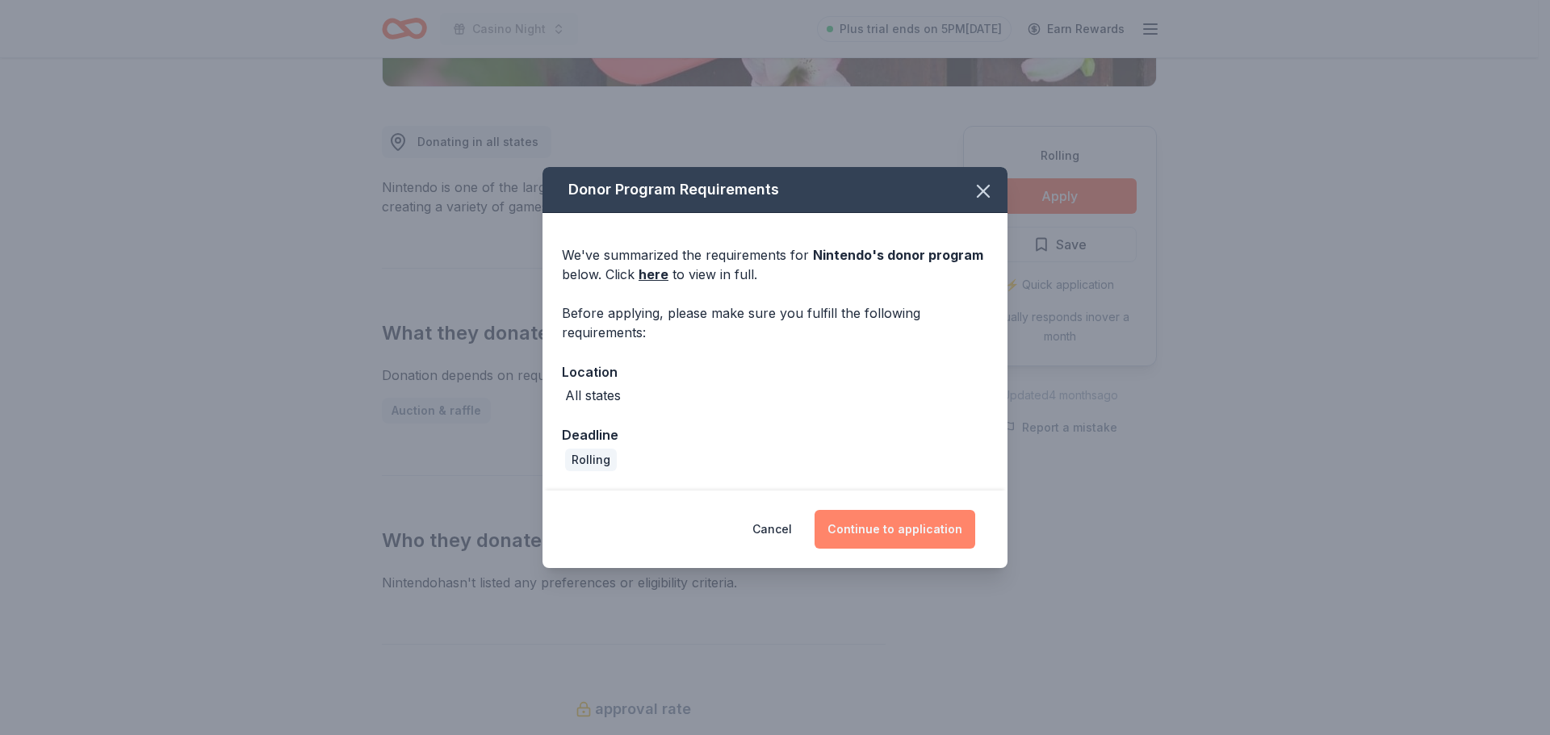
click at [891, 526] on button "Continue to application" at bounding box center [895, 529] width 161 height 39
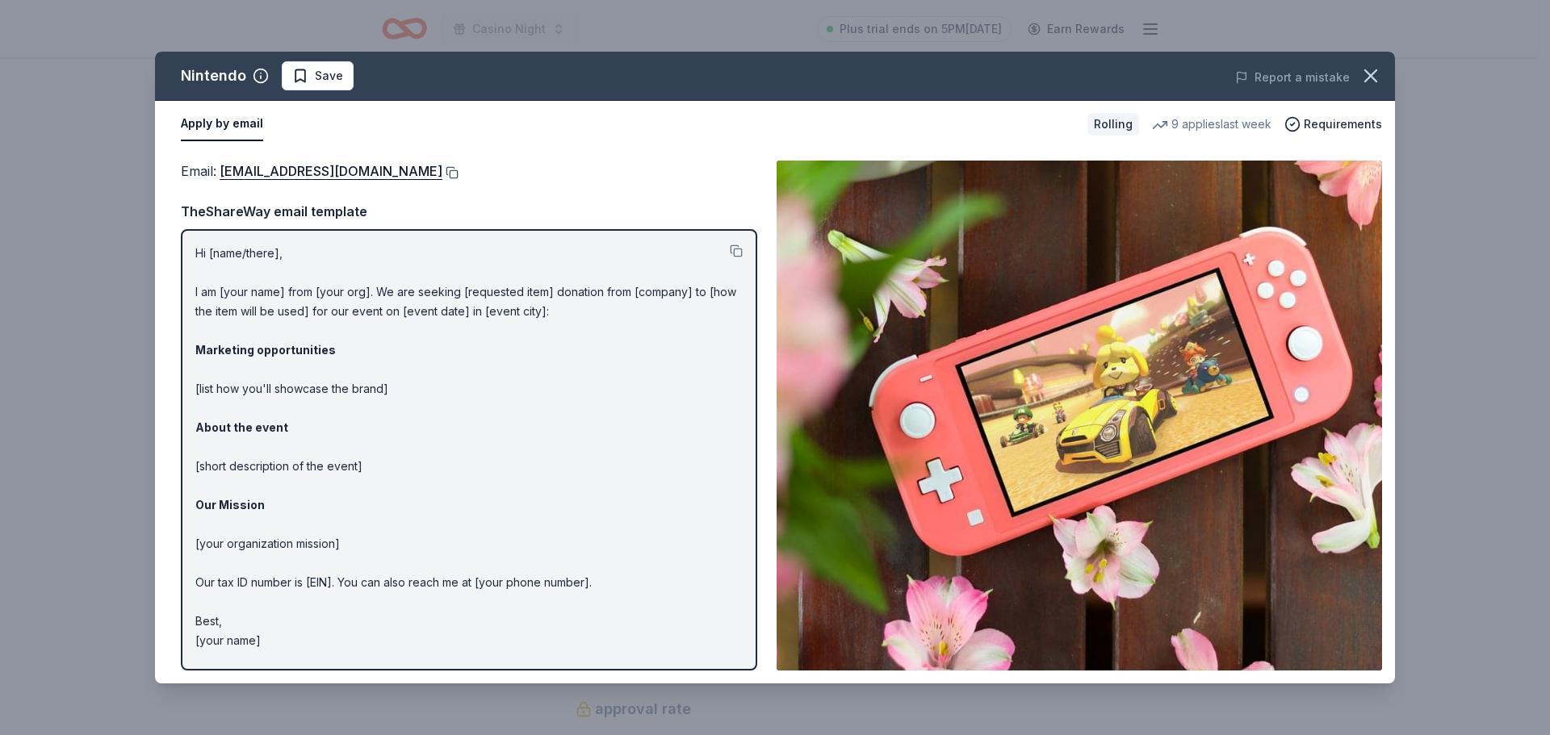
drag, startPoint x: 535, startPoint y: 170, endPoint x: 1548, endPoint y: 207, distance: 1013.7
click at [459, 170] on button at bounding box center [450, 172] width 16 height 13
click at [459, 168] on button at bounding box center [450, 172] width 16 height 13
click at [459, 174] on button at bounding box center [450, 172] width 16 height 13
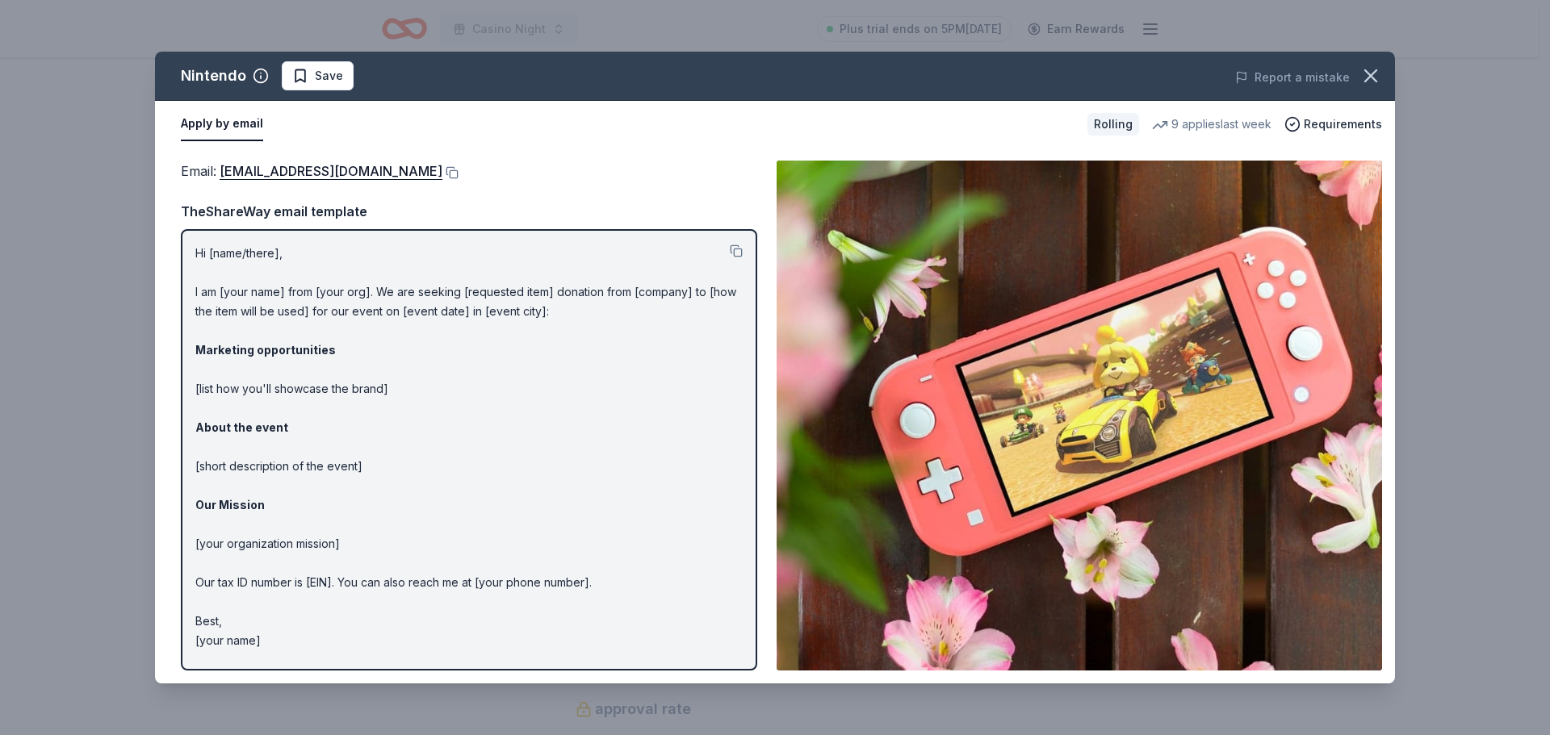
click at [459, 174] on button at bounding box center [450, 172] width 16 height 13
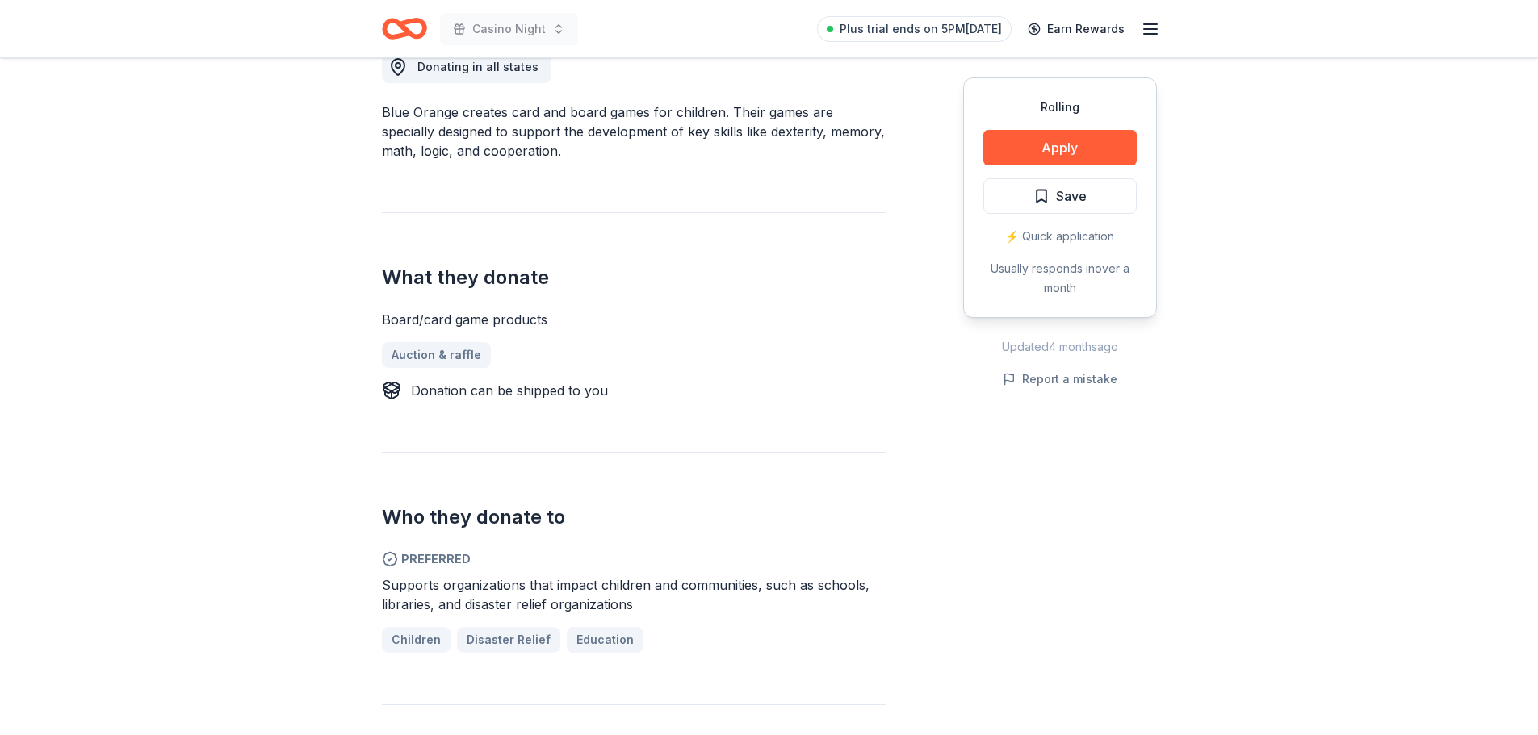
scroll to position [484, 0]
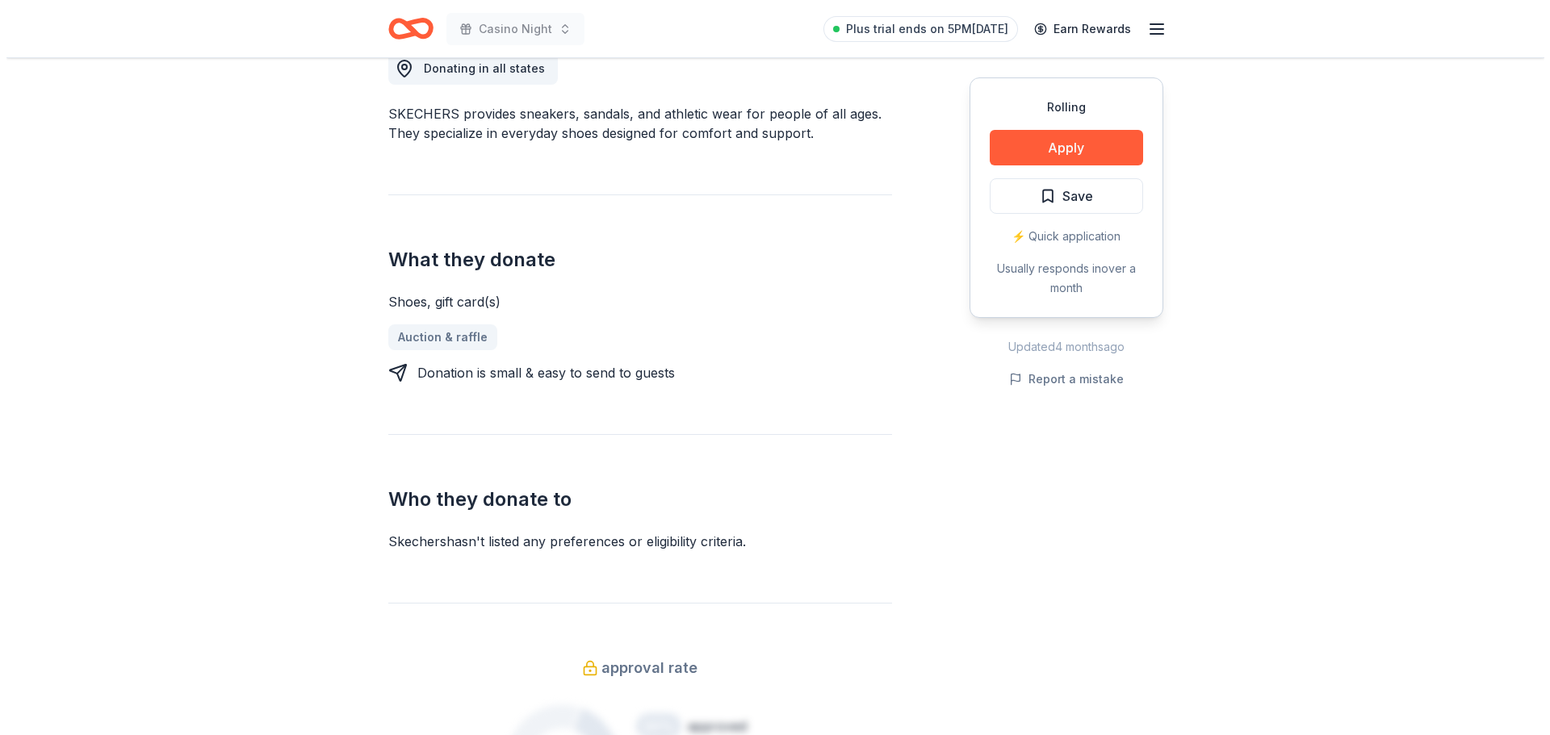
scroll to position [484, 0]
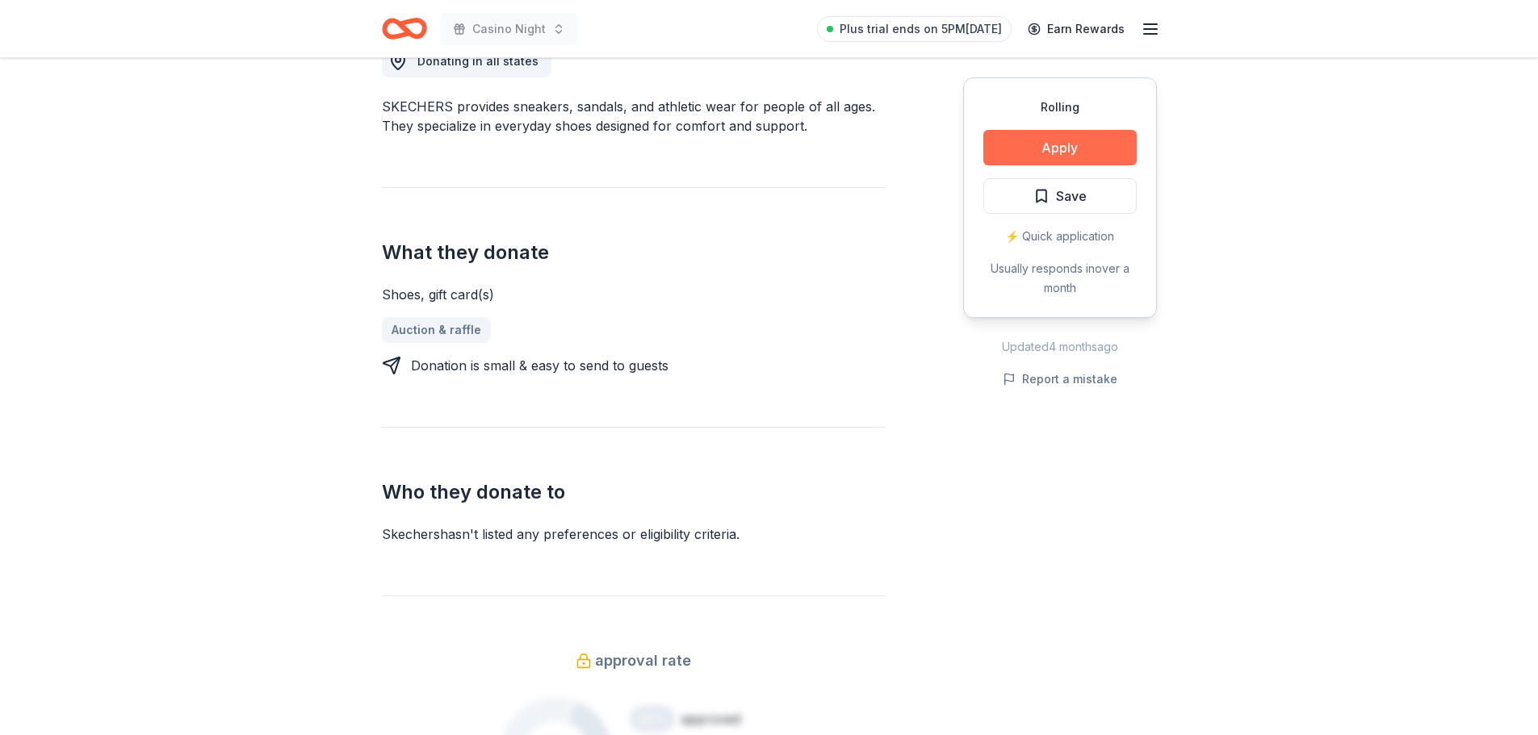
click at [1118, 147] on button "Apply" at bounding box center [1059, 148] width 153 height 36
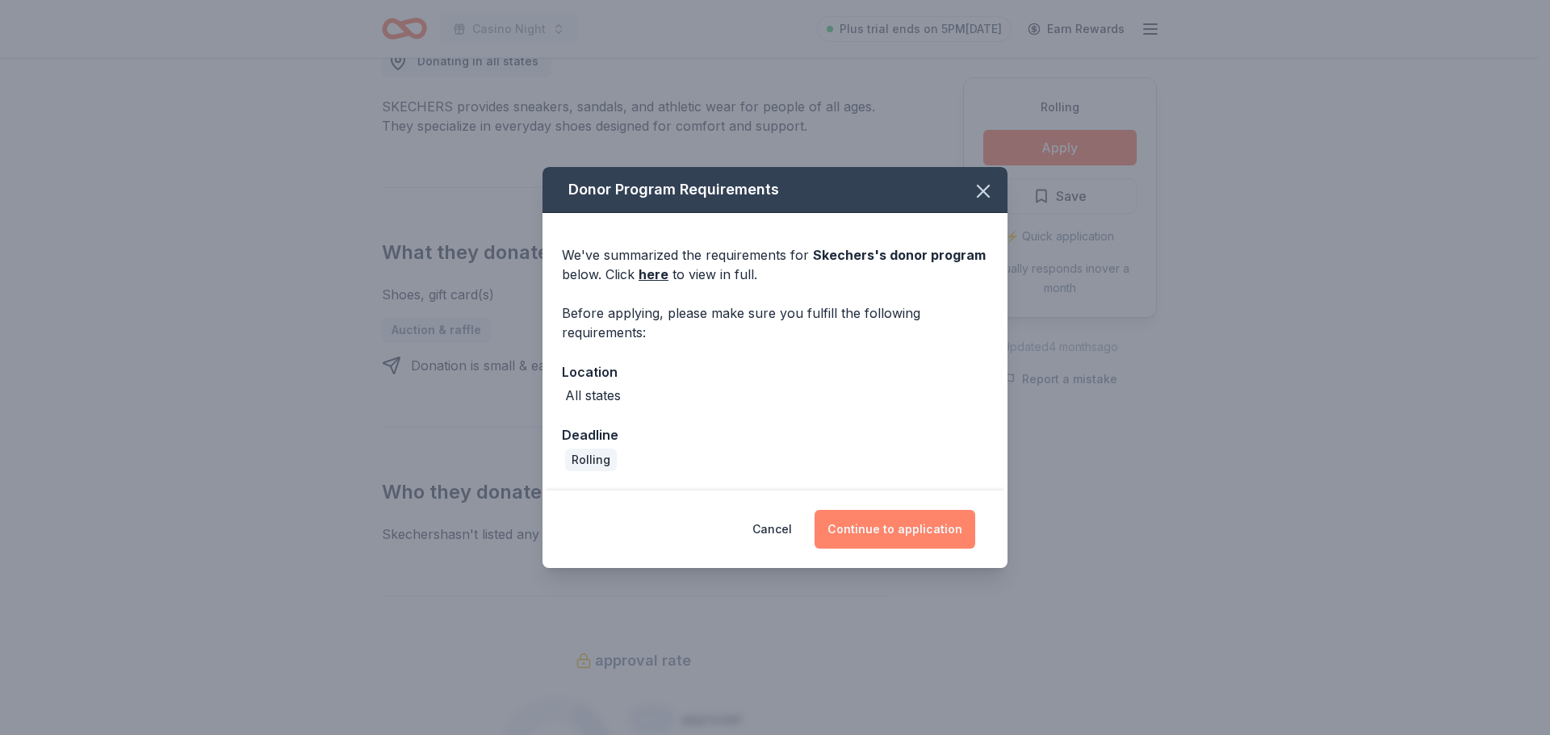
click at [873, 532] on button "Continue to application" at bounding box center [895, 529] width 161 height 39
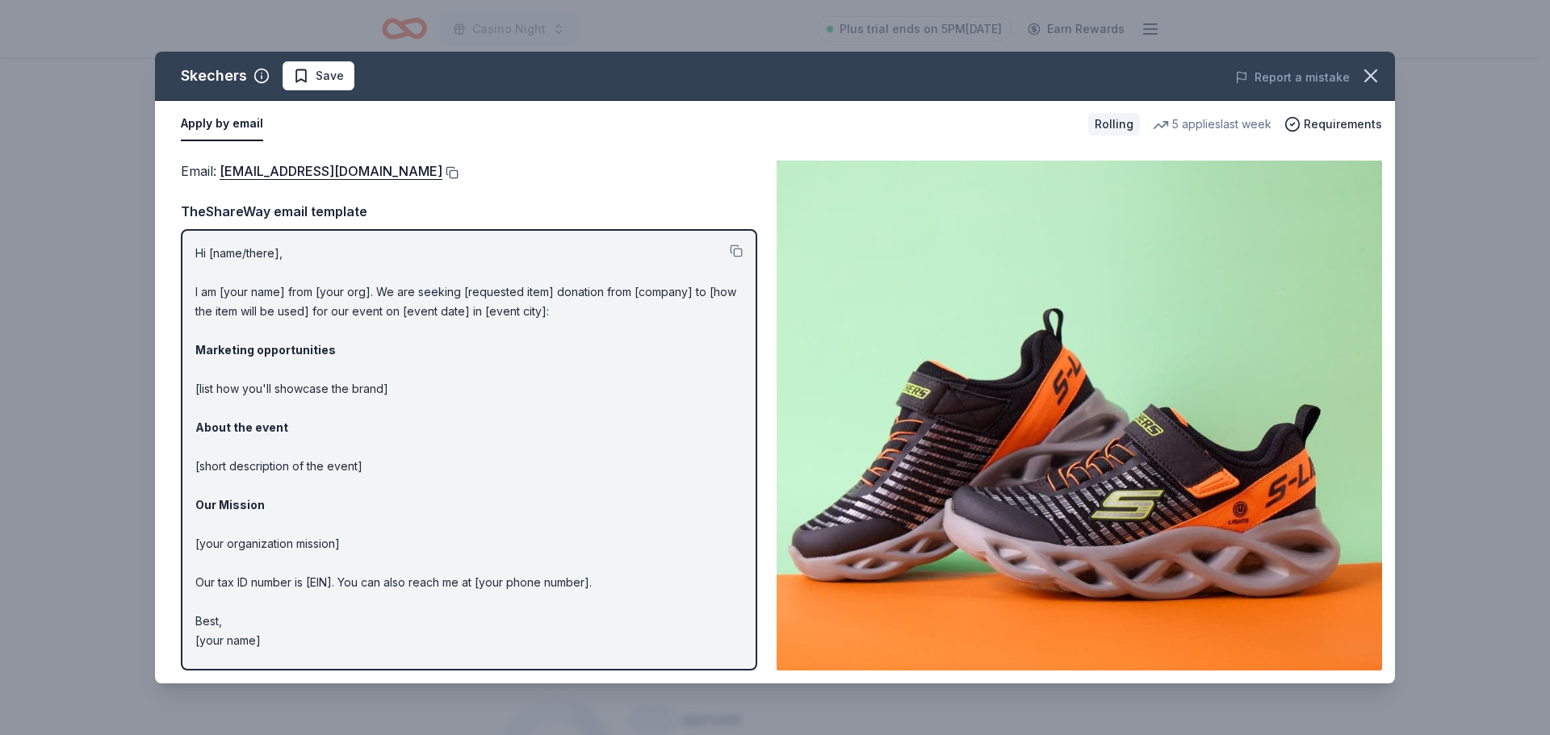
click at [442, 173] on button at bounding box center [450, 172] width 16 height 13
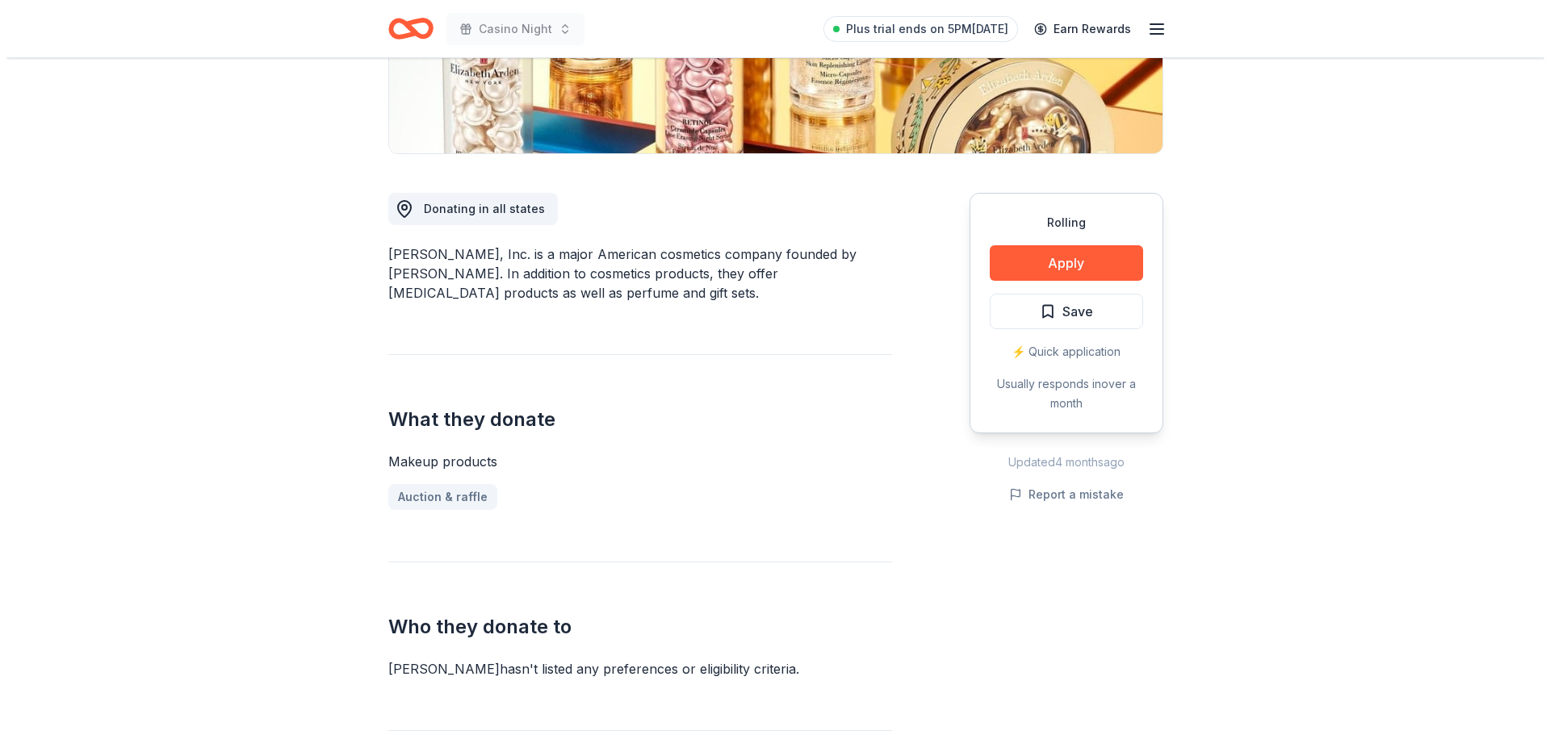
scroll to position [323, 0]
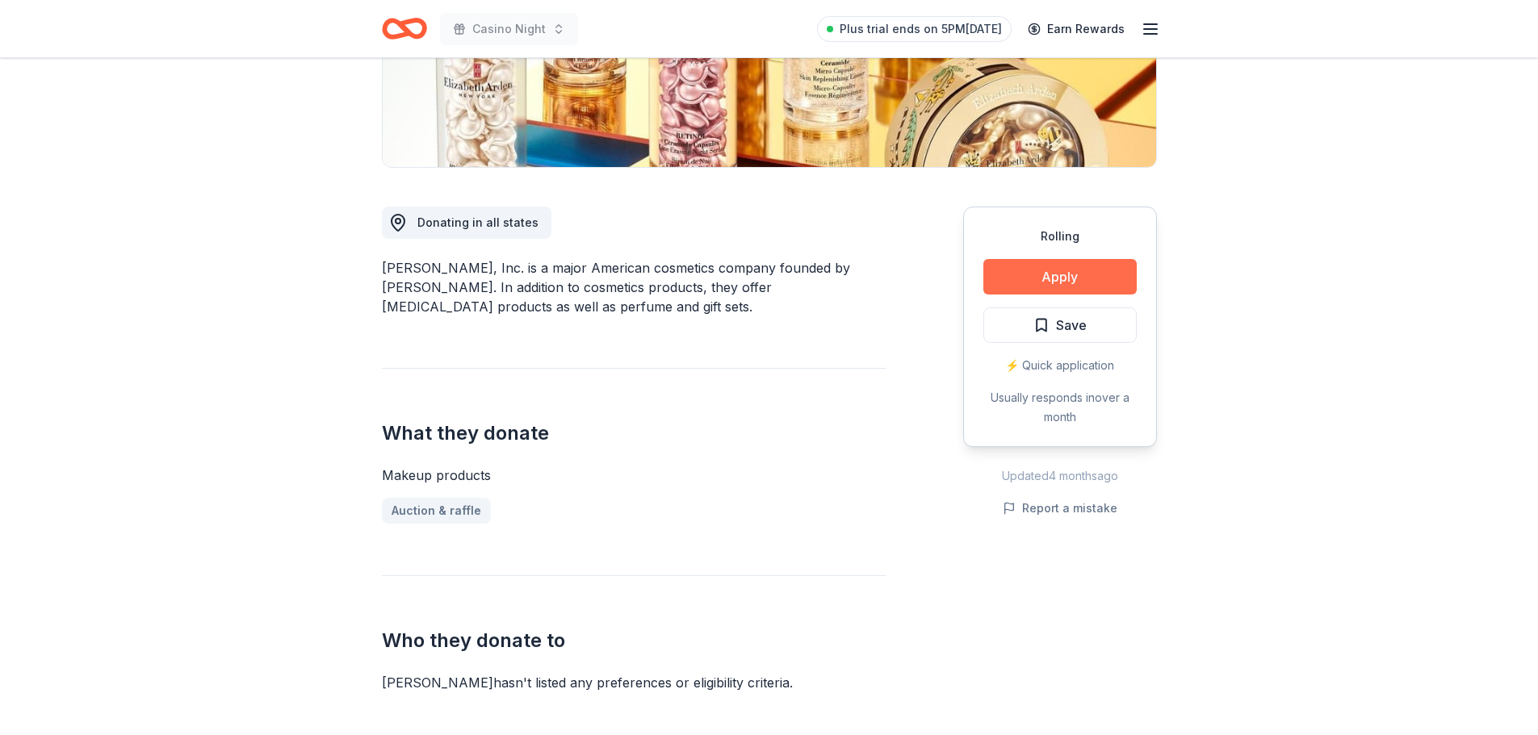
click at [1075, 288] on button "Apply" at bounding box center [1059, 277] width 153 height 36
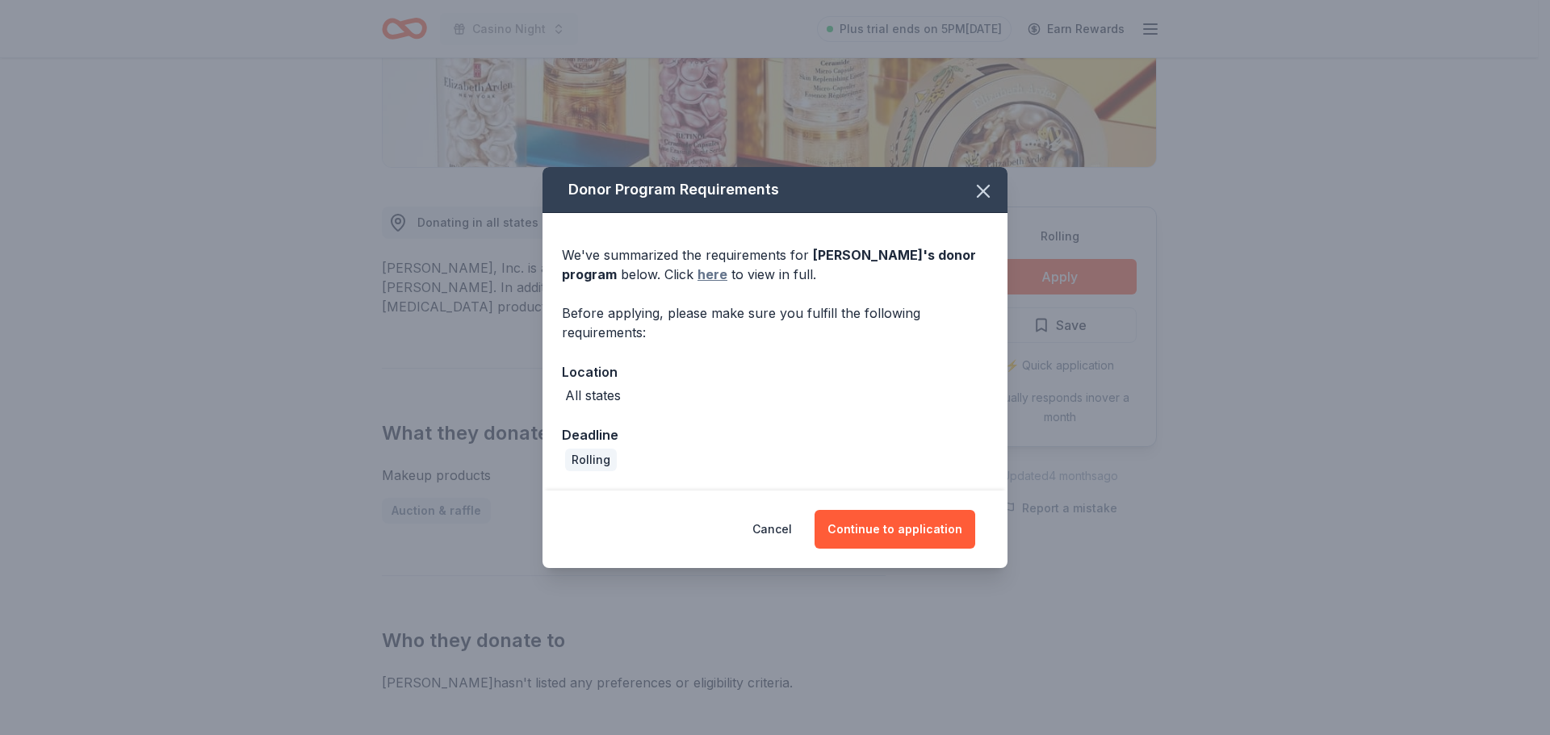
click at [714, 277] on link "here" at bounding box center [712, 274] width 30 height 19
click at [907, 517] on button "Continue to application" at bounding box center [895, 529] width 161 height 39
click at [909, 534] on button "Continue to application" at bounding box center [895, 529] width 161 height 39
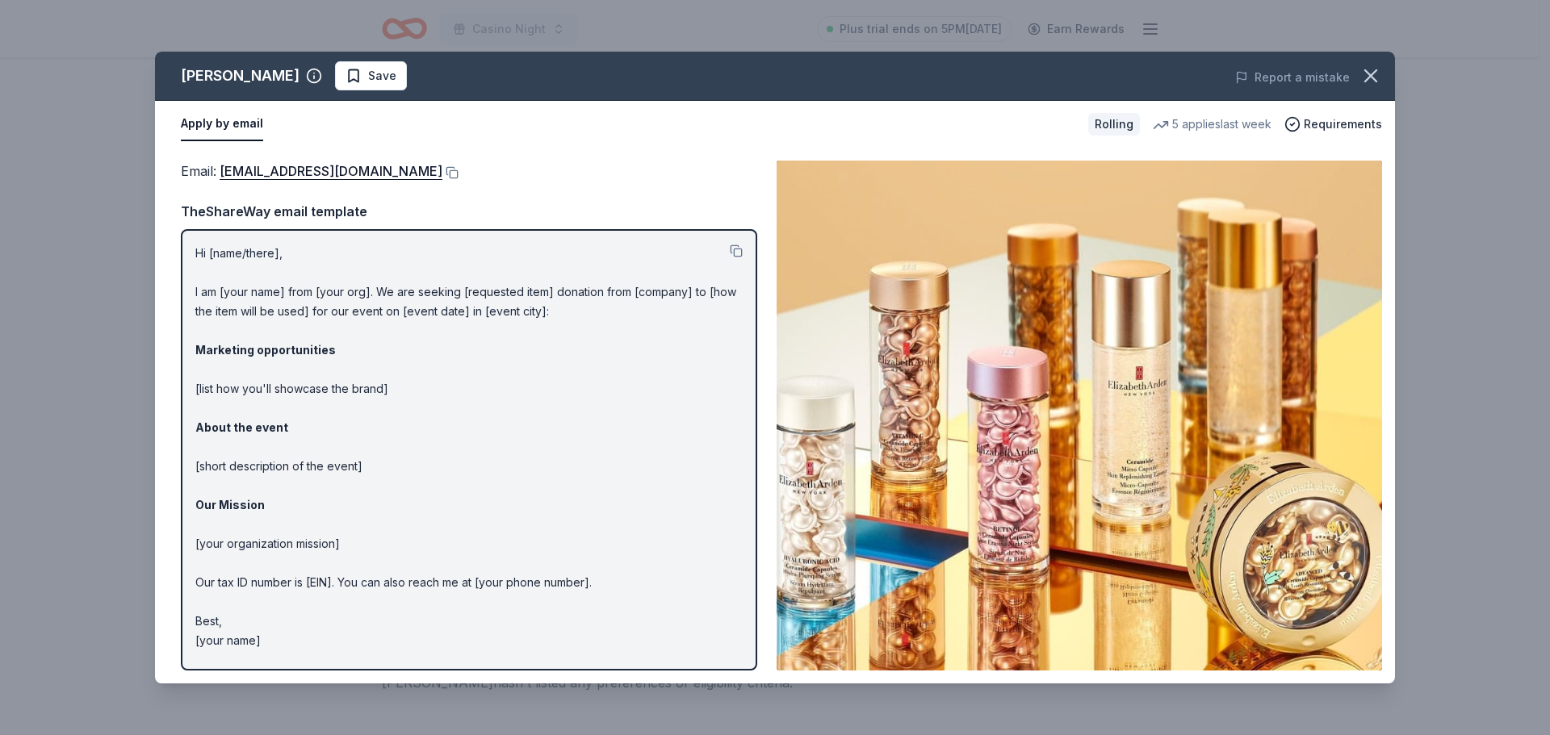
drag, startPoint x: 457, startPoint y: 173, endPoint x: 1544, endPoint y: 249, distance: 1090.0
click at [457, 173] on button at bounding box center [450, 172] width 16 height 13
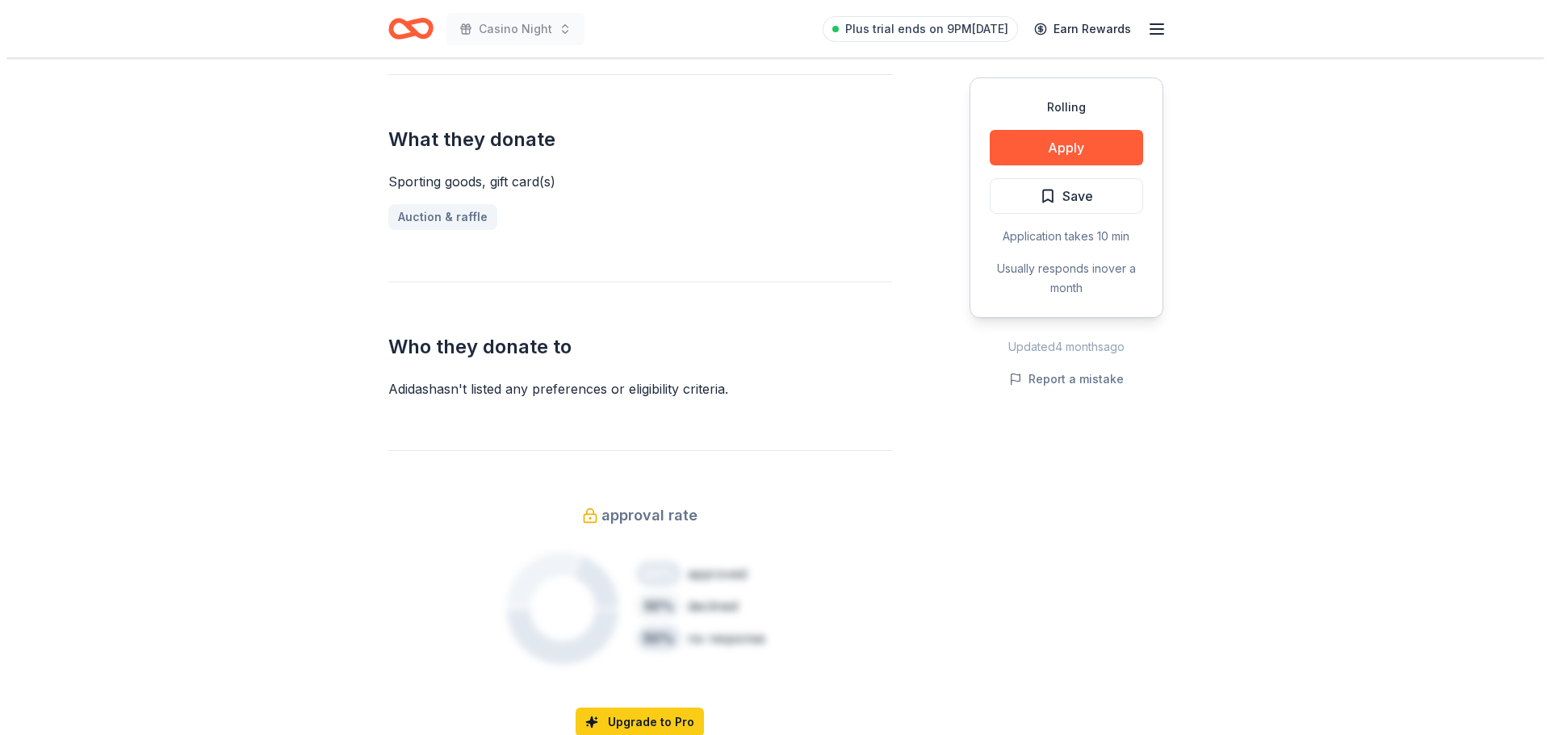
scroll to position [646, 0]
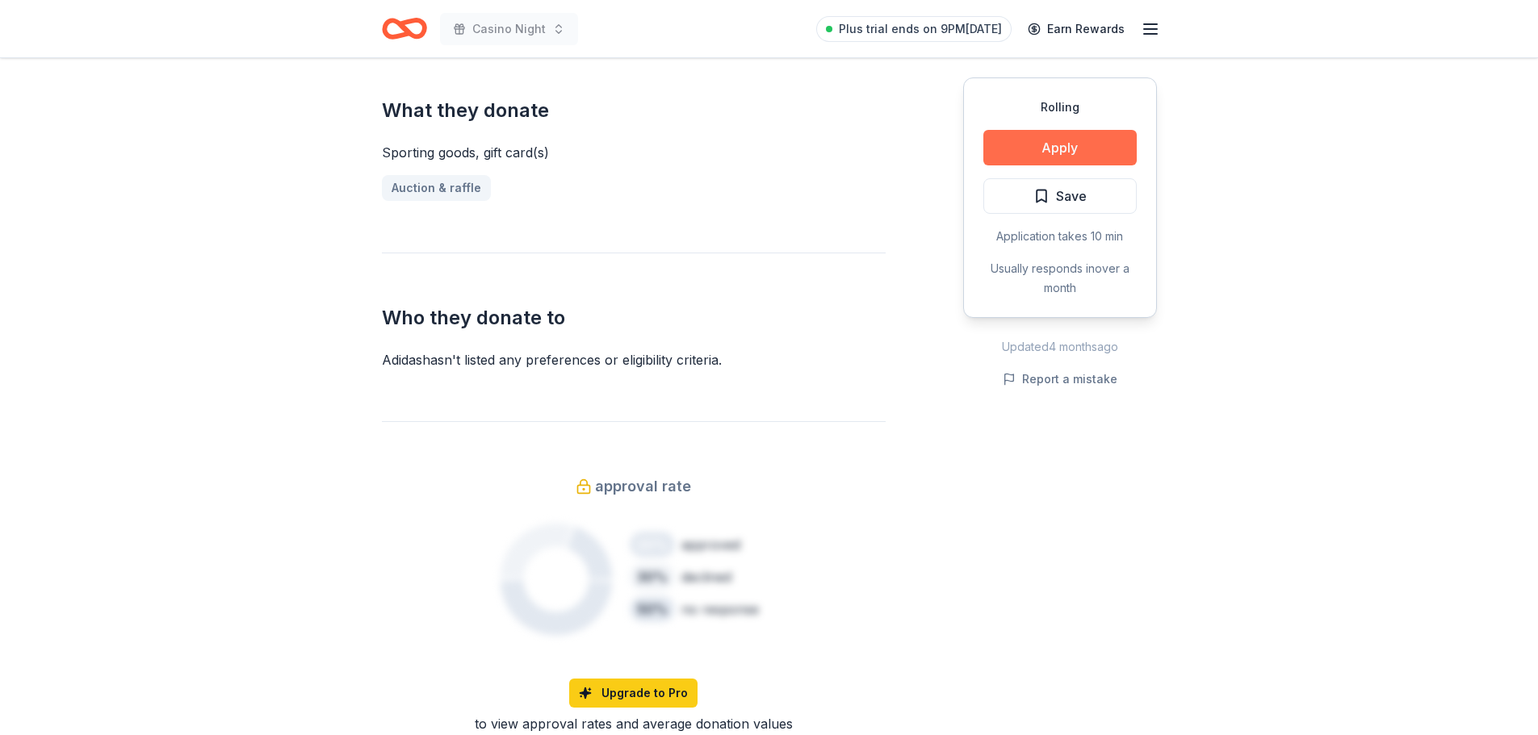
click at [1085, 142] on button "Apply" at bounding box center [1059, 148] width 153 height 36
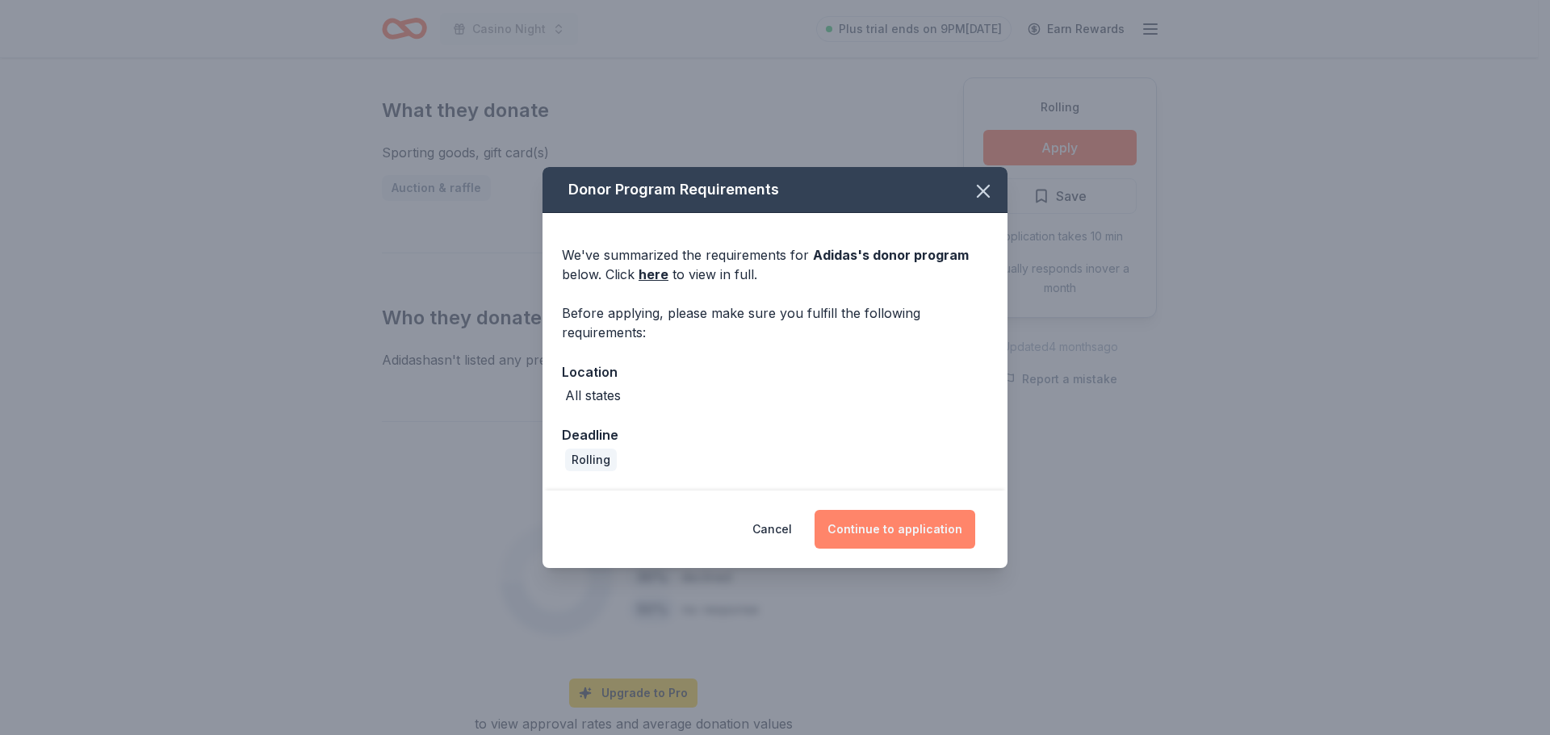
click at [857, 522] on button "Continue to application" at bounding box center [895, 529] width 161 height 39
